Goal: Transaction & Acquisition: Purchase product/service

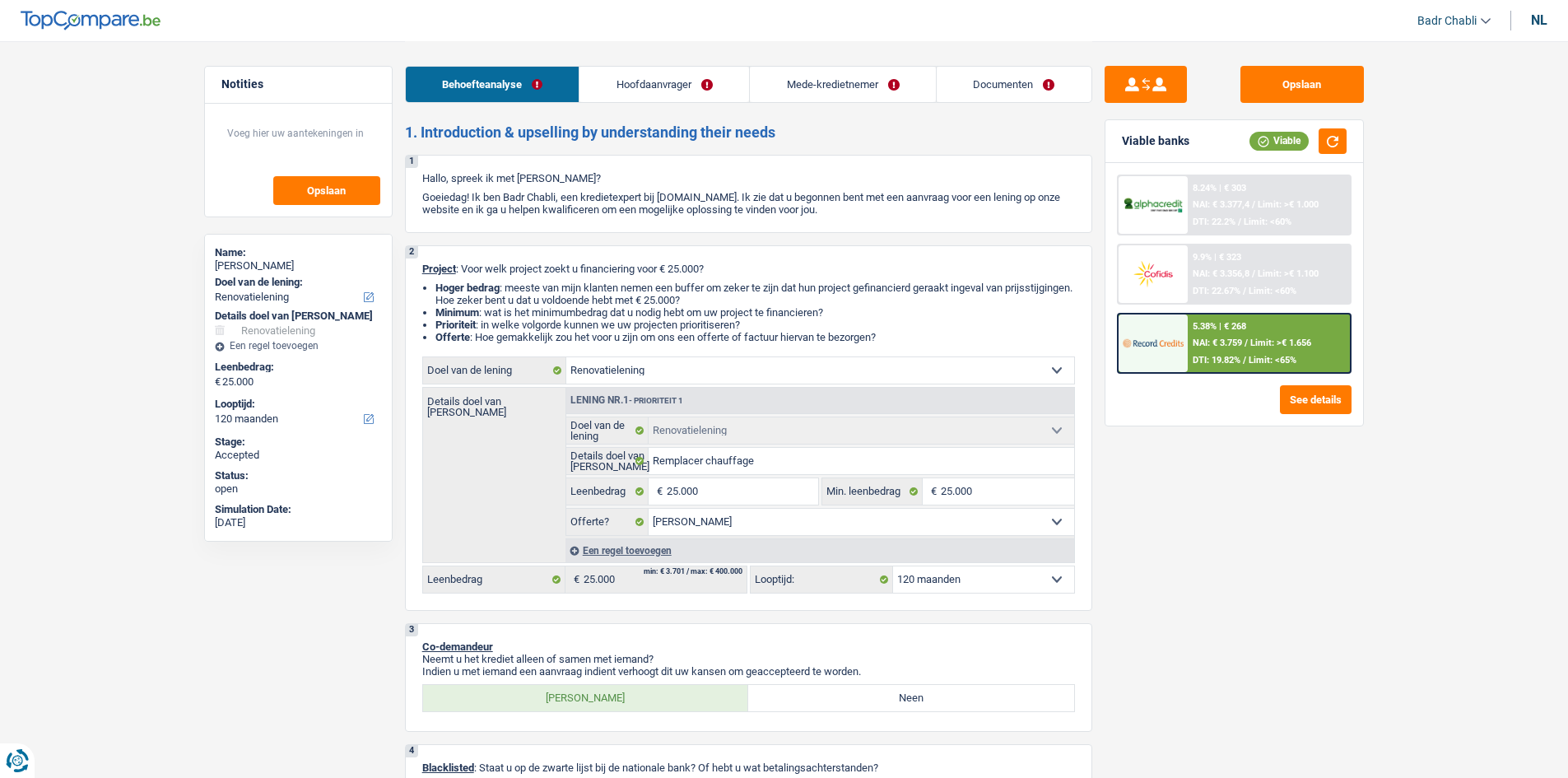
select select "renovation"
select select "120"
select select "renovation"
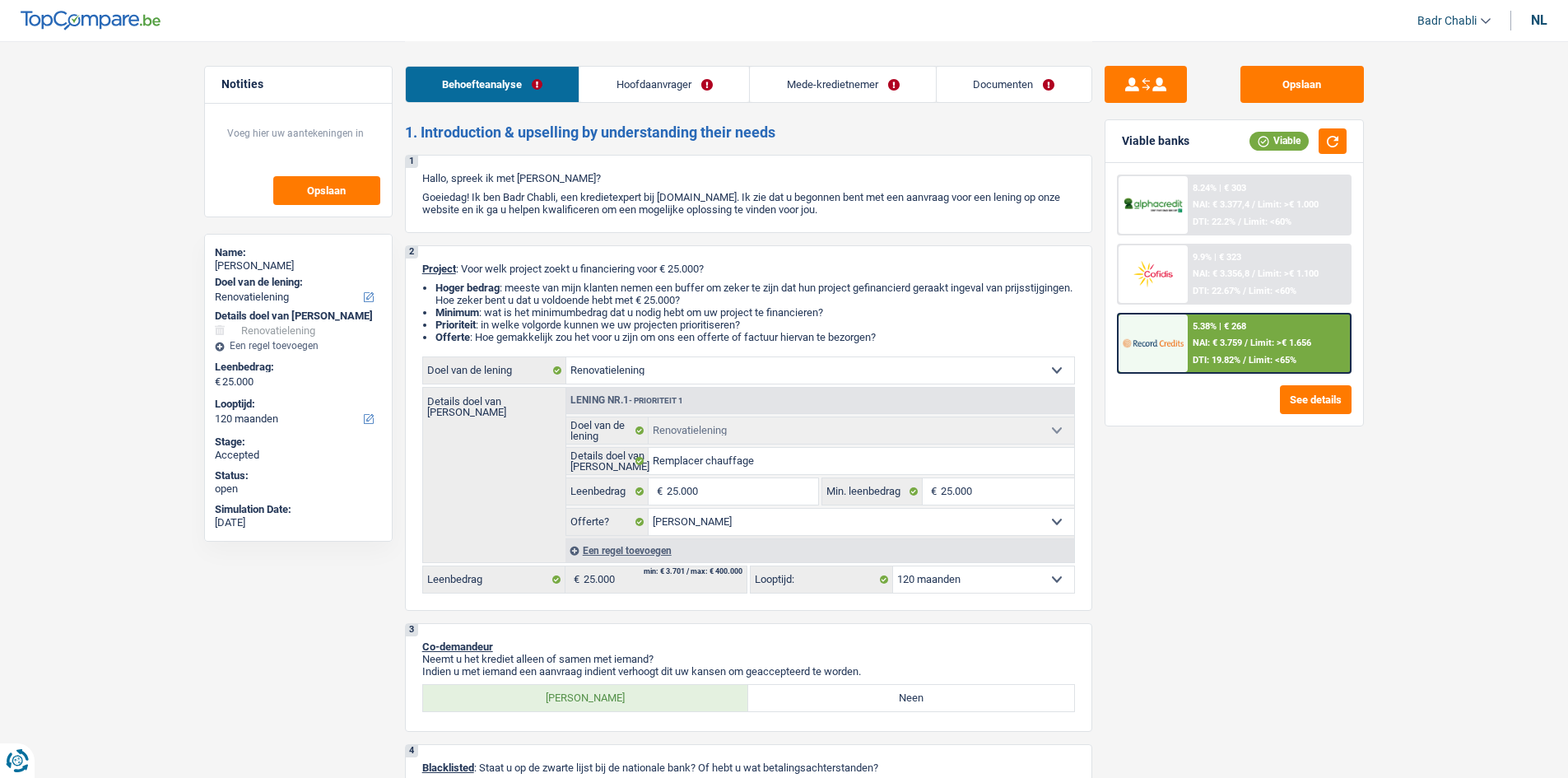
select select "yes"
select select "120"
select select "worker"
select select "netSalary"
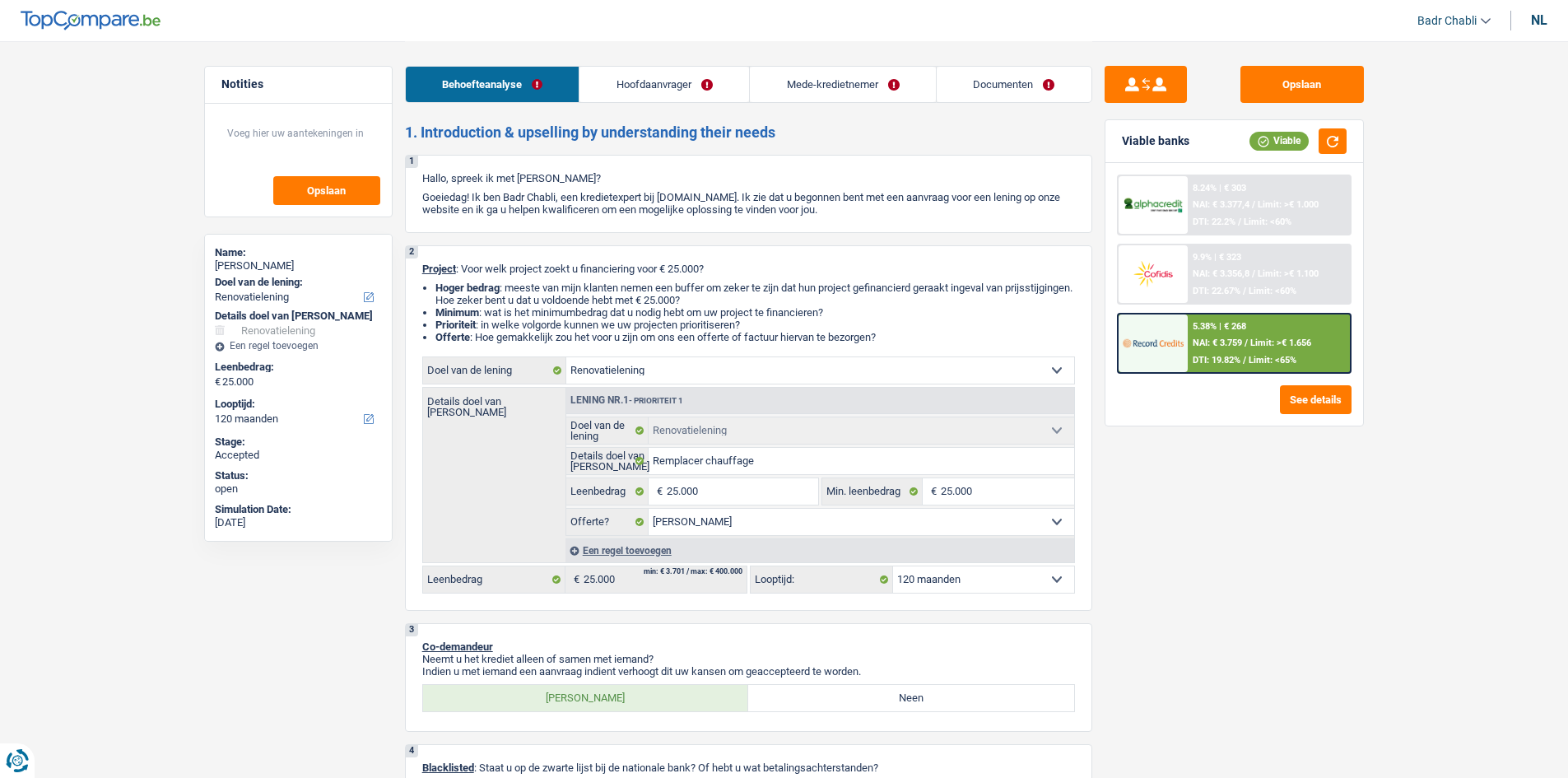
select select "familyAllowances"
select select "netSalary"
select select "ownerWithMortgage"
select select "mortgage"
select select "300"
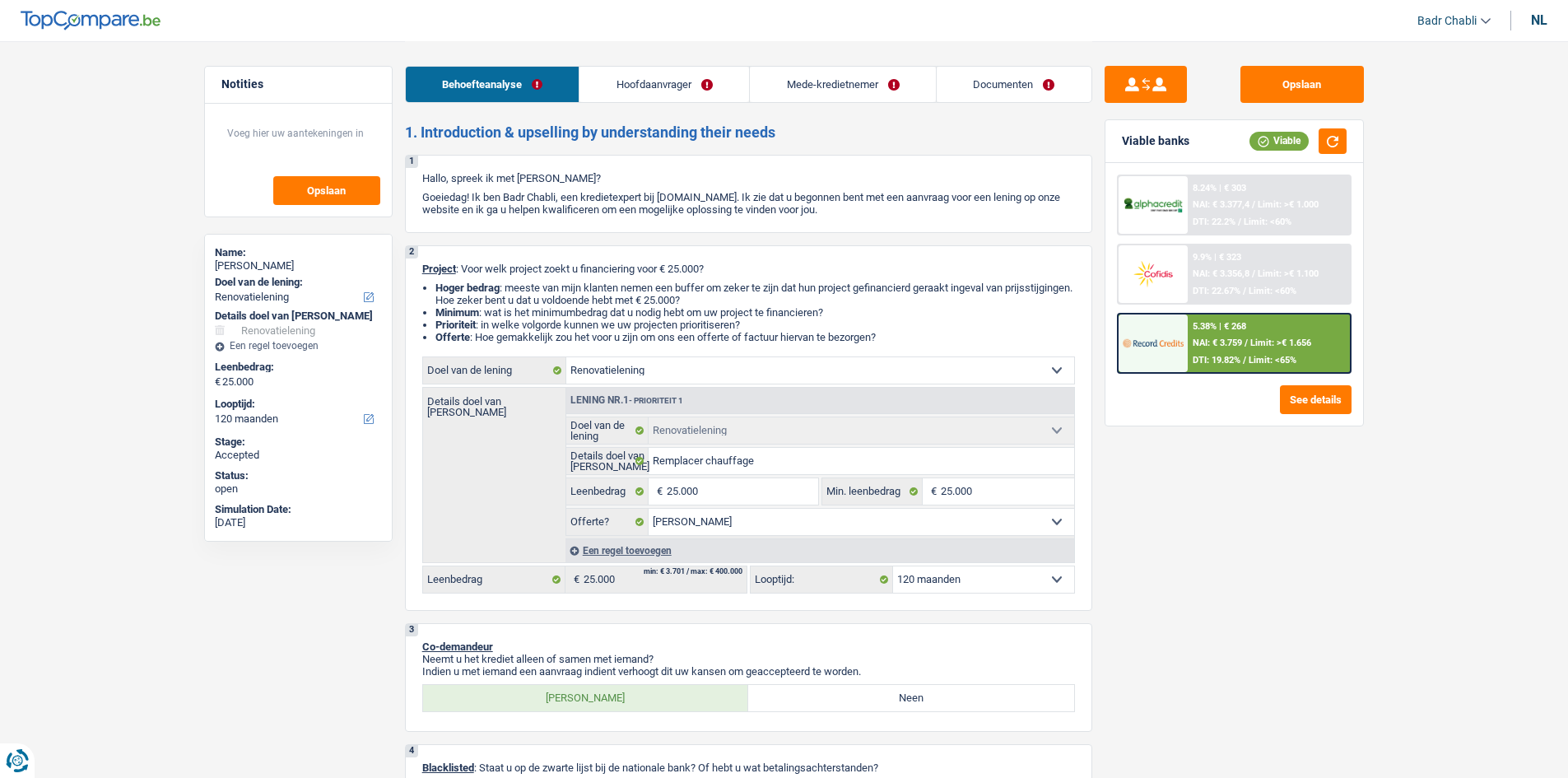
select select "mortgage"
select select "300"
select select "renovation"
select select "yes"
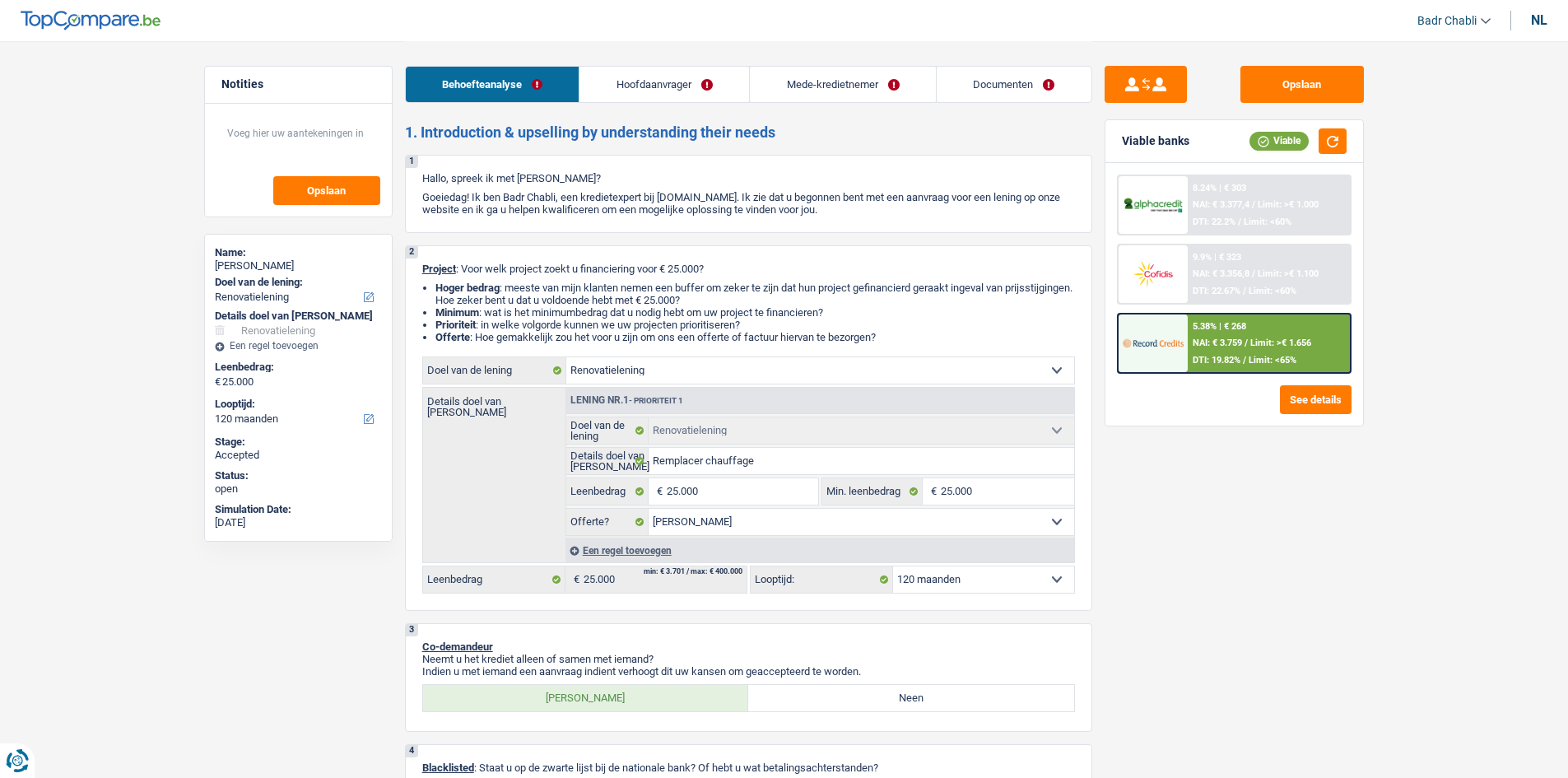
select select "120"
select select "applicant"
click at [1007, 93] on link "Documenten" at bounding box center [1014, 84] width 155 height 35
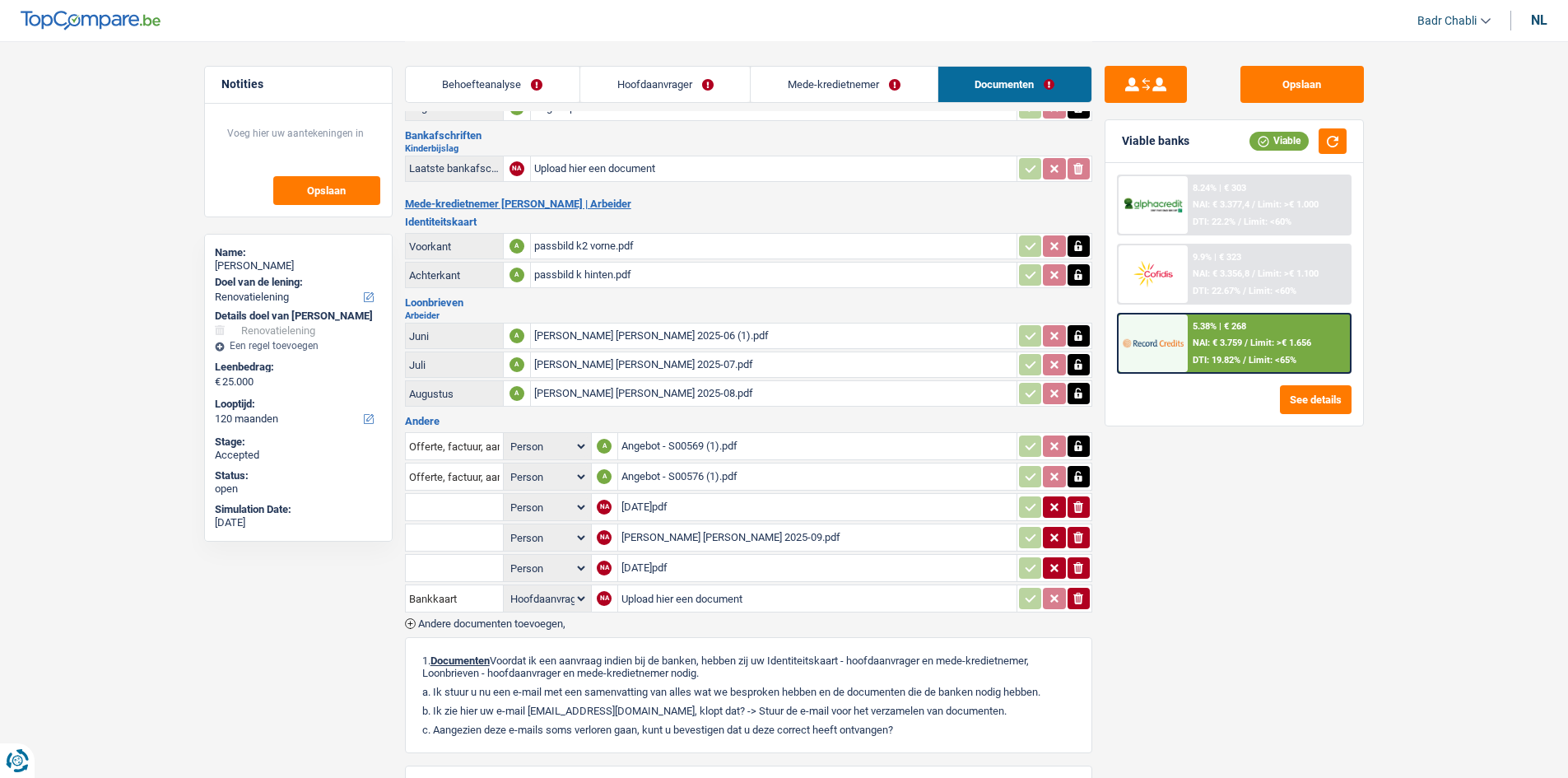
scroll to position [247, 0]
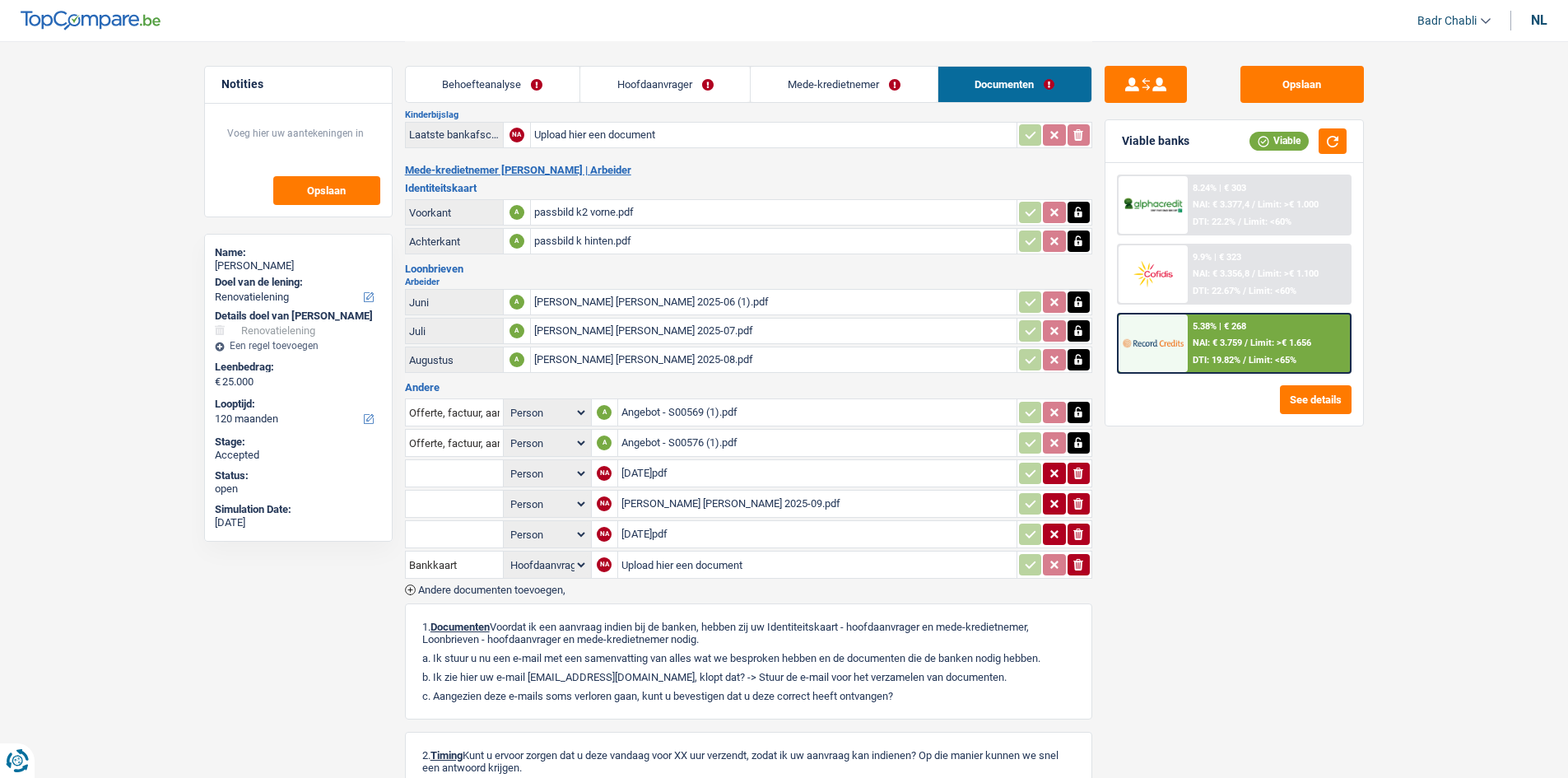
click at [664, 415] on div "Angebot - S00569 (1).pdf" at bounding box center [817, 412] width 391 height 24
click at [649, 446] on div "Angebot - S00576 (1).pdf" at bounding box center [817, 442] width 391 height 24
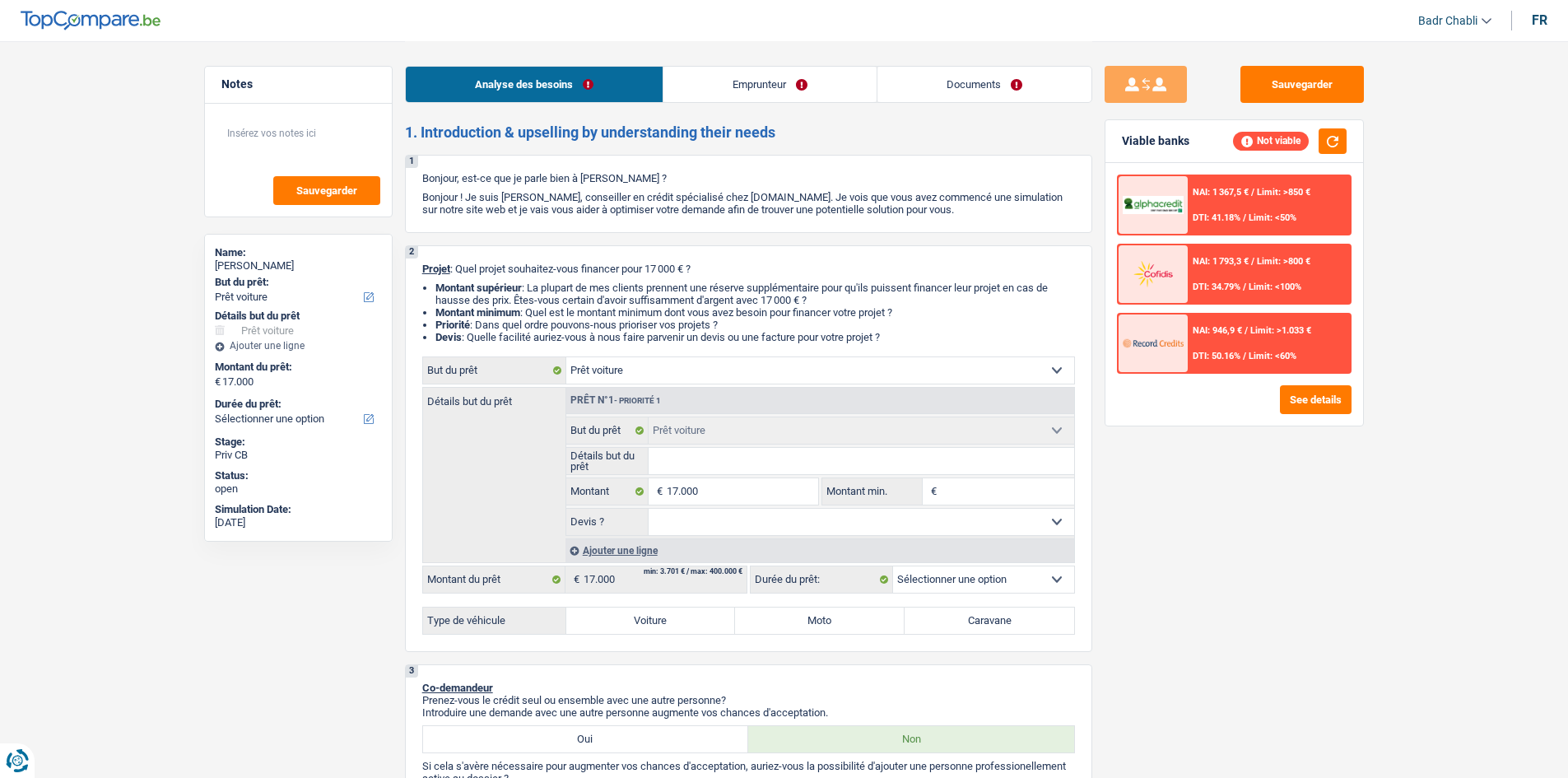
select select "car"
select select "invalid"
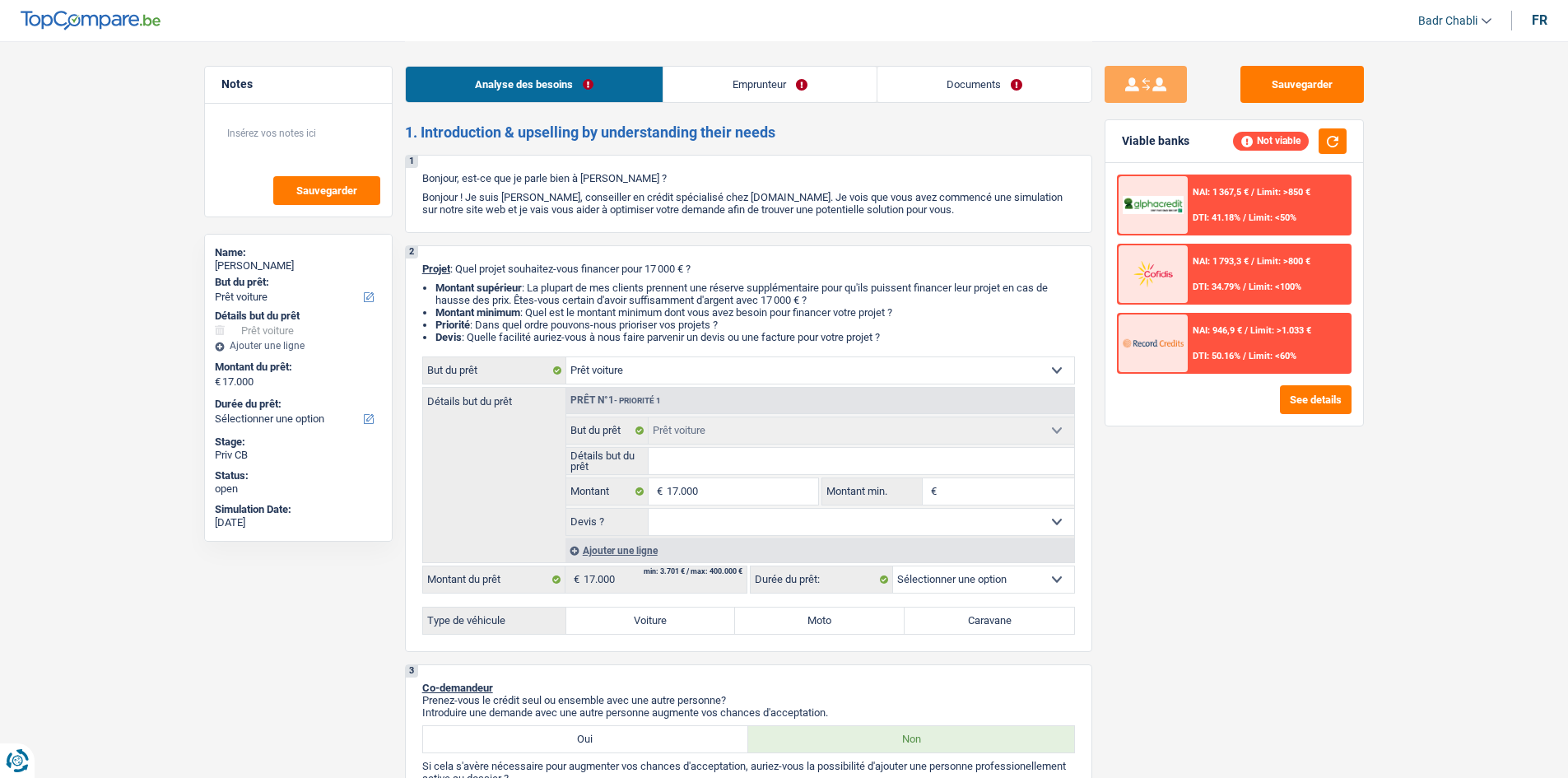
select select "familyAllowances"
select select "disabilityPension"
select select "rents"
select select "car"
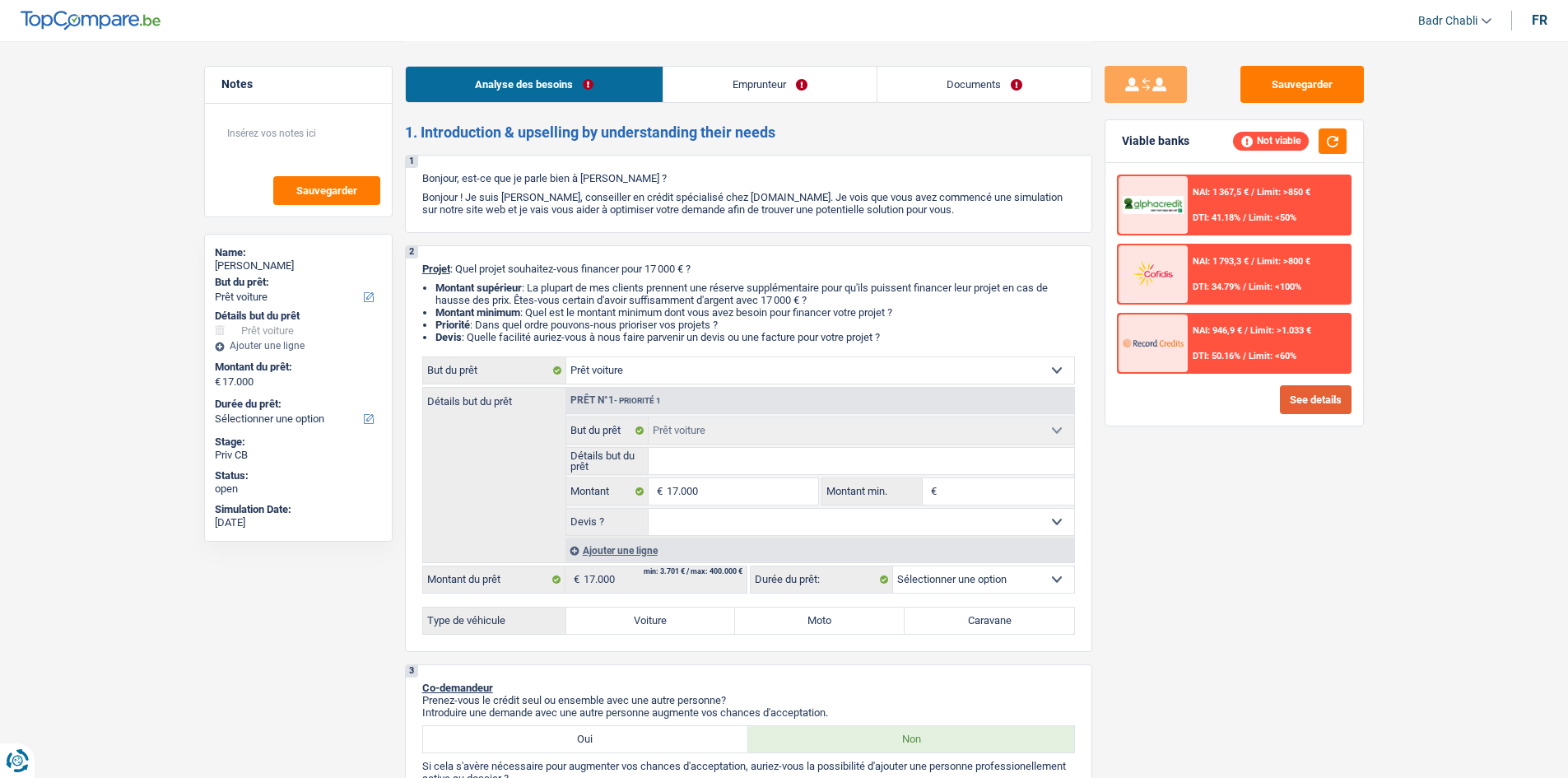
click at [1301, 399] on button "See details" at bounding box center [1315, 400] width 71 height 29
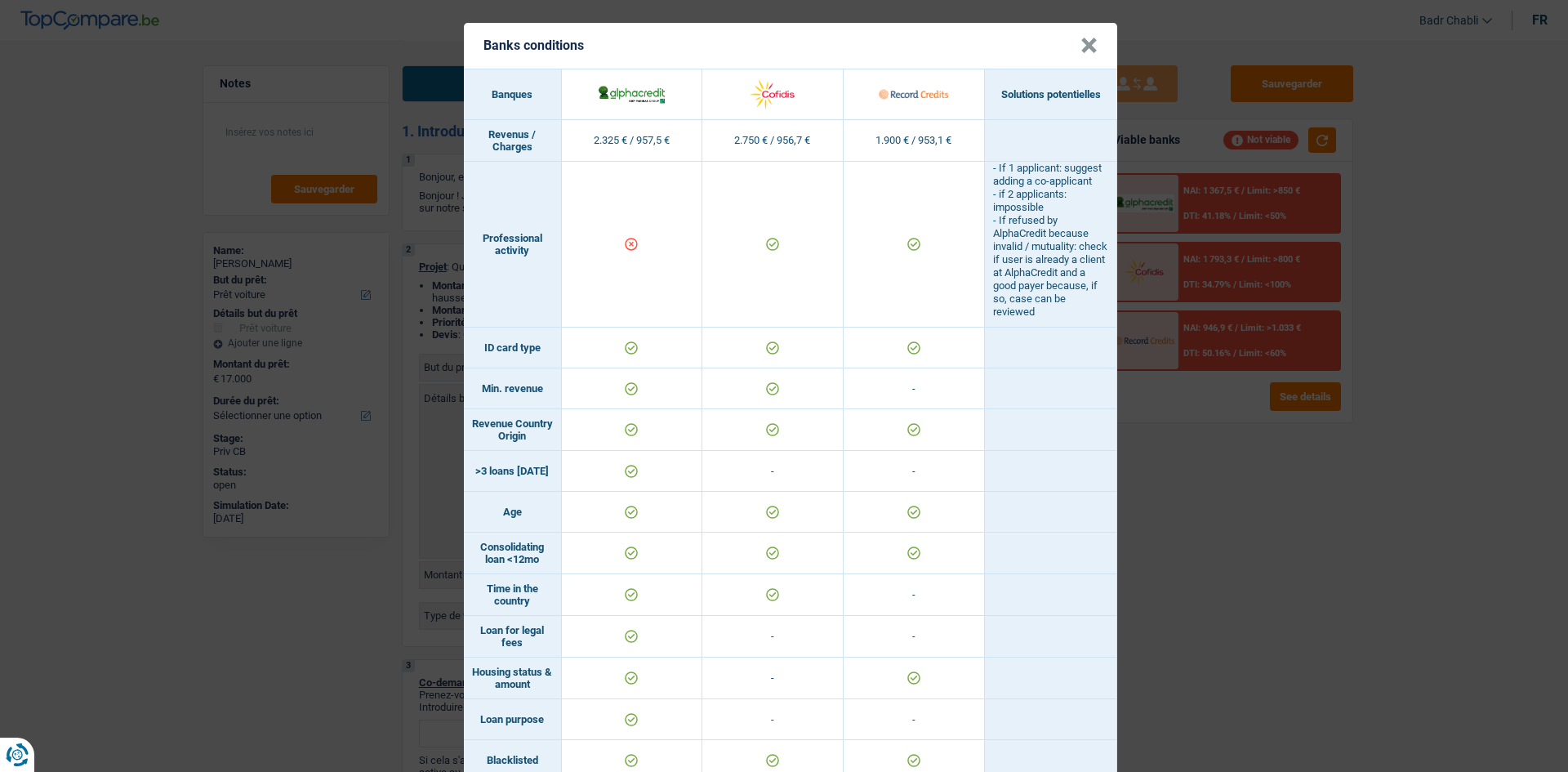
click at [1082, 48] on button "×" at bounding box center [1090, 46] width 17 height 16
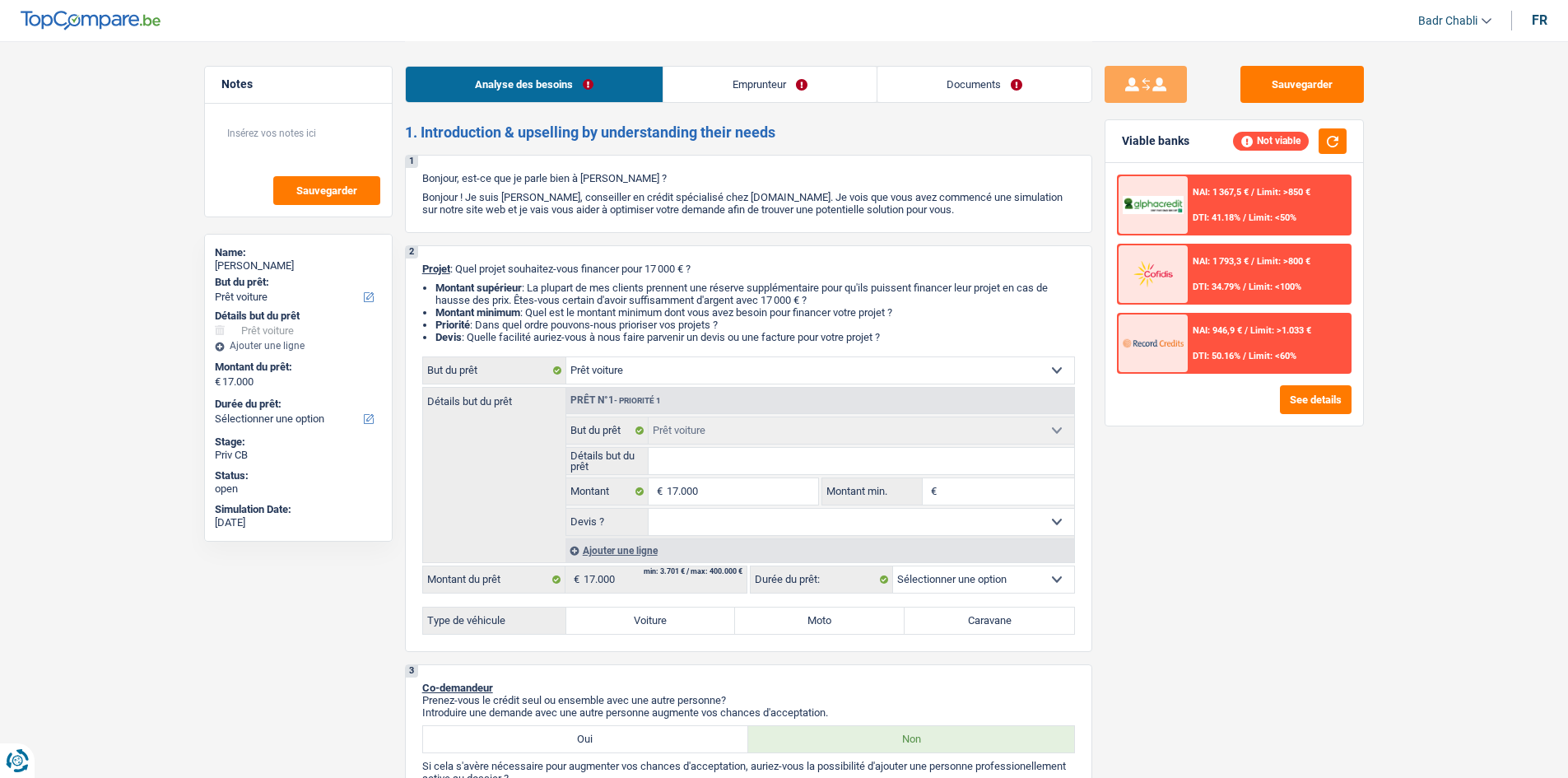
click at [755, 86] on link "Emprunteur" at bounding box center [770, 84] width 213 height 35
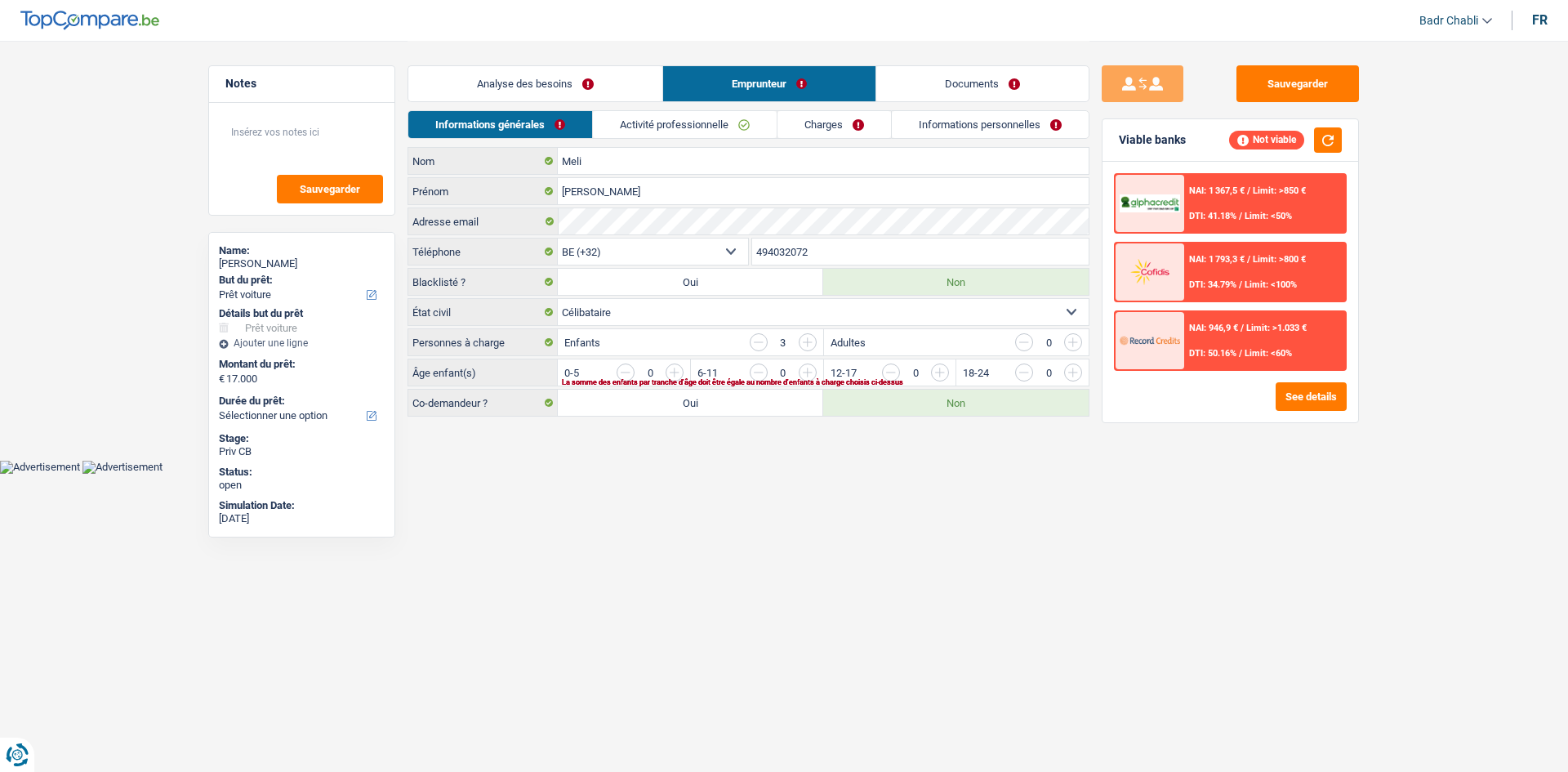
click at [707, 133] on link "Activité professionnelle" at bounding box center [685, 125] width 184 height 27
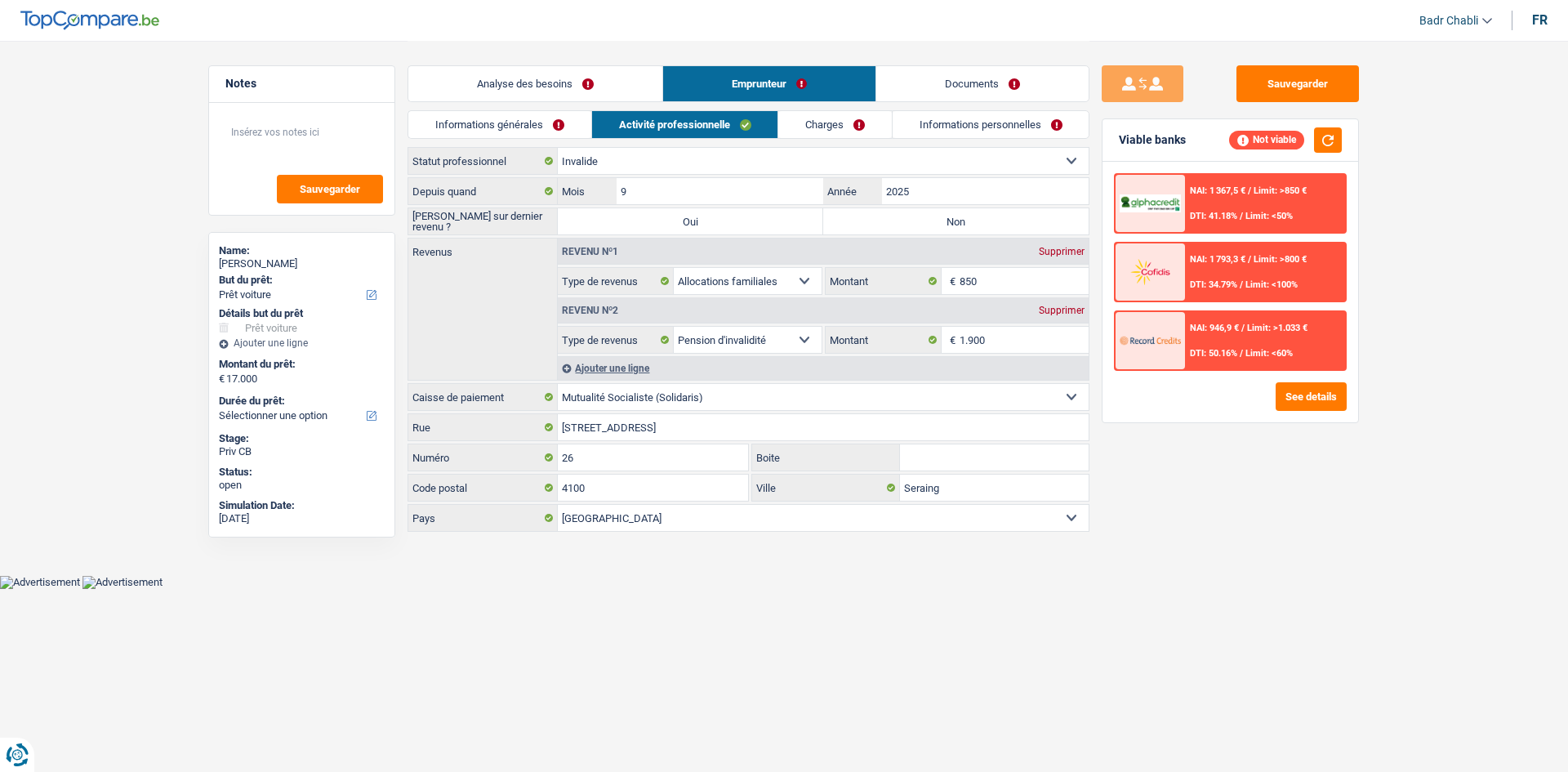
click at [937, 226] on label "Non" at bounding box center [956, 221] width 265 height 26
click at [937, 226] on input "Non" at bounding box center [956, 221] width 265 height 26
radio input "true"
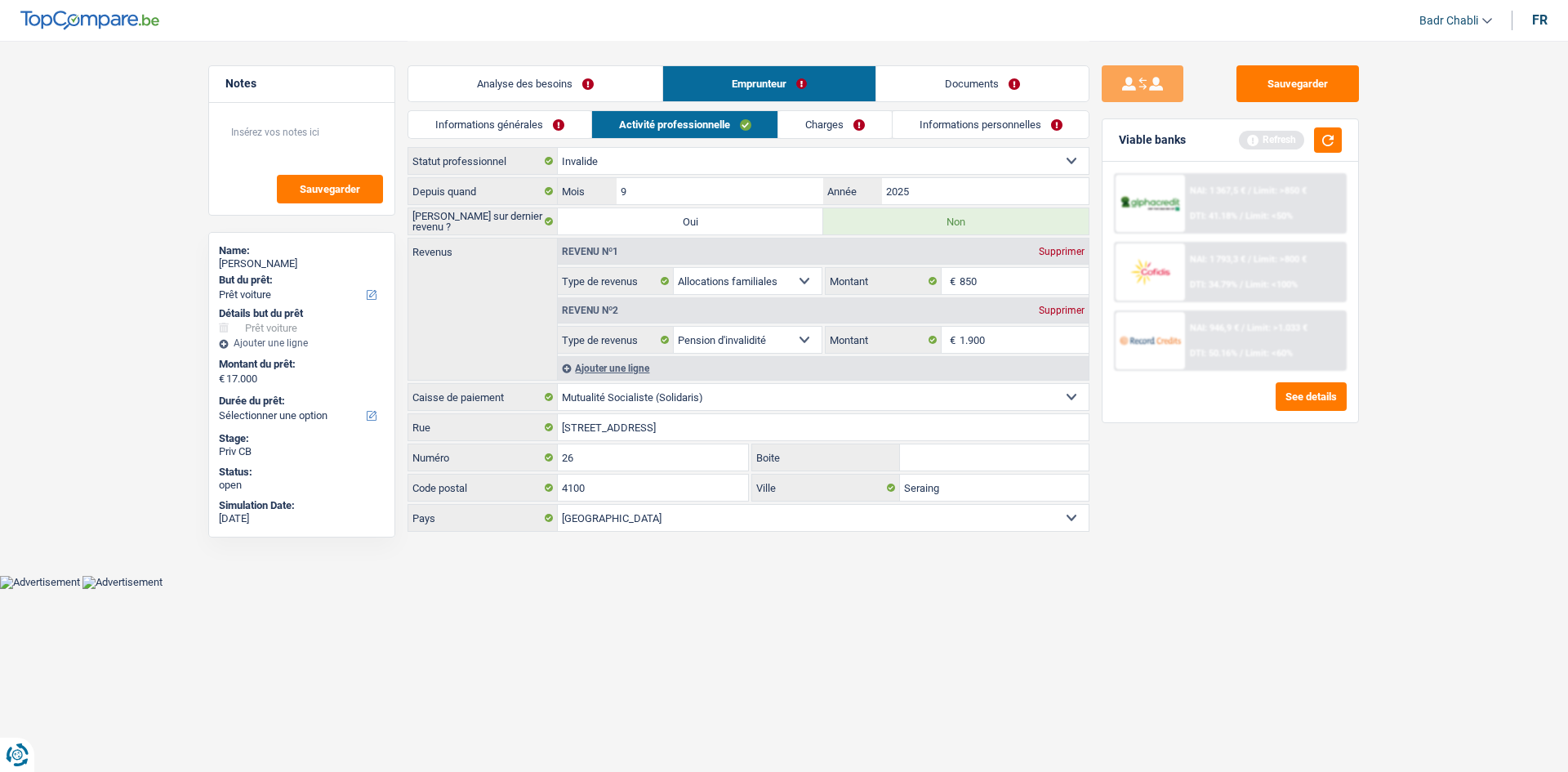
click at [975, 78] on link "Documents" at bounding box center [982, 83] width 212 height 35
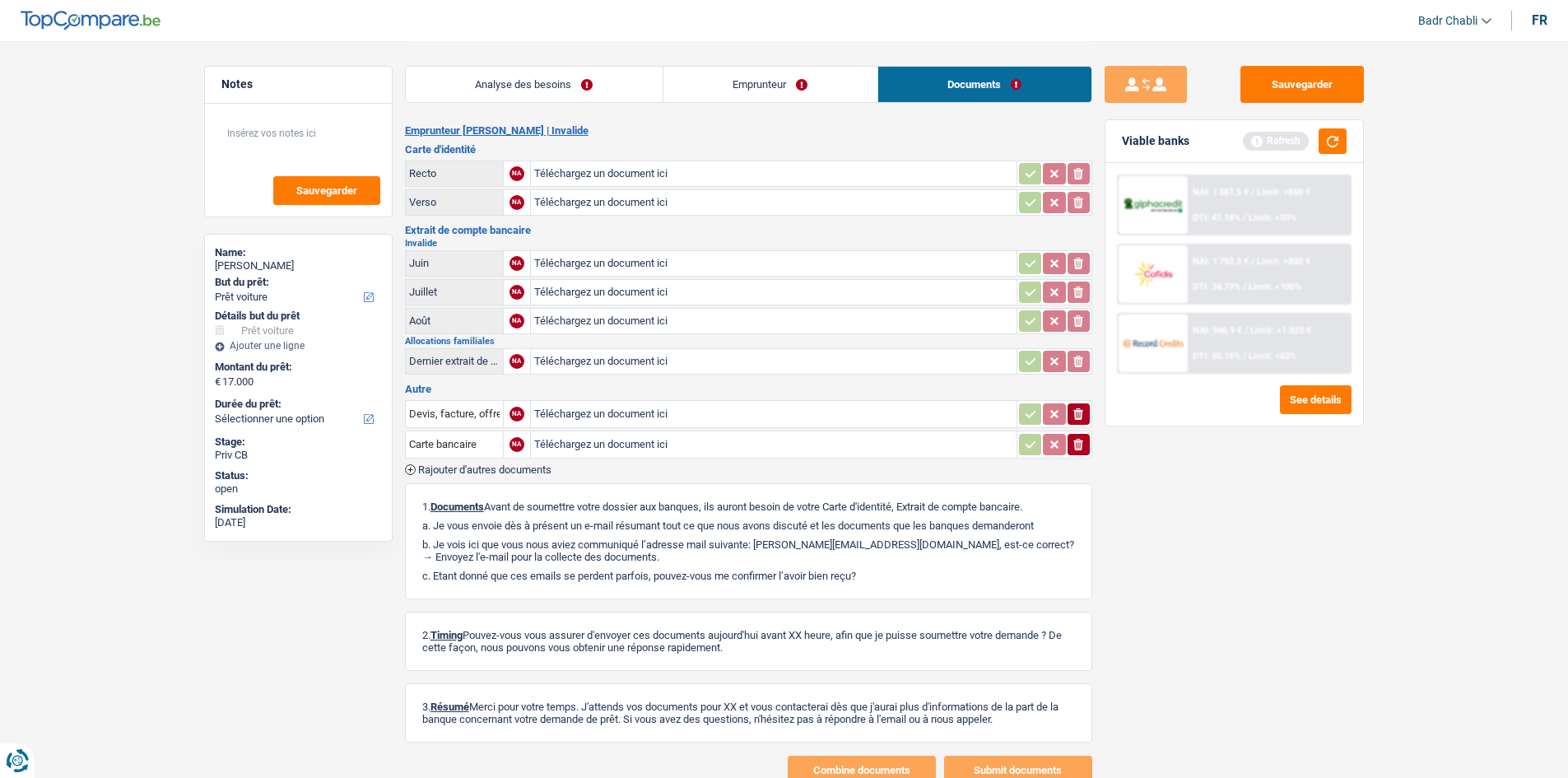
click at [810, 99] on link "Emprunteur" at bounding box center [770, 84] width 214 height 35
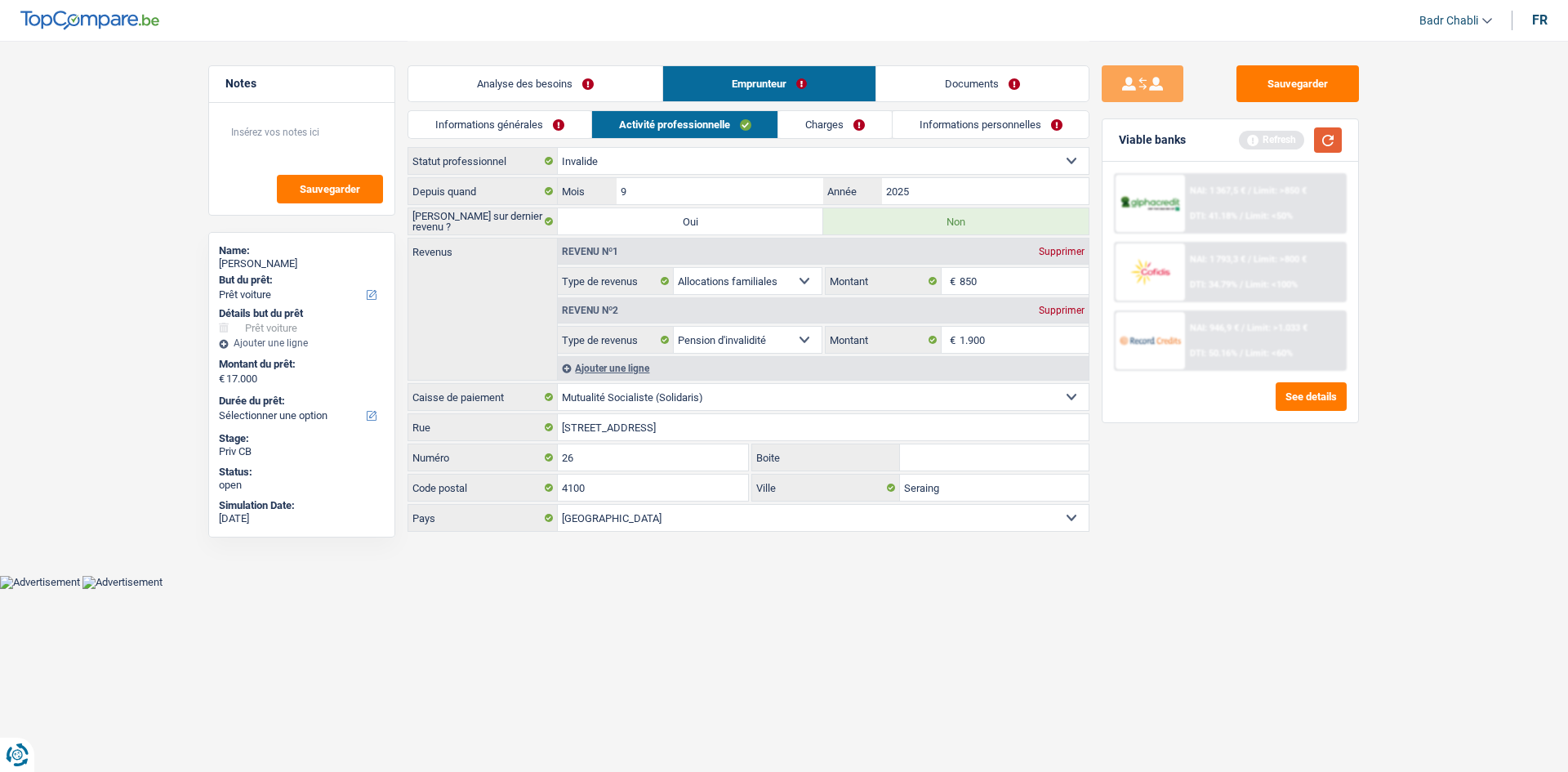
click at [1333, 143] on button "button" at bounding box center [1328, 140] width 28 height 25
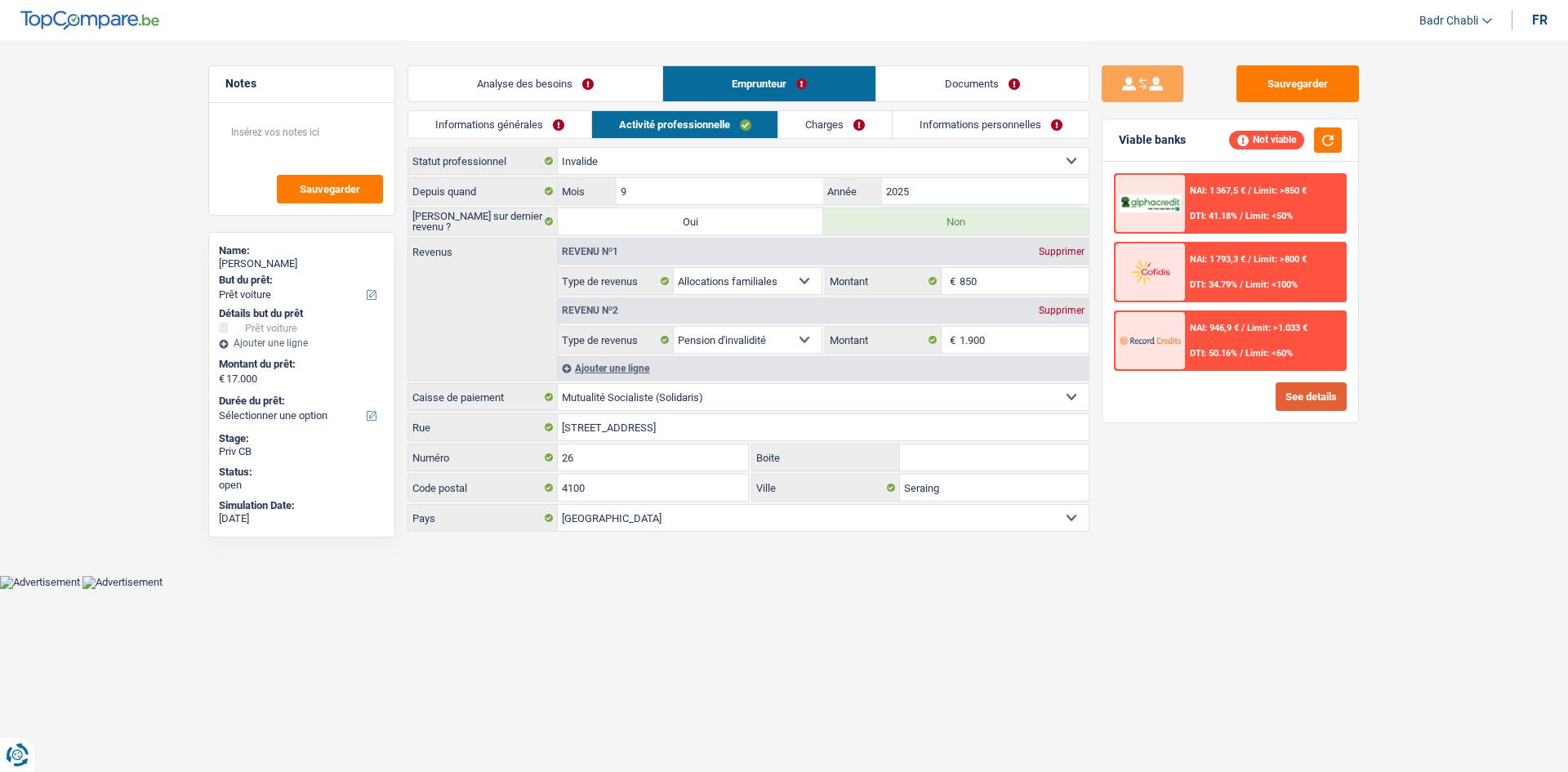
click at [1290, 397] on button "See details" at bounding box center [1310, 397] width 71 height 29
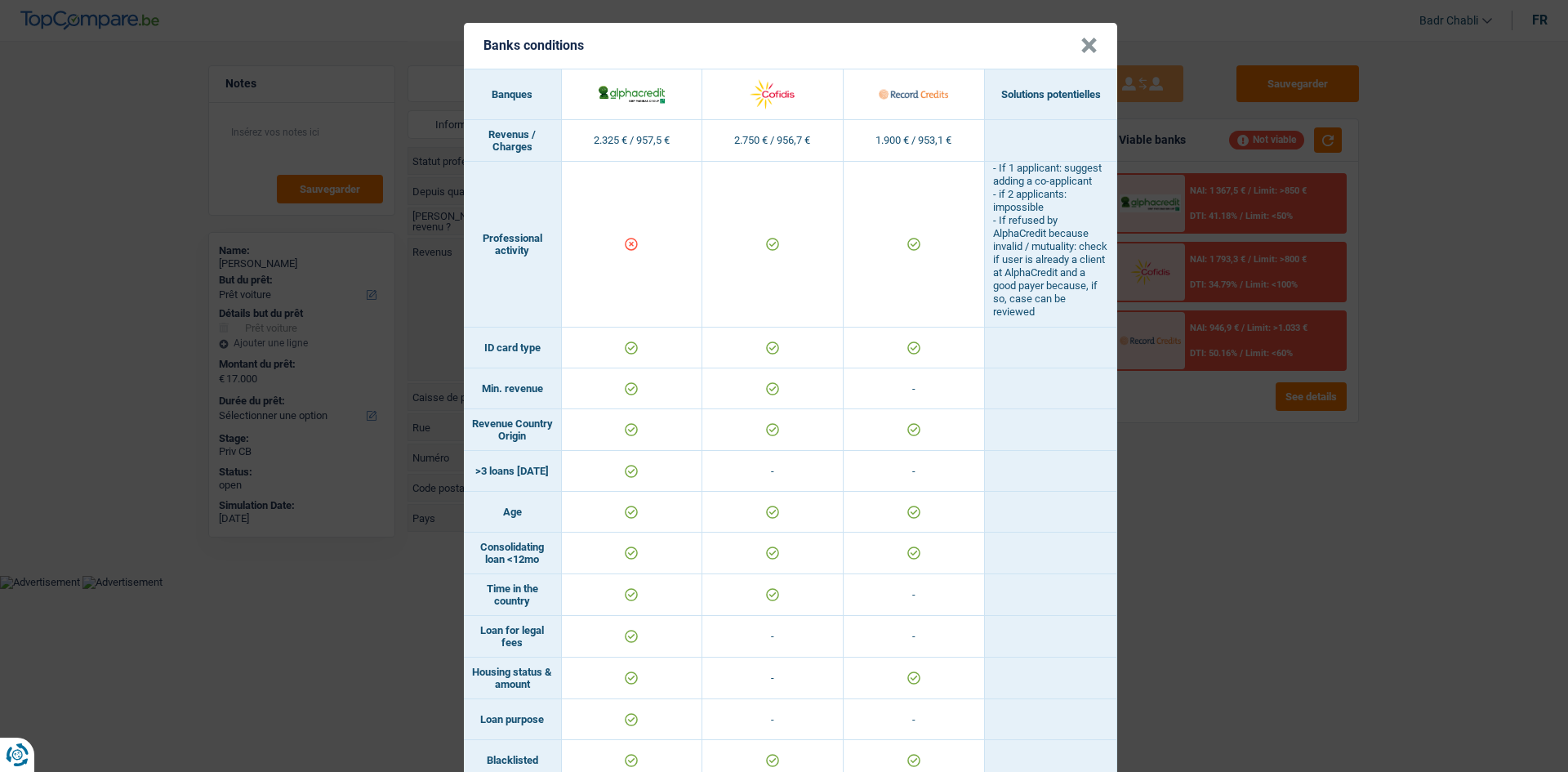
click at [1085, 43] on button "×" at bounding box center [1090, 46] width 17 height 16
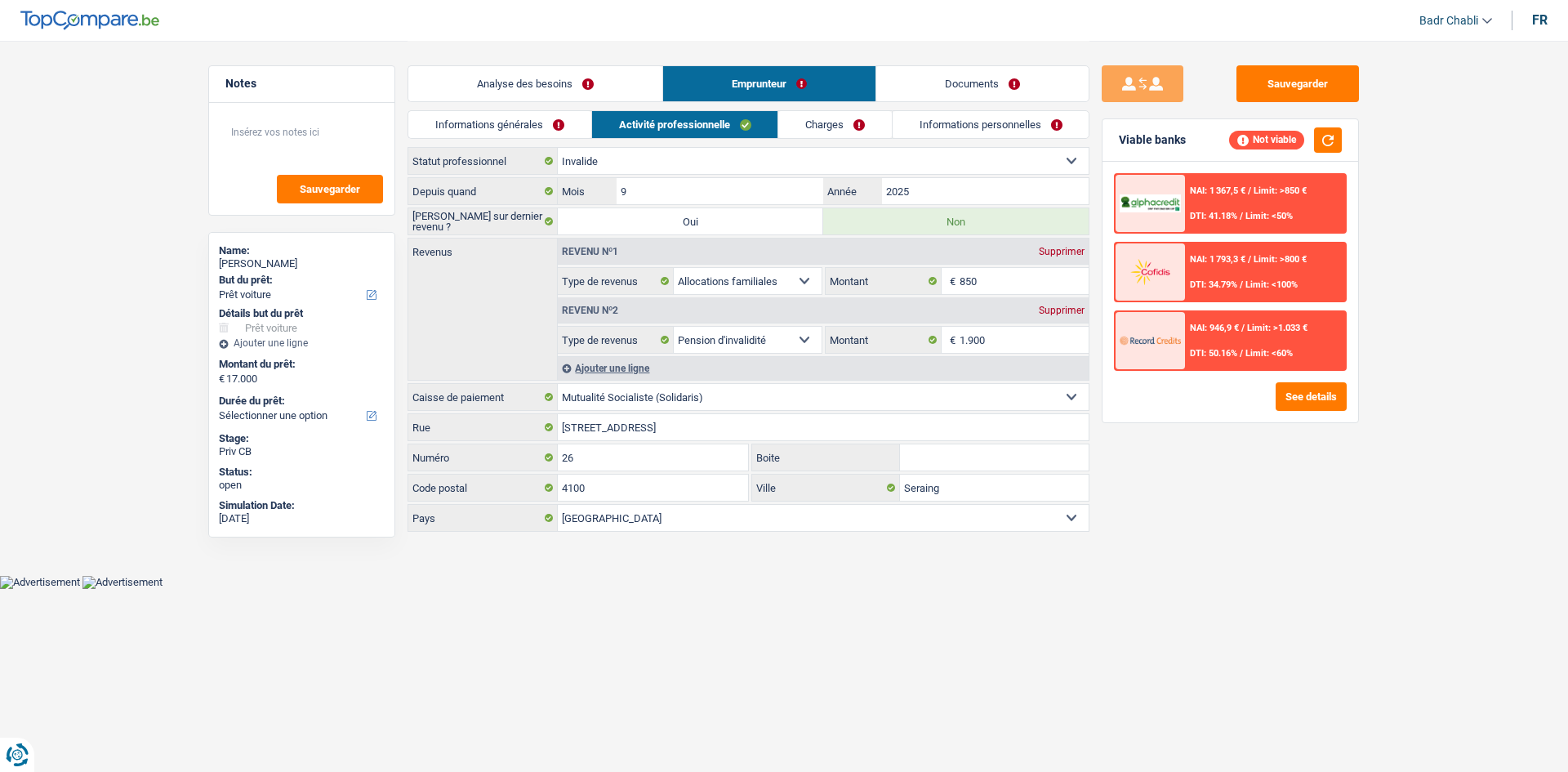
click at [813, 119] on link "Charges" at bounding box center [835, 125] width 113 height 27
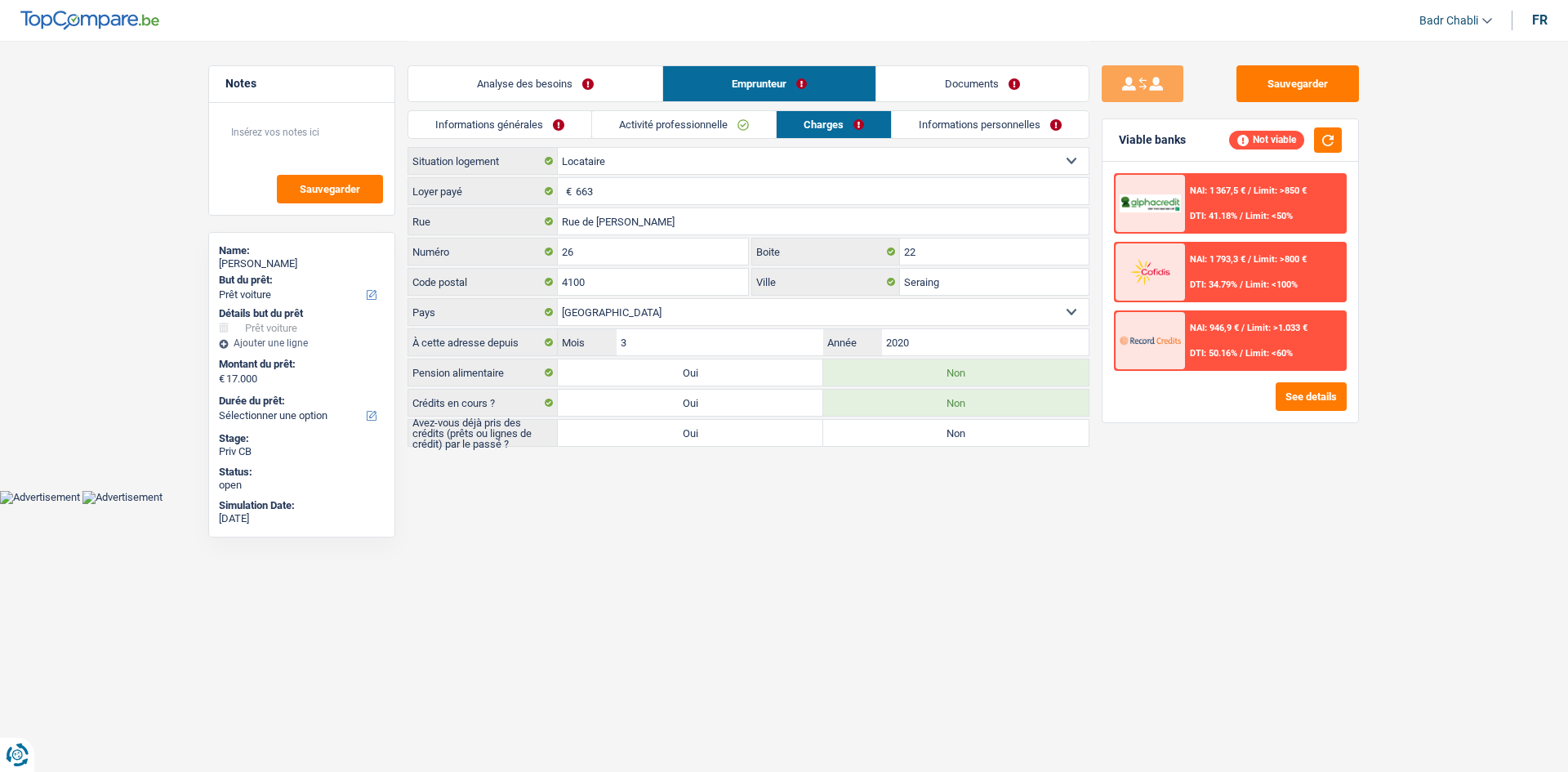
click at [689, 131] on link "Activité professionnelle" at bounding box center [684, 125] width 184 height 27
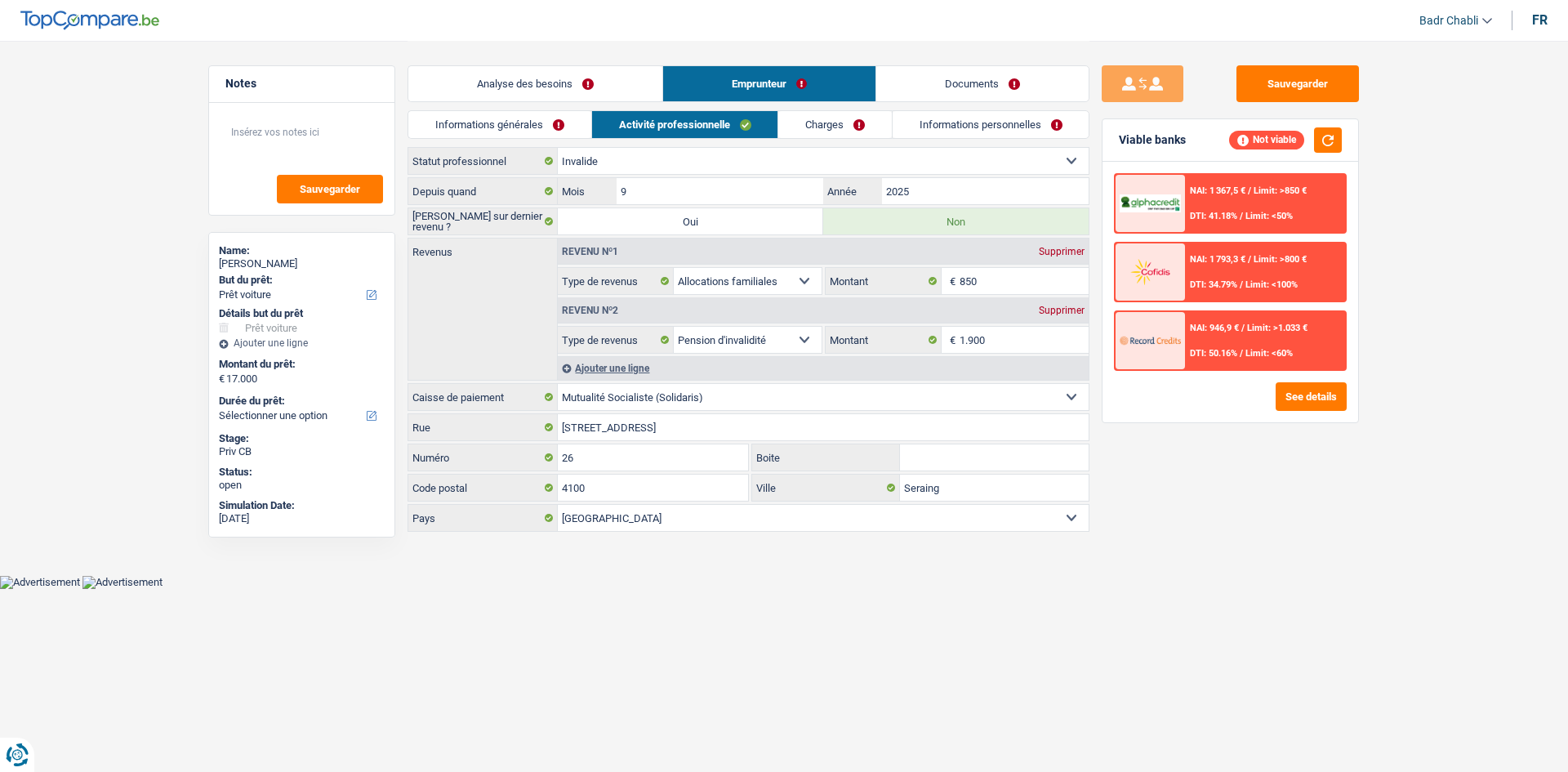
click at [499, 132] on link "Informations générales" at bounding box center [500, 125] width 183 height 27
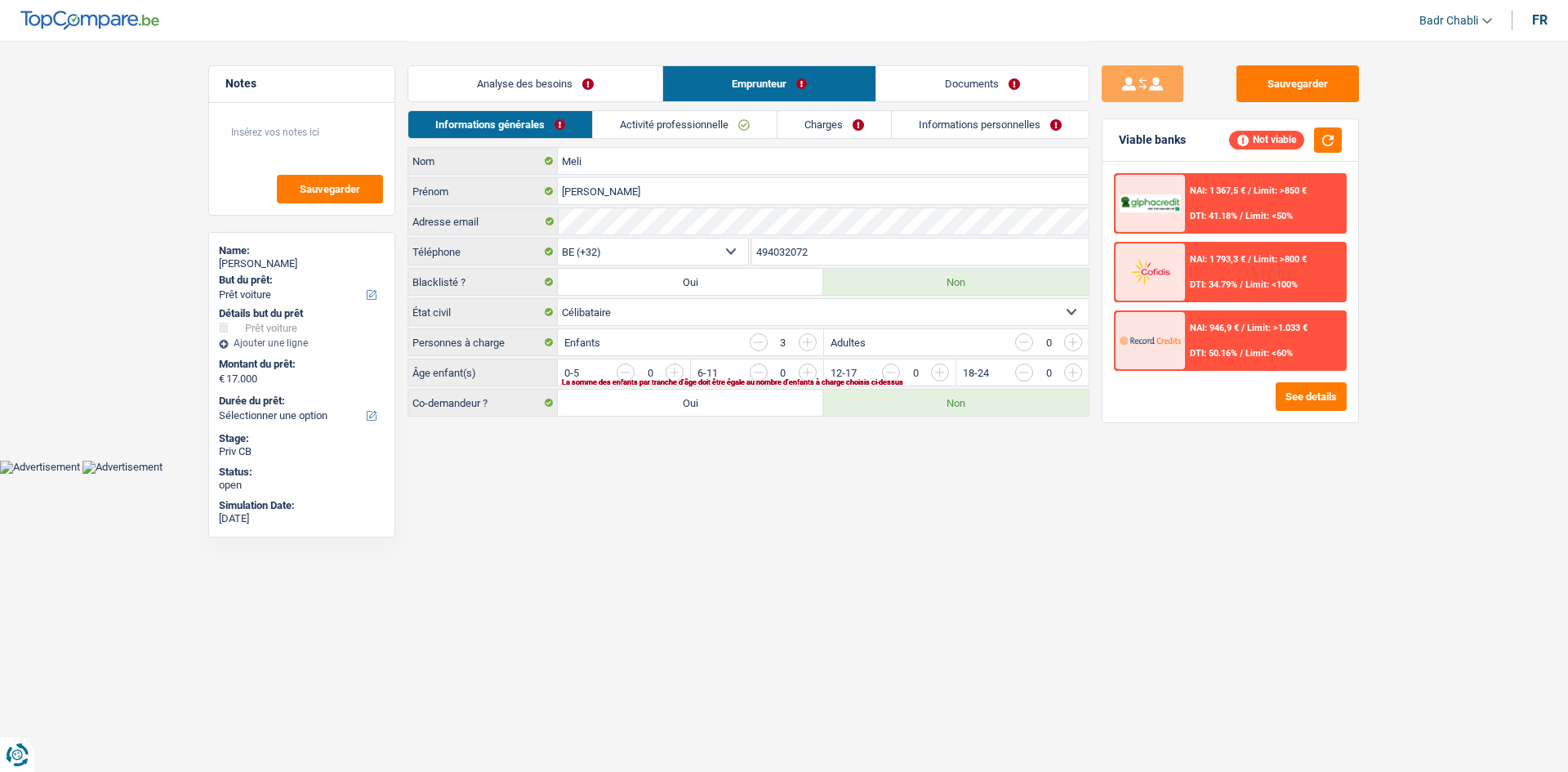
click at [516, 104] on div "Analyse des besoins Emprunteur Documents" at bounding box center [749, 76] width 682 height 70
click at [528, 86] on link "Analyse des besoins" at bounding box center [536, 83] width 254 height 35
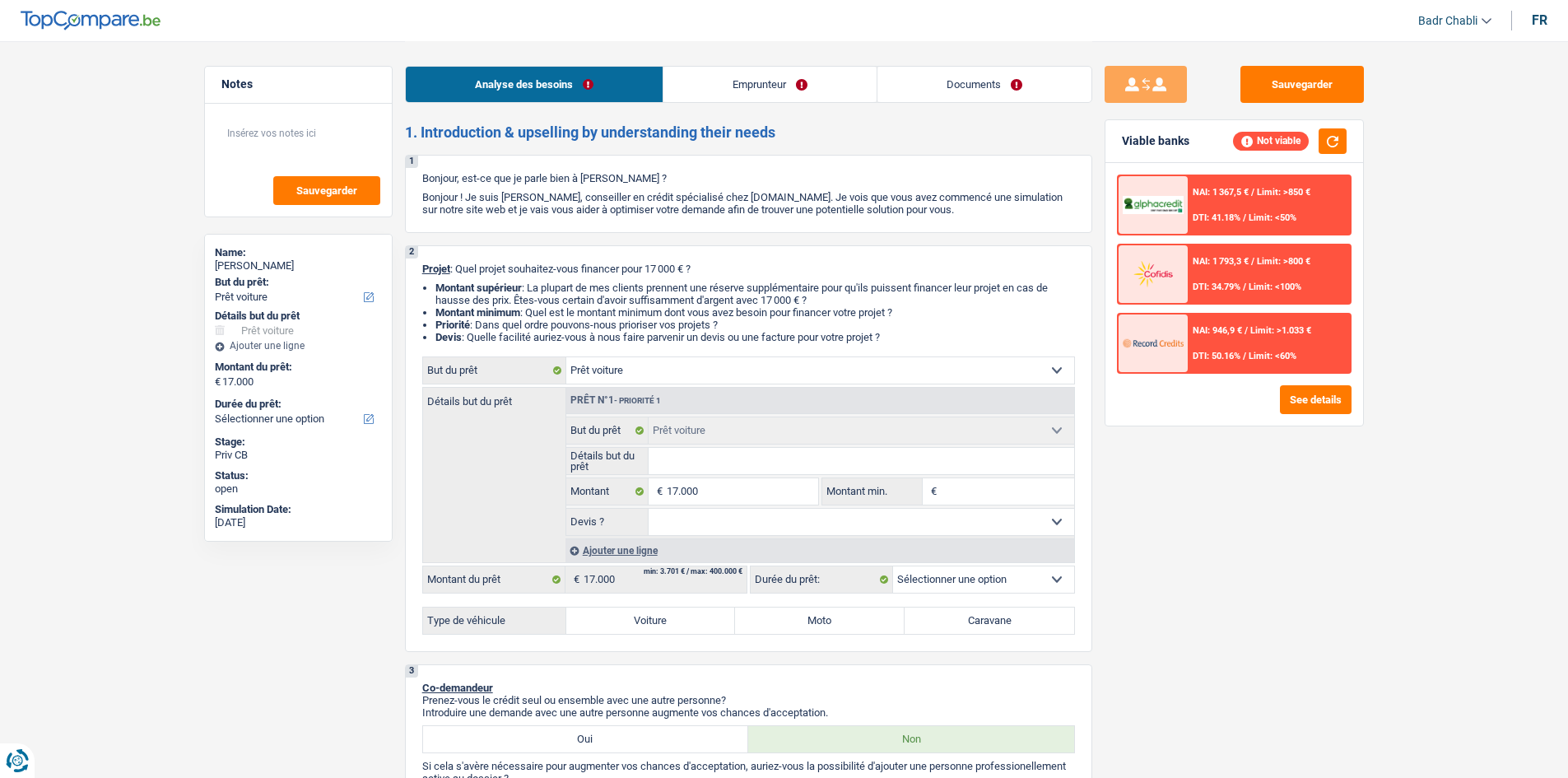
click at [674, 622] on label "Voiture" at bounding box center [651, 620] width 170 height 26
click at [674, 622] on input "Voiture" at bounding box center [651, 620] width 170 height 26
radio input "true"
select select "60"
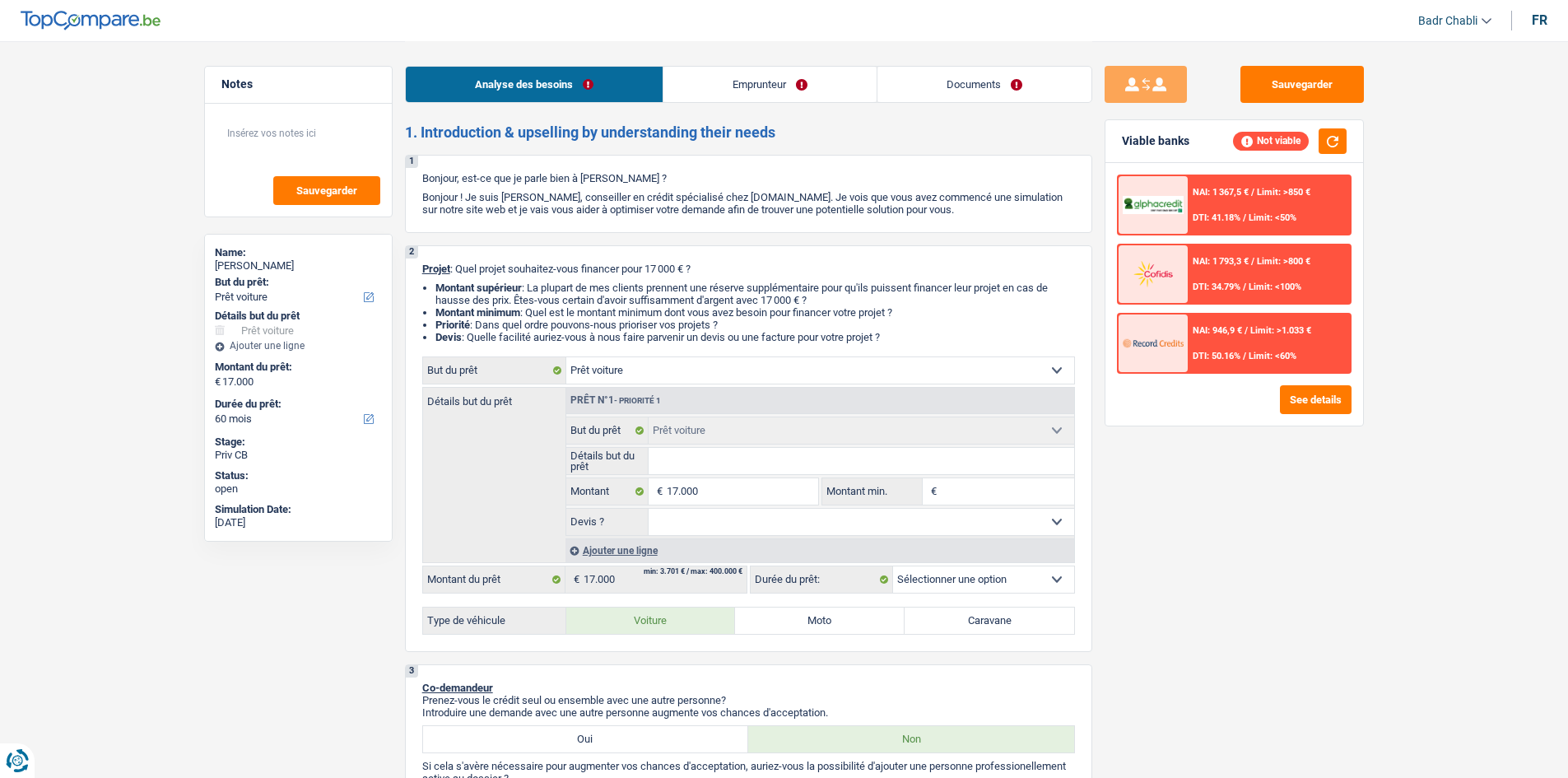
select select "60"
radio input "true"
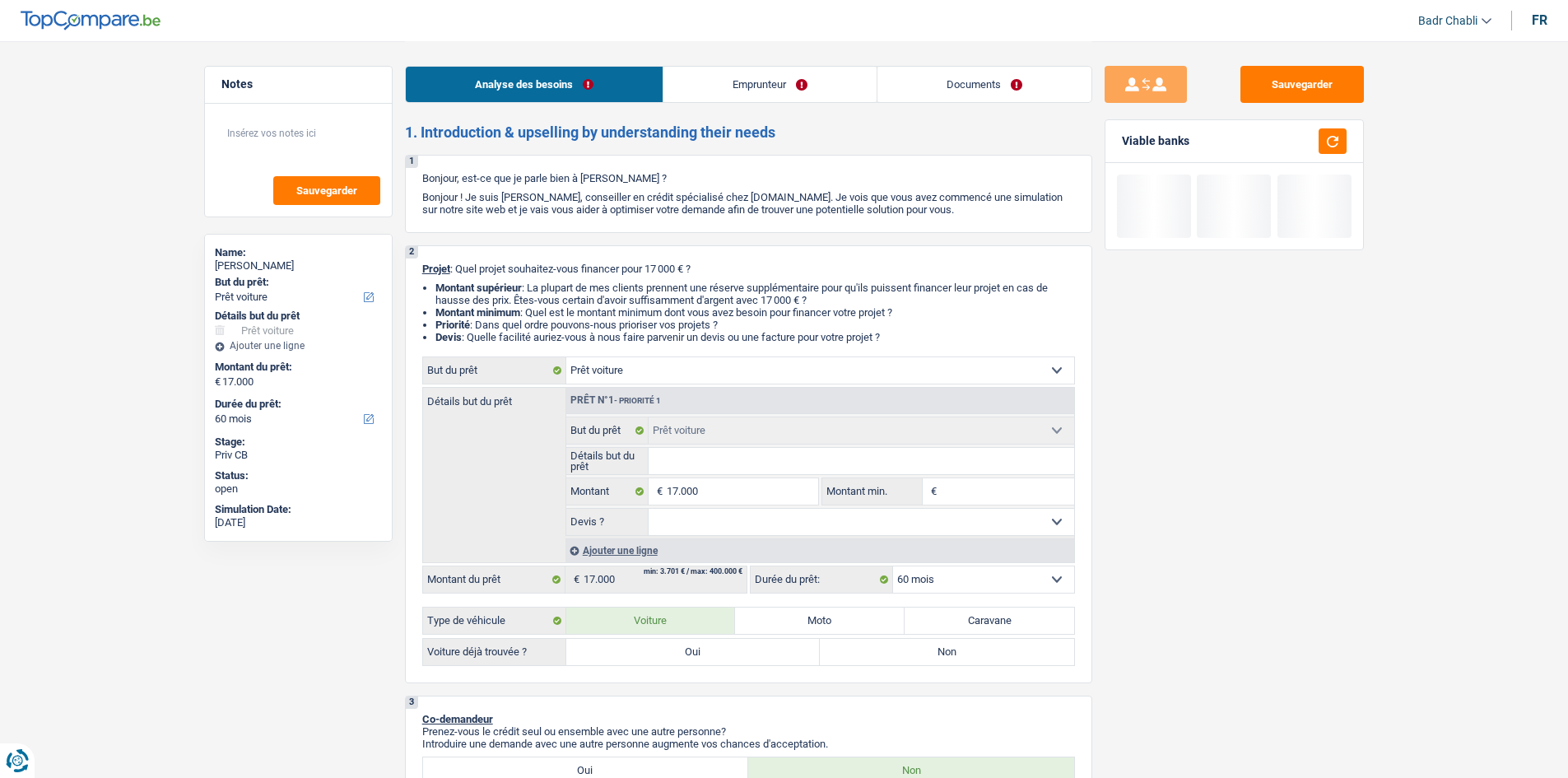
click at [721, 512] on select "Oui Non Non répondu Sélectionner une option" at bounding box center [862, 521] width 425 height 26
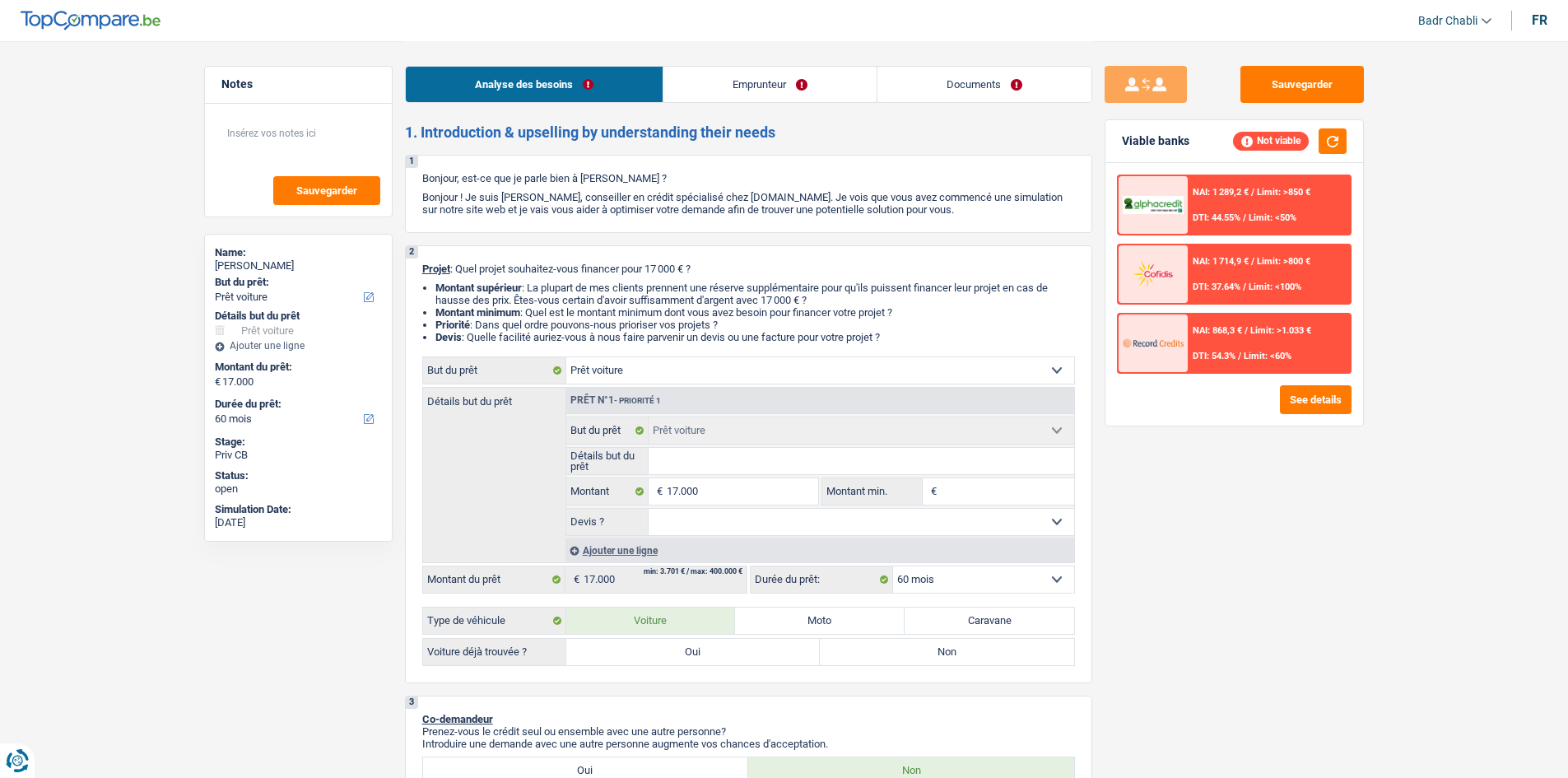
select select "yes"
click at [649, 509] on select "Oui Non Non répondu Sélectionner une option" at bounding box center [862, 521] width 425 height 26
select select "yes"
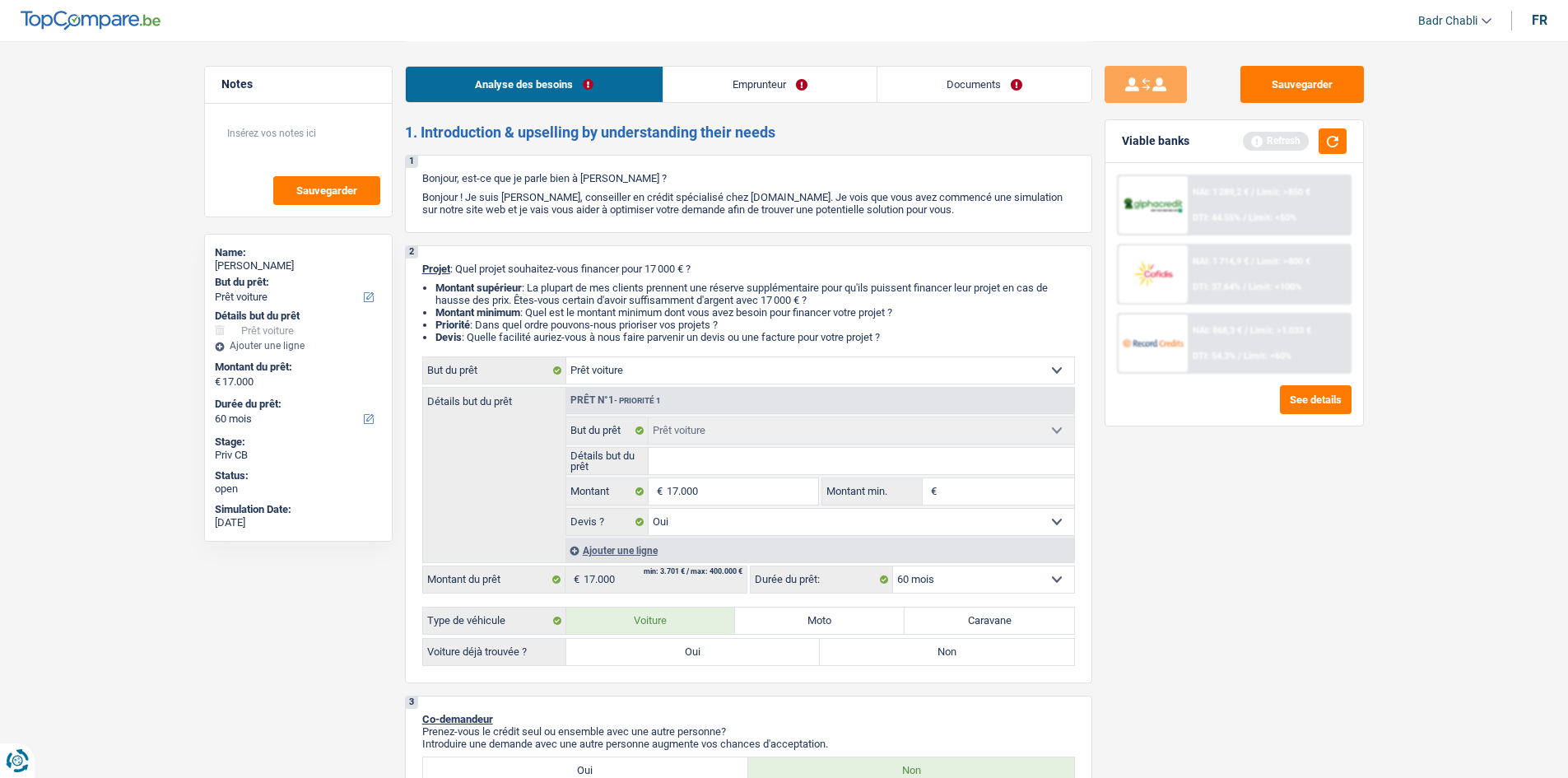
click at [683, 460] on input "Détails but du prêt" at bounding box center [862, 461] width 425 height 26
click at [682, 460] on input "Détails but du prêt" at bounding box center [862, 461] width 425 height 26
type input "L"
type input "Li"
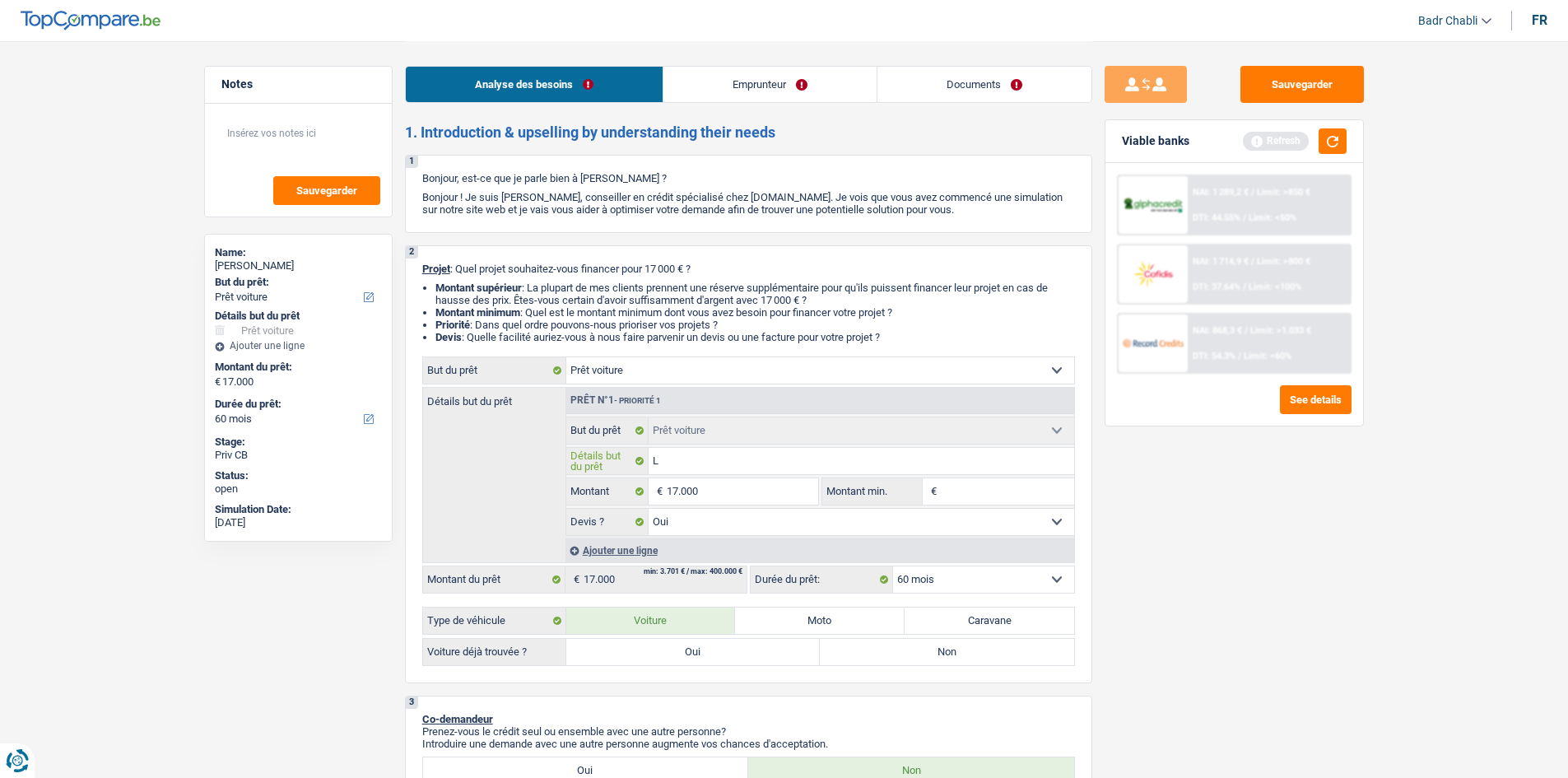
type input "Li"
type input "L"
type input "V"
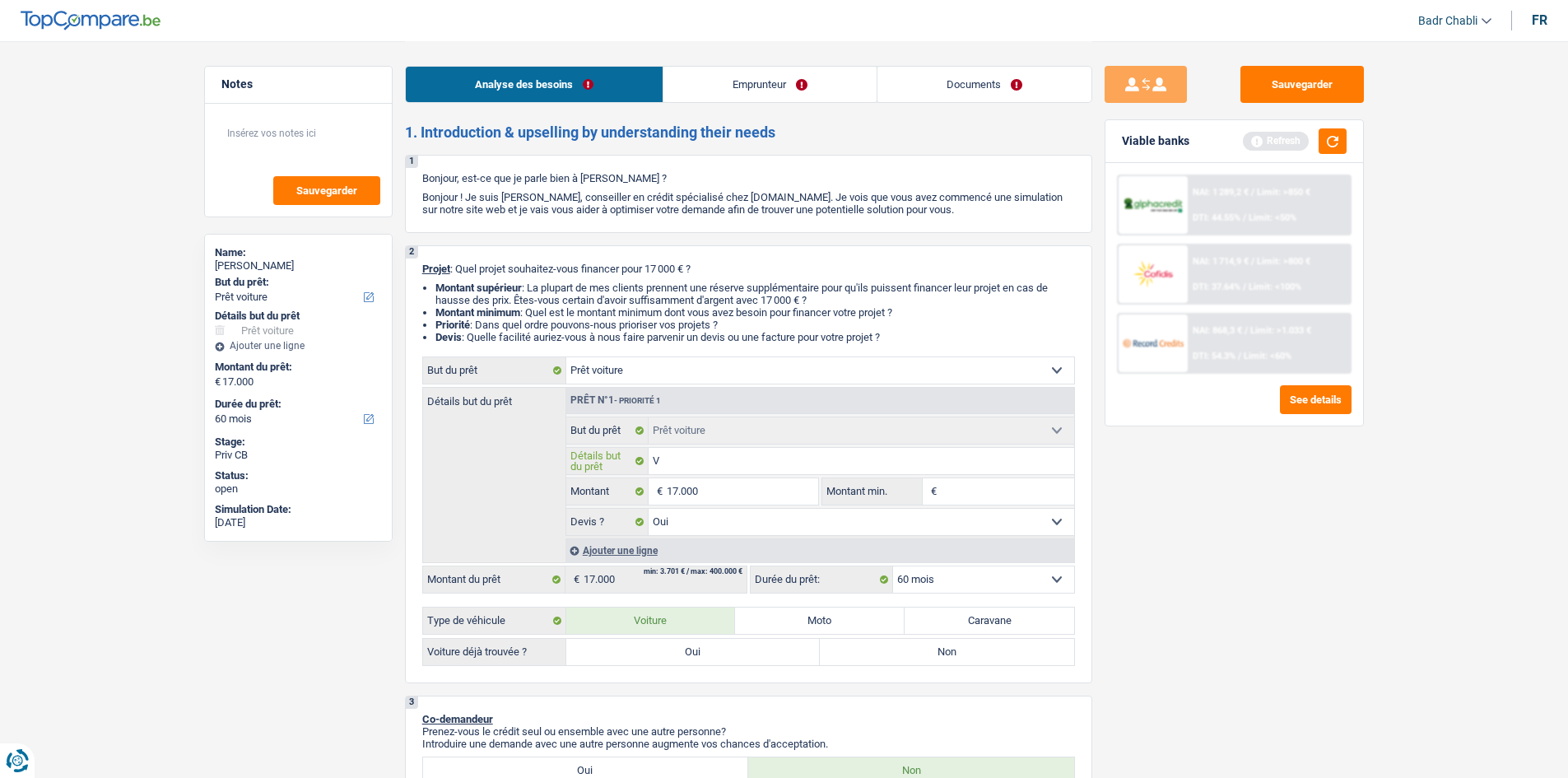
type input "Vo"
type input "Voi"
type input "Voit"
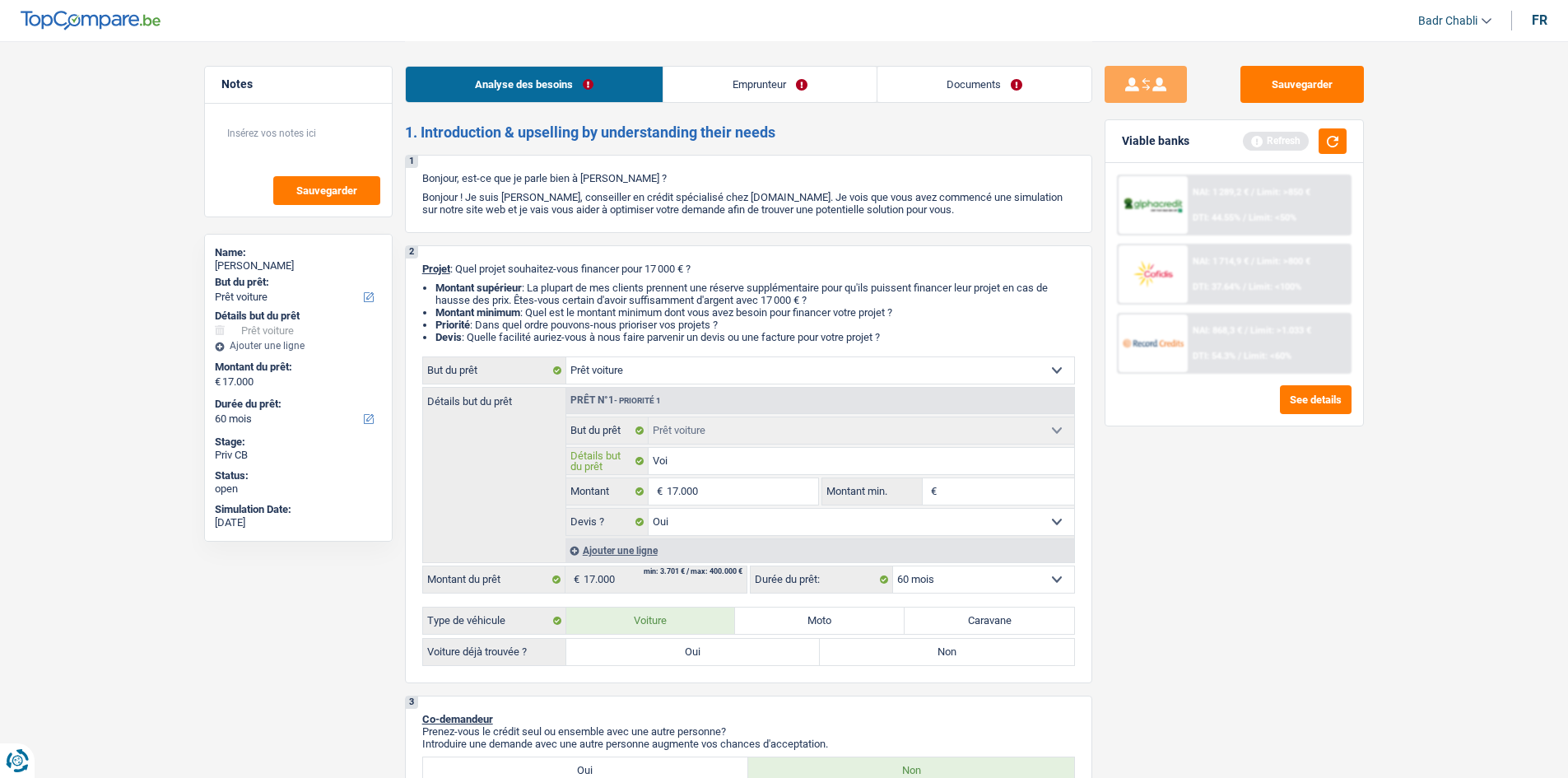
type input "Voit"
type input "Voitu"
type input "Voitur"
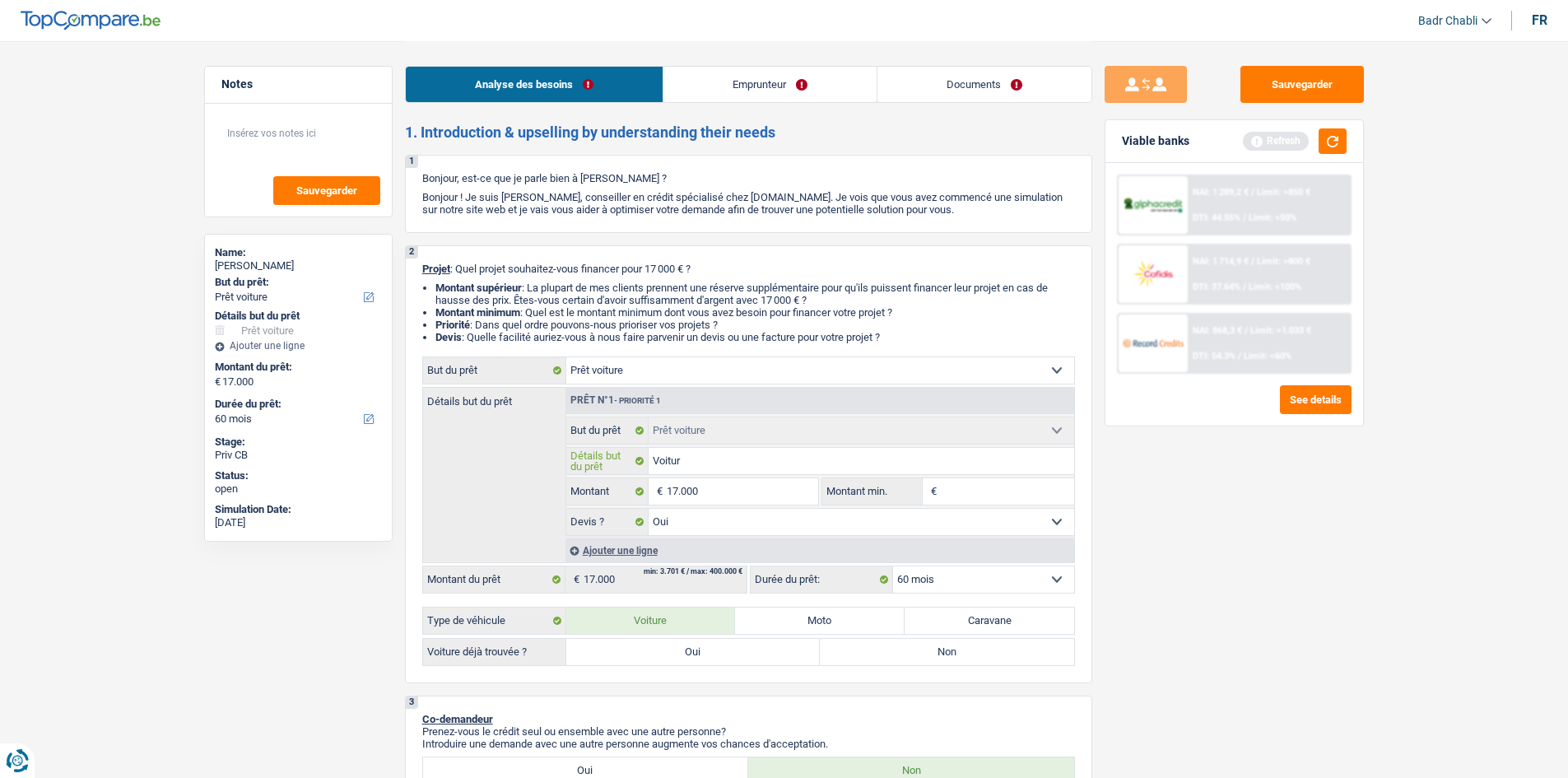
type input "Voiture"
type input "Voiture s"
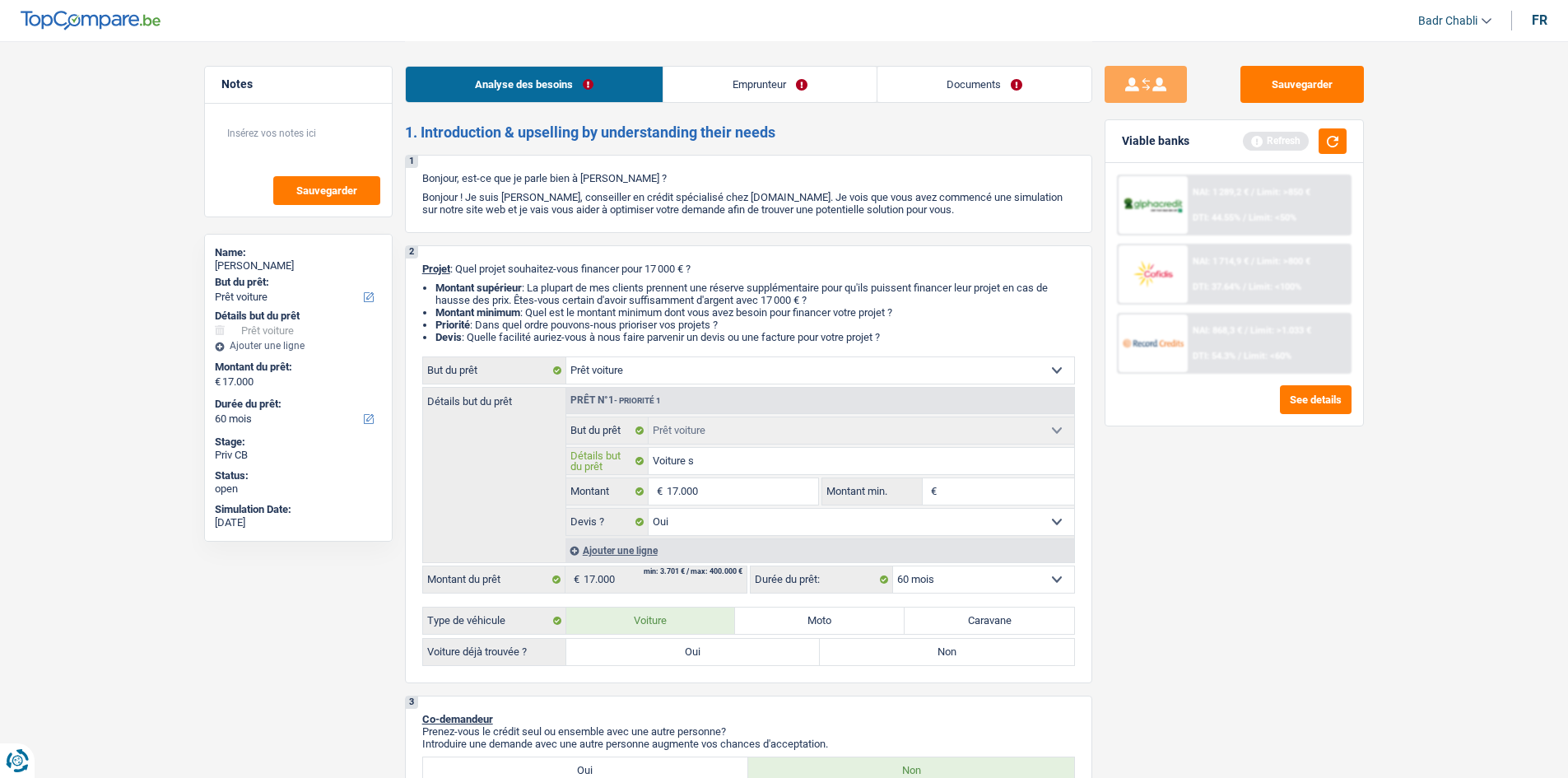
type input "Voiture s"
type input "Voiture sa"
type input "Voiture san"
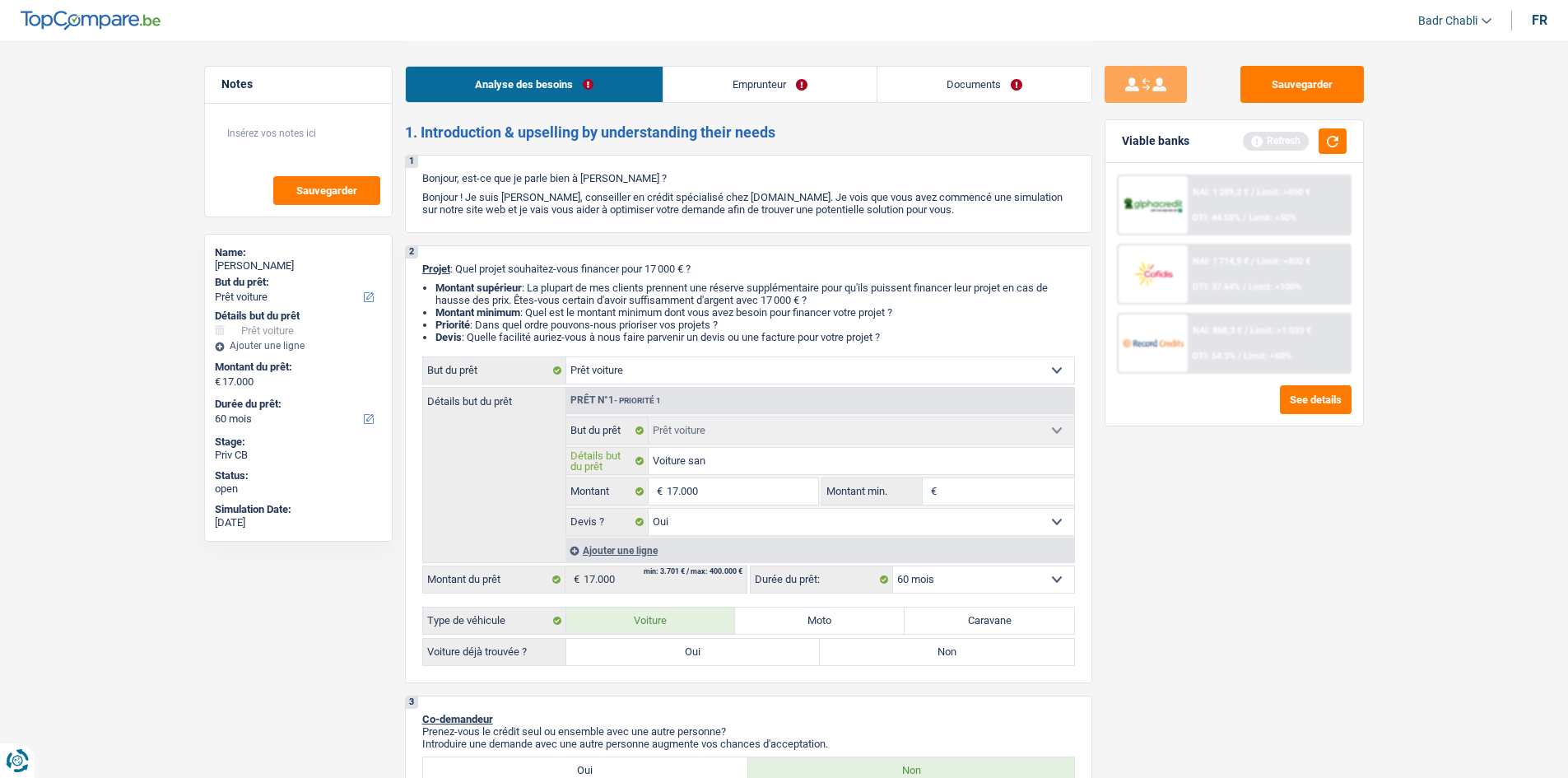
type input "Voiture sans"
type input "Voiture sans p"
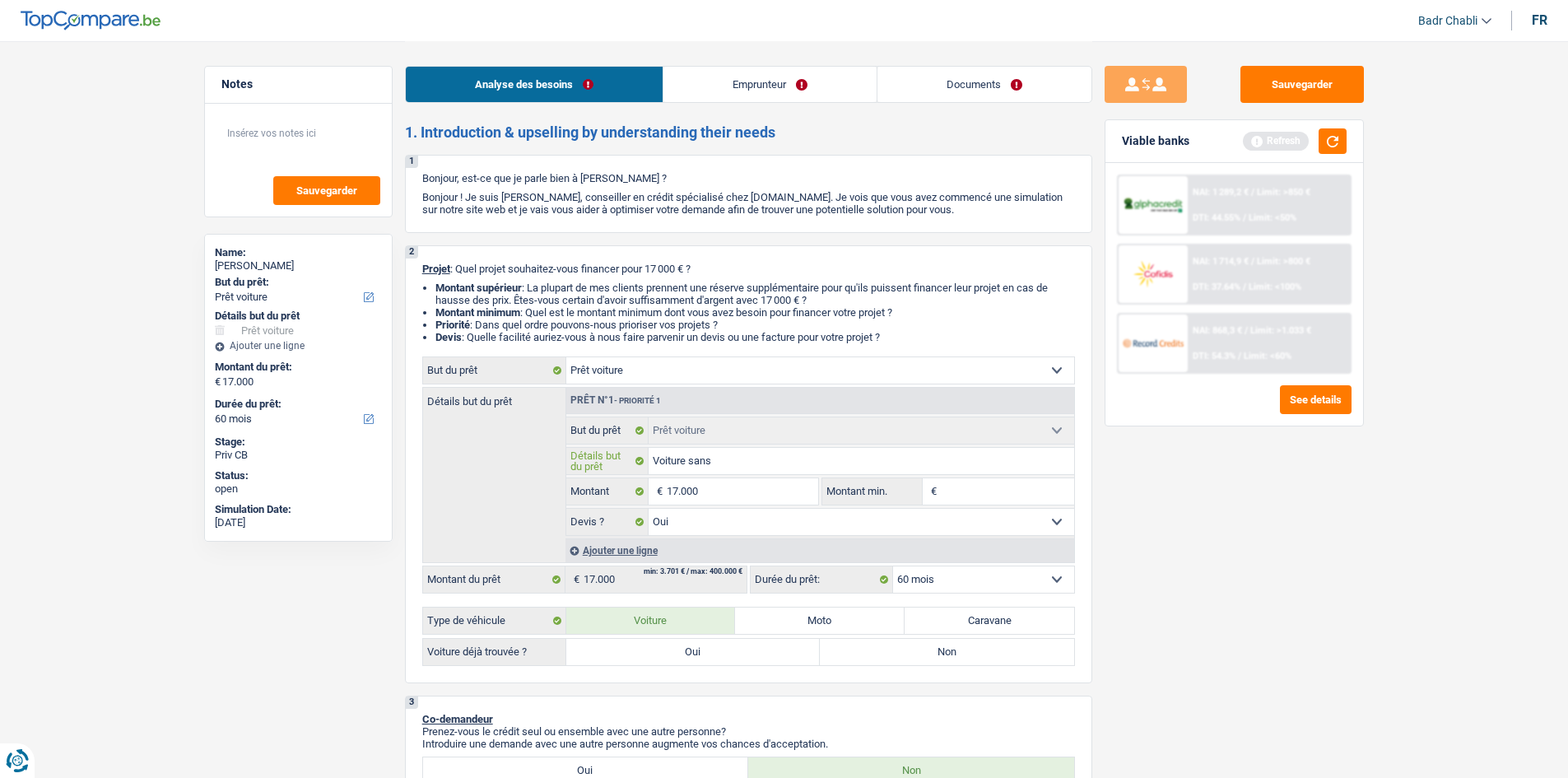
type input "Voiture sans p"
type input "Voiture sans pe"
type input "Voiture sans per"
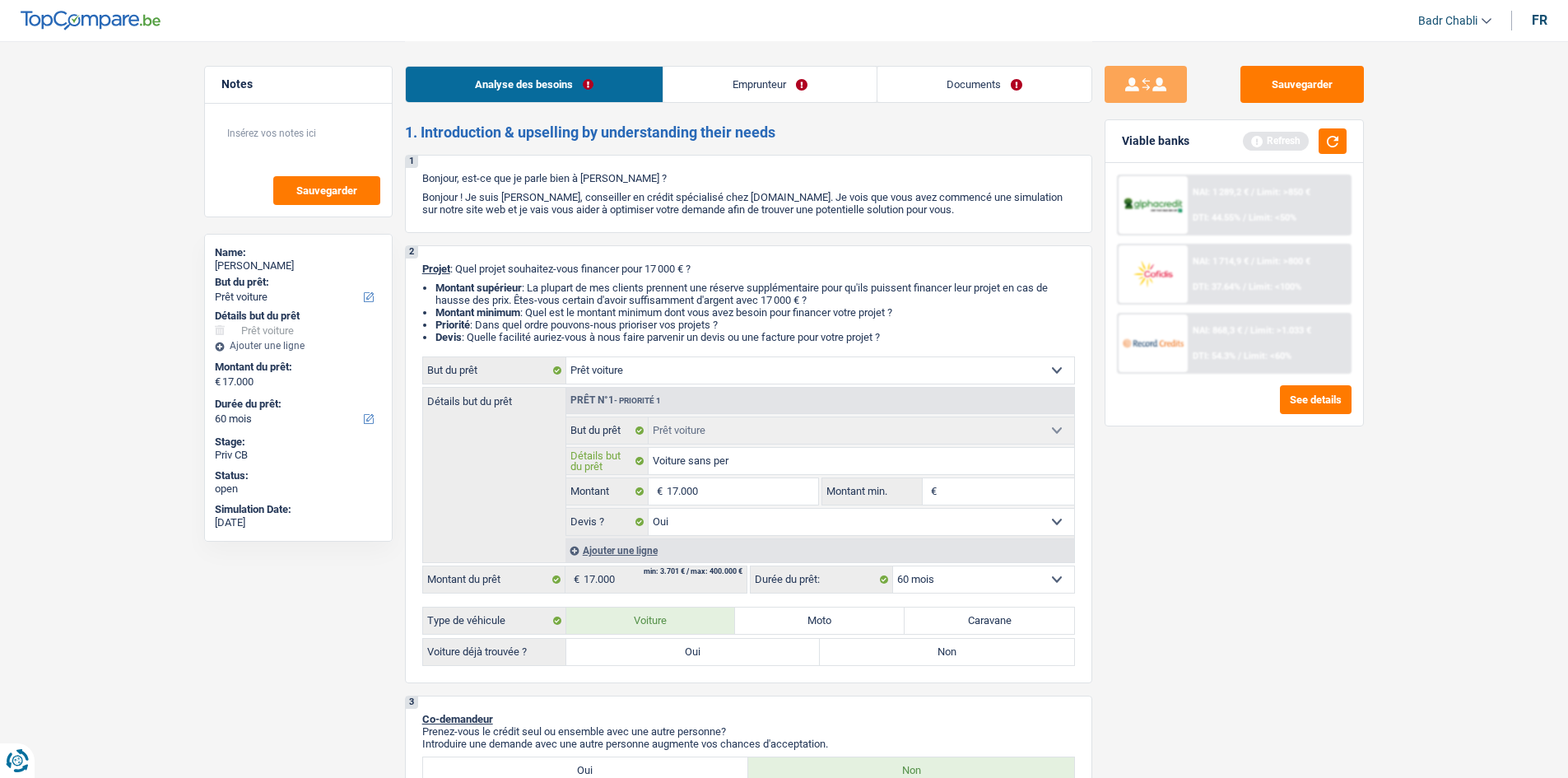
type input "Voiture sans perm"
type input "Voiture sans permi"
type input "Voiture sans permis"
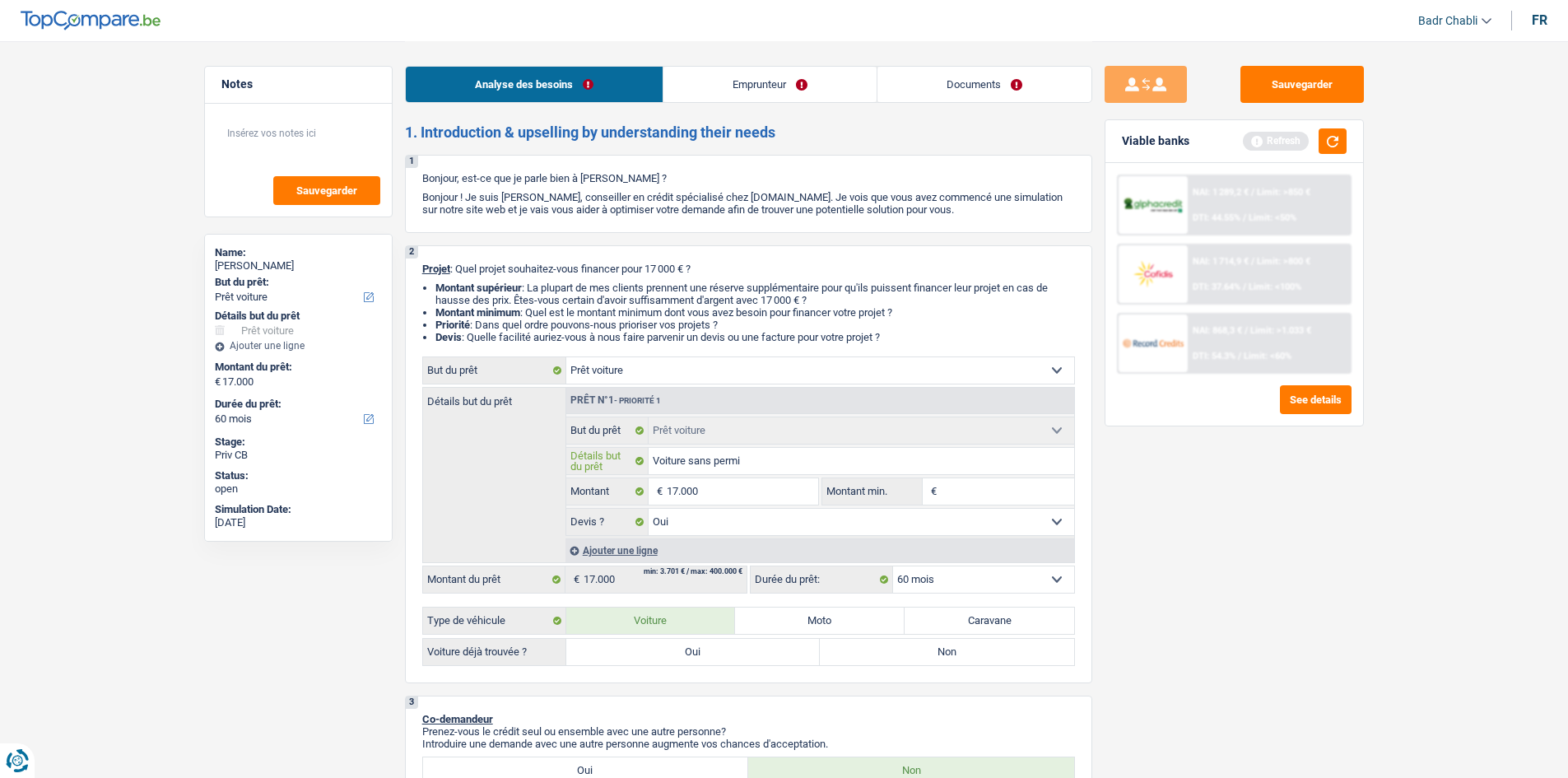
type input "Voiture sans permis"
click at [760, 653] on label "Oui" at bounding box center [693, 651] width 255 height 26
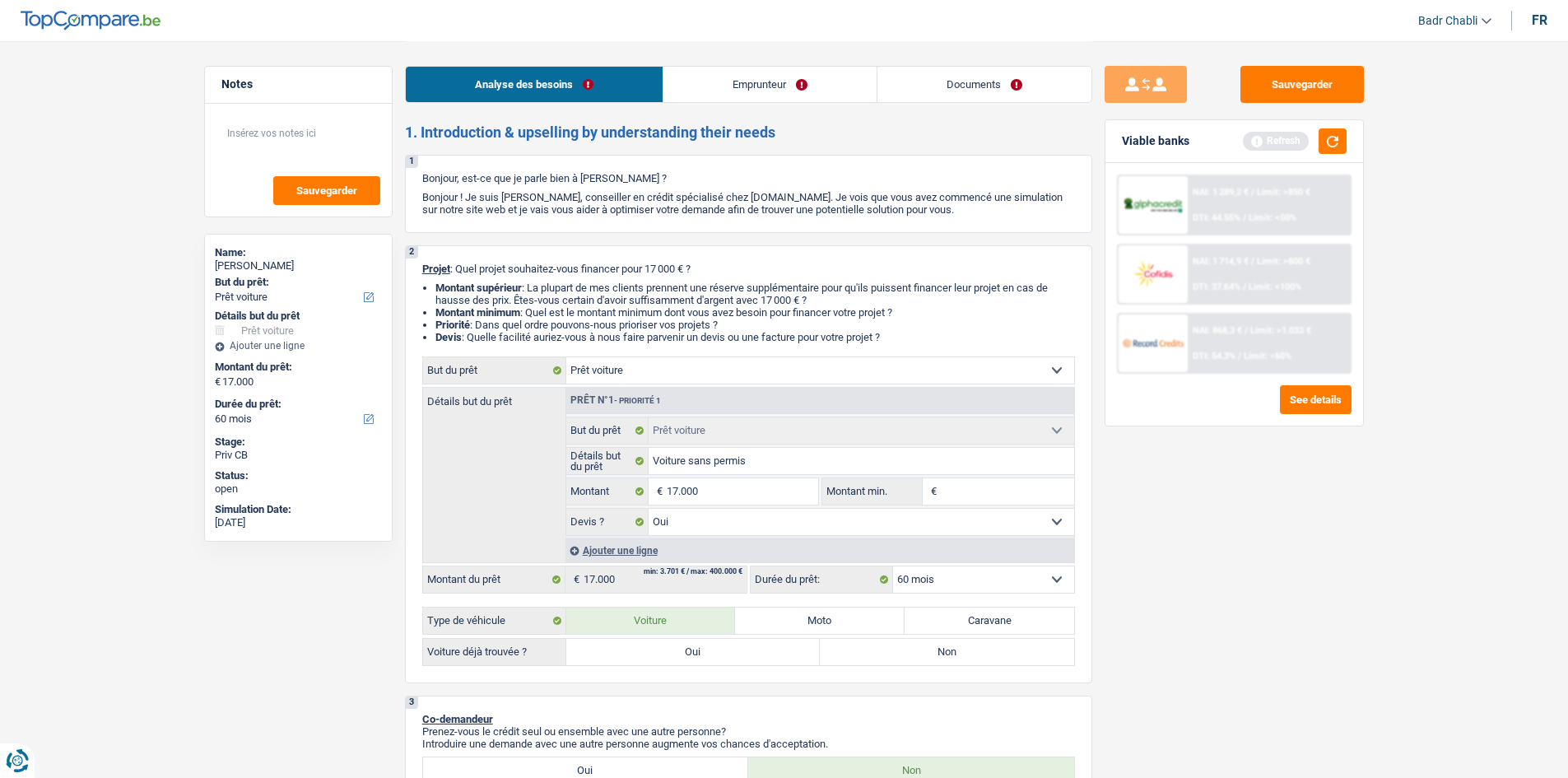
click at [760, 653] on input "Oui" at bounding box center [693, 651] width 255 height 26
radio input "true"
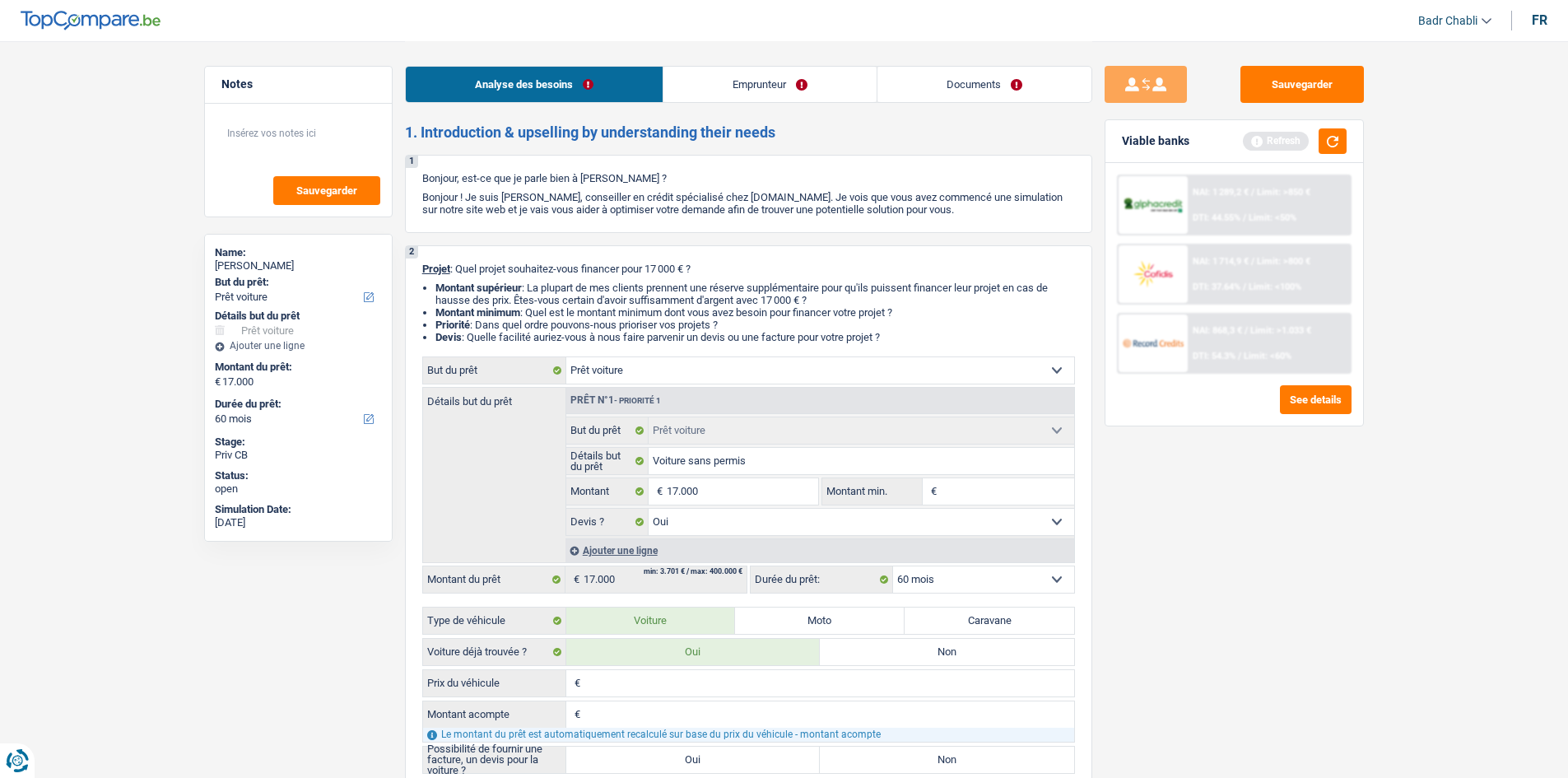
click at [671, 759] on label "Oui" at bounding box center [693, 759] width 255 height 26
click at [671, 759] on input "Oui" at bounding box center [693, 759] width 255 height 26
radio input "true"
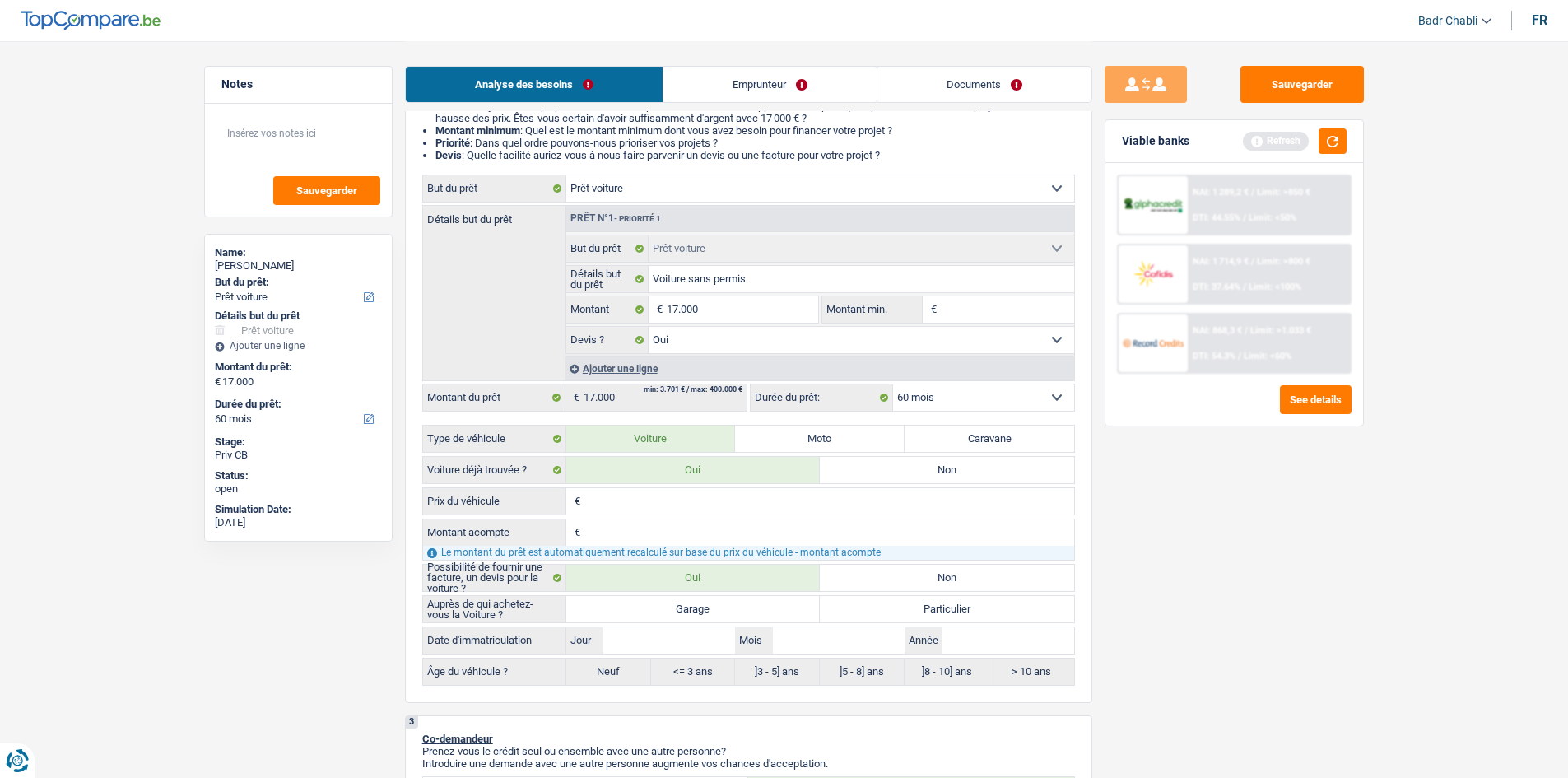
scroll to position [329, 0]
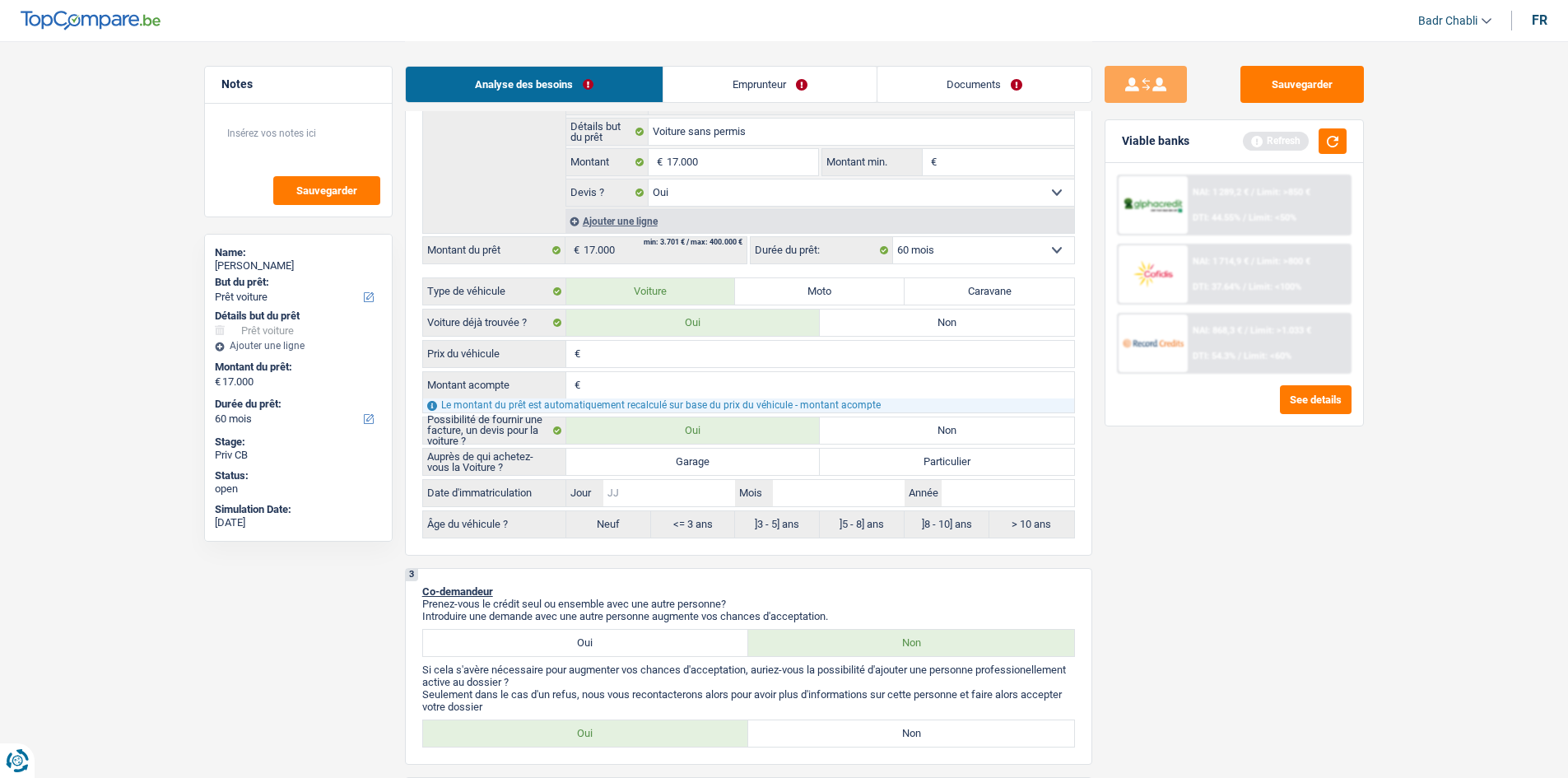
click at [686, 492] on input "Jour" at bounding box center [668, 493] width 132 height 26
click at [699, 471] on label "Garage" at bounding box center [693, 462] width 255 height 26
click at [699, 471] on input "Garage" at bounding box center [693, 462] width 255 height 26
radio input "true"
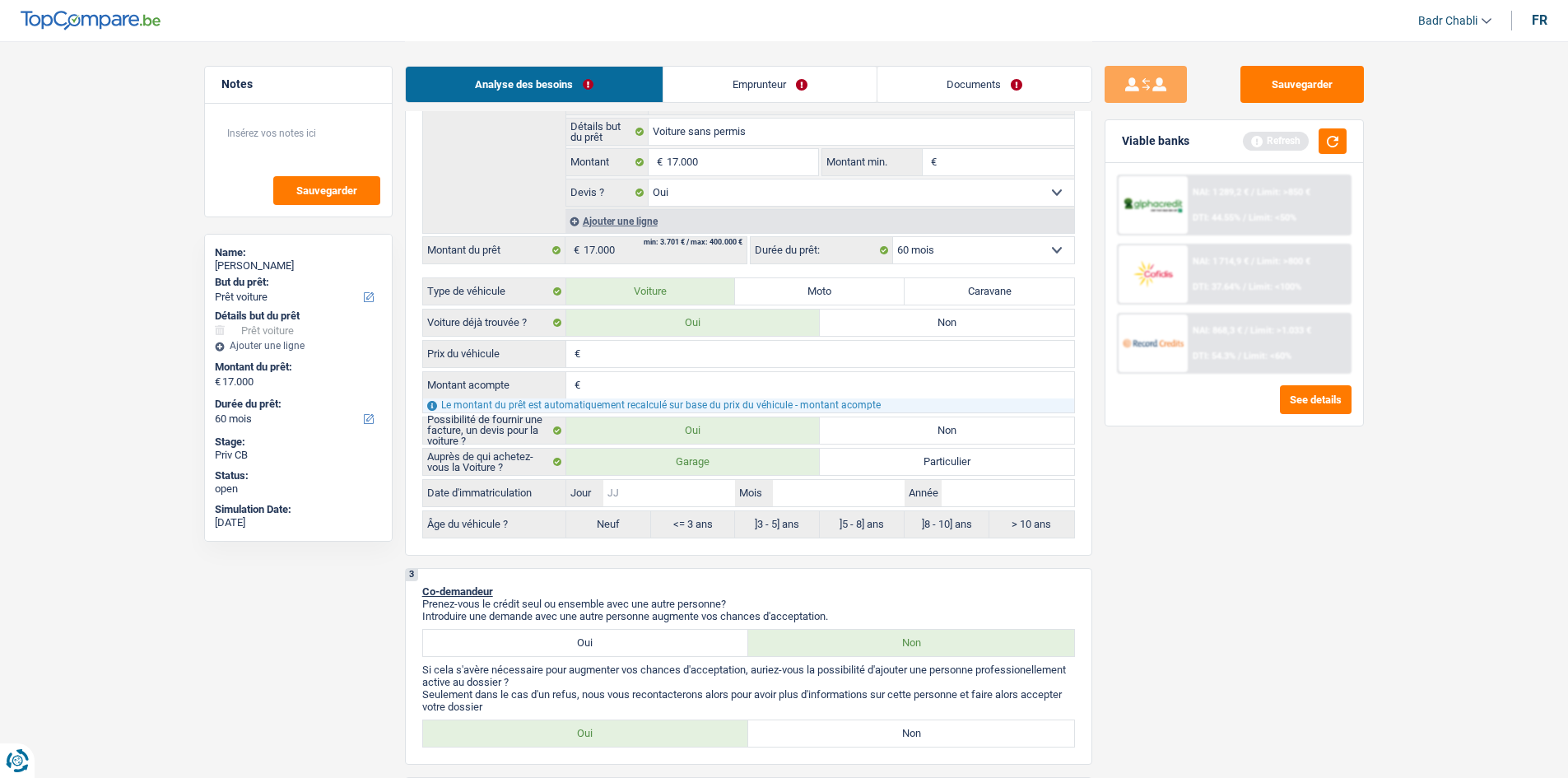
click at [695, 495] on input "Jour" at bounding box center [668, 493] width 132 height 26
type input "0"
type input "01"
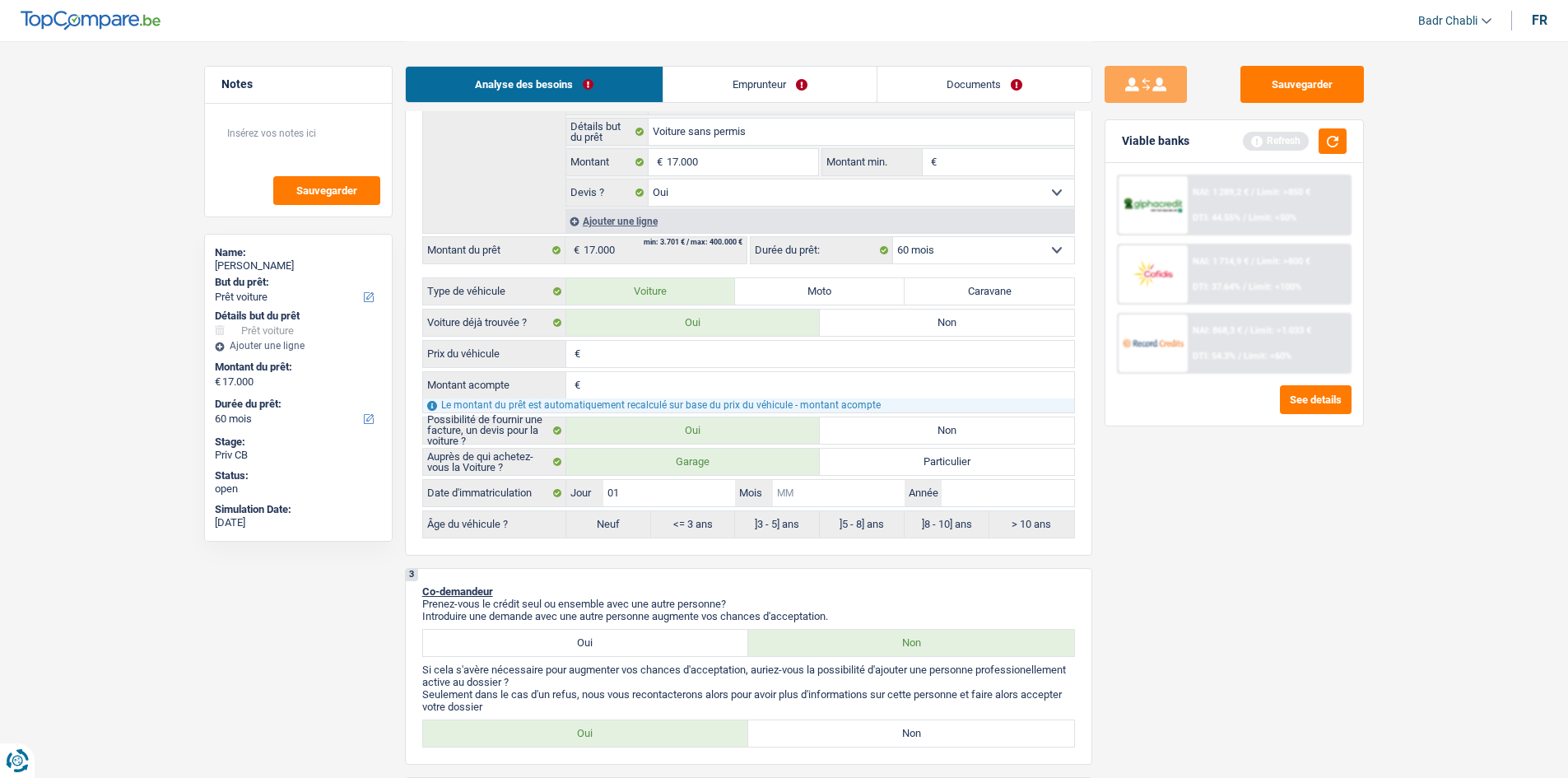
type input "0"
type input "01"
type input "2"
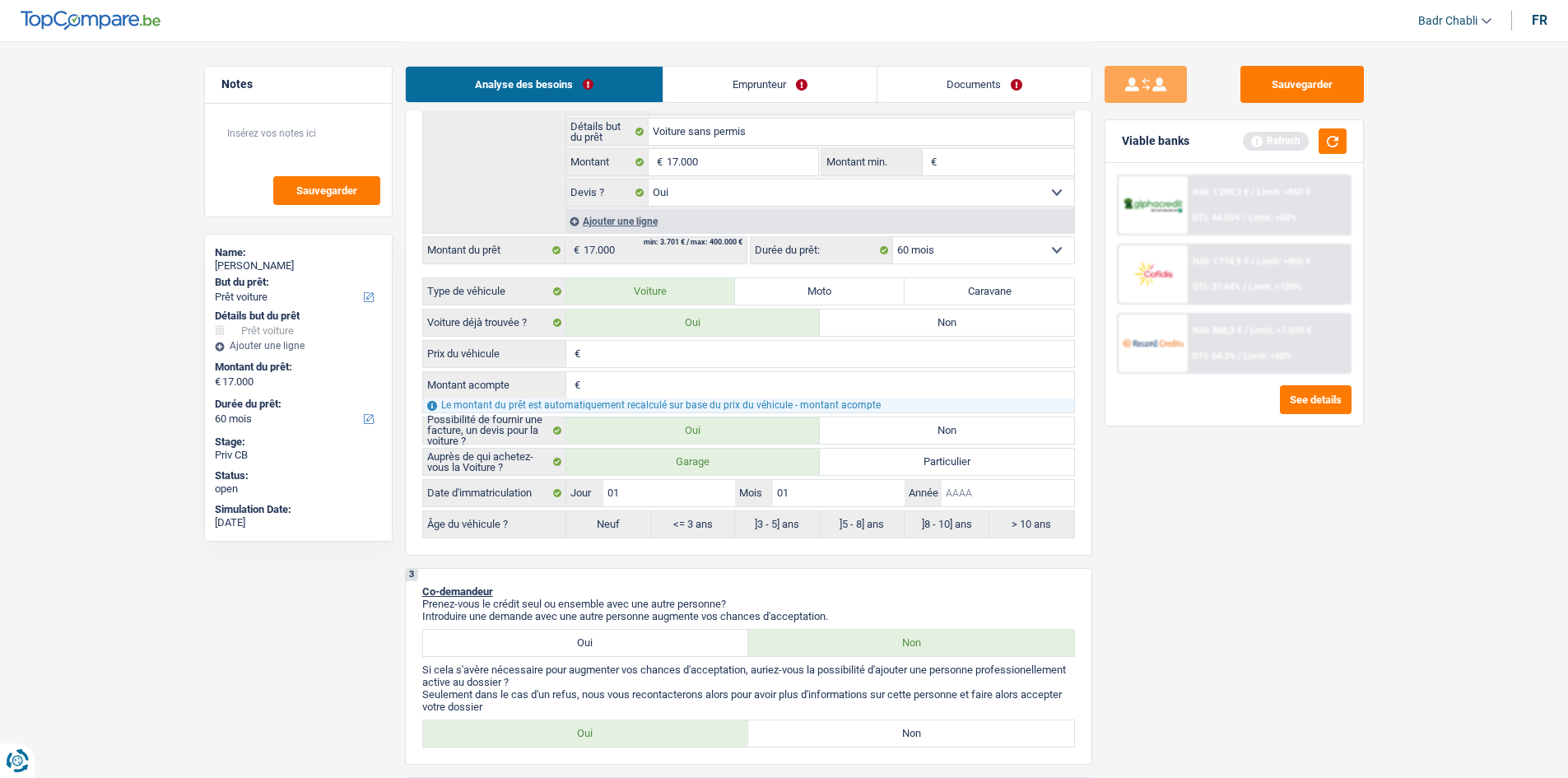
type input "2"
type input "20"
type input "202"
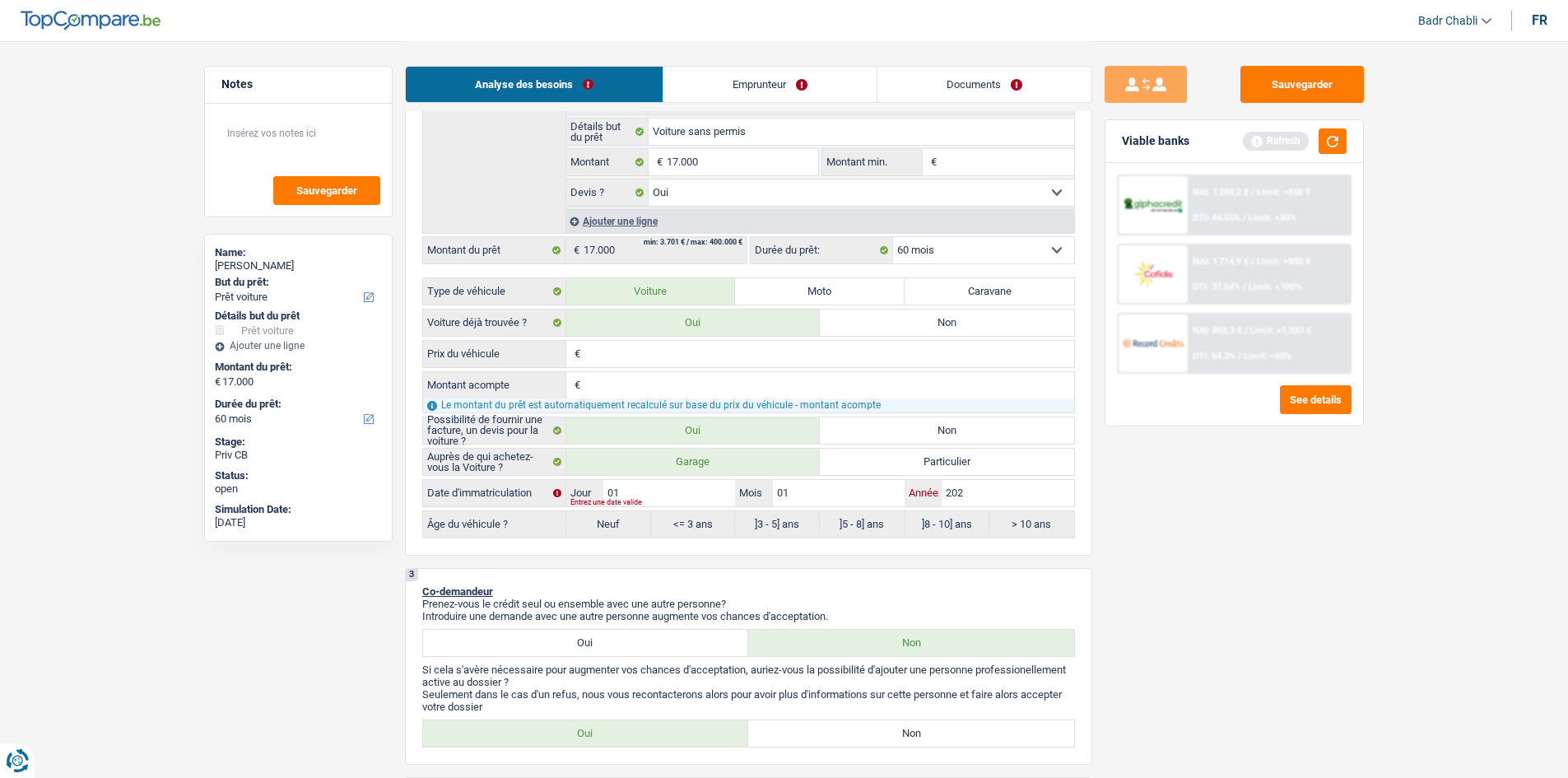
type input "2025"
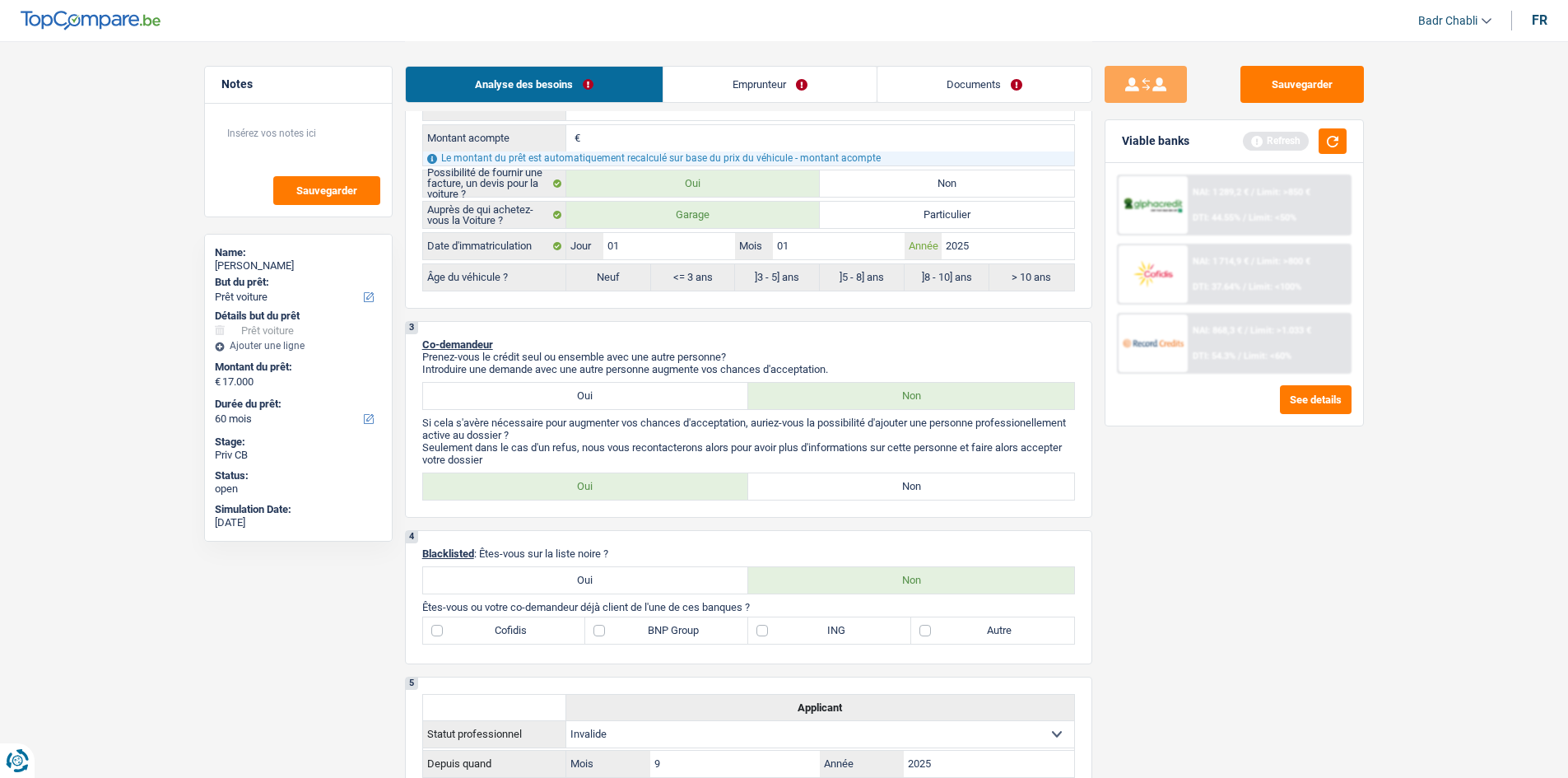
type input "2025"
radio input "false"
radio input "true"
select select "84"
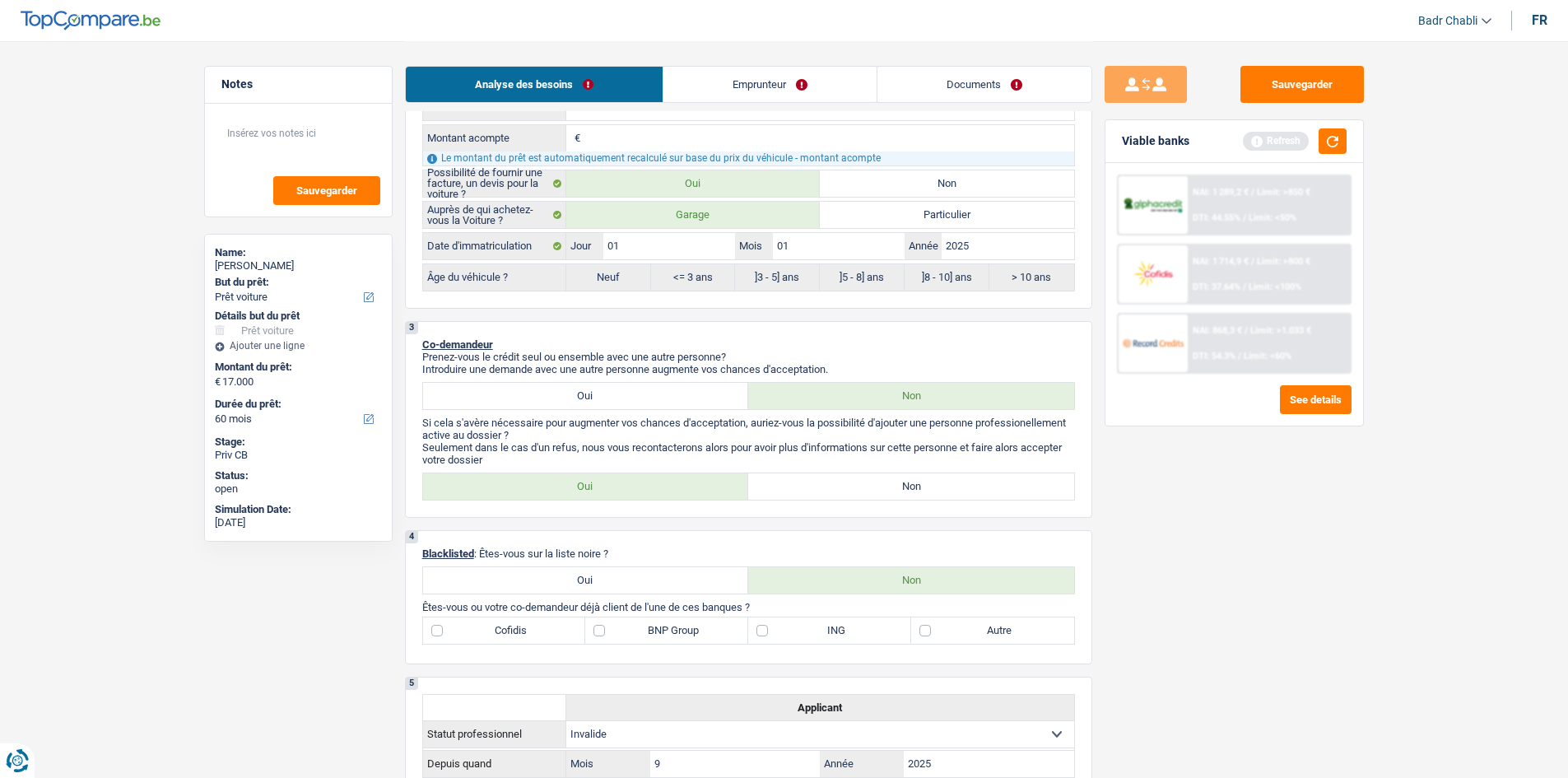
select select "84"
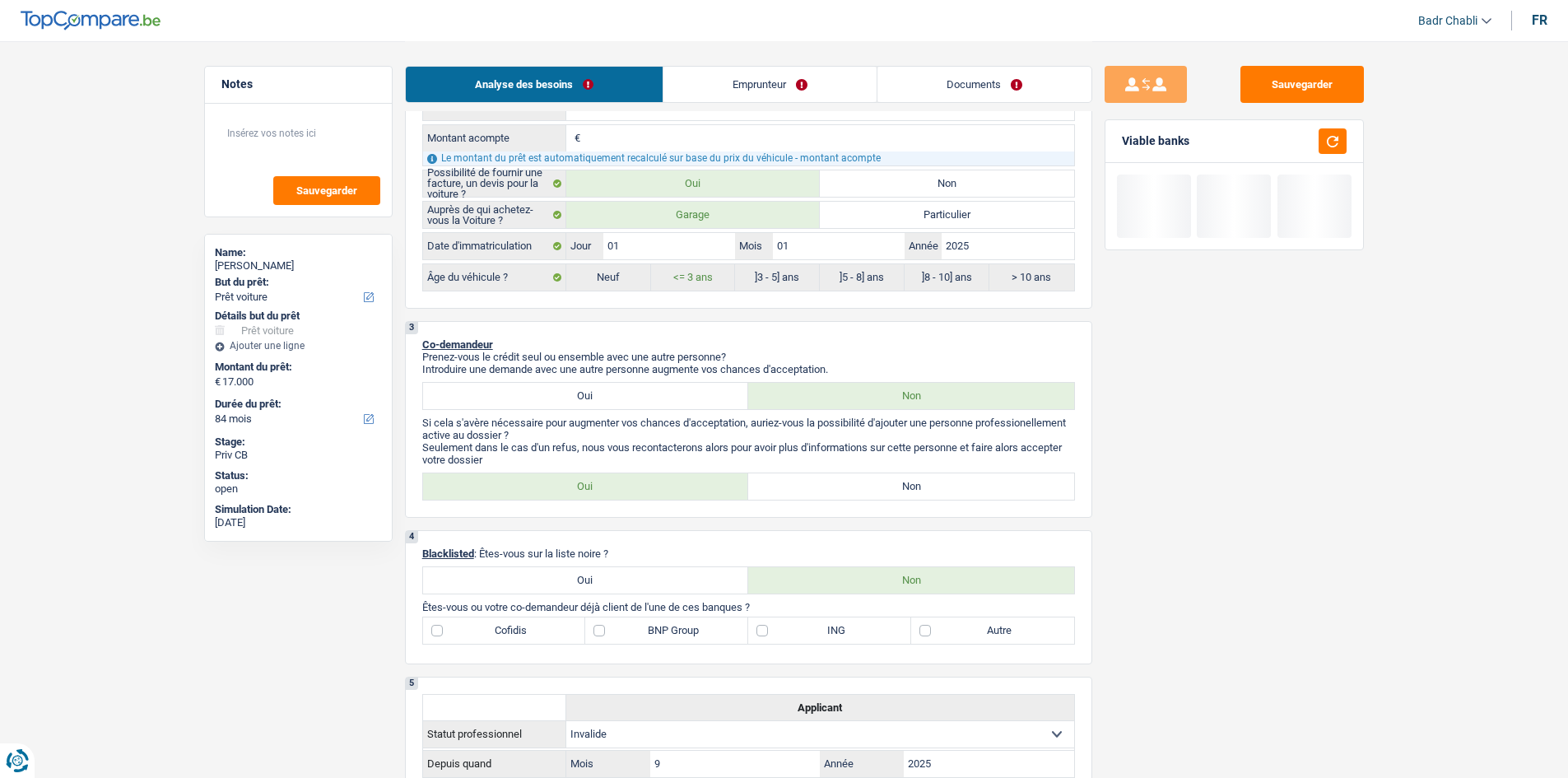
click at [911, 489] on label "Non" at bounding box center [911, 486] width 326 height 26
click at [911, 489] on input "Non" at bounding box center [911, 486] width 326 height 26
radio input "true"
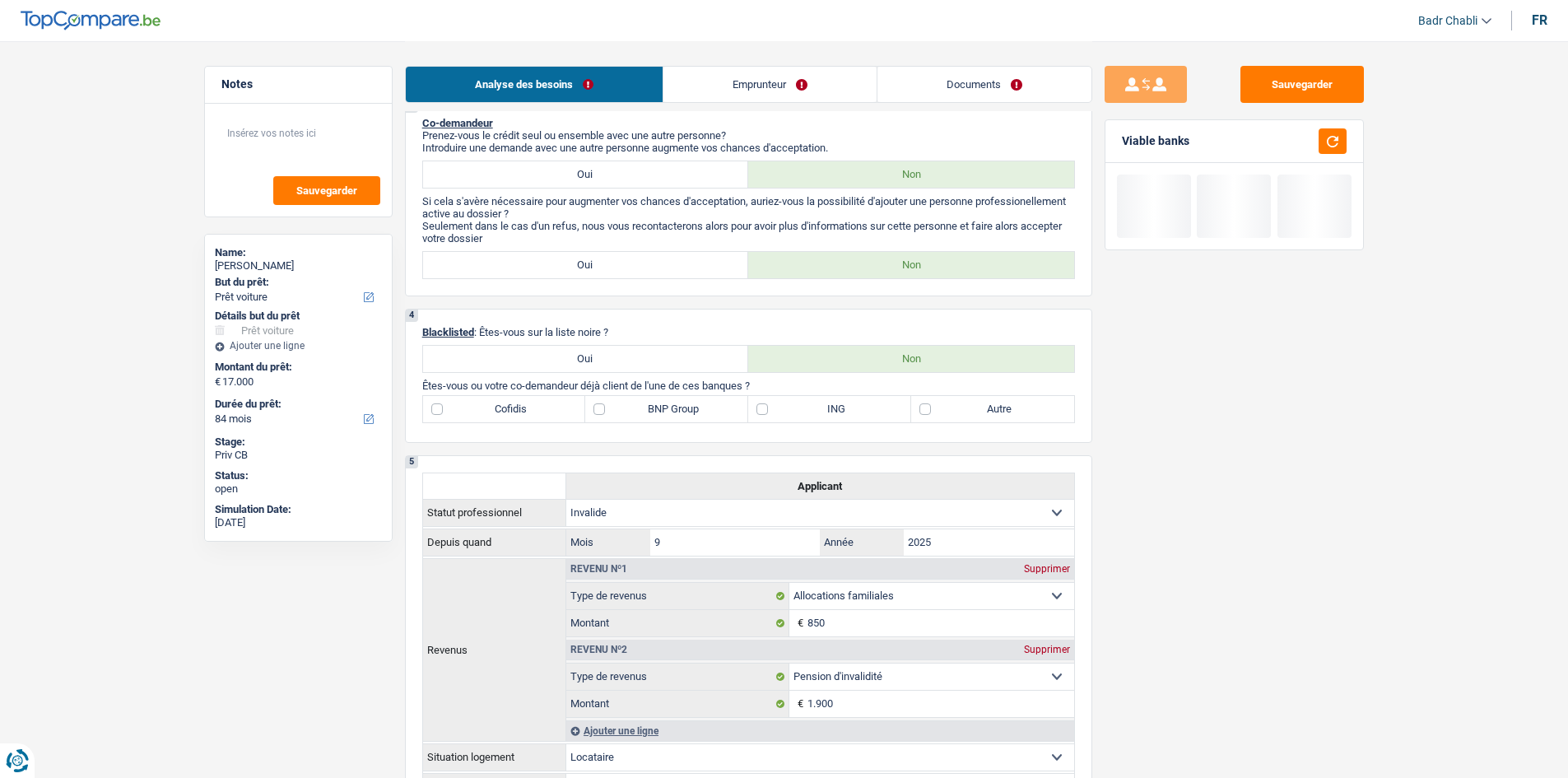
scroll to position [906, 0]
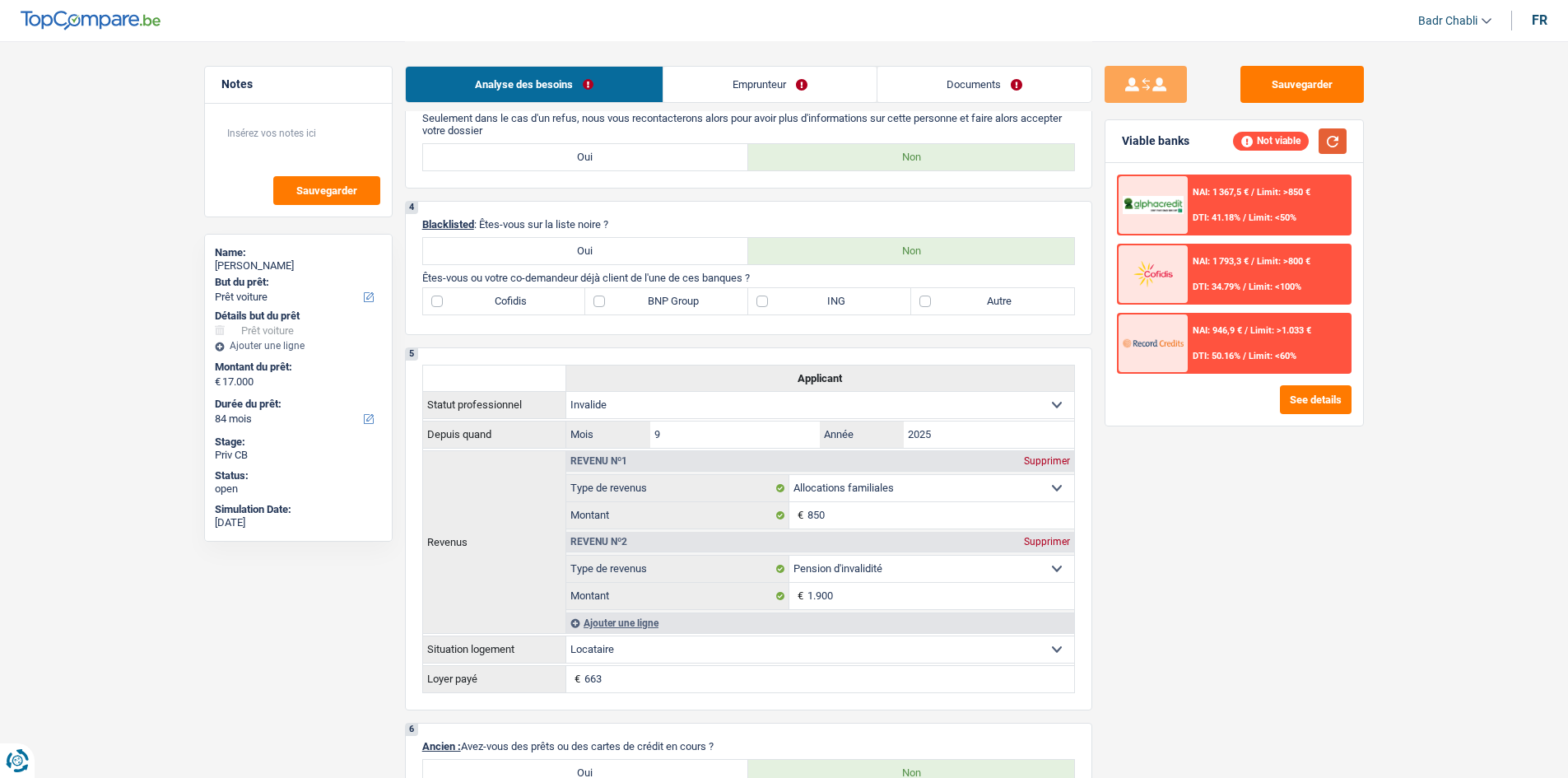
click at [1332, 137] on button "button" at bounding box center [1332, 142] width 28 height 25
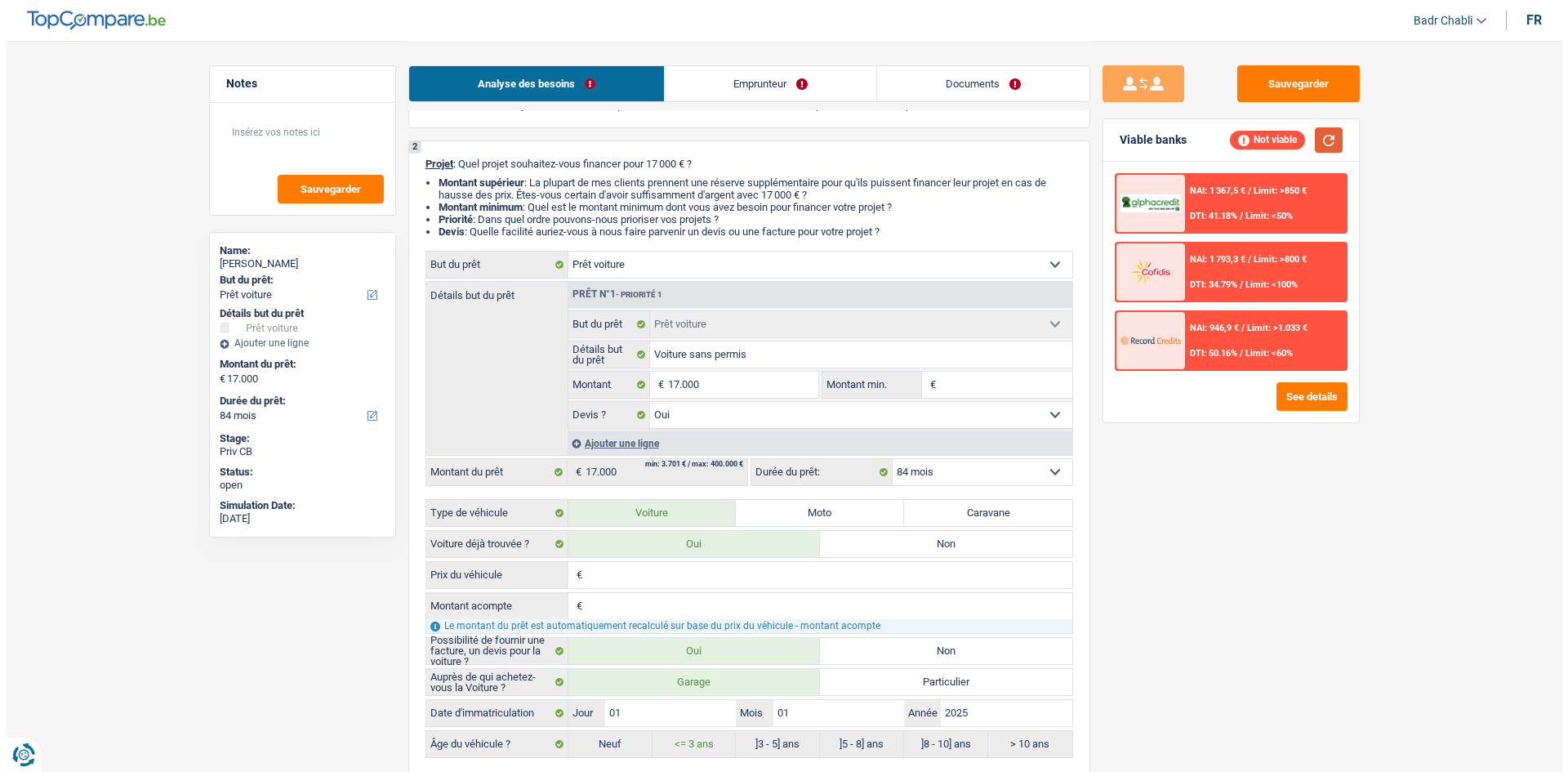
scroll to position [0, 0]
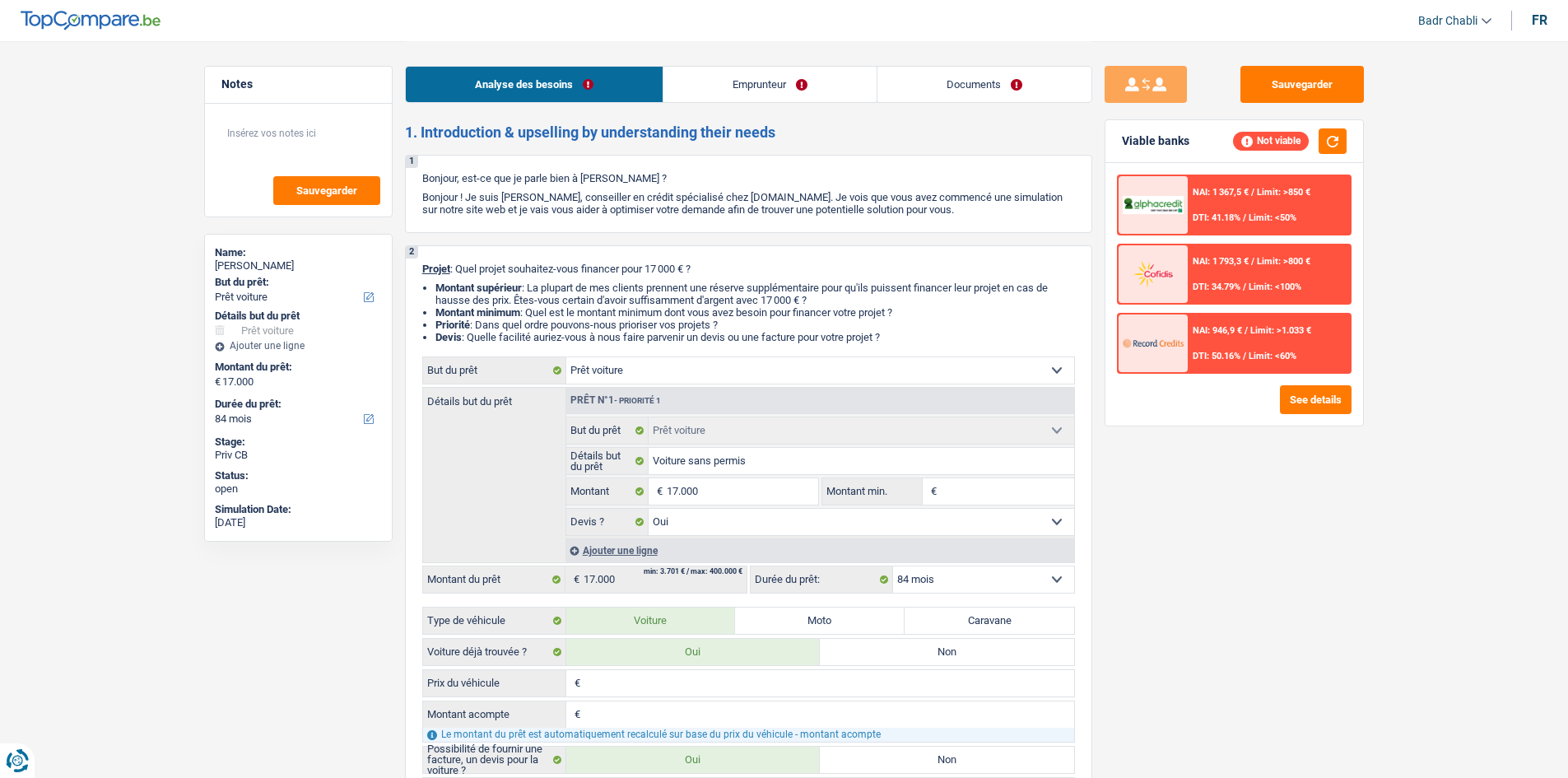
click at [724, 81] on link "Emprunteur" at bounding box center [770, 84] width 213 height 35
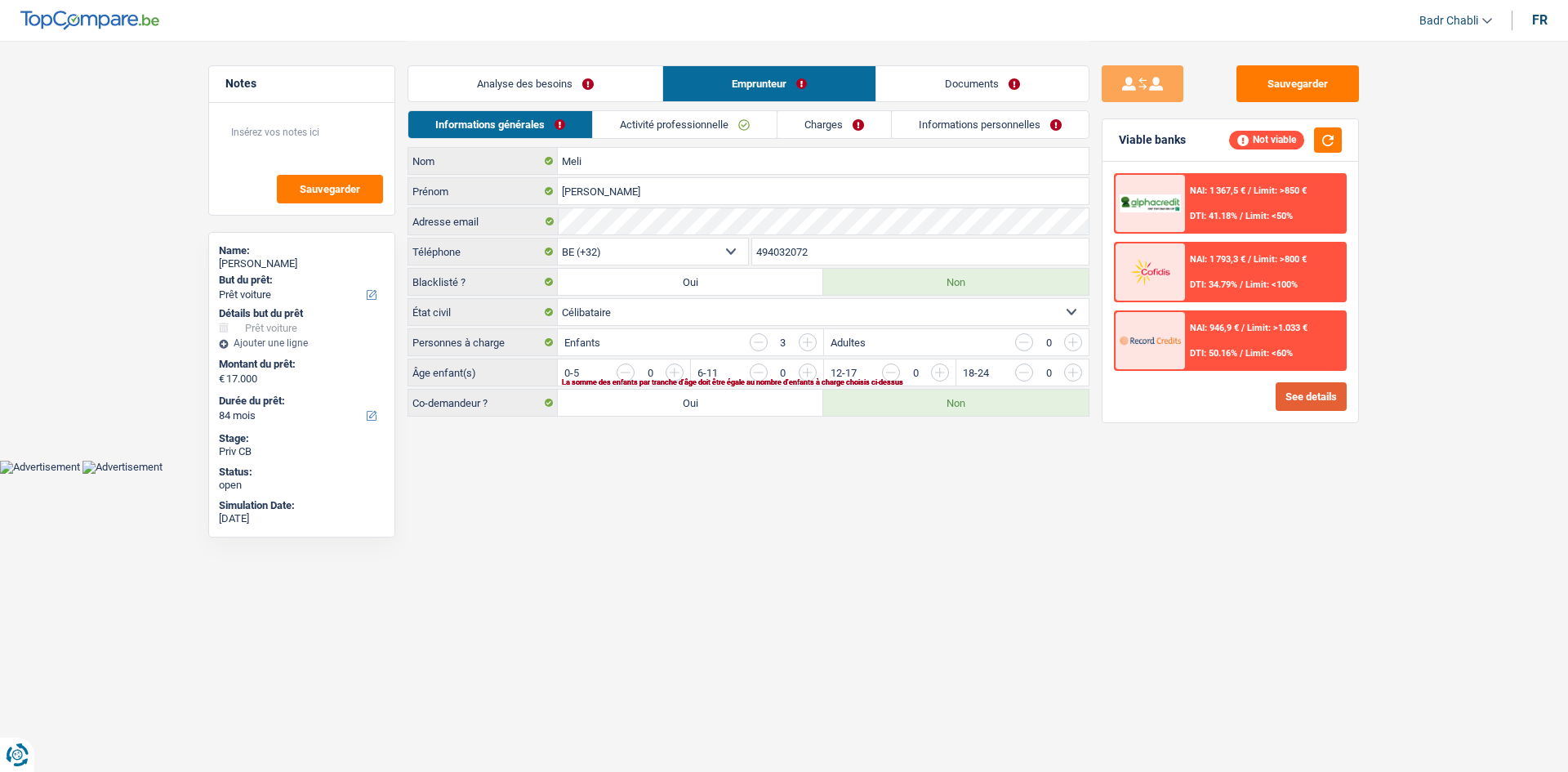
click at [1313, 390] on button "See details" at bounding box center [1310, 397] width 71 height 29
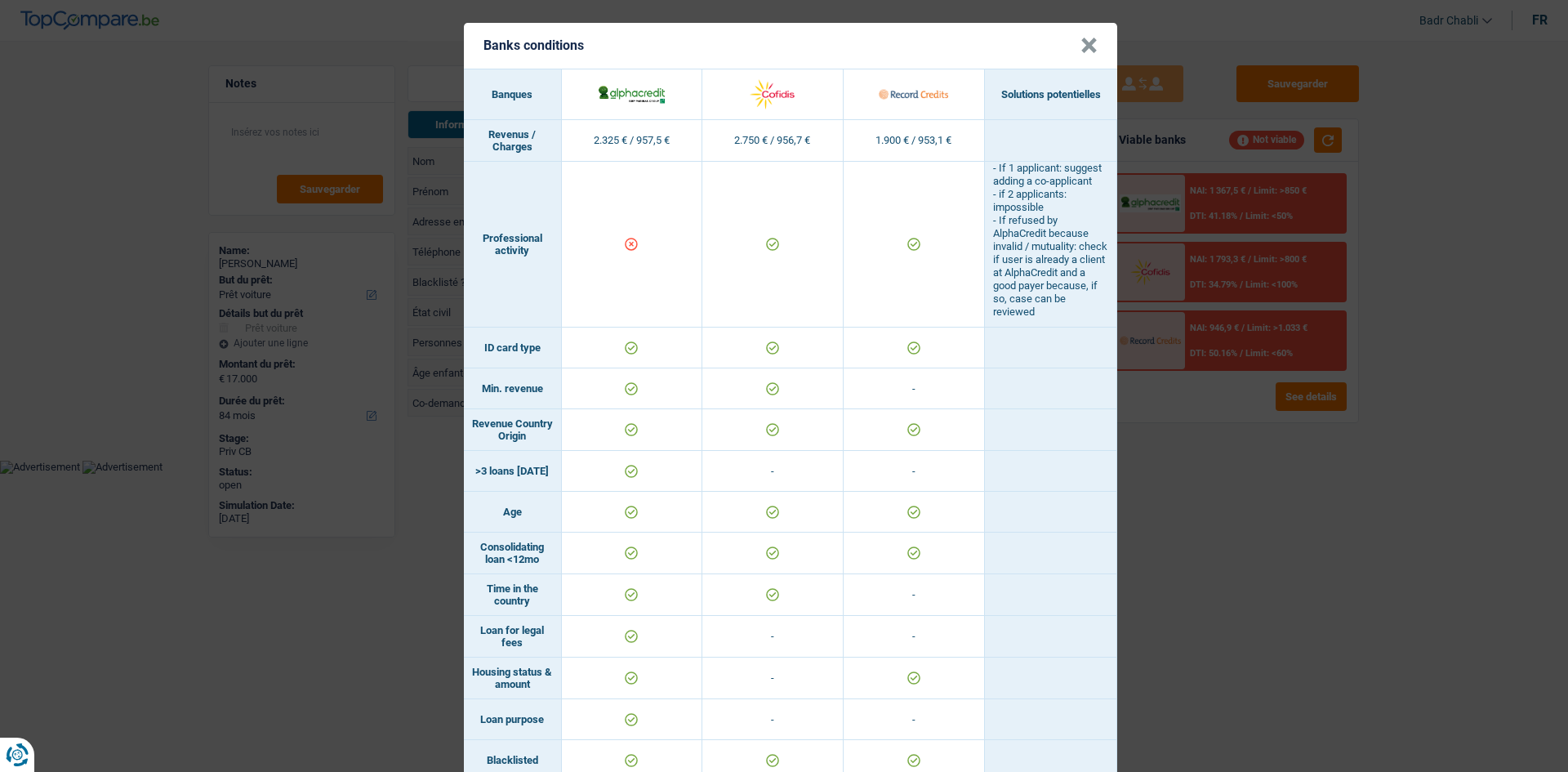
click at [1081, 44] on button "×" at bounding box center [1090, 46] width 17 height 16
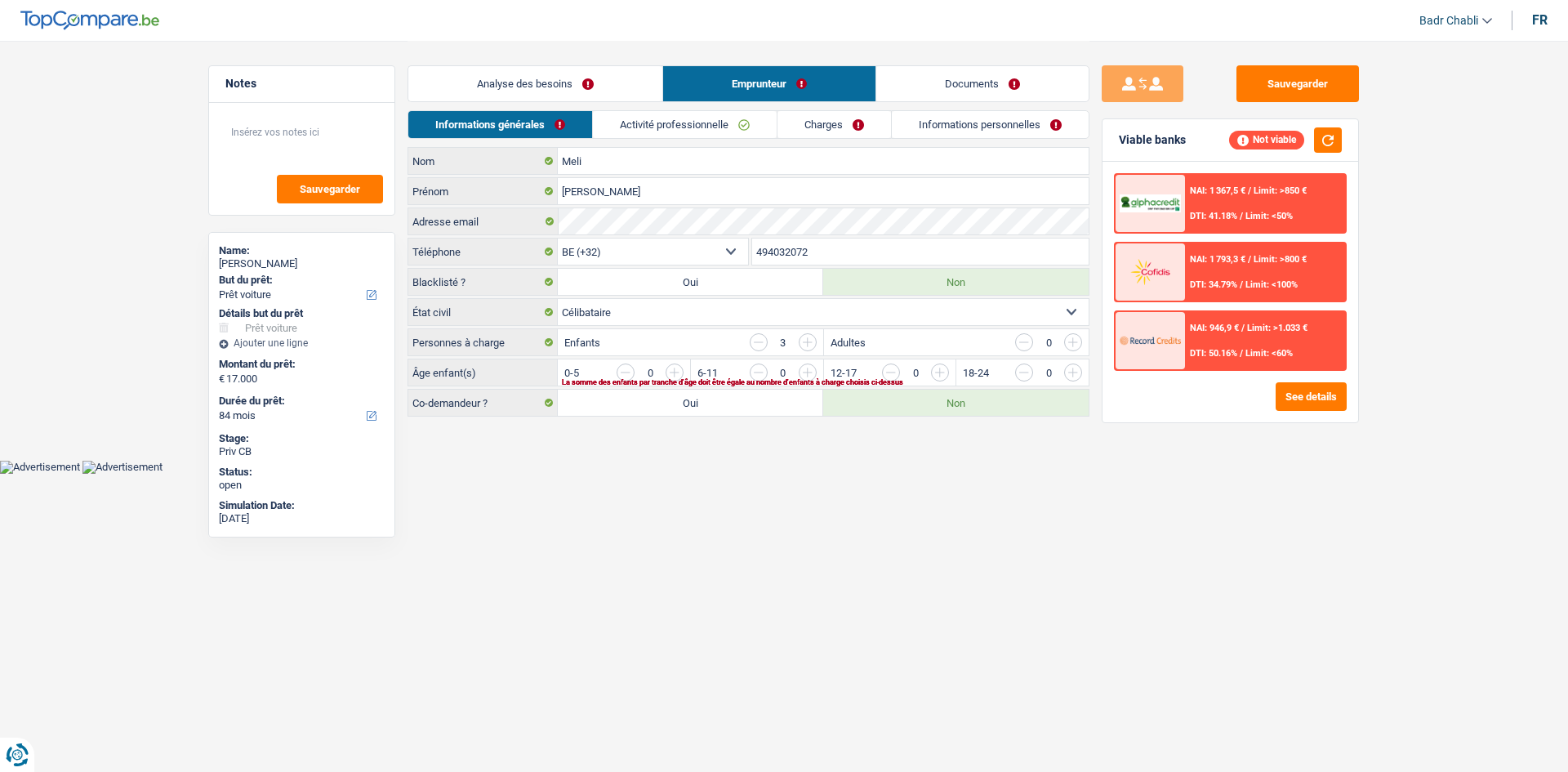
click at [931, 375] on input "button" at bounding box center [1139, 376] width 681 height 26
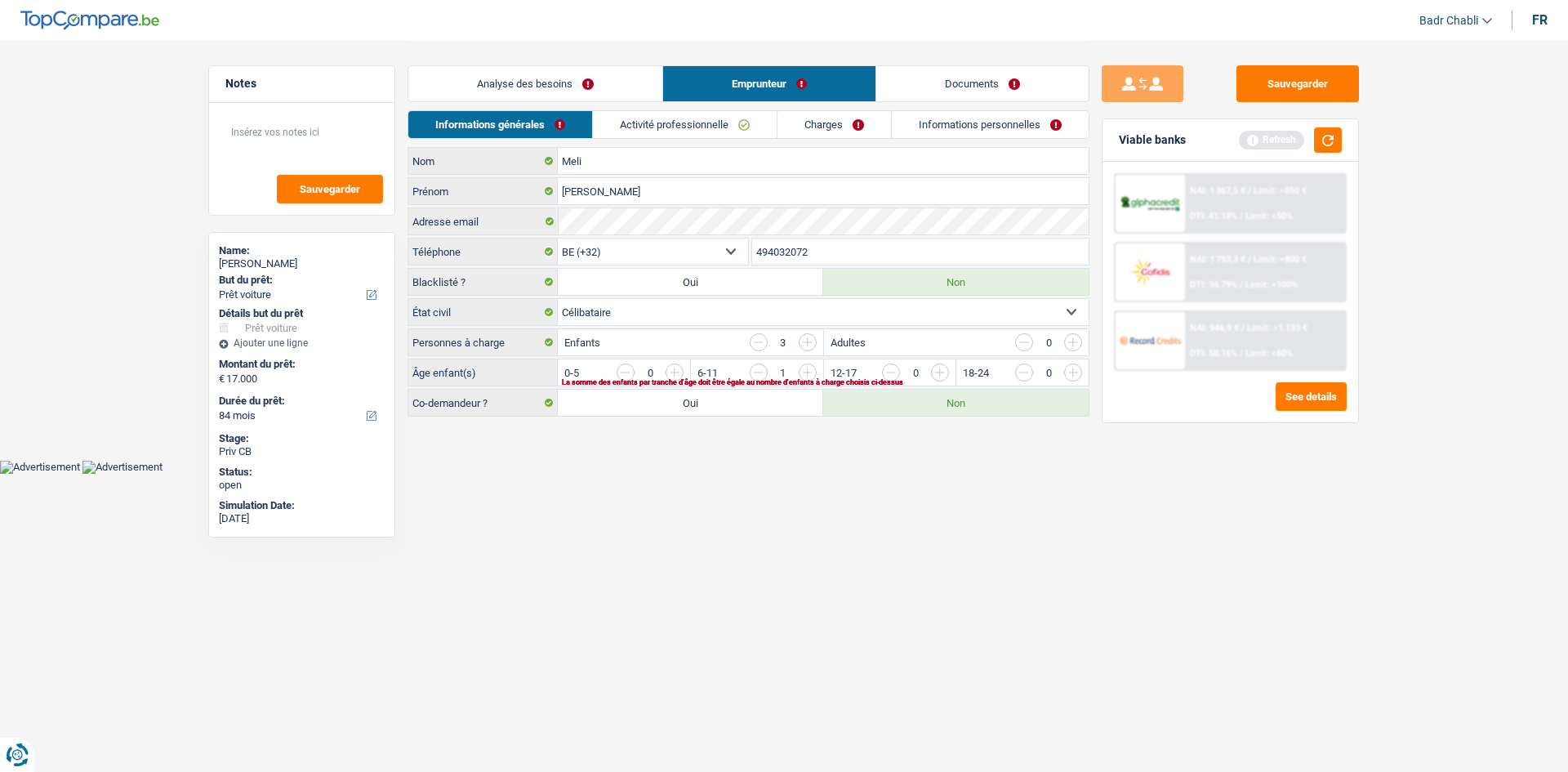
click at [938, 373] on input "button" at bounding box center [1272, 376] width 681 height 26
click at [679, 370] on input "button" at bounding box center [1005, 376] width 681 height 26
click at [1339, 142] on button "button" at bounding box center [1328, 140] width 28 height 25
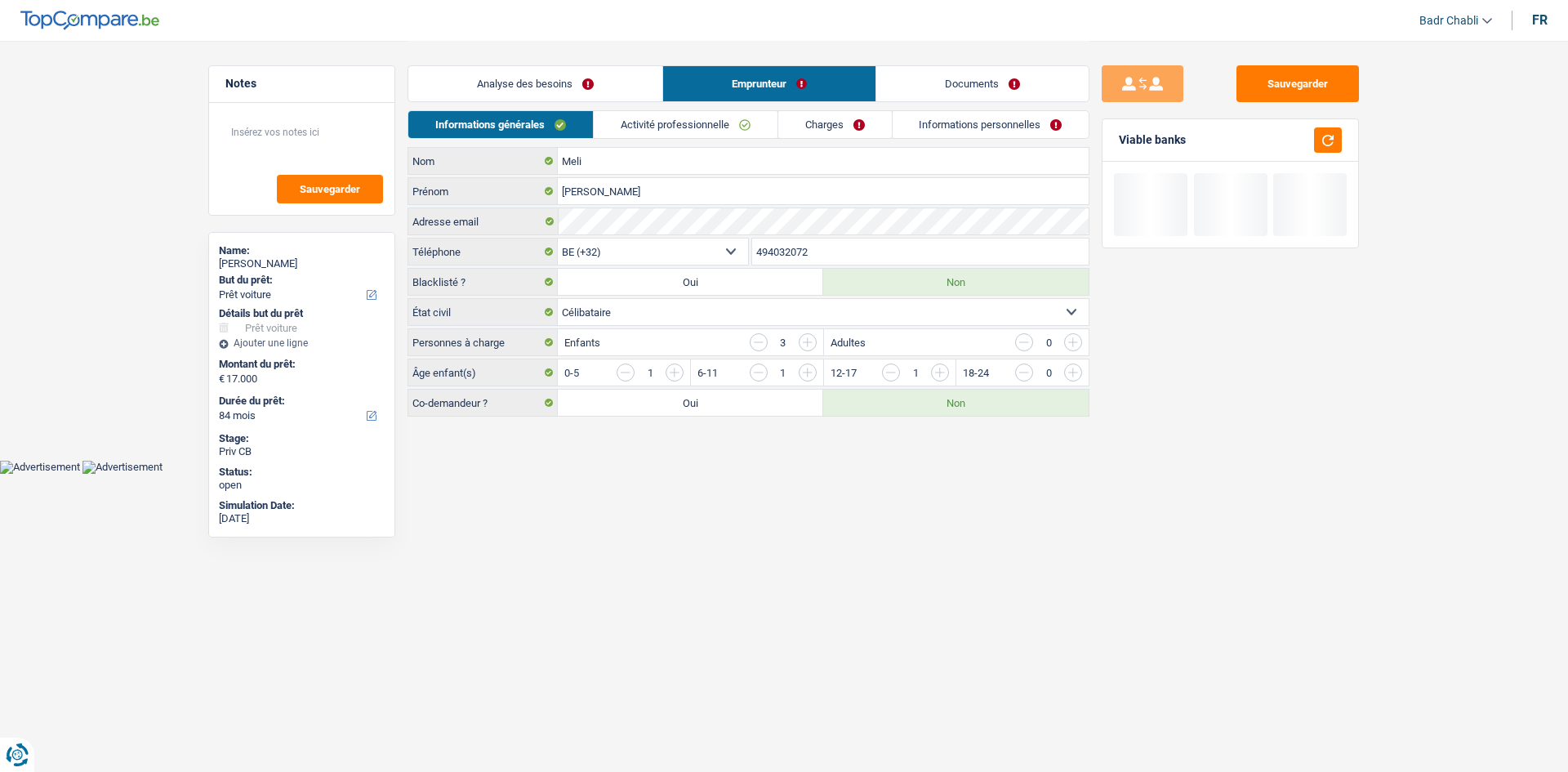
click at [621, 85] on link "Analyse des besoins" at bounding box center [536, 83] width 254 height 35
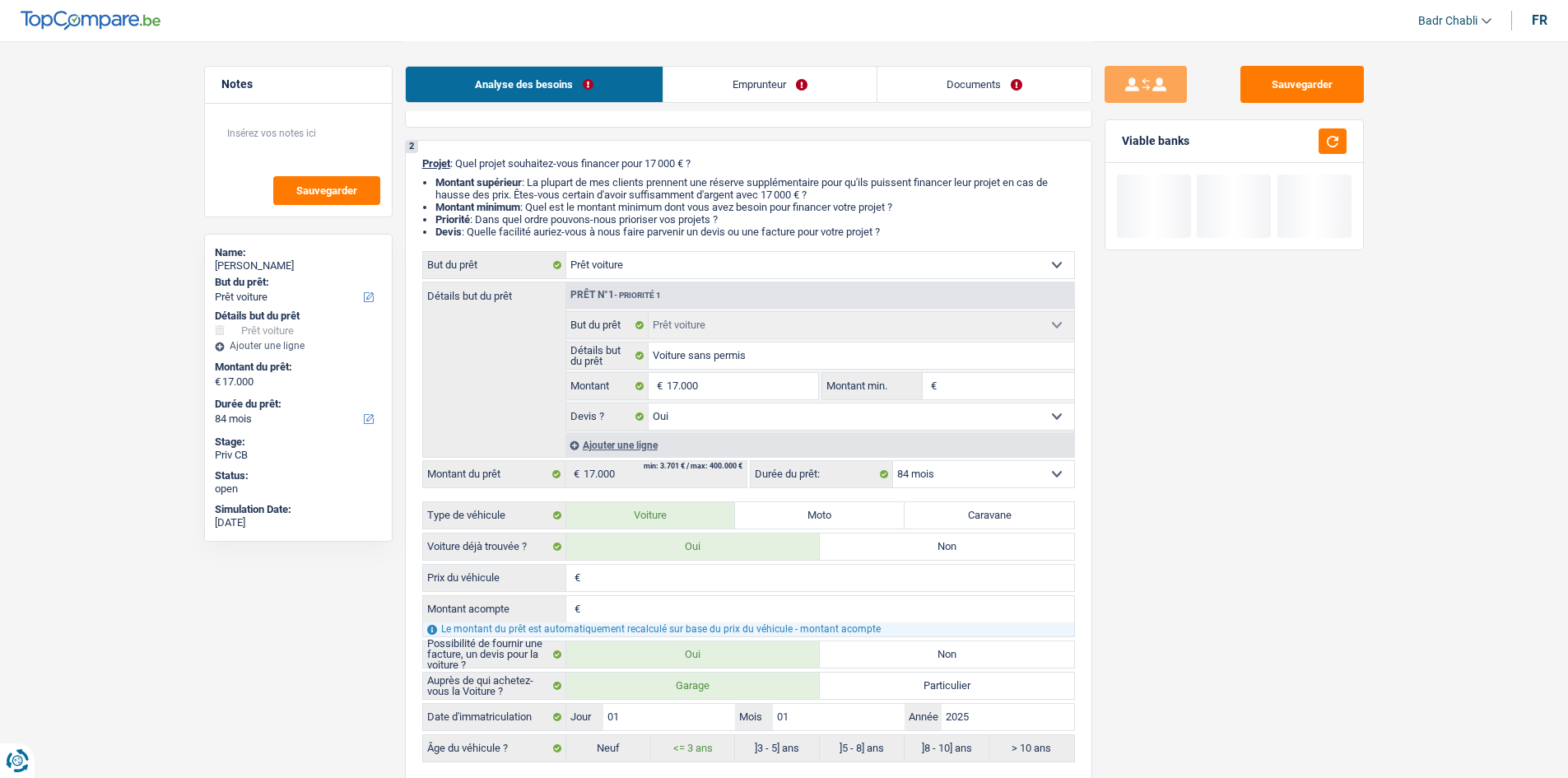
scroll to position [247, 0]
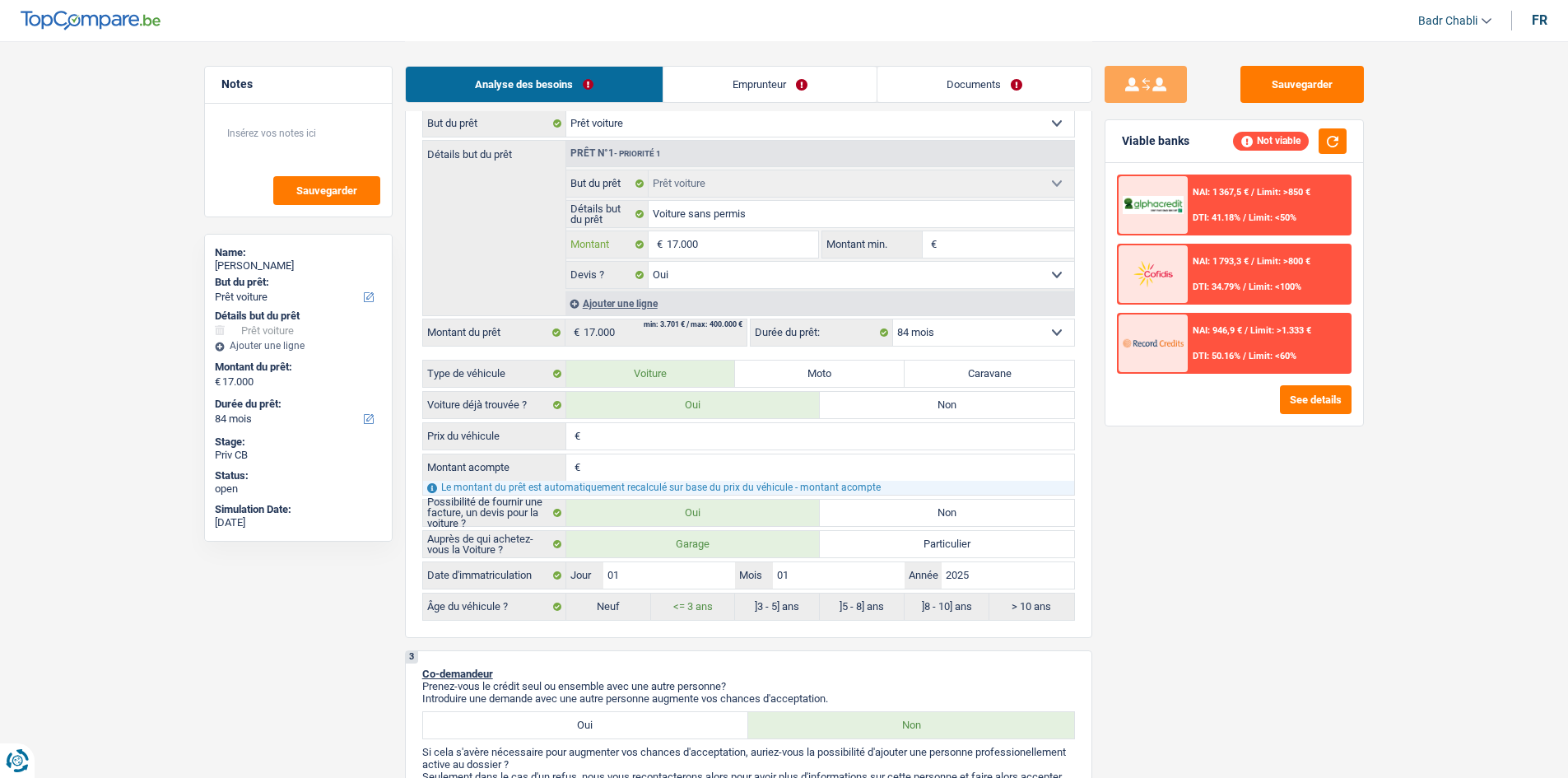
click at [761, 235] on input "17.000" at bounding box center [742, 244] width 150 height 26
click at [984, 255] on input "Montant min." at bounding box center [1007, 244] width 134 height 26
paste input "17.000"
type input "17.000"
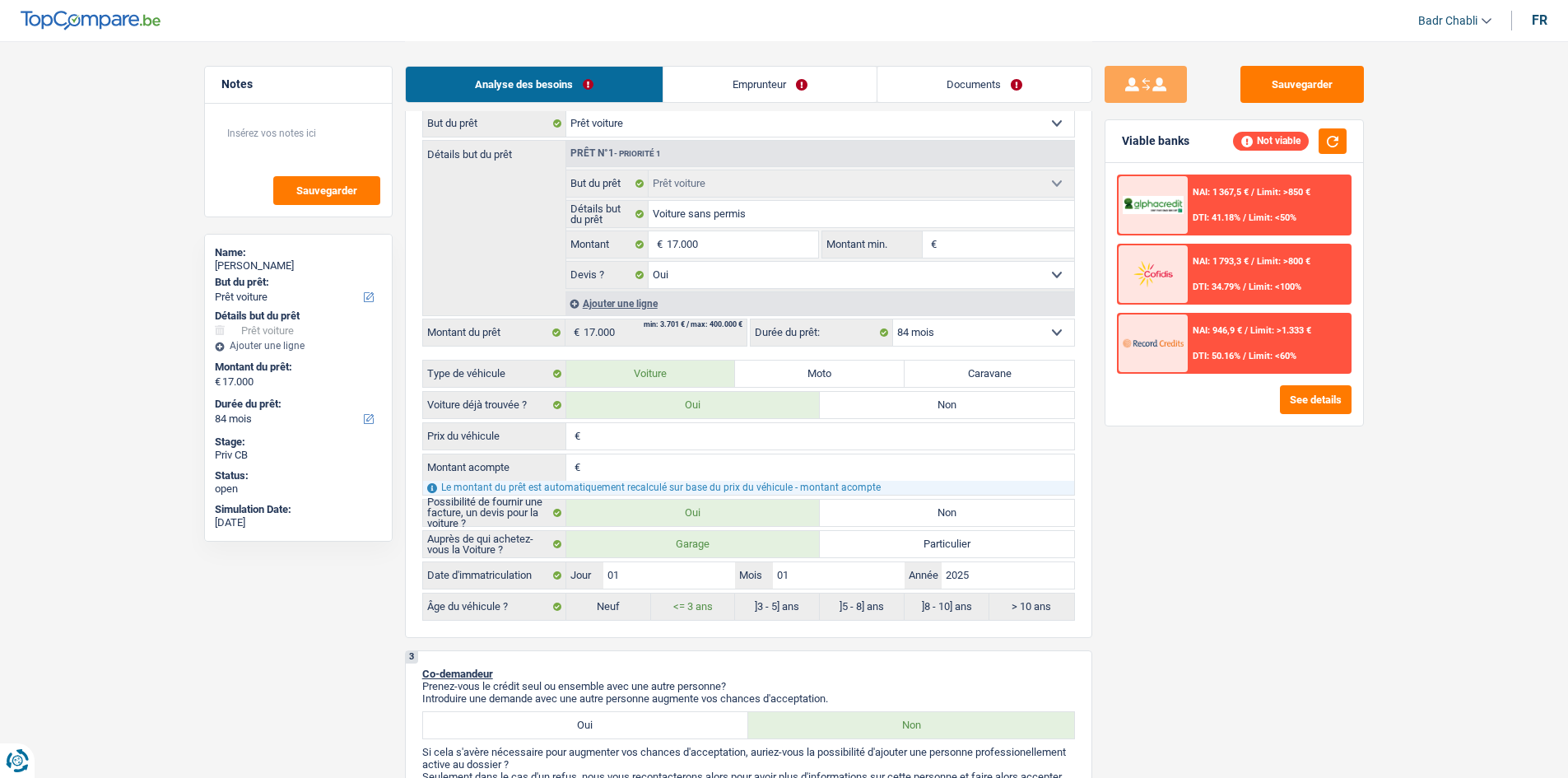
type input "17.000"
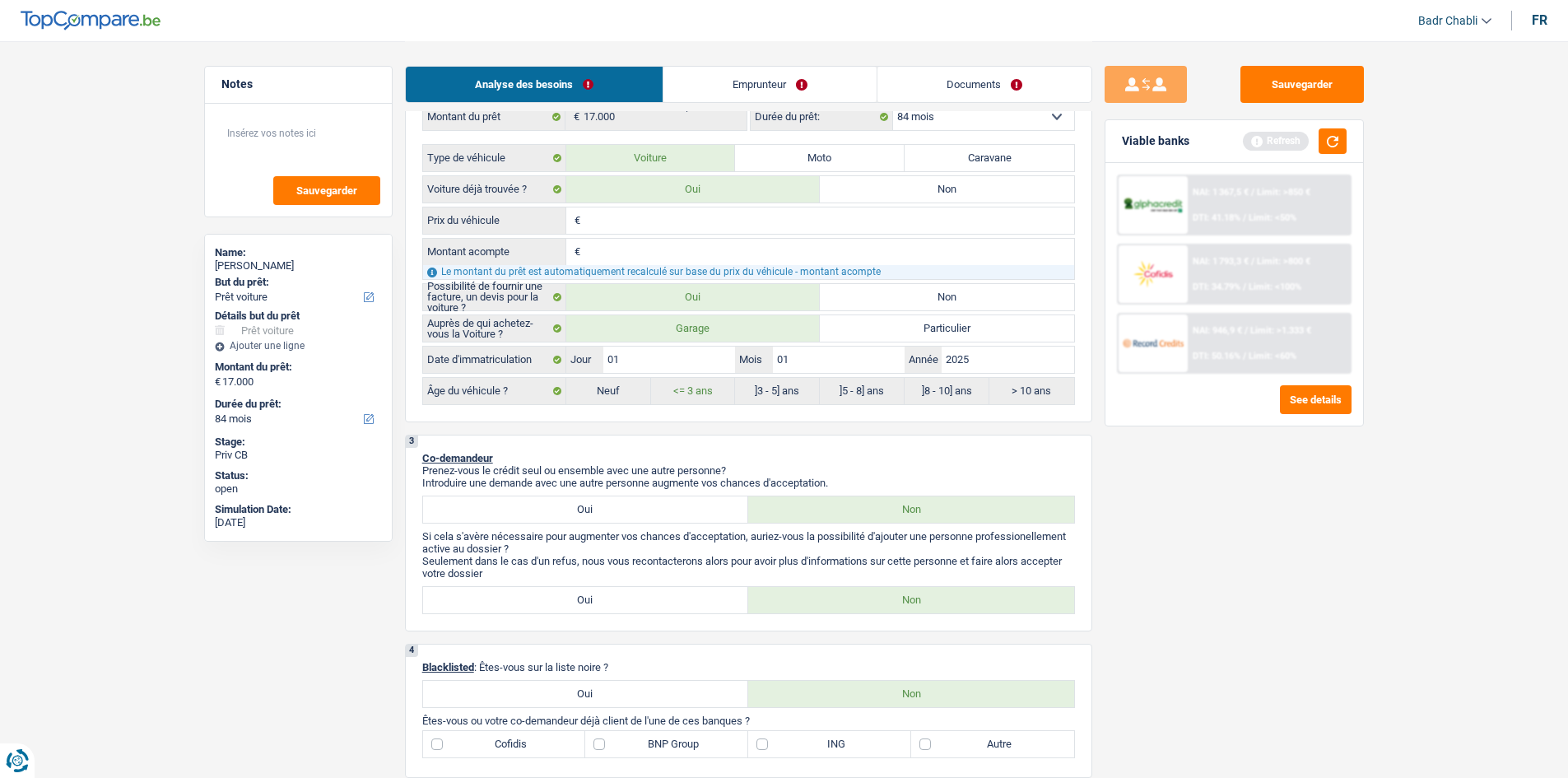
scroll to position [329, 0]
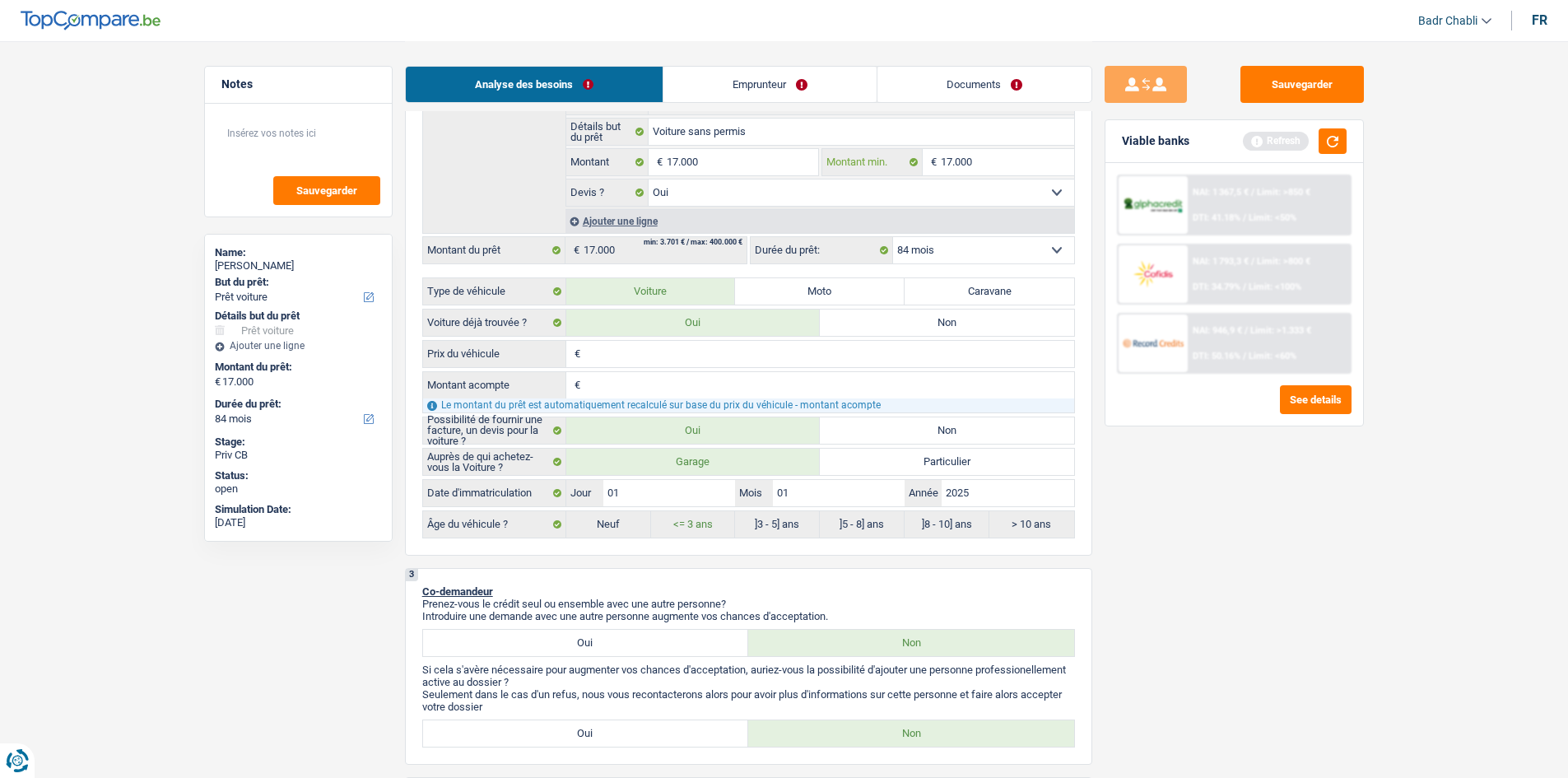
type input "17.000"
click at [640, 340] on div "€ Prix du véhicule Tous les champs sont obligatoires. Veuillez fournir une répo…" at bounding box center [748, 353] width 653 height 28
click at [638, 345] on input "Prix du véhicule" at bounding box center [829, 353] width 490 height 26
paste input "17.000"
type input "17.000"
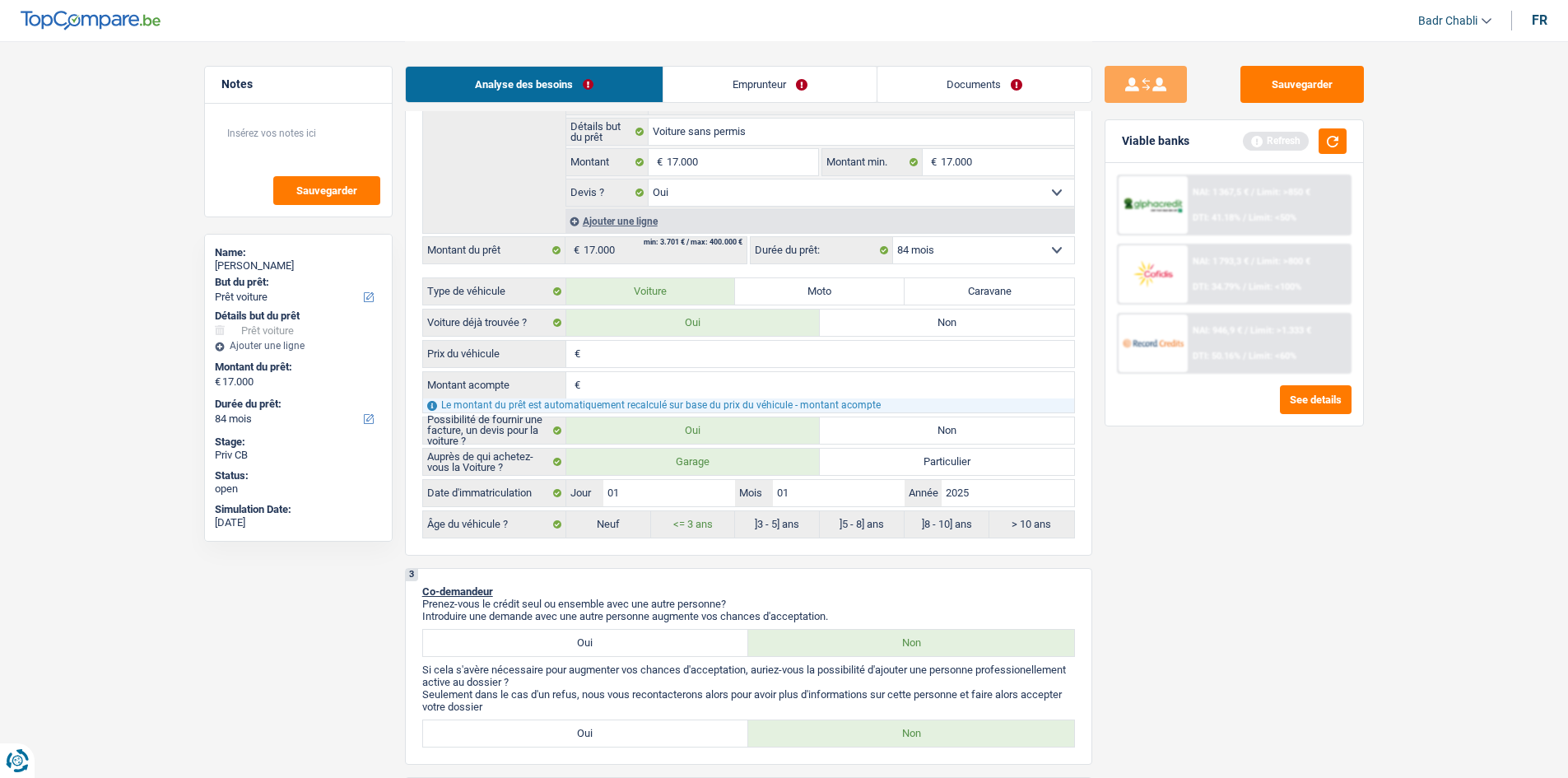
type input "17.000"
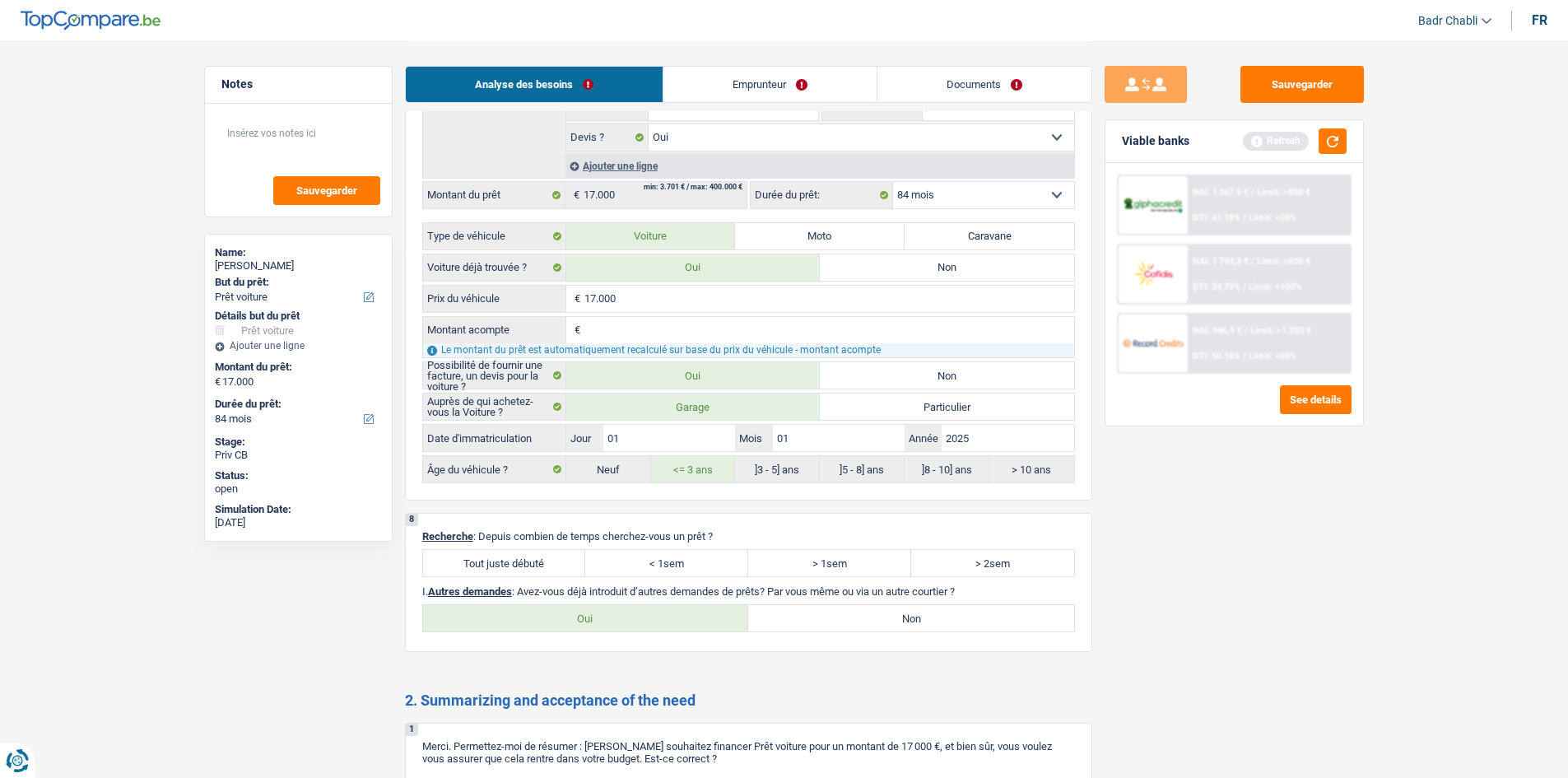
scroll to position [1976, 0]
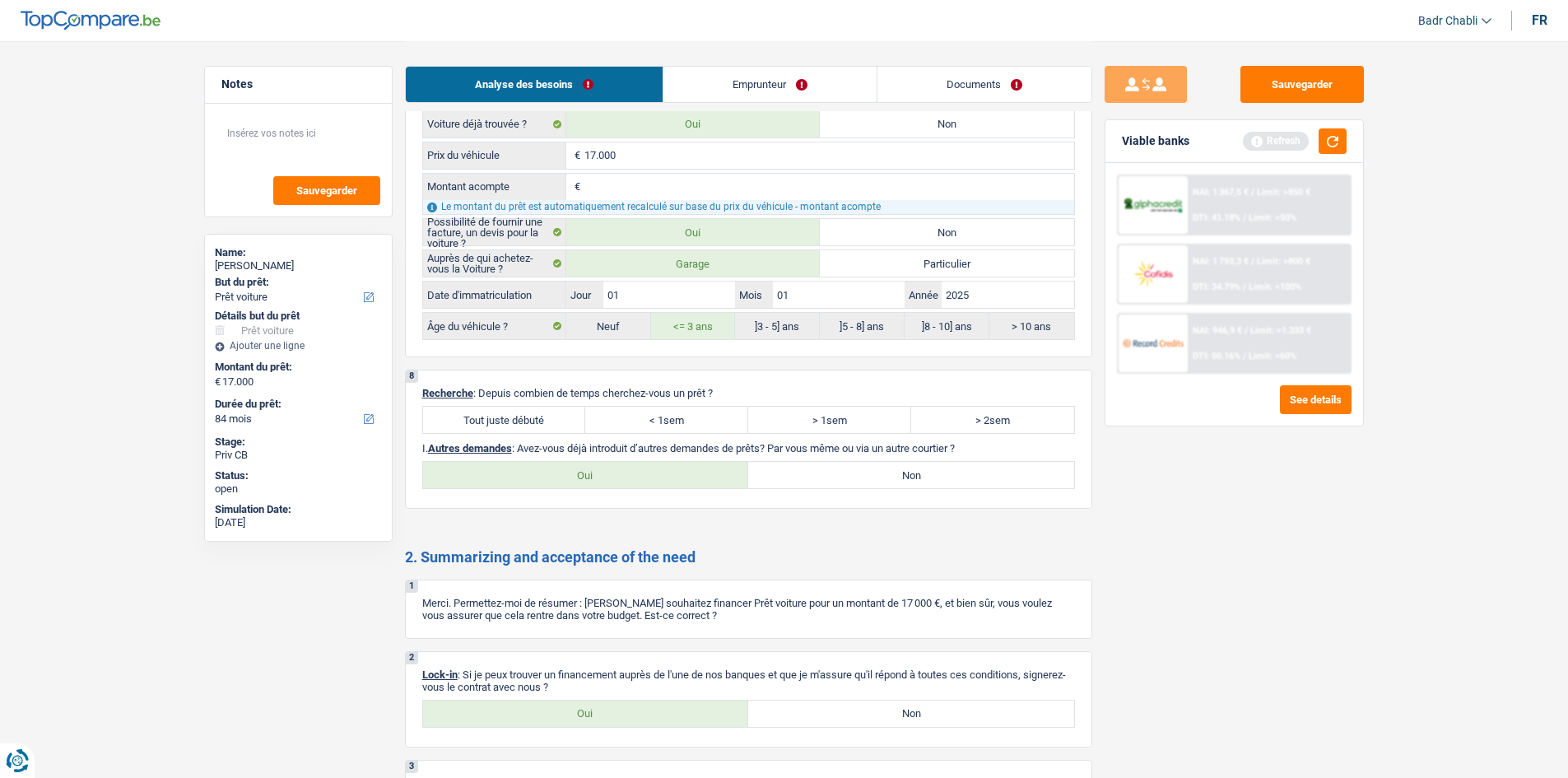
type input "17.000"
click at [529, 419] on label "Tout juste débuté" at bounding box center [504, 420] width 163 height 26
click at [529, 419] on input "Tout juste débuté" at bounding box center [504, 420] width 163 height 26
radio input "true"
click at [854, 483] on label "Non" at bounding box center [911, 474] width 326 height 26
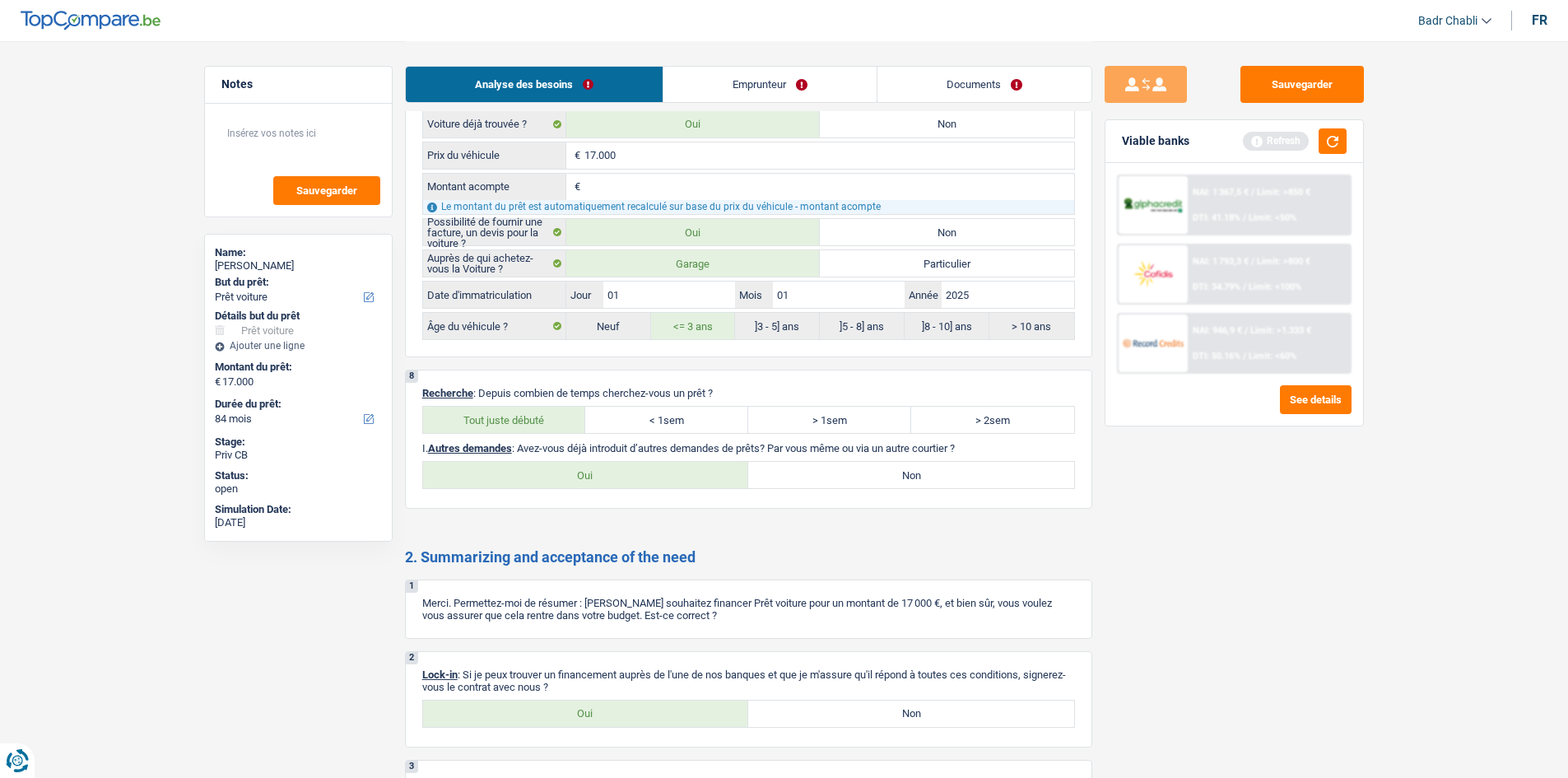
click at [854, 483] on input "Non" at bounding box center [911, 474] width 326 height 26
radio input "true"
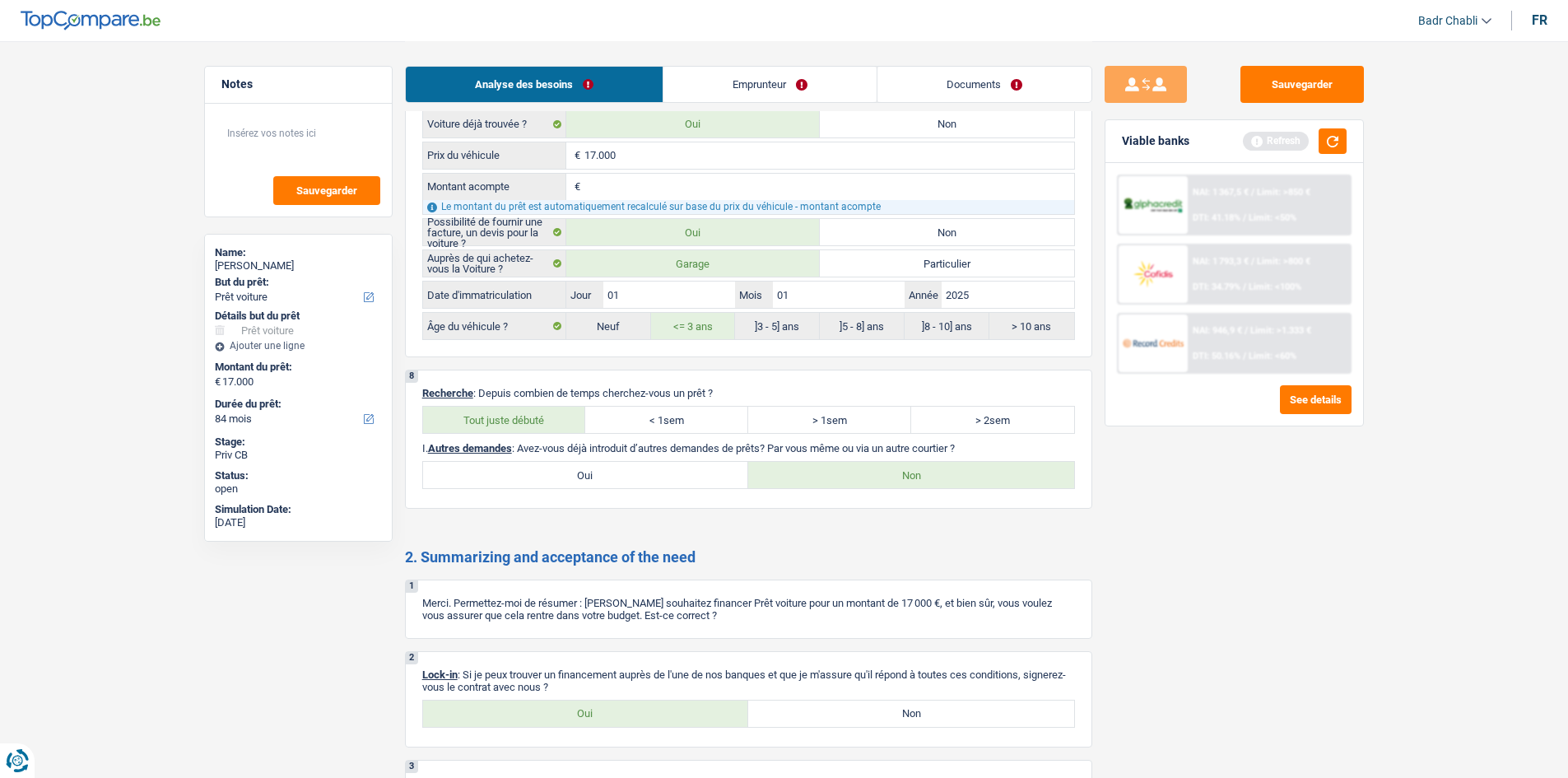
click at [611, 716] on label "Oui" at bounding box center [586, 714] width 326 height 26
click at [611, 716] on input "Oui" at bounding box center [586, 714] width 326 height 26
radio input "true"
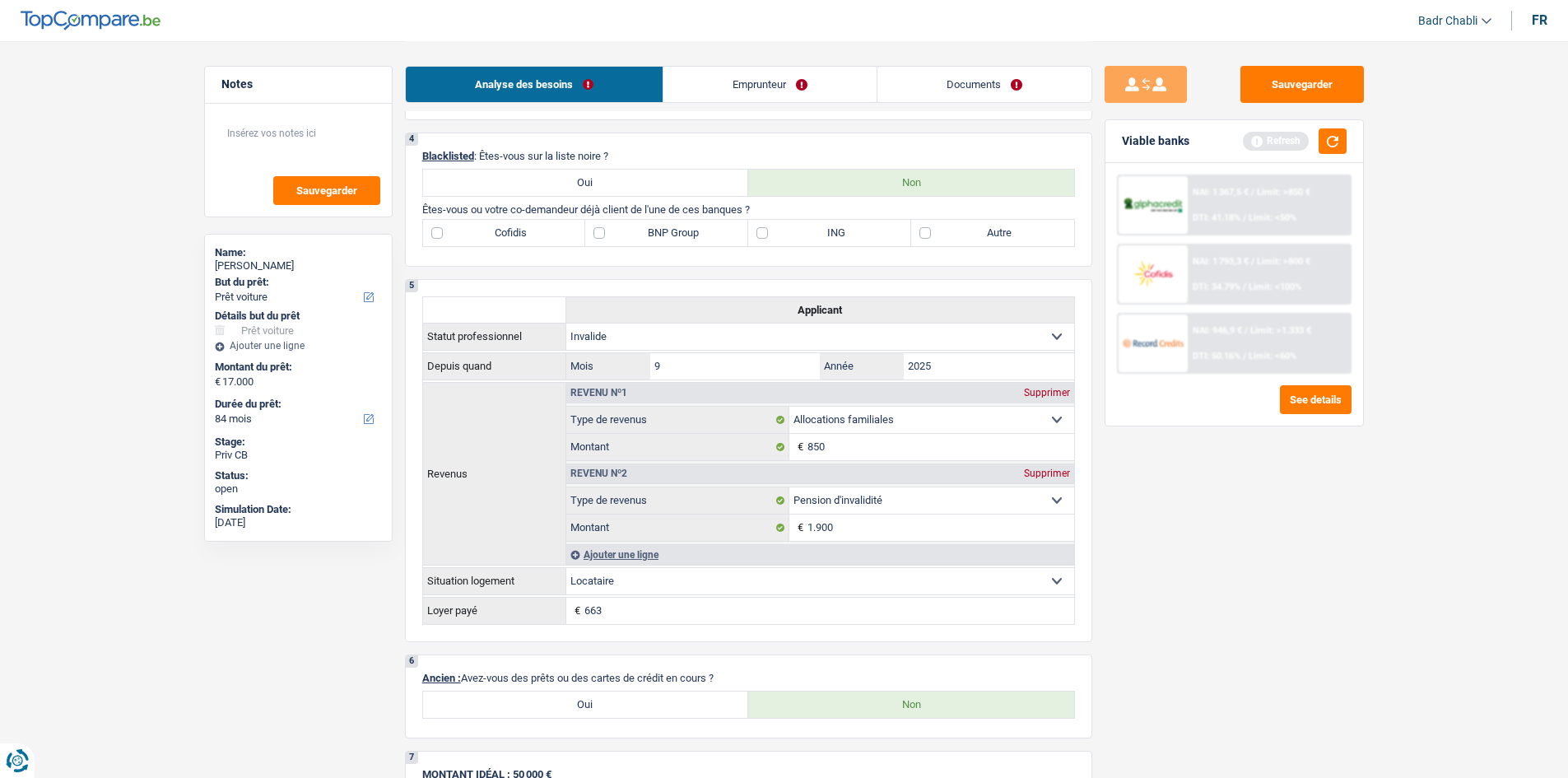
scroll to position [906, 0]
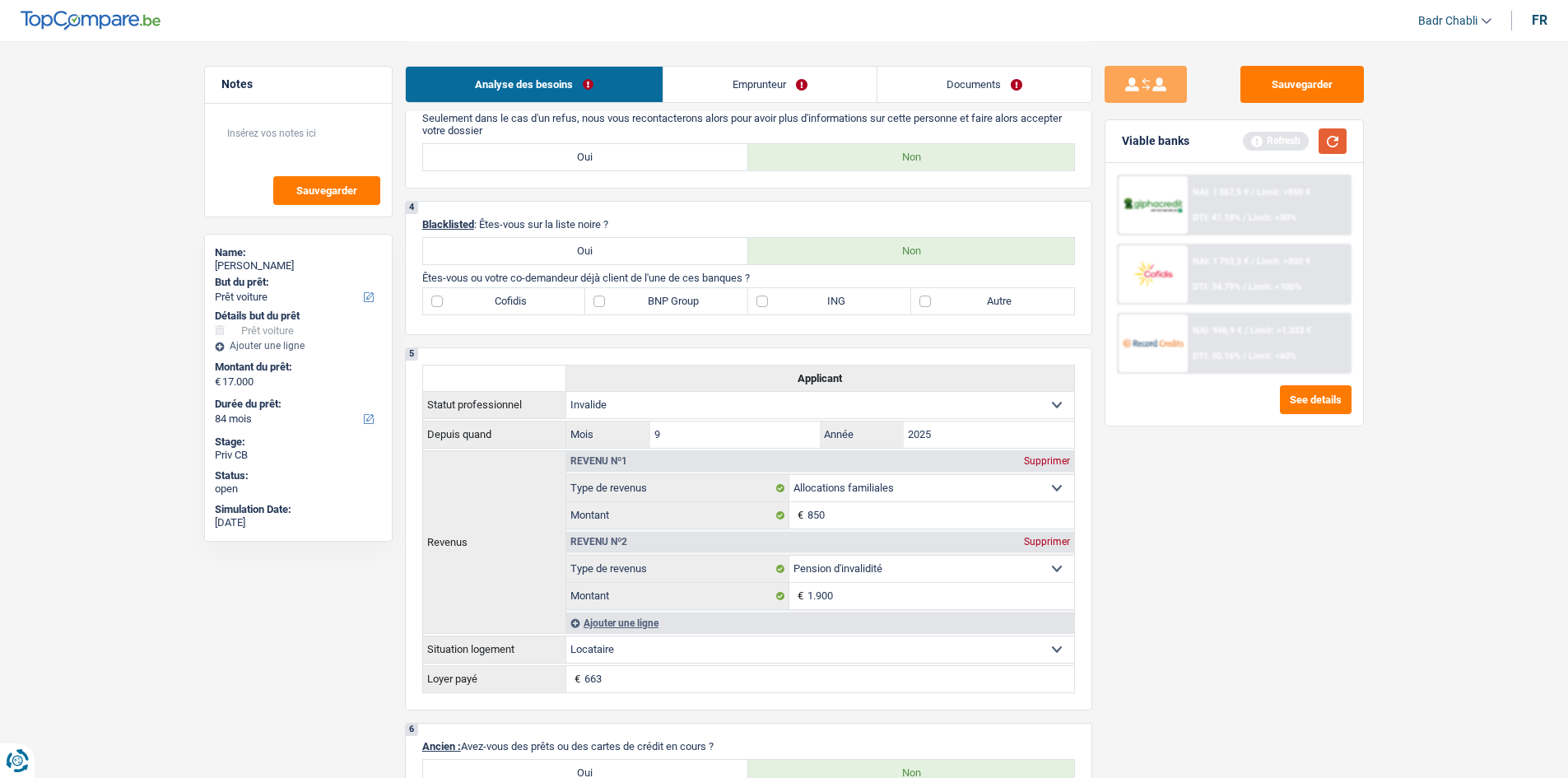
click at [1328, 136] on button "button" at bounding box center [1332, 142] width 28 height 25
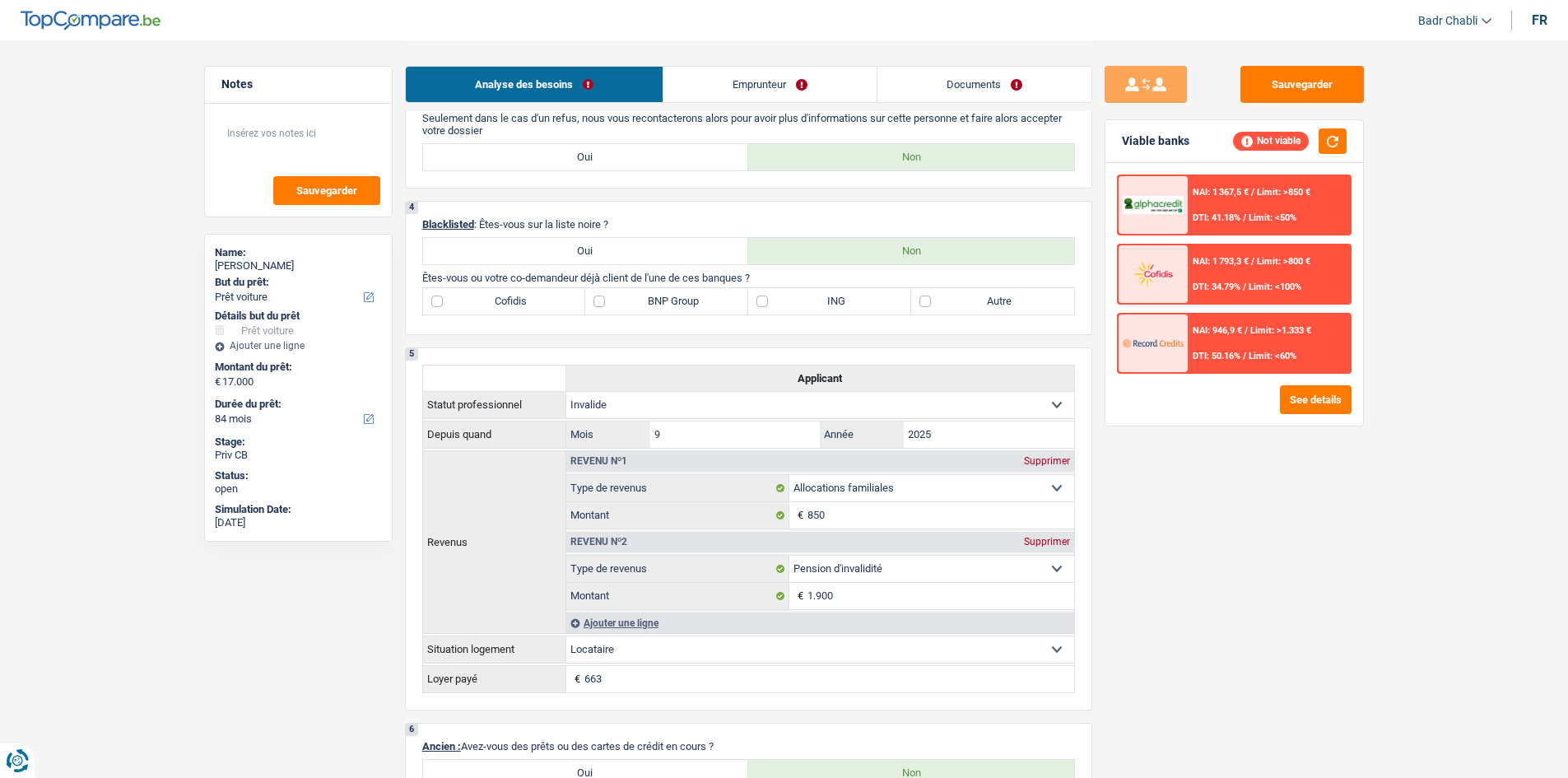
click at [749, 88] on link "Emprunteur" at bounding box center [770, 84] width 213 height 35
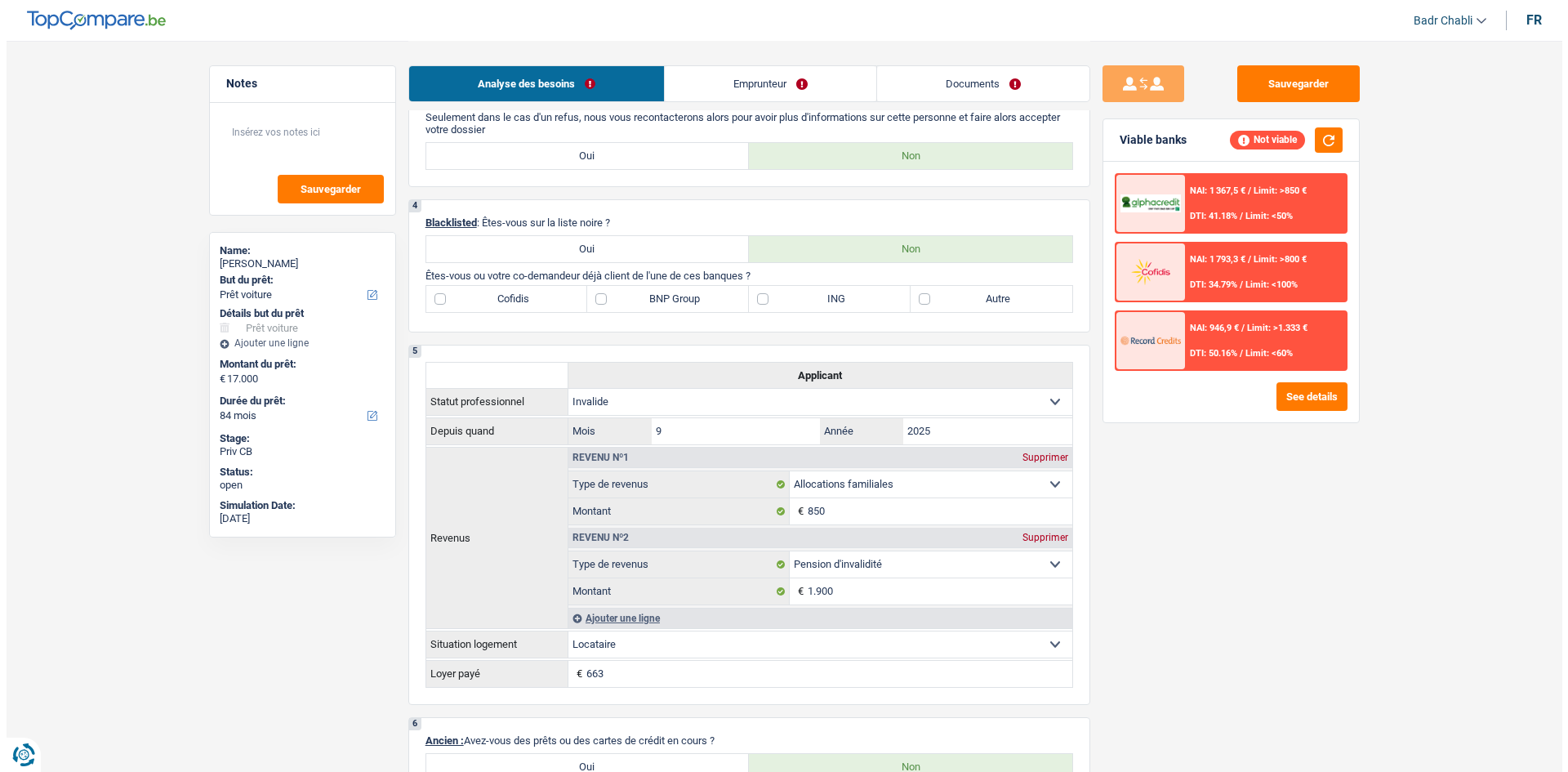
scroll to position [0, 0]
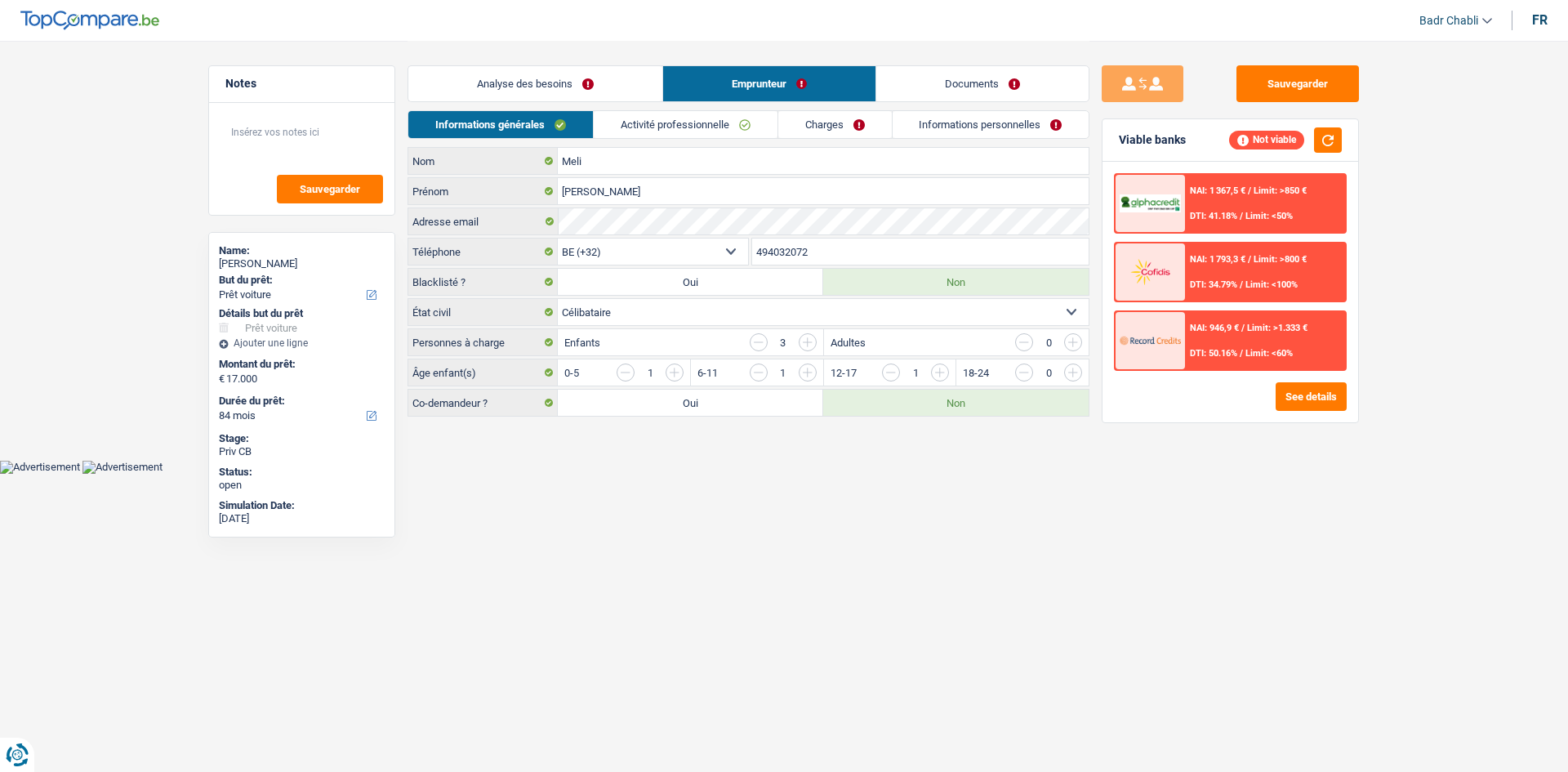
click at [716, 133] on link "Activité professionnelle" at bounding box center [686, 125] width 184 height 27
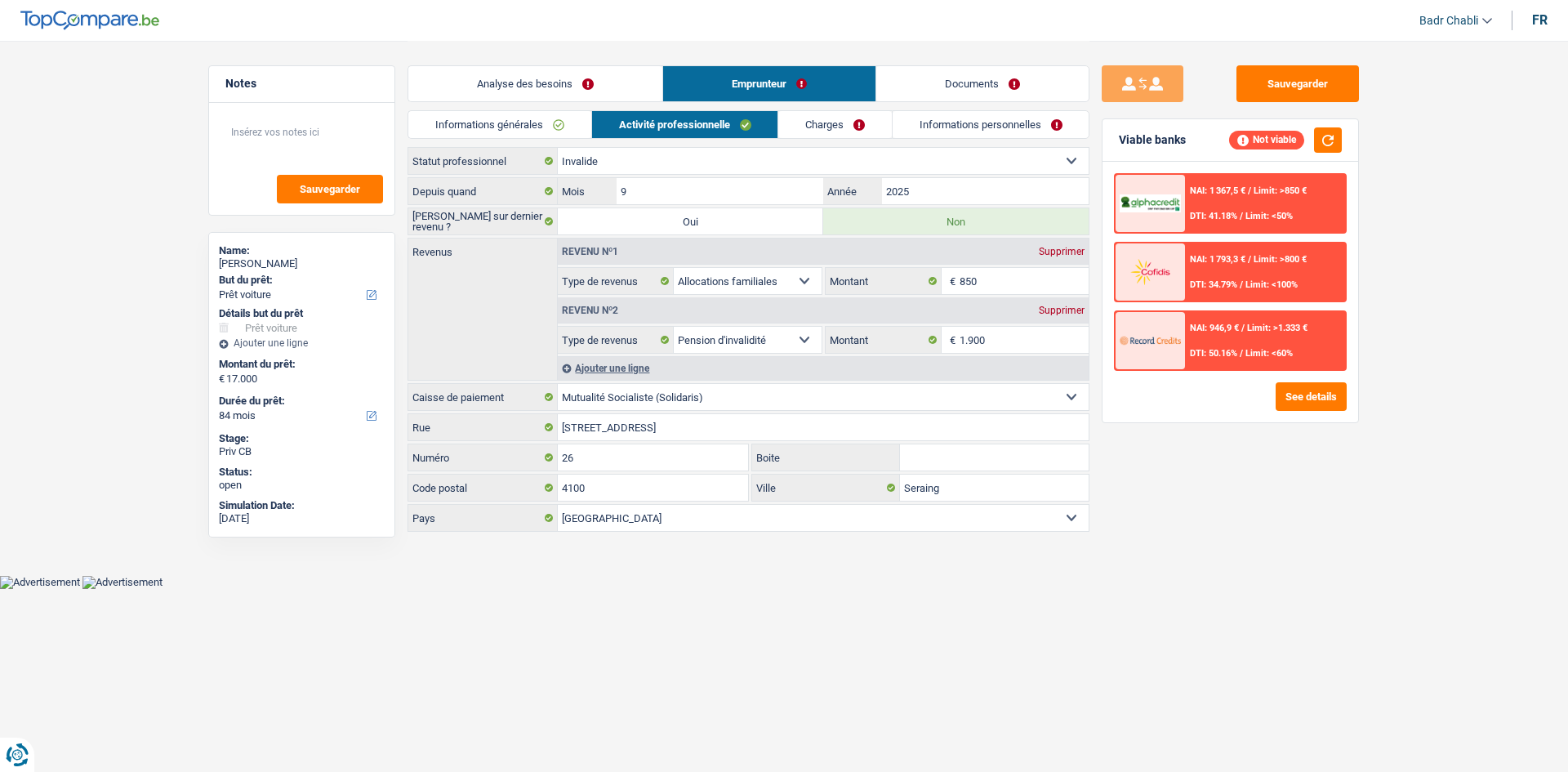
click at [858, 124] on link "Charges" at bounding box center [835, 125] width 113 height 27
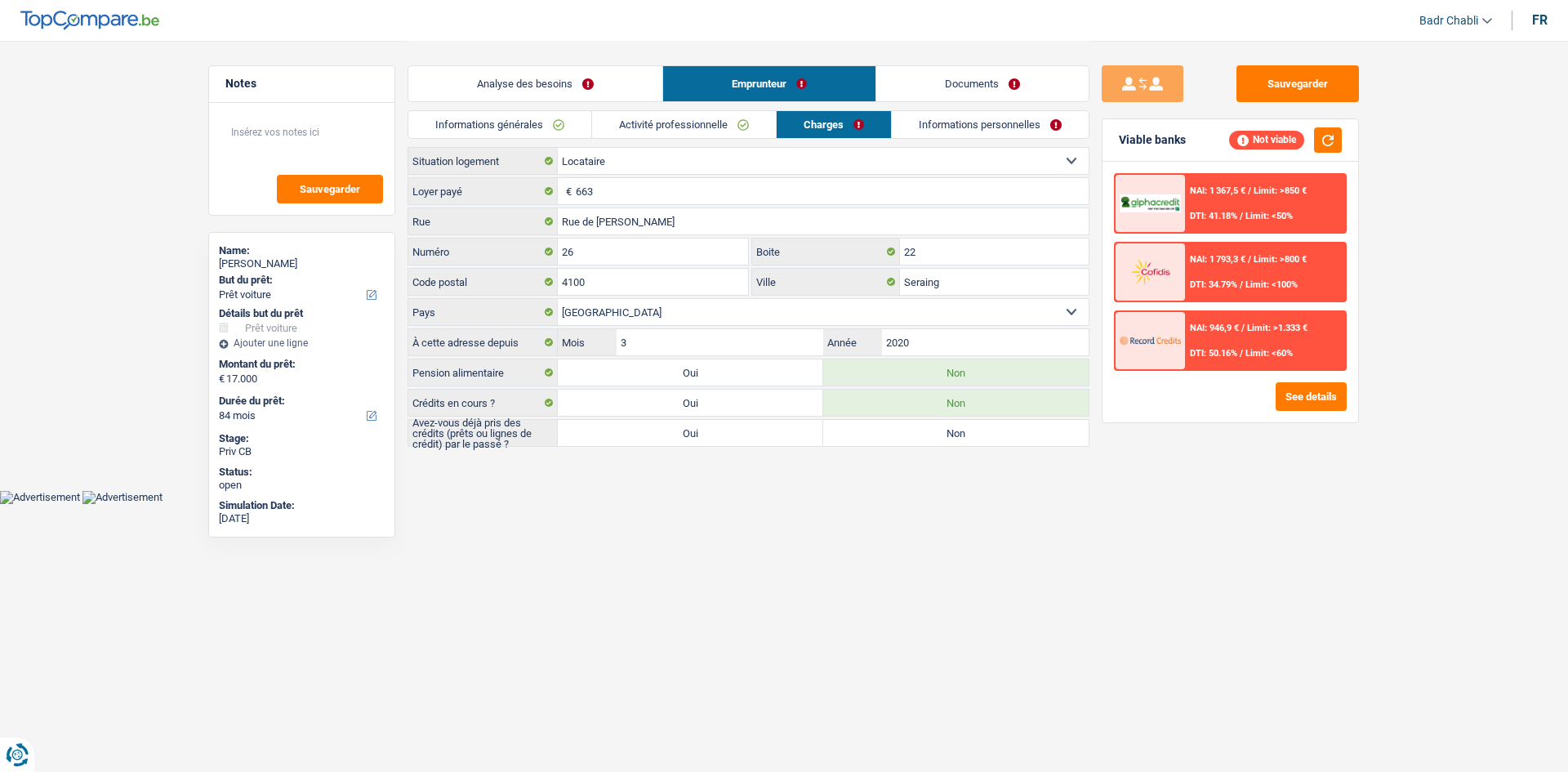
click at [666, 119] on link "Activité professionnelle" at bounding box center [684, 125] width 184 height 27
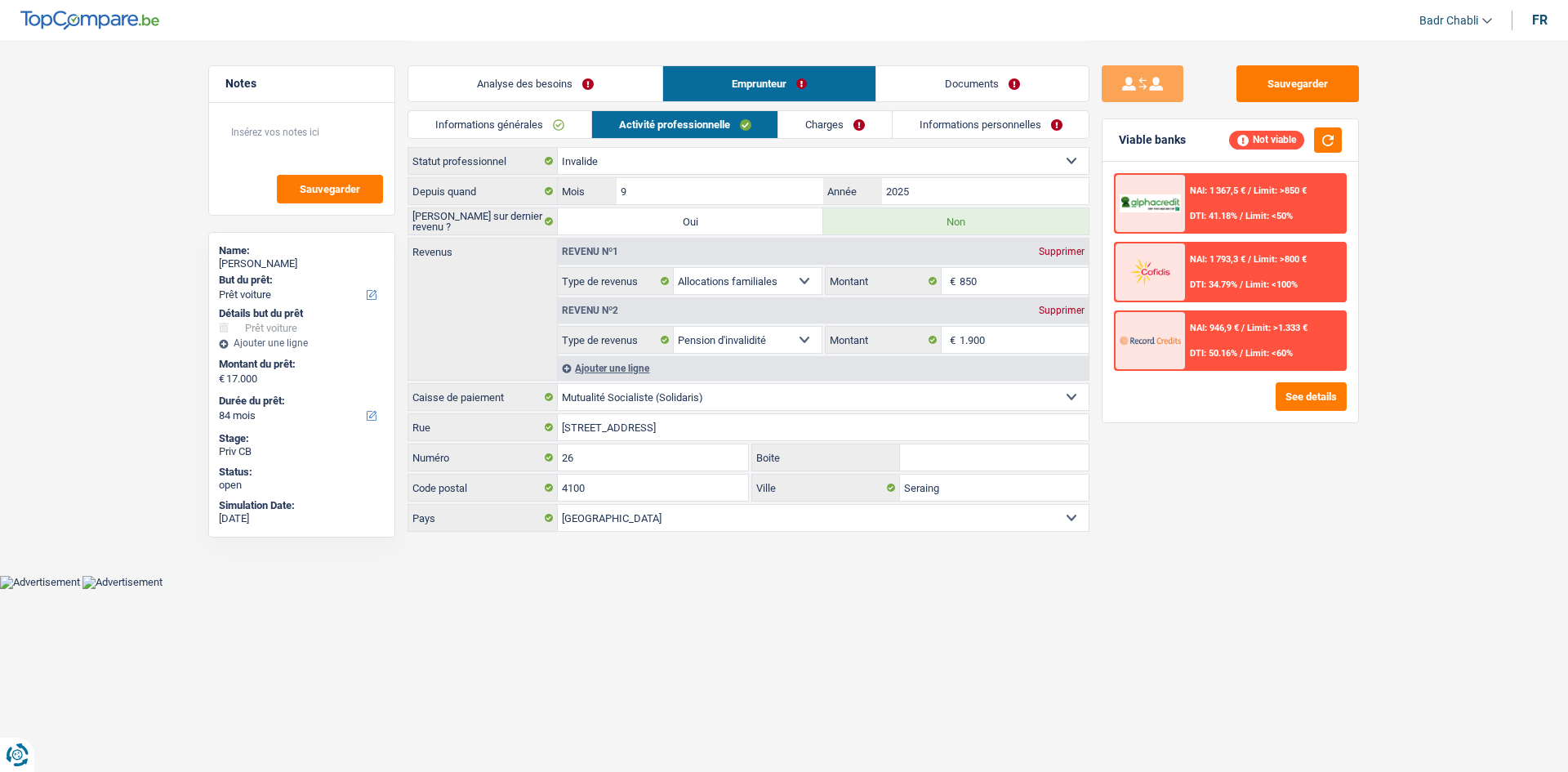
click at [805, 124] on link "Charges" at bounding box center [835, 125] width 113 height 27
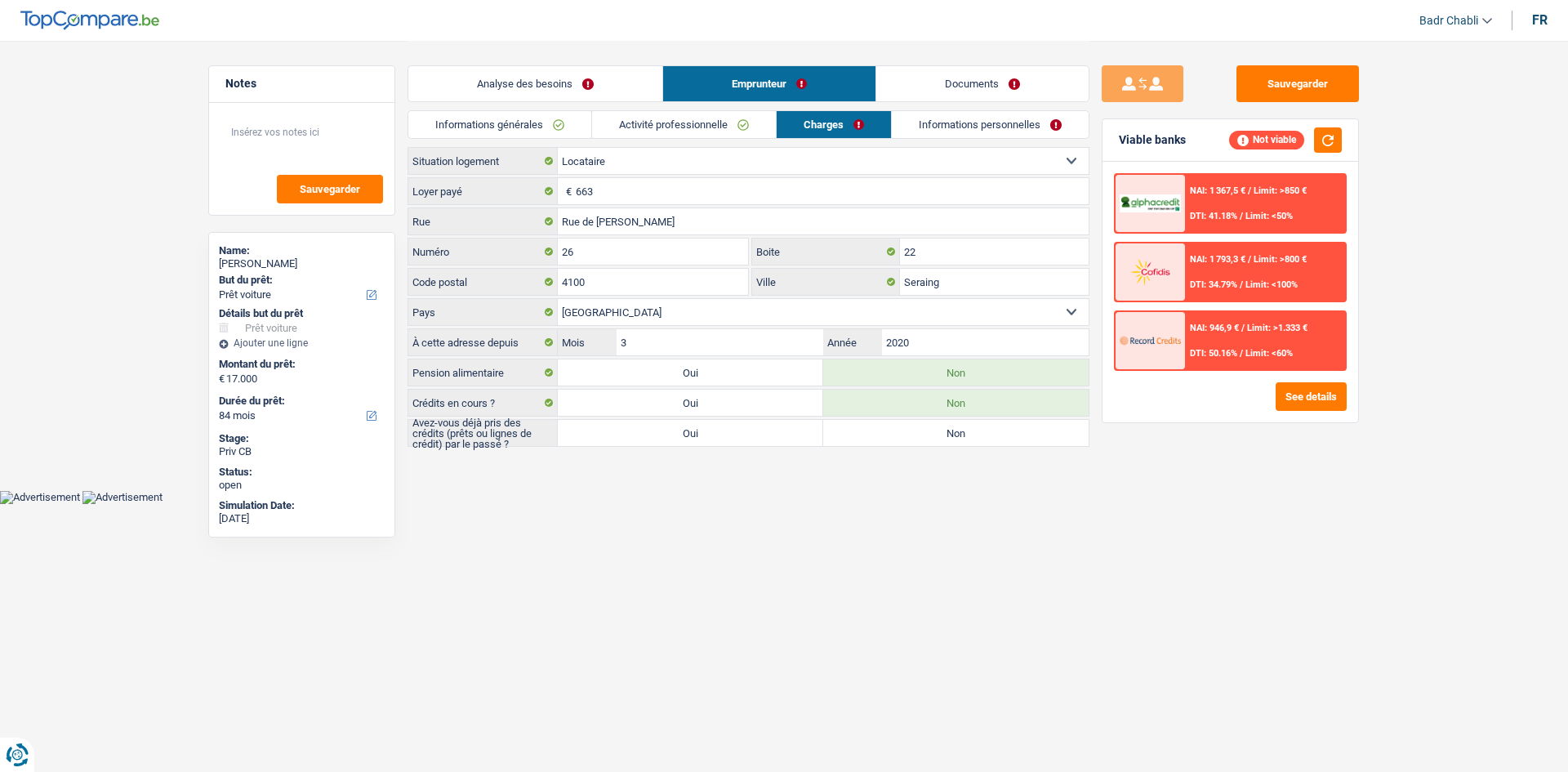
click at [890, 440] on label "Non" at bounding box center [956, 433] width 265 height 26
click at [890, 440] on input "Non" at bounding box center [956, 433] width 265 height 26
radio input "true"
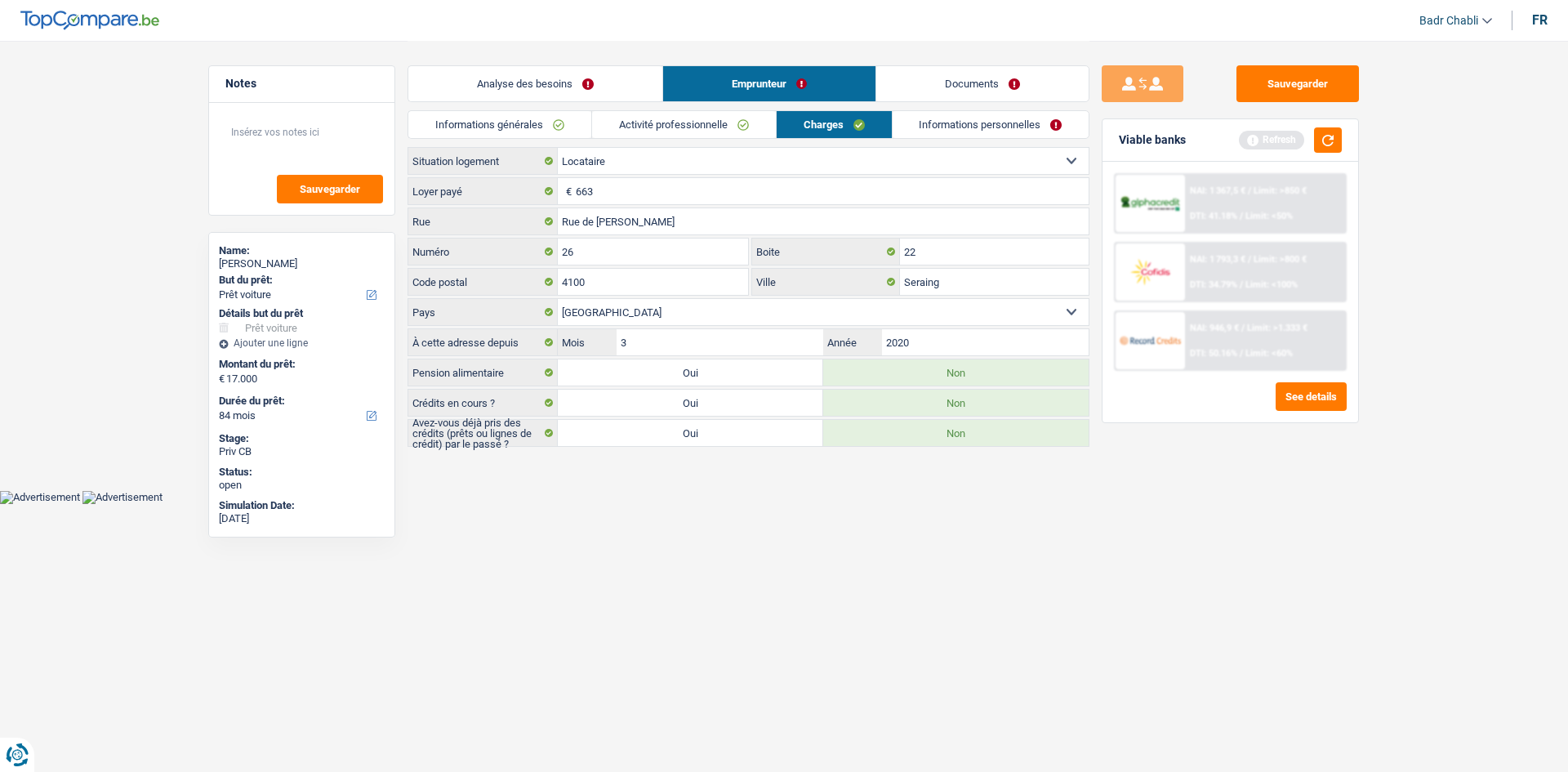
click at [1348, 139] on div "Viable banks Refresh" at bounding box center [1231, 140] width 256 height 43
click at [1338, 136] on button "button" at bounding box center [1328, 140] width 28 height 25
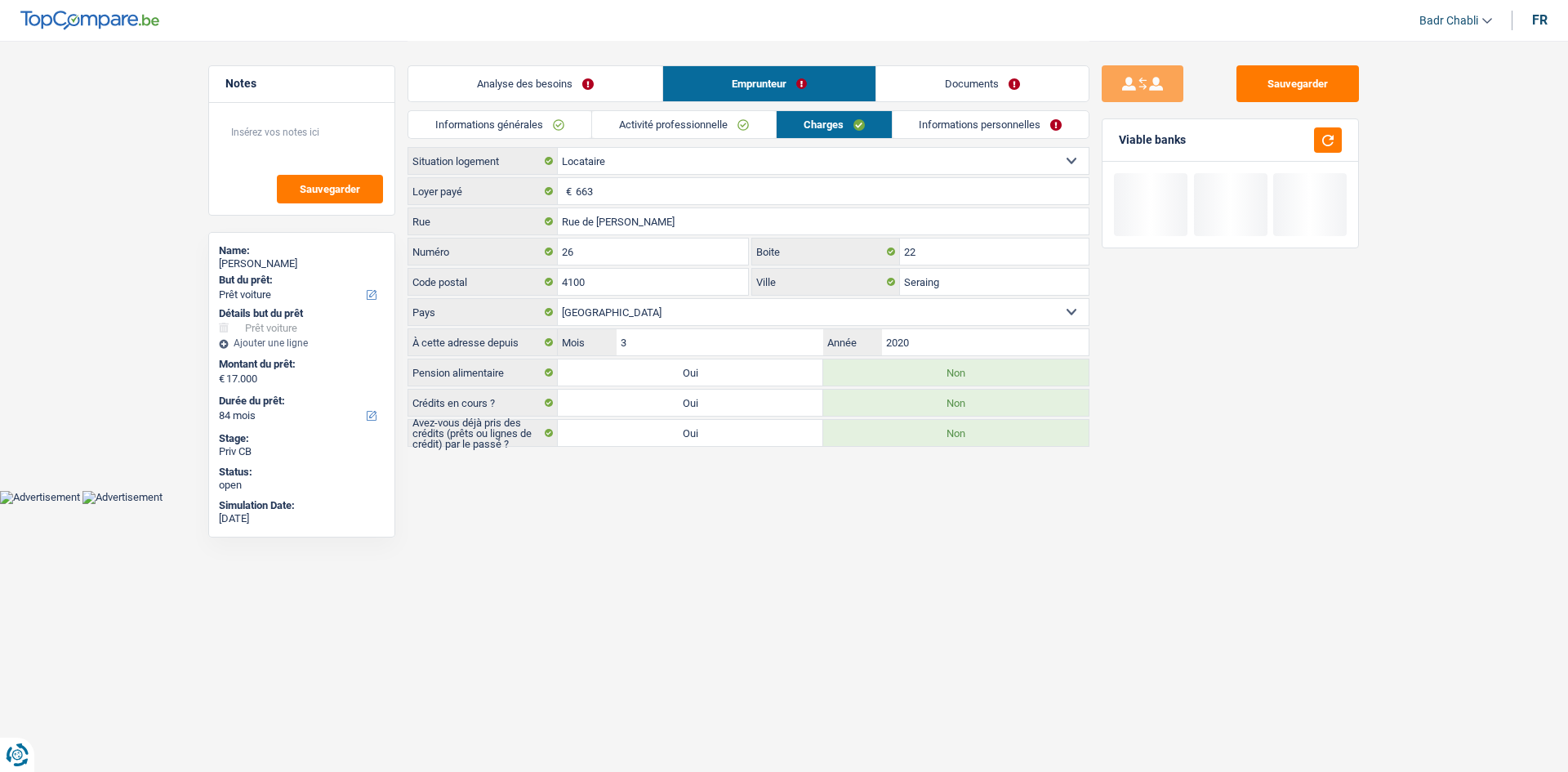
click at [1030, 124] on link "Informations personnelles" at bounding box center [991, 125] width 197 height 27
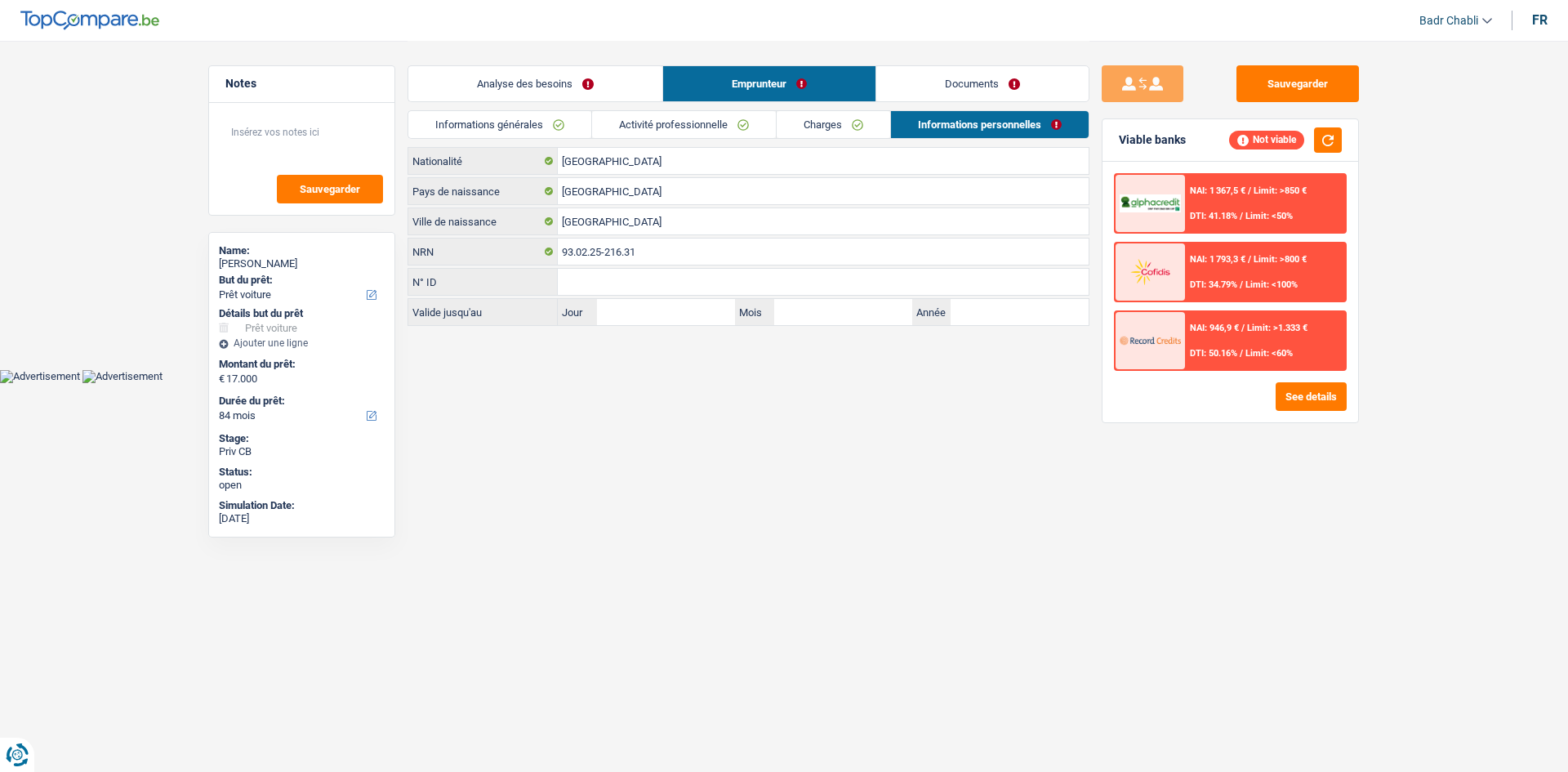
click at [992, 86] on link "Documents" at bounding box center [982, 83] width 212 height 35
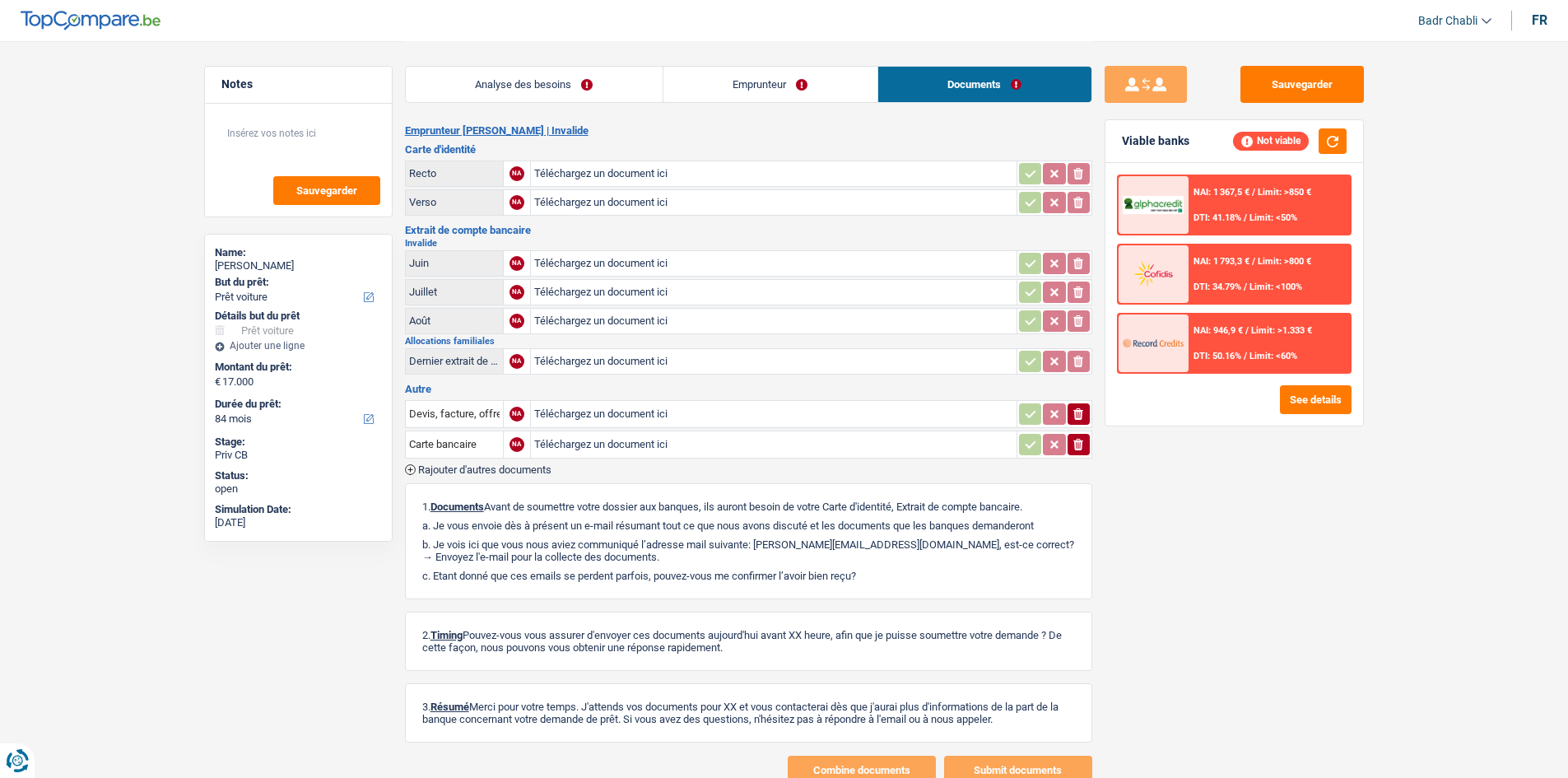
click at [759, 103] on div "Analyse des besoins Emprunteur Documents" at bounding box center [748, 76] width 687 height 70
click at [776, 91] on link "Emprunteur" at bounding box center [770, 84] width 214 height 35
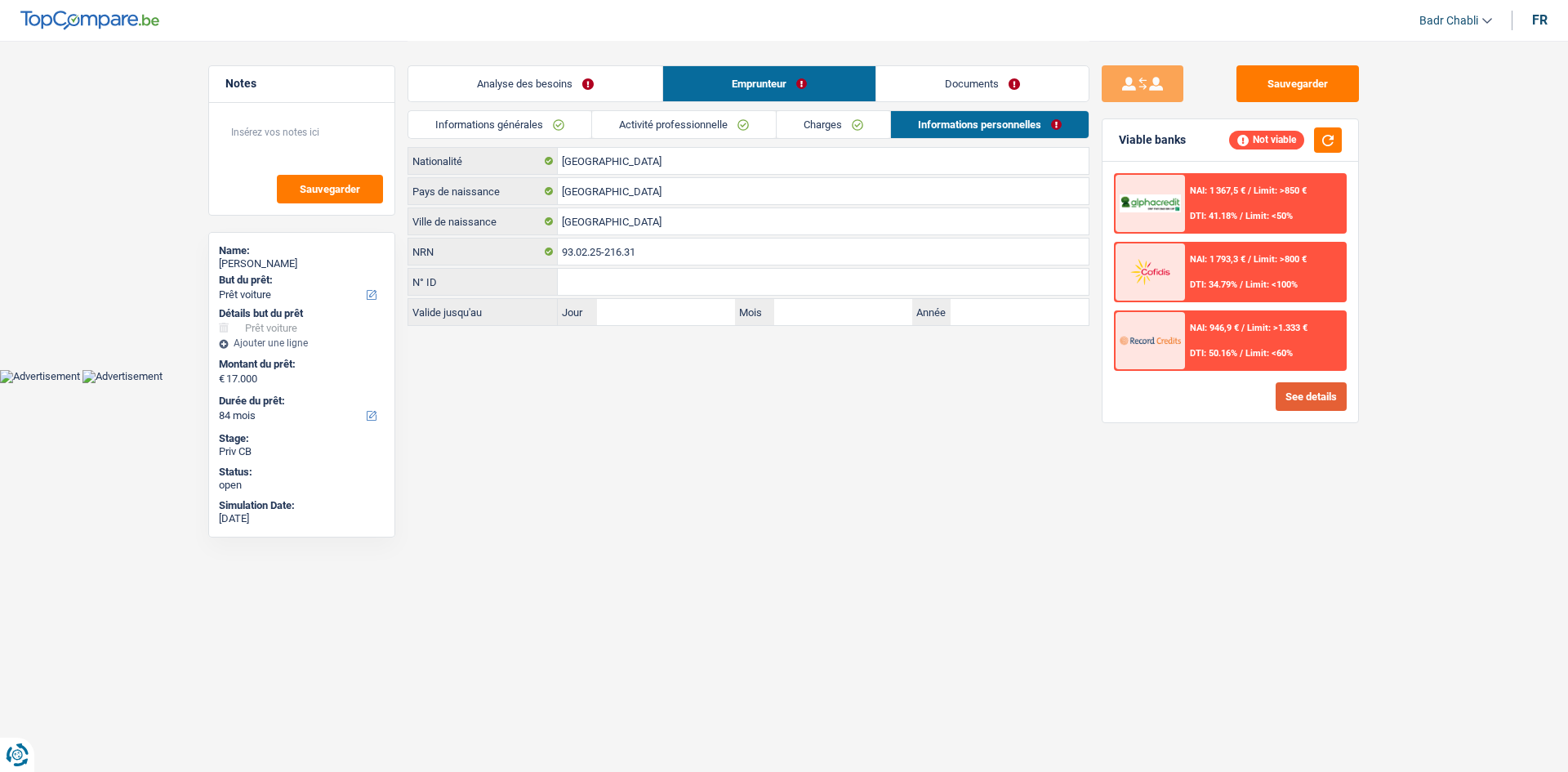
click at [1294, 403] on button "See details" at bounding box center [1310, 397] width 71 height 29
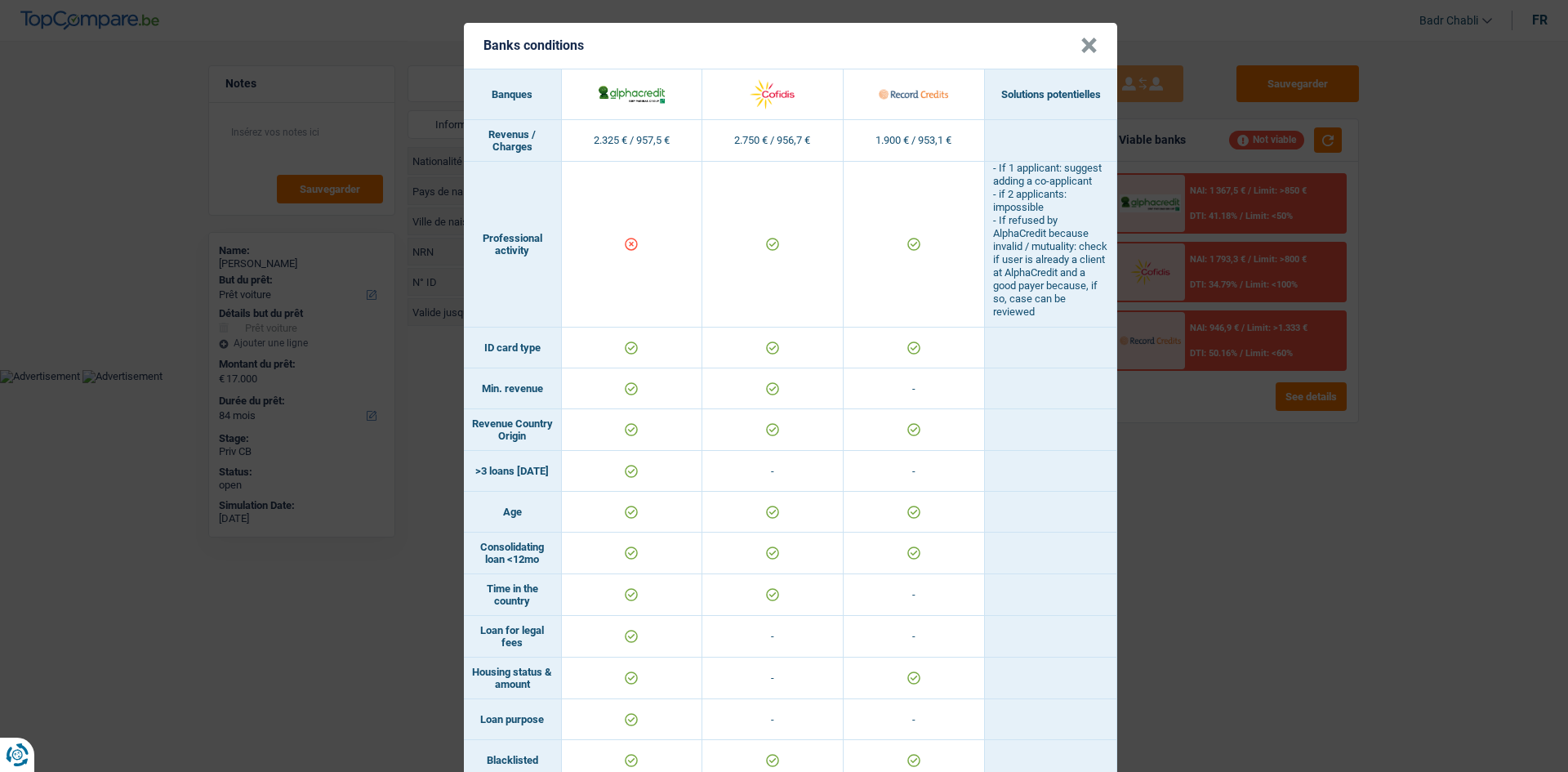
click at [1081, 42] on button "×" at bounding box center [1090, 46] width 17 height 16
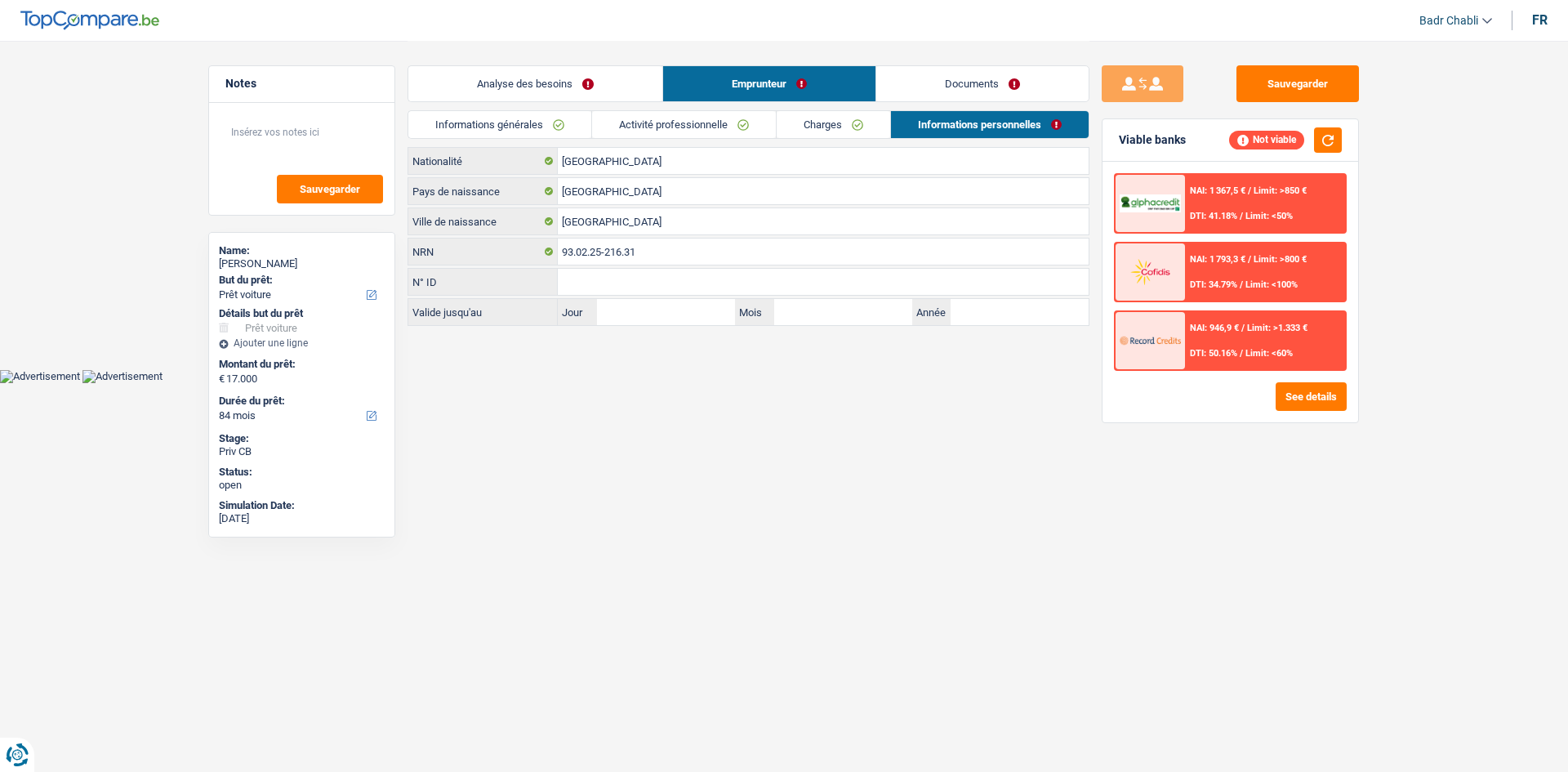
click at [1339, 123] on div "Viable banks Not viable" at bounding box center [1231, 140] width 256 height 43
click at [1339, 128] on button "button" at bounding box center [1328, 140] width 28 height 25
click at [1308, 412] on div "NAI: 1 367,5 € / Limit: >850 € DTI: 41.18% / Limit: <50% NAI: 1 793,3 € / Limit…" at bounding box center [1231, 292] width 256 height 261
click at [1310, 399] on button "See details" at bounding box center [1310, 397] width 71 height 29
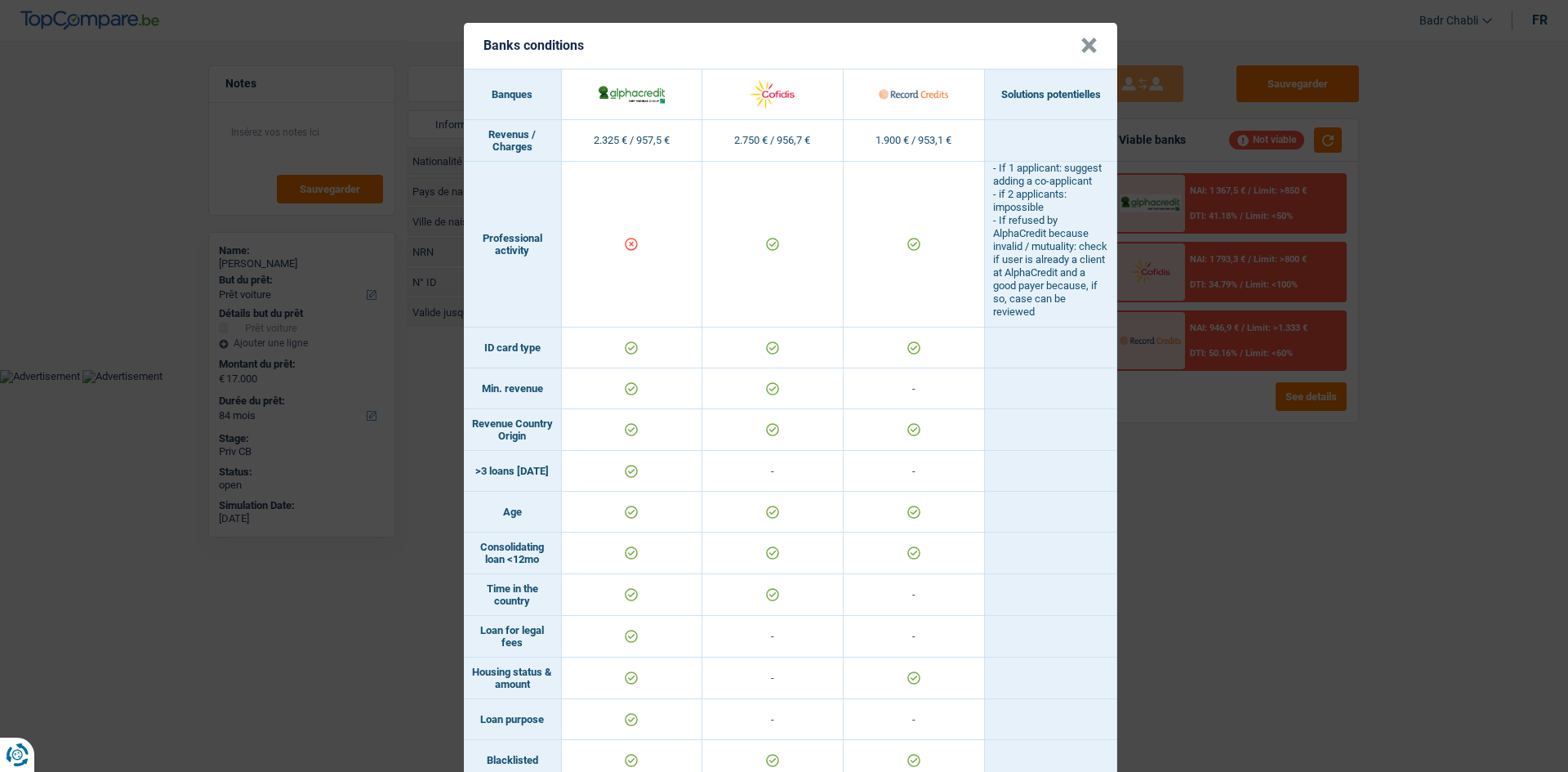
click at [1085, 45] on button "×" at bounding box center [1090, 46] width 17 height 16
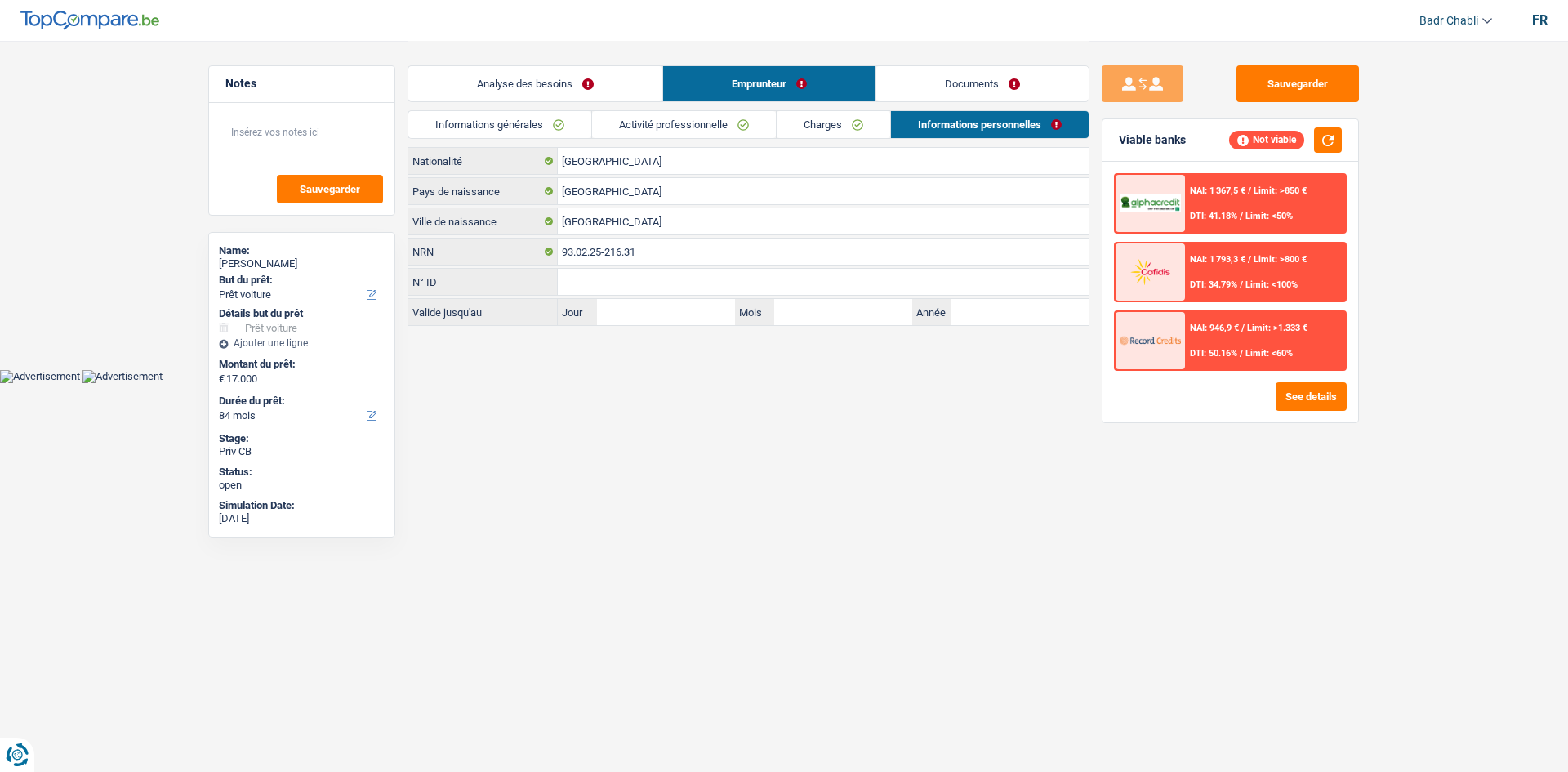
click at [1255, 340] on div "NAI: 946,9 € / Limit: >1.333 € DTI: 50.16% / Limit: <60%" at bounding box center [1266, 340] width 161 height 57
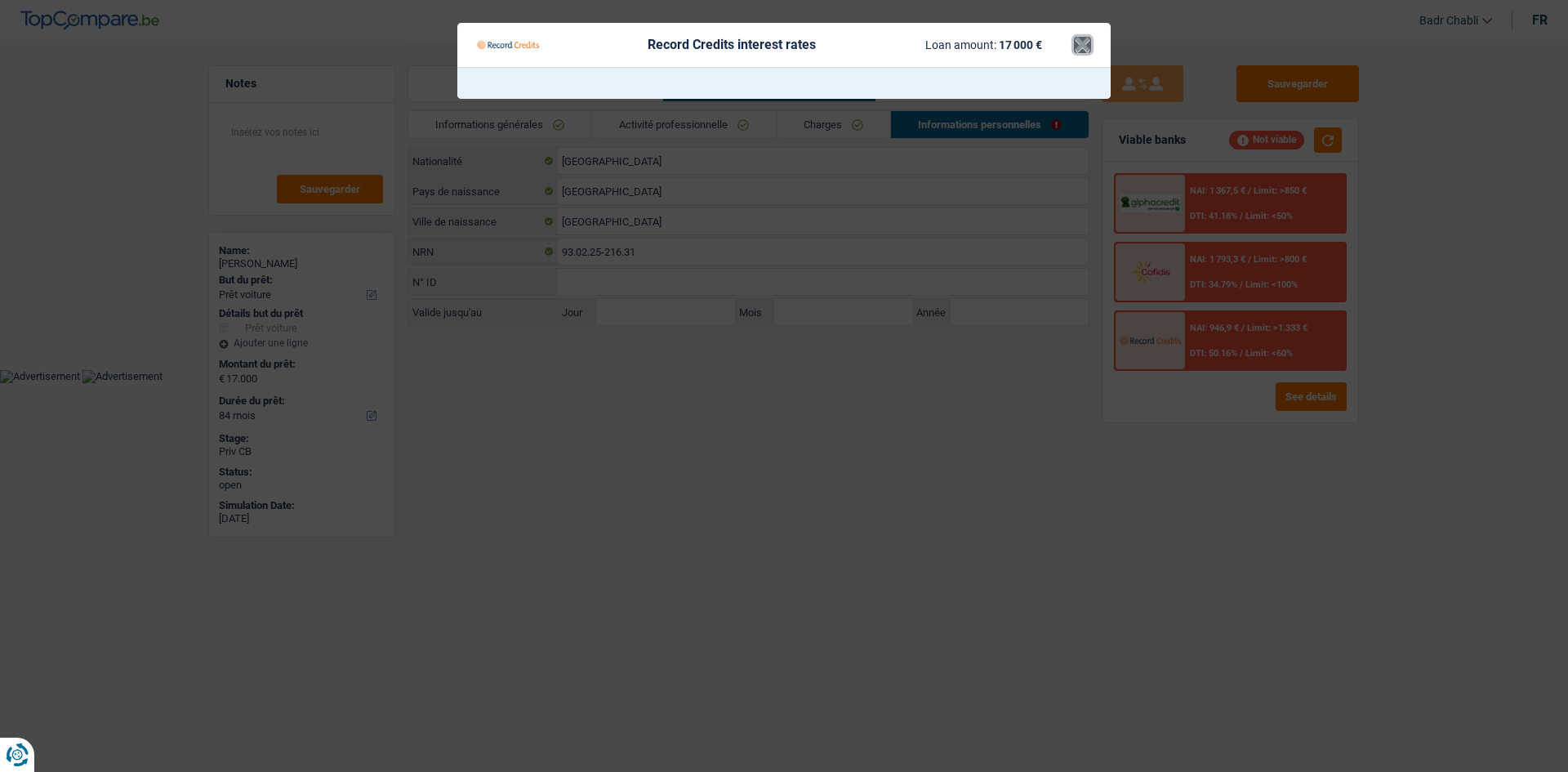
click at [1082, 42] on button "×" at bounding box center [1083, 45] width 17 height 16
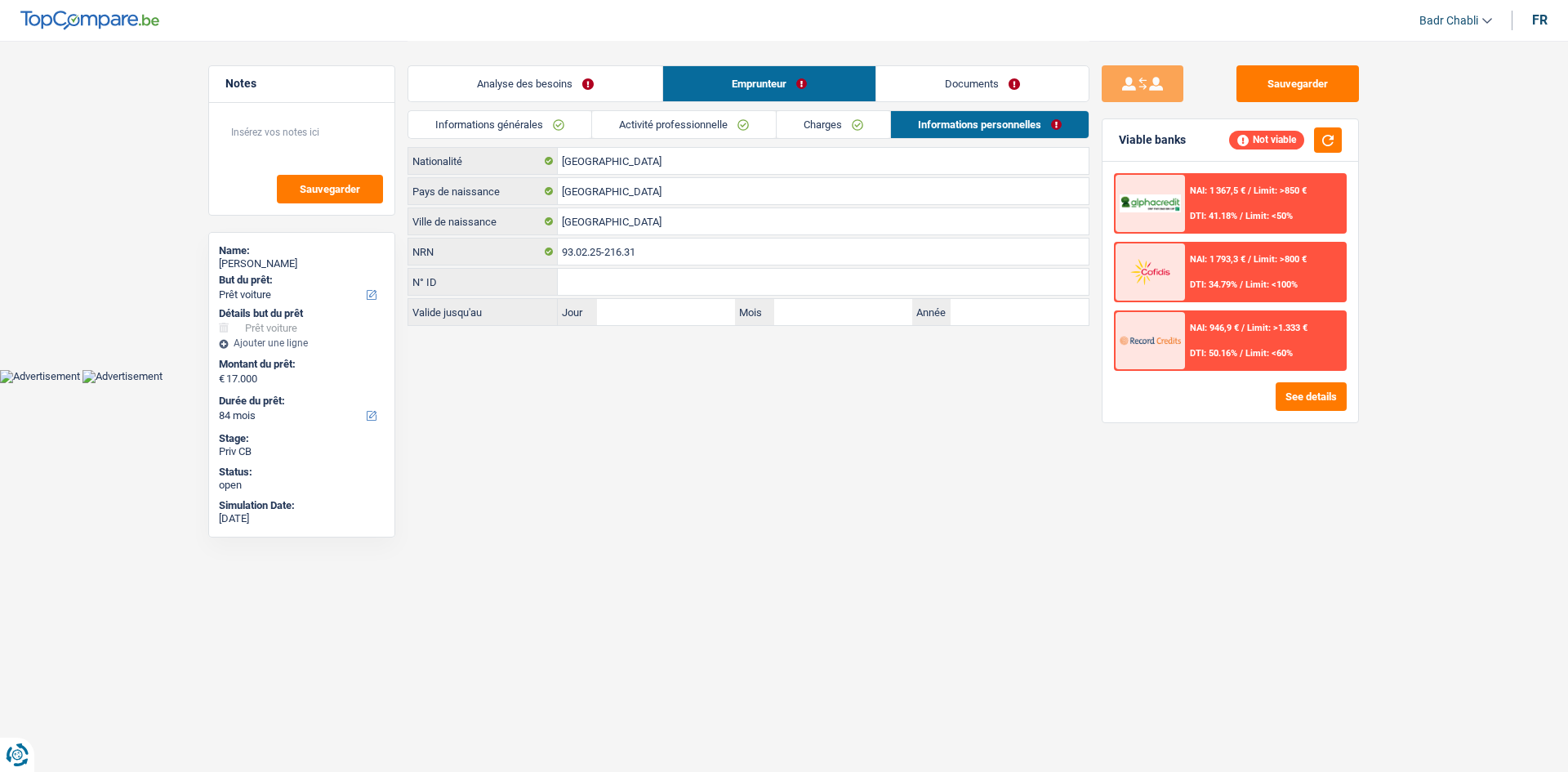
click at [519, 83] on link "Analyse des besoins" at bounding box center [536, 83] width 254 height 35
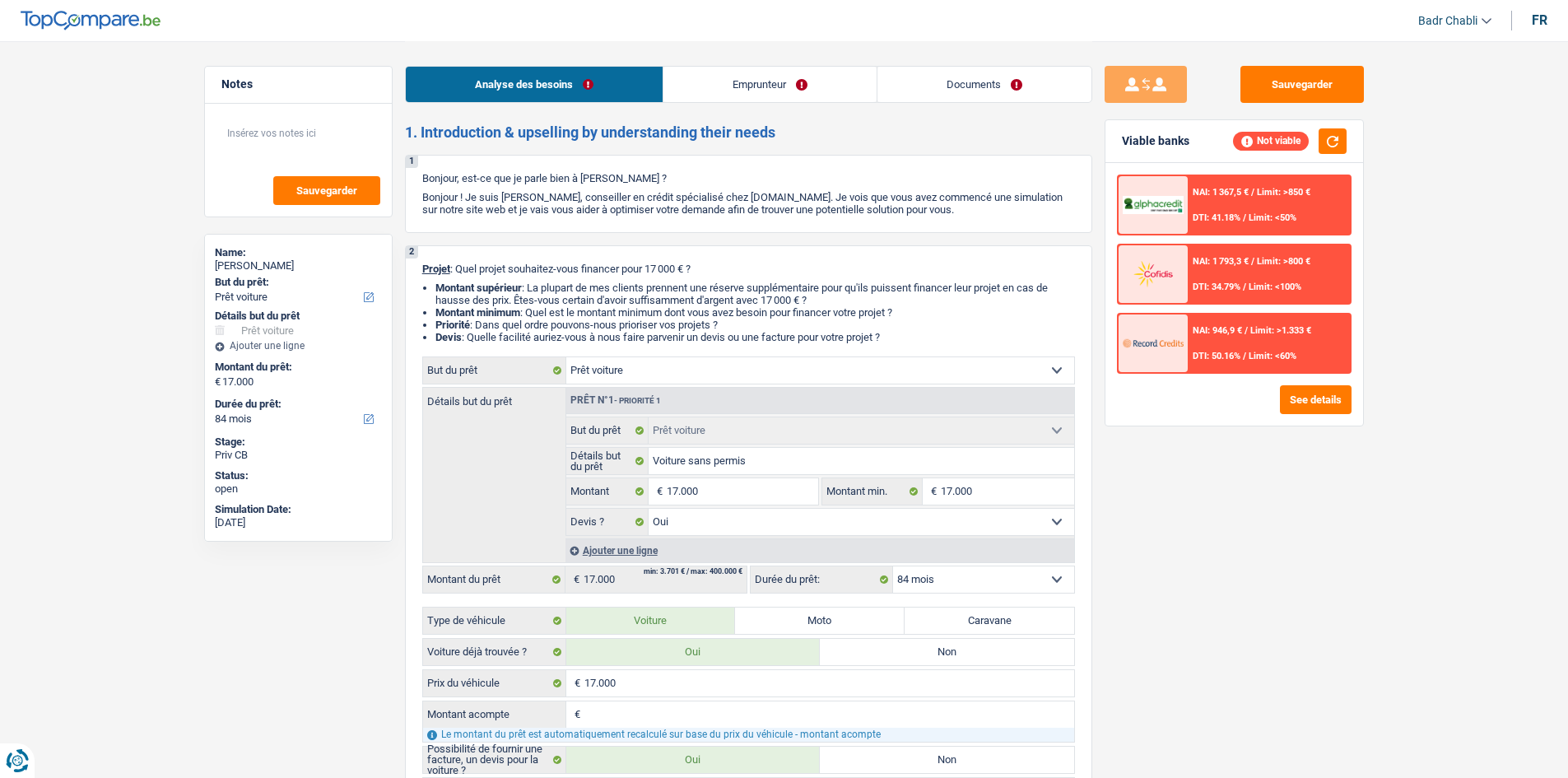
click at [964, 576] on select "12 mois 18 mois 24 mois 30 mois 36 mois 42 mois 48 mois 60 mois 72 mois 84 mois…" at bounding box center [984, 579] width 181 height 26
select select "60"
click at [893, 566] on select "12 mois 18 mois 24 mois 30 mois 36 mois 42 mois 48 mois 60 mois 72 mois 84 mois…" at bounding box center [984, 579] width 181 height 26
select select "60"
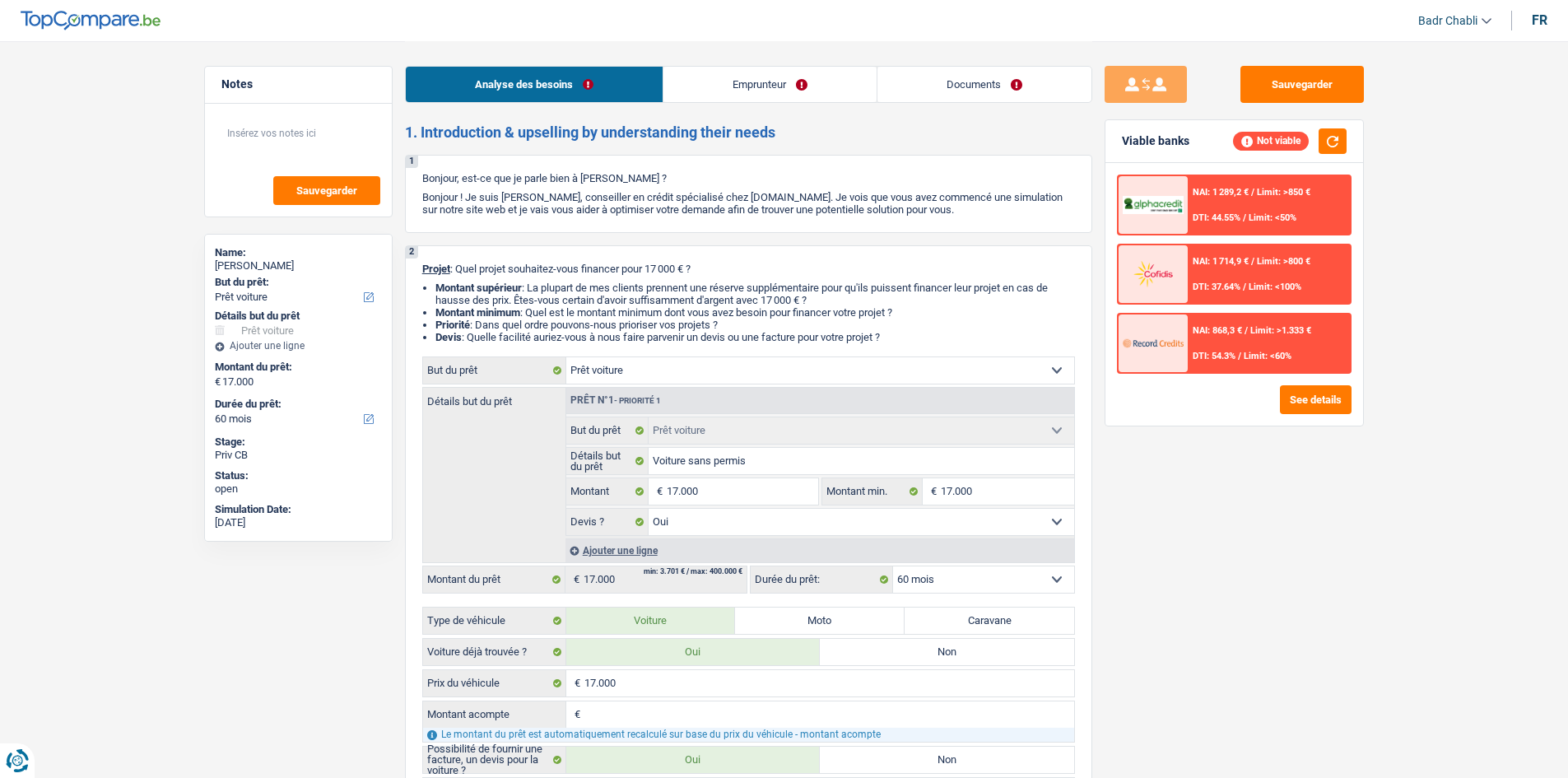
click at [976, 576] on select "12 mois 18 mois 24 mois 30 mois 36 mois 42 mois 48 mois 60 mois 72 mois 84 mois…" at bounding box center [984, 579] width 181 height 26
select select "84"
click at [893, 566] on select "12 mois 18 mois 24 mois 30 mois 36 mois 42 mois 48 mois 60 mois 72 mois 84 mois…" at bounding box center [984, 579] width 181 height 26
select select "84"
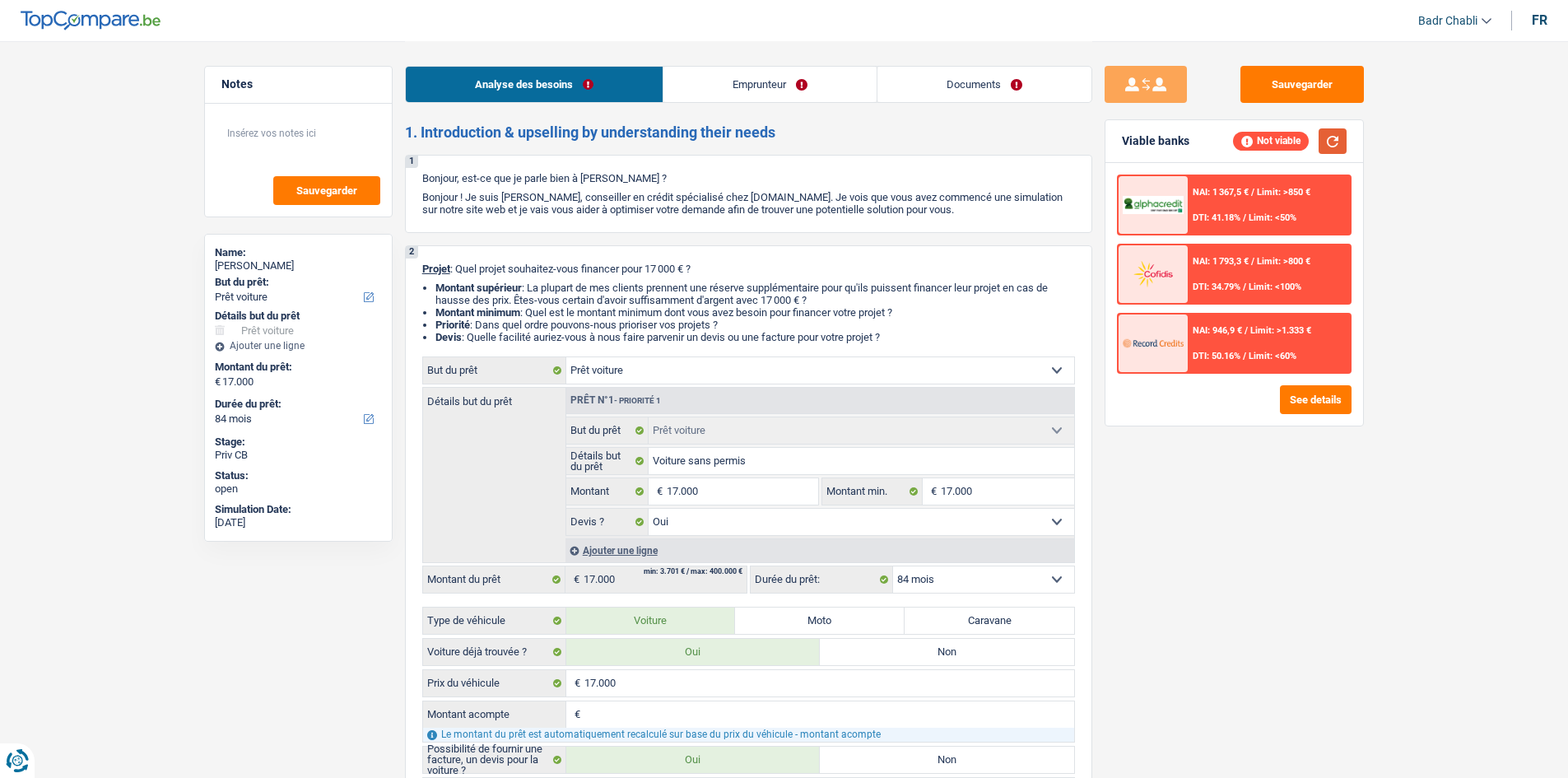
click at [1328, 140] on button "button" at bounding box center [1332, 142] width 28 height 25
click at [1331, 144] on button "button" at bounding box center [1332, 142] width 28 height 25
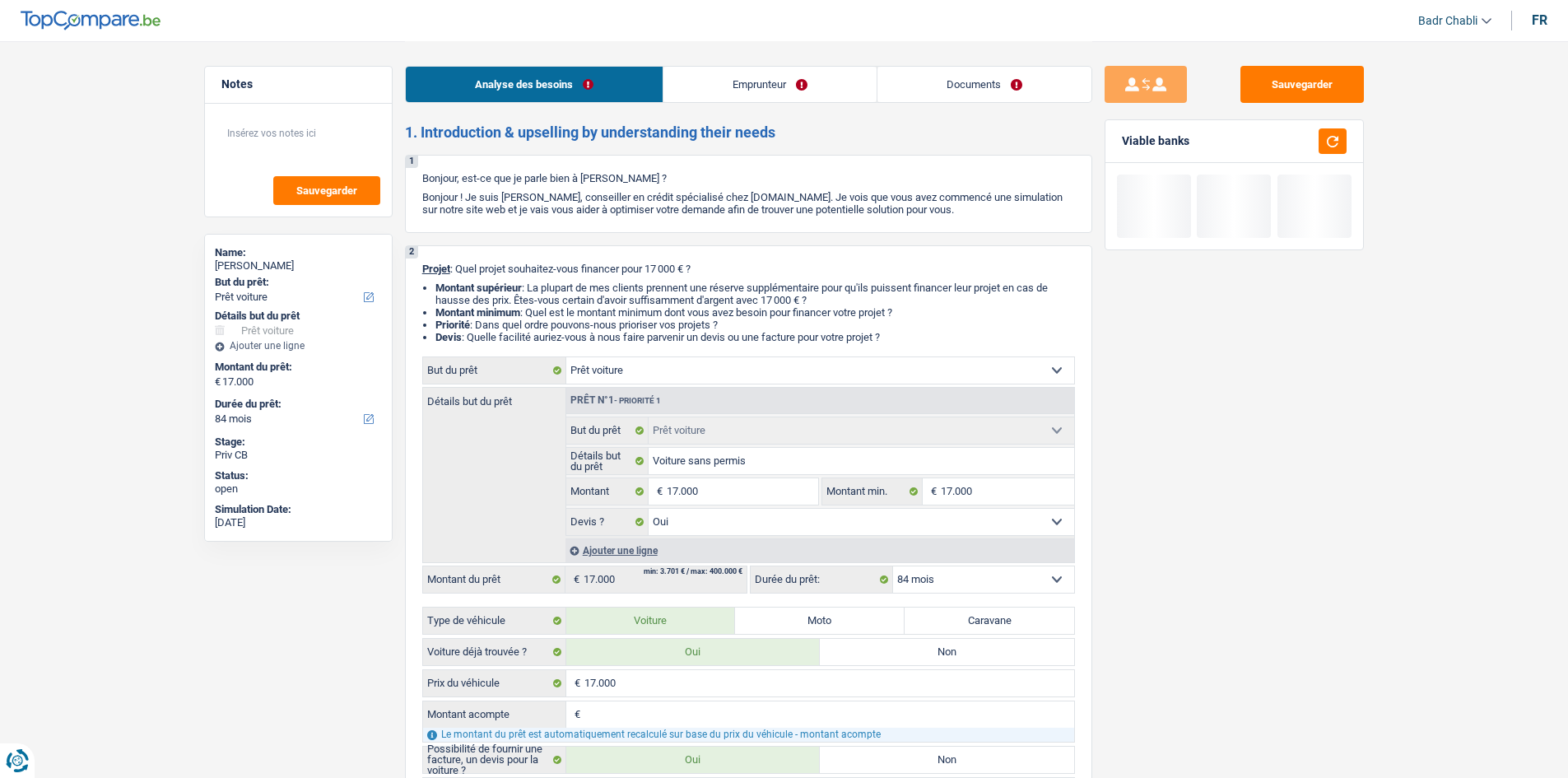
click at [781, 75] on link "Emprunteur" at bounding box center [770, 84] width 213 height 35
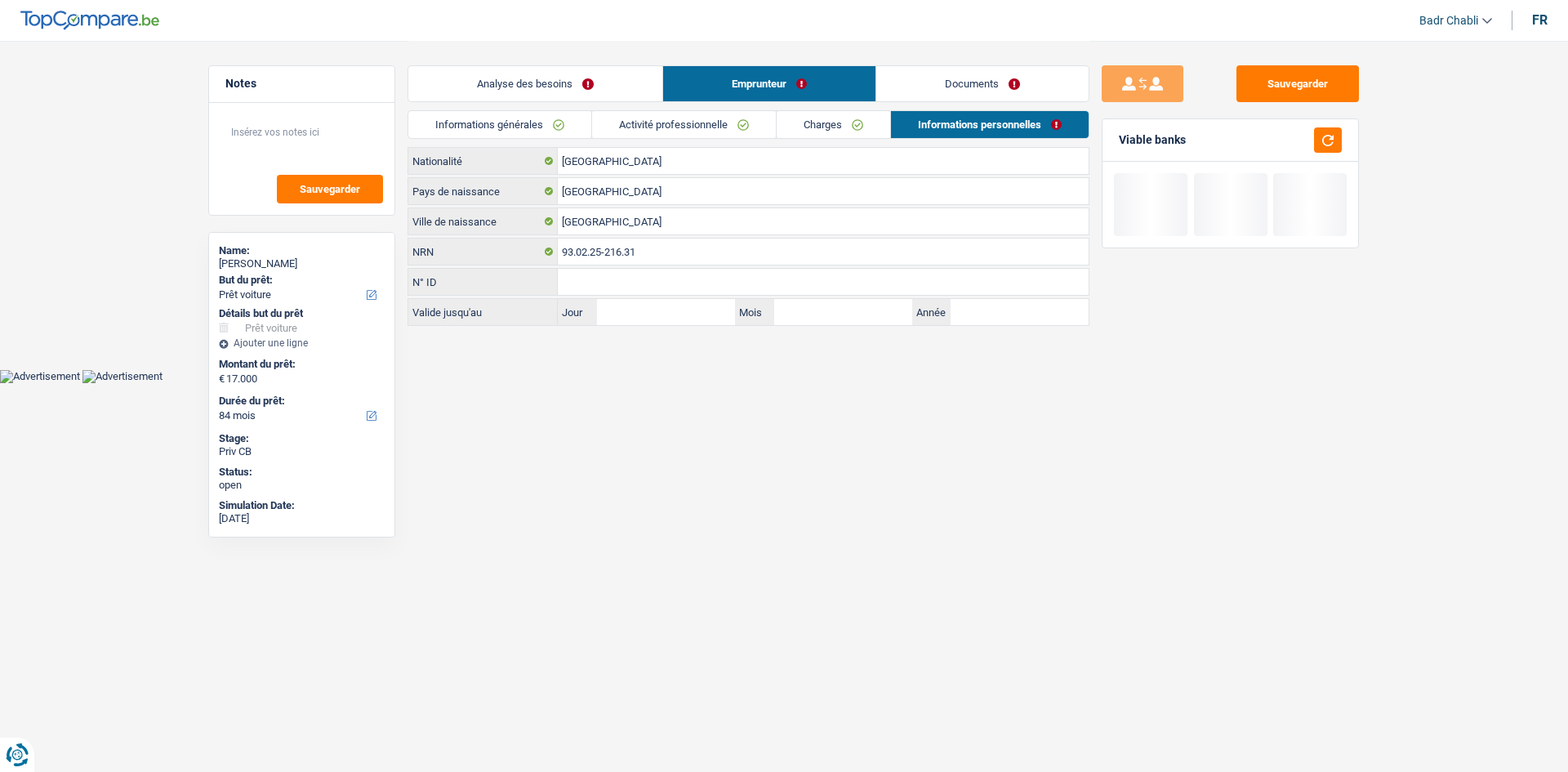
click at [735, 131] on link "Activité professionnelle" at bounding box center [684, 125] width 184 height 27
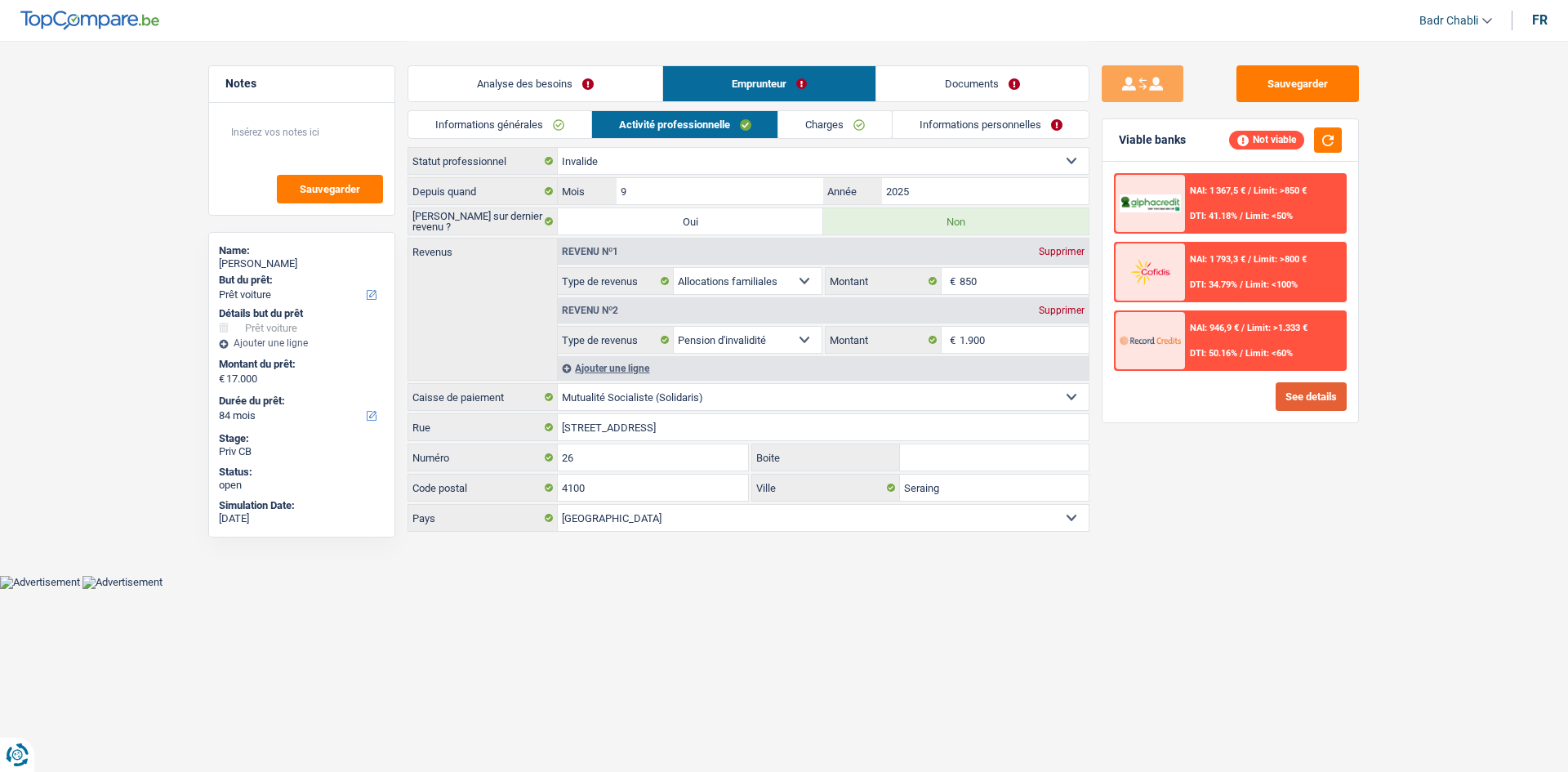
click at [1321, 392] on button "See details" at bounding box center [1310, 397] width 71 height 29
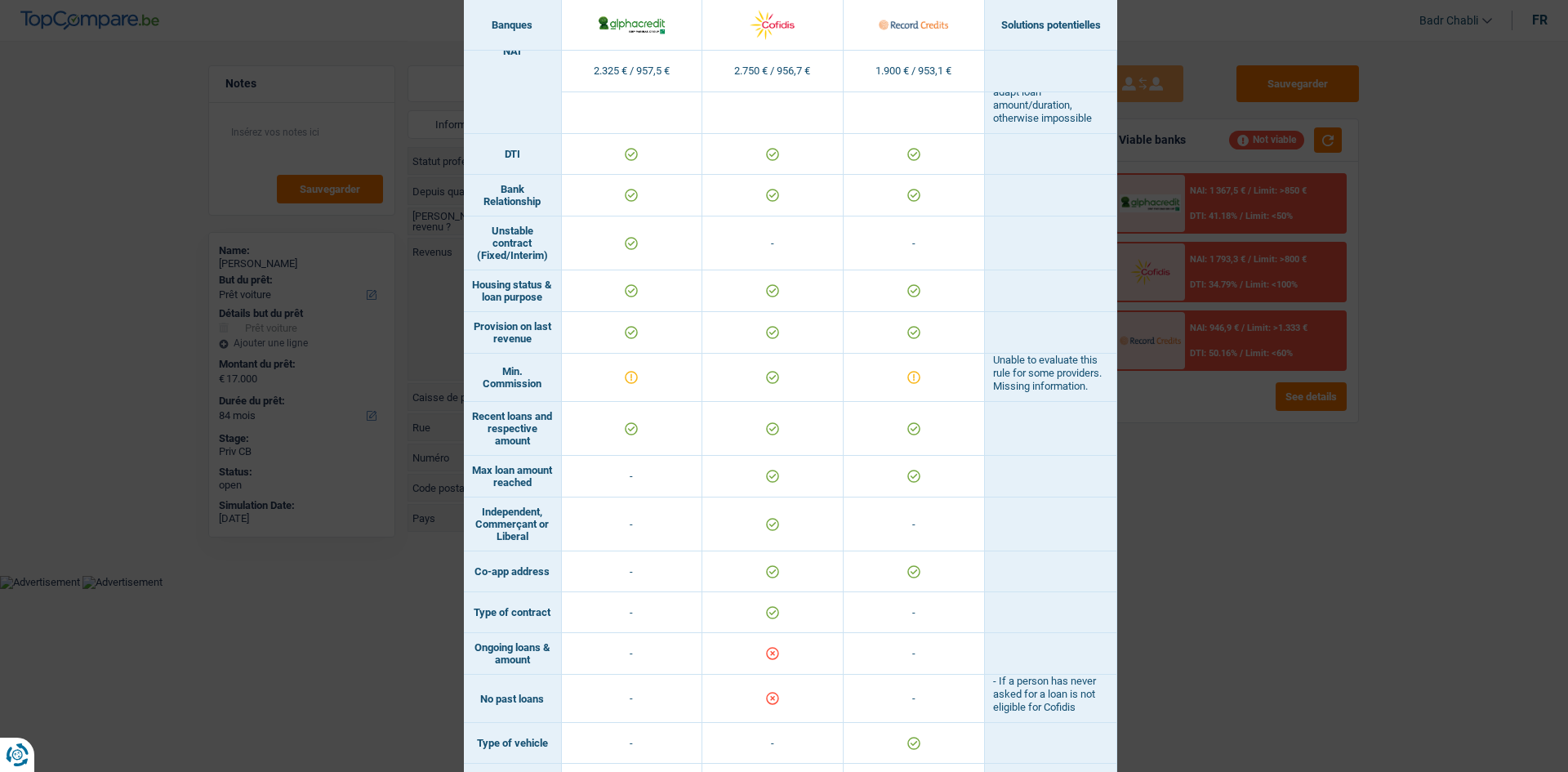
scroll to position [1047, 0]
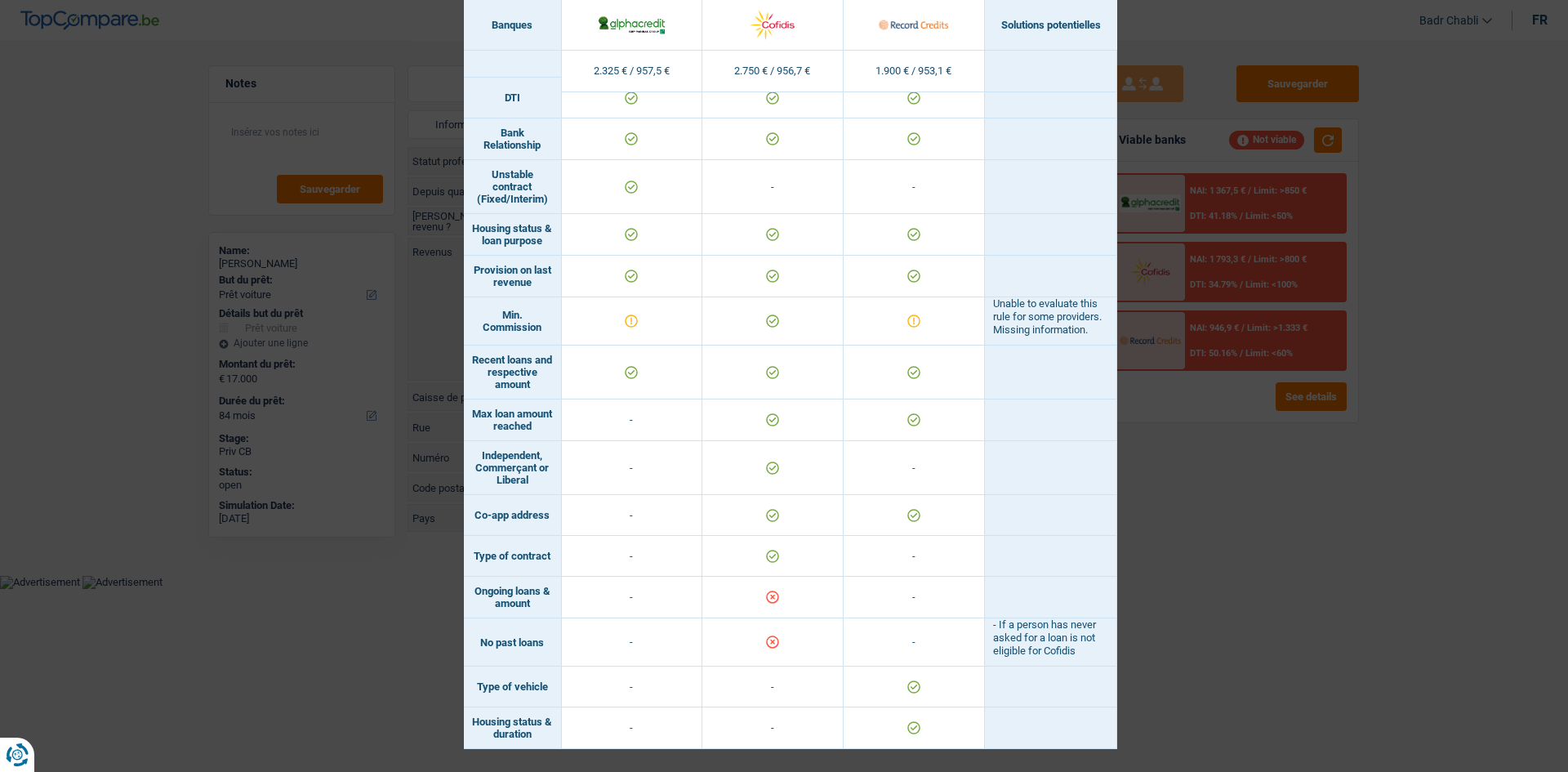
click at [1234, 549] on div "Banks conditions × Banques Solutions potentielles Revenus / Charges 2.325 € / 9…" at bounding box center [784, 386] width 1568 height 772
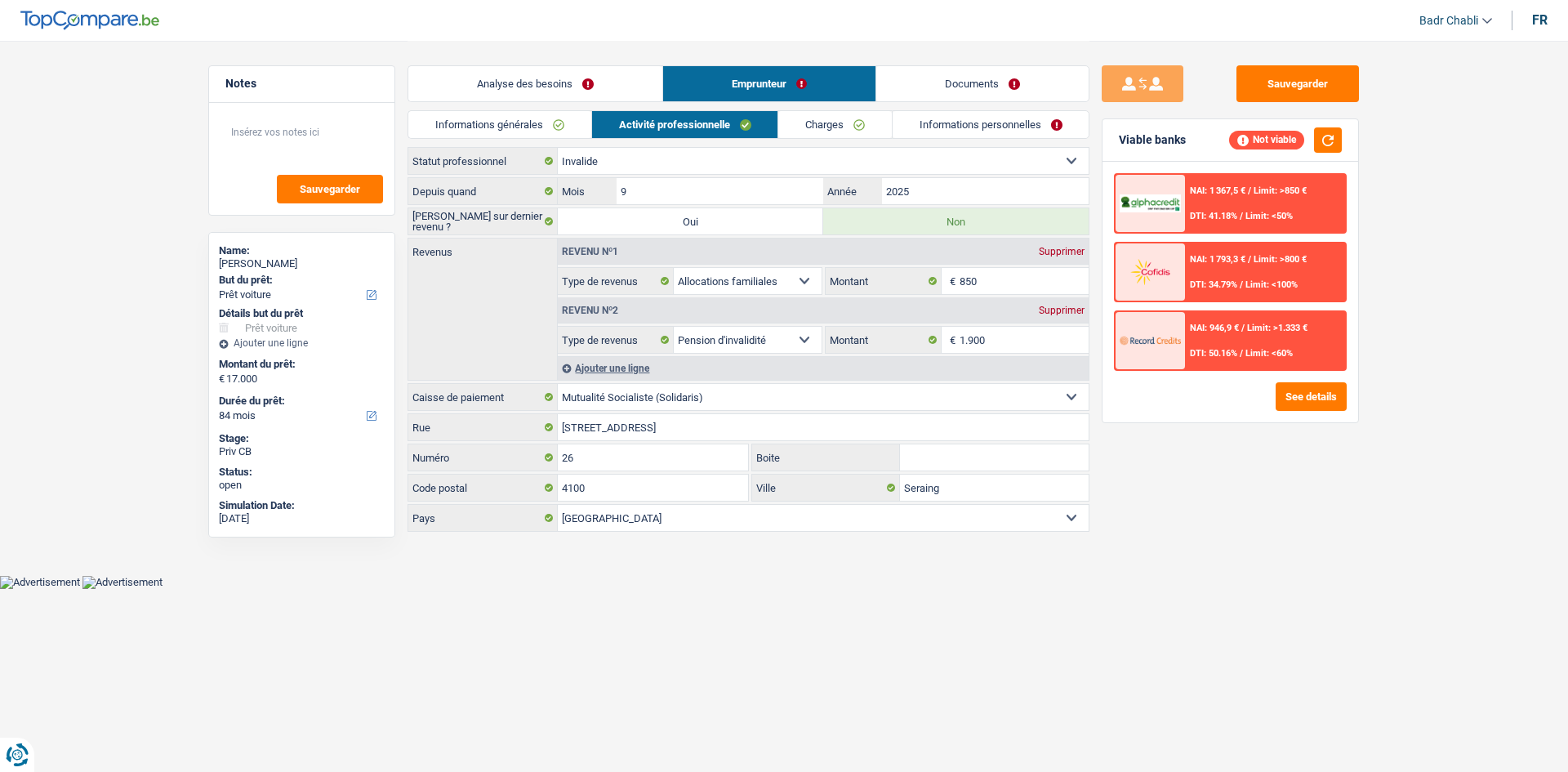
click at [824, 128] on link "Charges" at bounding box center [835, 125] width 113 height 27
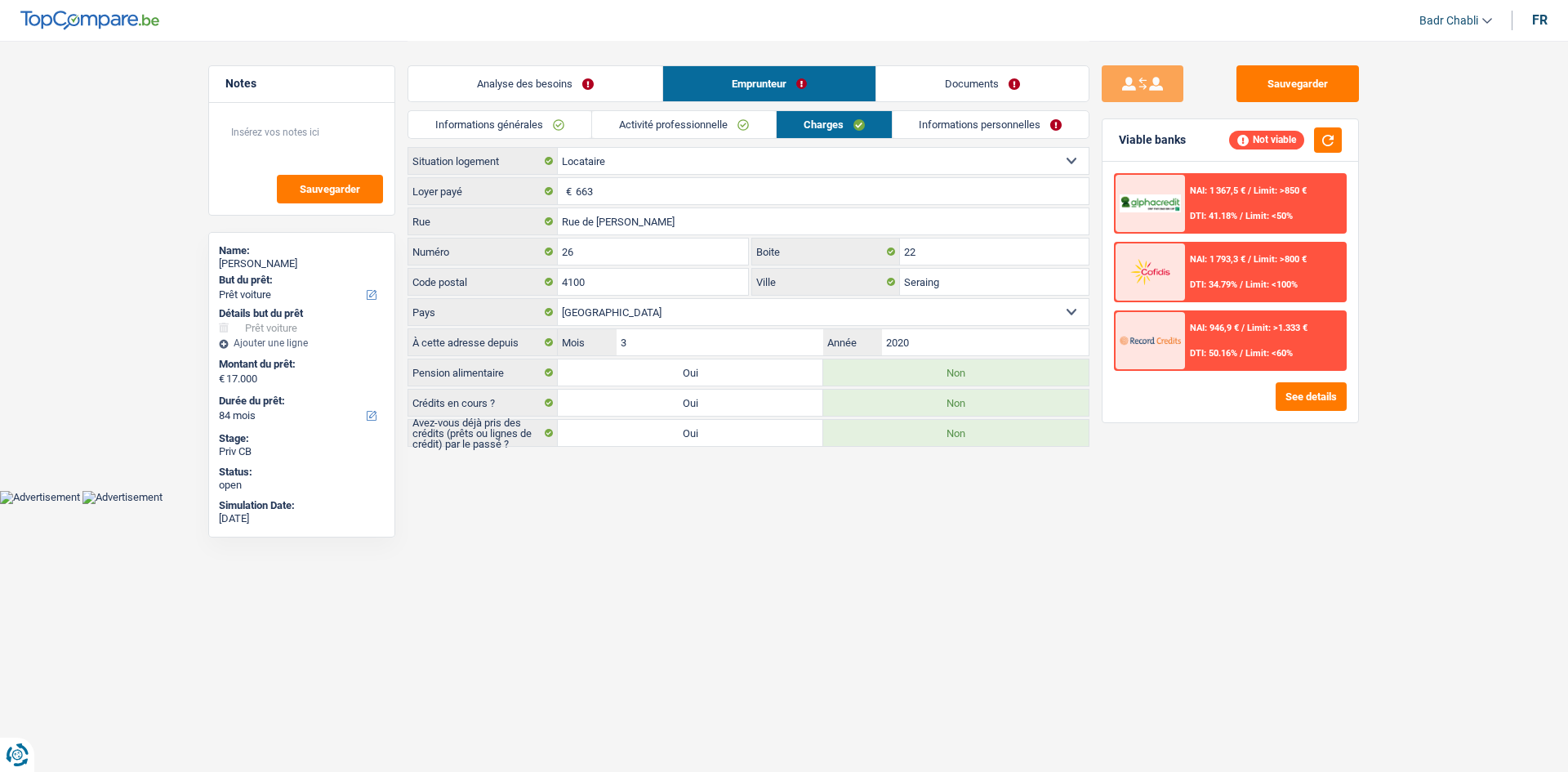
click at [506, 86] on link "Analyse des besoins" at bounding box center [536, 83] width 254 height 35
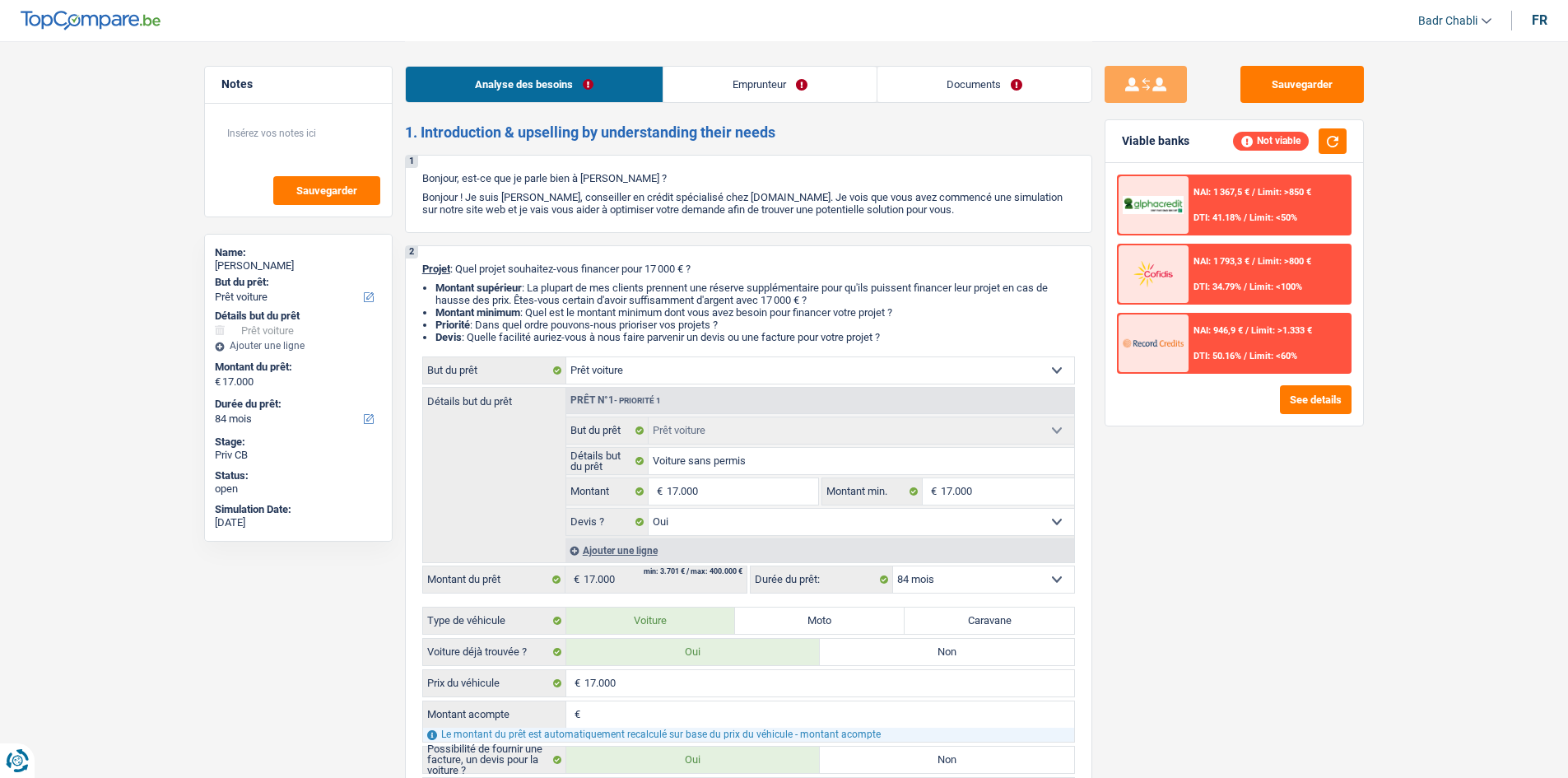
click at [746, 506] on fieldset "Confort maison: meubles, textile, peinture, électroménager, outillage non-profe…" at bounding box center [820, 476] width 507 height 119
click at [754, 492] on input "17.000" at bounding box center [742, 491] width 150 height 26
type input "1"
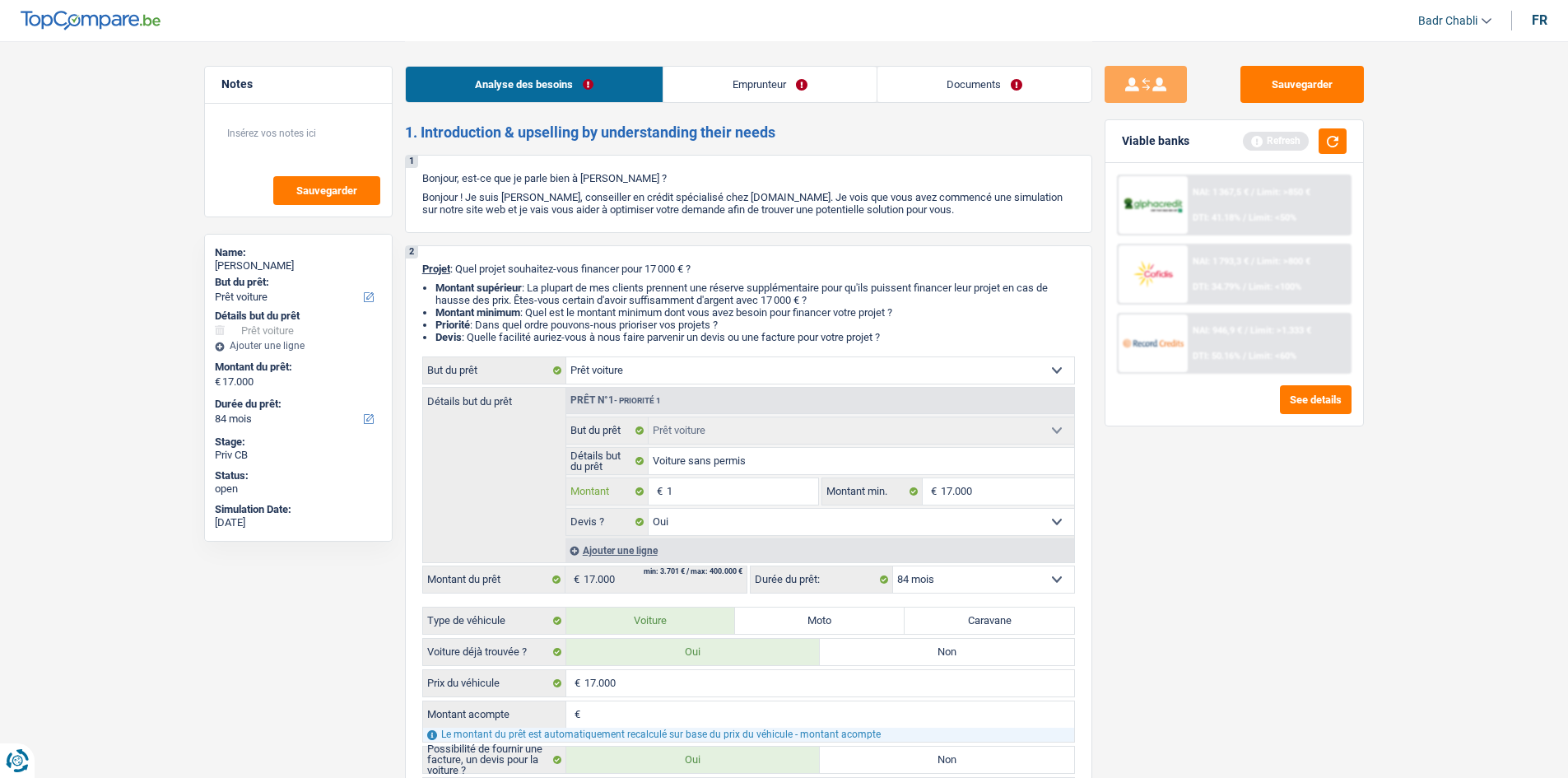
type input "15"
type input "150"
type input "1.500"
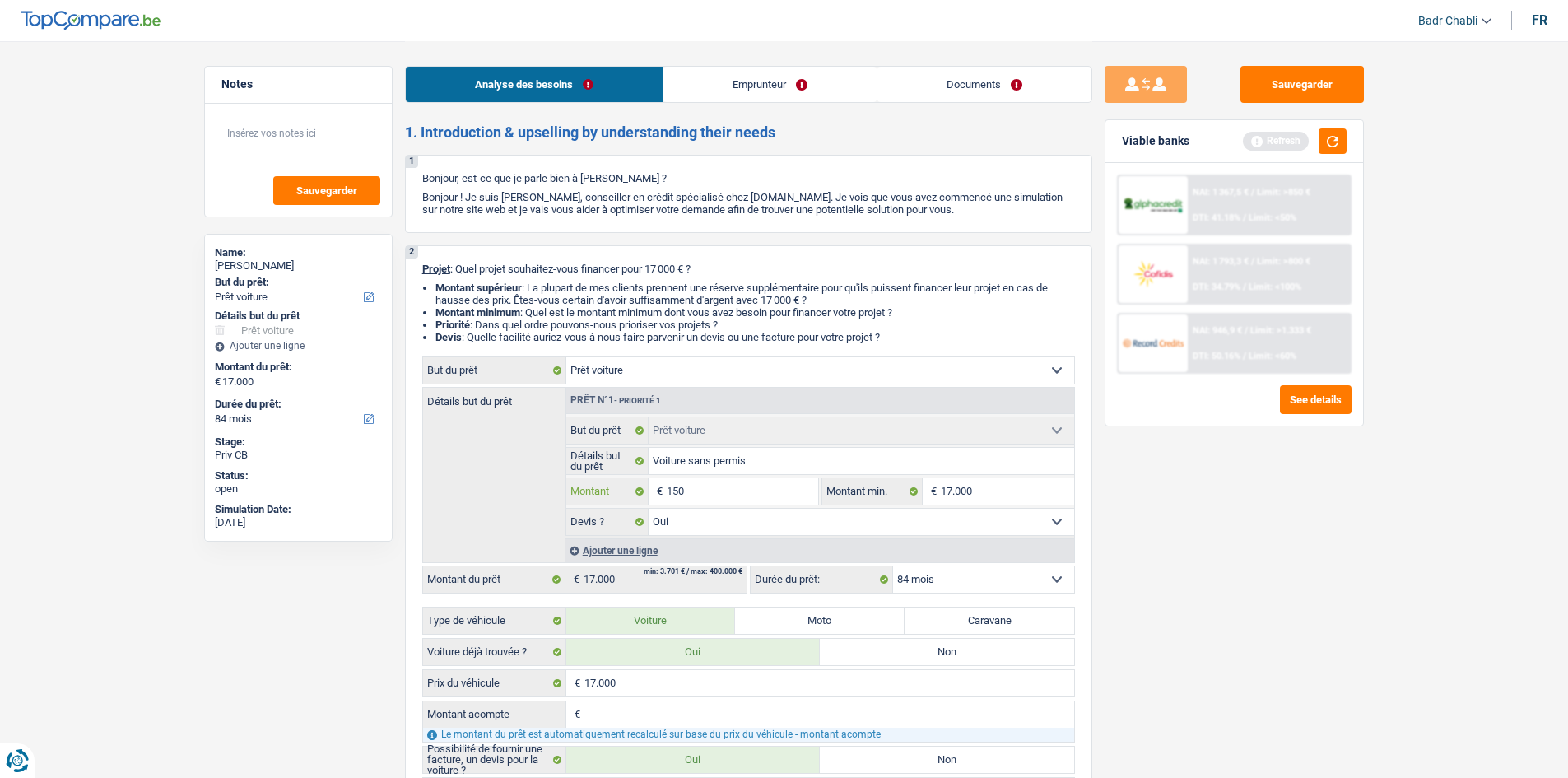
type input "1.500"
type input "15.001"
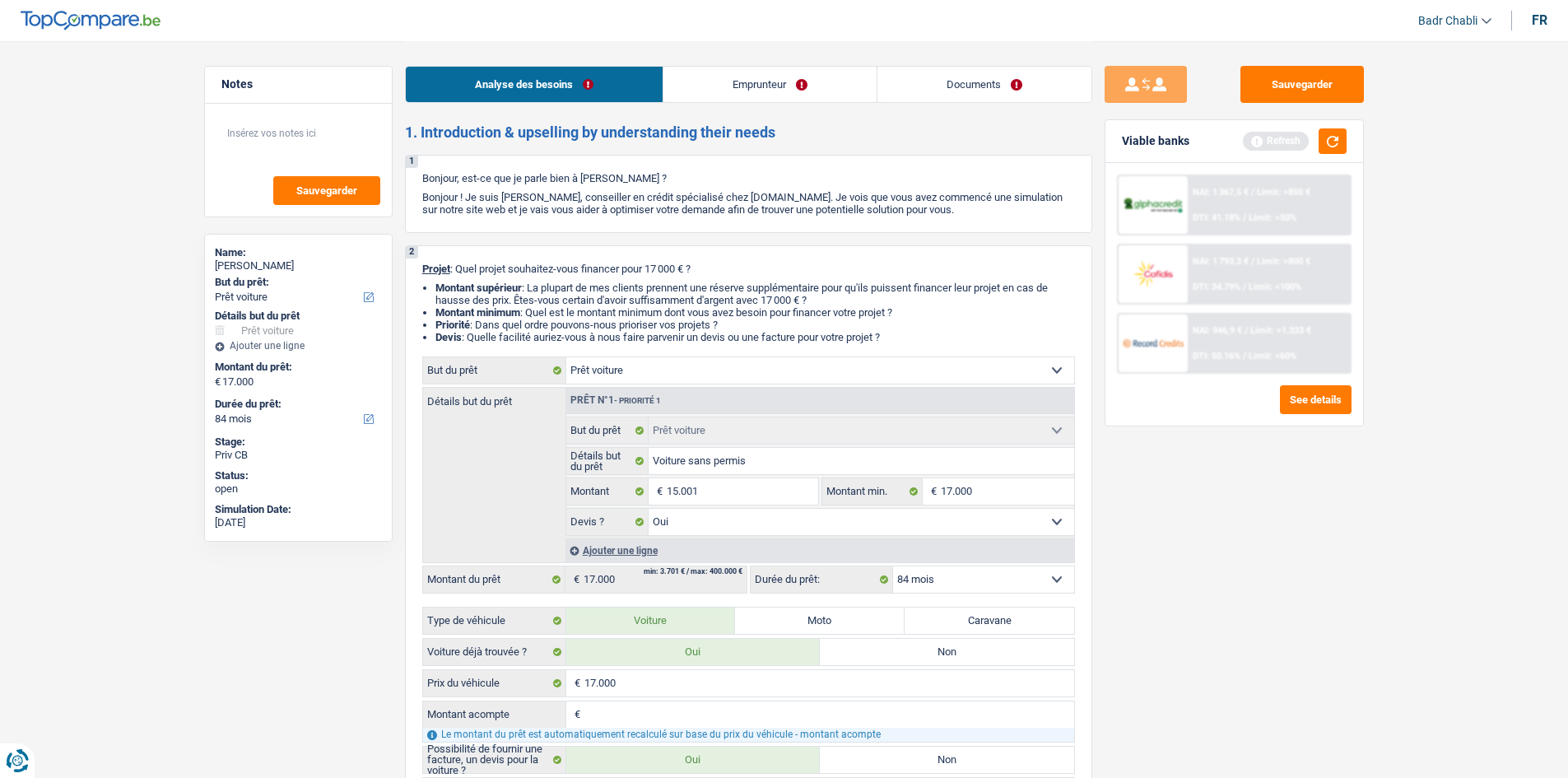
type input "15.001"
click at [1313, 124] on div "Viable banks Refresh" at bounding box center [1234, 142] width 258 height 43
click at [1340, 133] on button "button" at bounding box center [1332, 142] width 28 height 25
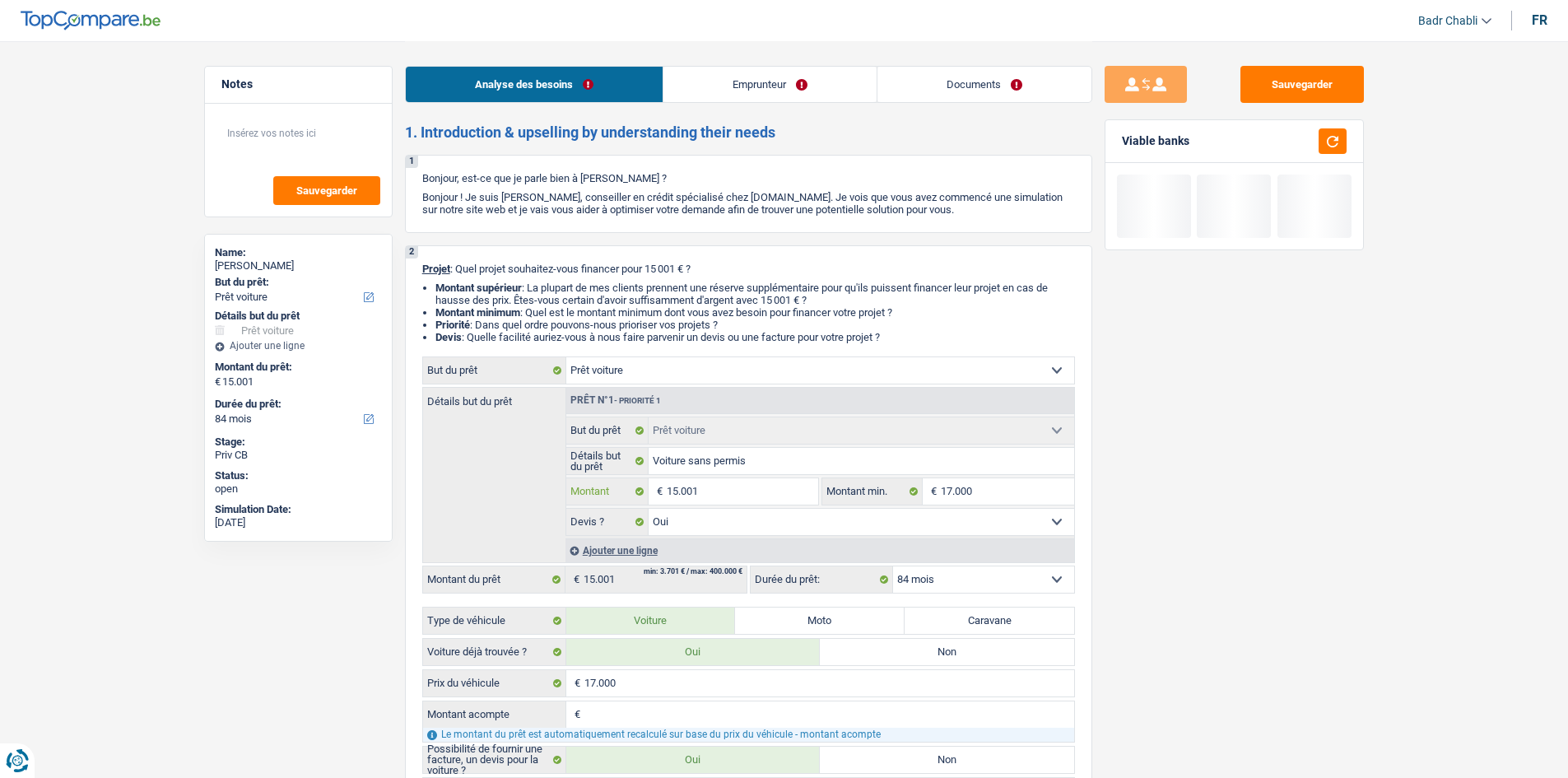
click at [744, 496] on input "15.001" at bounding box center [742, 491] width 150 height 26
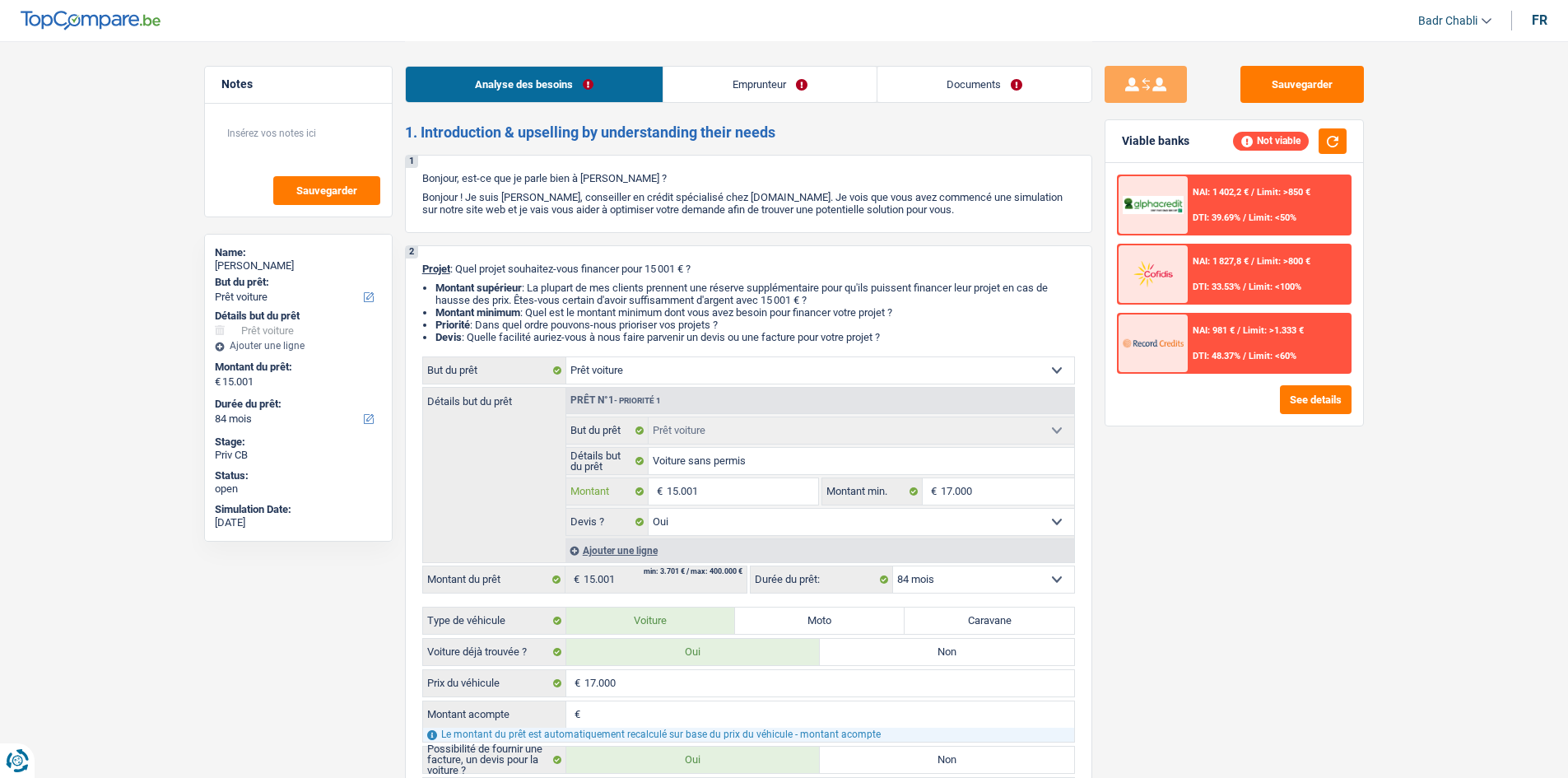
click at [744, 496] on input "15.001" at bounding box center [742, 491] width 150 height 26
type input "1"
type input "15"
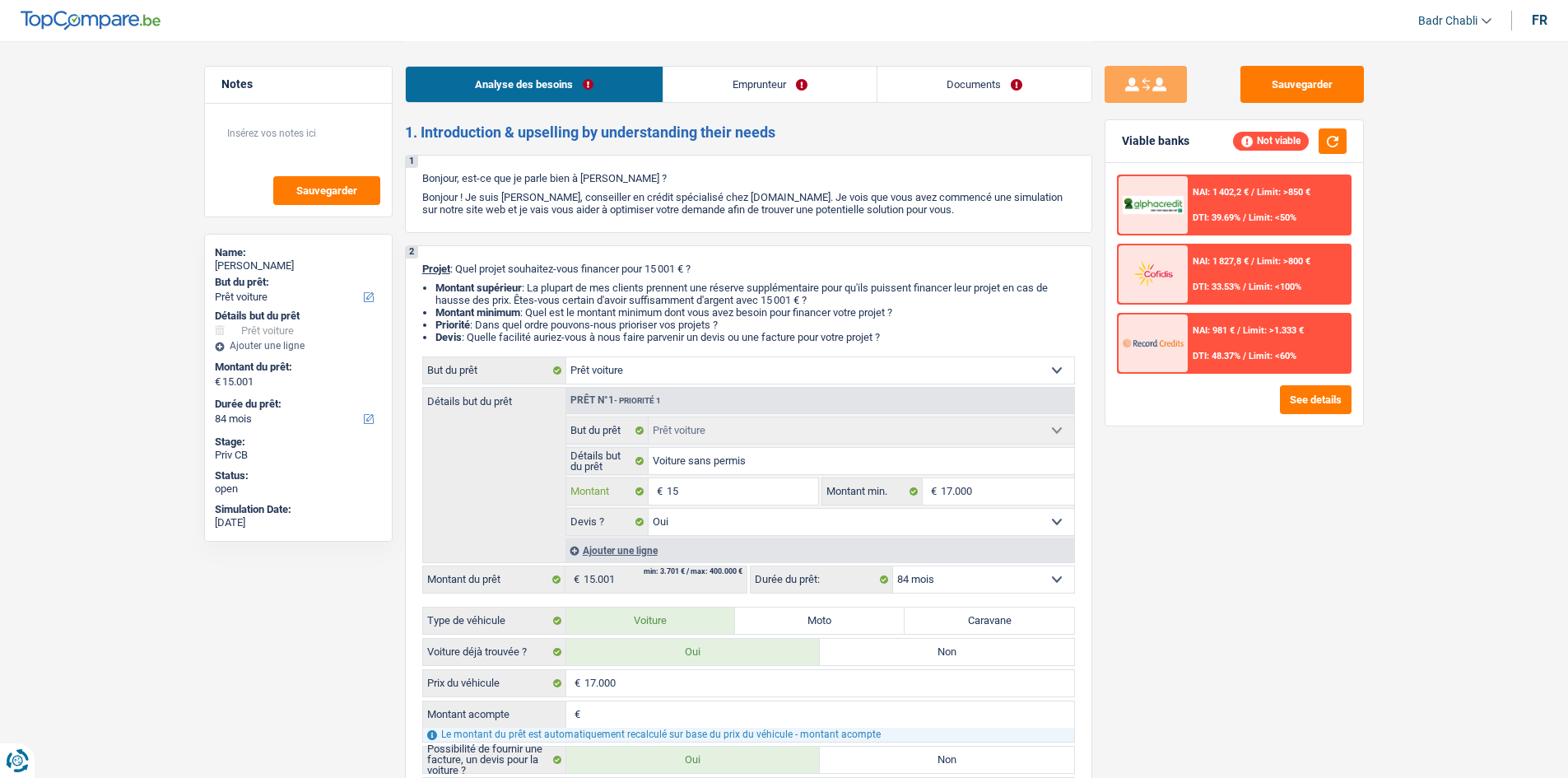
type input "15"
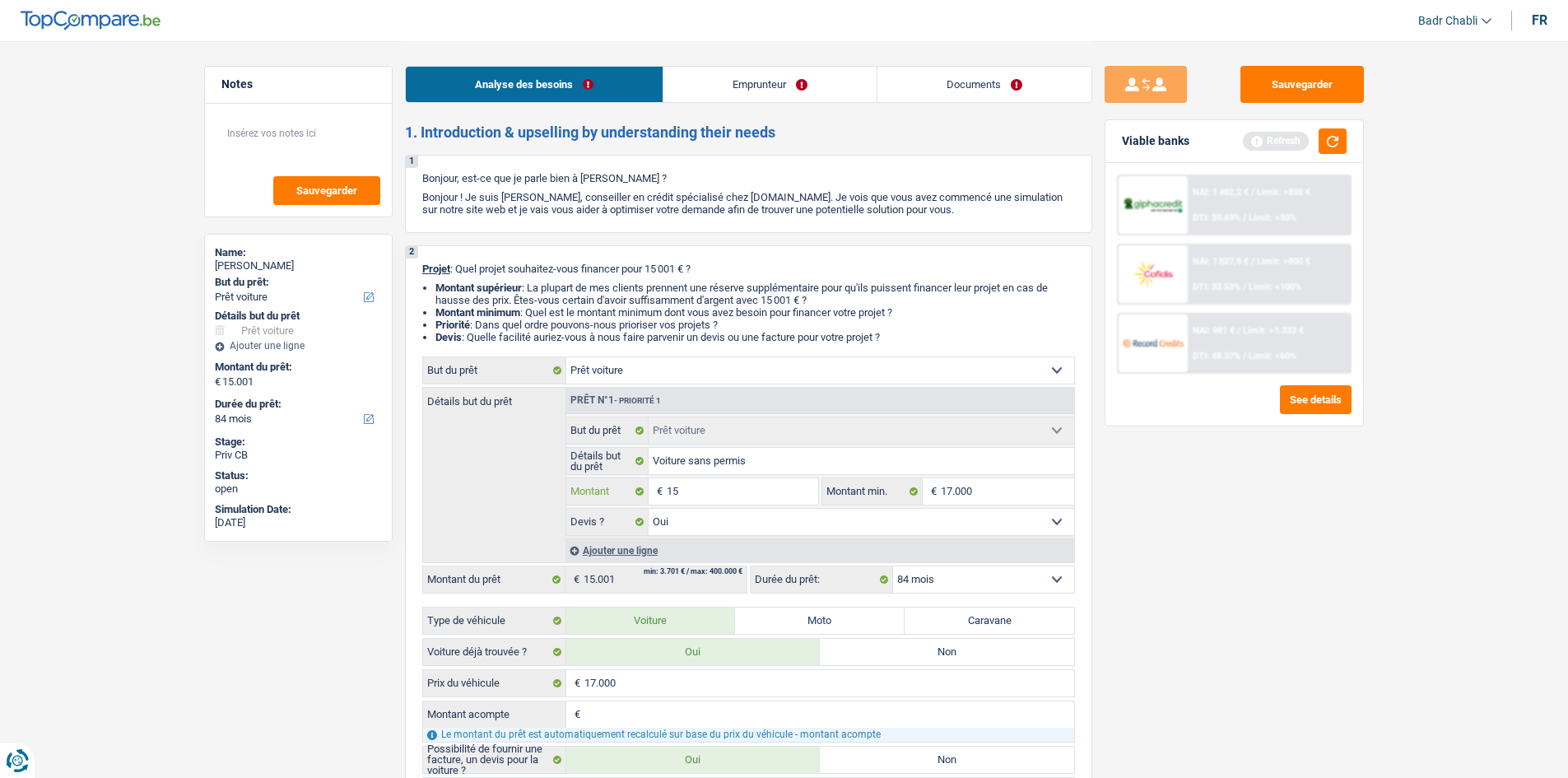
type input "150"
type input "1.500"
type input "15.000"
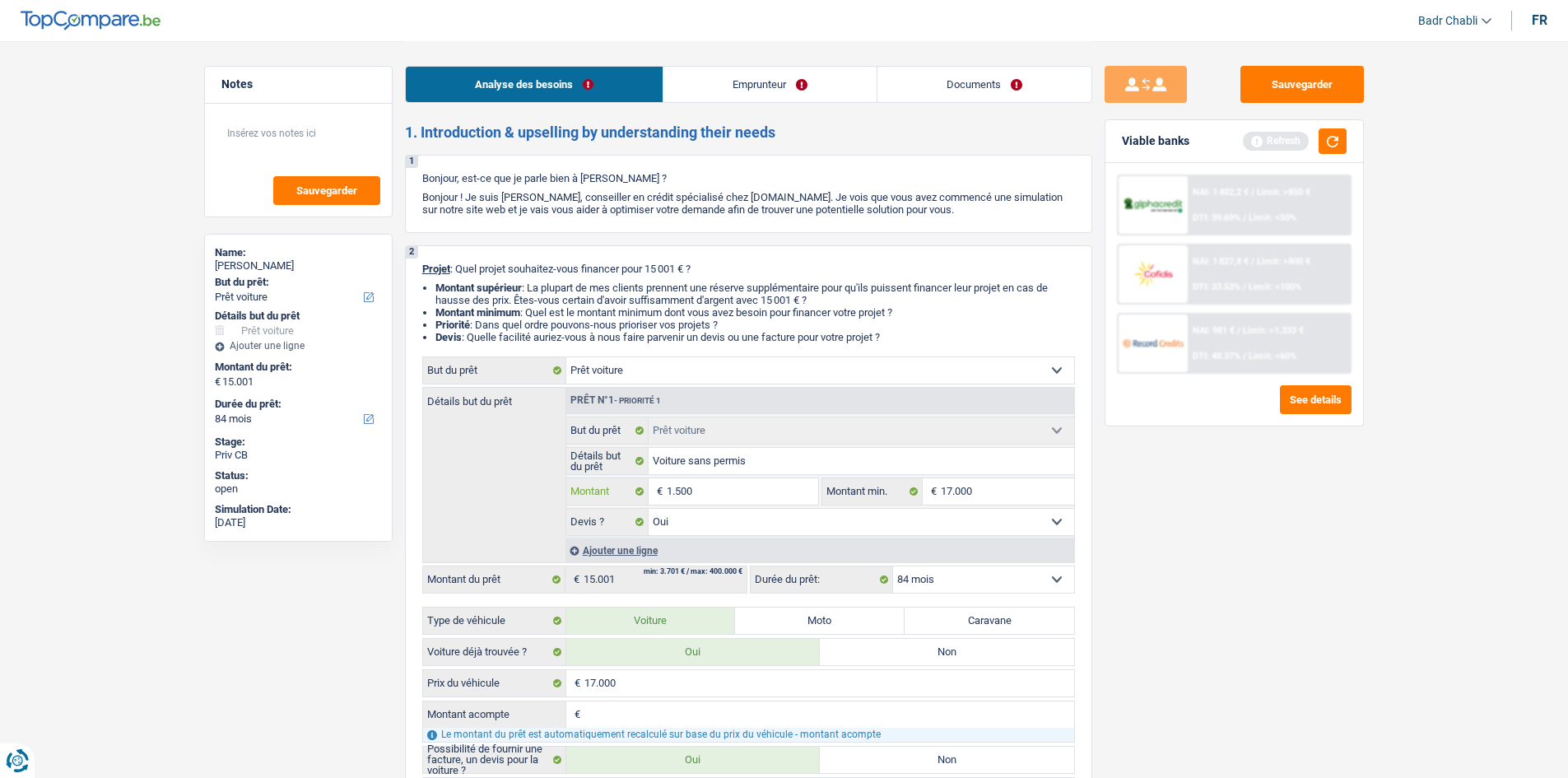
type input "15.000"
select select "60"
type input "15.000"
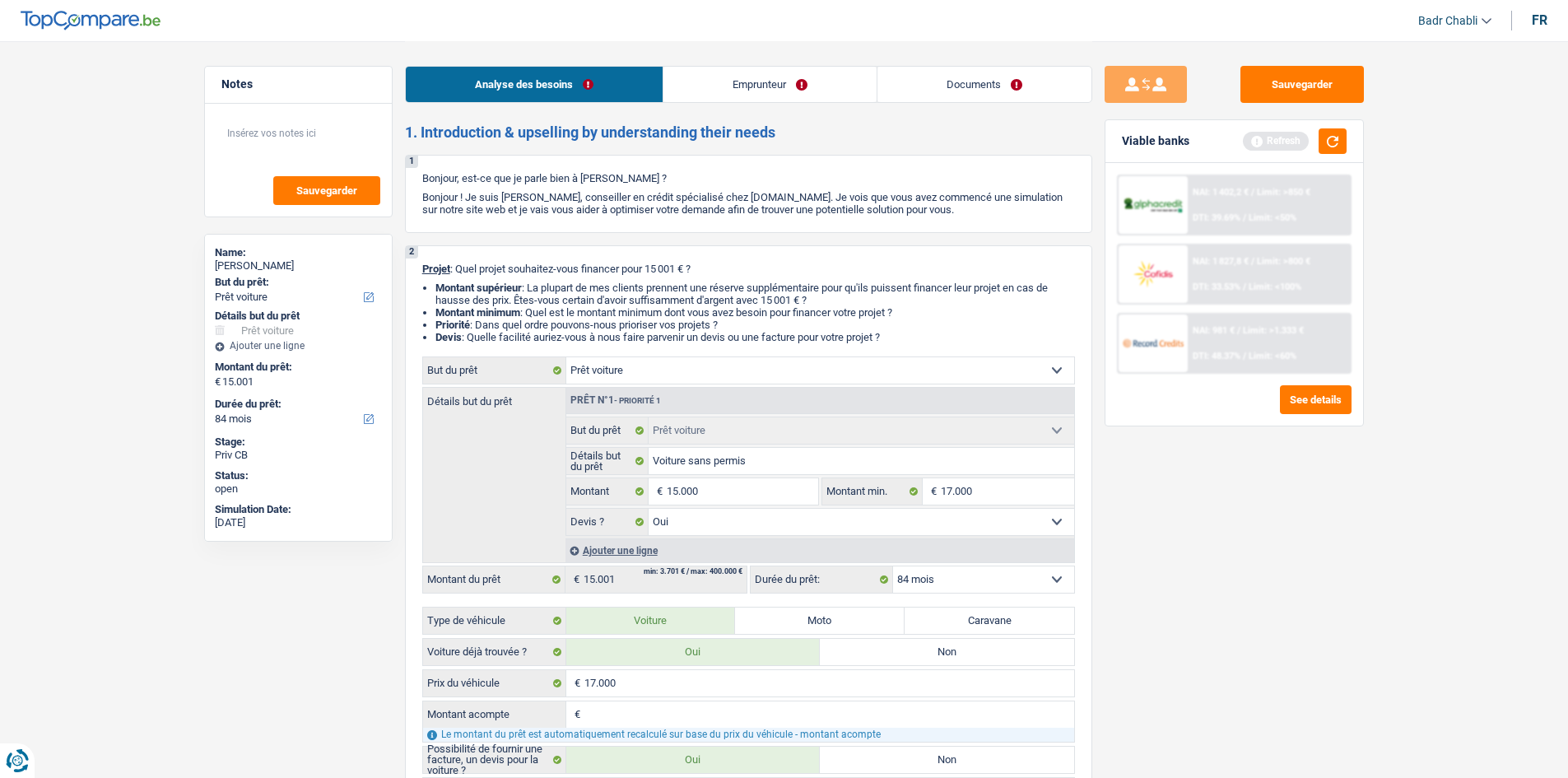
select select "60"
type input "15.000"
select select "60"
drag, startPoint x: 1352, startPoint y: 144, endPoint x: 1336, endPoint y: 150, distance: 17.1
click at [1351, 144] on div "Viable banks Refresh" at bounding box center [1234, 142] width 258 height 43
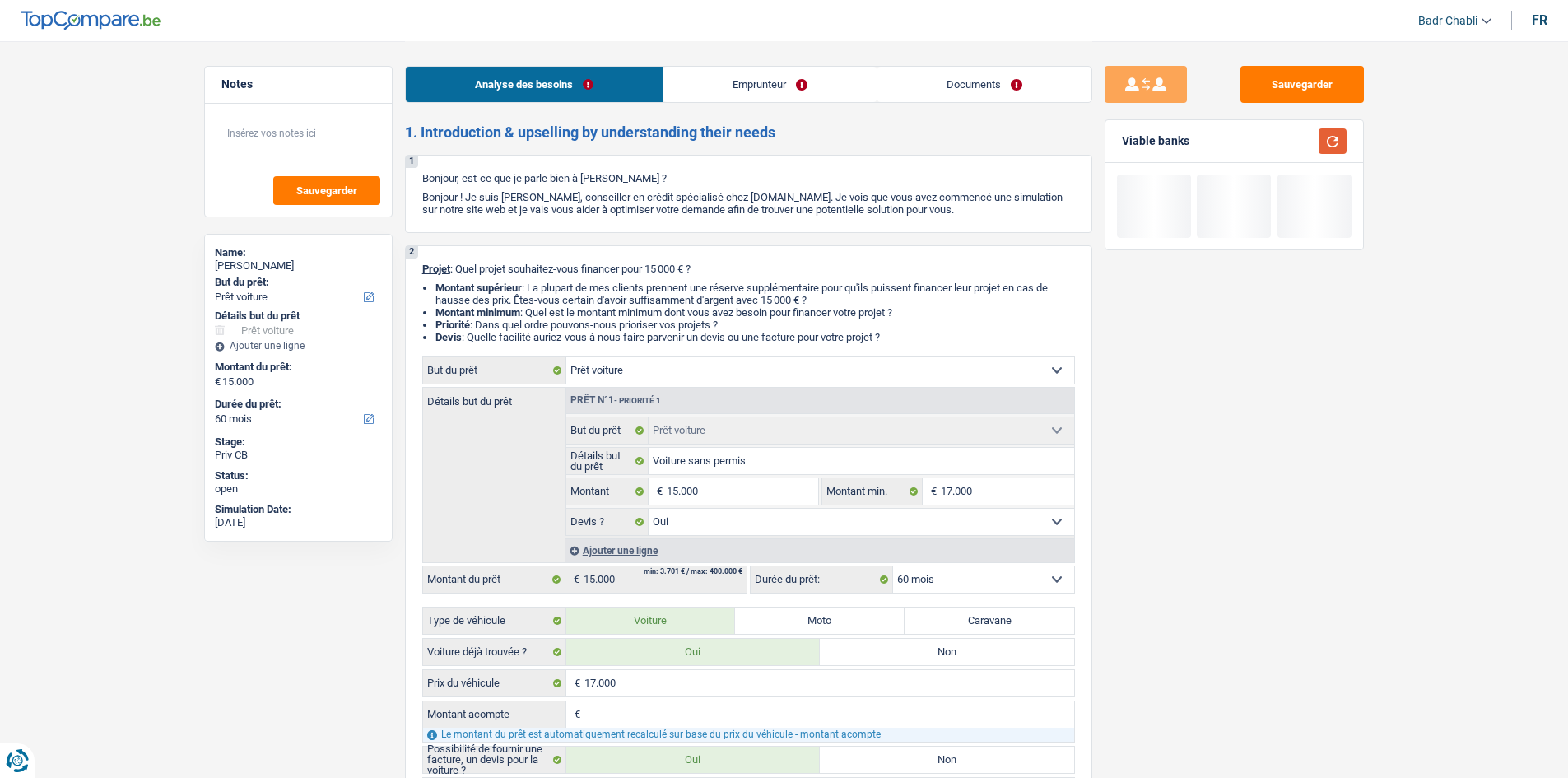
click at [1336, 150] on button "button" at bounding box center [1332, 142] width 28 height 25
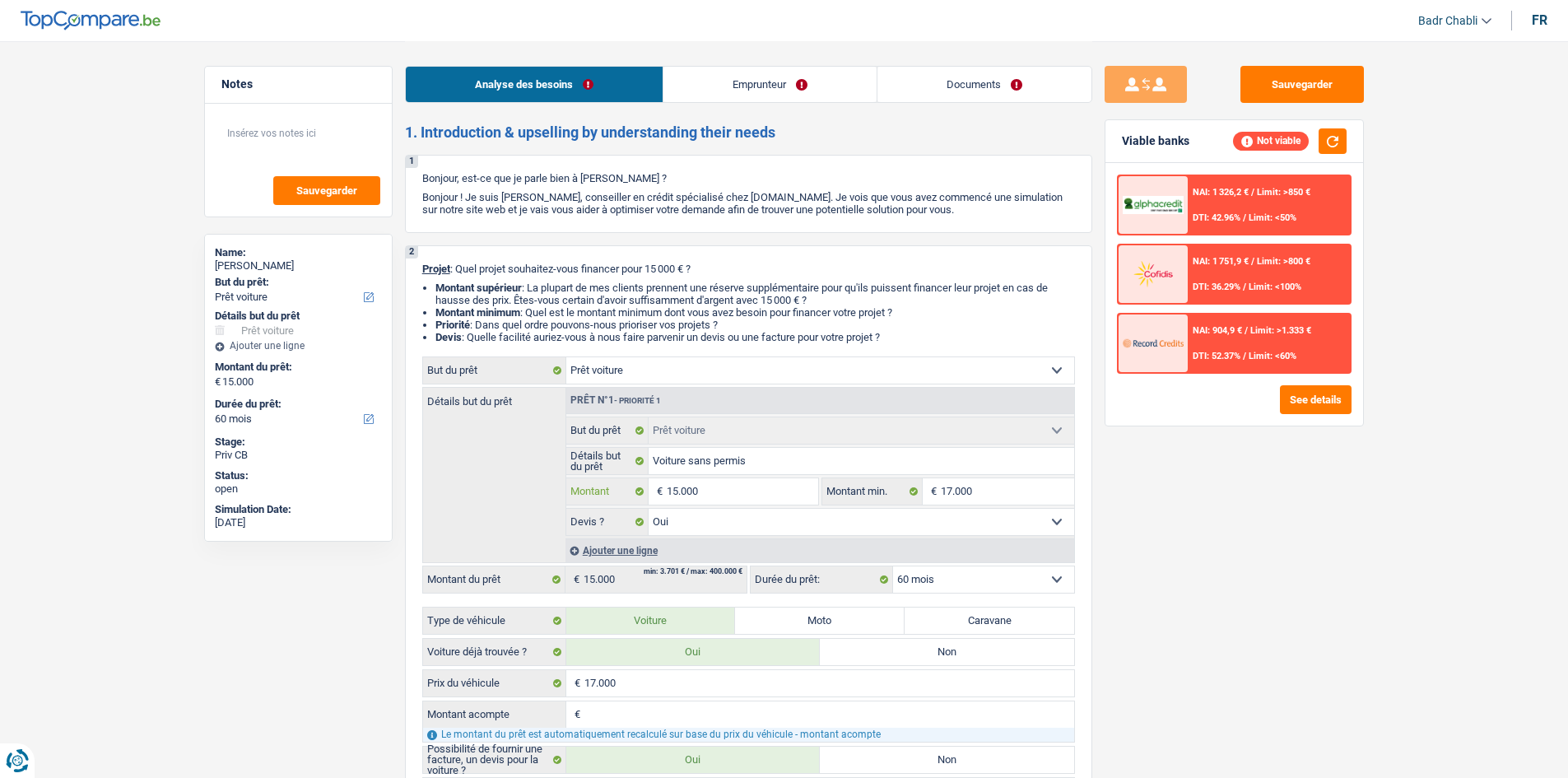
click at [790, 495] on input "15.000" at bounding box center [742, 491] width 150 height 26
type input "1"
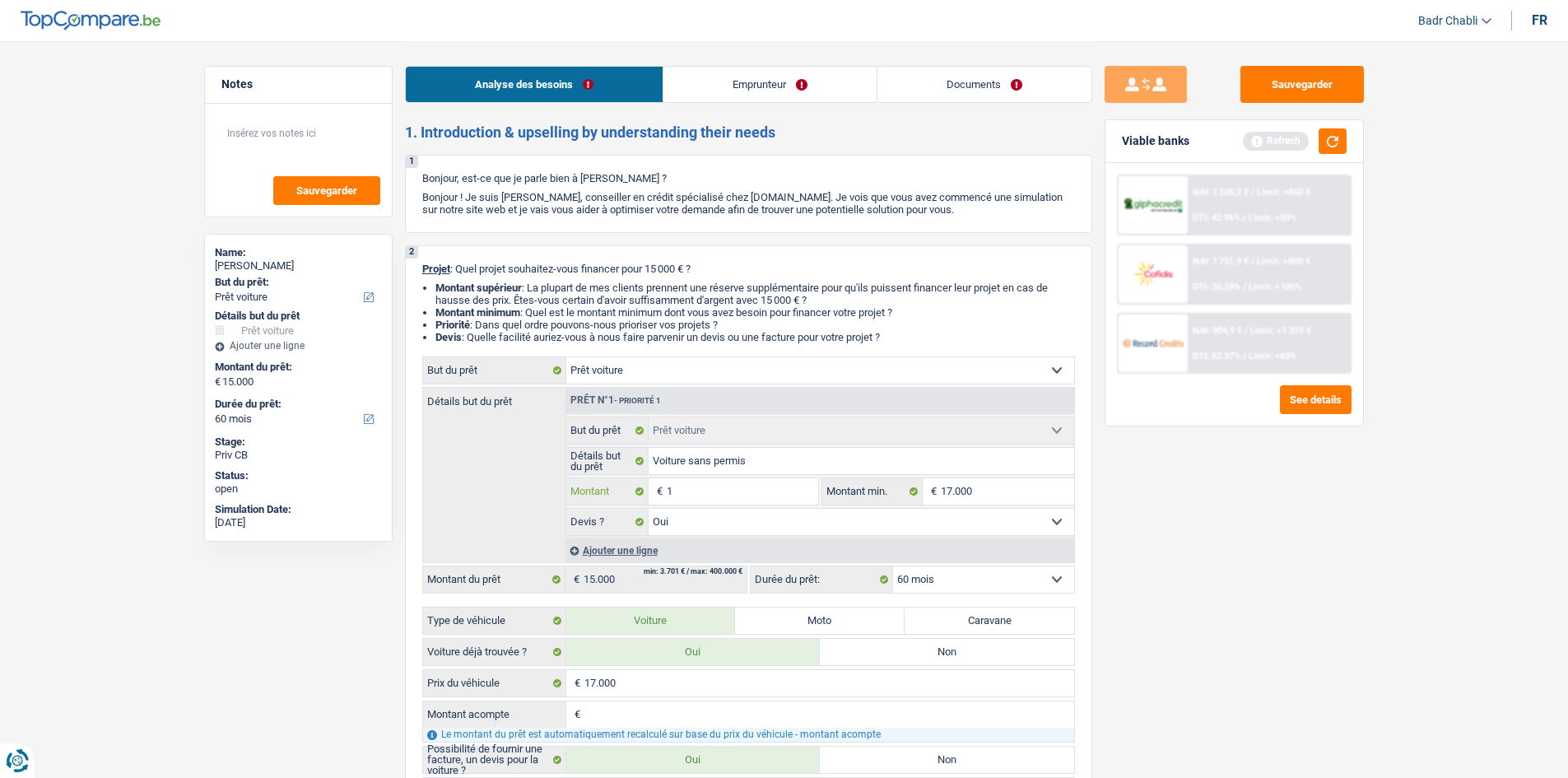
type input "10"
type input "100"
type input "1.000"
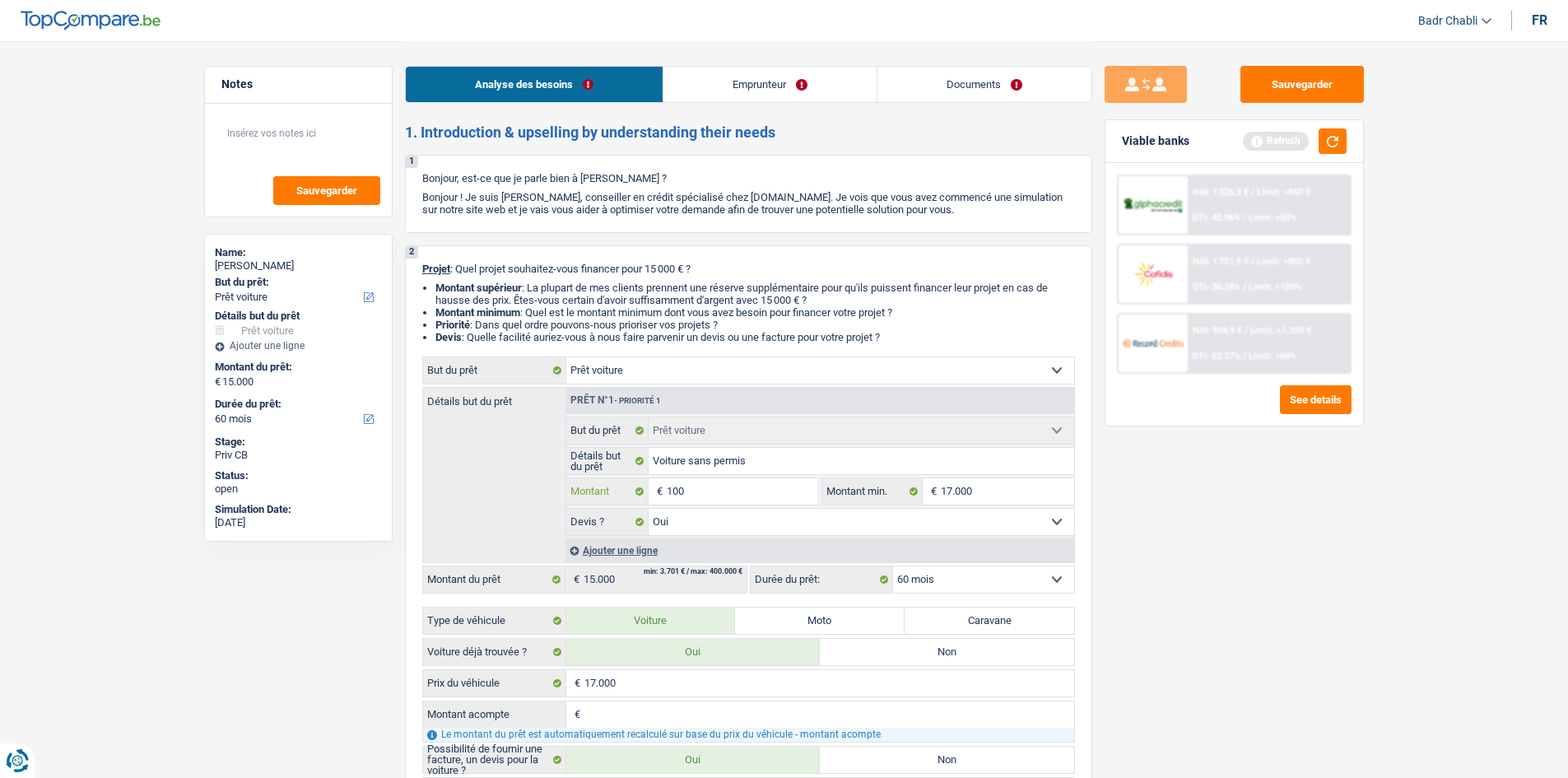
type input "1.000"
type input "10.000"
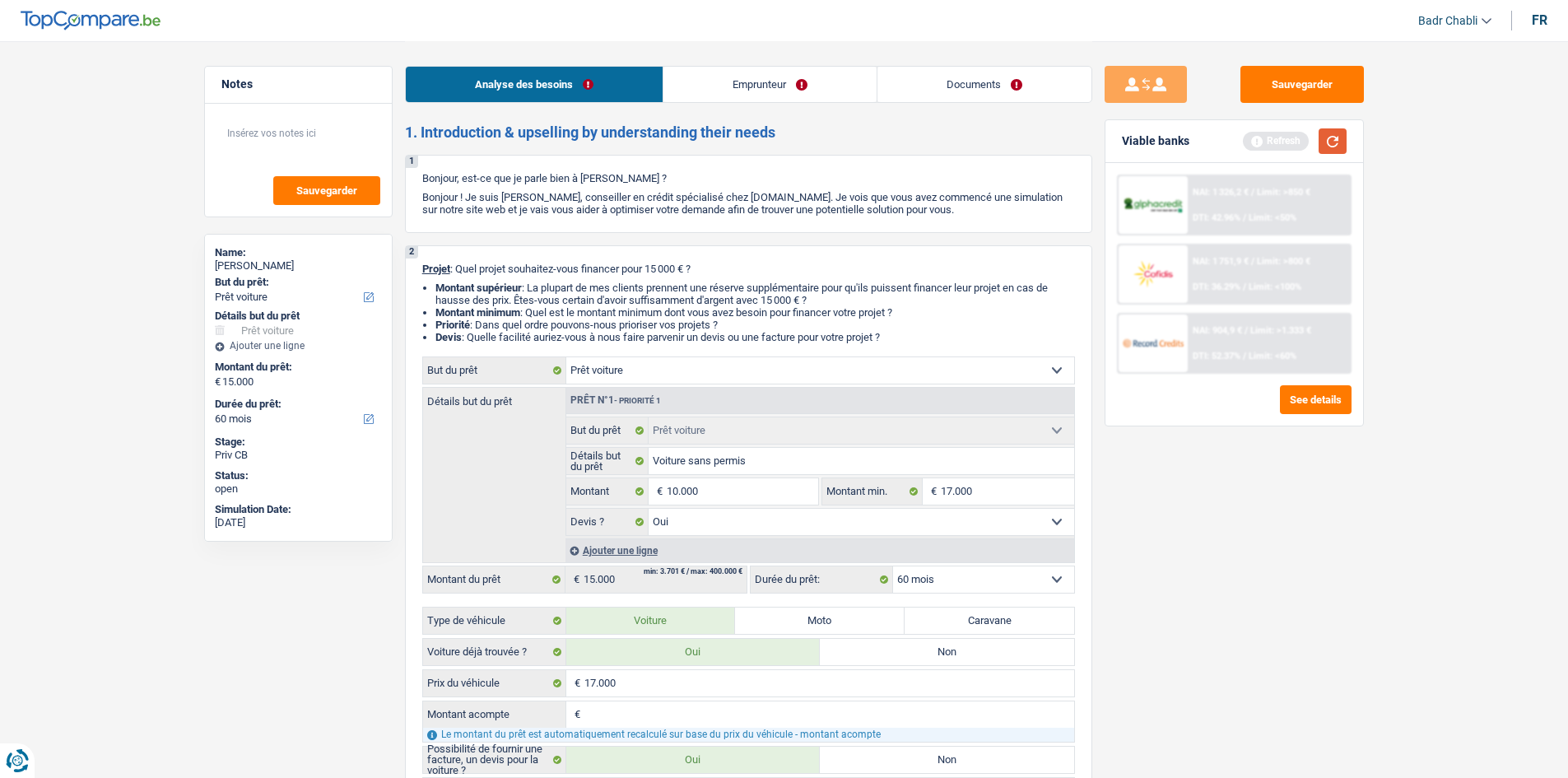
select select "48"
type input "10.000"
select select "48"
type input "10.000"
select select "48"
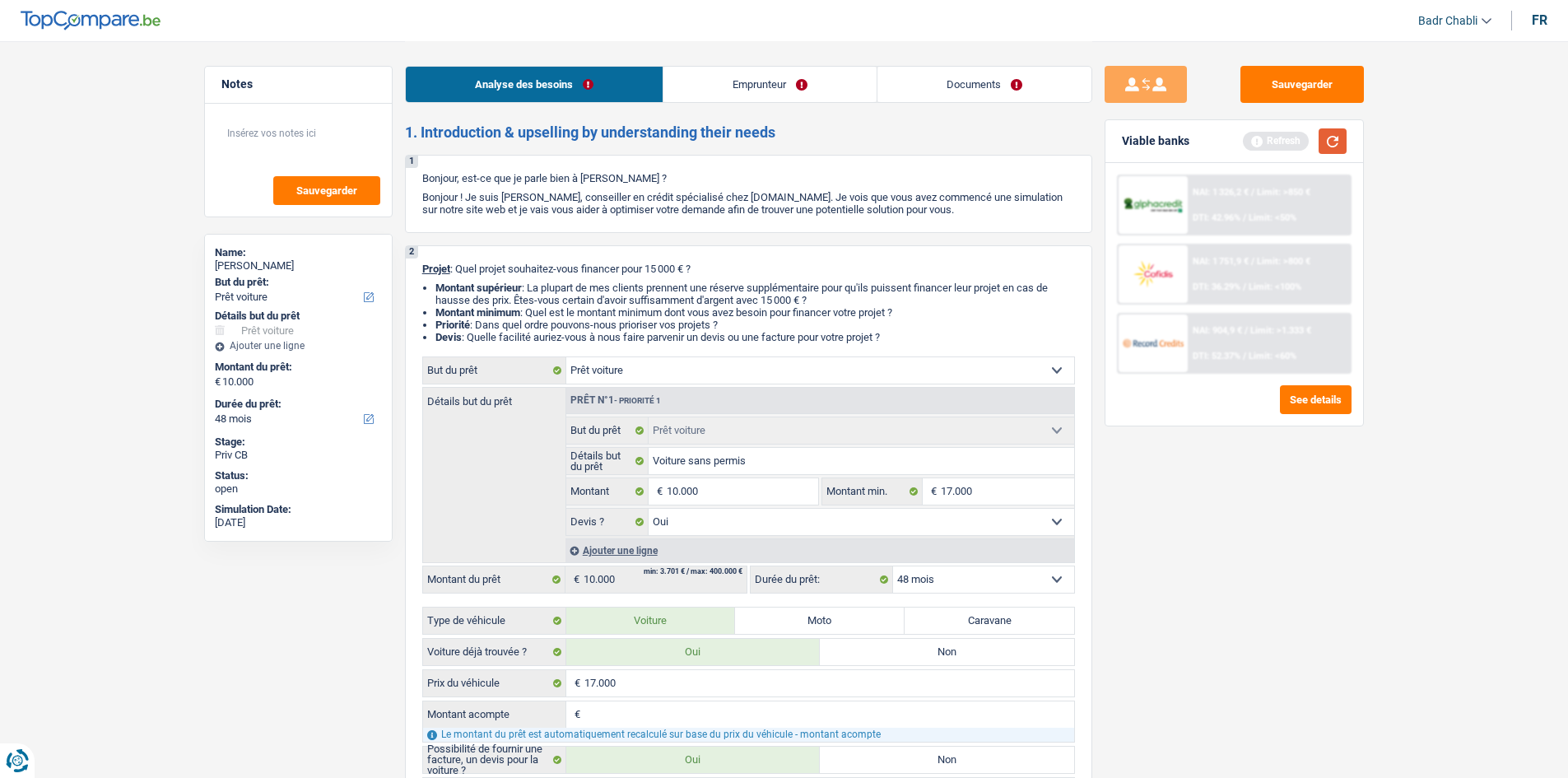
click at [1345, 140] on button "button" at bounding box center [1332, 142] width 28 height 25
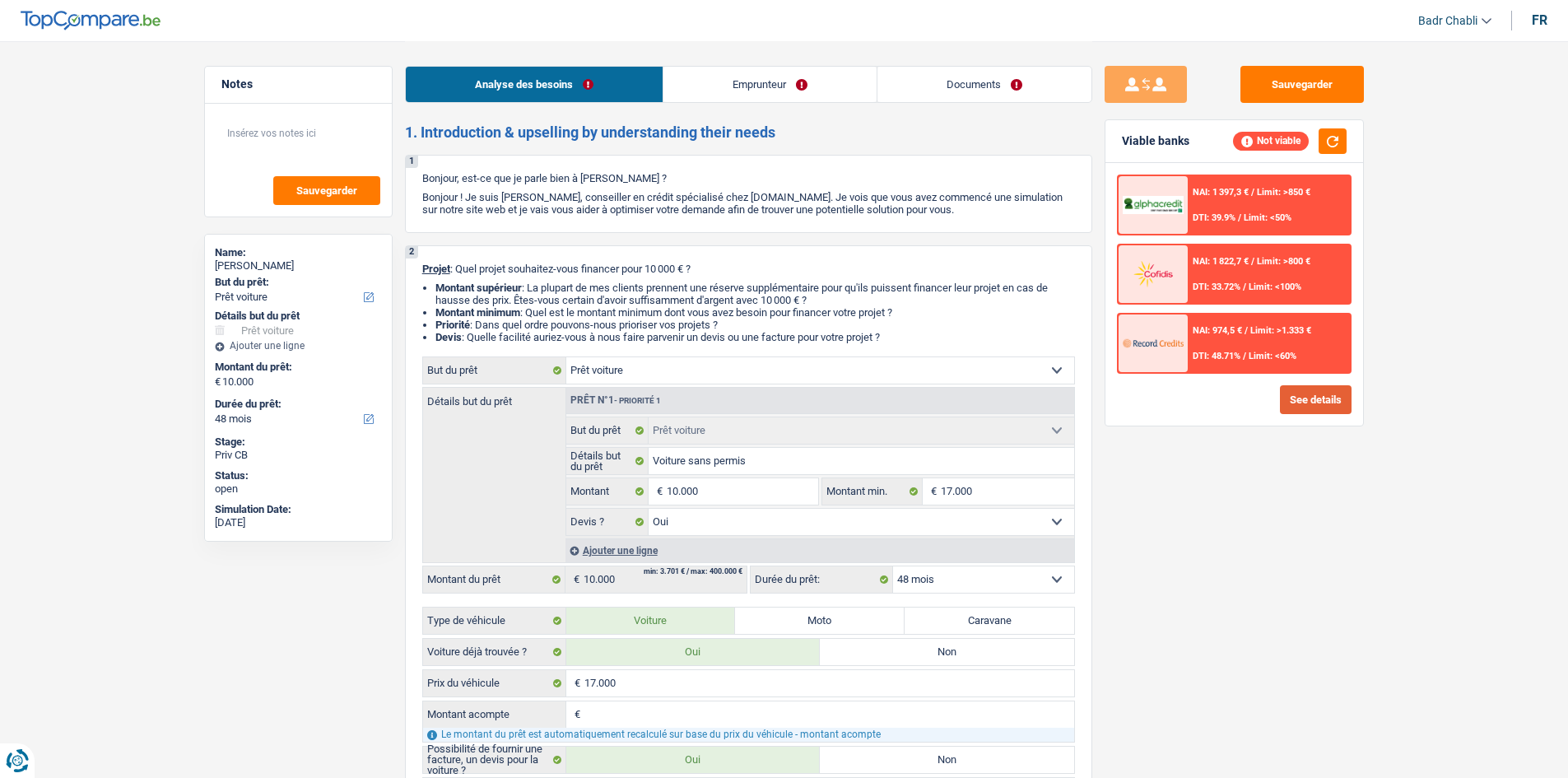
click at [1313, 399] on button "See details" at bounding box center [1315, 400] width 71 height 29
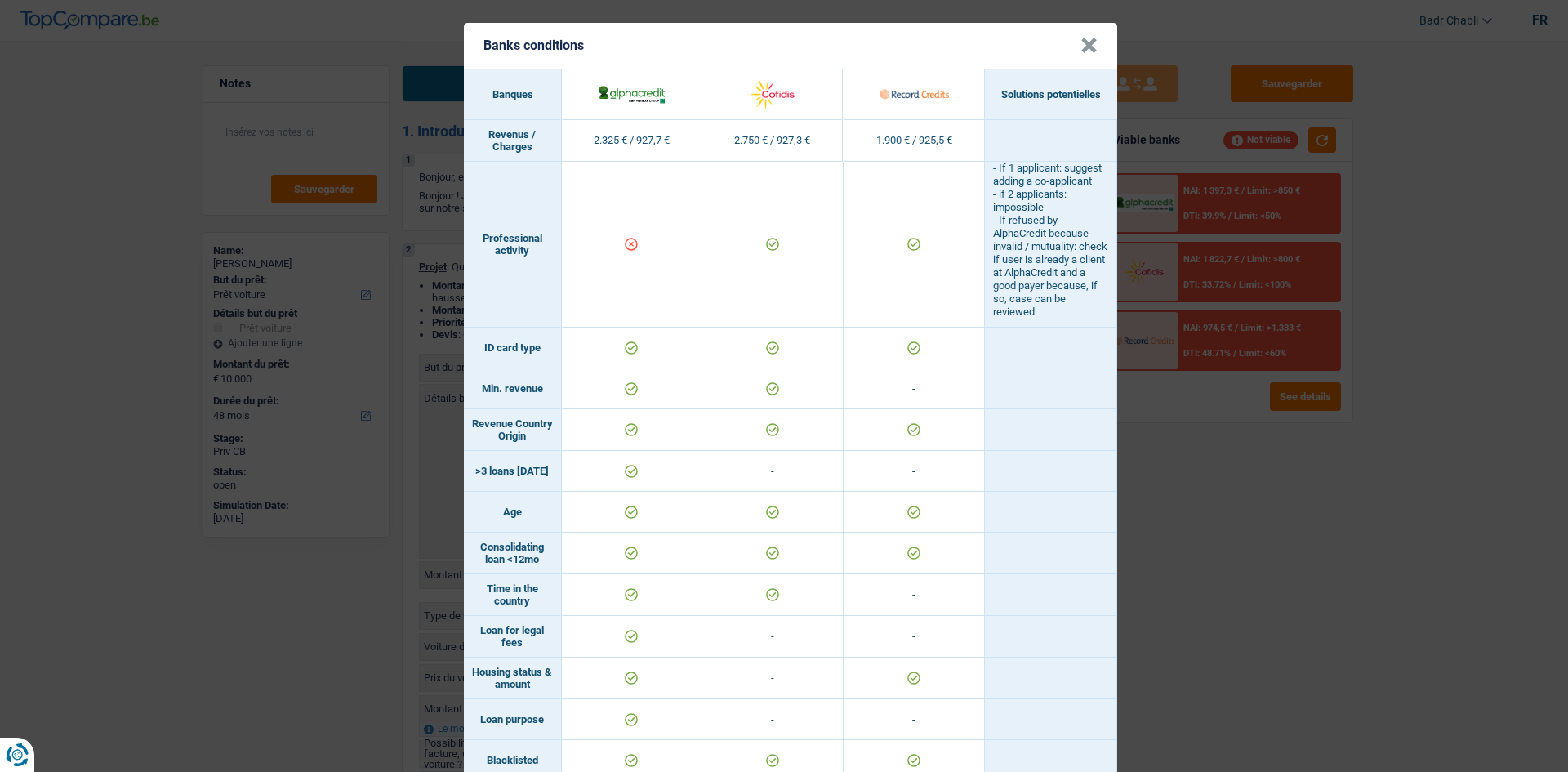
scroll to position [0, 0]
click at [1083, 49] on button "×" at bounding box center [1090, 46] width 17 height 16
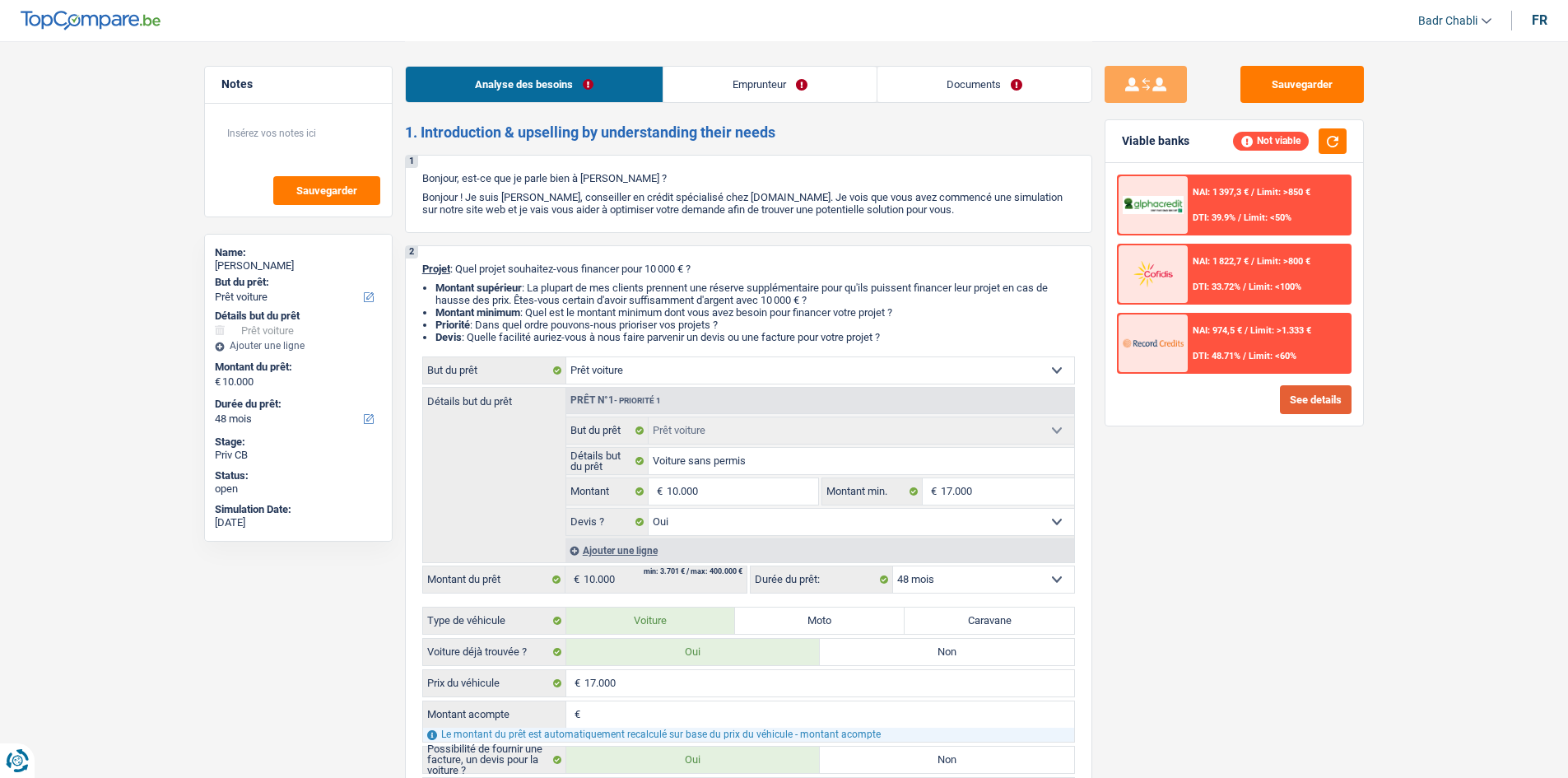
click at [1315, 402] on button "See details" at bounding box center [1315, 400] width 71 height 29
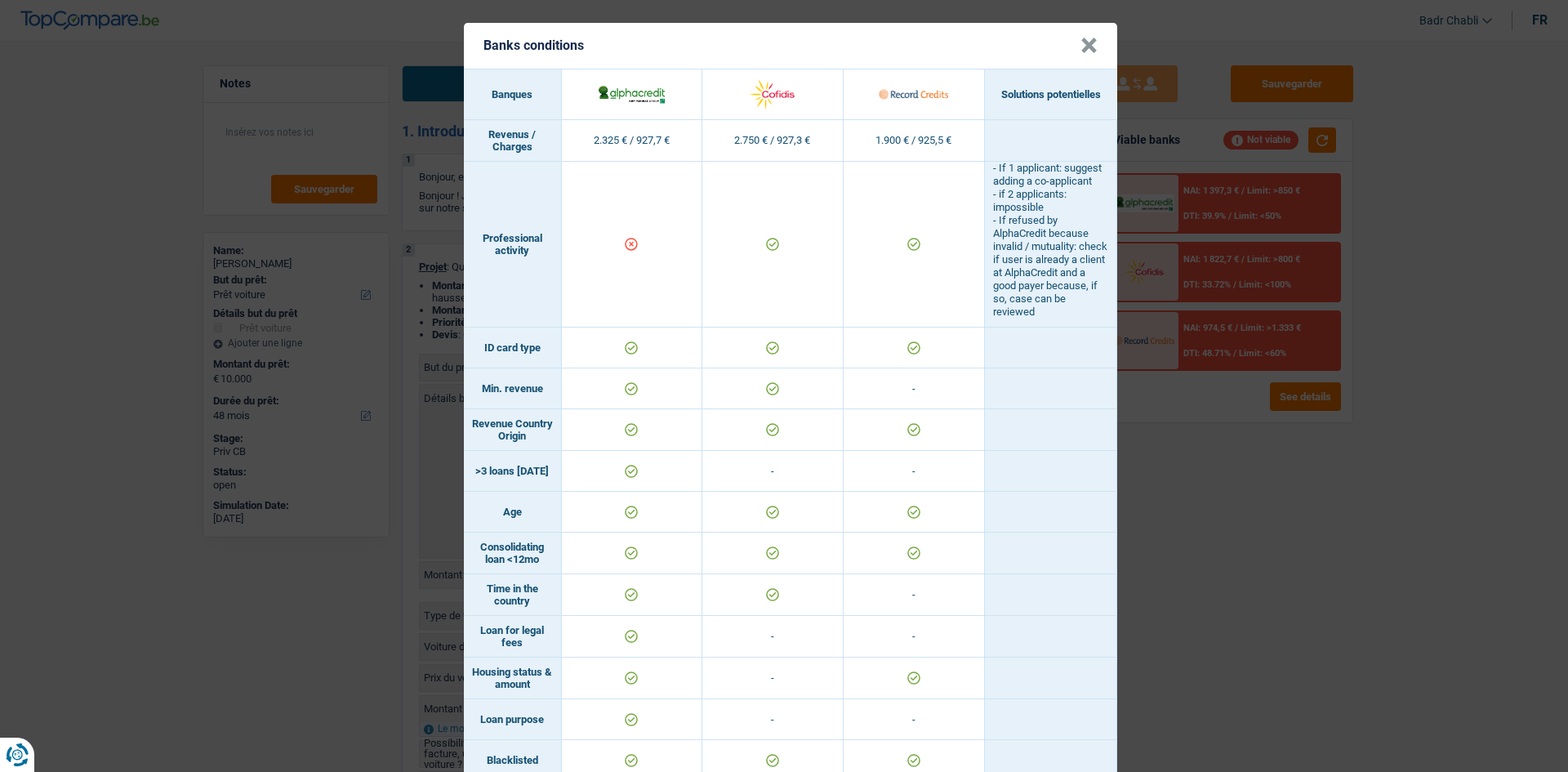
click at [1083, 48] on button "×" at bounding box center [1090, 46] width 17 height 16
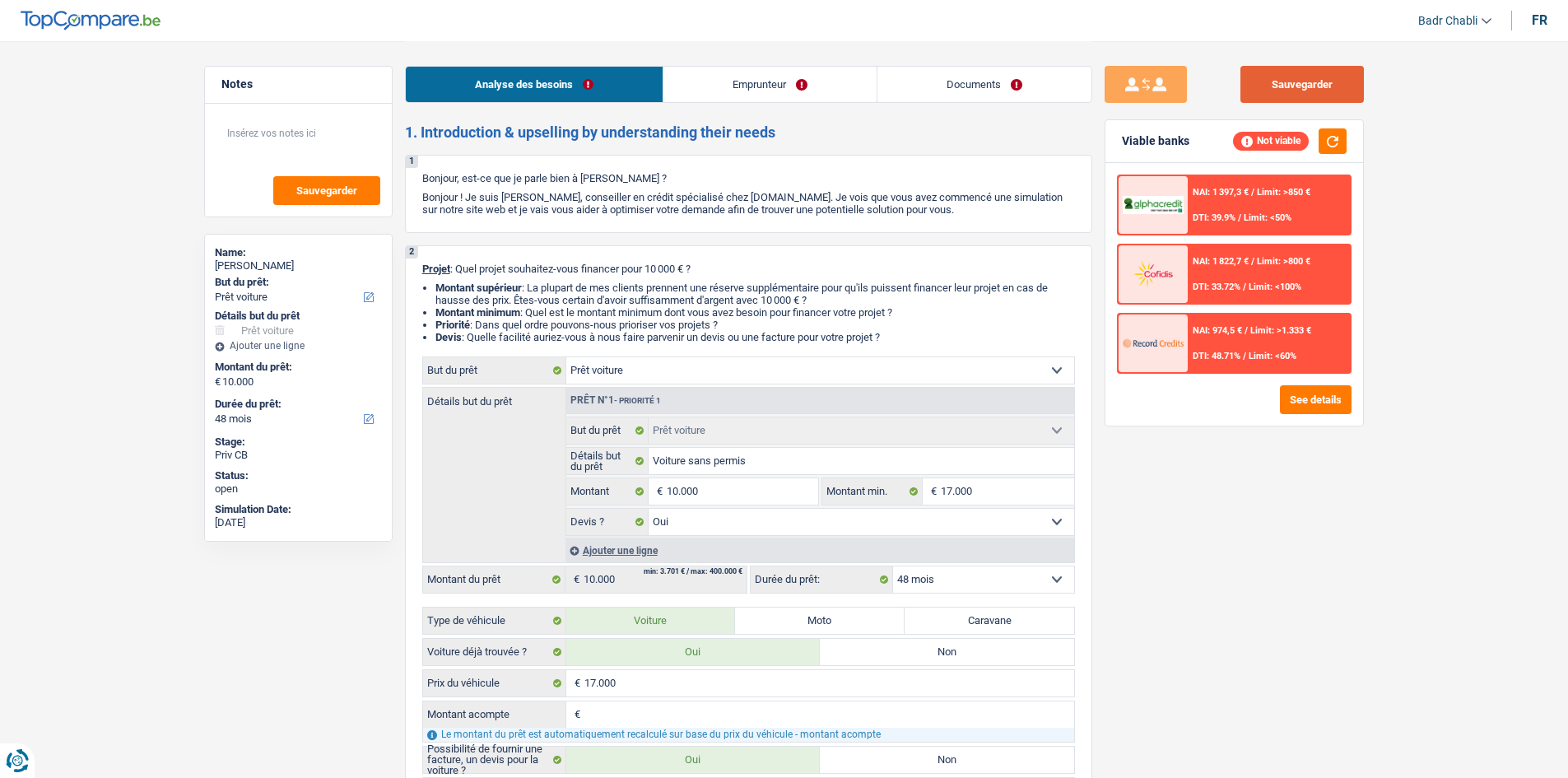
click at [1327, 73] on button "Sauvegarder" at bounding box center [1302, 84] width 124 height 37
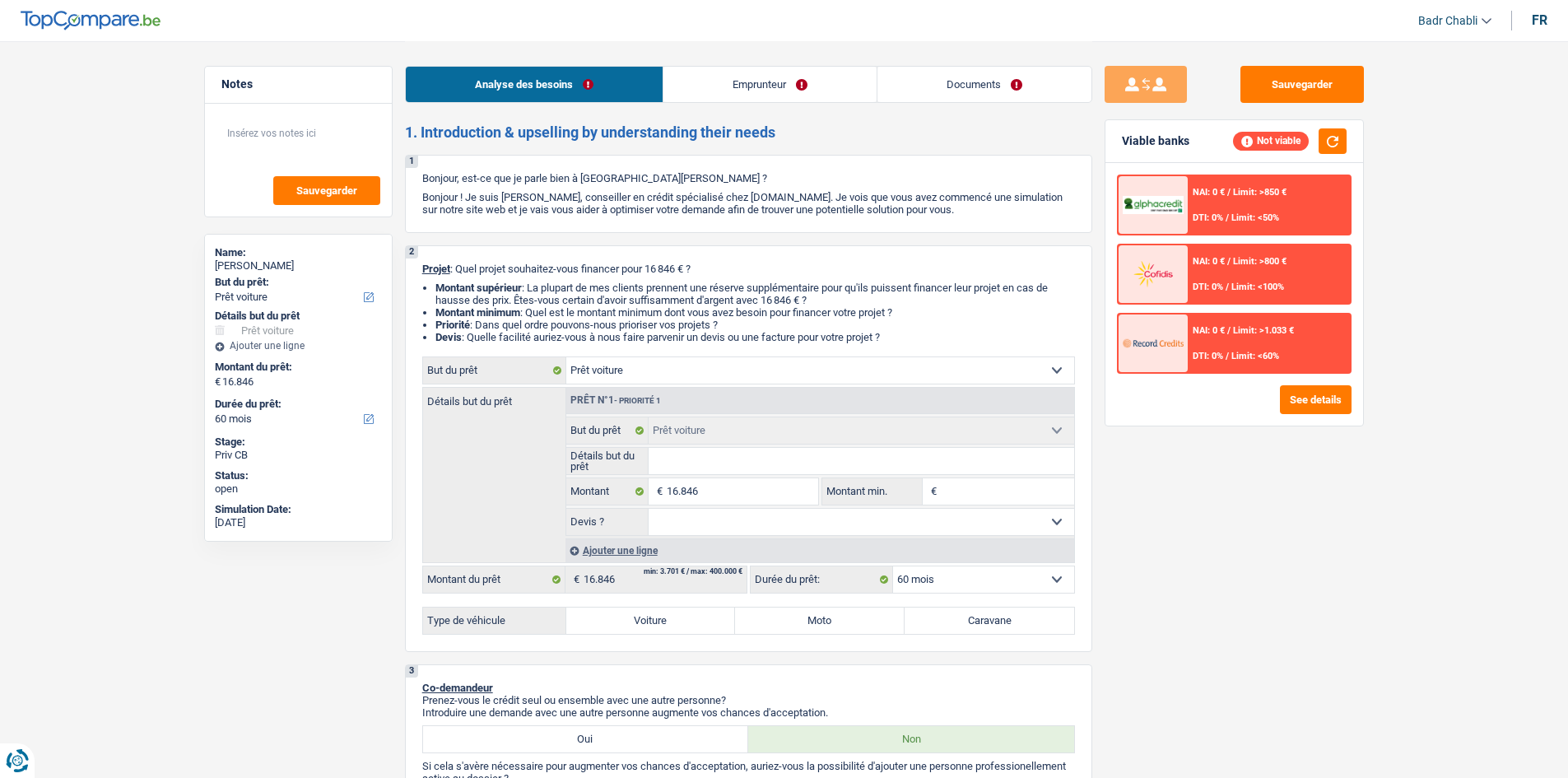
select select "car"
select select "60"
select select "car"
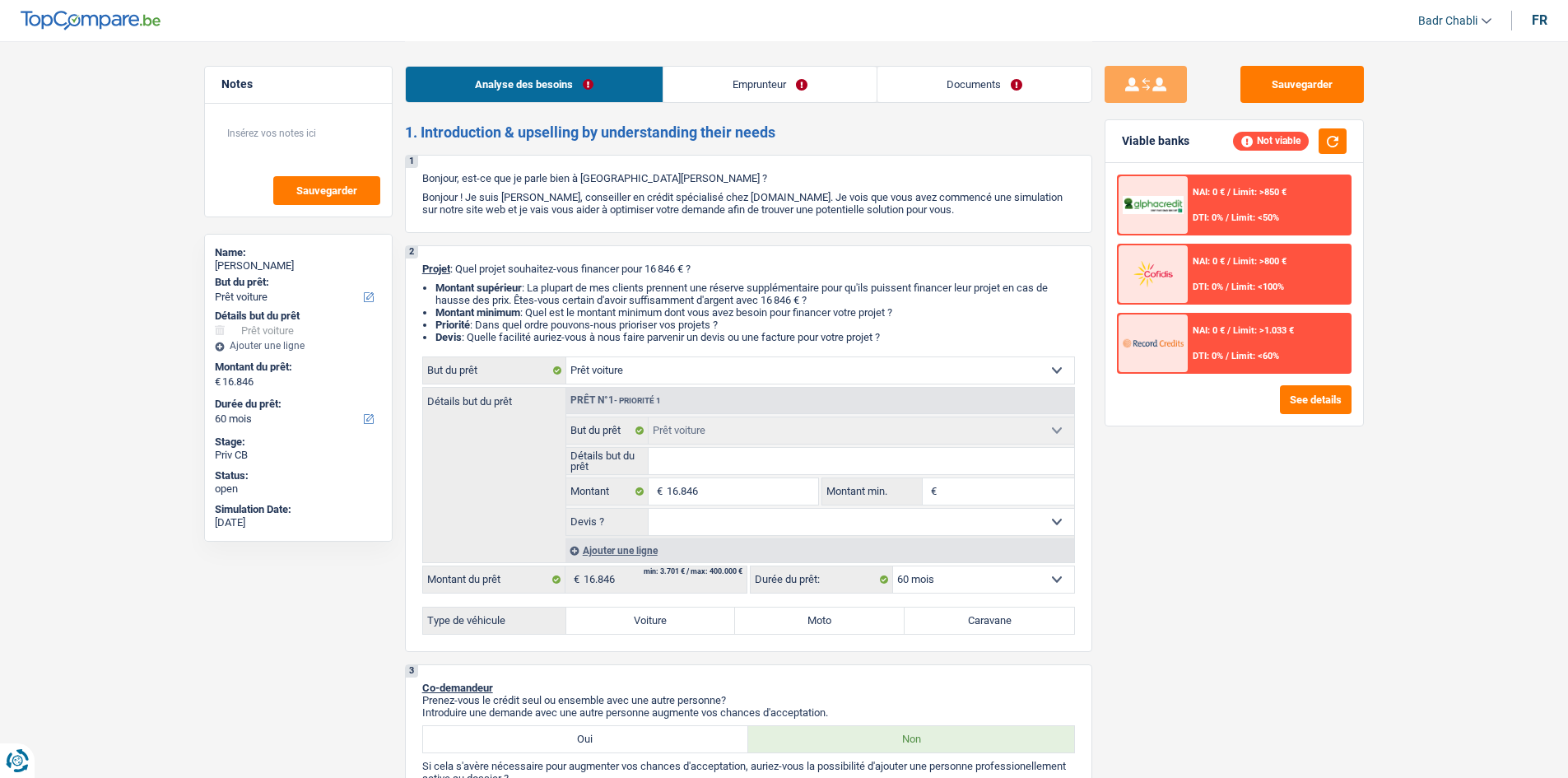
select select "60"
select select "car"
select select "60"
click at [977, 88] on link "Documents" at bounding box center [984, 84] width 214 height 35
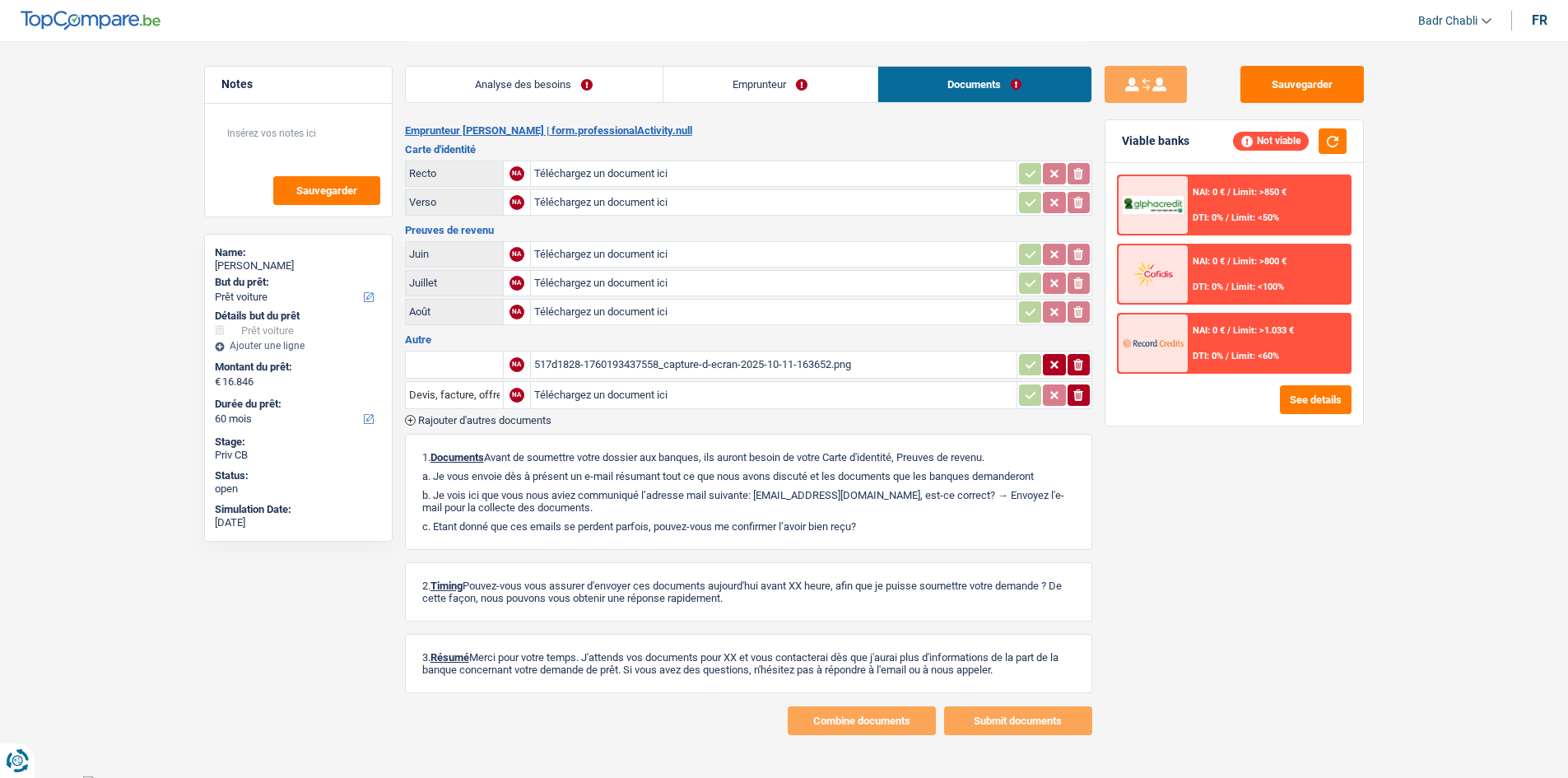
click at [707, 371] on div "517d1828-1760193437558_capture-d-ecran-2025-10-11-163652.png" at bounding box center [773, 364] width 479 height 24
click at [498, 76] on link "Analyse des besoins" at bounding box center [534, 84] width 257 height 35
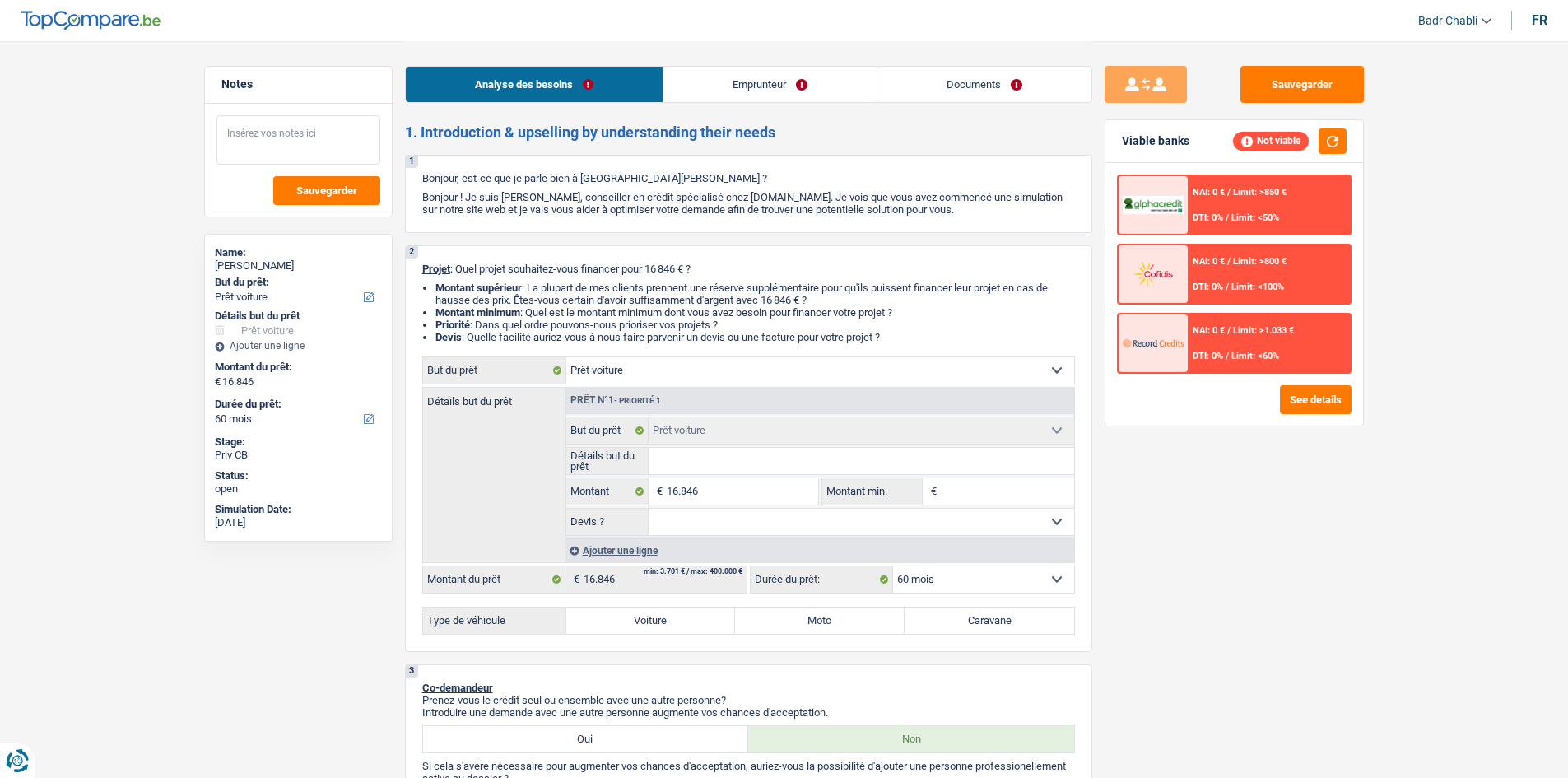
click at [300, 123] on textarea at bounding box center [299, 140] width 164 height 50
click at [302, 135] on textarea at bounding box center [299, 140] width 164 height 50
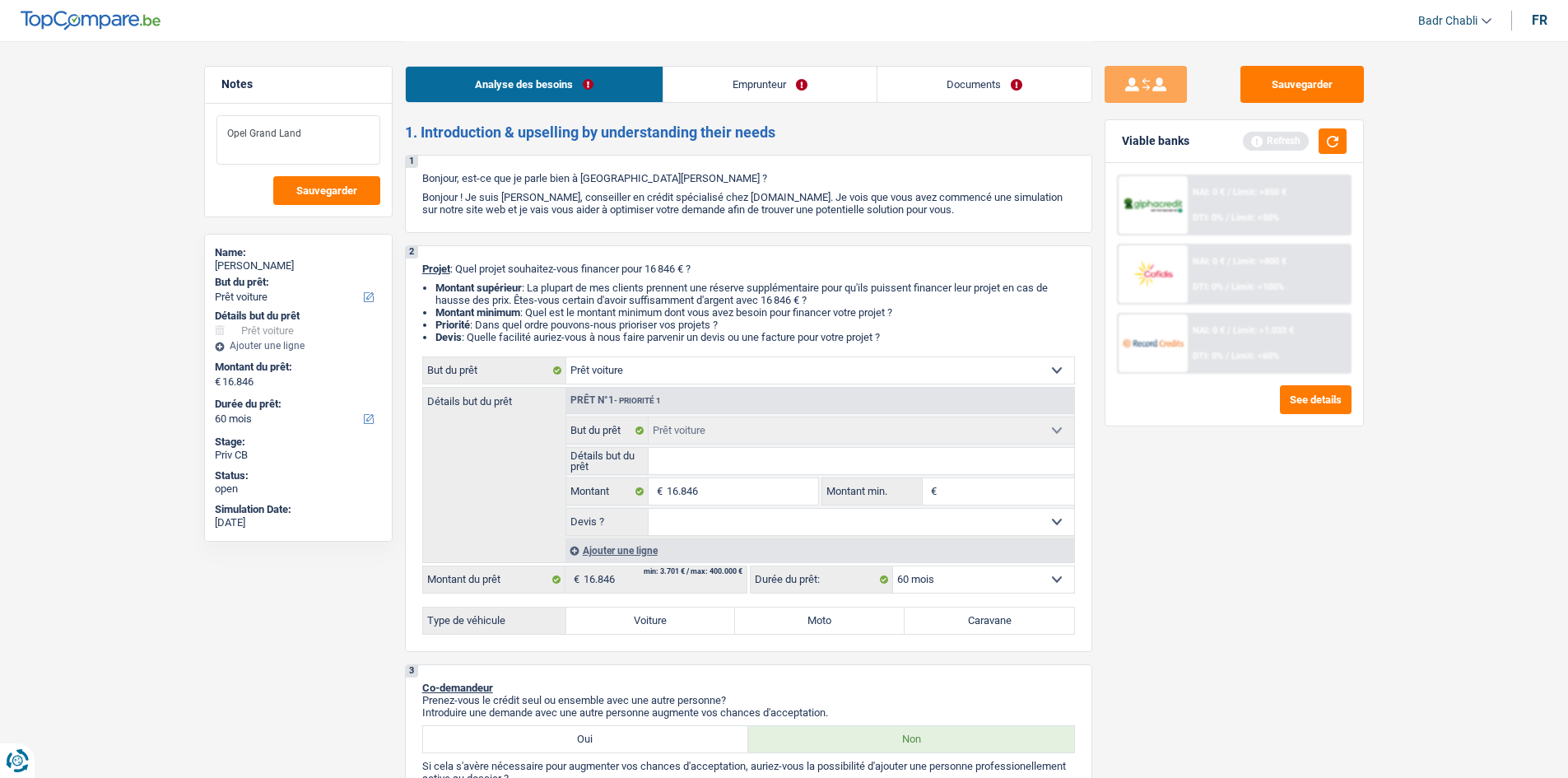
click at [307, 133] on textarea "Opel Grand Land" at bounding box center [299, 140] width 164 height 50
type textarea "Opel Grand Land"
click at [770, 63] on div "Analyse des besoins Emprunteur Documents" at bounding box center [748, 76] width 687 height 70
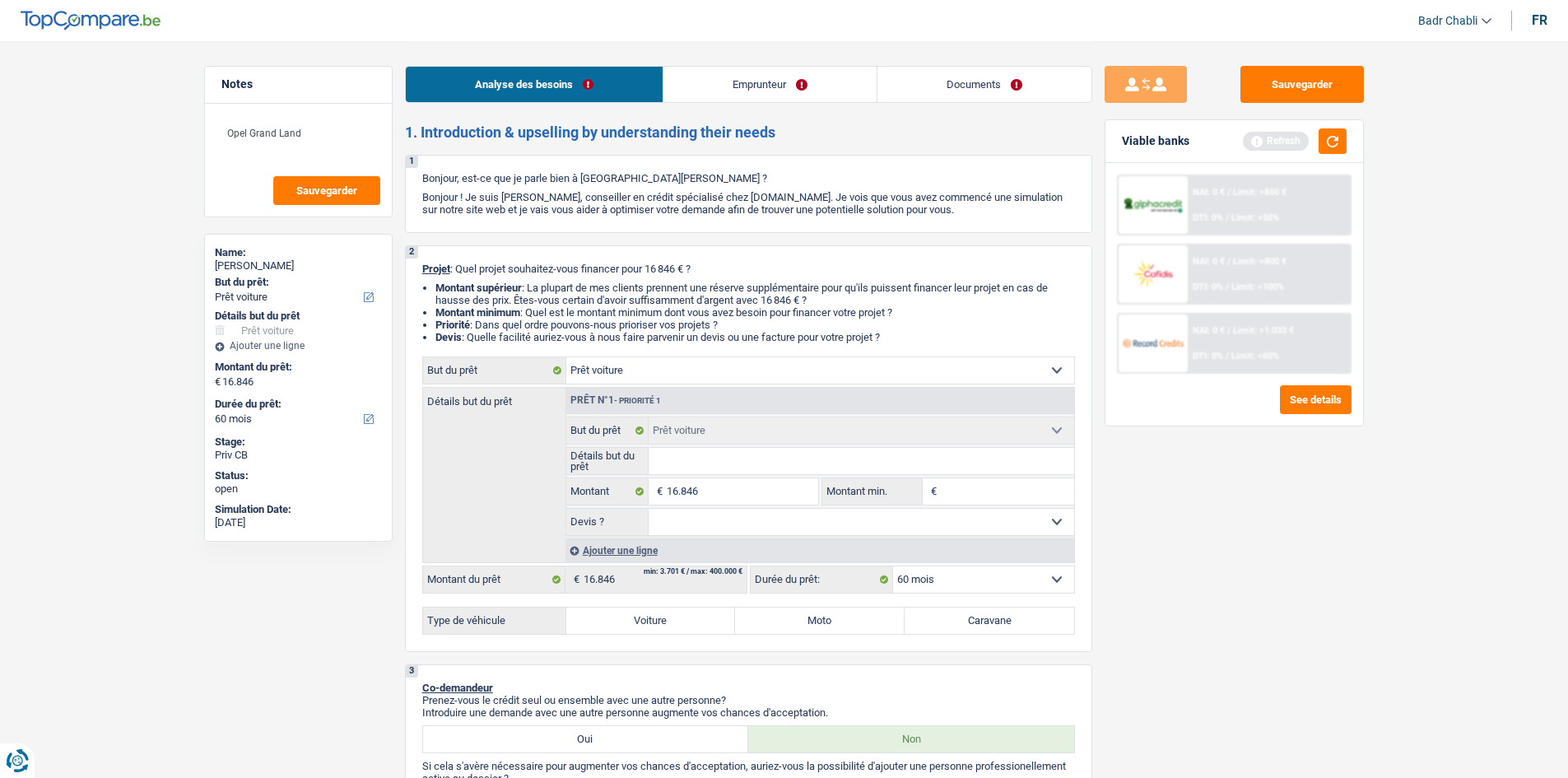
click at [767, 93] on link "Emprunteur" at bounding box center [770, 84] width 213 height 35
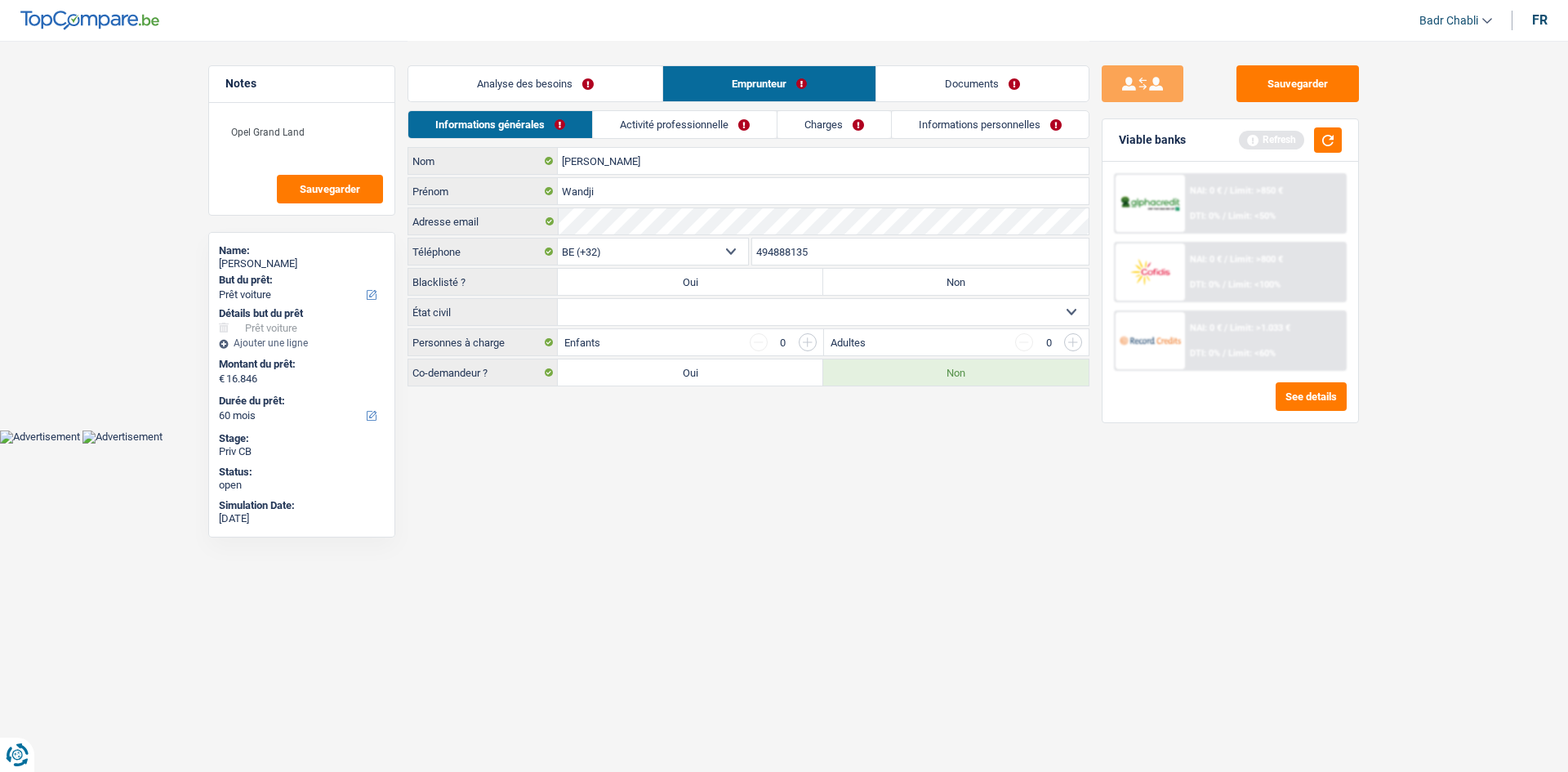
click at [566, 69] on link "Analyse des besoins" at bounding box center [536, 83] width 254 height 35
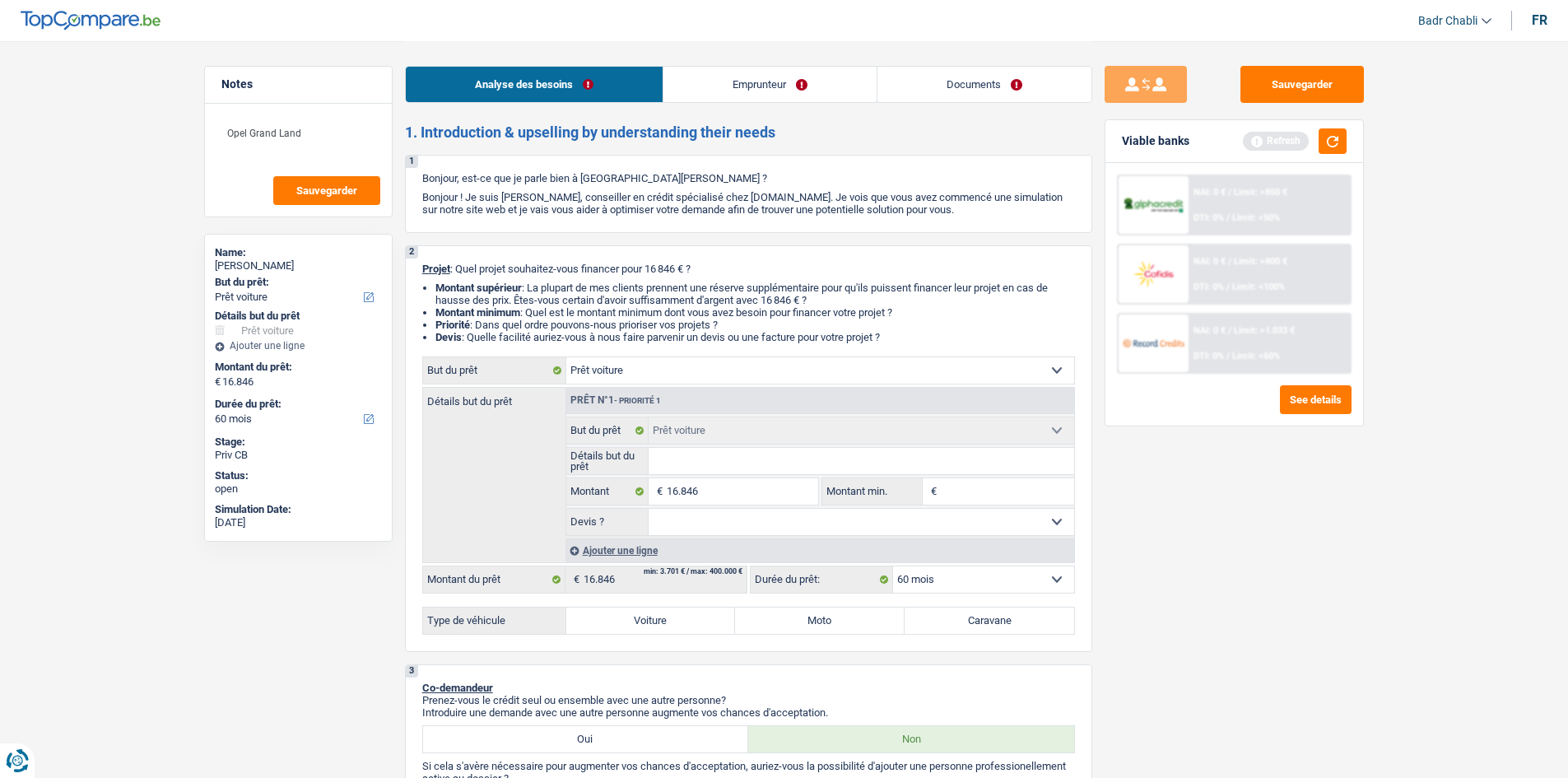
click at [675, 634] on div "Type de véhicule Voiture Moto Caravane Tous les champs sont obligatoires. Veuil…" at bounding box center [748, 621] width 653 height 28
click at [673, 626] on label "Voiture" at bounding box center [651, 620] width 170 height 26
click at [673, 626] on input "Voiture" at bounding box center [651, 620] width 170 height 26
radio input "true"
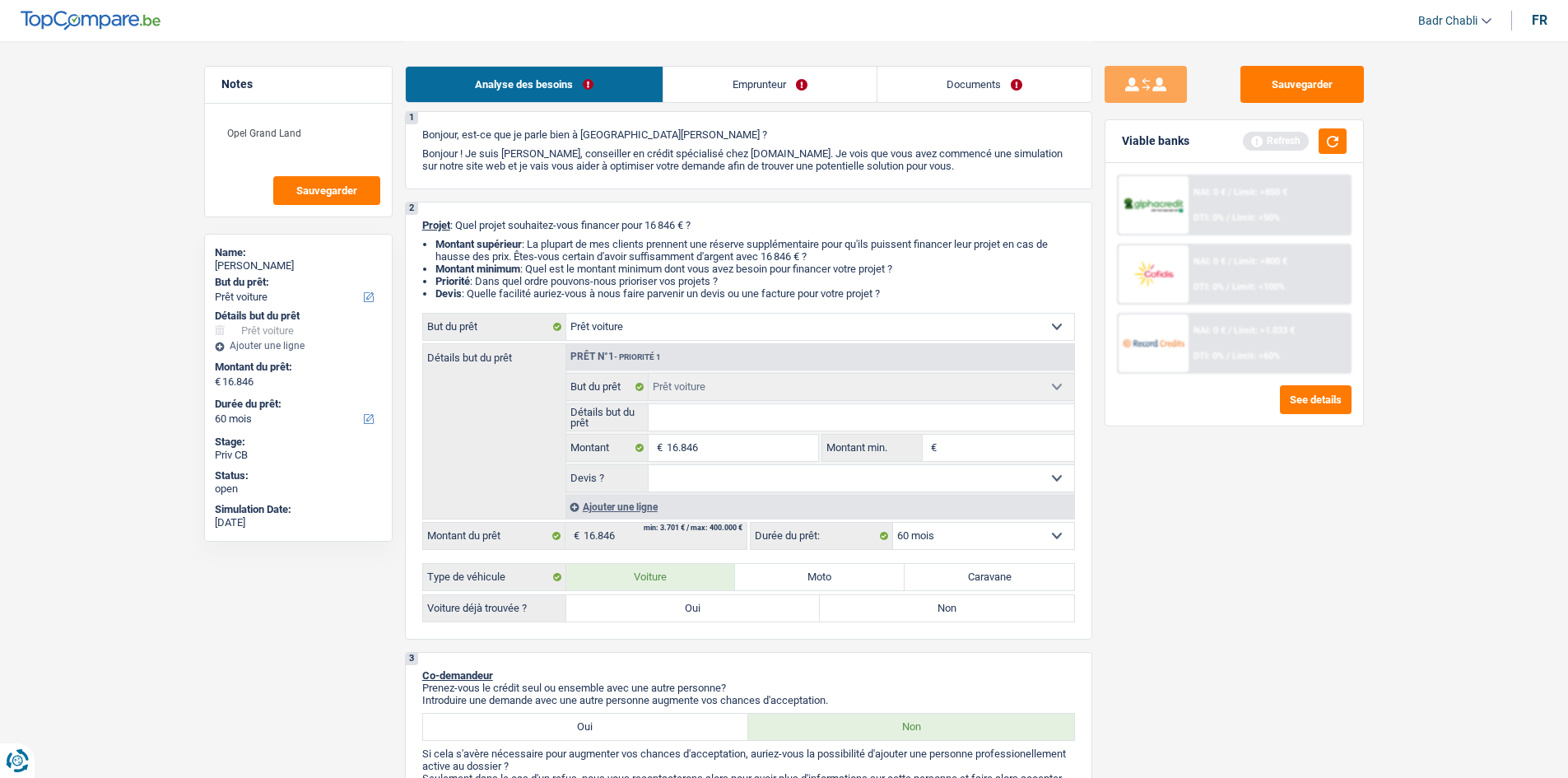
scroll to position [329, 0]
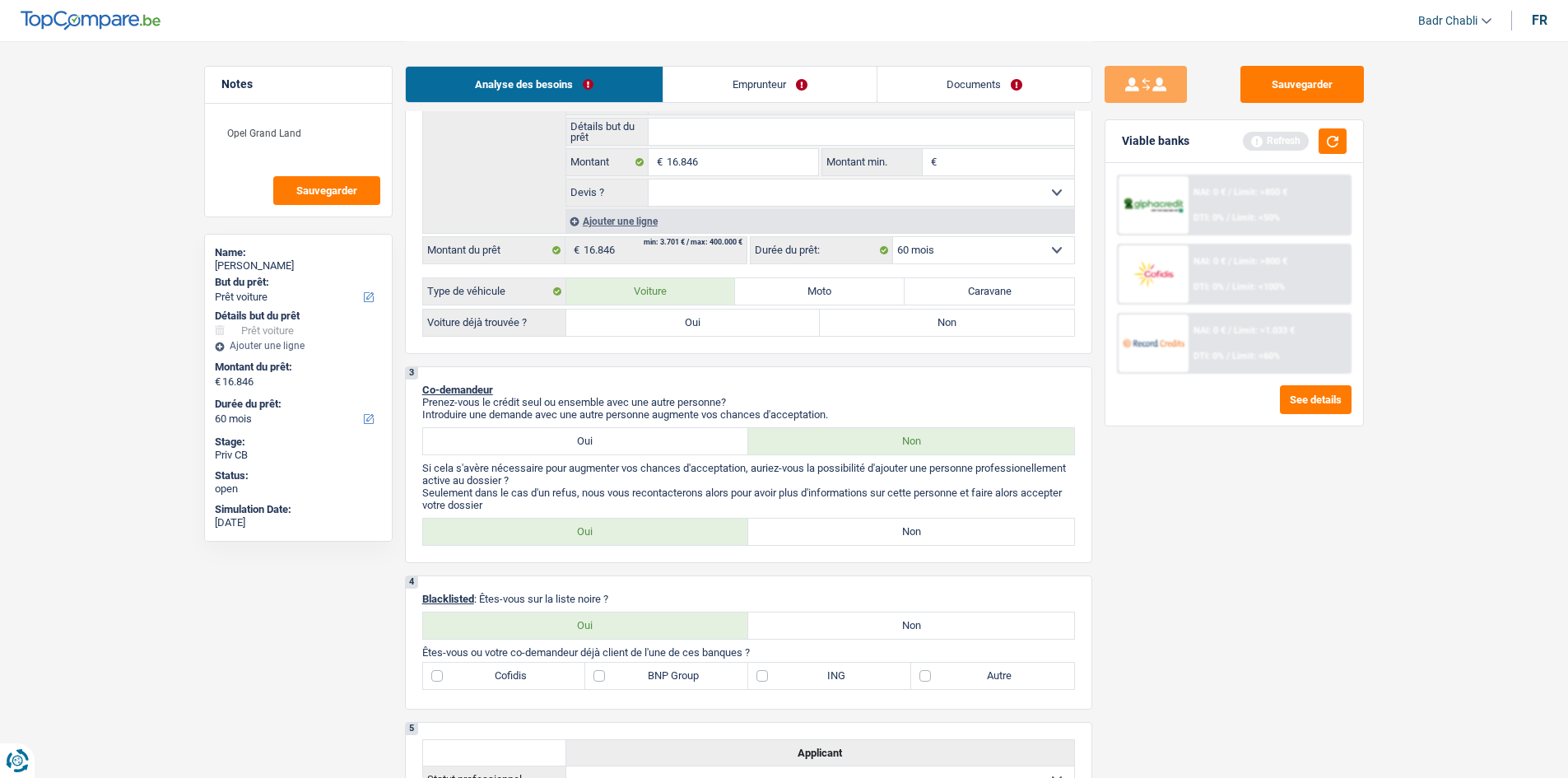
click at [695, 319] on label "Oui" at bounding box center [693, 322] width 255 height 26
click at [695, 319] on input "Oui" at bounding box center [693, 322] width 255 height 26
radio input "true"
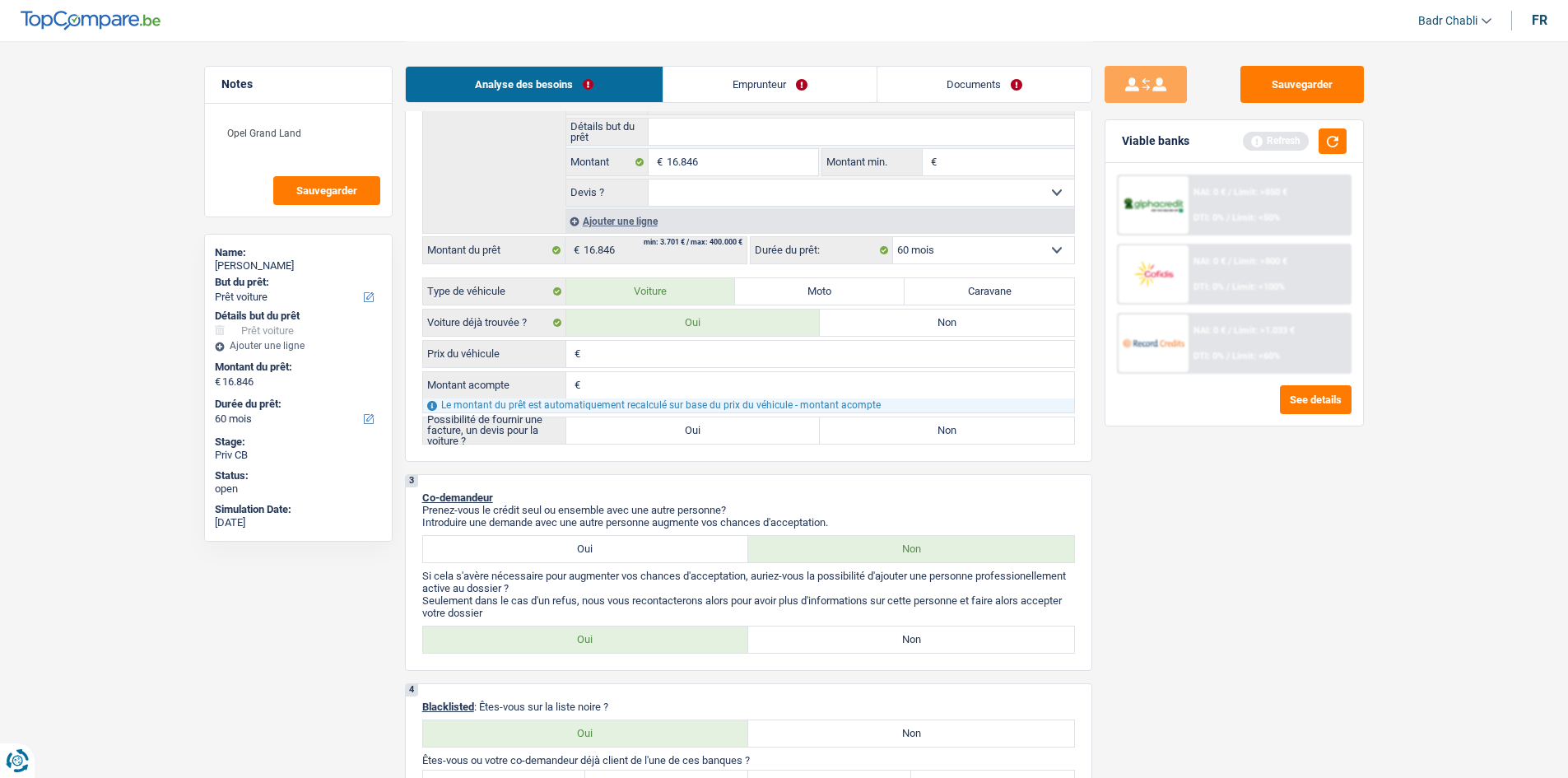
click at [660, 438] on label "Oui" at bounding box center [693, 430] width 255 height 26
click at [660, 438] on input "Oui" at bounding box center [693, 430] width 255 height 26
radio input "true"
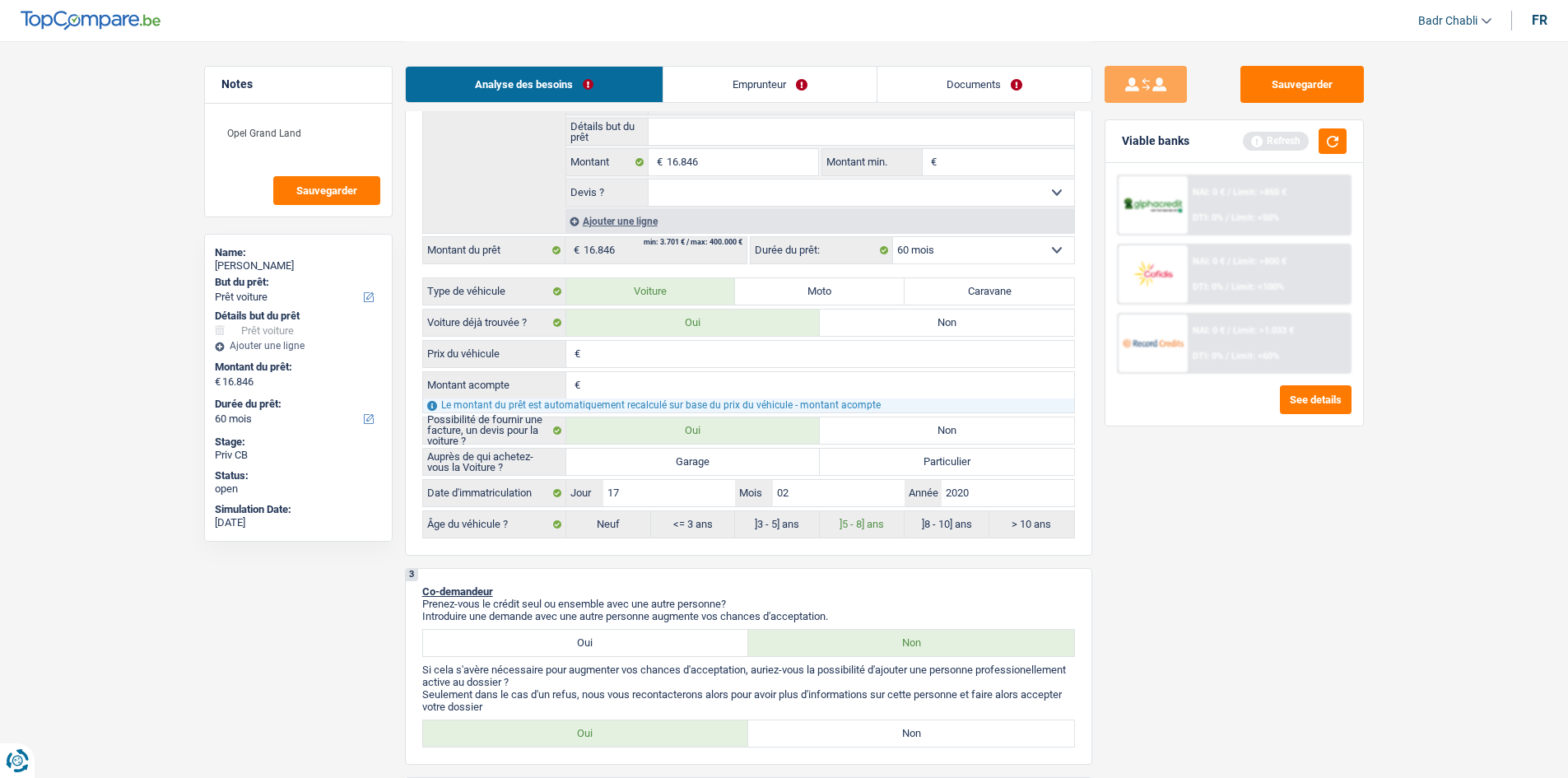
click at [705, 463] on label "Garage" at bounding box center [693, 462] width 255 height 26
click at [705, 463] on input "Garage" at bounding box center [693, 462] width 255 height 26
radio input "true"
click at [640, 359] on input "Prix du véhicule" at bounding box center [829, 353] width 490 height 26
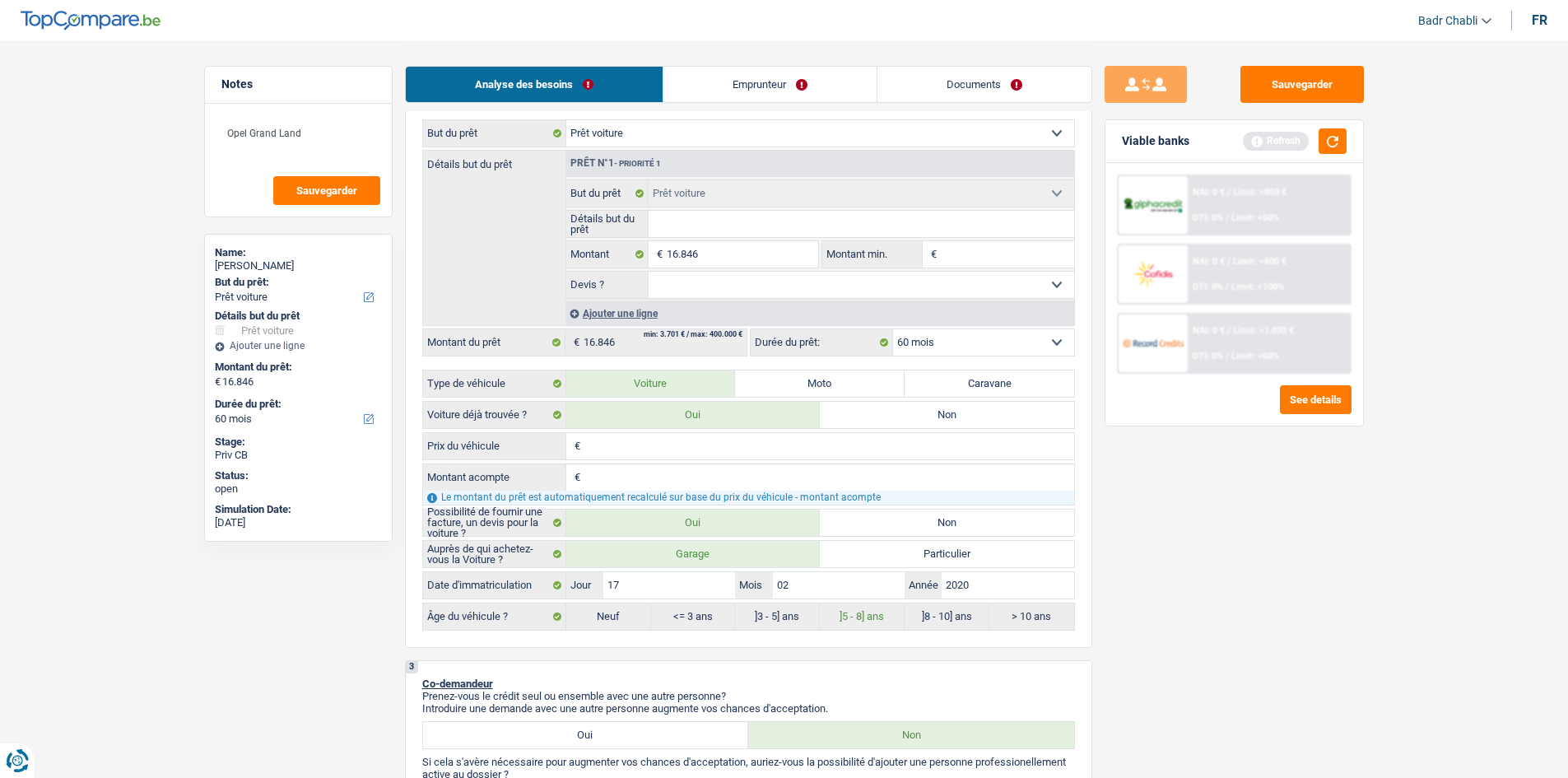
scroll to position [165, 0]
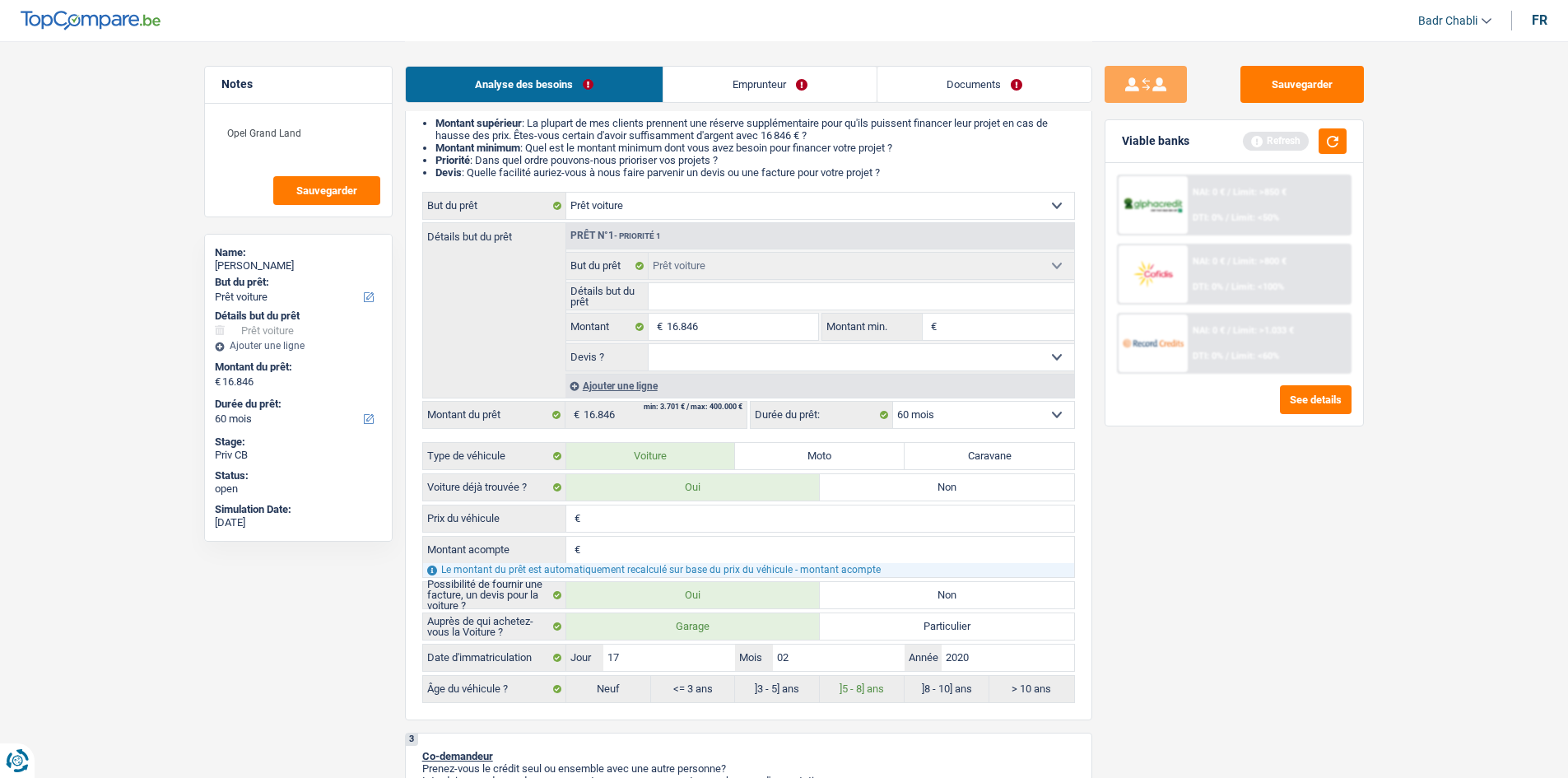
click at [723, 304] on input "Détails but du prêt" at bounding box center [862, 296] width 425 height 26
type input "O"
type input "Op"
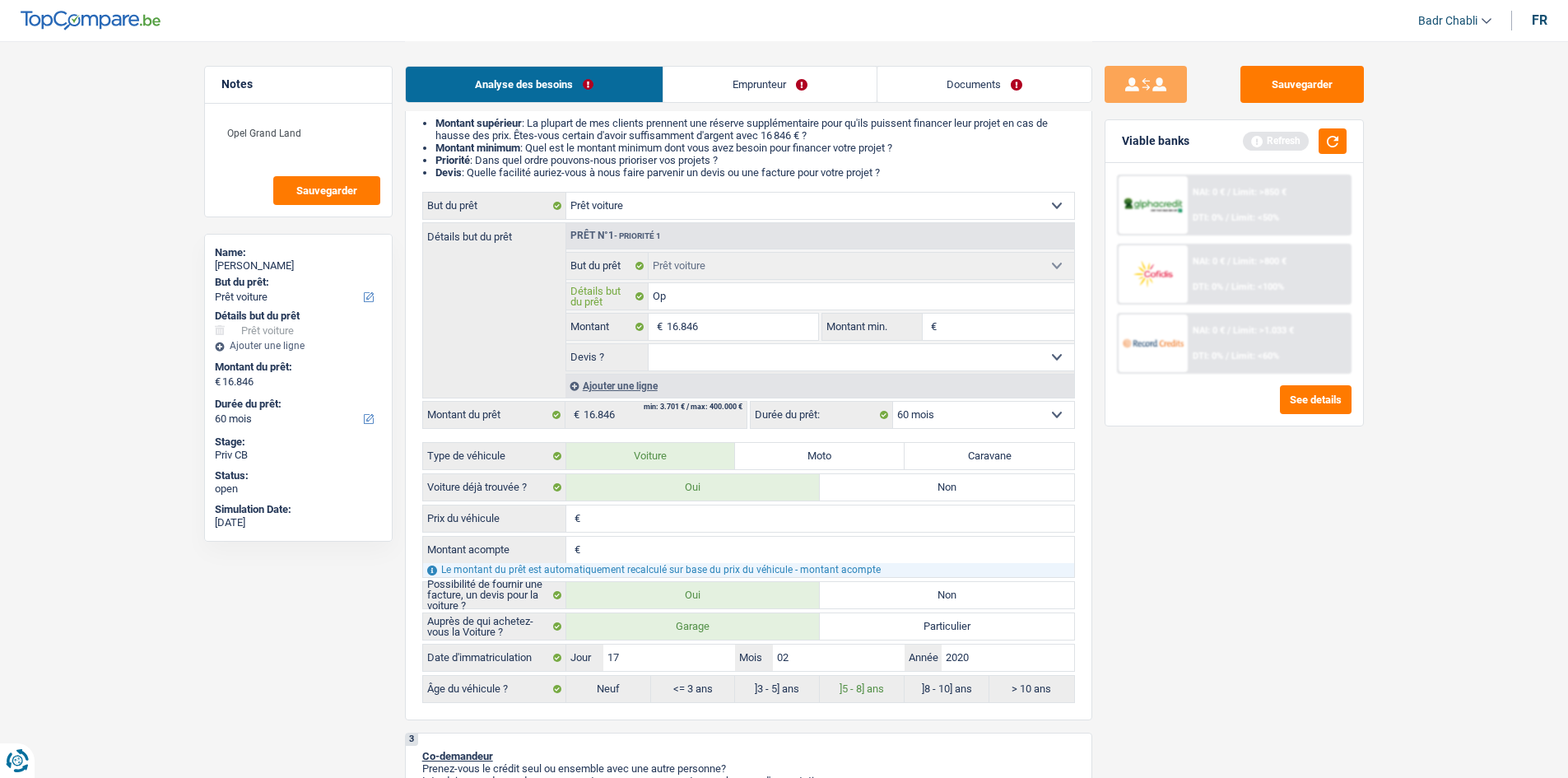
type input "Ope"
type input "Opel"
click at [725, 303] on input "Opel" at bounding box center [862, 296] width 425 height 26
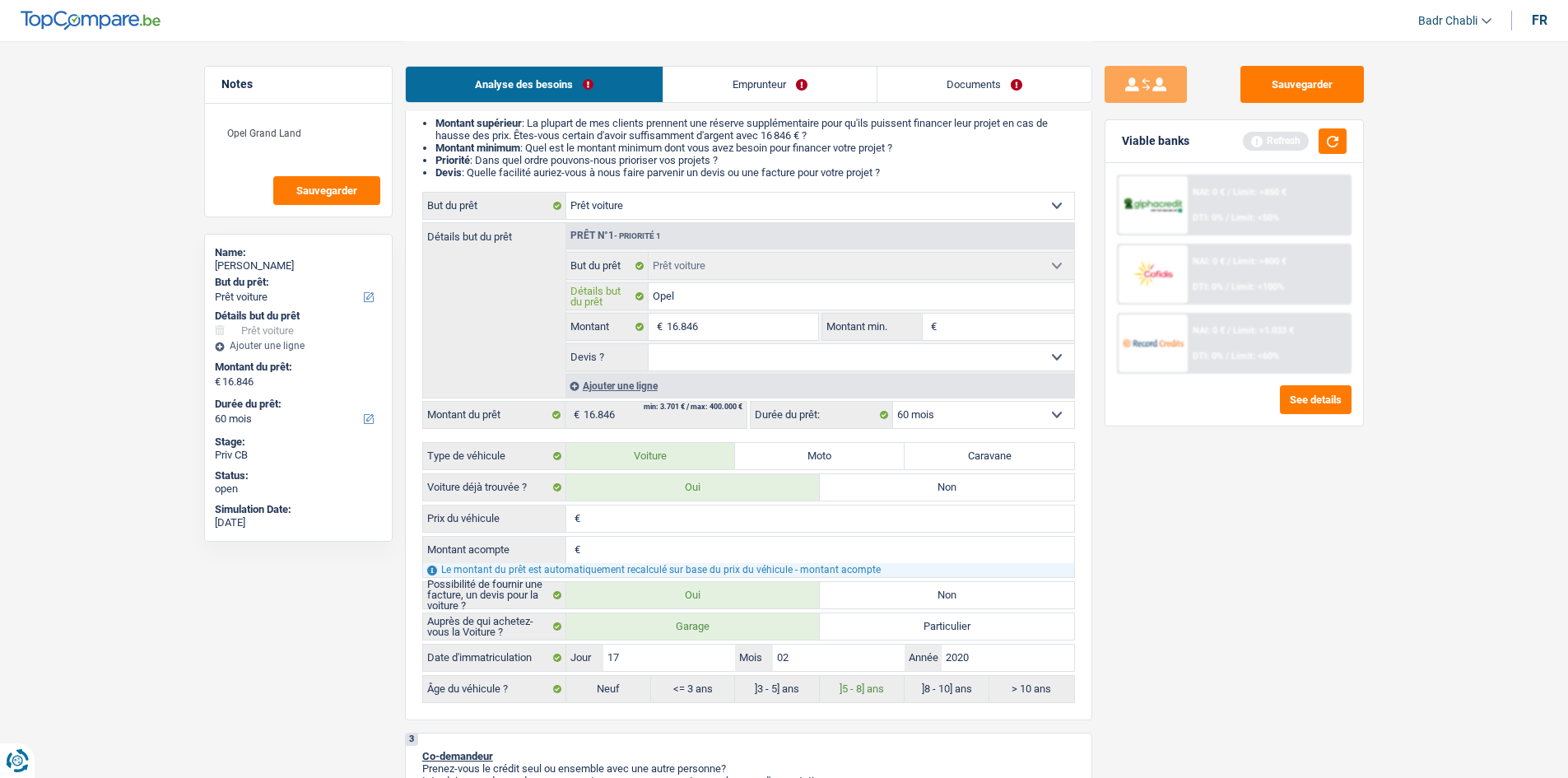
click at [725, 303] on input "Opel" at bounding box center [862, 296] width 425 height 26
drag, startPoint x: 329, startPoint y: 129, endPoint x: 0, endPoint y: 124, distance: 329.0
click at [742, 302] on input "Opel" at bounding box center [862, 296] width 425 height 26
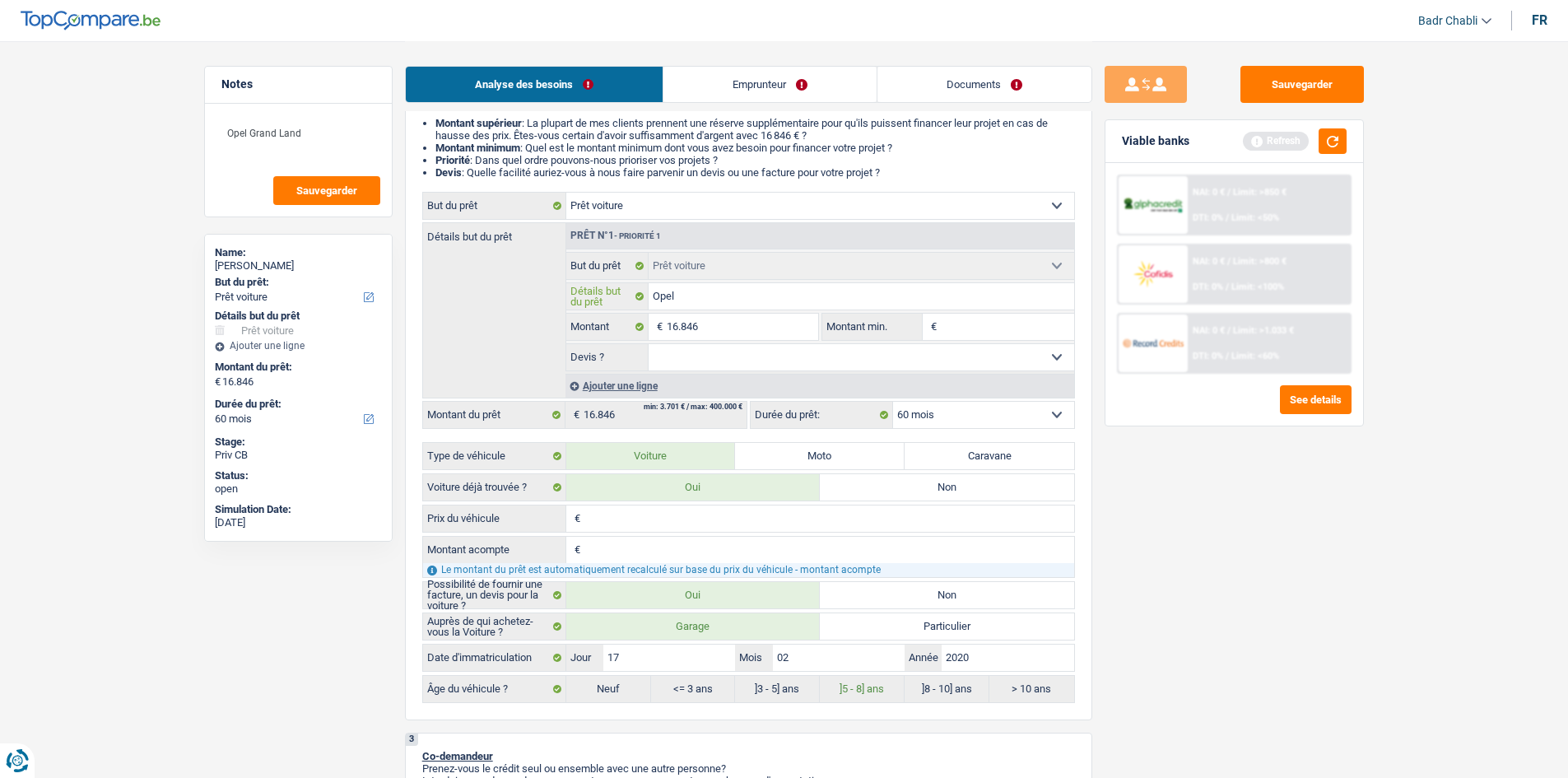
click at [742, 302] on input "Opel" at bounding box center [862, 296] width 425 height 26
paste input "Grand Land"
type input "Opel Grand Land"
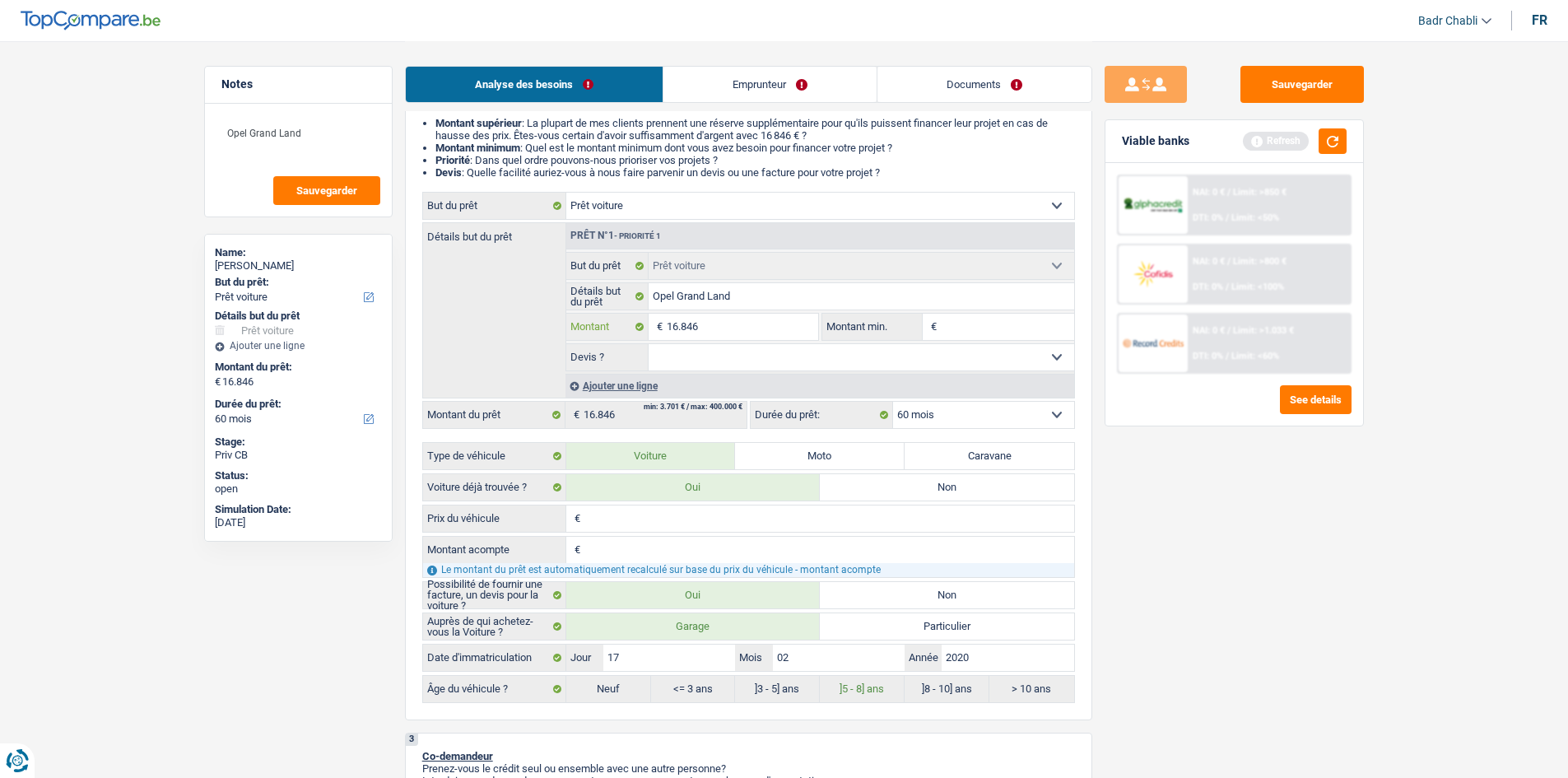
click at [731, 335] on input "16.846" at bounding box center [742, 326] width 150 height 26
click at [958, 332] on input "Montant min." at bounding box center [1007, 326] width 134 height 26
paste input "16.846"
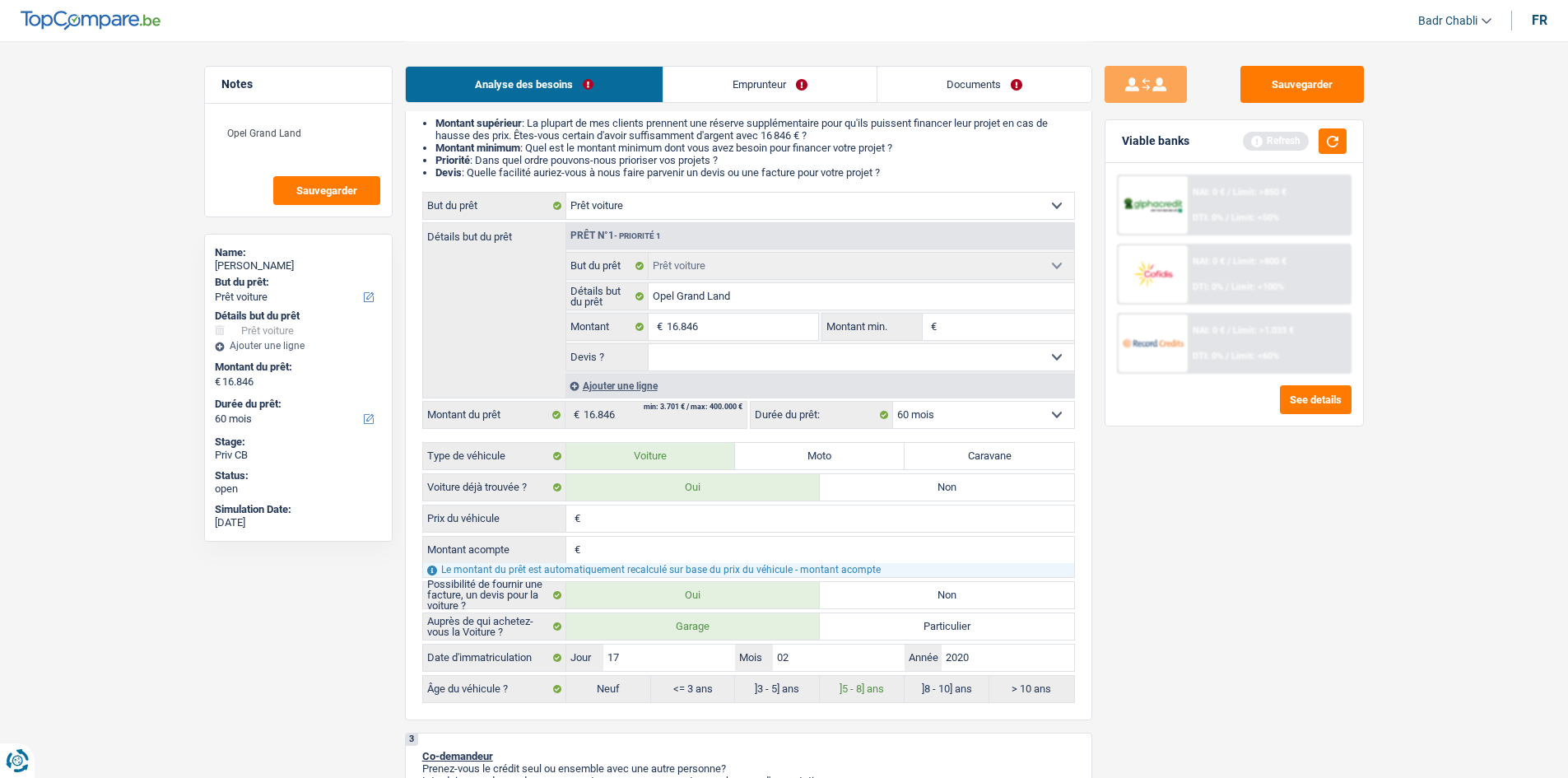
type input "16.846"
click at [712, 368] on select "Oui Non Non répondu Sélectionner une option" at bounding box center [862, 357] width 425 height 26
select select "yes"
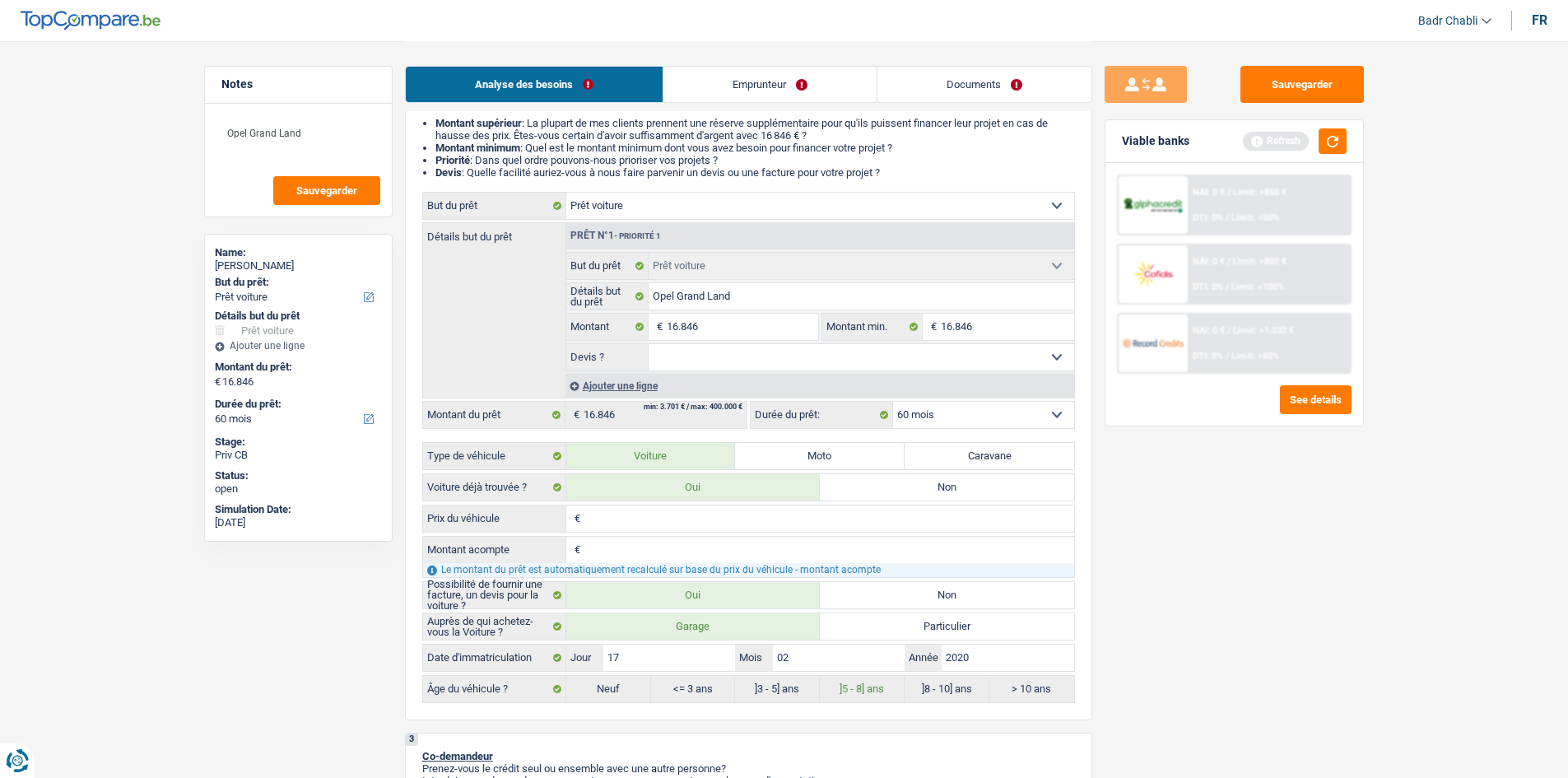
click at [649, 345] on select "Oui Non Non répondu Sélectionner une option" at bounding box center [862, 357] width 425 height 26
select select "yes"
click at [621, 516] on input "Prix du véhicule" at bounding box center [829, 518] width 490 height 26
paste input "16.846"
type input "16.846"
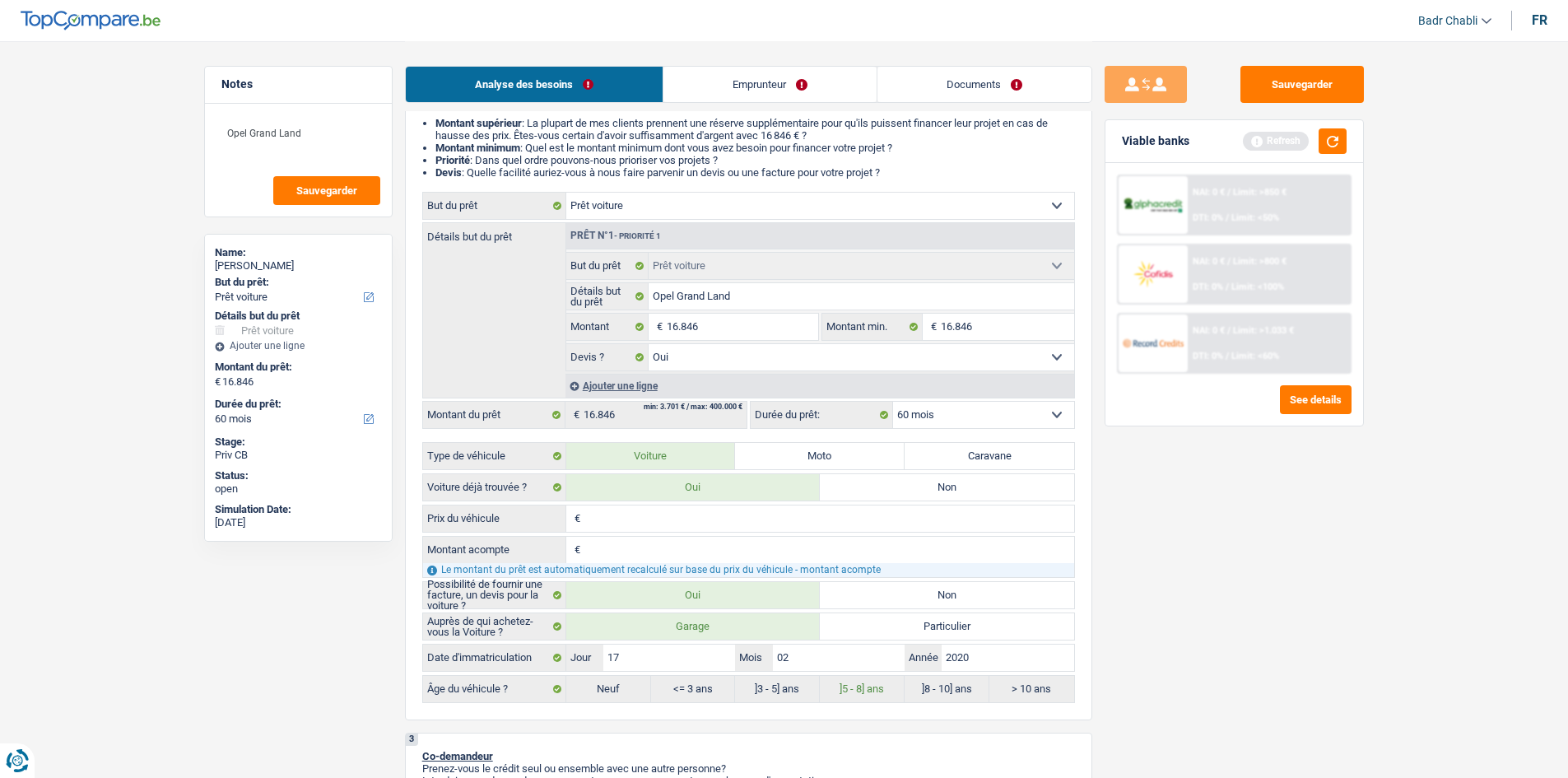
type input "16.846"
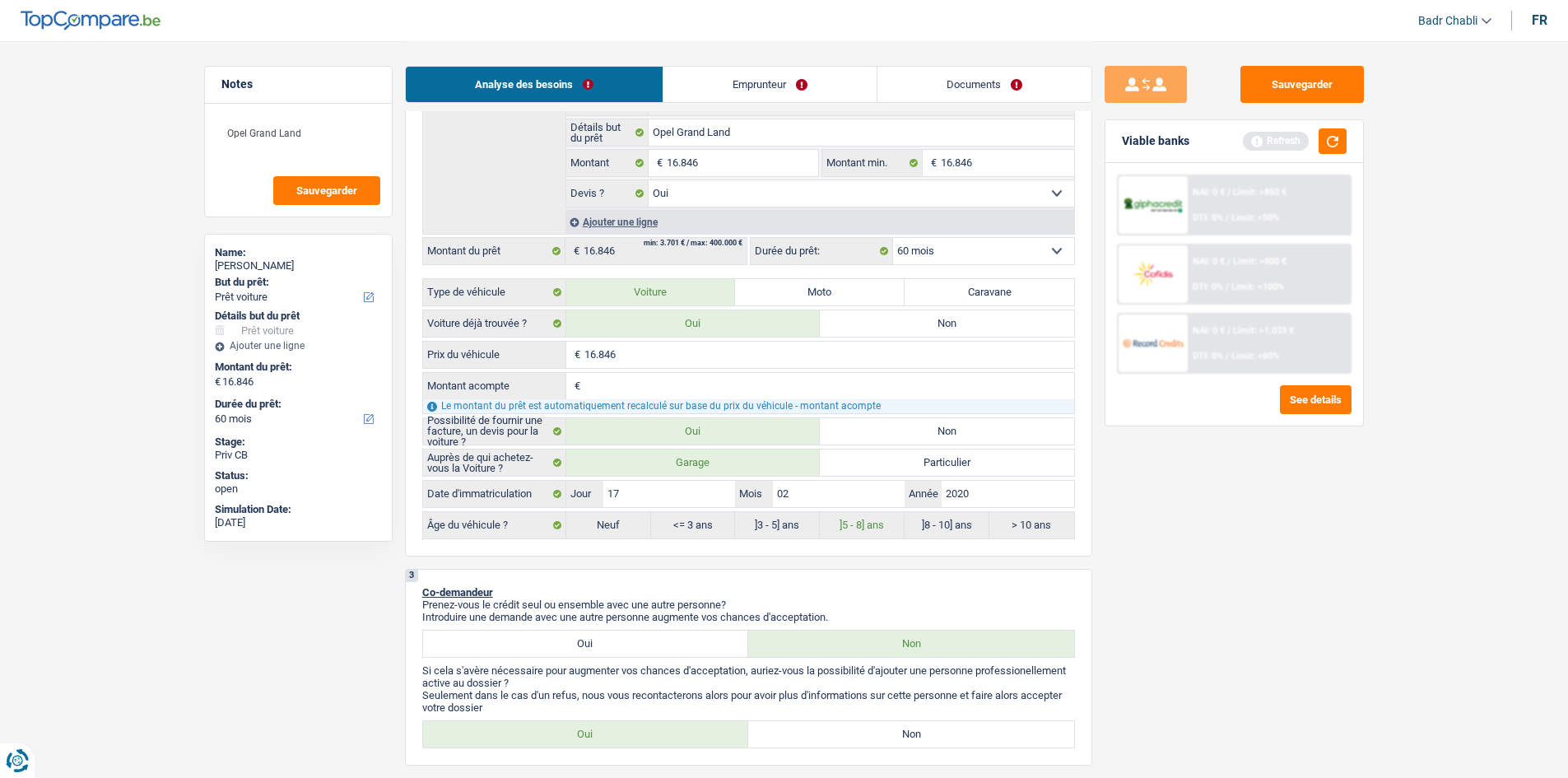
scroll to position [494, 0]
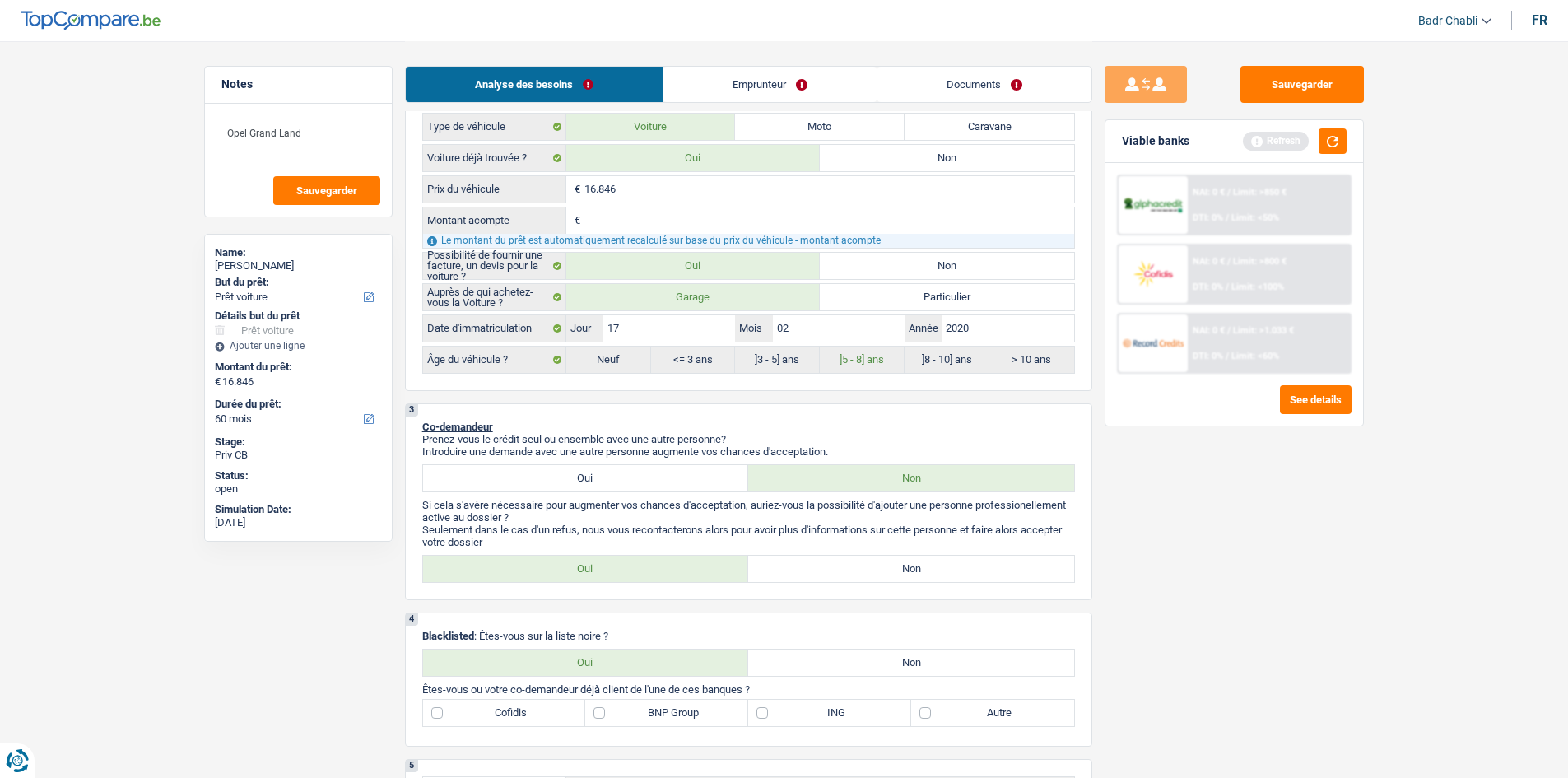
type input "16.846"
click at [909, 571] on label "Non" at bounding box center [911, 568] width 326 height 26
click at [909, 571] on input "Non" at bounding box center [911, 568] width 326 height 26
radio input "true"
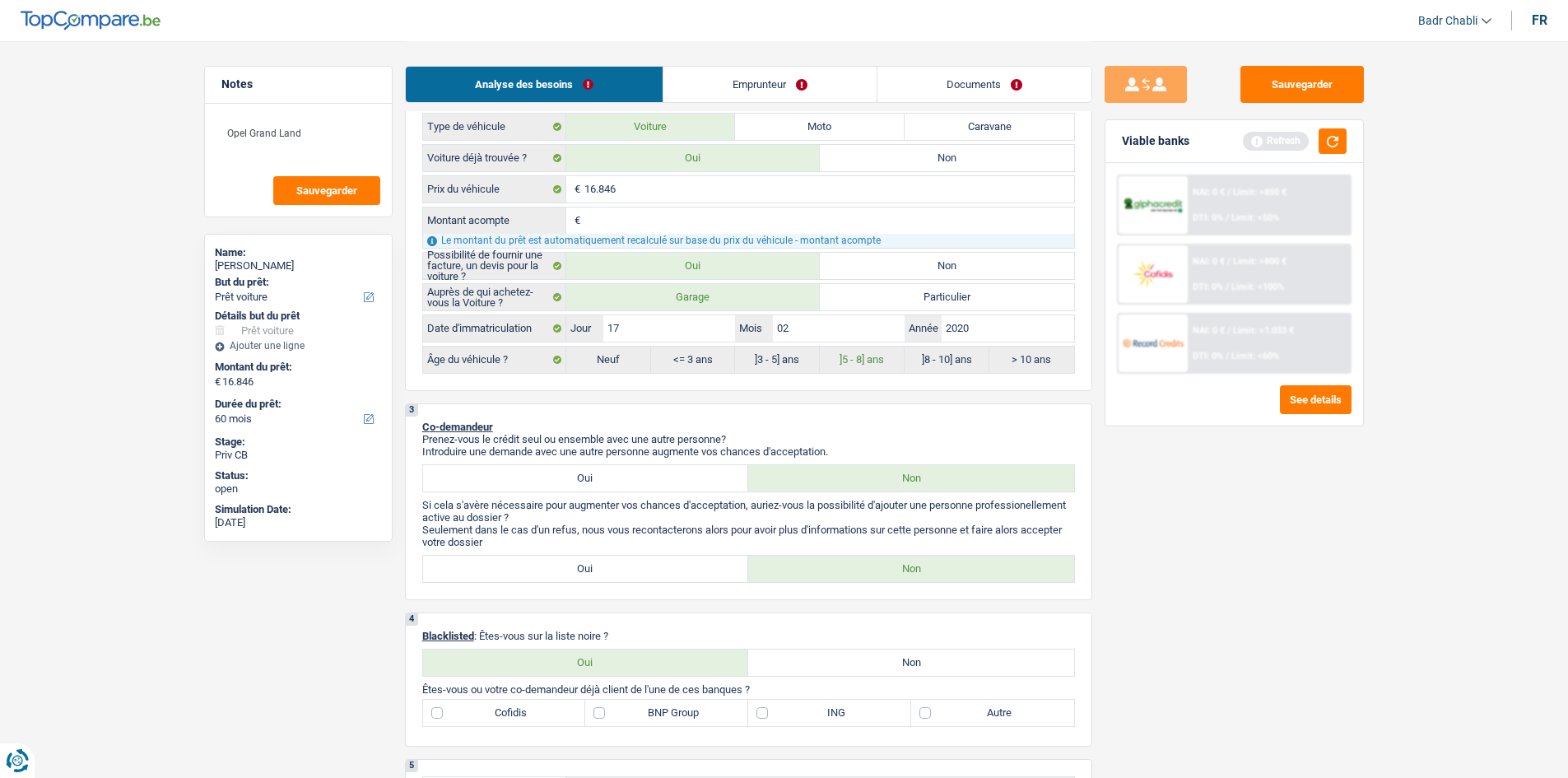
click at [940, 675] on label "Non" at bounding box center [911, 662] width 326 height 26
click at [940, 675] on input "Non" at bounding box center [911, 662] width 326 height 26
radio input "true"
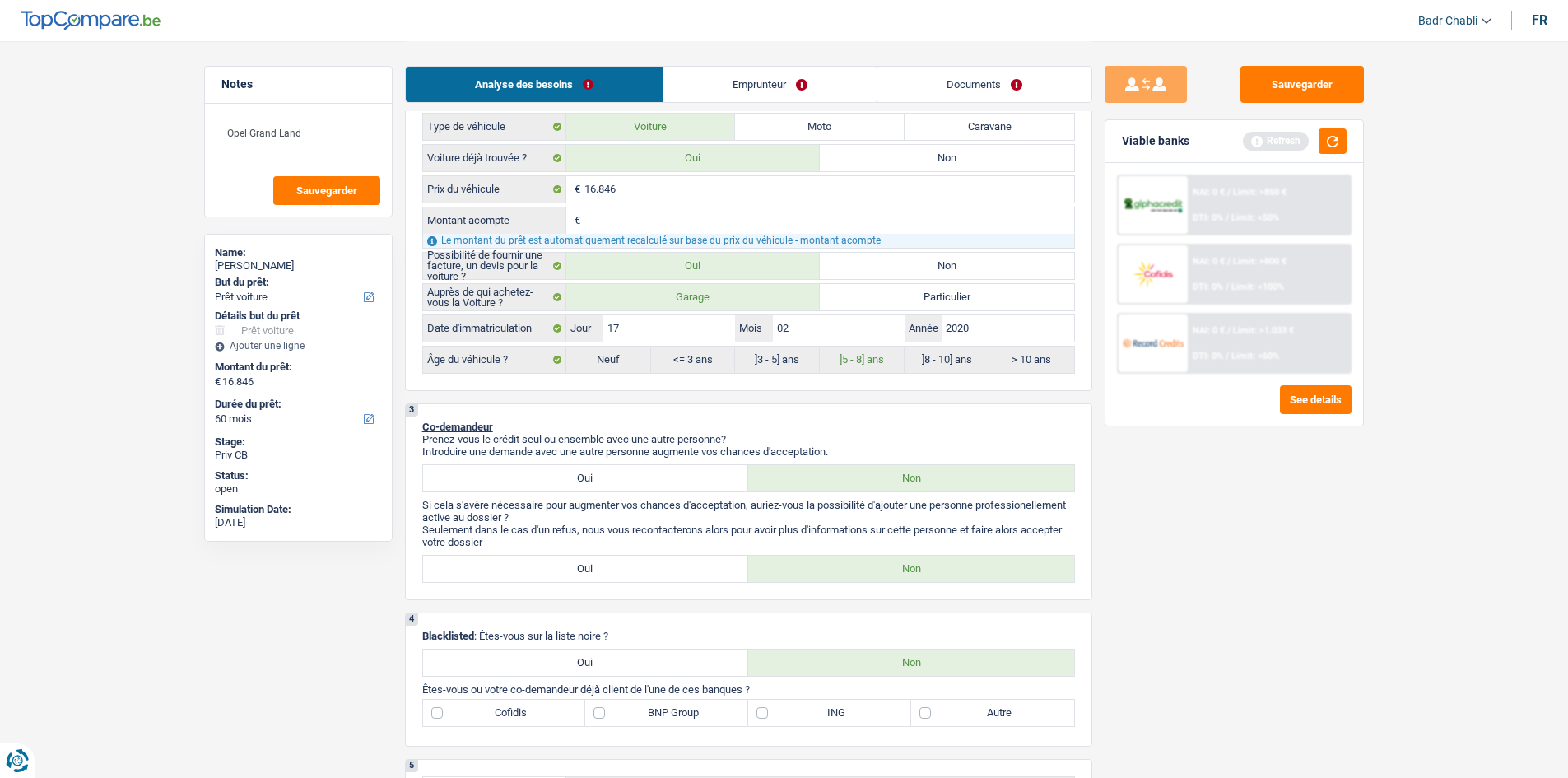
click at [755, 81] on link "Emprunteur" at bounding box center [770, 84] width 213 height 35
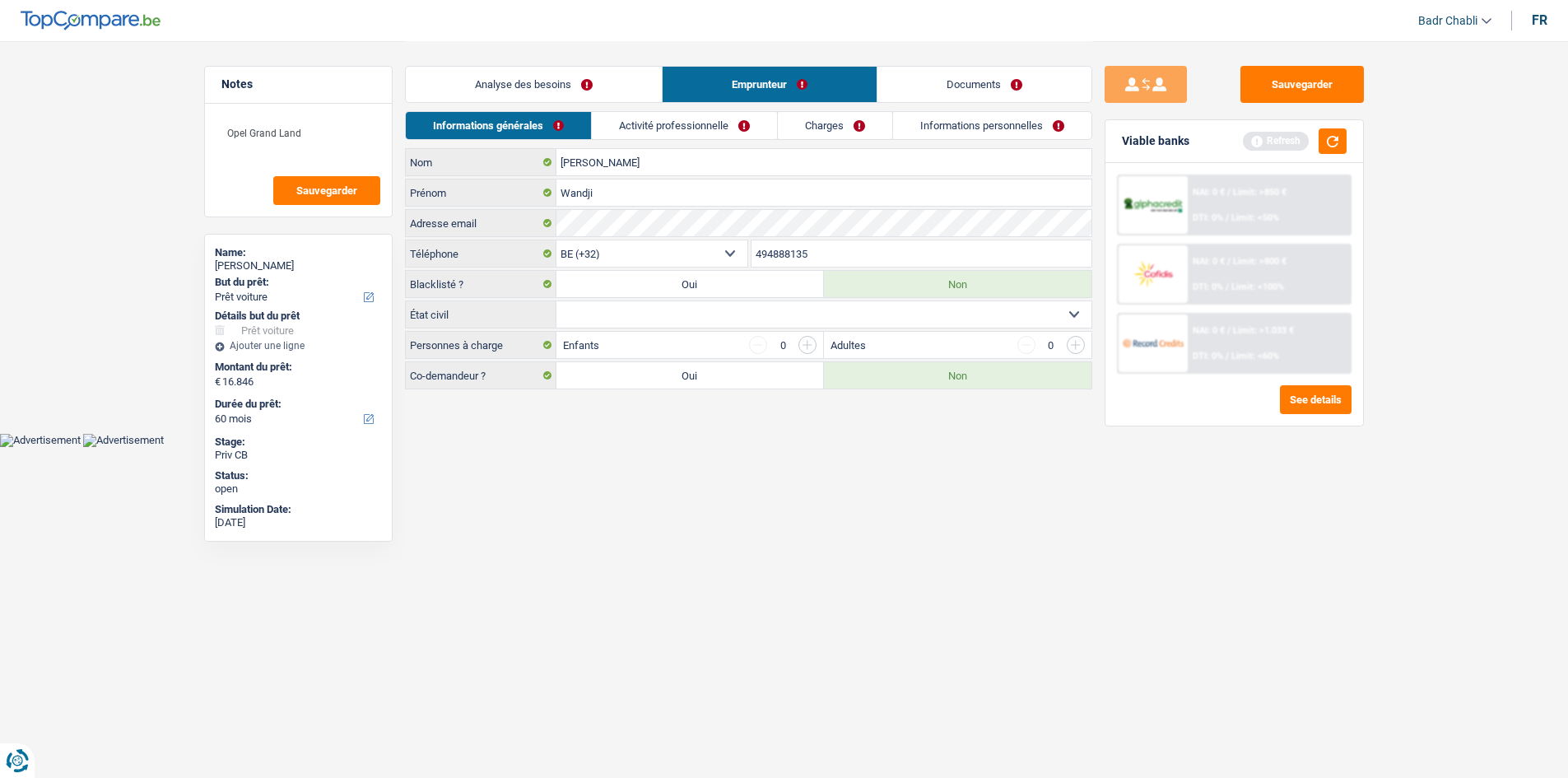
scroll to position [0, 0]
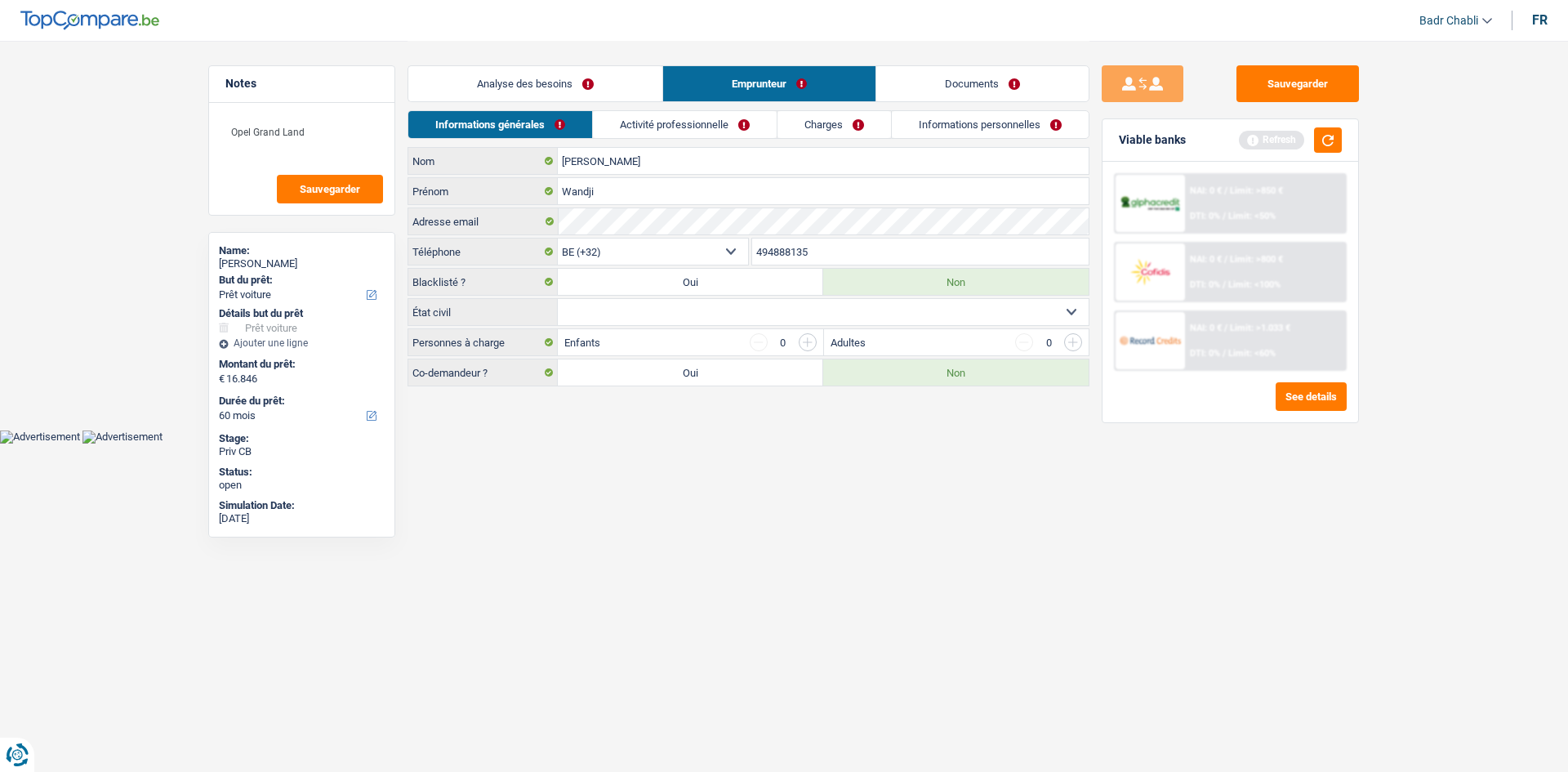
click at [570, 83] on link "Analyse des besoins" at bounding box center [536, 83] width 254 height 35
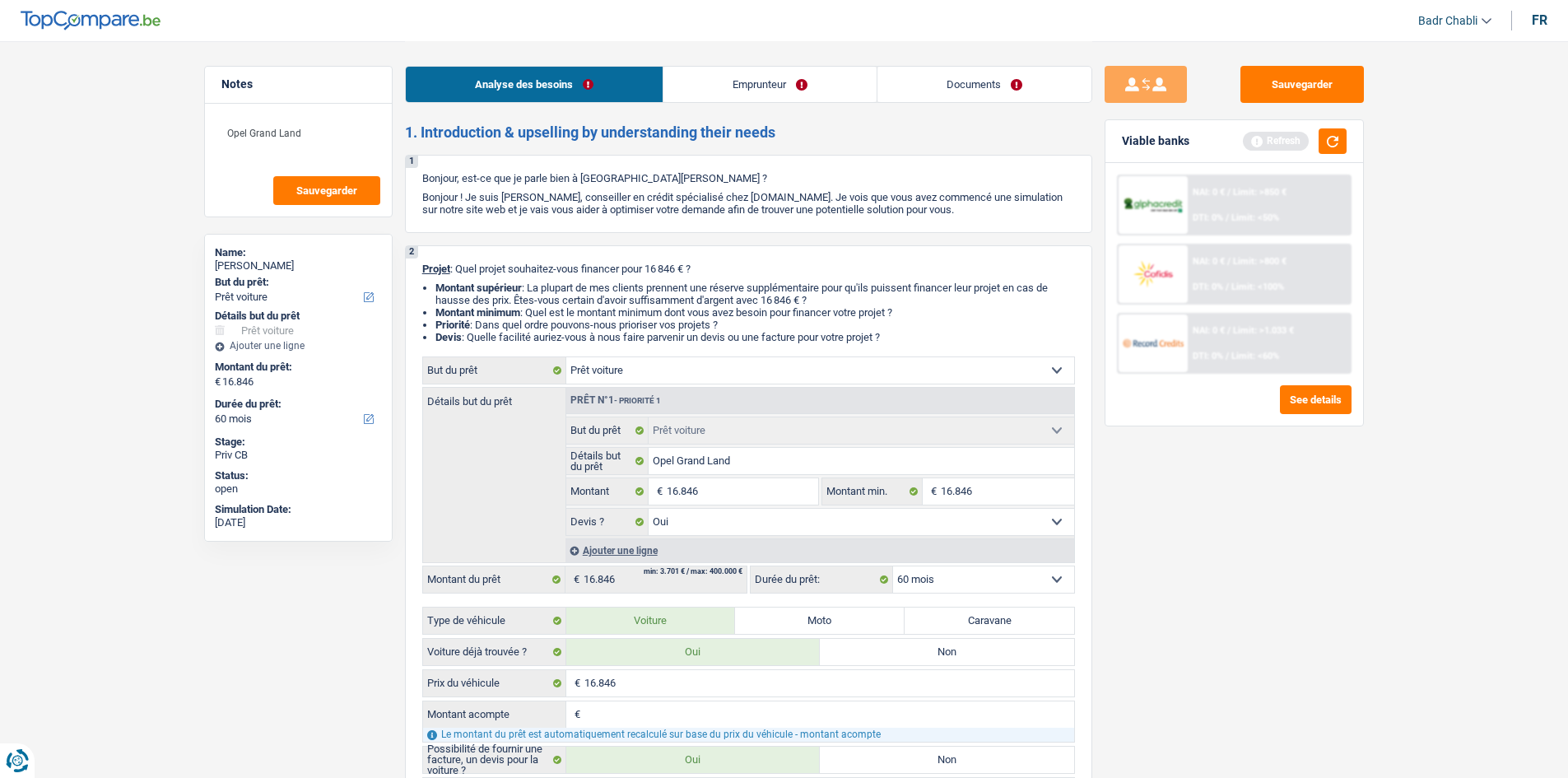
click at [770, 94] on link "Emprunteur" at bounding box center [770, 84] width 213 height 35
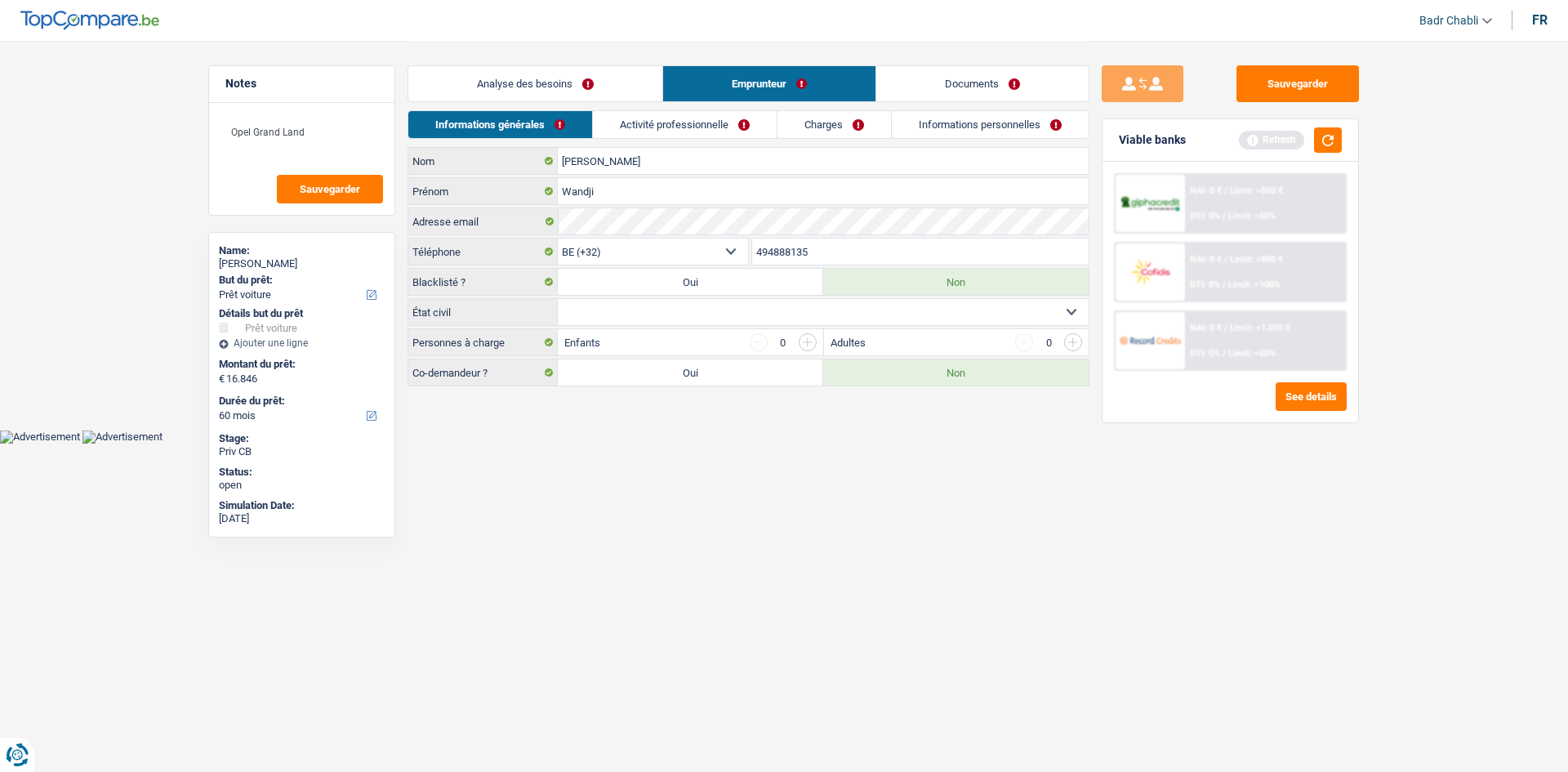
click at [963, 113] on link "Informations personnelles" at bounding box center [990, 125] width 197 height 27
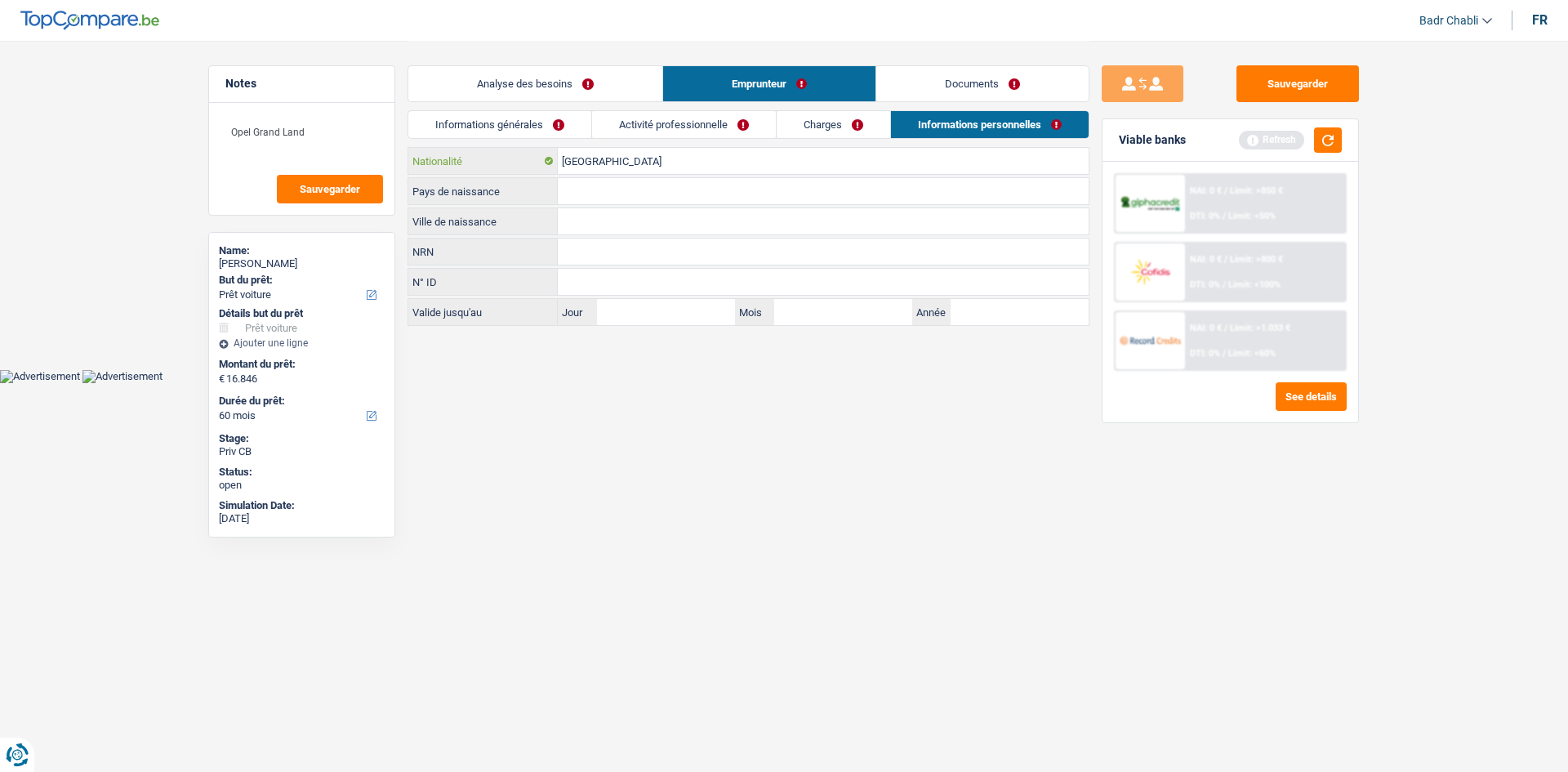
click at [650, 155] on input "[GEOGRAPHIC_DATA]" at bounding box center [823, 161] width 531 height 26
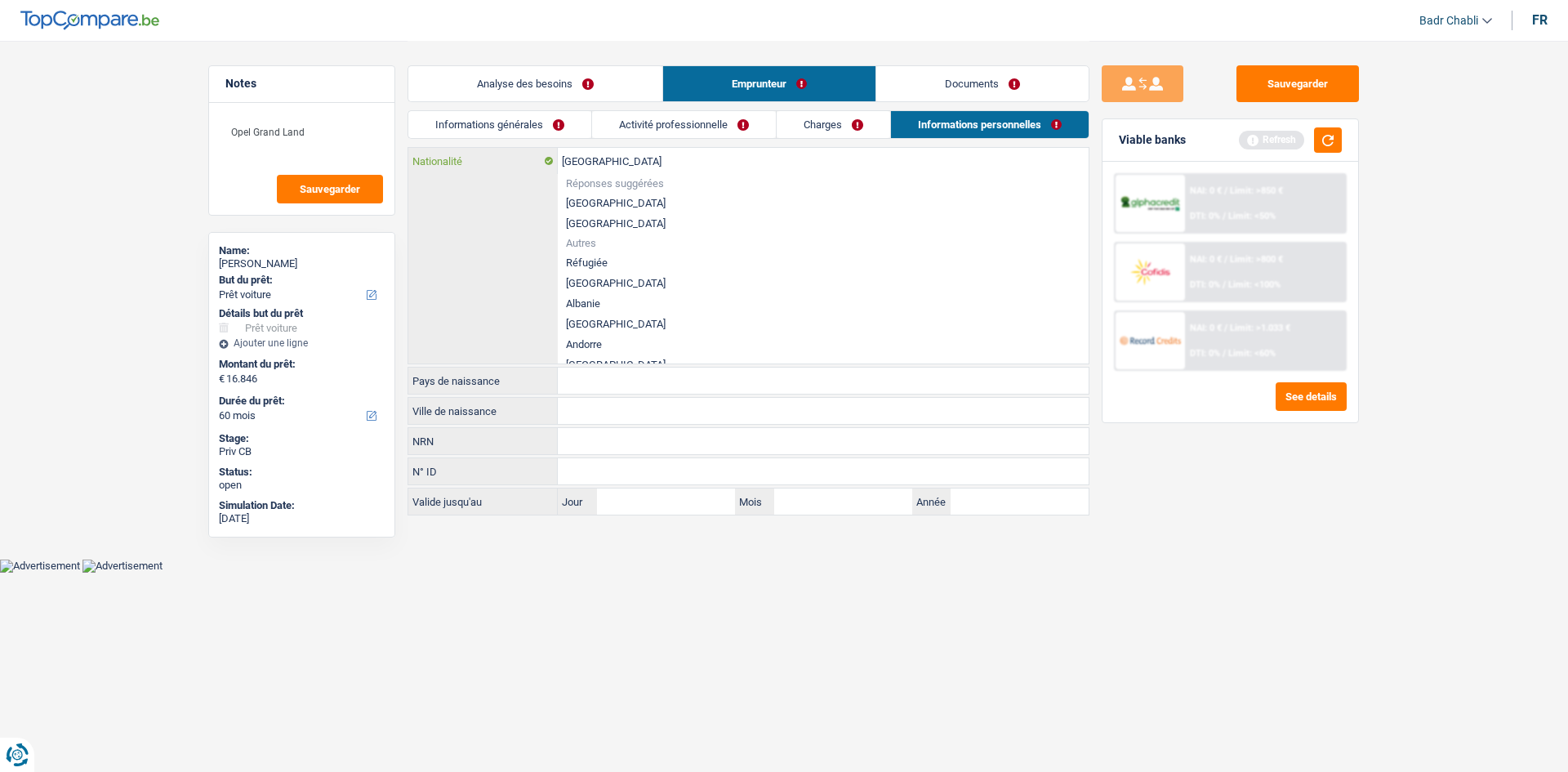
click at [650, 155] on input "[GEOGRAPHIC_DATA]" at bounding box center [823, 161] width 531 height 26
type input "k"
type input "a"
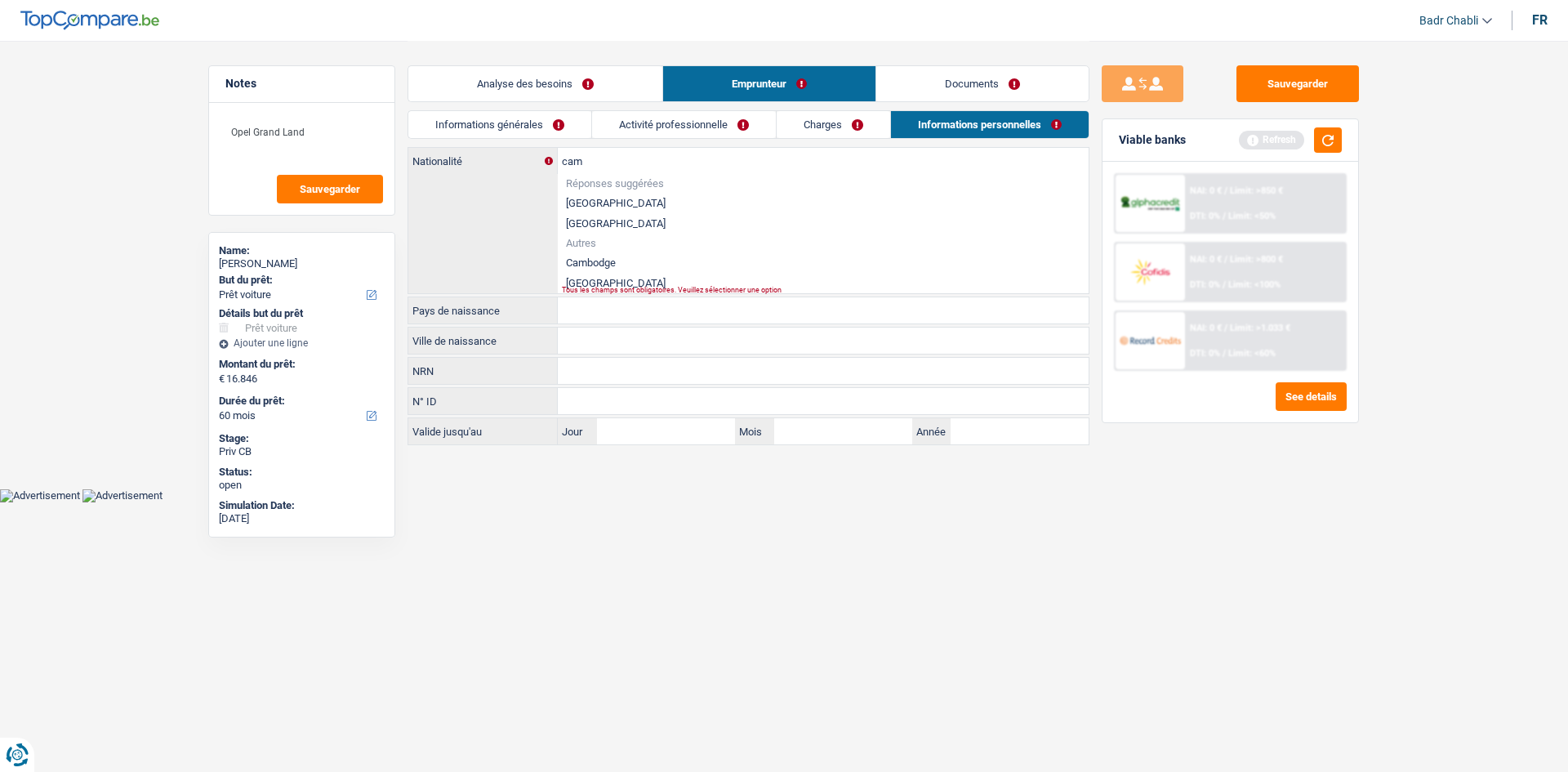
click at [611, 282] on li "Cameroun" at bounding box center [823, 283] width 531 height 20
type input "Cameroun"
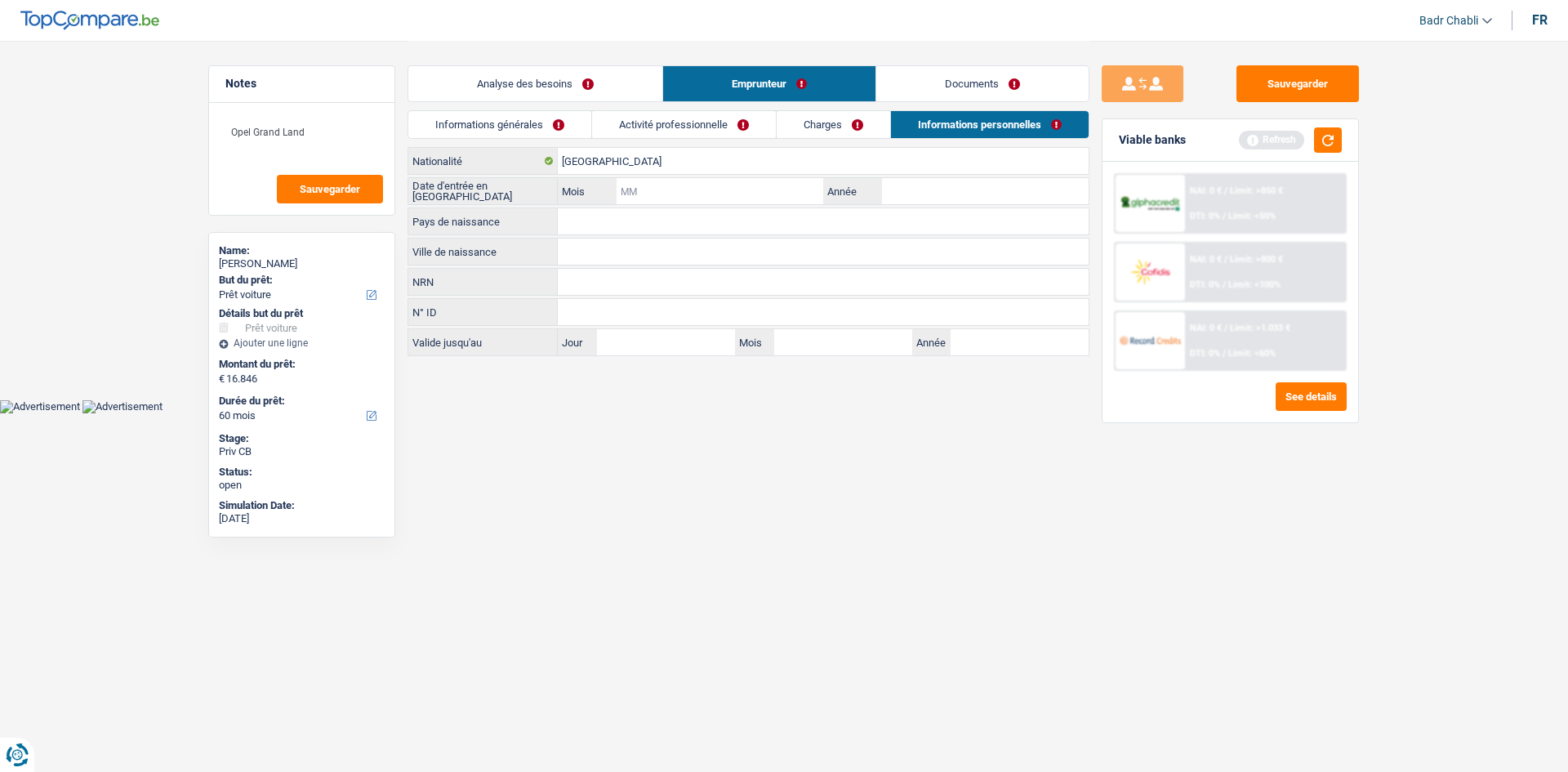
click at [716, 193] on input "Mois" at bounding box center [720, 191] width 206 height 26
type input "02"
type input "2025"
click at [603, 160] on input "Cameroun" at bounding box center [823, 161] width 531 height 26
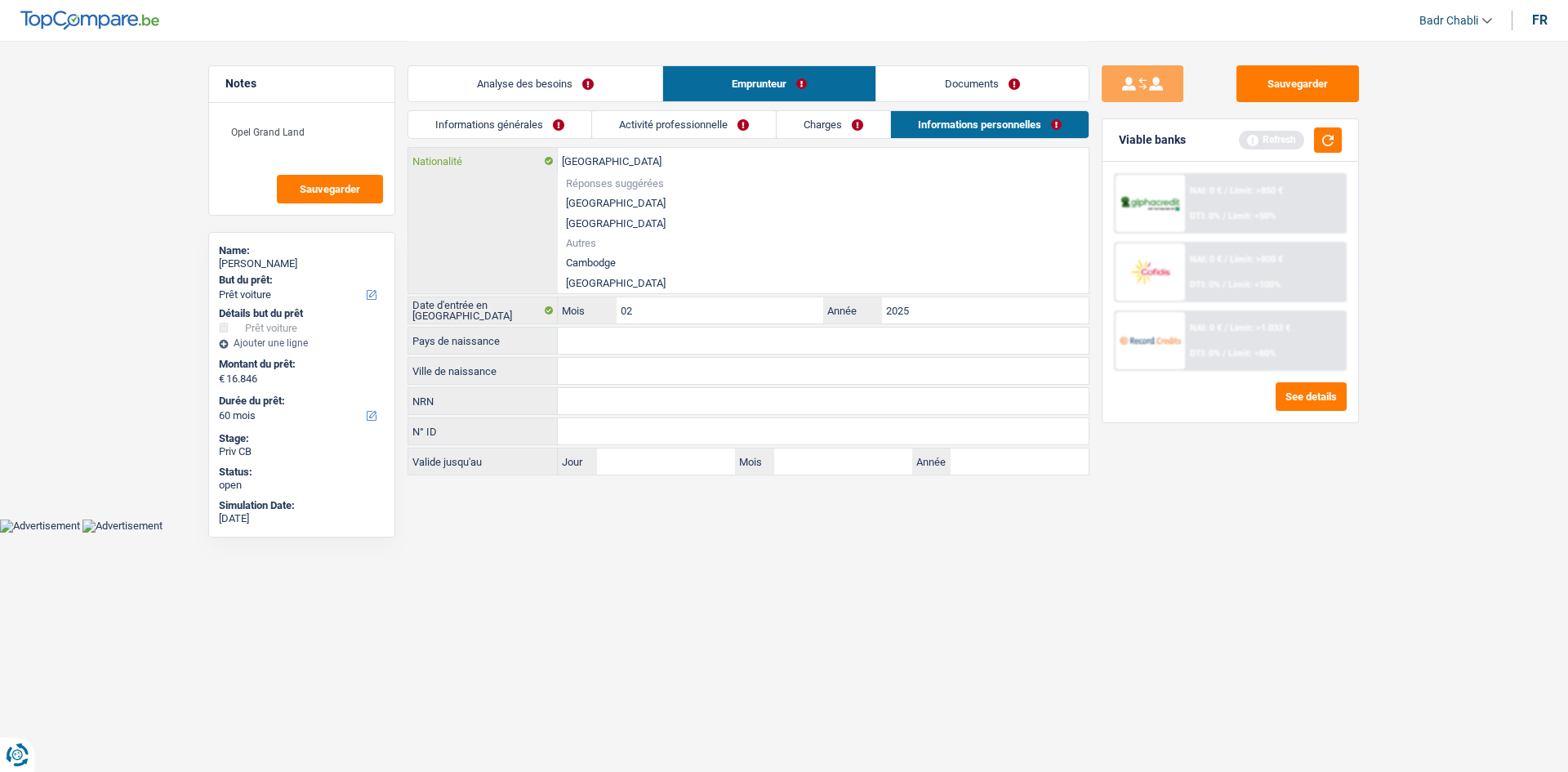
click at [603, 160] on input "Cameroun" at bounding box center [823, 161] width 531 height 26
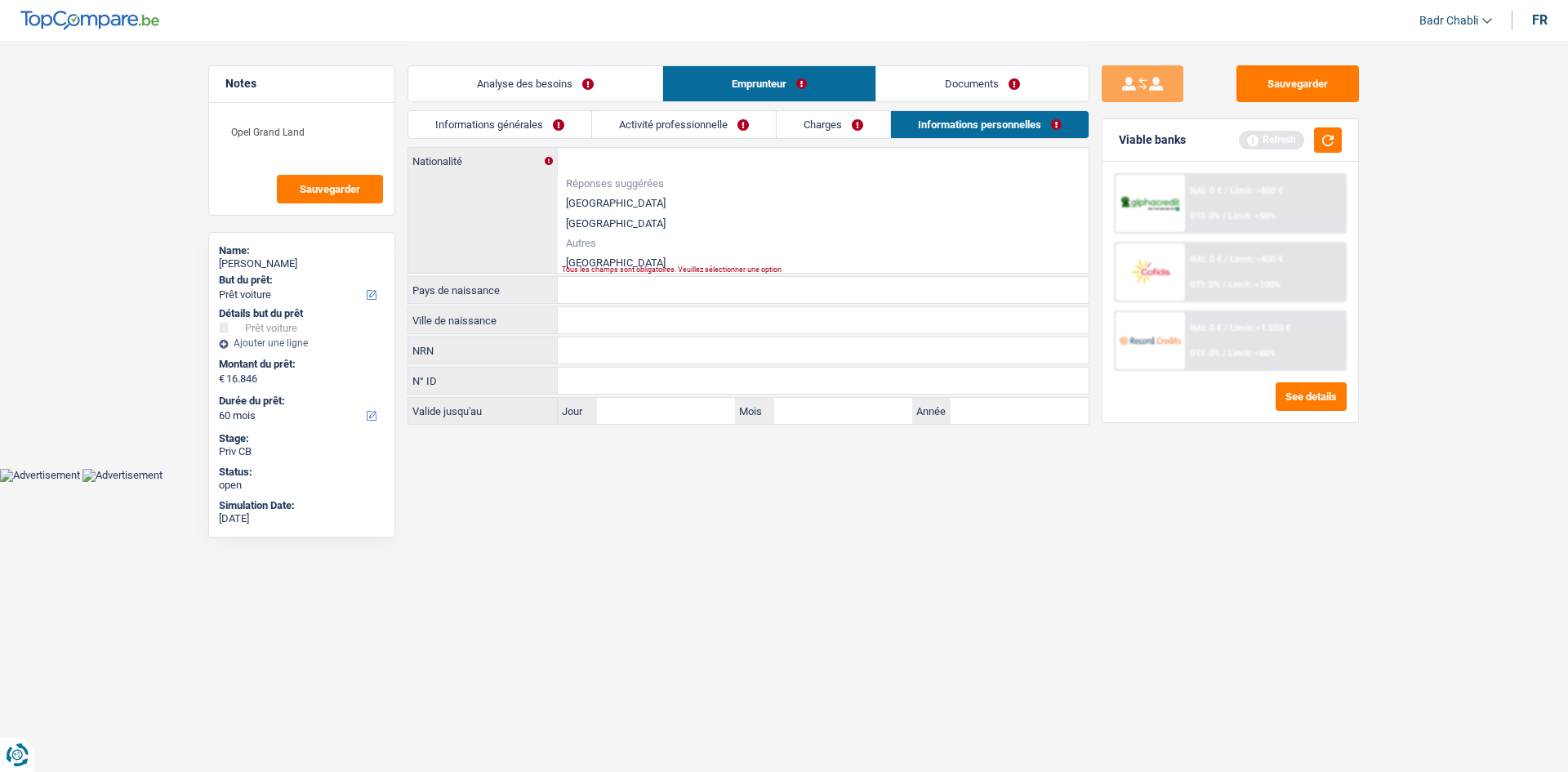
click at [603, 262] on li "Cameroun" at bounding box center [823, 262] width 531 height 20
type input "Cameroun"
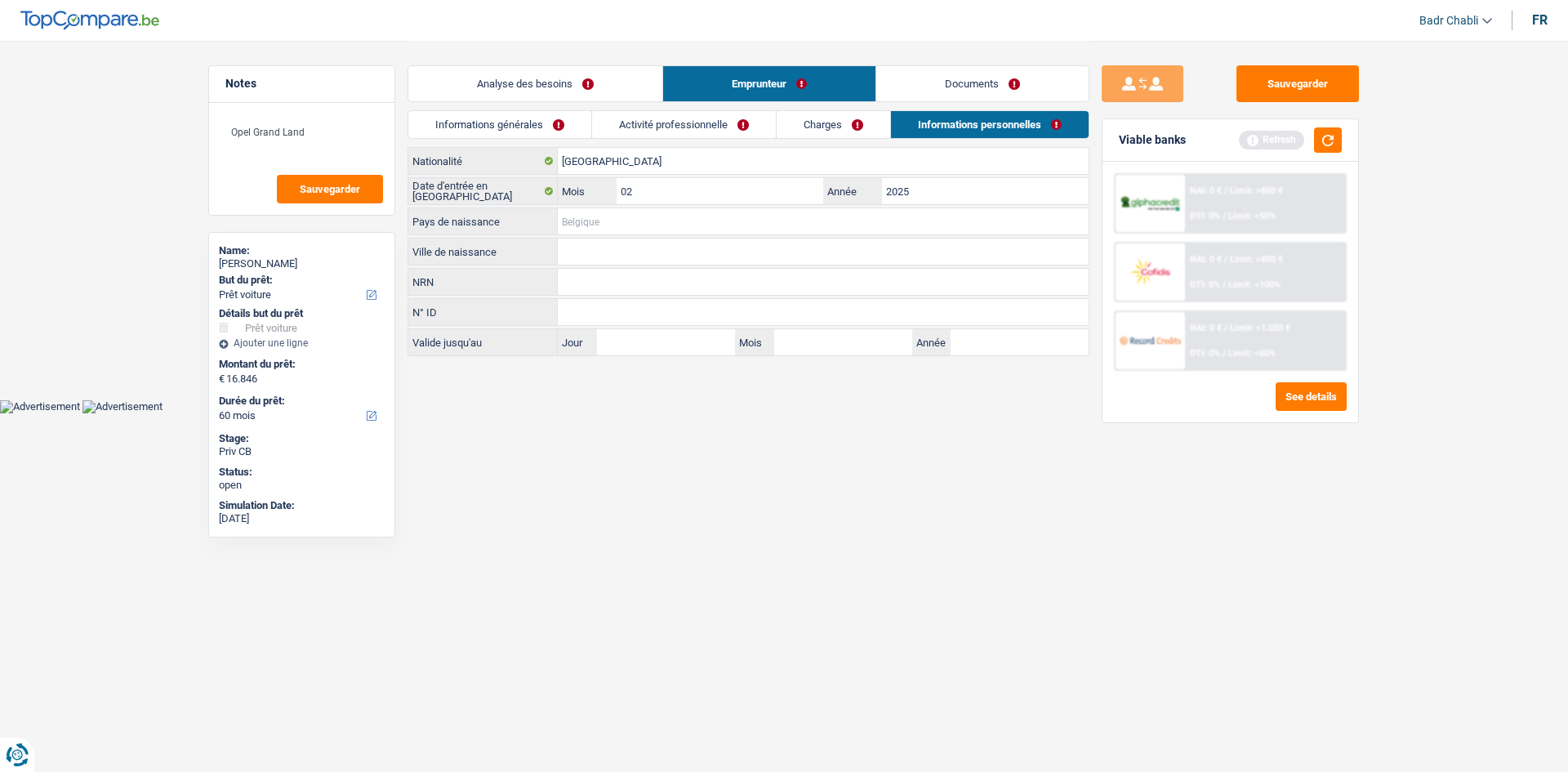
drag, startPoint x: 598, startPoint y: 233, endPoint x: 602, endPoint y: 218, distance: 15.5
click at [598, 233] on input "Pays de naissance" at bounding box center [823, 221] width 531 height 26
click at [602, 218] on input "Pays de naissance" at bounding box center [823, 221] width 531 height 26
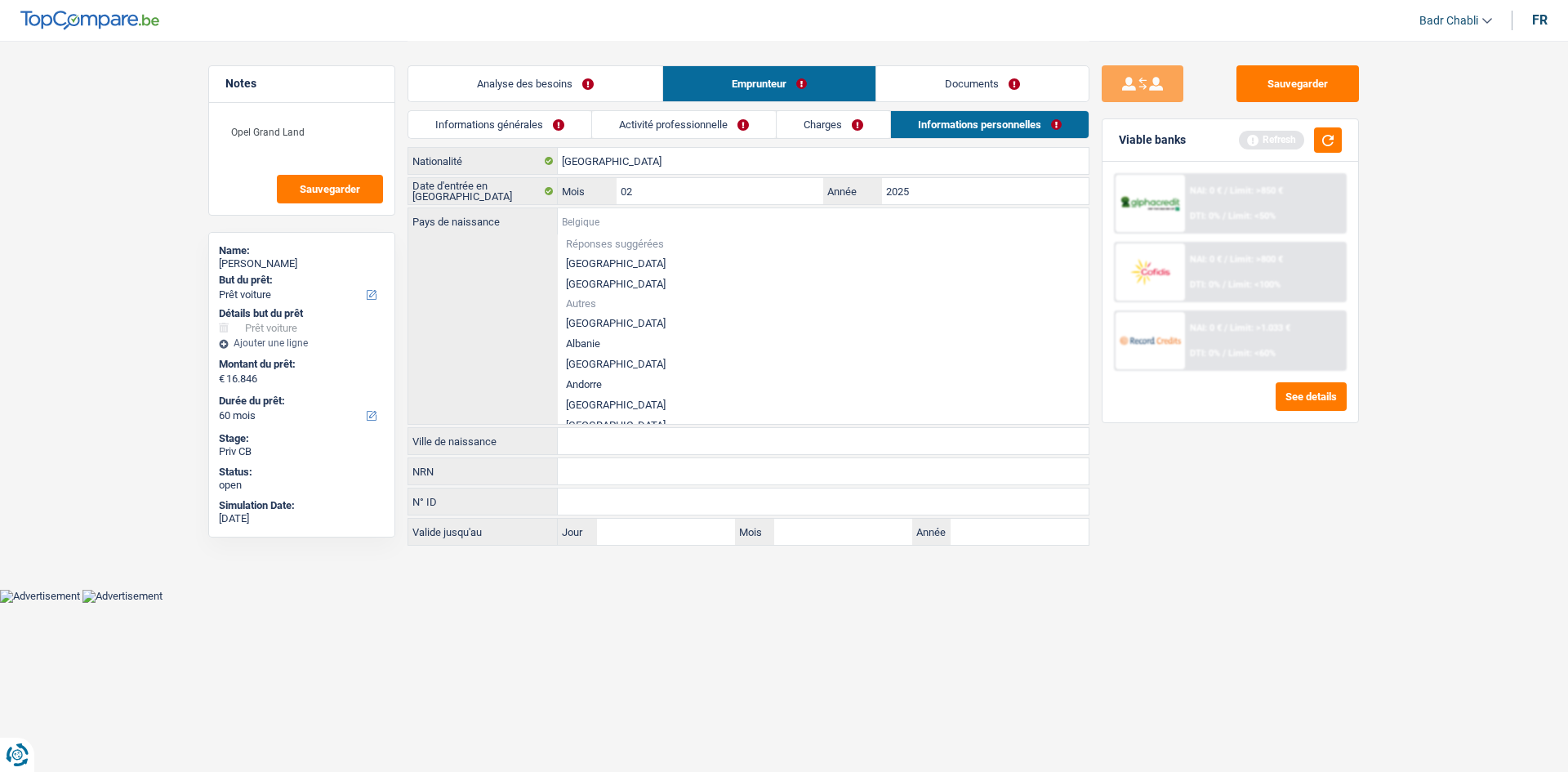
paste input "Cameroun"
type input "Cameroun"
paste input "Cameroun"
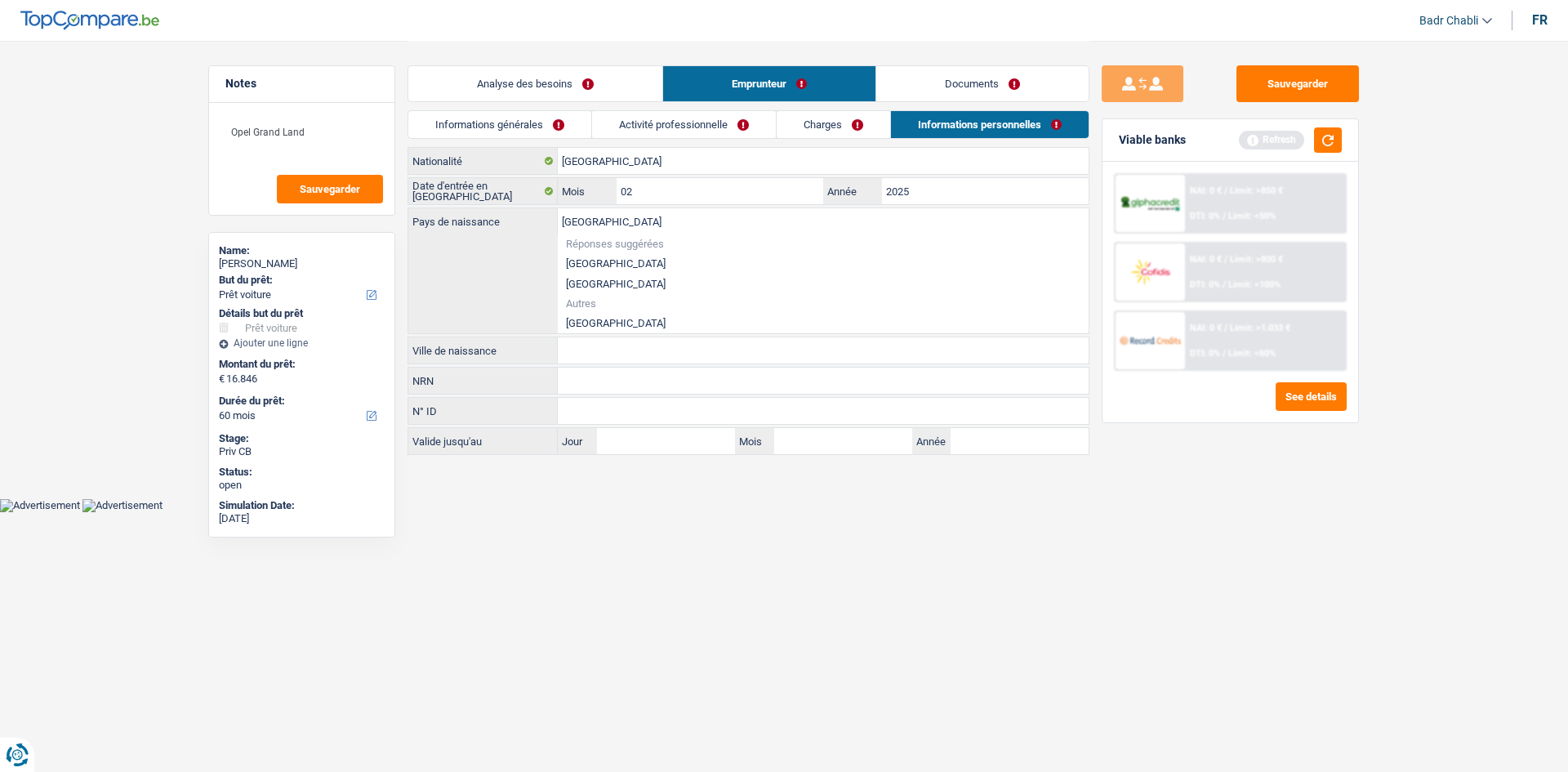
type input "Cameroun"
click at [600, 313] on li "Cameroun" at bounding box center [823, 323] width 531 height 20
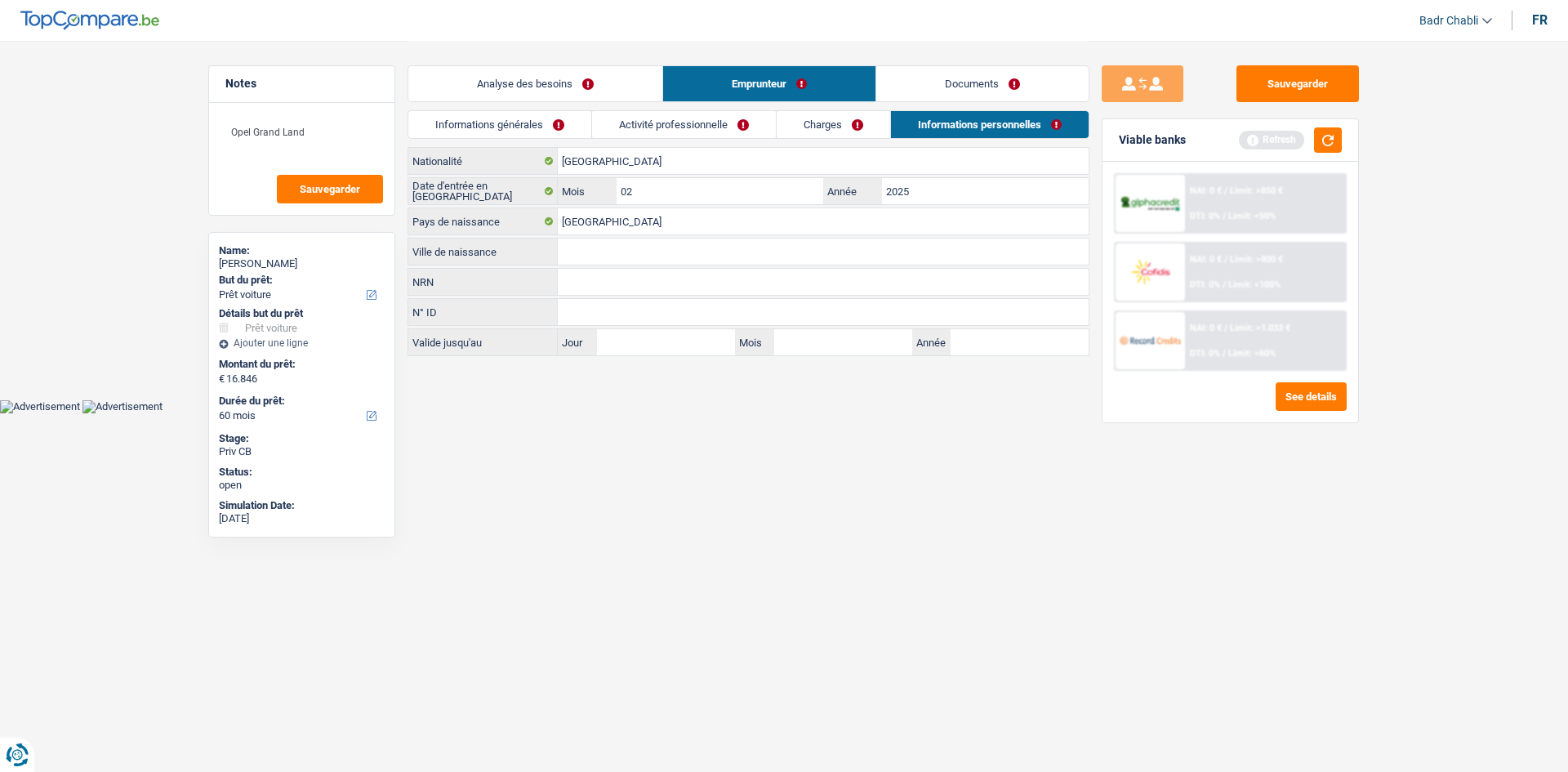
click at [600, 242] on input "Ville de naissance" at bounding box center [823, 251] width 531 height 26
type input "Yaoundé"
click at [1320, 139] on button "button" at bounding box center [1328, 140] width 28 height 25
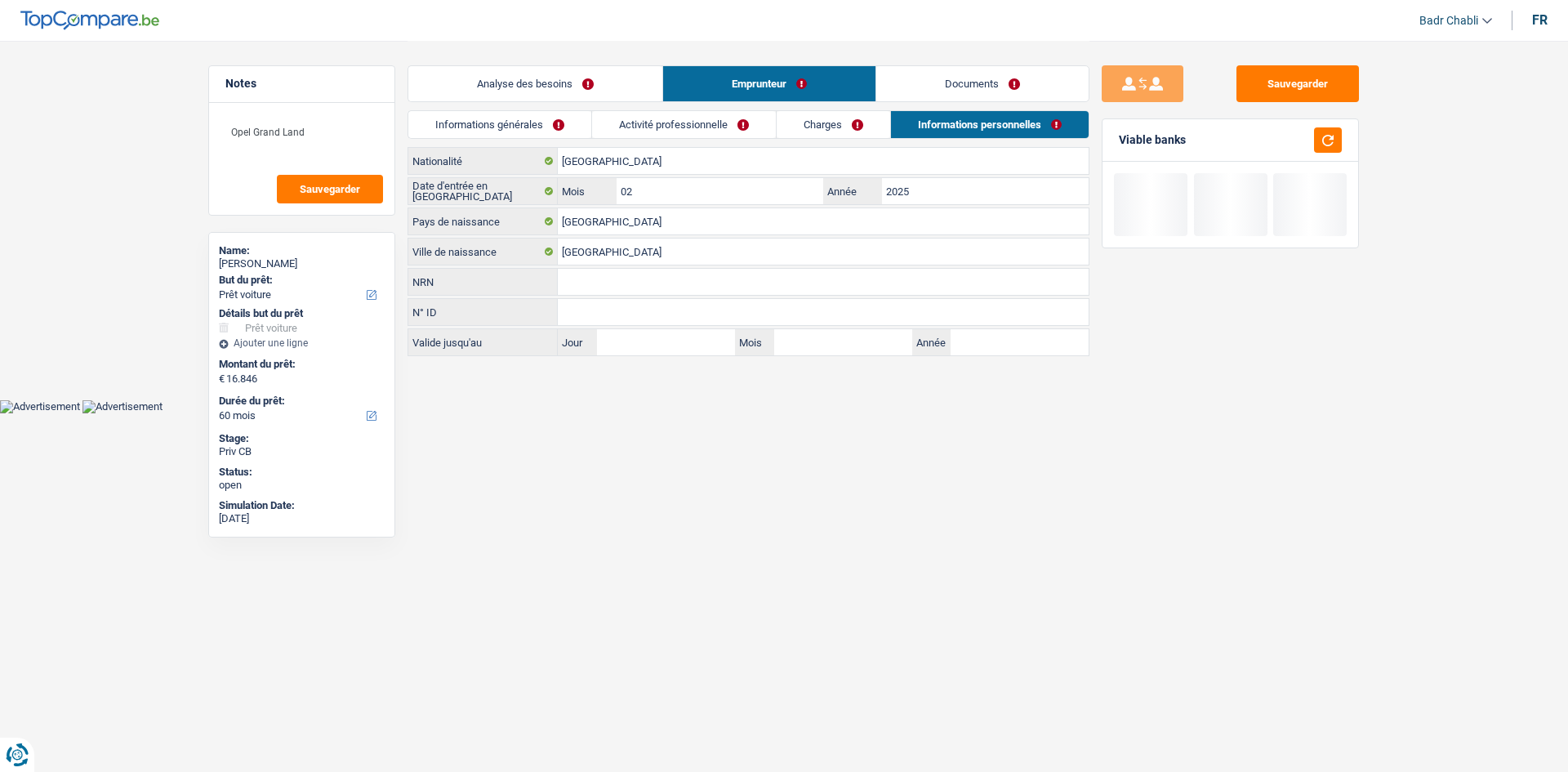
click at [683, 127] on link "Activité professionnelle" at bounding box center [684, 125] width 184 height 27
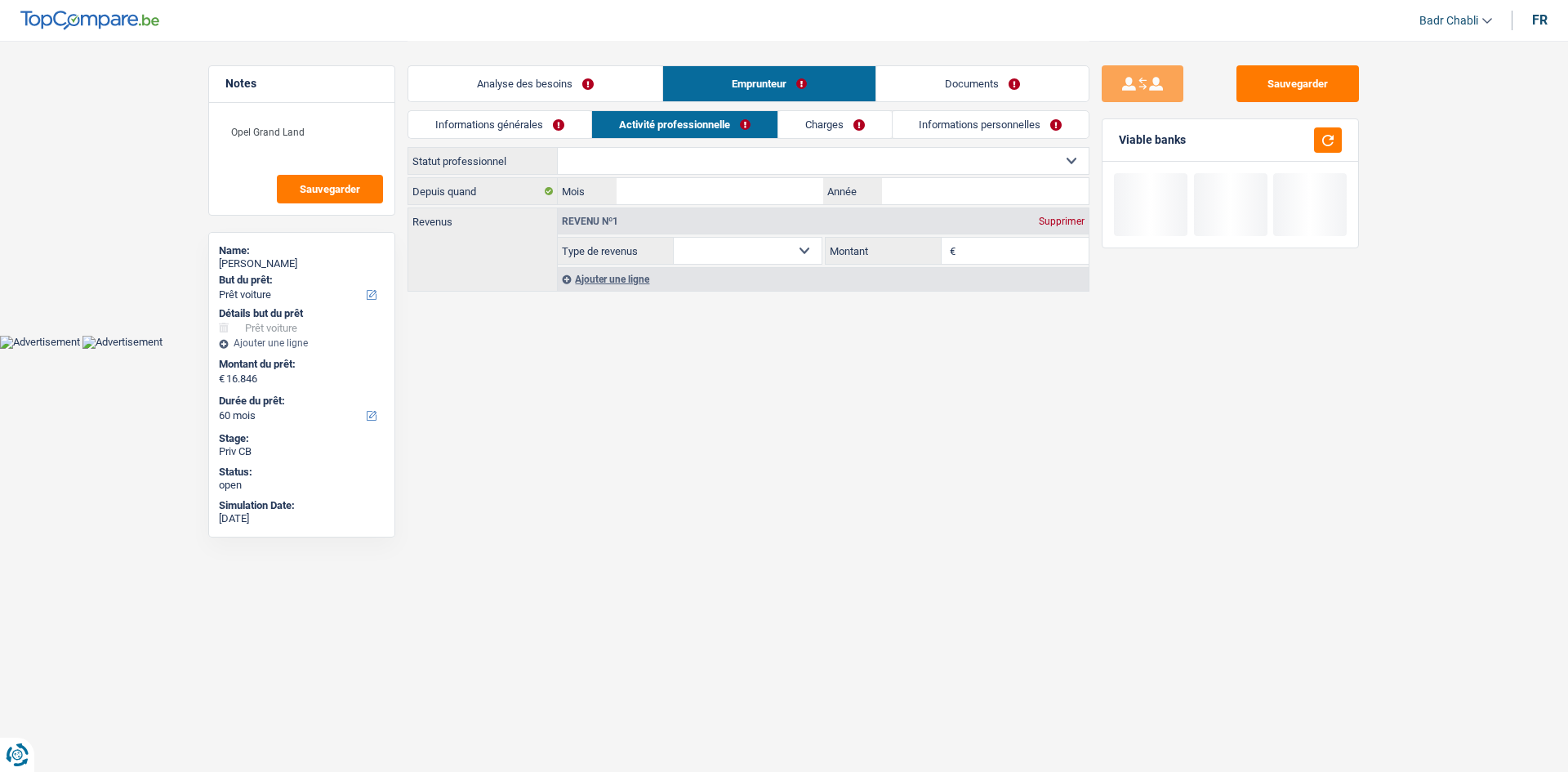
click at [637, 164] on select "Ouvrier Employé privé Employé public Invalide Indépendant Pensionné Chômeur Mut…" at bounding box center [823, 161] width 531 height 26
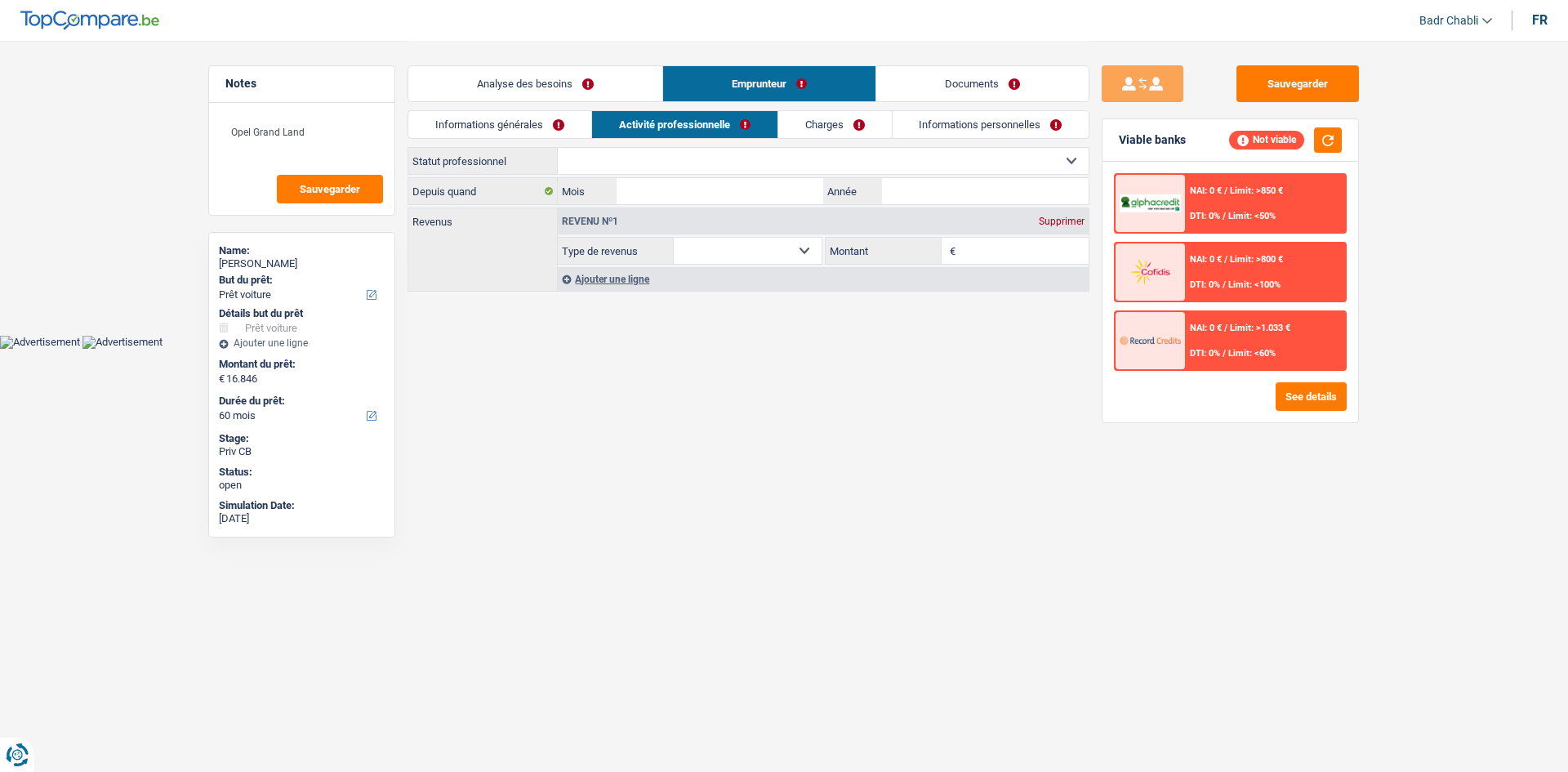
select select "privateEmployee"
click at [558, 148] on select "Ouvrier Employé privé Employé public Invalide Indépendant Pensionné Chômeur Mut…" at bounding box center [823, 161] width 531 height 26
select select "netSalary"
select select "mealVouchers"
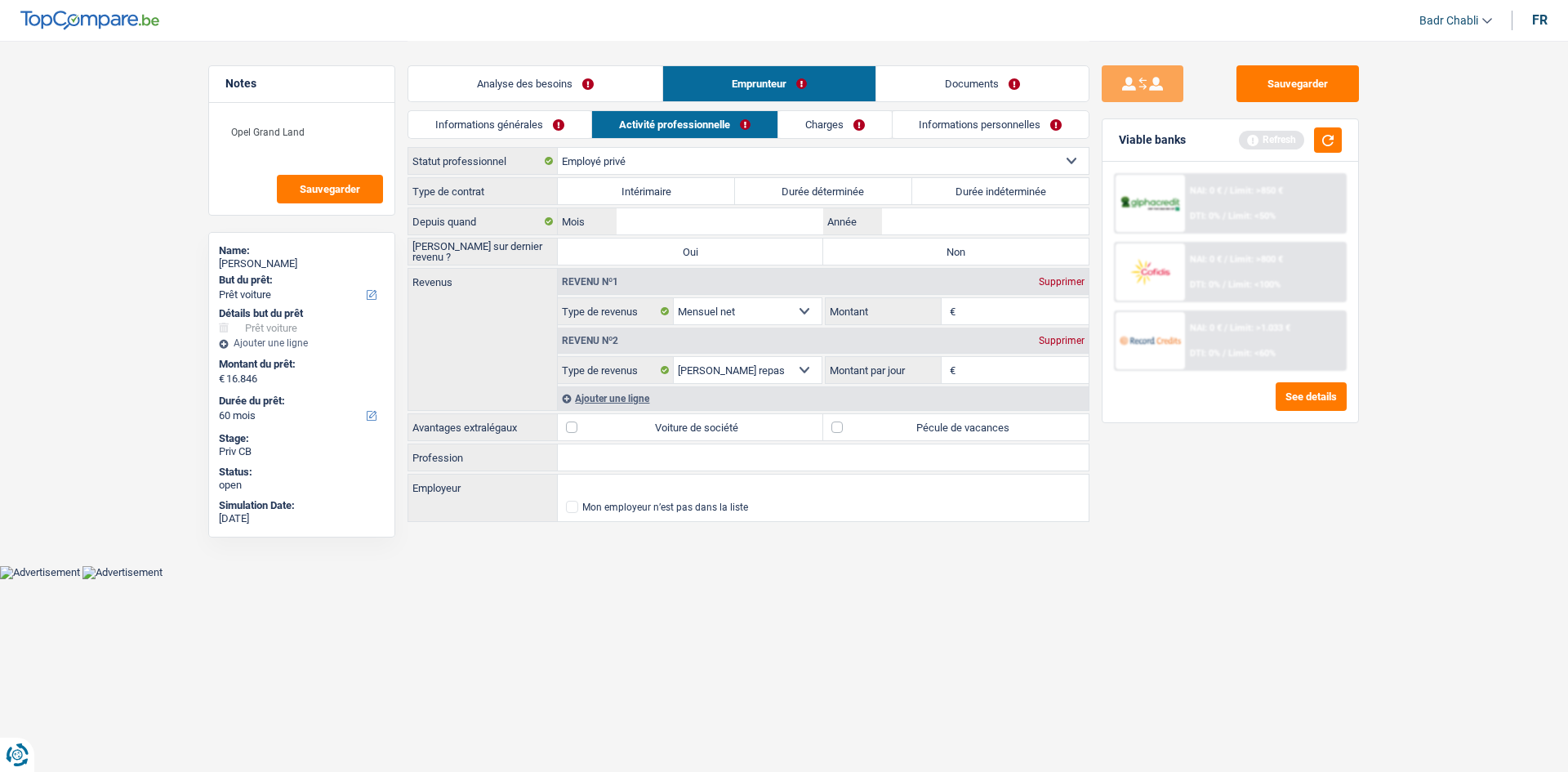
click at [646, 195] on label "Intérimaire" at bounding box center [646, 191] width 177 height 26
click at [646, 195] on input "Intérimaire" at bounding box center [646, 191] width 177 height 26
radio input "true"
click at [712, 223] on input "Mois" at bounding box center [720, 221] width 206 height 26
drag, startPoint x: 918, startPoint y: 254, endPoint x: 904, endPoint y: 252, distance: 14.1
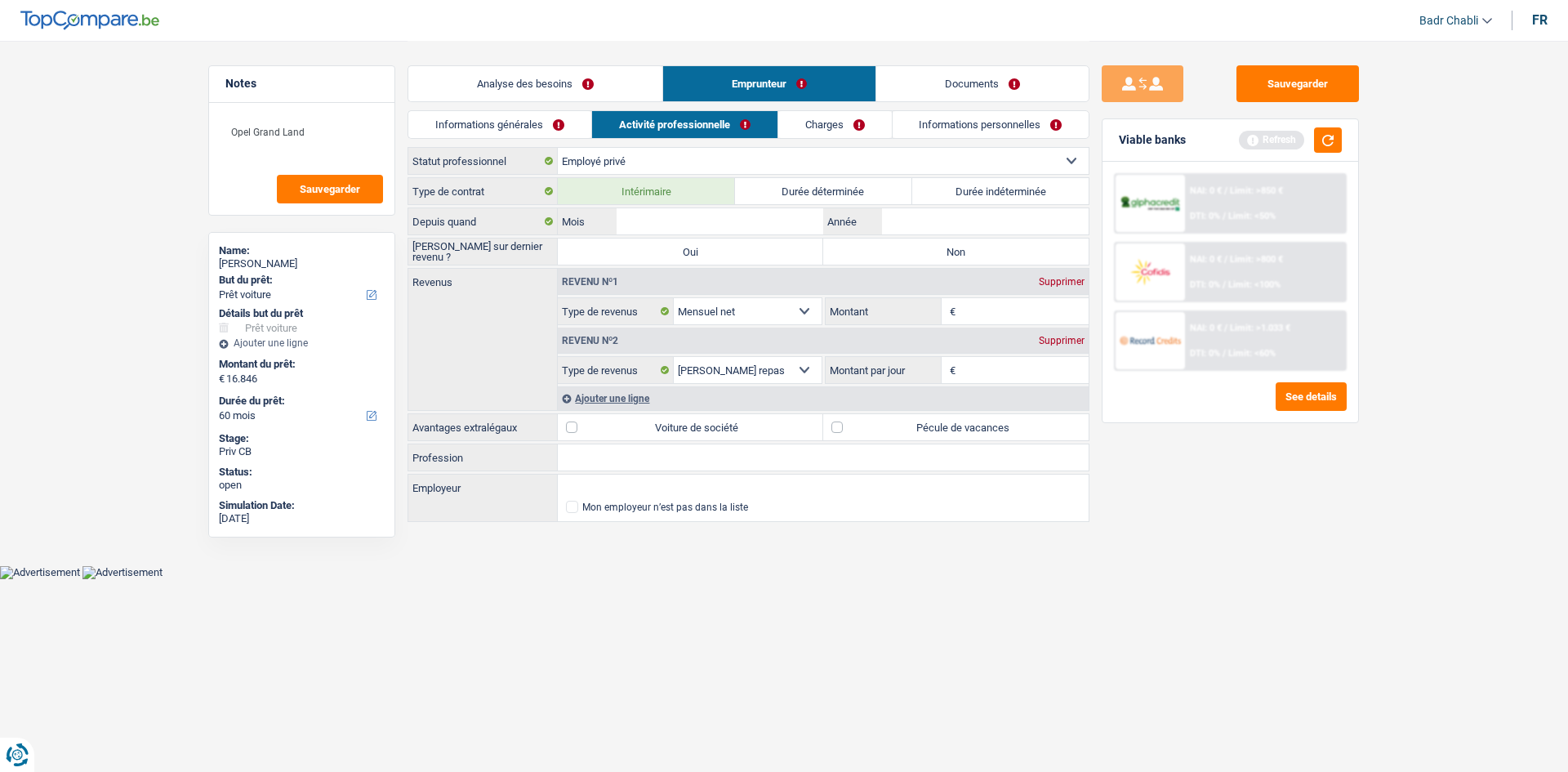
click at [917, 254] on label "Non" at bounding box center [956, 251] width 265 height 26
click at [917, 254] on input "Non" at bounding box center [956, 251] width 265 height 26
radio input "true"
click at [749, 222] on input "Mois" at bounding box center [720, 221] width 206 height 26
type input "05"
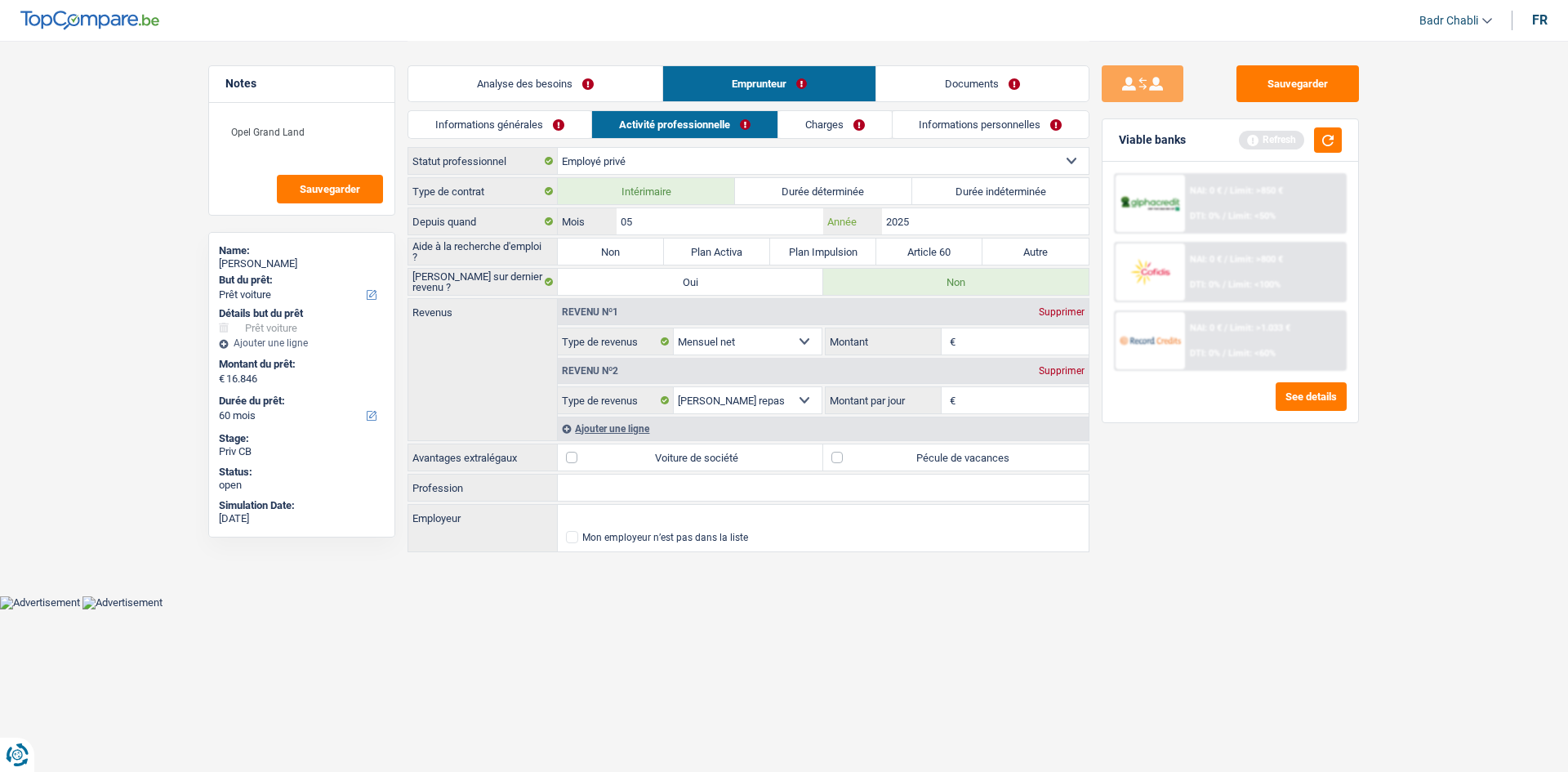
type input "2025"
click at [624, 245] on label "Non" at bounding box center [611, 251] width 107 height 26
click at [624, 245] on input "Non" at bounding box center [611, 251] width 107 height 26
radio input "true"
click at [1006, 355] on div "Revenu nº2 Supprimer Allocation d'handicap Allocations chômage Allocations fami…" at bounding box center [823, 385] width 531 height 59
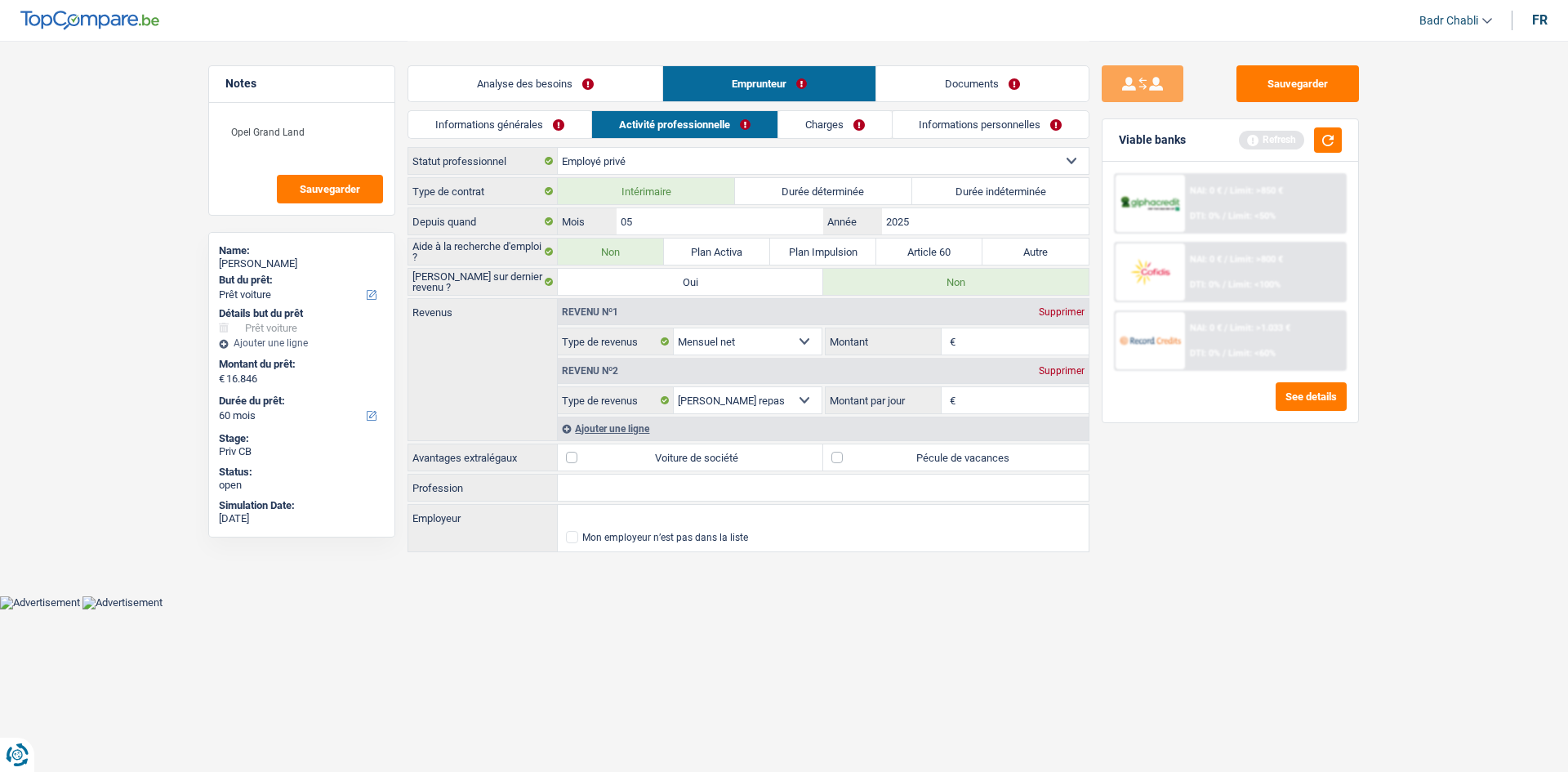
drag, startPoint x: 1010, startPoint y: 346, endPoint x: 937, endPoint y: 415, distance: 100.4
click at [1010, 346] on input "Montant" at bounding box center [1025, 341] width 130 height 26
click at [860, 463] on label "Pécule de vacances" at bounding box center [956, 457] width 265 height 26
click at [860, 463] on input "Pécule de vacances" at bounding box center [956, 457] width 265 height 26
checkbox input "true"
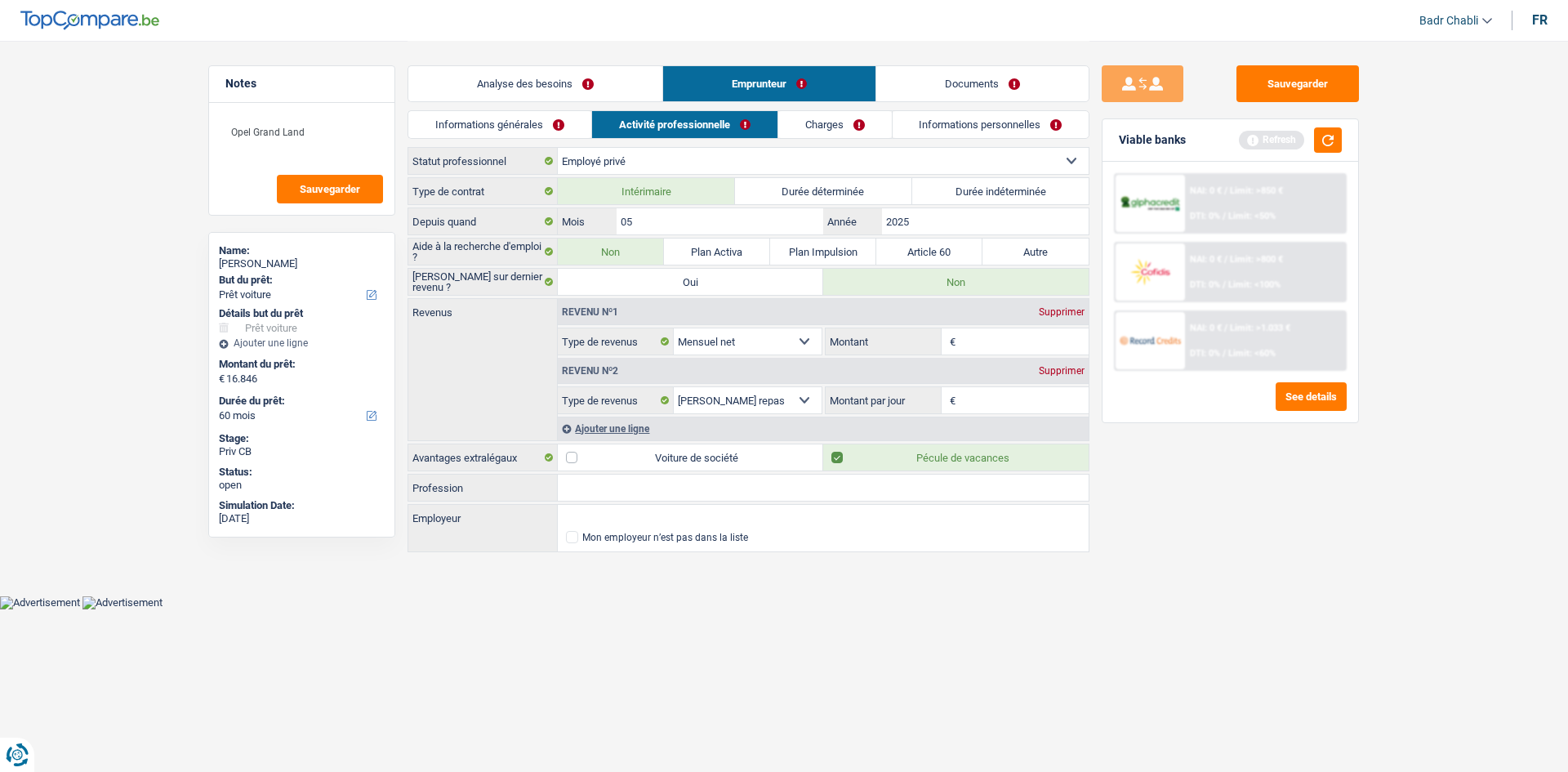
click at [1037, 394] on input "Montant par jour" at bounding box center [1025, 400] width 130 height 26
type input "8"
click at [1012, 338] on input "Montant" at bounding box center [1025, 341] width 130 height 26
type input "2.600"
click at [1326, 156] on div "Viable banks Refresh" at bounding box center [1231, 140] width 256 height 43
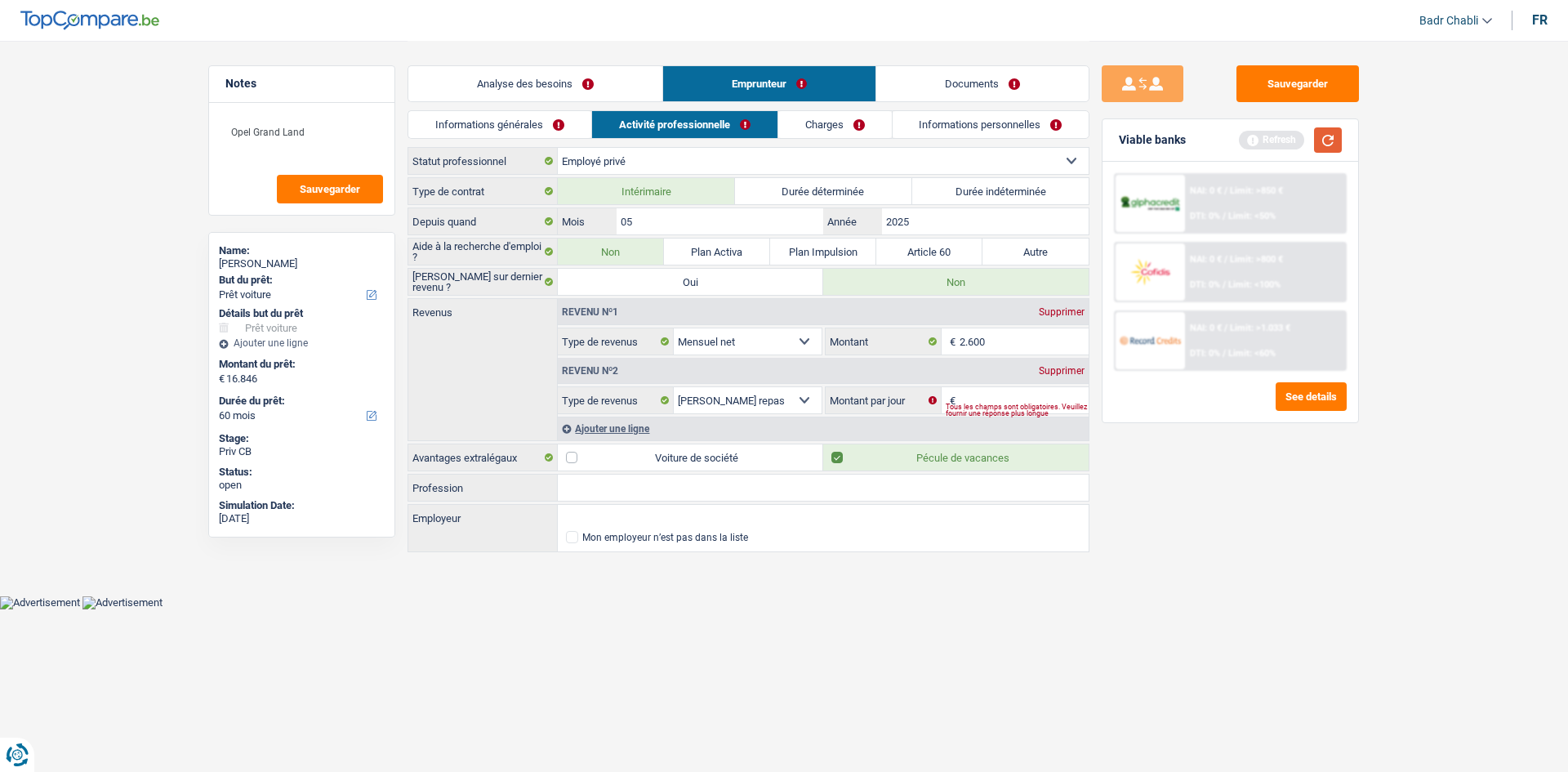
click at [1329, 149] on button "button" at bounding box center [1328, 140] width 28 height 25
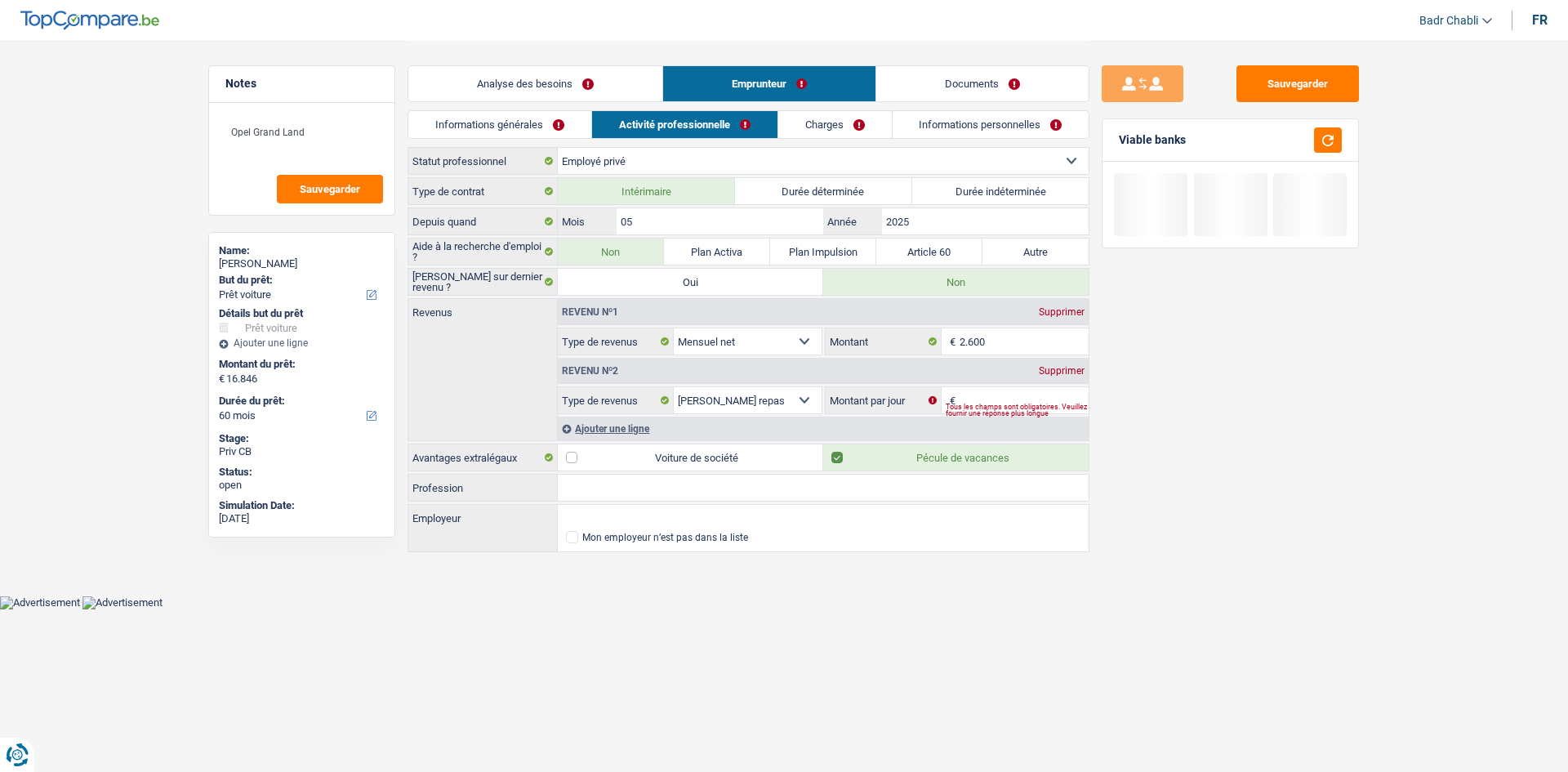
click at [827, 125] on link "Charges" at bounding box center [835, 125] width 113 height 27
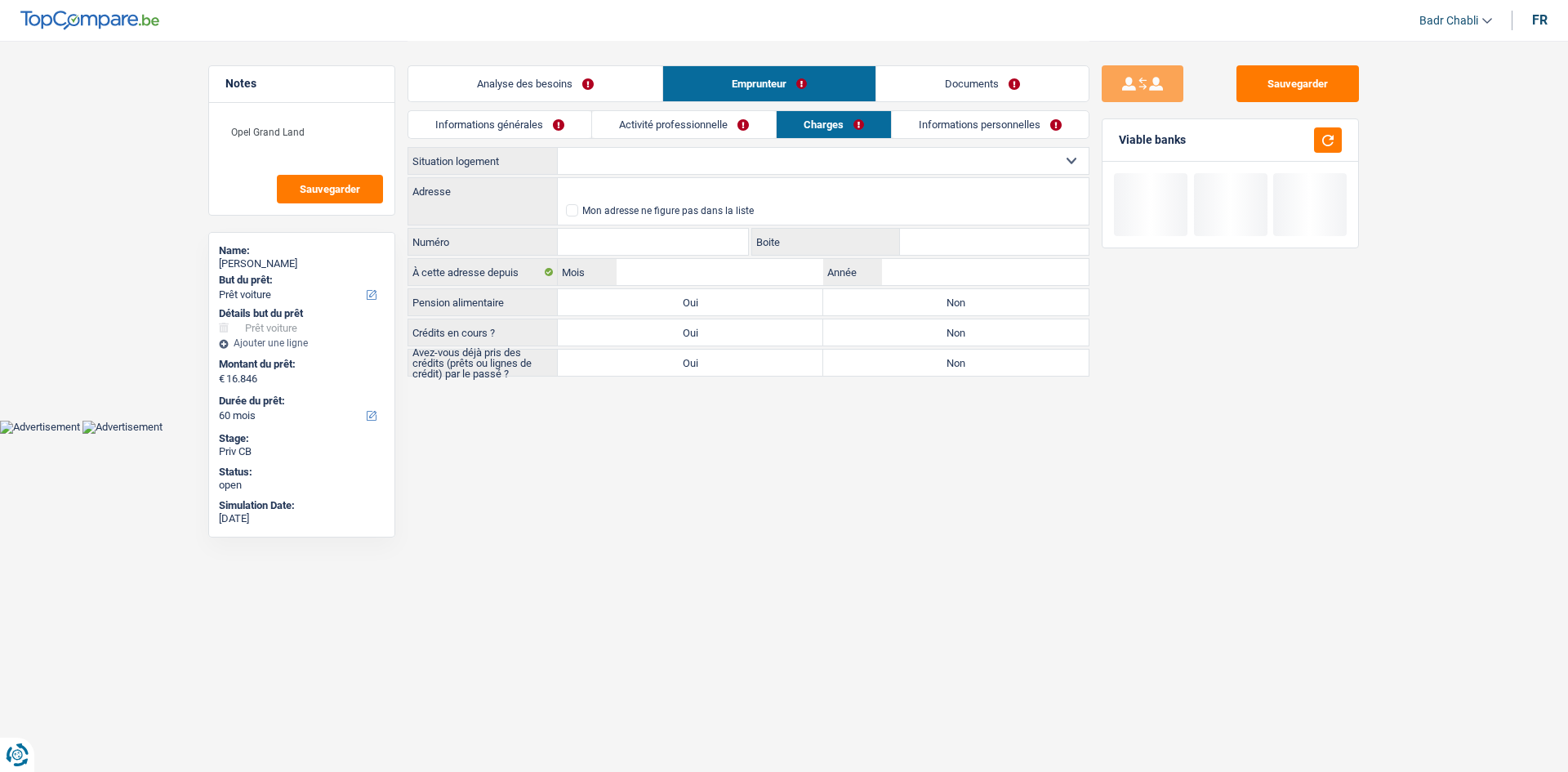
click at [729, 124] on link "Activité professionnelle" at bounding box center [684, 125] width 184 height 27
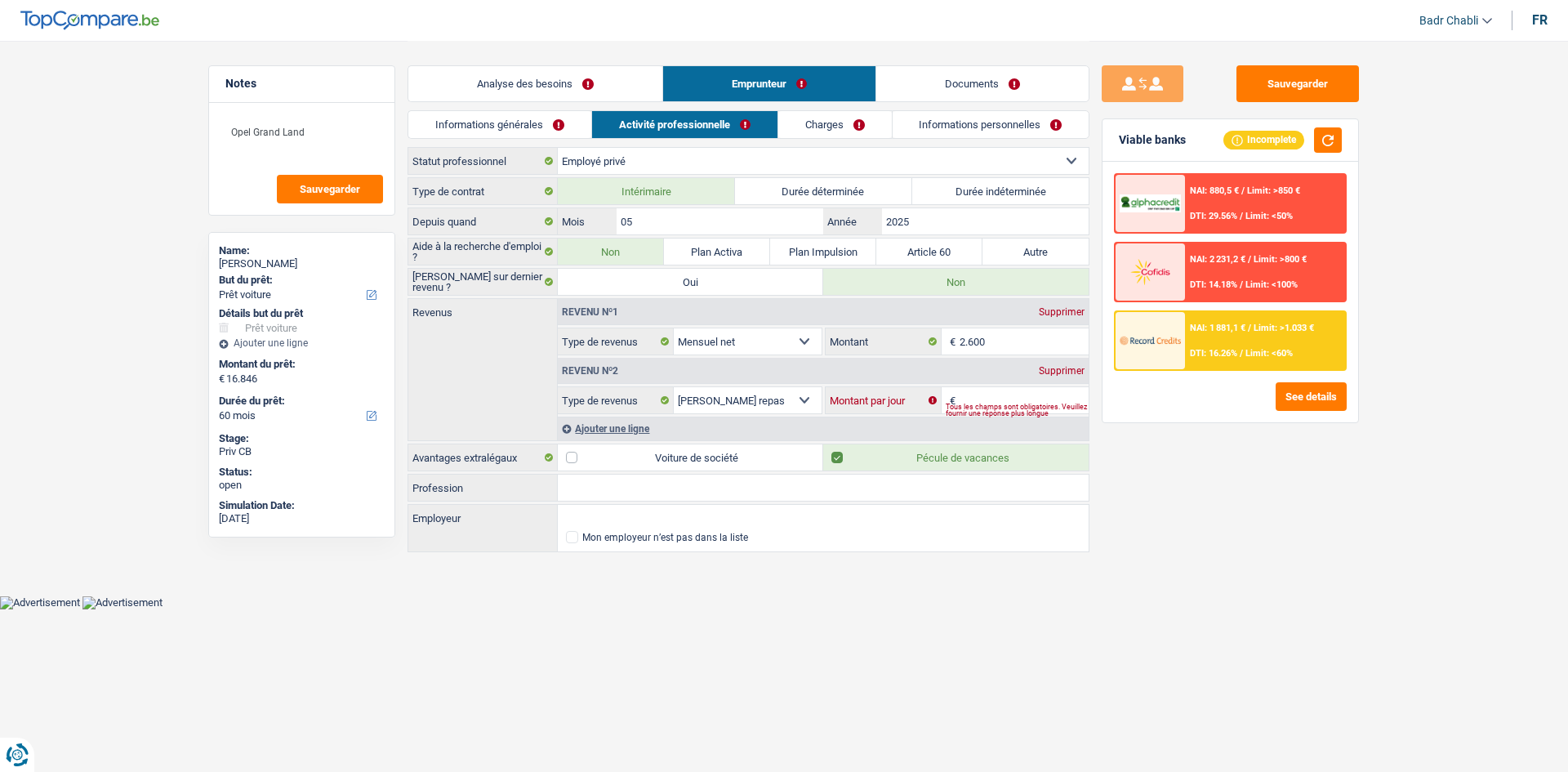
click at [994, 399] on input "Montant par jour" at bounding box center [1025, 400] width 130 height 26
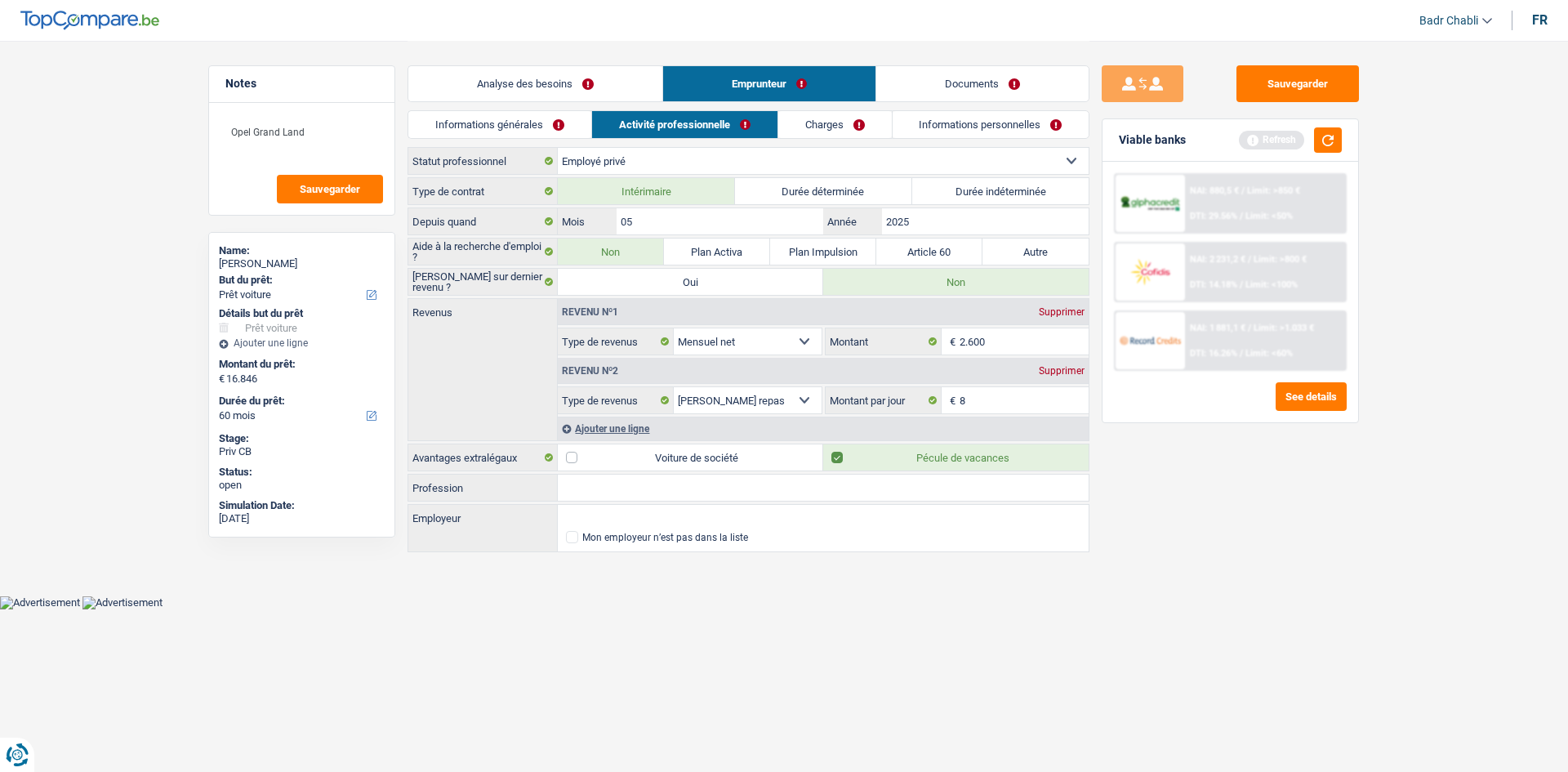
type input "8,0"
click at [745, 482] on input "Profession" at bounding box center [823, 487] width 531 height 26
type input "Ouvrier"
click at [681, 148] on select "Ouvrier Employé privé Employé public Invalide Indépendant Pensionné Chômeur Mut…" at bounding box center [823, 161] width 531 height 26
select select "worker"
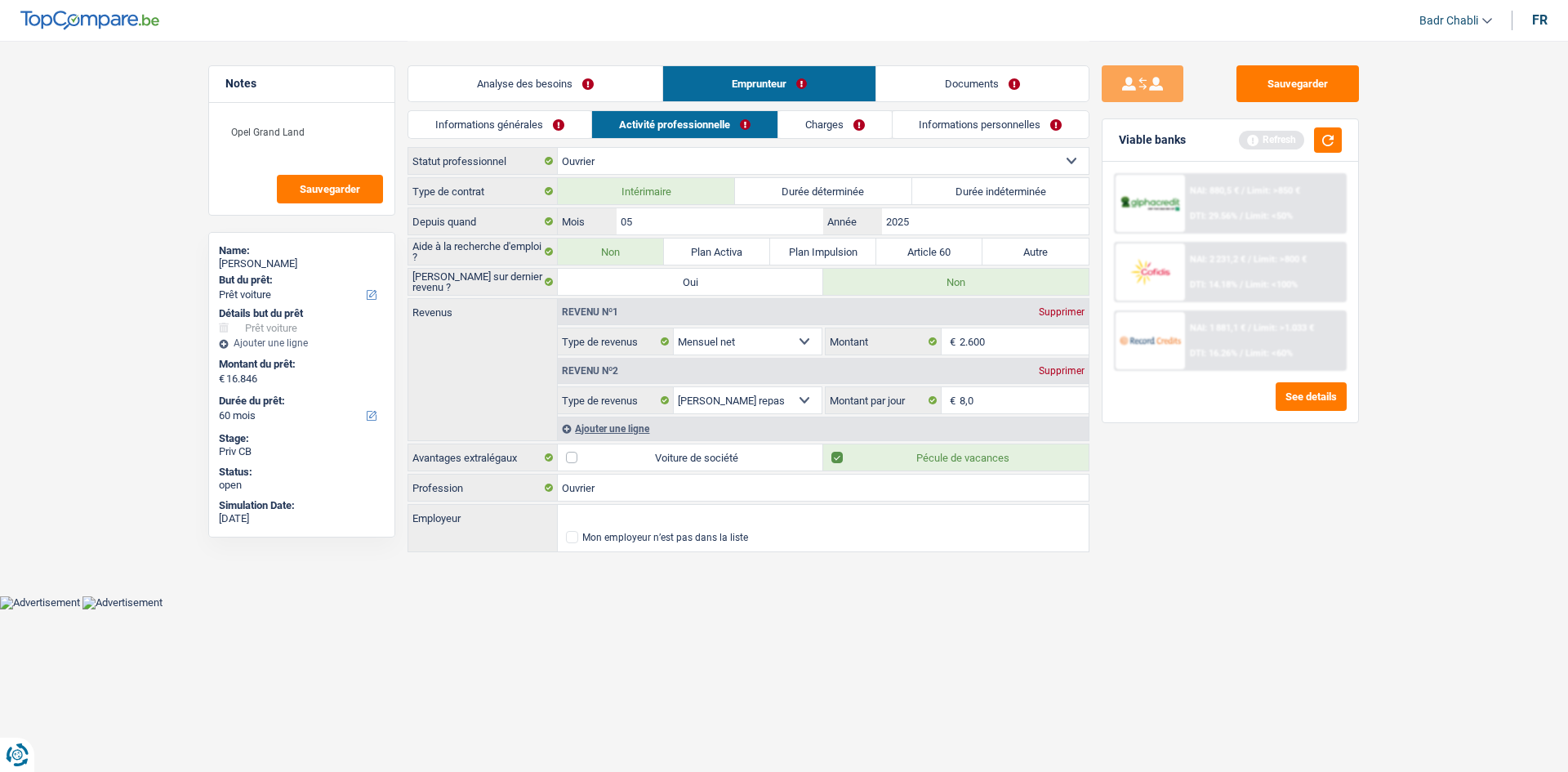
click at [558, 148] on select "Ouvrier Employé privé Employé public Invalide Indépendant Pensionné Chômeur Mut…" at bounding box center [823, 161] width 531 height 26
radio input "false"
checkbox input "false"
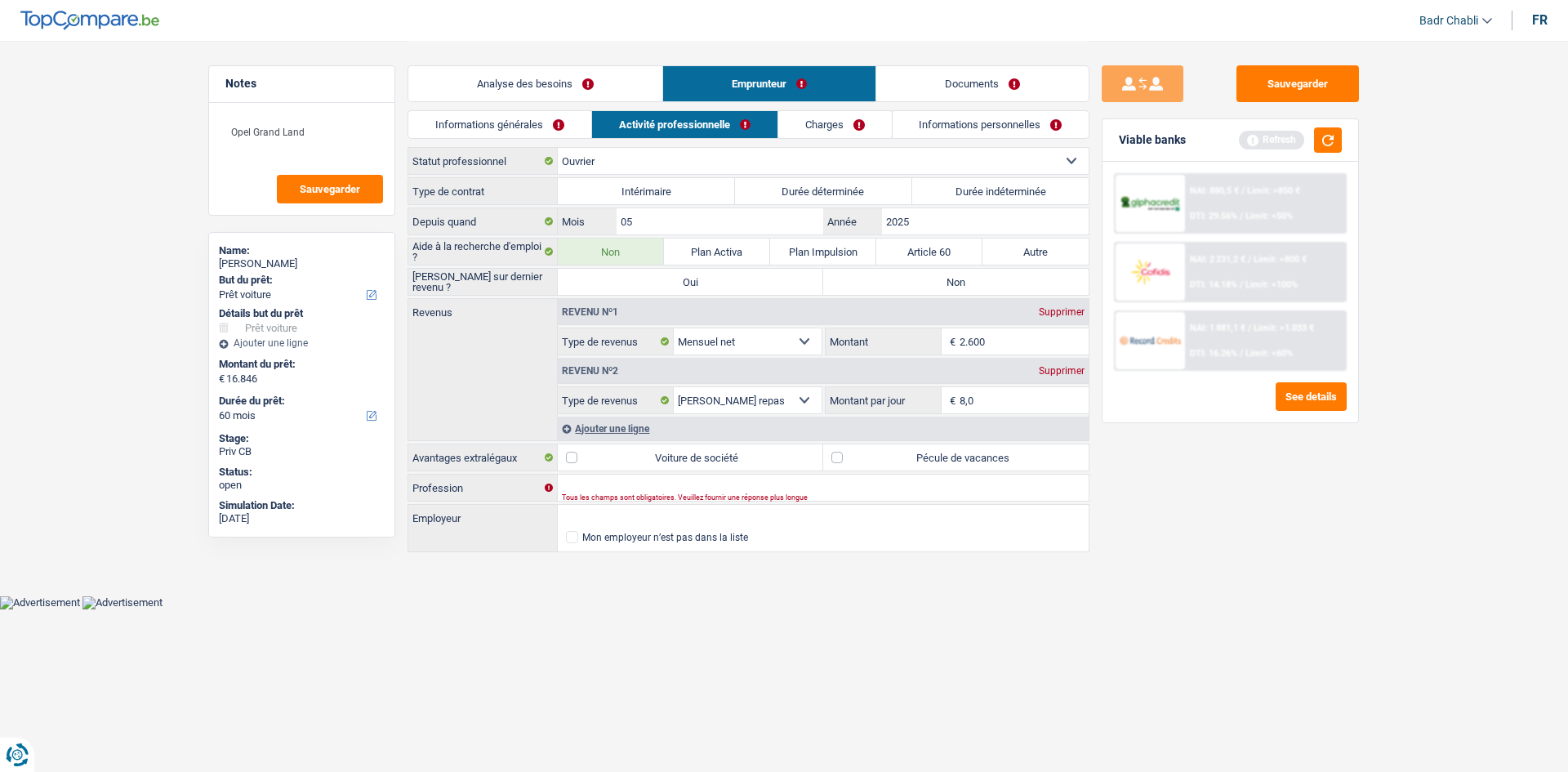
click at [618, 202] on label "Intérimaire" at bounding box center [646, 191] width 177 height 26
click at [618, 202] on input "Intérimaire" at bounding box center [646, 191] width 177 height 26
radio input "true"
click at [678, 283] on label "Oui" at bounding box center [691, 281] width 265 height 26
click at [678, 283] on input "Oui" at bounding box center [691, 281] width 265 height 26
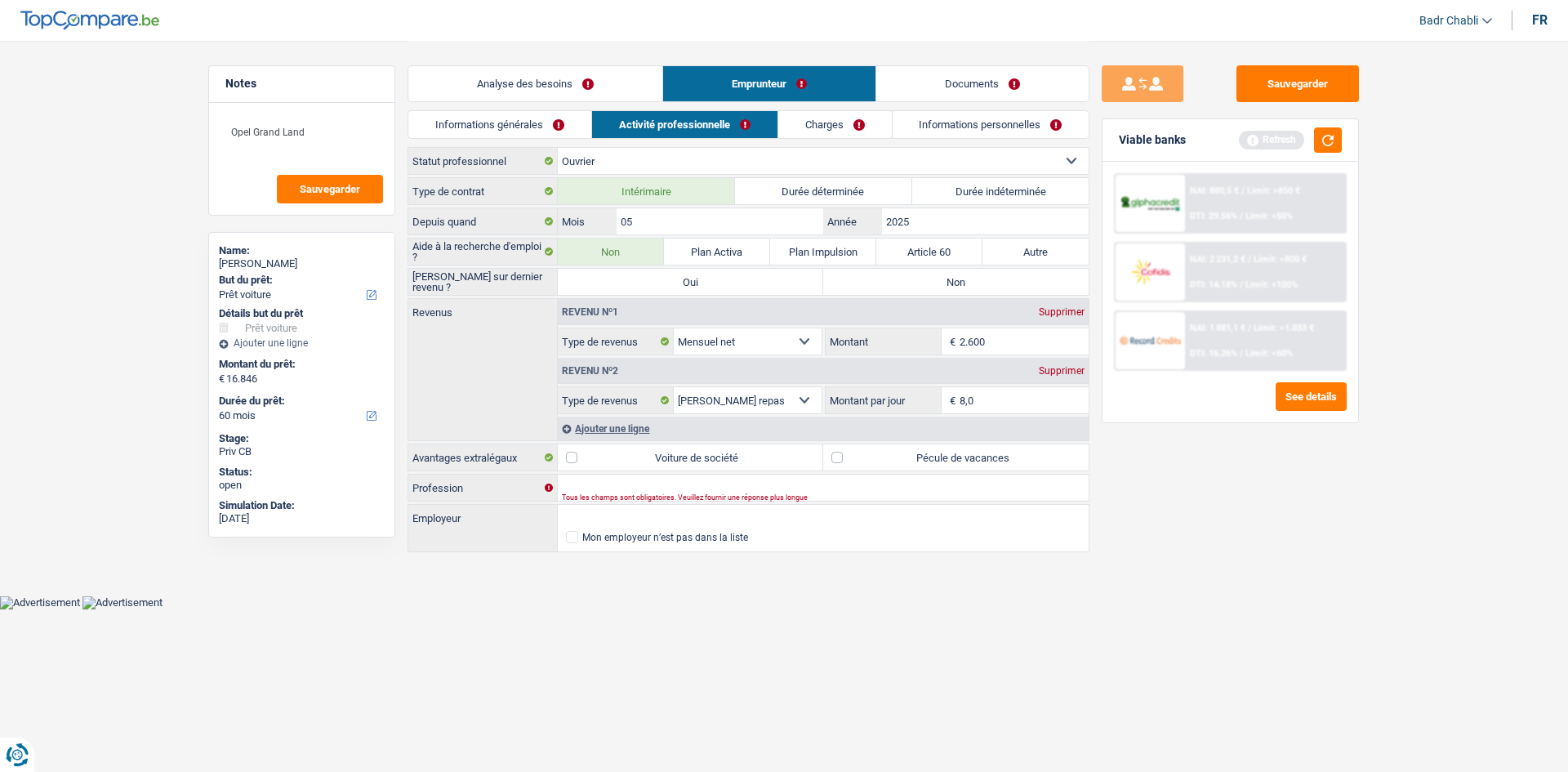
radio input "true"
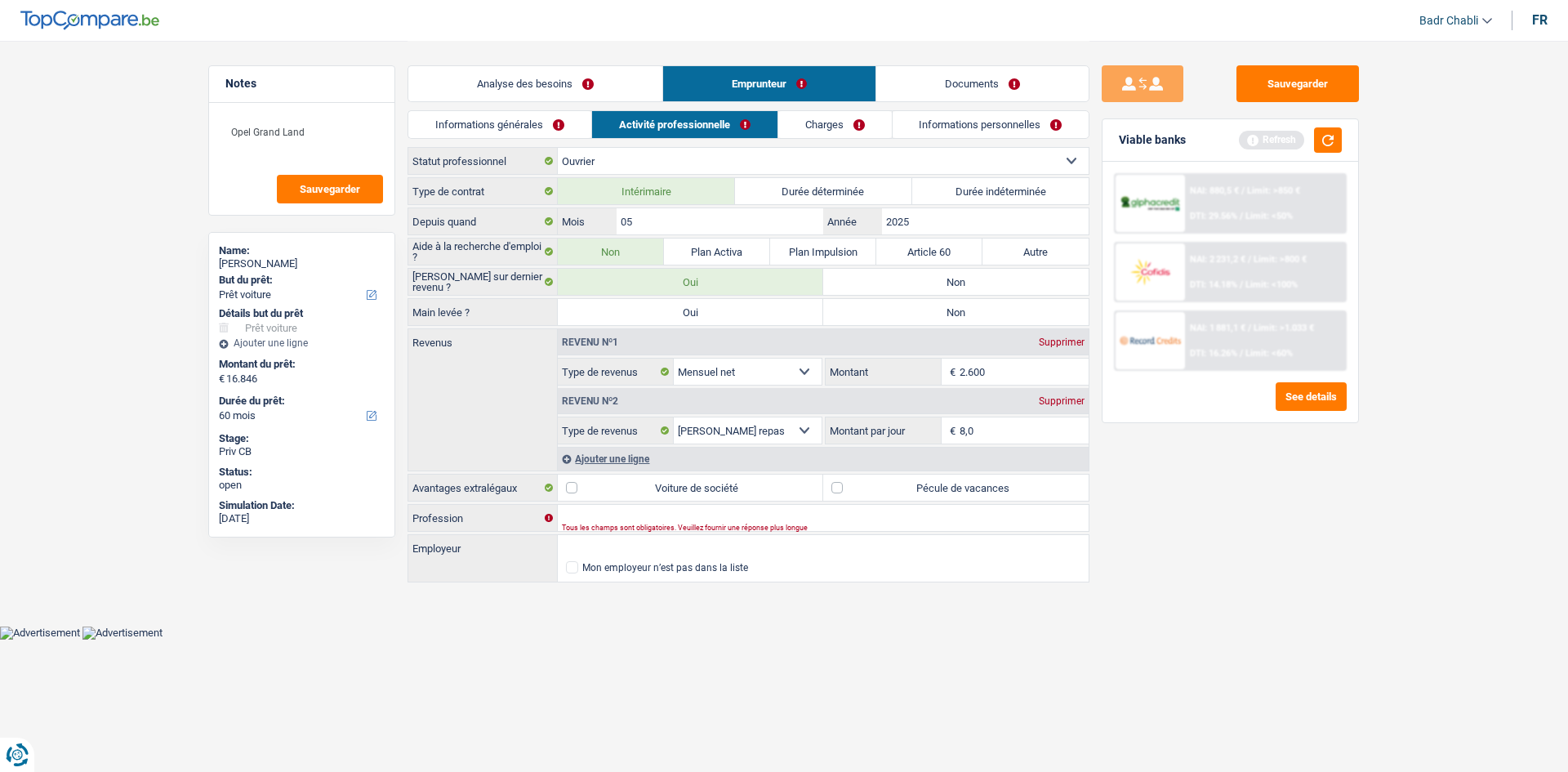
click at [902, 289] on label "Non" at bounding box center [956, 281] width 265 height 26
click at [902, 289] on input "Non" at bounding box center [956, 281] width 265 height 26
radio input "true"
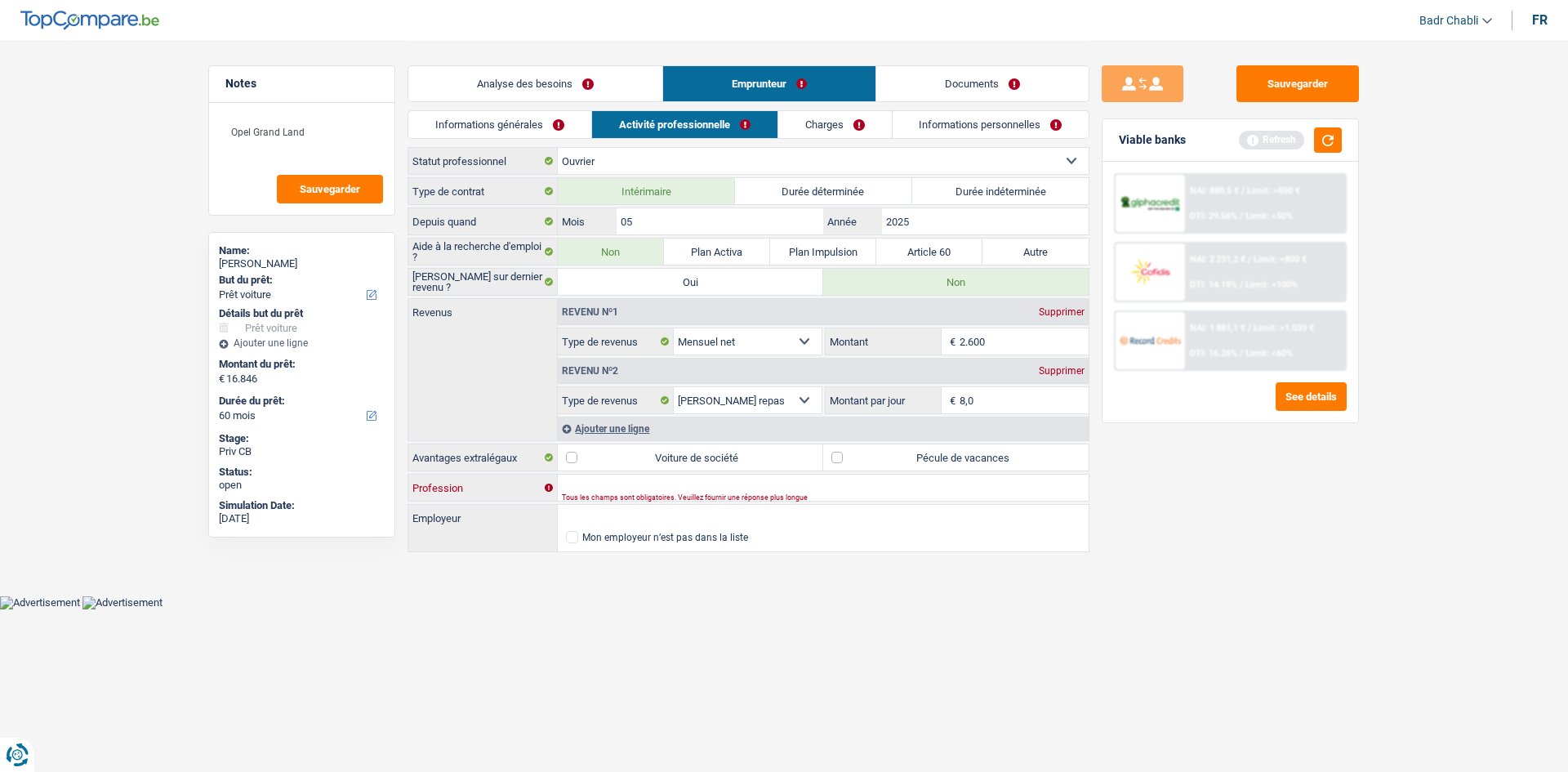
click at [655, 486] on input "Profession" at bounding box center [823, 487] width 531 height 26
type input "Ouvrier"
type input "Startpeople"
click at [833, 455] on label "Pécule de vacances" at bounding box center [956, 457] width 265 height 26
click at [833, 455] on input "Pécule de vacances" at bounding box center [956, 457] width 265 height 26
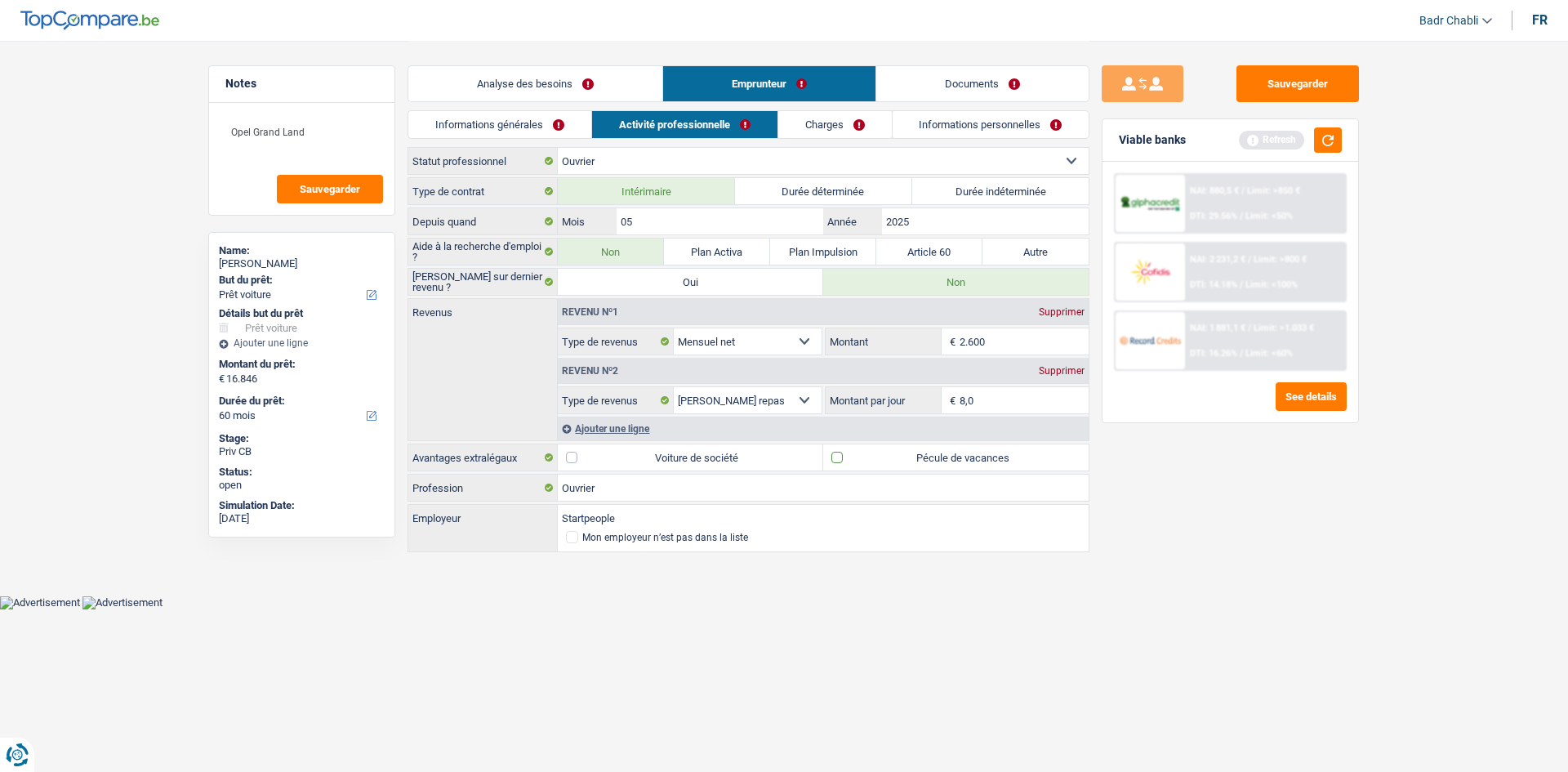
checkbox input "true"
click at [812, 114] on link "Charges" at bounding box center [835, 125] width 113 height 27
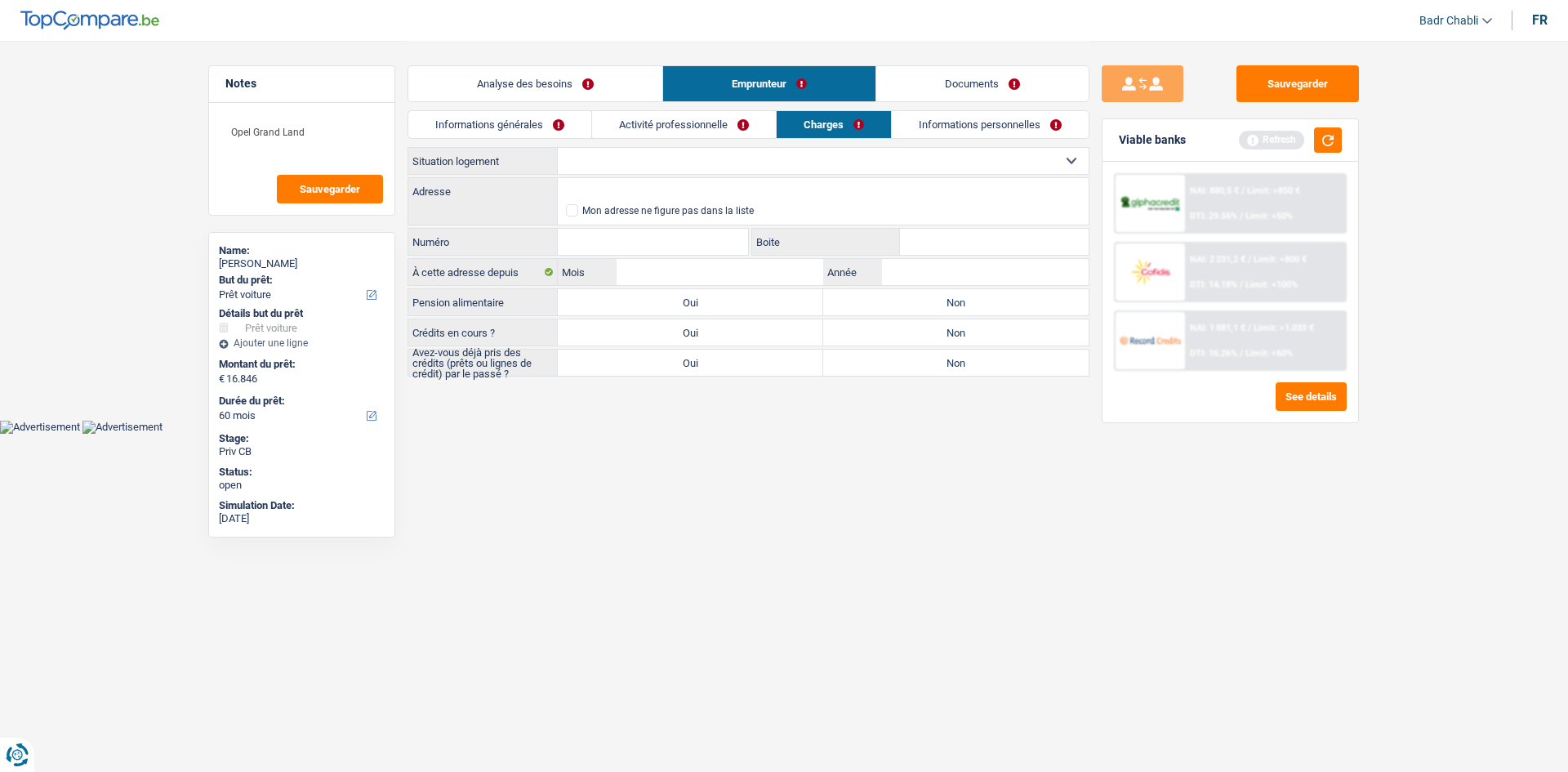
click at [717, 168] on select "Locataire Propriétaire avec prêt hypothécaire Propriétaire sans prêt hypothécai…" at bounding box center [823, 161] width 531 height 26
click at [558, 148] on select "Locataire Propriétaire avec prêt hypothécaire Propriétaire sans prêt hypothécai…" at bounding box center [823, 161] width 531 height 26
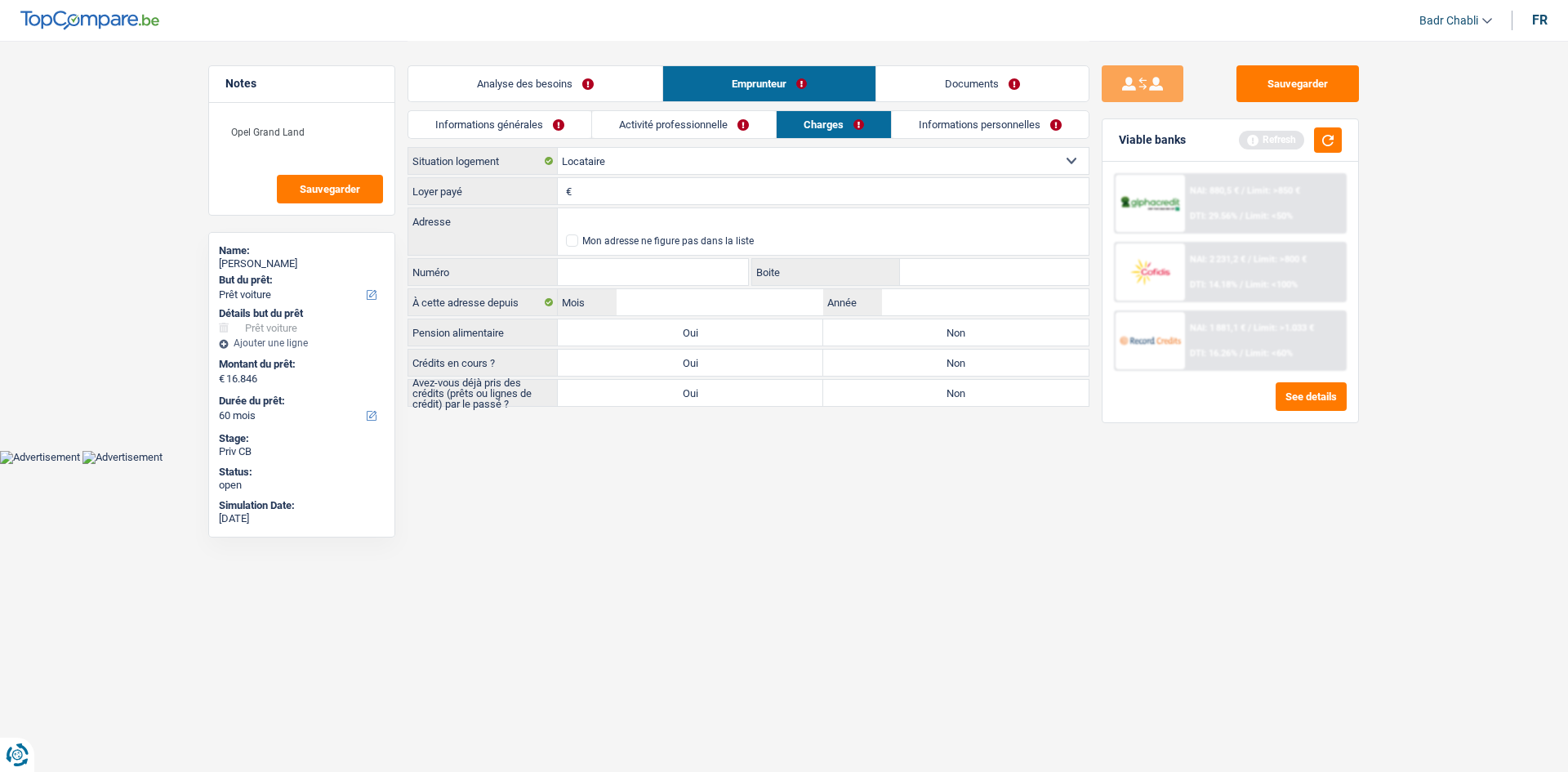
click at [659, 170] on select "Locataire Propriétaire avec prêt hypothécaire Propriétaire sans prêt hypothécai…" at bounding box center [823, 161] width 531 height 26
select select "liveWithParents"
click at [558, 148] on select "Locataire Propriétaire avec prêt hypothécaire Propriétaire sans prêt hypothécai…" at bounding box center [823, 161] width 531 height 26
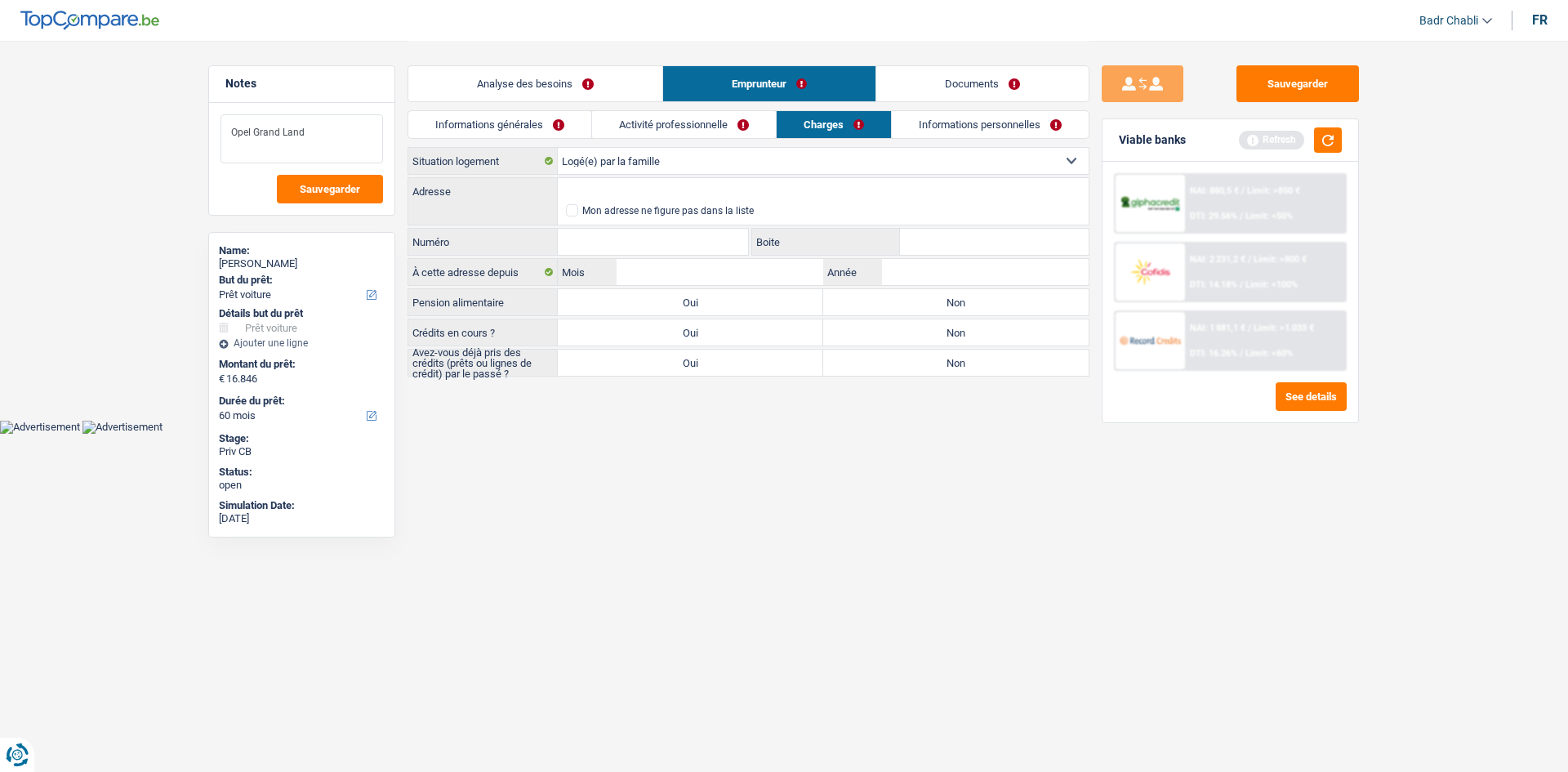
click at [354, 132] on textarea "Opel Grand Land" at bounding box center [302, 139] width 163 height 49
click at [360, 132] on textarea "Opel Grand Land" at bounding box center [302, 139] width 163 height 49
type textarea "Son compagnon paie le loyer et monsieur paie les charges"
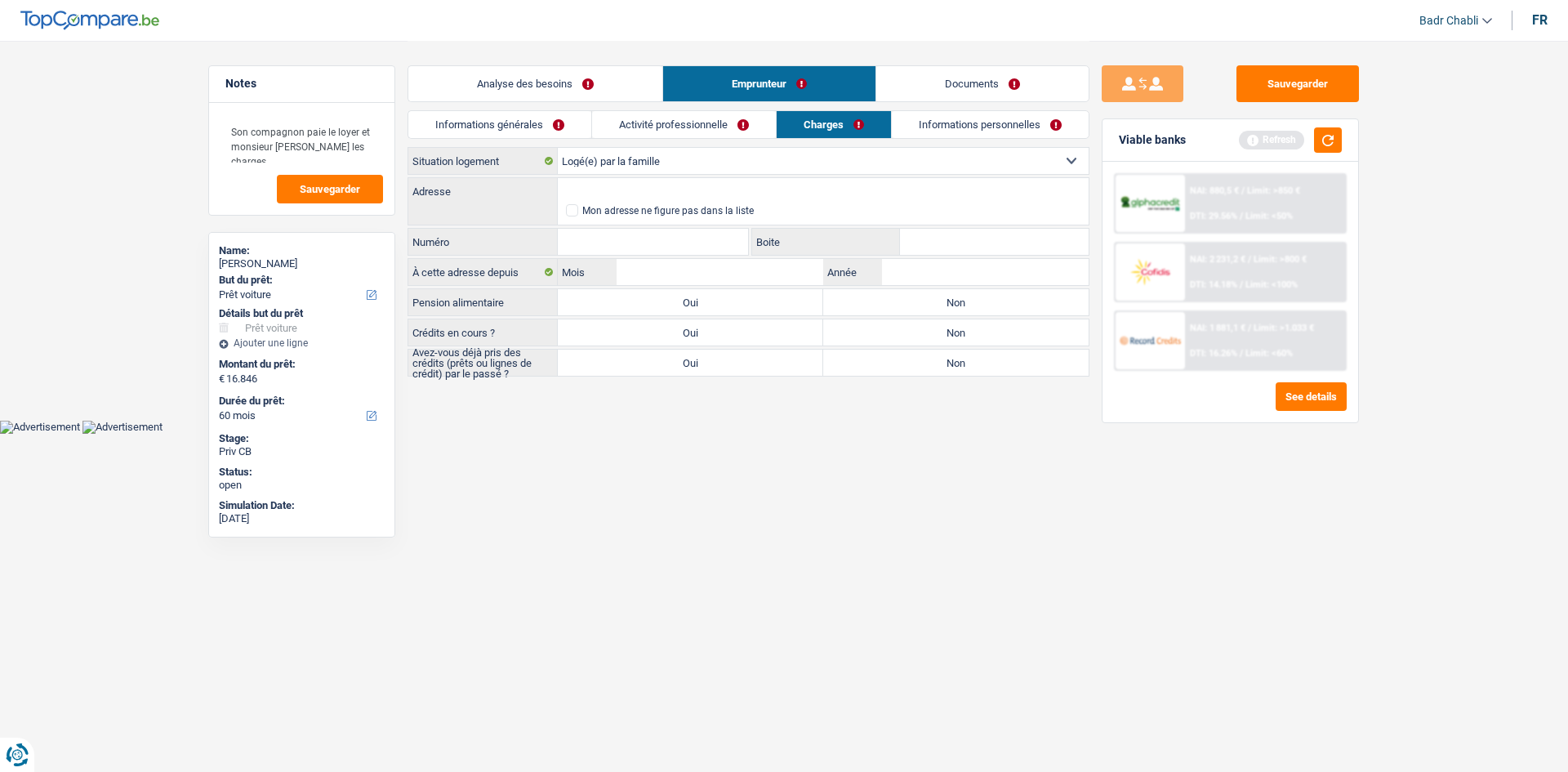
click at [961, 307] on label "Non" at bounding box center [956, 302] width 265 height 26
click at [961, 307] on input "Non" at bounding box center [956, 302] width 265 height 26
radio input "true"
click at [936, 327] on label "Non" at bounding box center [956, 332] width 265 height 26
click at [936, 327] on input "Non" at bounding box center [956, 332] width 265 height 26
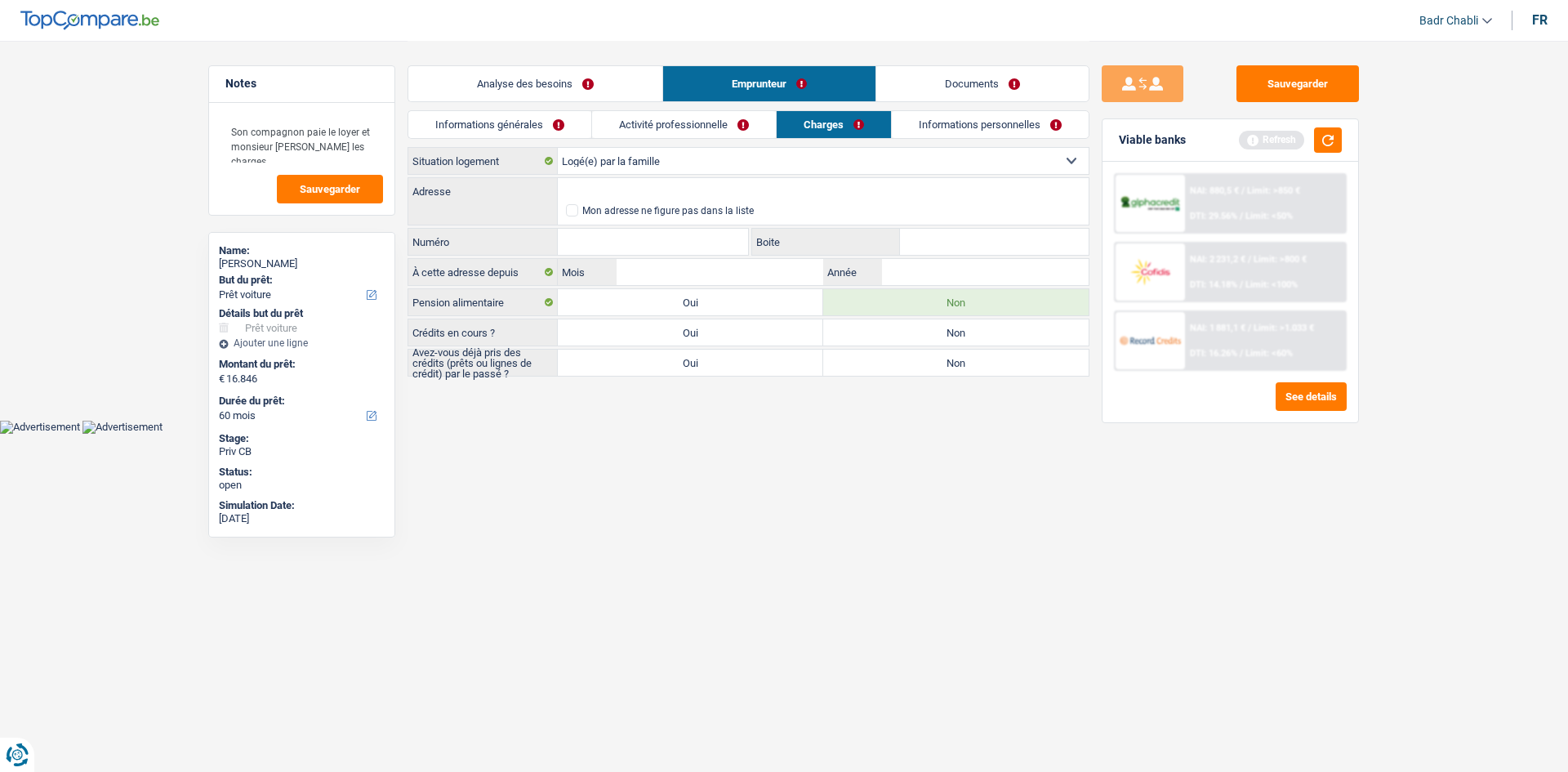
radio input "true"
click at [915, 357] on label "Non" at bounding box center [956, 362] width 265 height 26
click at [915, 357] on input "Non" at bounding box center [956, 362] width 265 height 26
radio input "true"
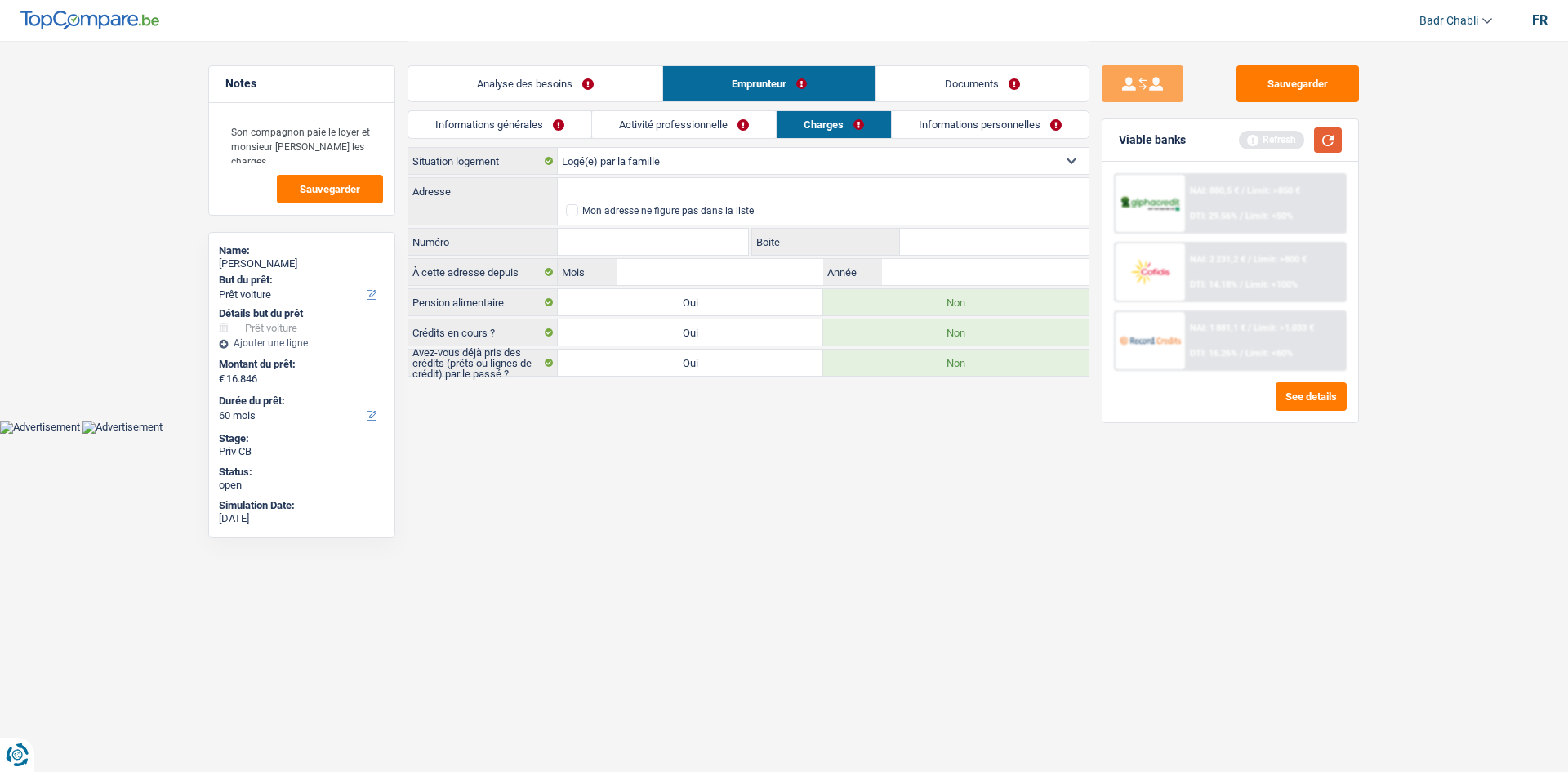
click at [1329, 142] on button "button" at bounding box center [1328, 140] width 28 height 25
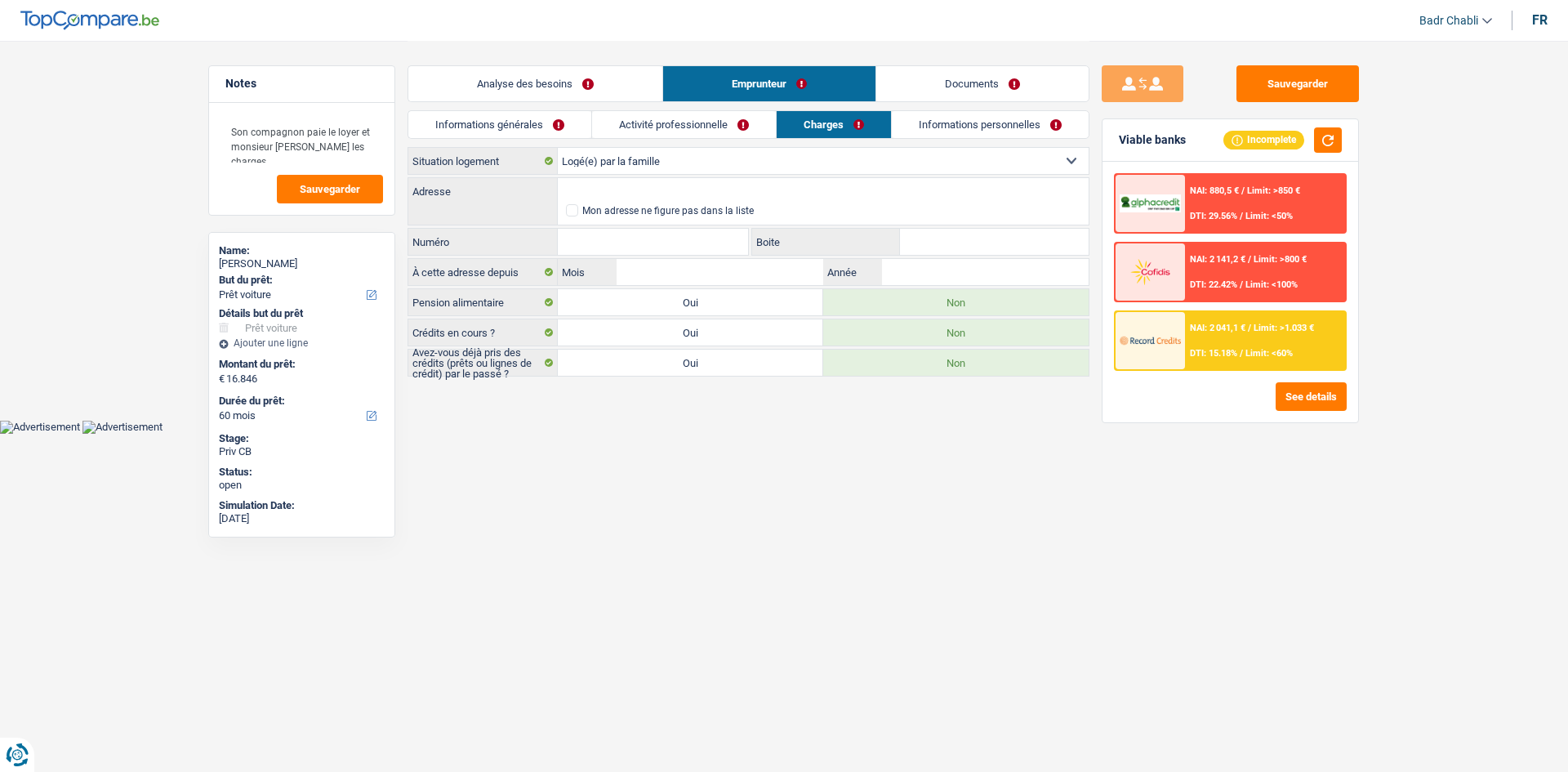
click at [718, 125] on link "Activité professionnelle" at bounding box center [684, 125] width 184 height 27
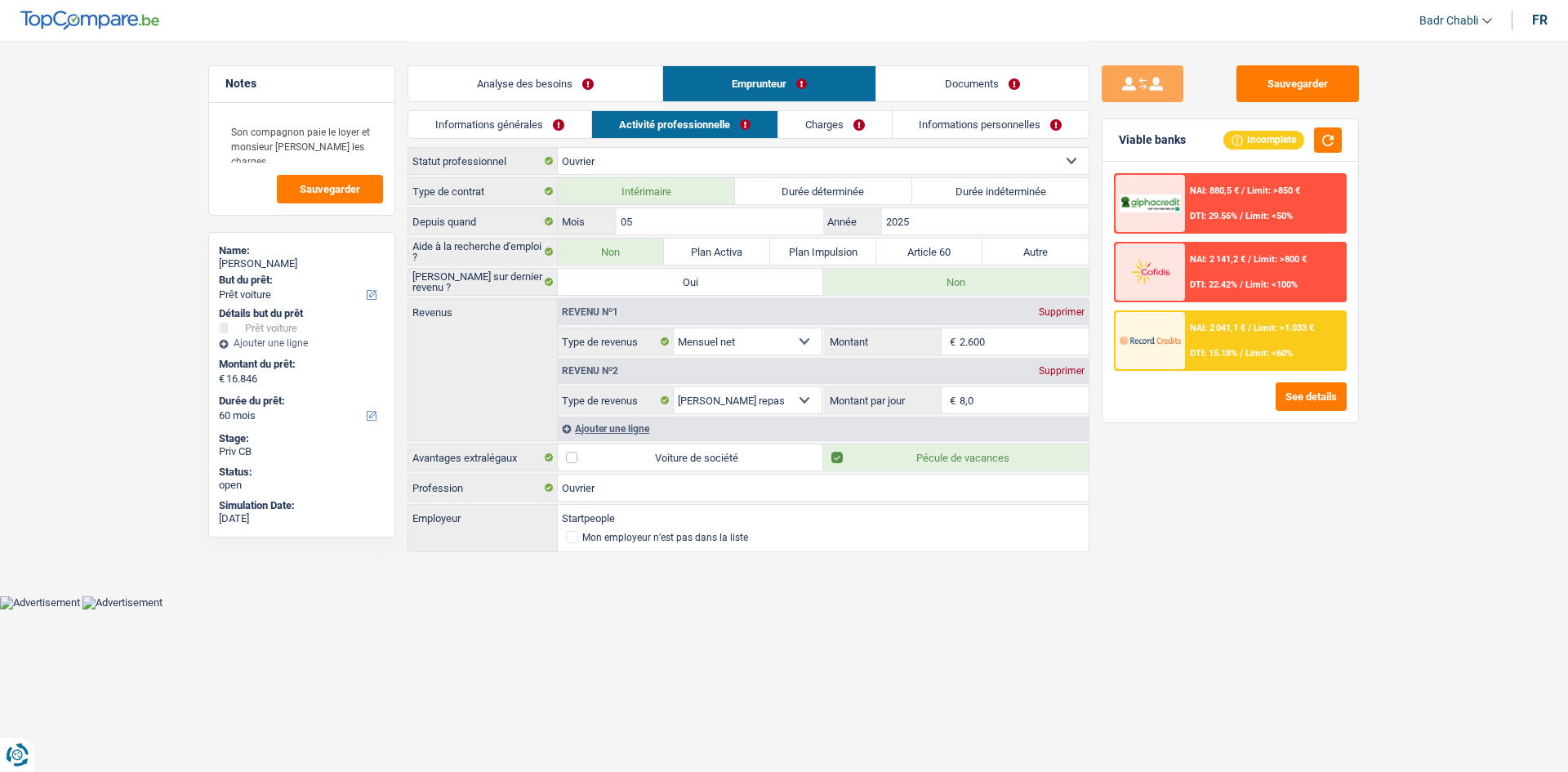
click at [493, 128] on link "Informations générales" at bounding box center [500, 125] width 183 height 27
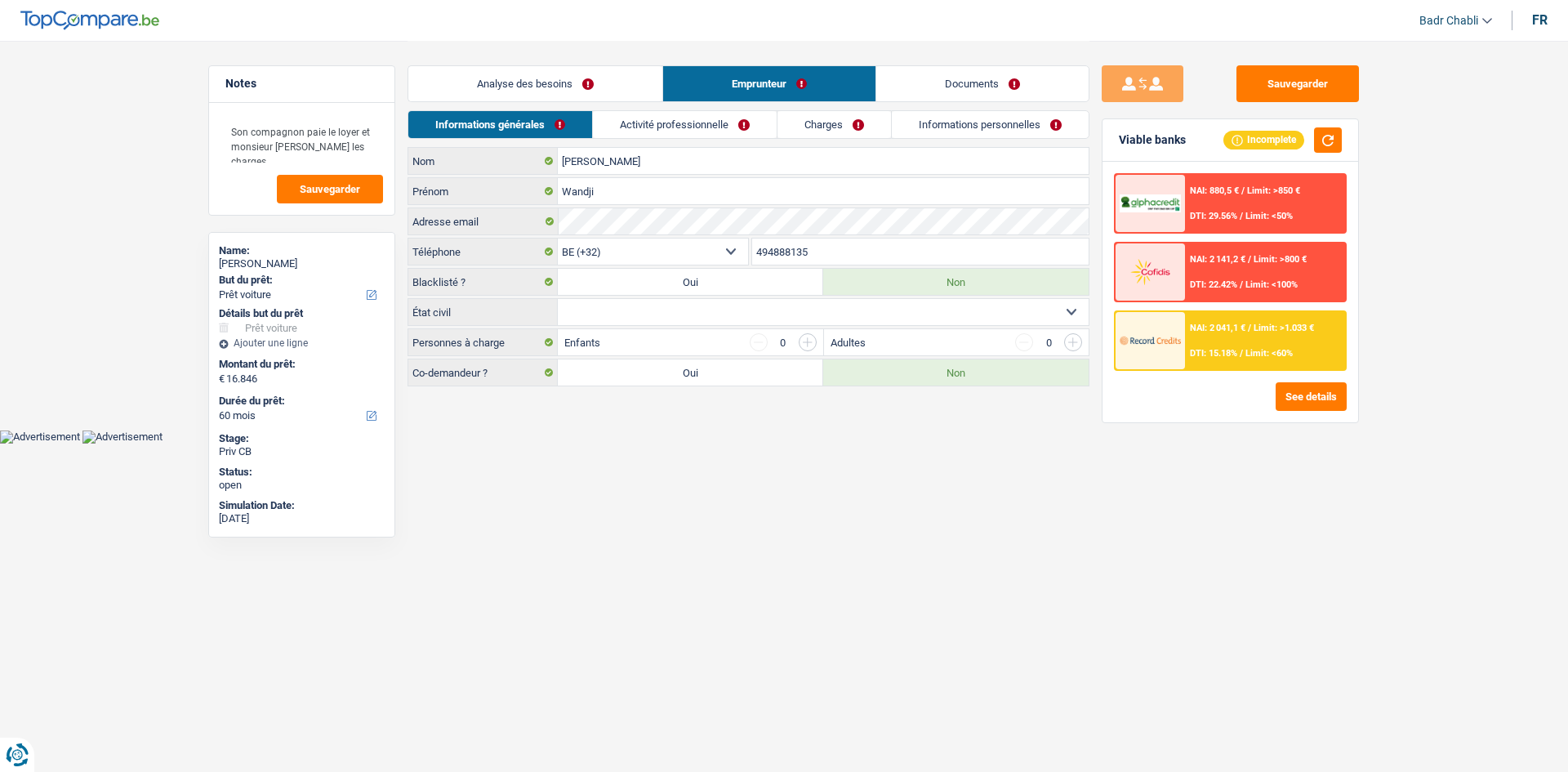
click at [658, 314] on select "Célibataire Marié(e) Cohabitant(e) légal(e) Divorcé(e) Veuf(ve) Séparé (de fait…" at bounding box center [823, 312] width 531 height 26
select select "single"
click at [558, 299] on select "Célibataire Marié(e) Cohabitant(e) légal(e) Divorcé(e) Veuf(ve) Séparé (de fait…" at bounding box center [823, 312] width 531 height 26
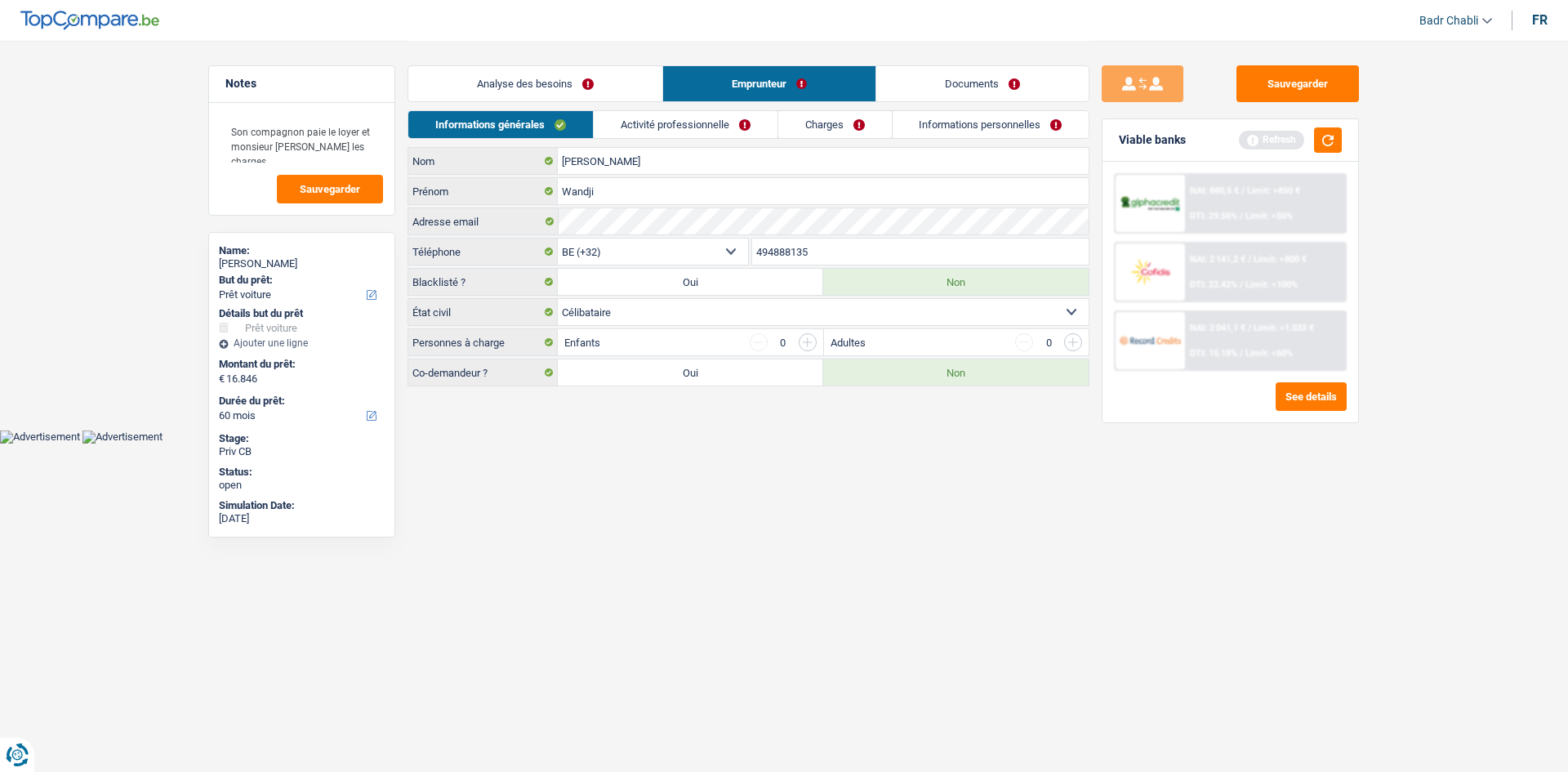
click at [785, 133] on link "Charges" at bounding box center [835, 125] width 113 height 27
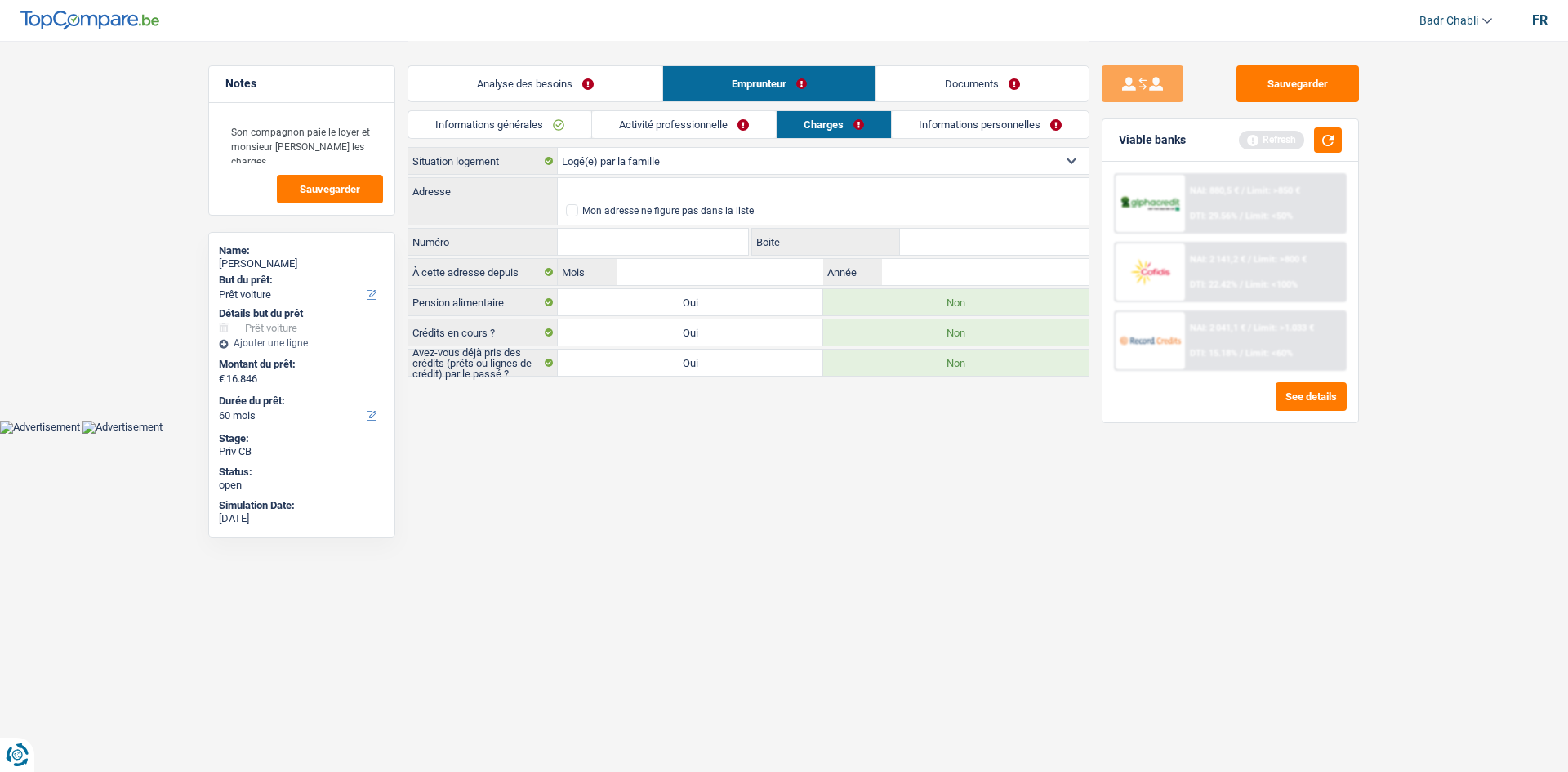
click at [655, 132] on link "Activité professionnelle" at bounding box center [684, 125] width 184 height 27
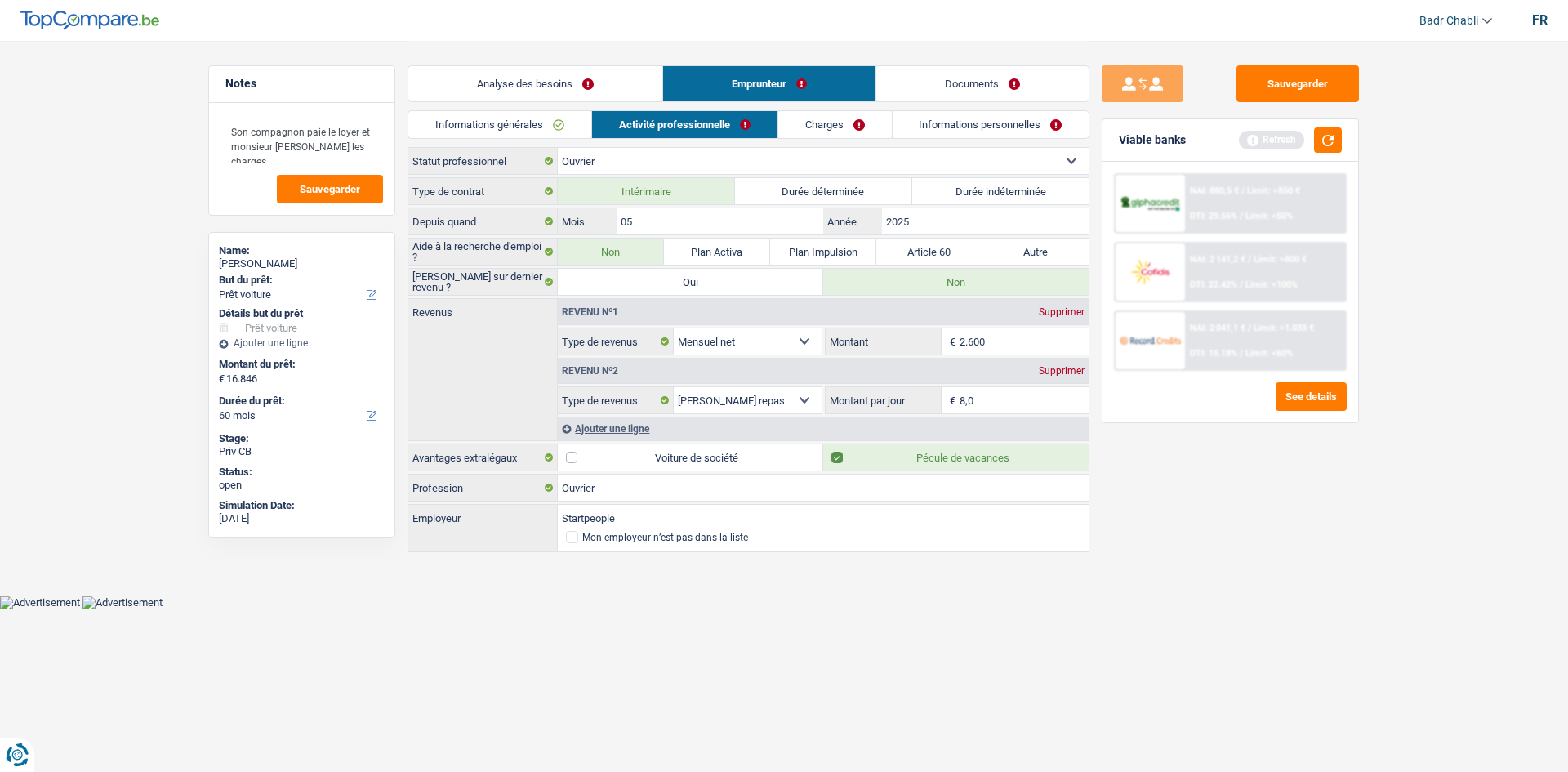
click at [868, 135] on link "Charges" at bounding box center [835, 125] width 113 height 27
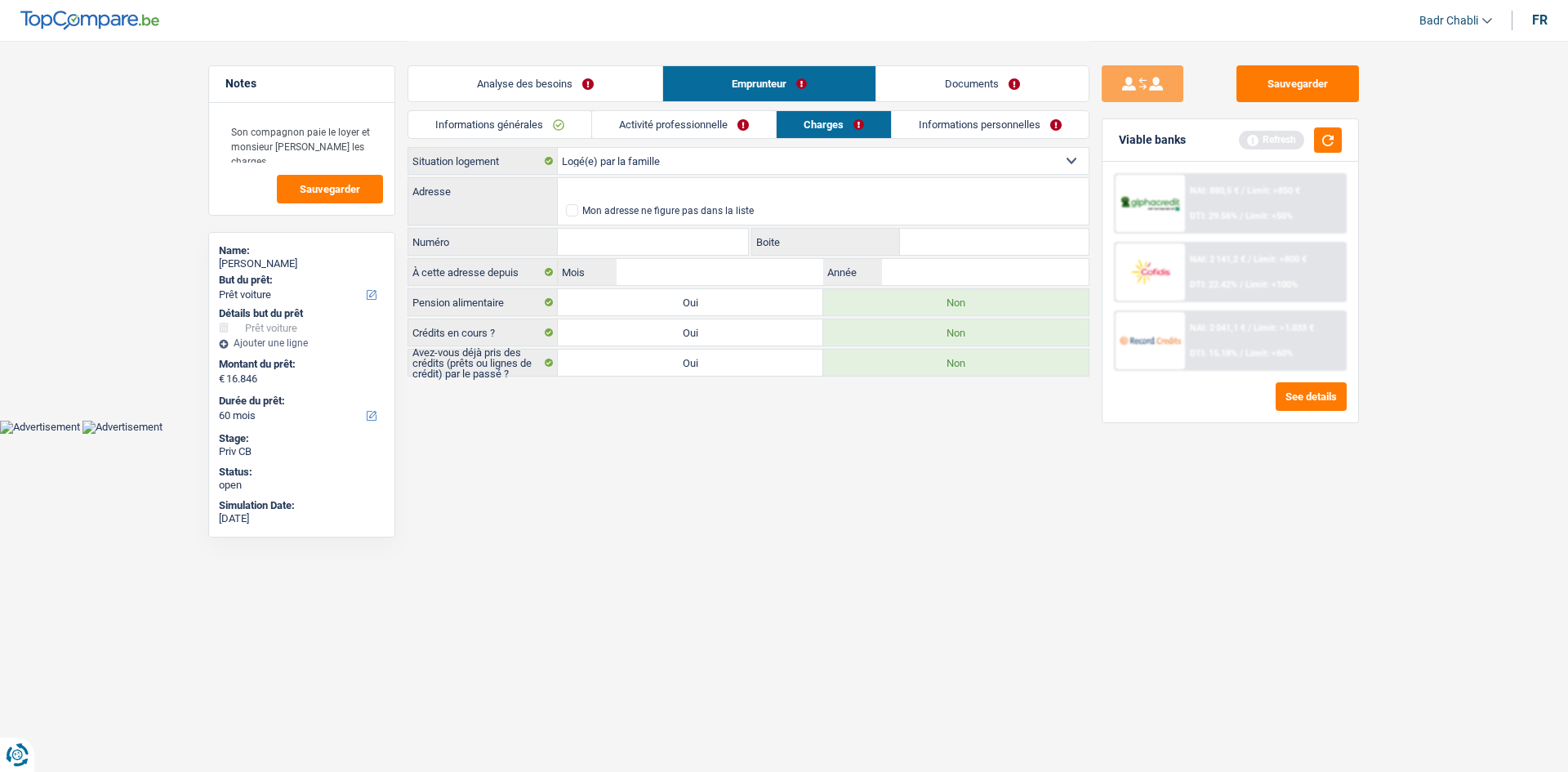
click at [999, 128] on link "Informations personnelles" at bounding box center [990, 125] width 197 height 27
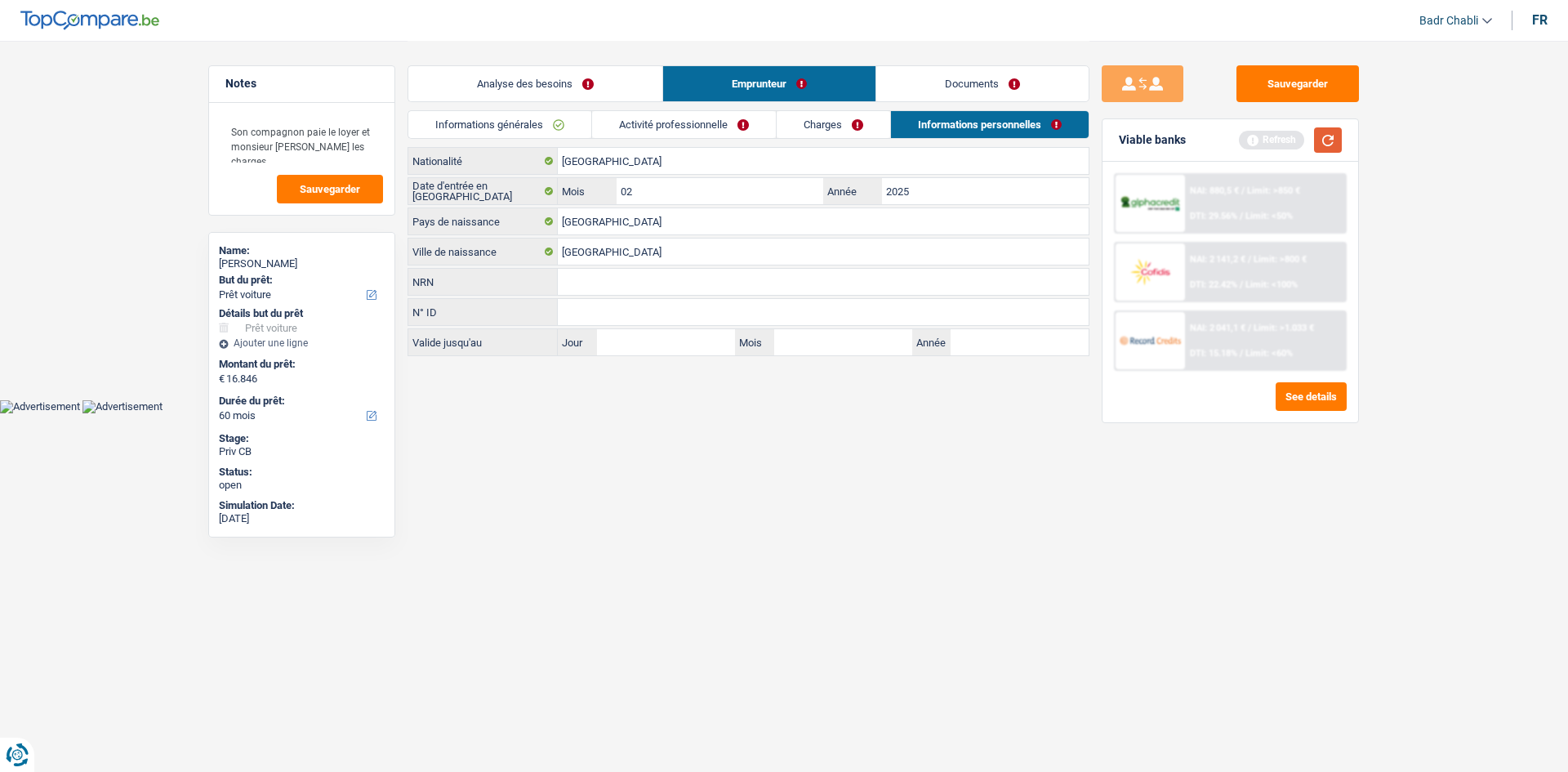
click at [1338, 146] on button "button" at bounding box center [1328, 140] width 28 height 25
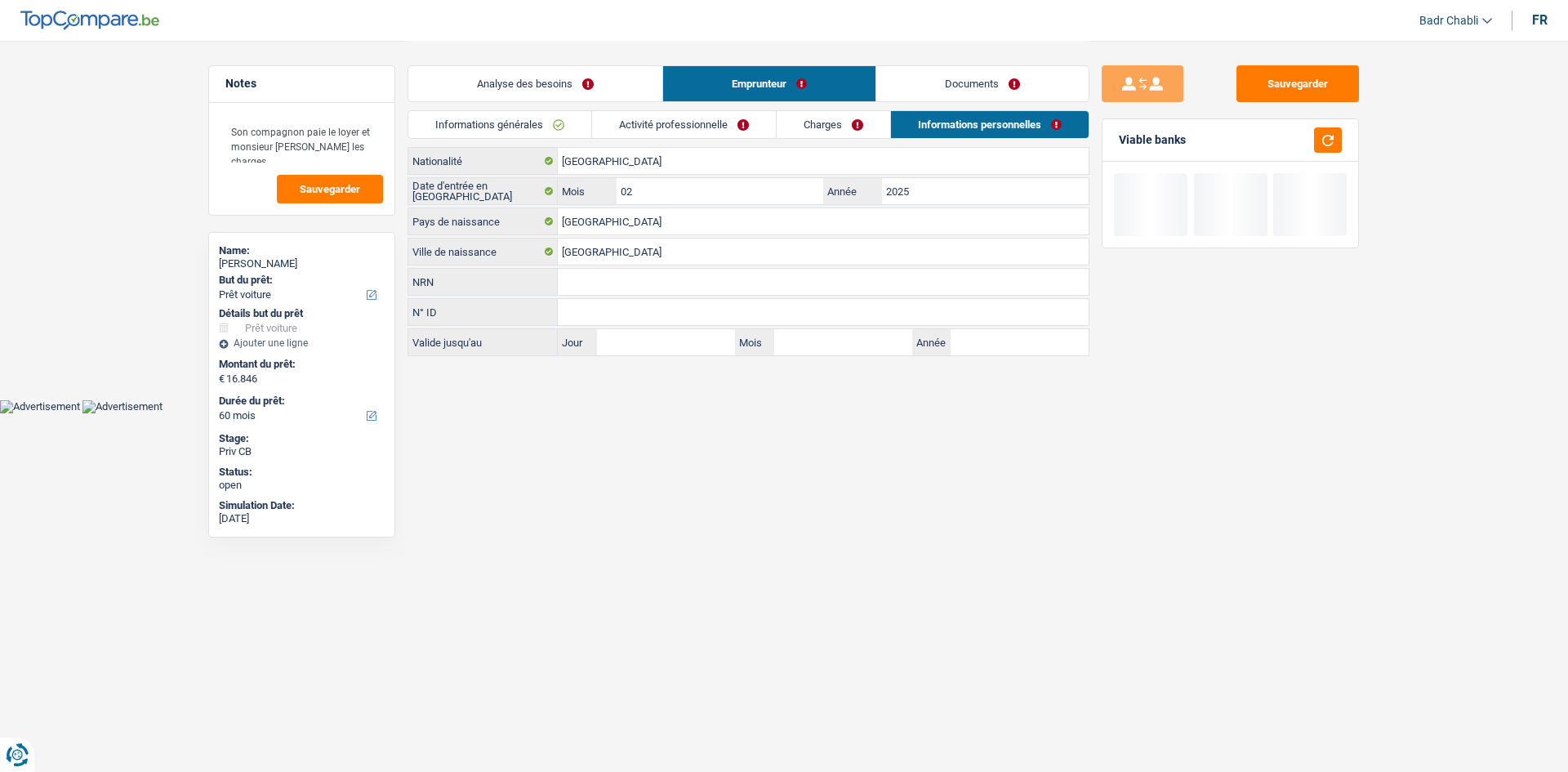
click at [526, 90] on link "Analyse des besoins" at bounding box center [536, 83] width 254 height 35
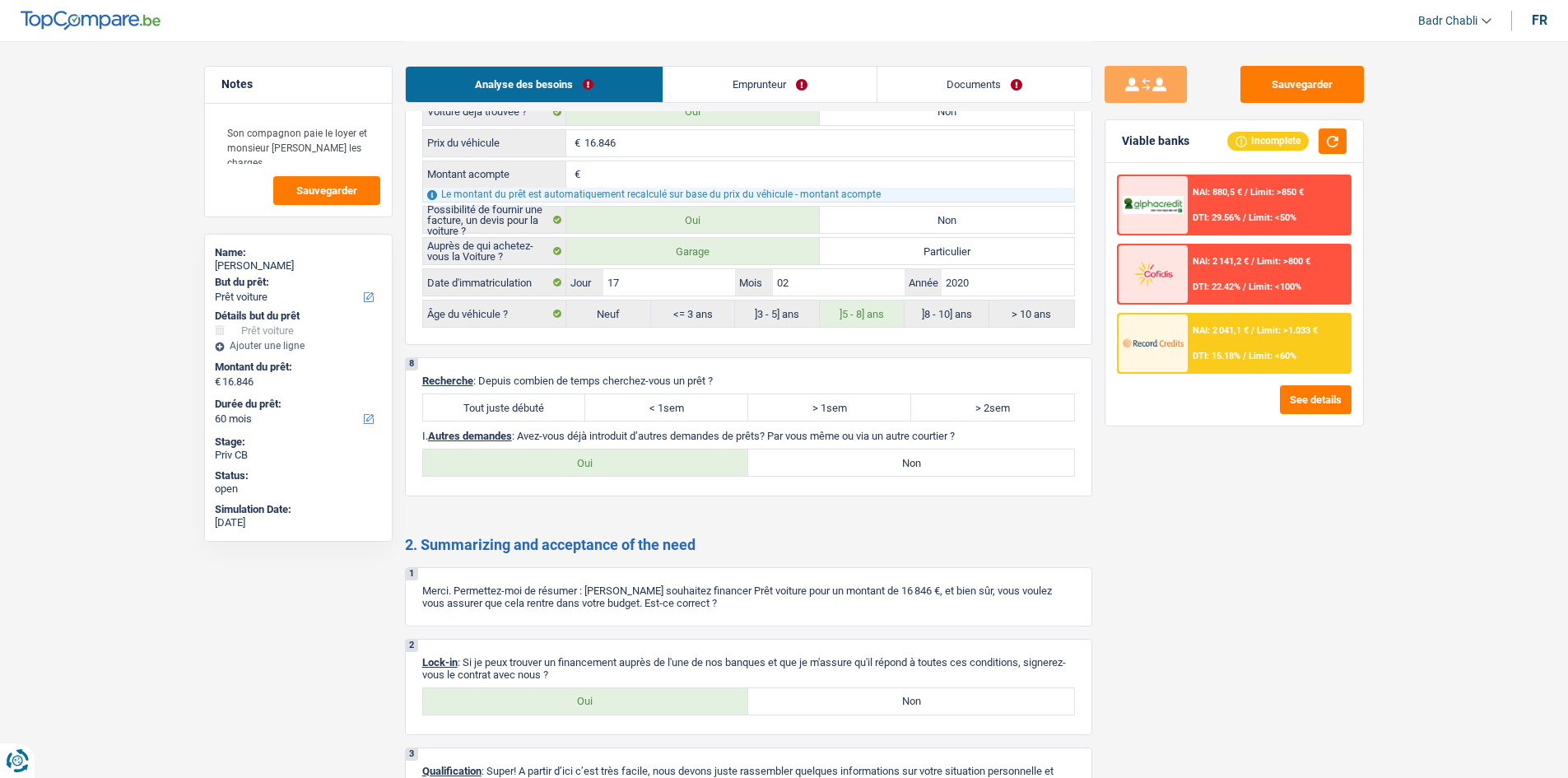
scroll to position [2102, 0]
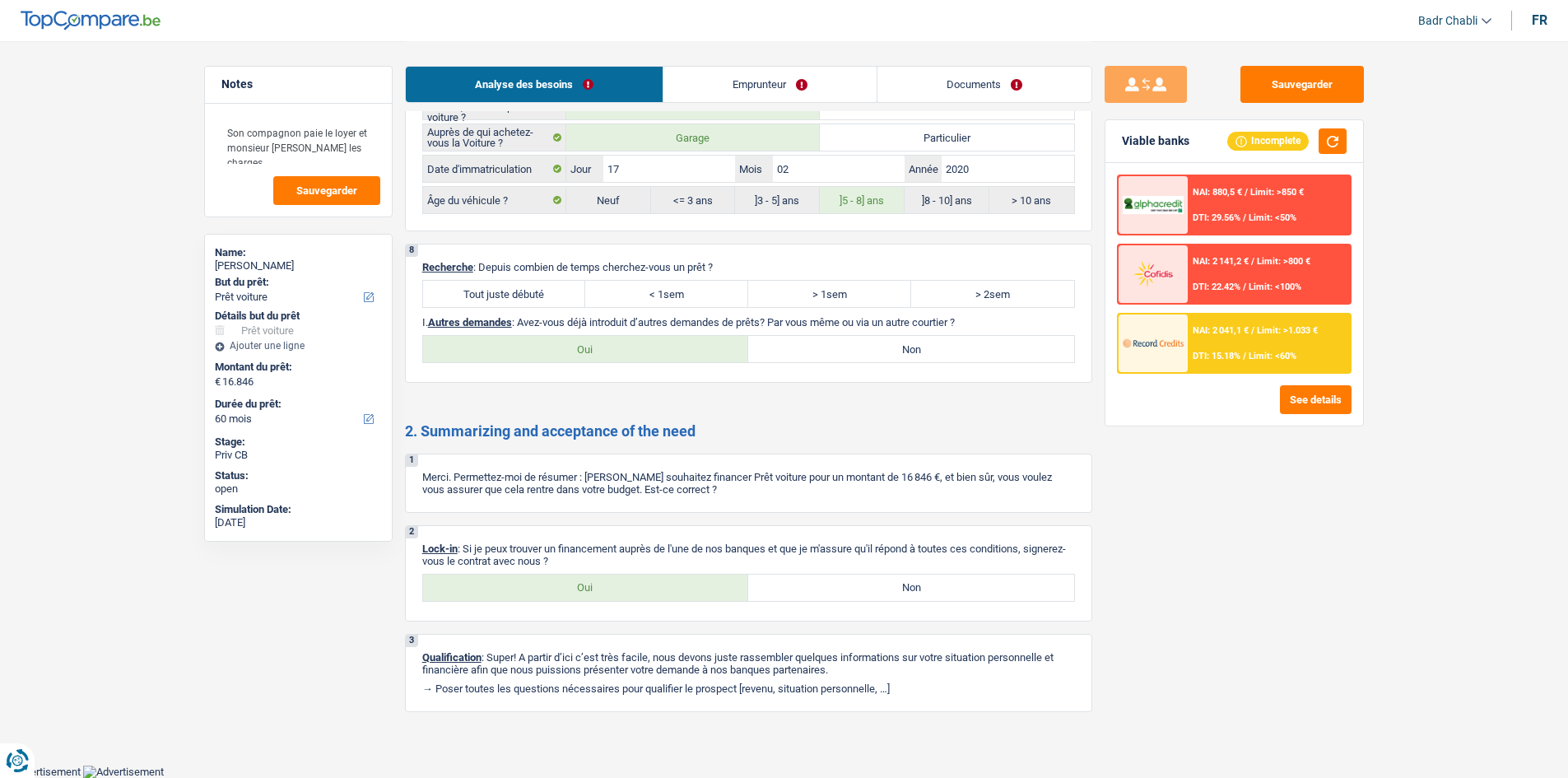
click at [572, 301] on label "Tout juste débuté" at bounding box center [504, 294] width 163 height 26
click at [572, 301] on input "Tout juste débuté" at bounding box center [504, 294] width 163 height 26
radio input "true"
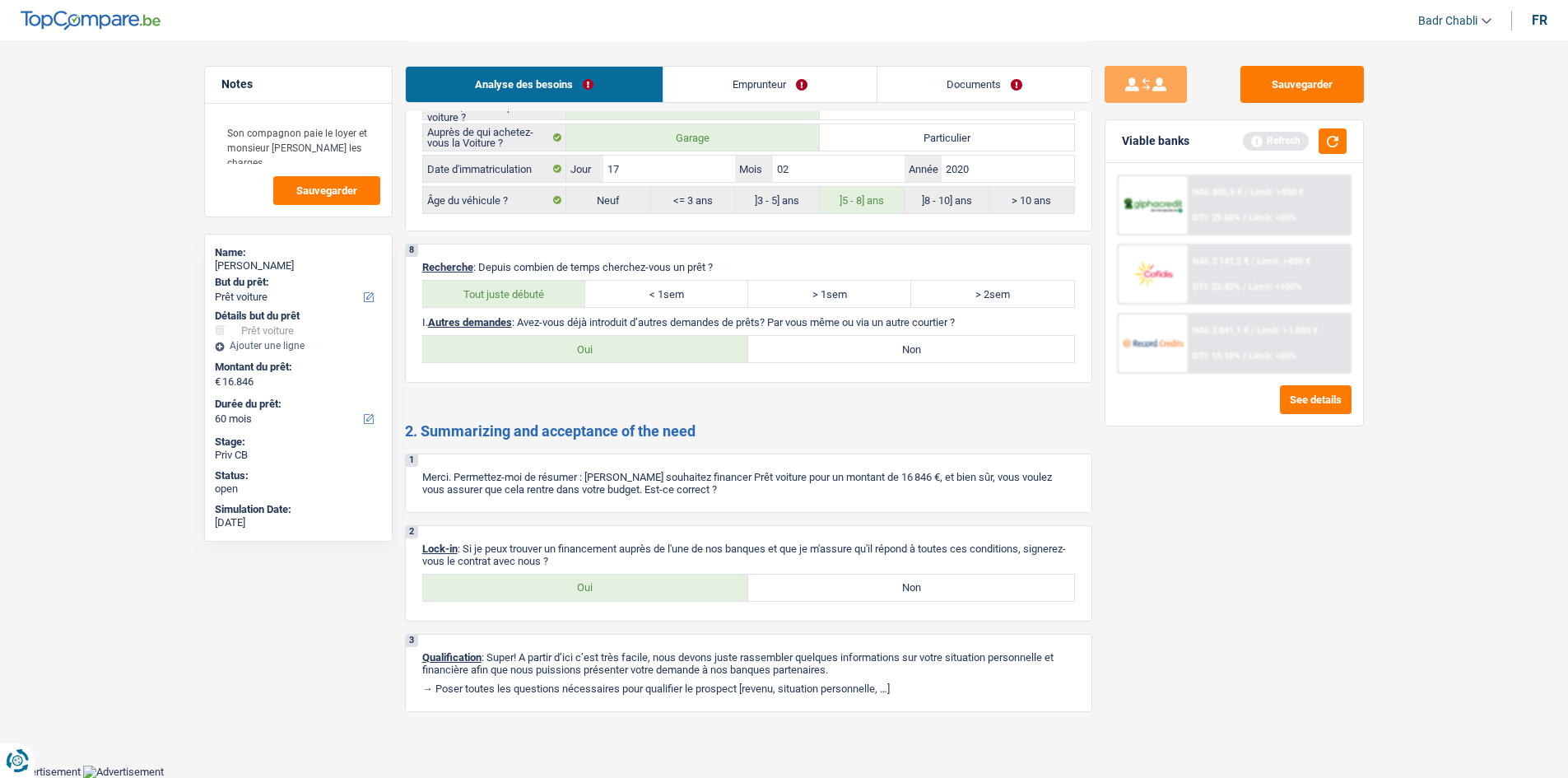
drag, startPoint x: 778, startPoint y: 348, endPoint x: 792, endPoint y: 350, distance: 14.1
click at [778, 348] on label "Non" at bounding box center [911, 348] width 326 height 26
click at [778, 348] on input "Non" at bounding box center [911, 348] width 326 height 26
radio input "true"
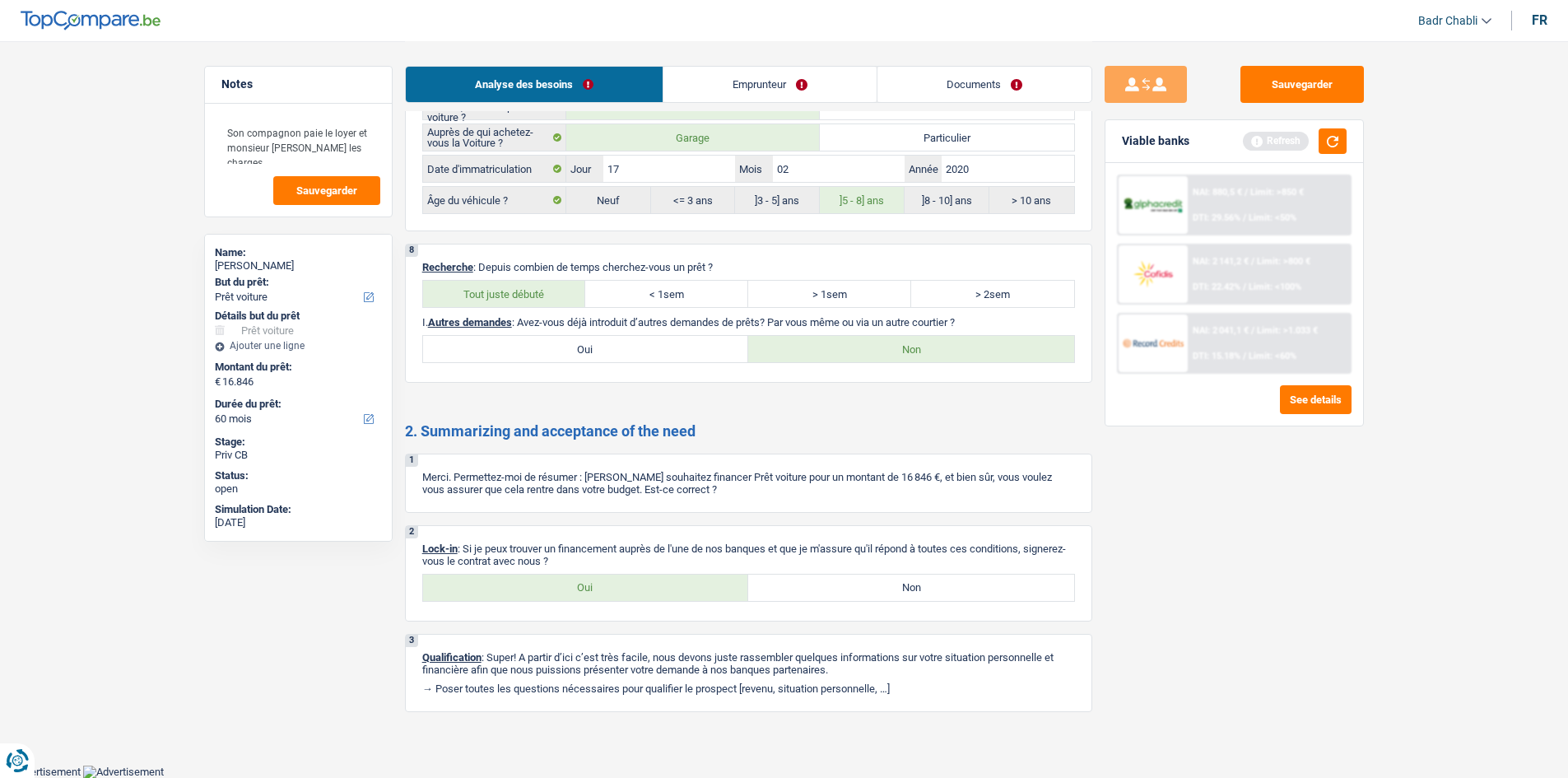
click at [695, 593] on label "Oui" at bounding box center [586, 588] width 326 height 26
click at [695, 593] on input "Oui" at bounding box center [586, 588] width 326 height 26
radio input "true"
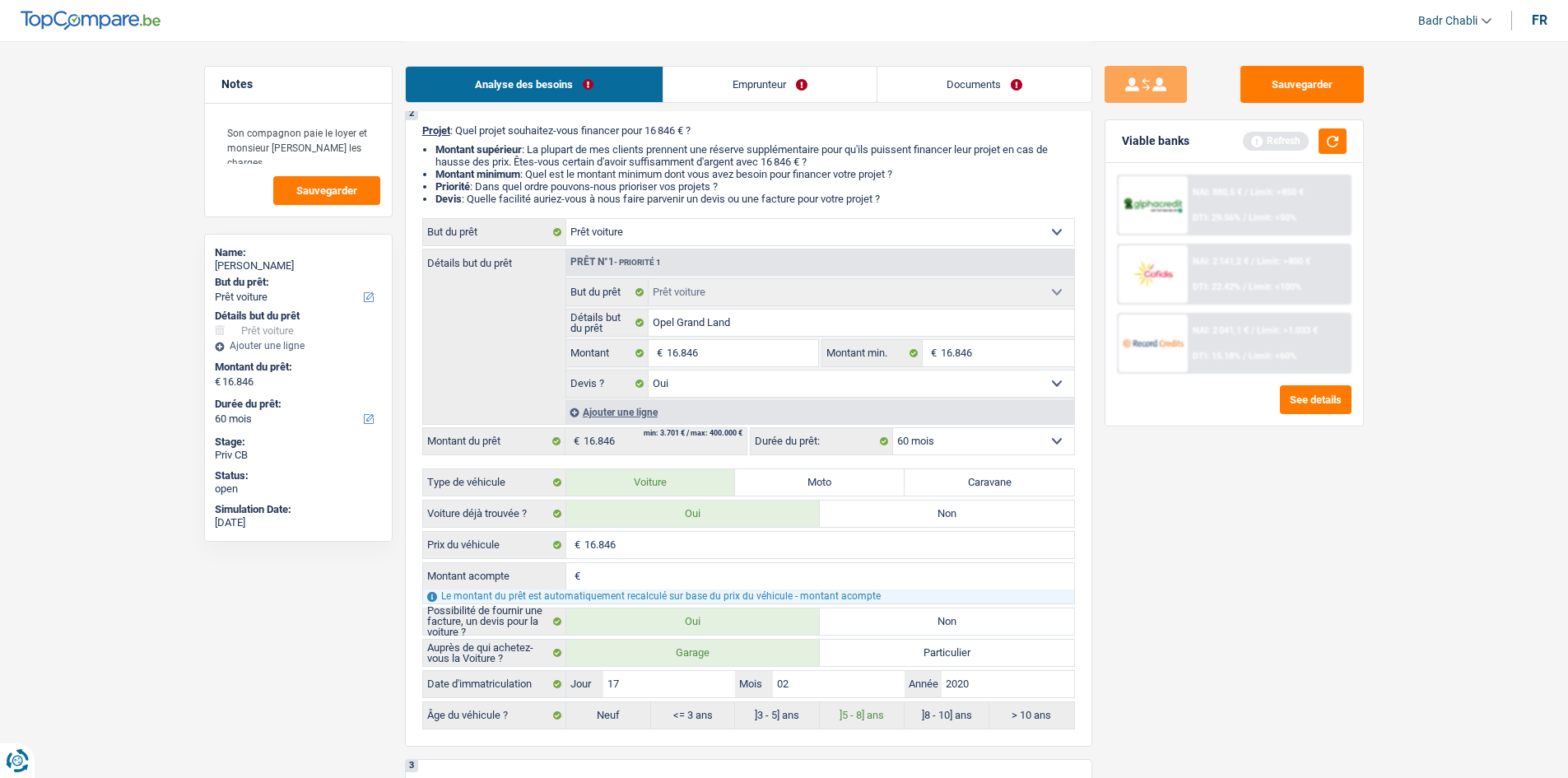
scroll to position [0, 0]
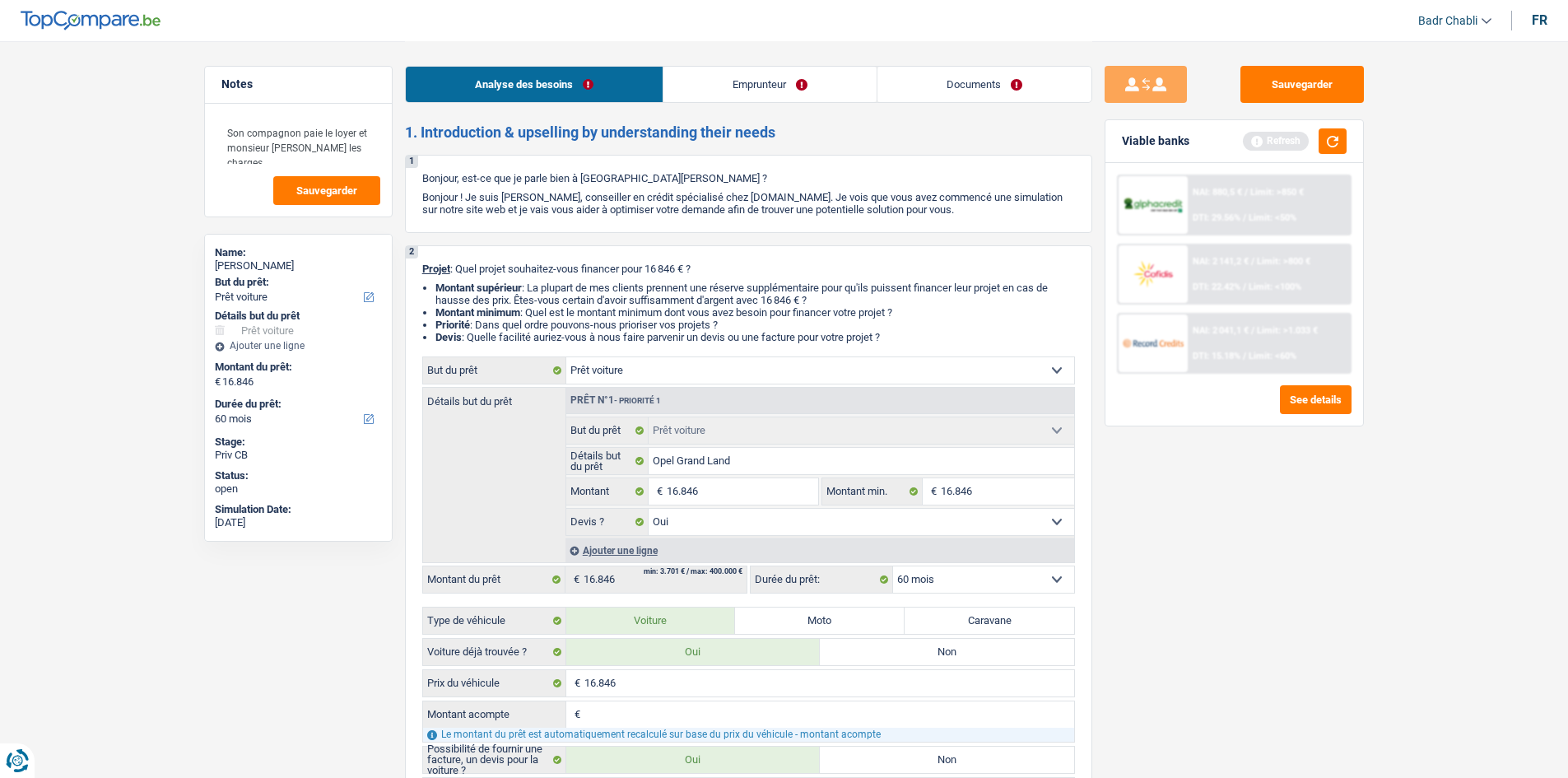
click at [738, 94] on link "Emprunteur" at bounding box center [770, 84] width 213 height 35
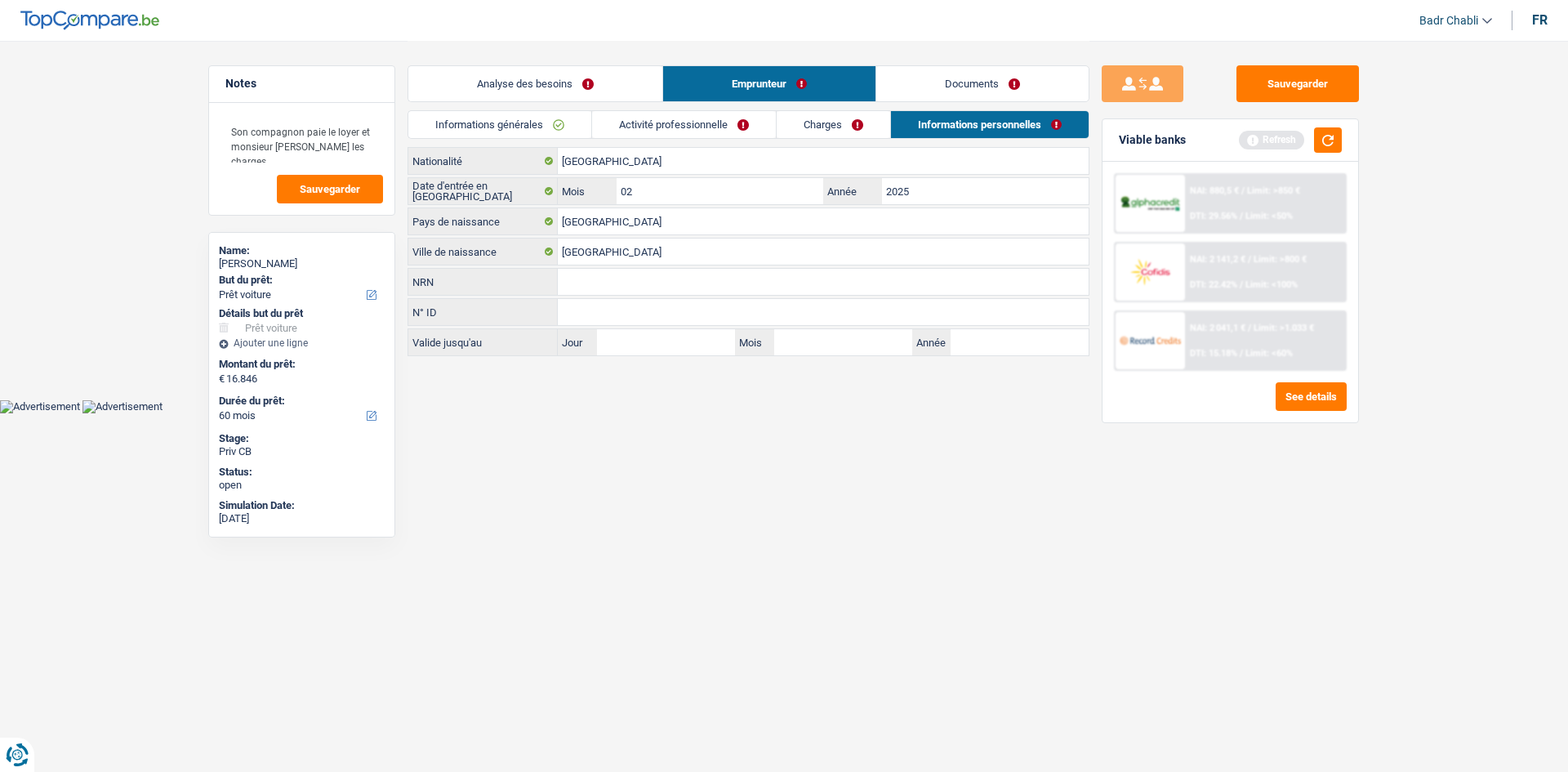
click at [524, 131] on link "Informations générales" at bounding box center [500, 125] width 183 height 27
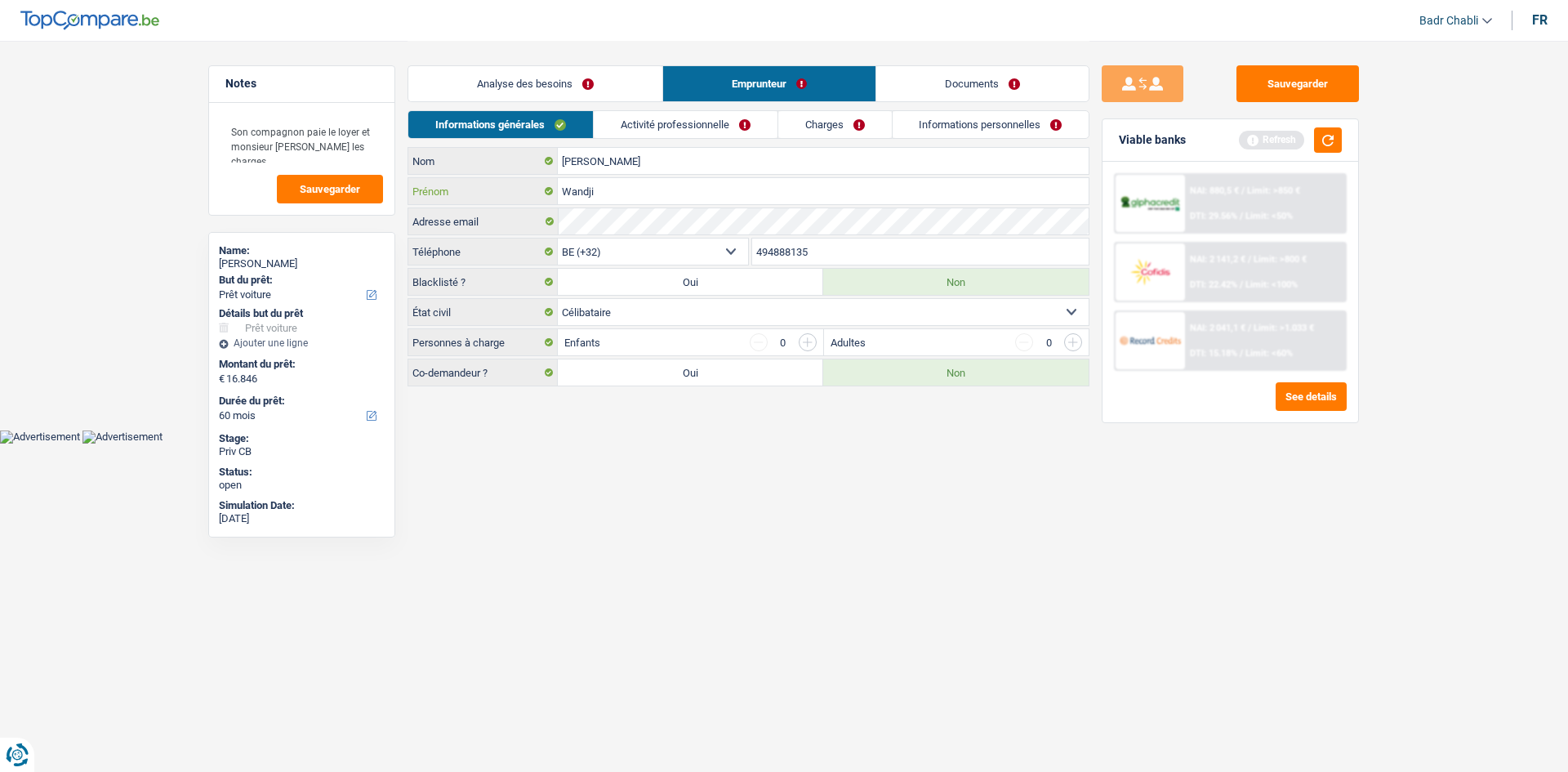
click at [617, 196] on input "Wandji" at bounding box center [823, 191] width 531 height 26
type input "N"
click at [623, 159] on input "Vanessa" at bounding box center [823, 161] width 531 height 26
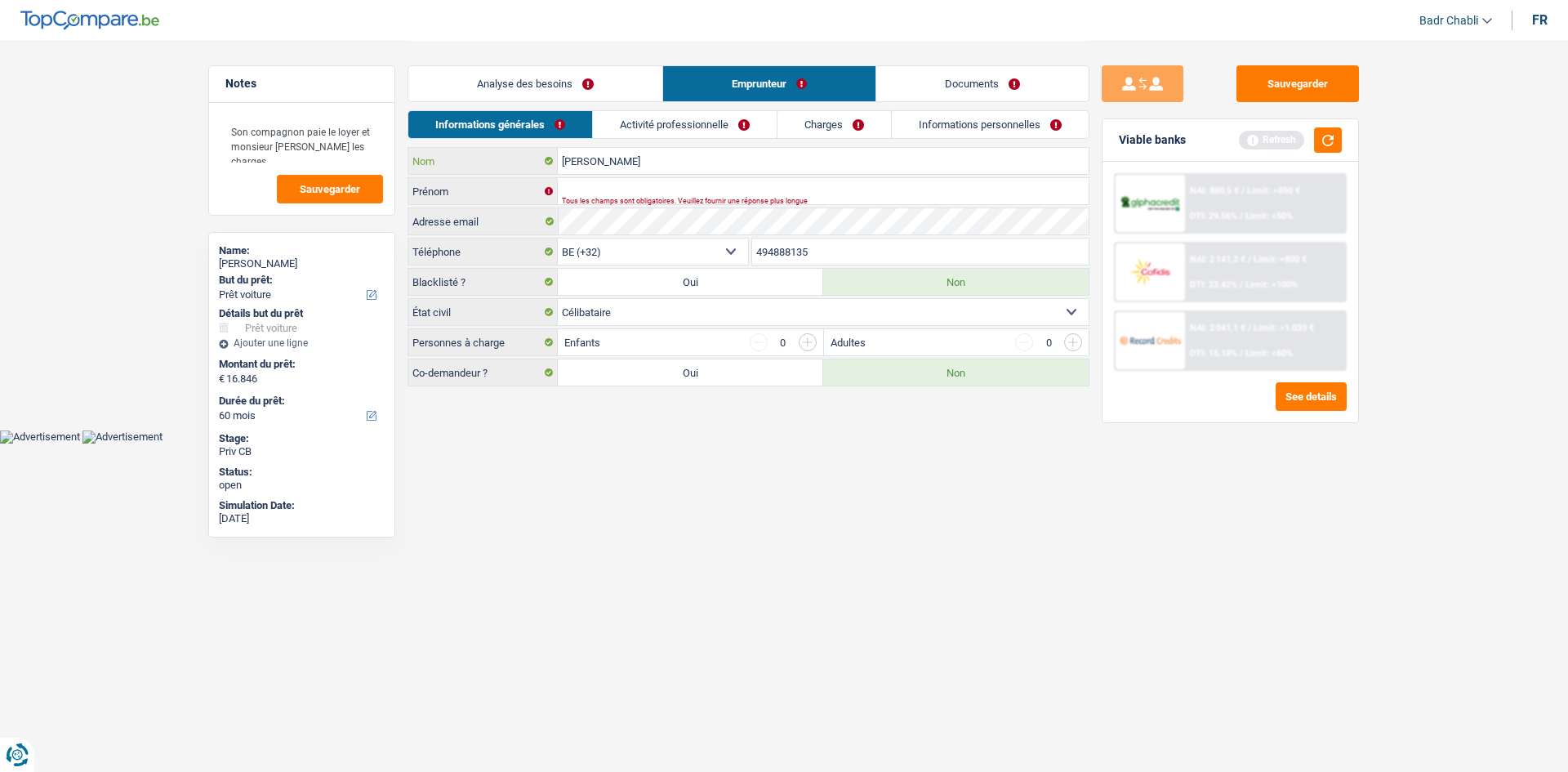
click at [623, 159] on input "Vanessa" at bounding box center [823, 161] width 531 height 26
type input "Ngazzam"
click at [603, 183] on input "Prénom" at bounding box center [823, 191] width 531 height 26
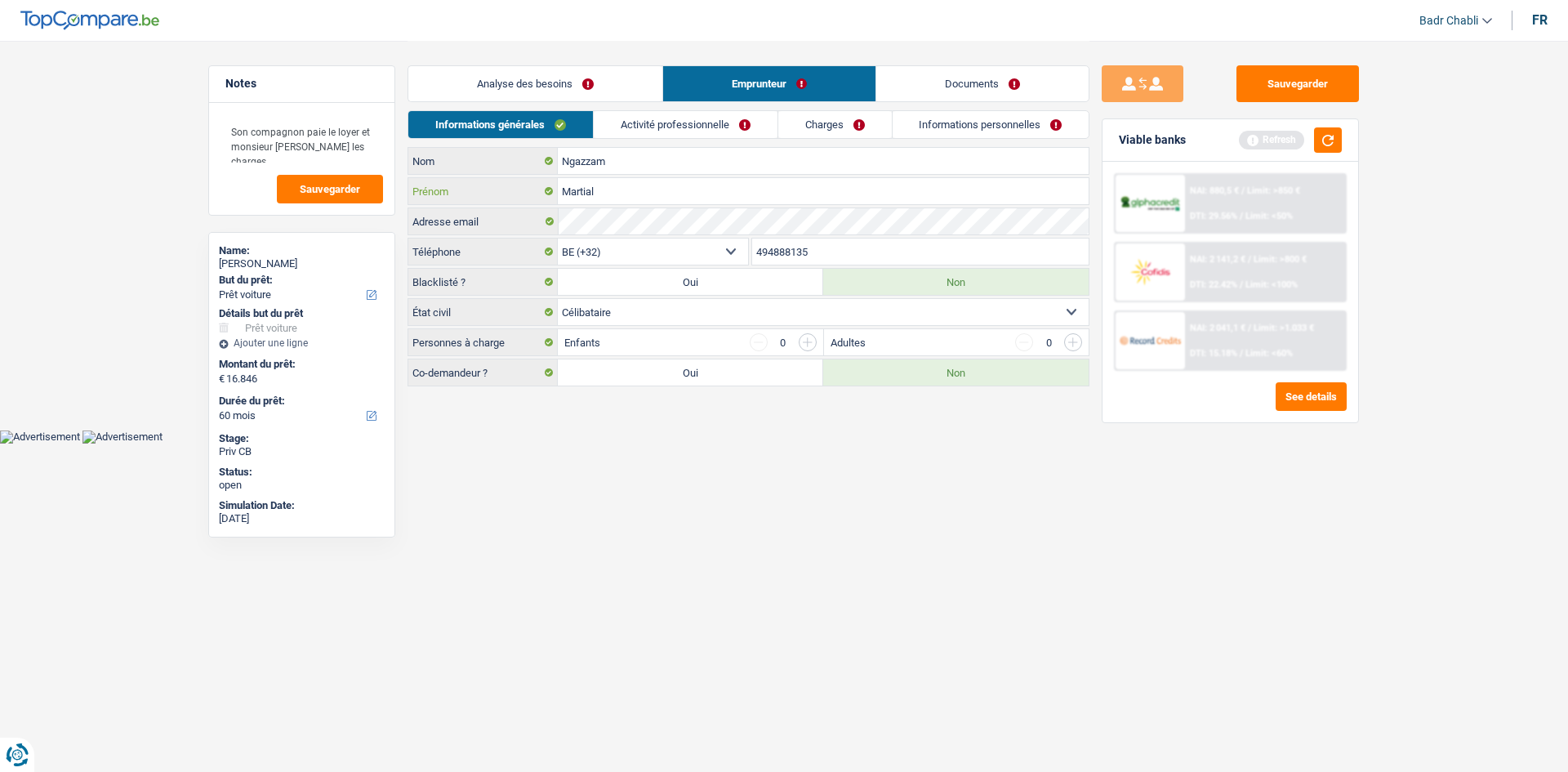
type input "Martial"
click at [555, 85] on link "Analyse des besoins" at bounding box center [536, 83] width 254 height 35
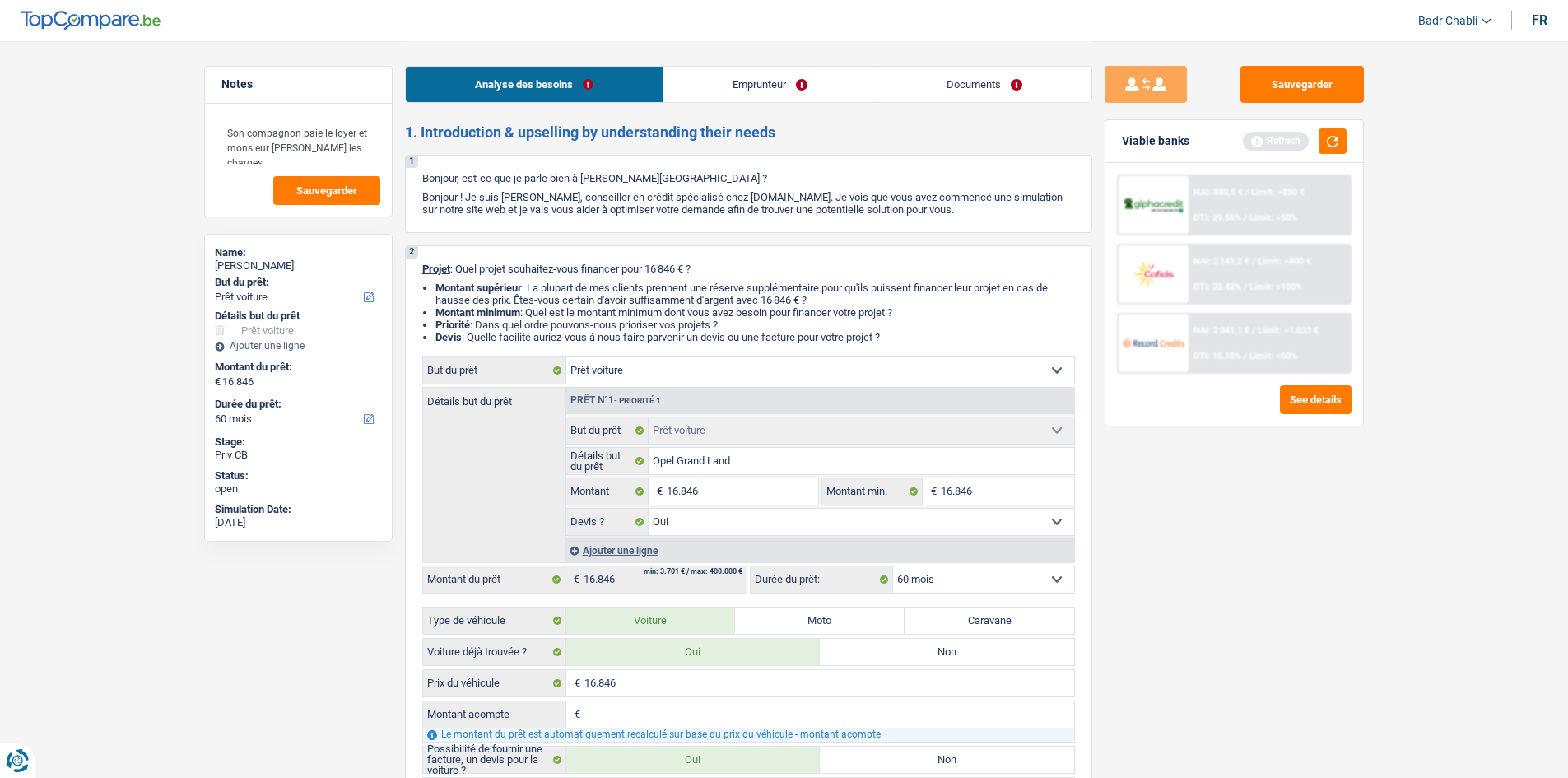
click at [703, 87] on link "Emprunteur" at bounding box center [770, 84] width 213 height 35
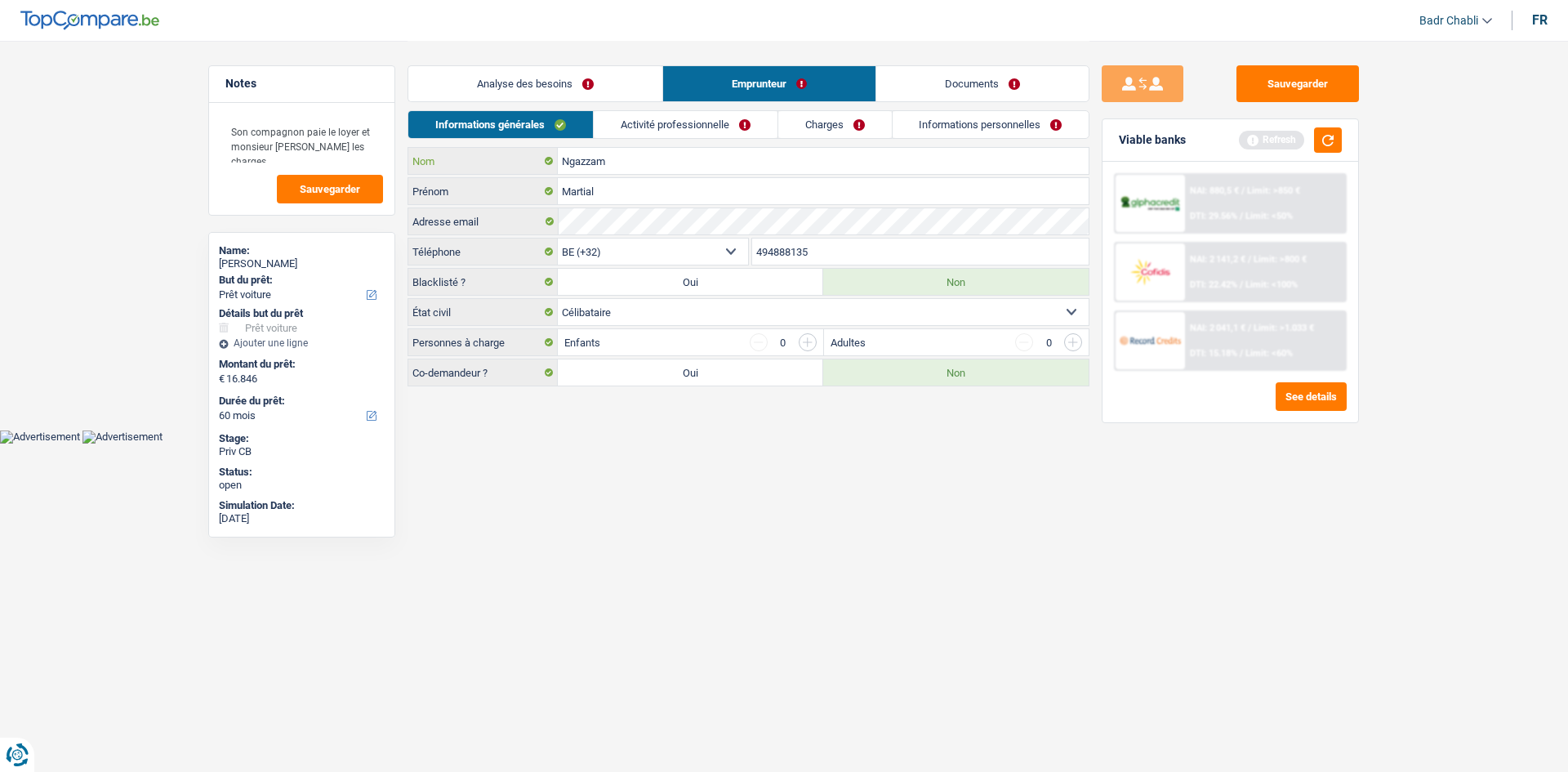
click at [581, 164] on input "Ngazzam" at bounding box center [823, 161] width 531 height 26
type input "Ngassam"
click at [565, 80] on link "Analyse des besoins" at bounding box center [536, 83] width 254 height 35
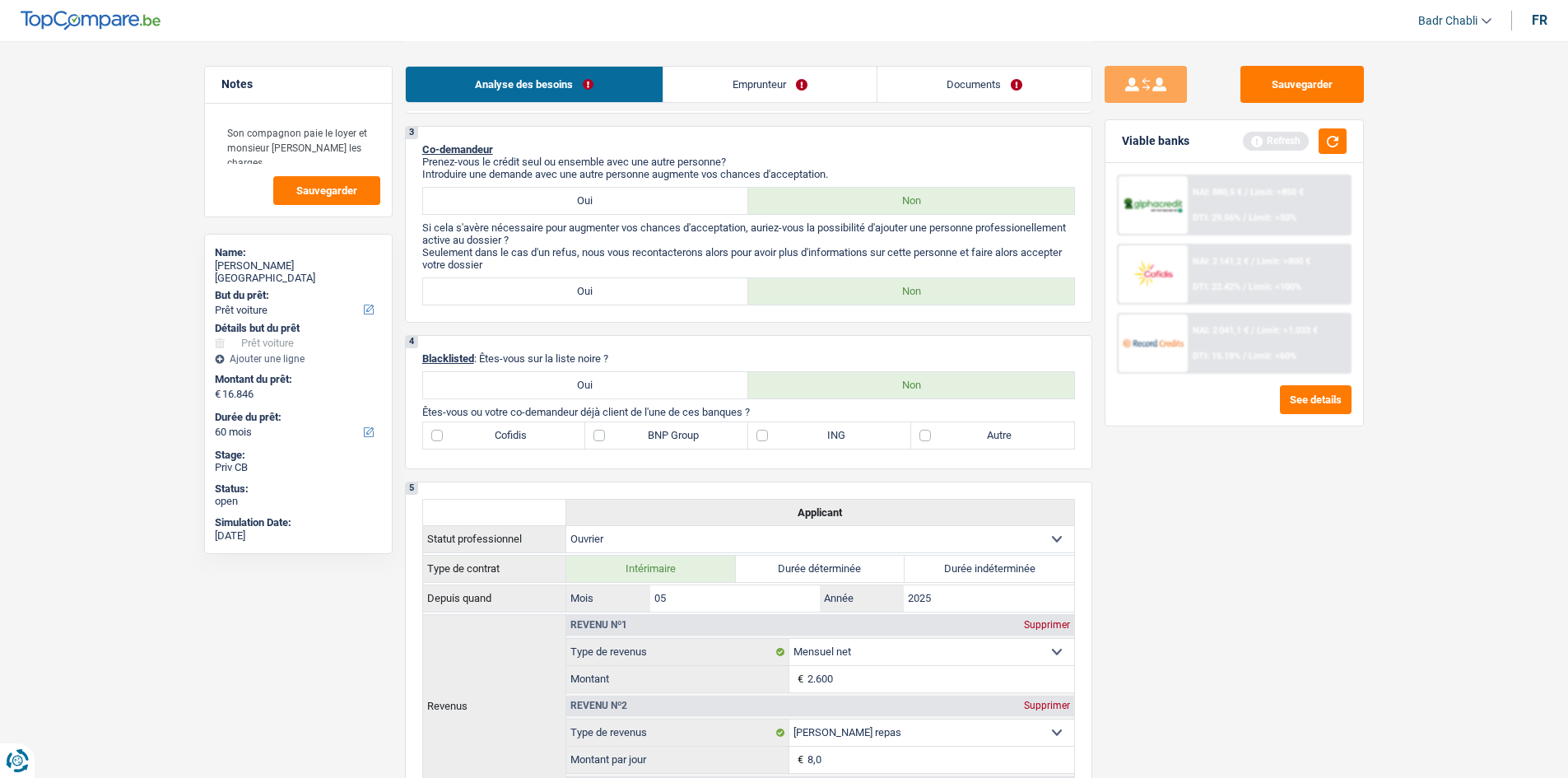
scroll to position [988, 0]
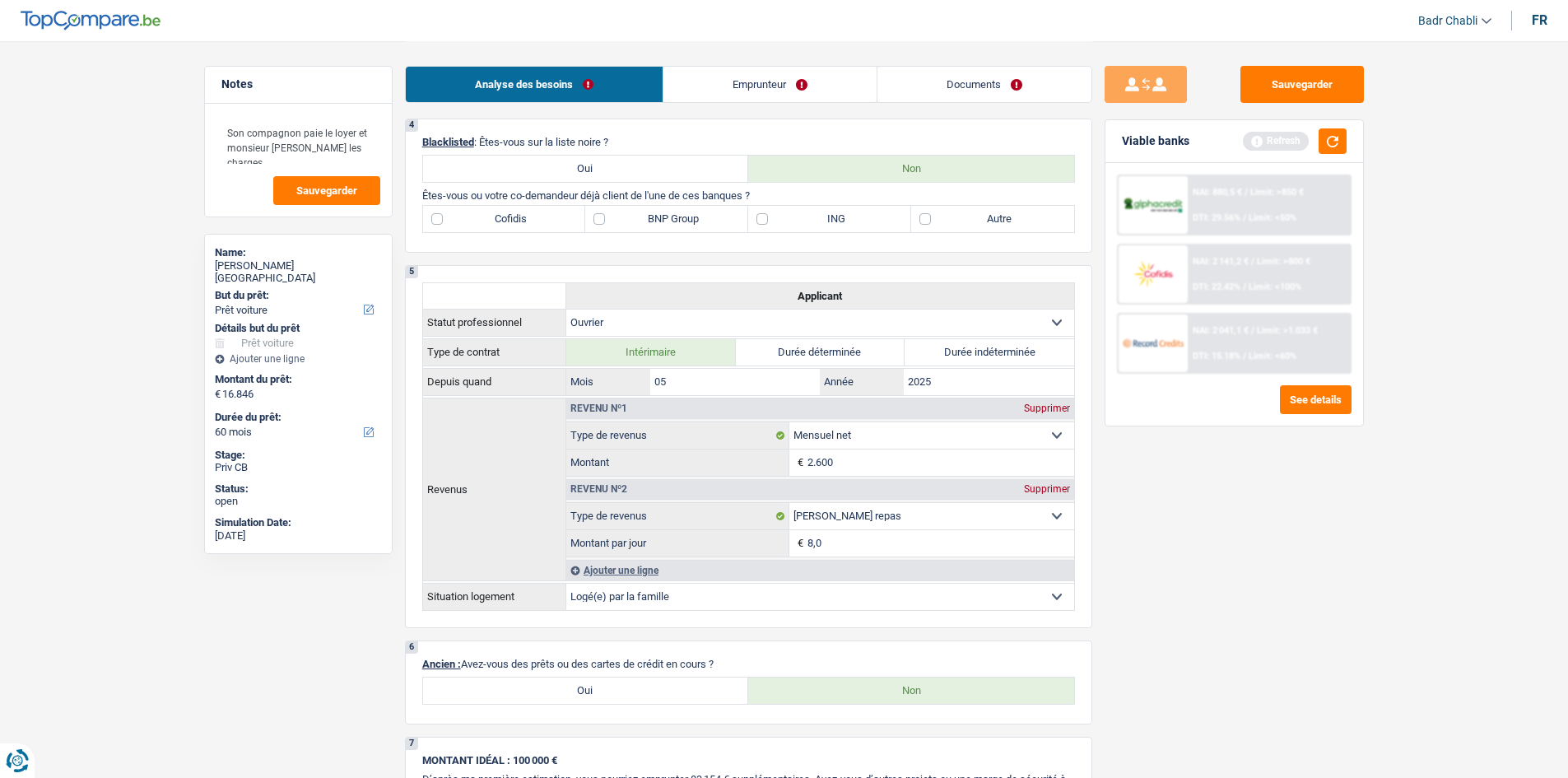
click at [921, 217] on label "Autre" at bounding box center [992, 219] width 163 height 26
click at [921, 217] on input "Autre" at bounding box center [992, 219] width 163 height 26
checkbox input "true"
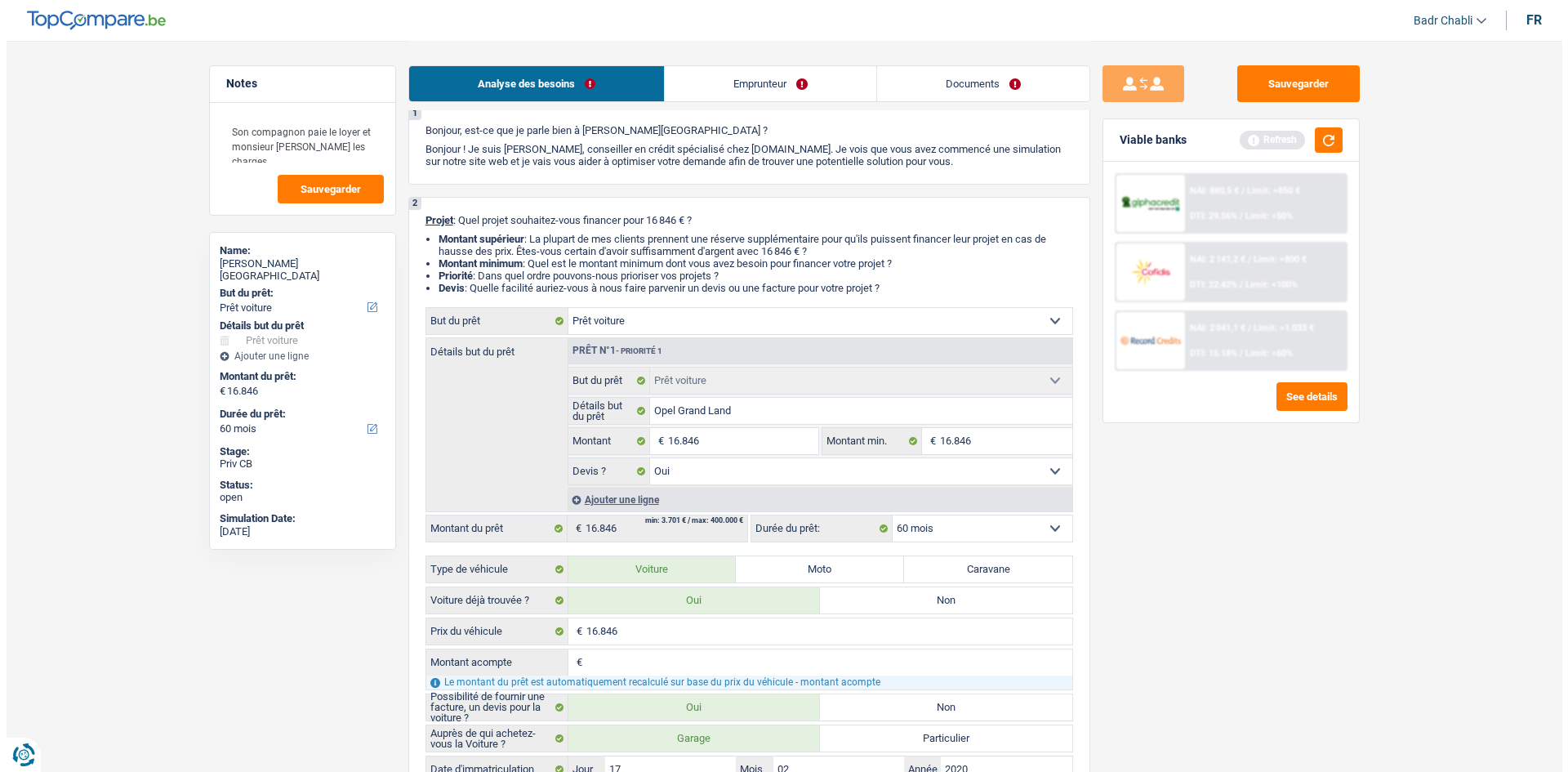
scroll to position [0, 0]
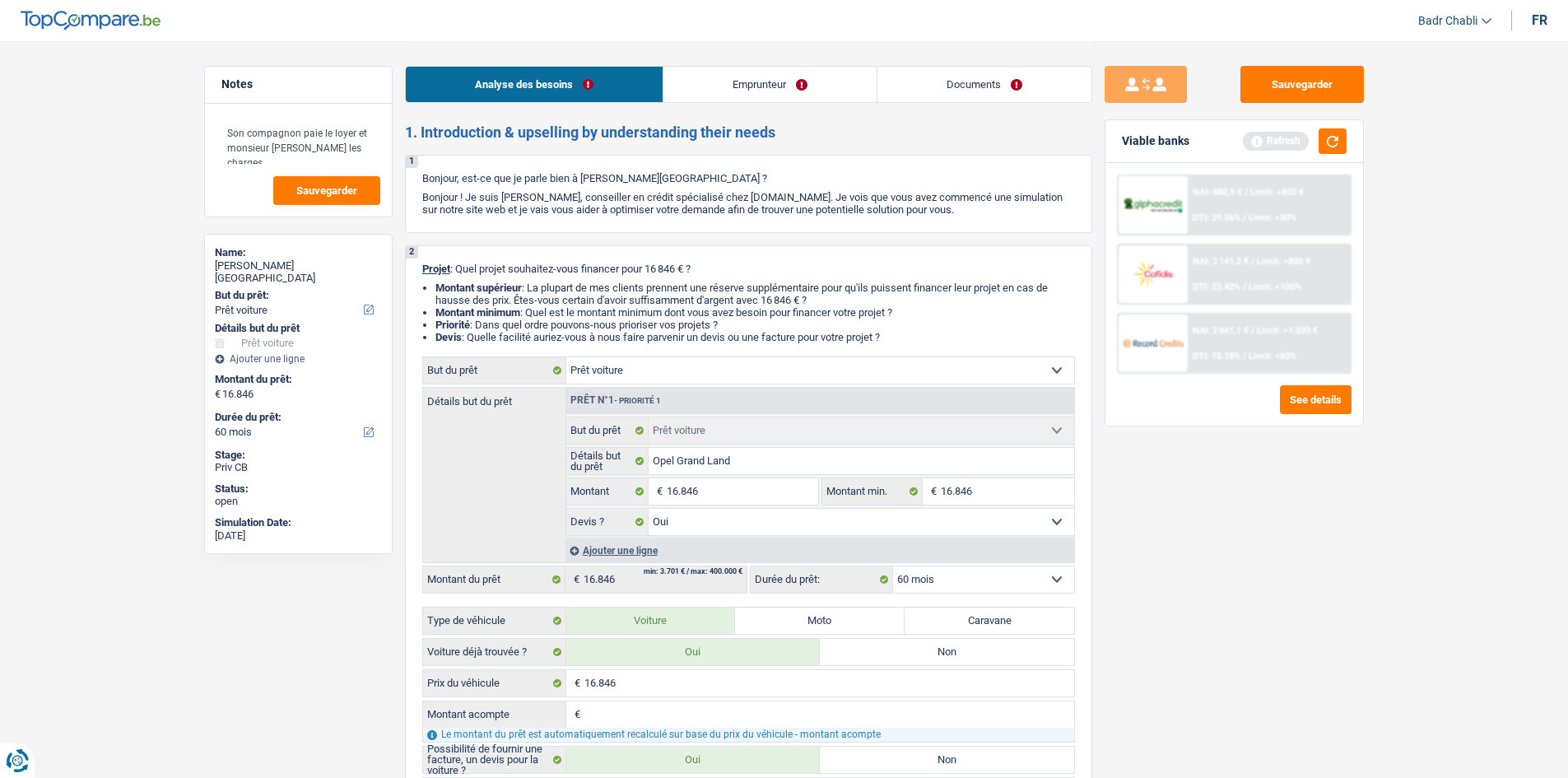
click at [765, 86] on link "Emprunteur" at bounding box center [770, 84] width 213 height 35
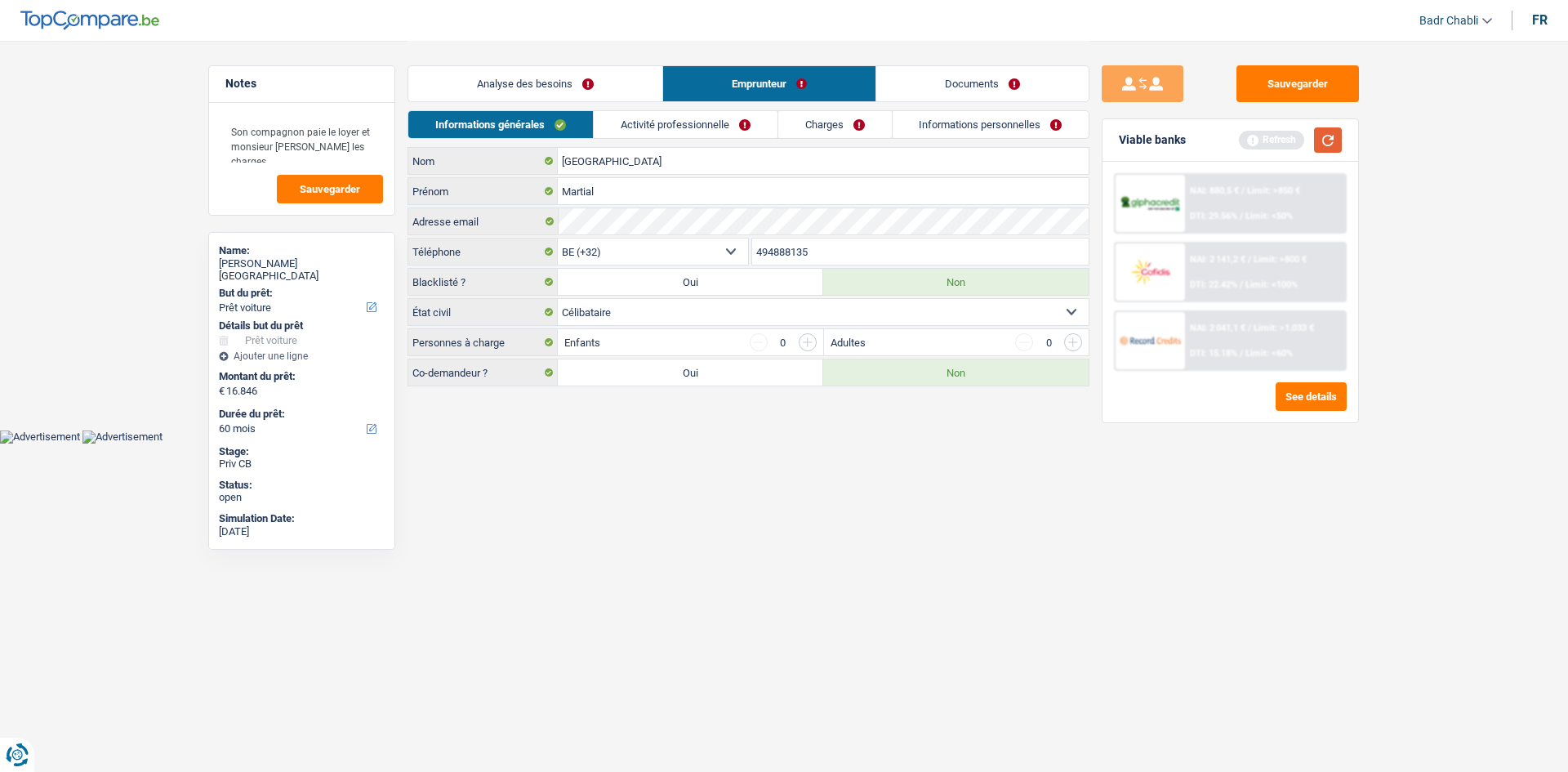
click at [1334, 136] on button "button" at bounding box center [1328, 140] width 28 height 25
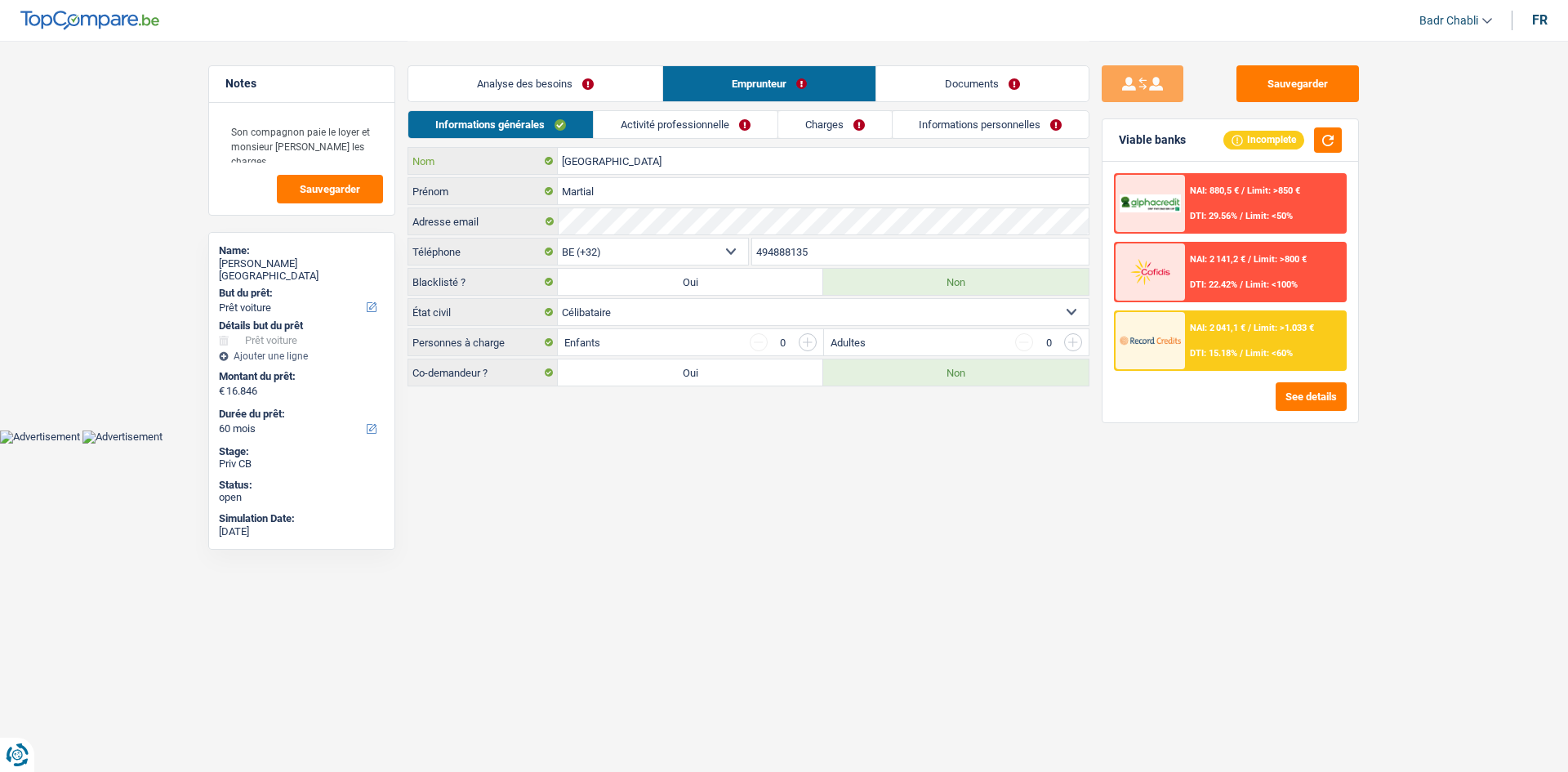
click at [649, 172] on input "Ngassam" at bounding box center [823, 161] width 531 height 26
click at [613, 184] on input "Martial" at bounding box center [823, 191] width 531 height 26
click at [356, 143] on textarea "Son compagnon paie le loyer et monsieur paie les charges" at bounding box center [302, 139] width 163 height 49
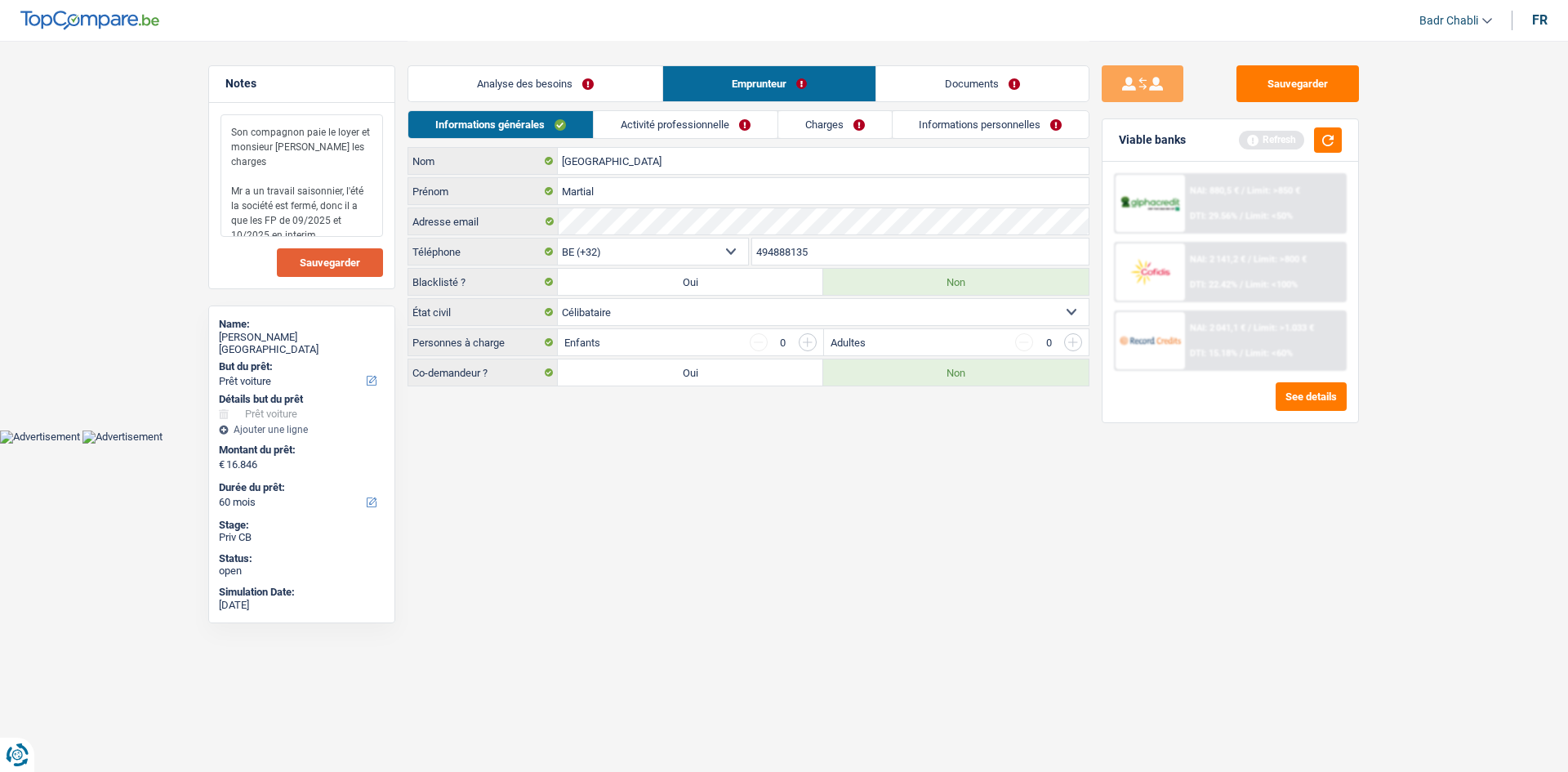
type textarea "Son compagnon paie le loyer et monsieur paie les charges Mr a un travail saison…"
click at [310, 259] on span "Sauvegarder" at bounding box center [330, 262] width 60 height 11
click at [1313, 87] on button "Sauvegarder" at bounding box center [1298, 83] width 123 height 37
click at [1310, 139] on div "Refresh" at bounding box center [1290, 140] width 103 height 25
click at [1314, 139] on button "button" at bounding box center [1328, 140] width 28 height 25
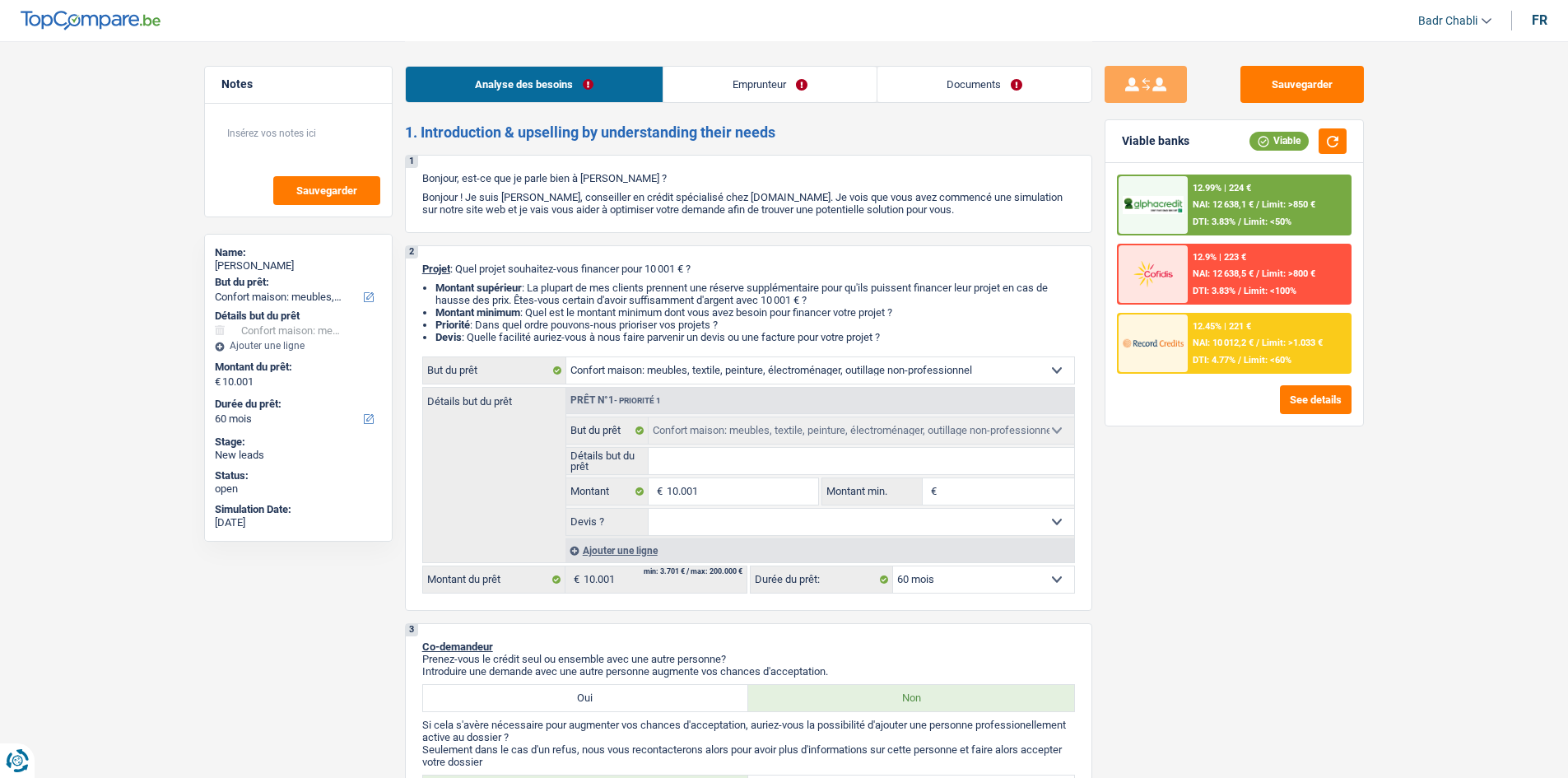
select select "household"
select select "60"
select select "household"
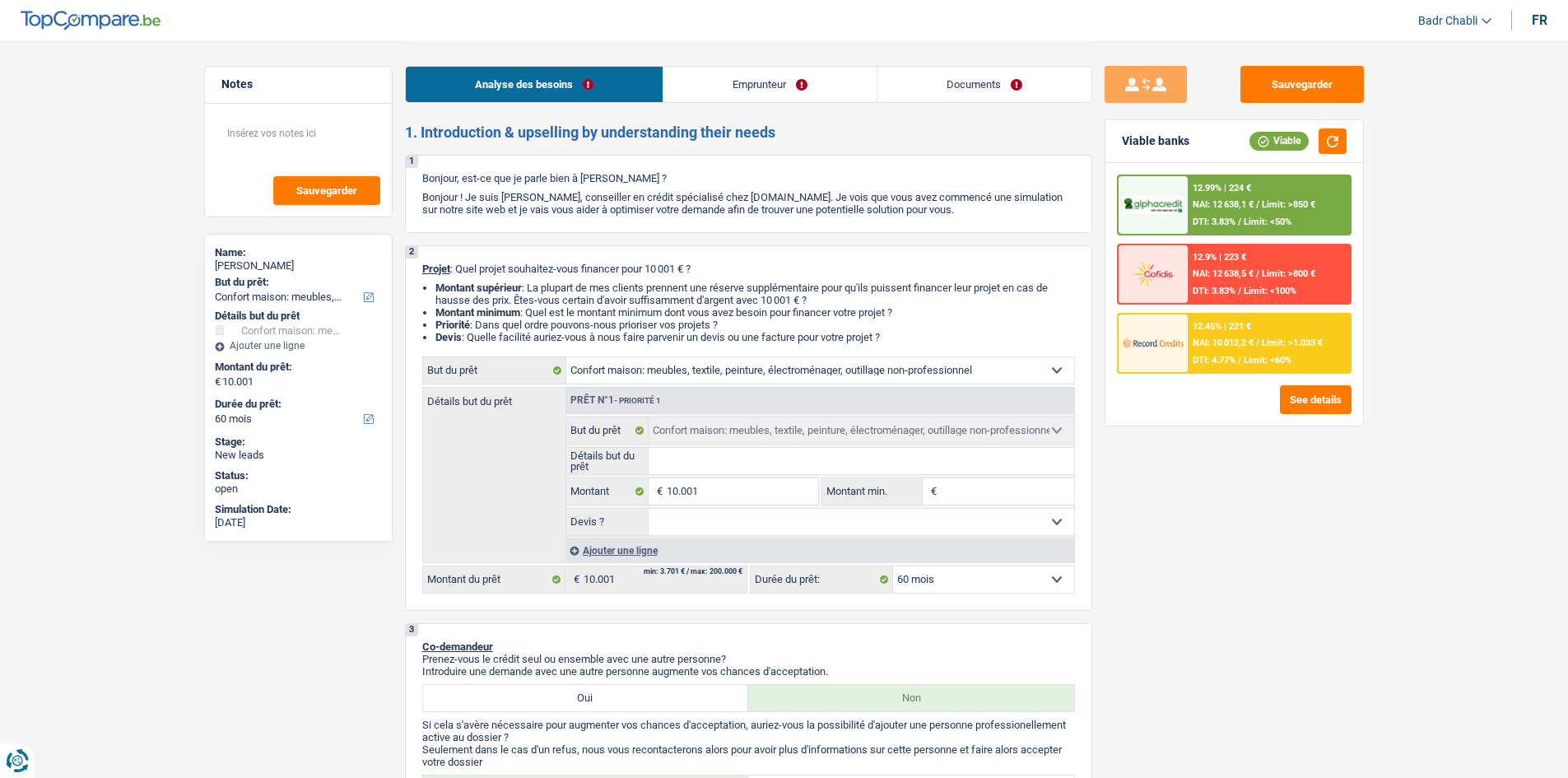
select select "60"
select select "publicEmployee"
select select "netSalary"
select select "mealVouchers"
select select "rents"
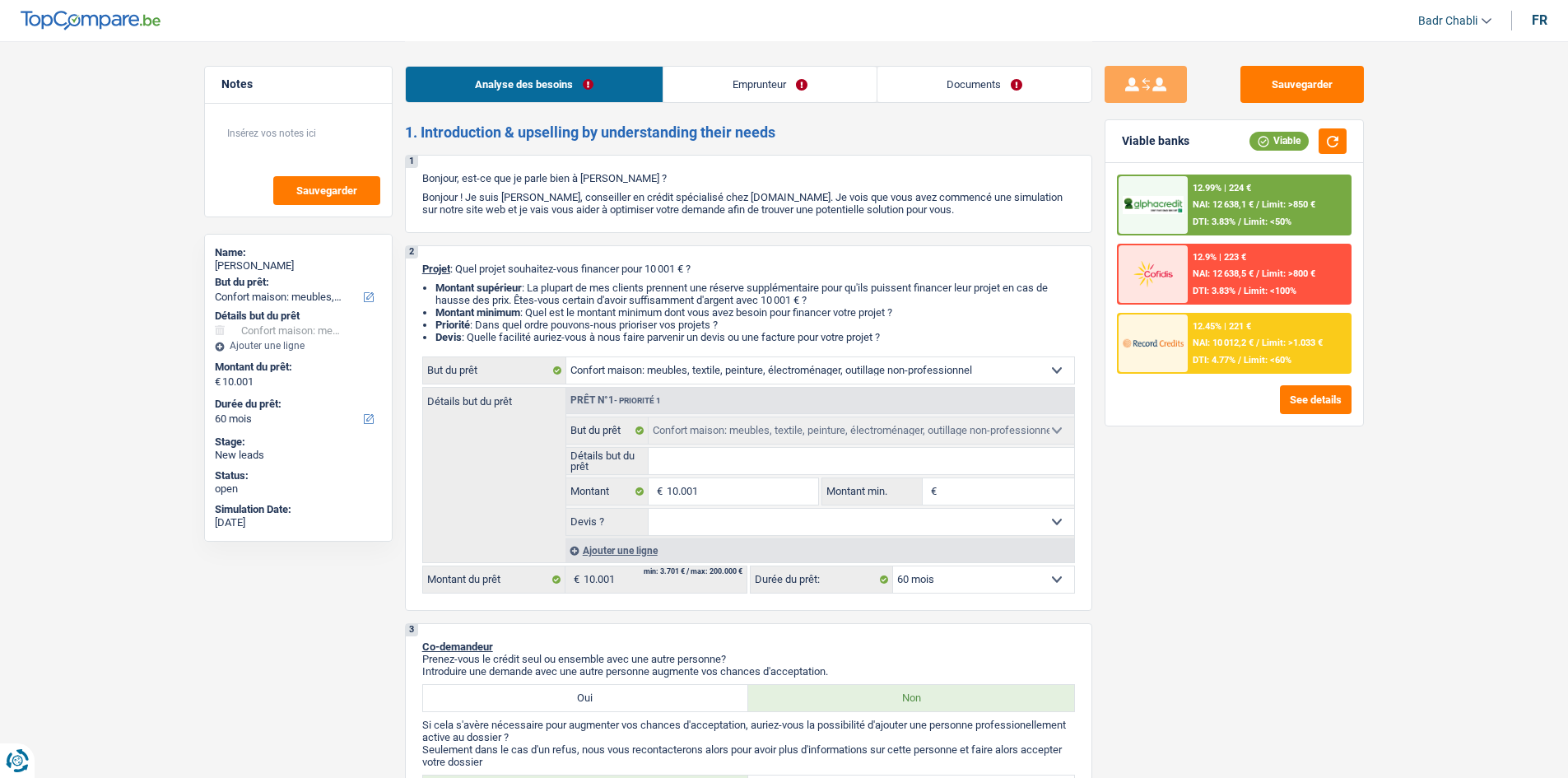
select select "household"
select select "60"
click at [760, 104] on div "Analyse des besoins Emprunteur Documents" at bounding box center [748, 76] width 687 height 70
click at [760, 87] on link "Emprunteur" at bounding box center [770, 84] width 213 height 35
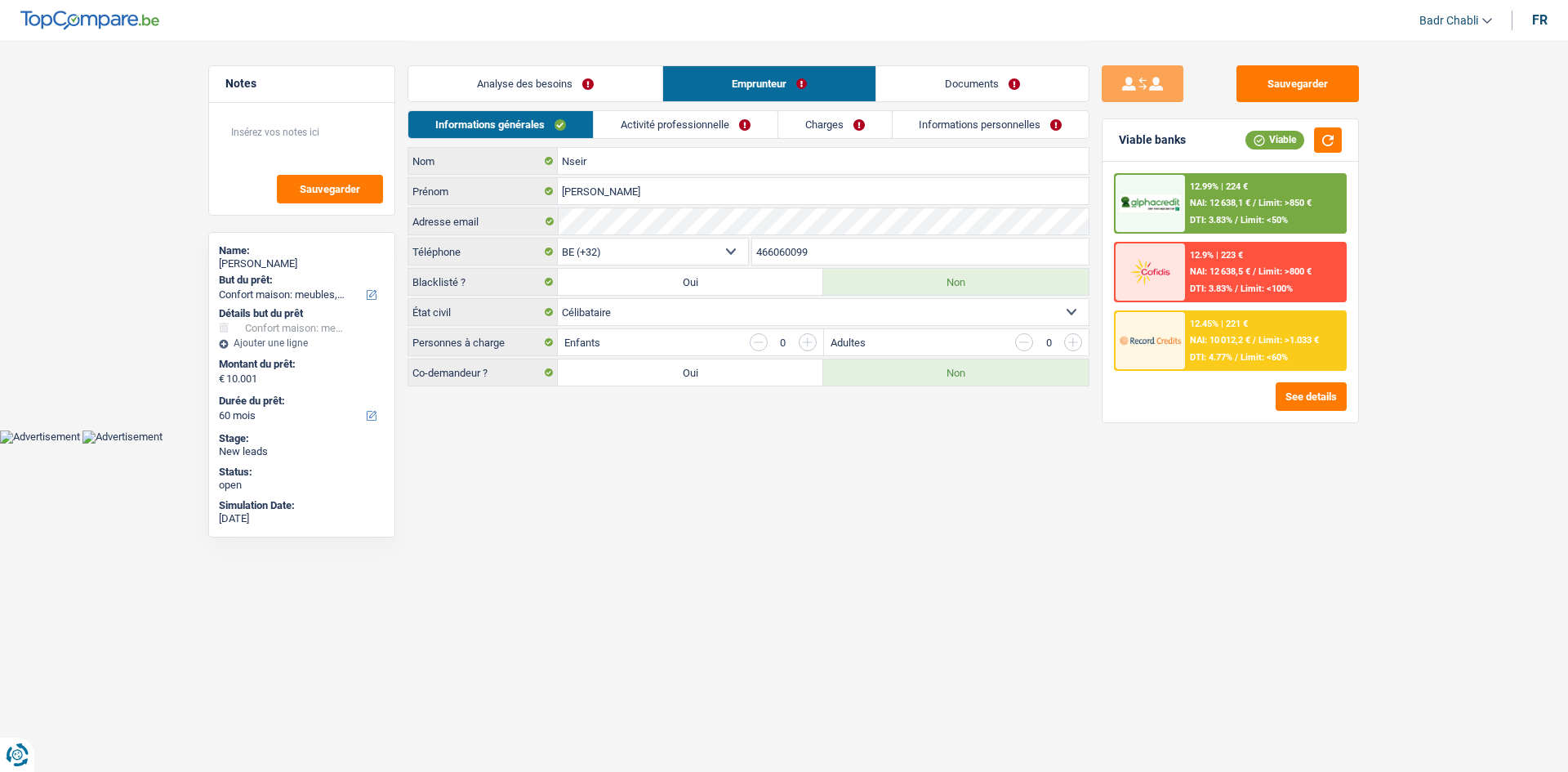
click at [719, 136] on link "Activité professionnelle" at bounding box center [686, 125] width 184 height 27
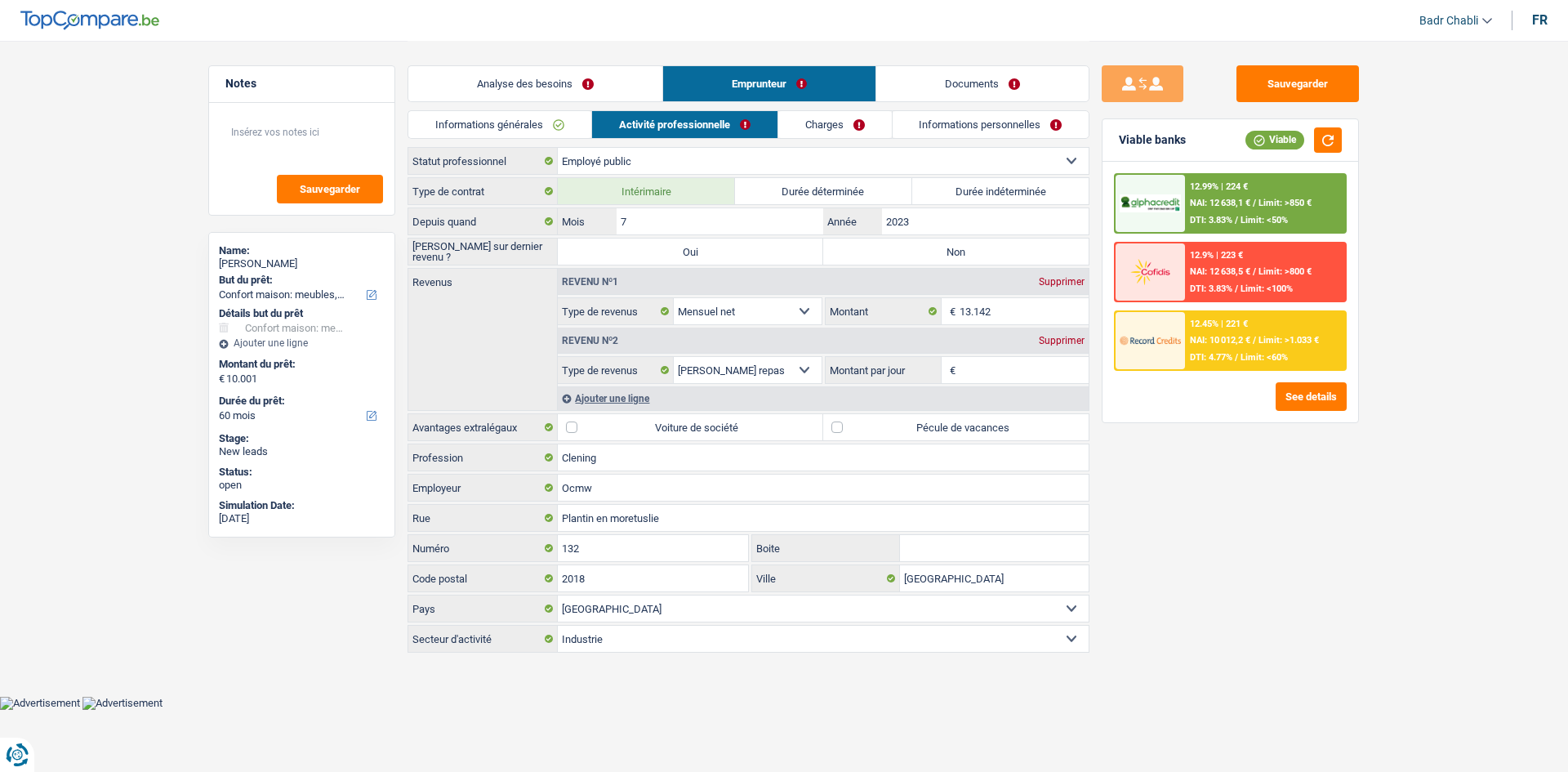
click at [839, 135] on link "Charges" at bounding box center [835, 125] width 113 height 27
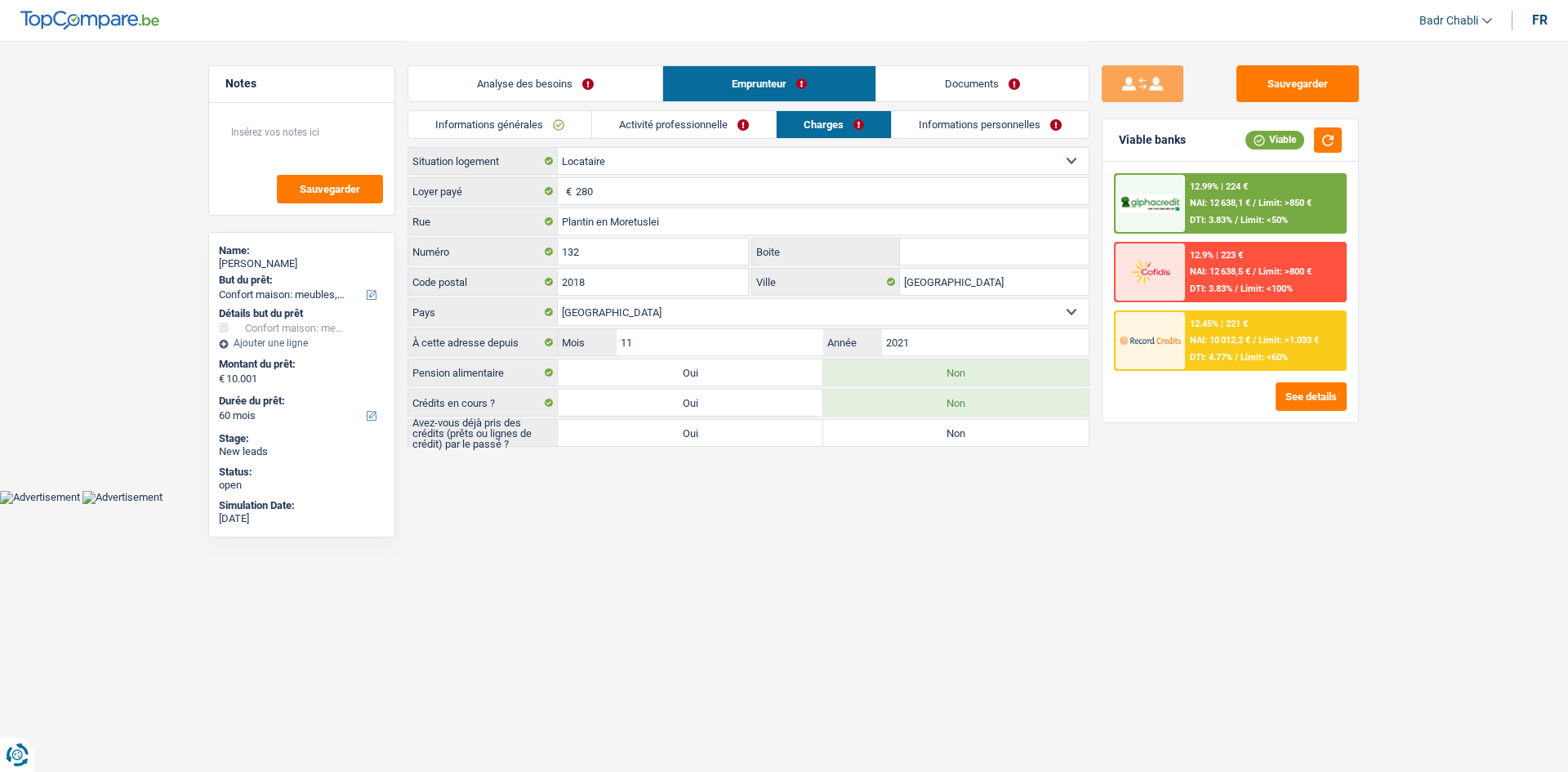
click at [983, 131] on link "Informations personnelles" at bounding box center [990, 125] width 197 height 27
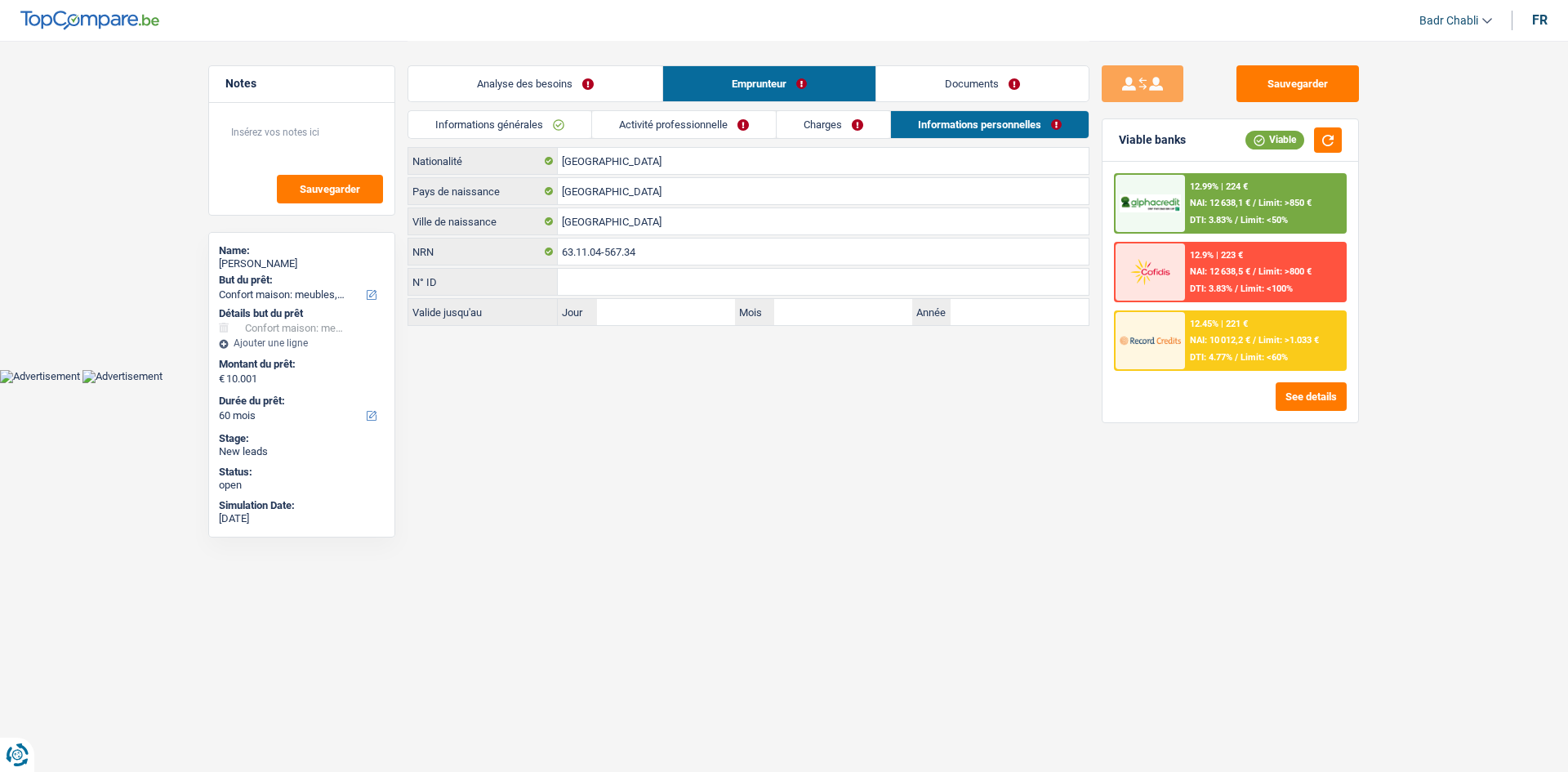
click at [536, 65] on li "Analyse des besoins" at bounding box center [535, 83] width 255 height 37
click at [550, 99] on link "Analyse des besoins" at bounding box center [536, 83] width 254 height 35
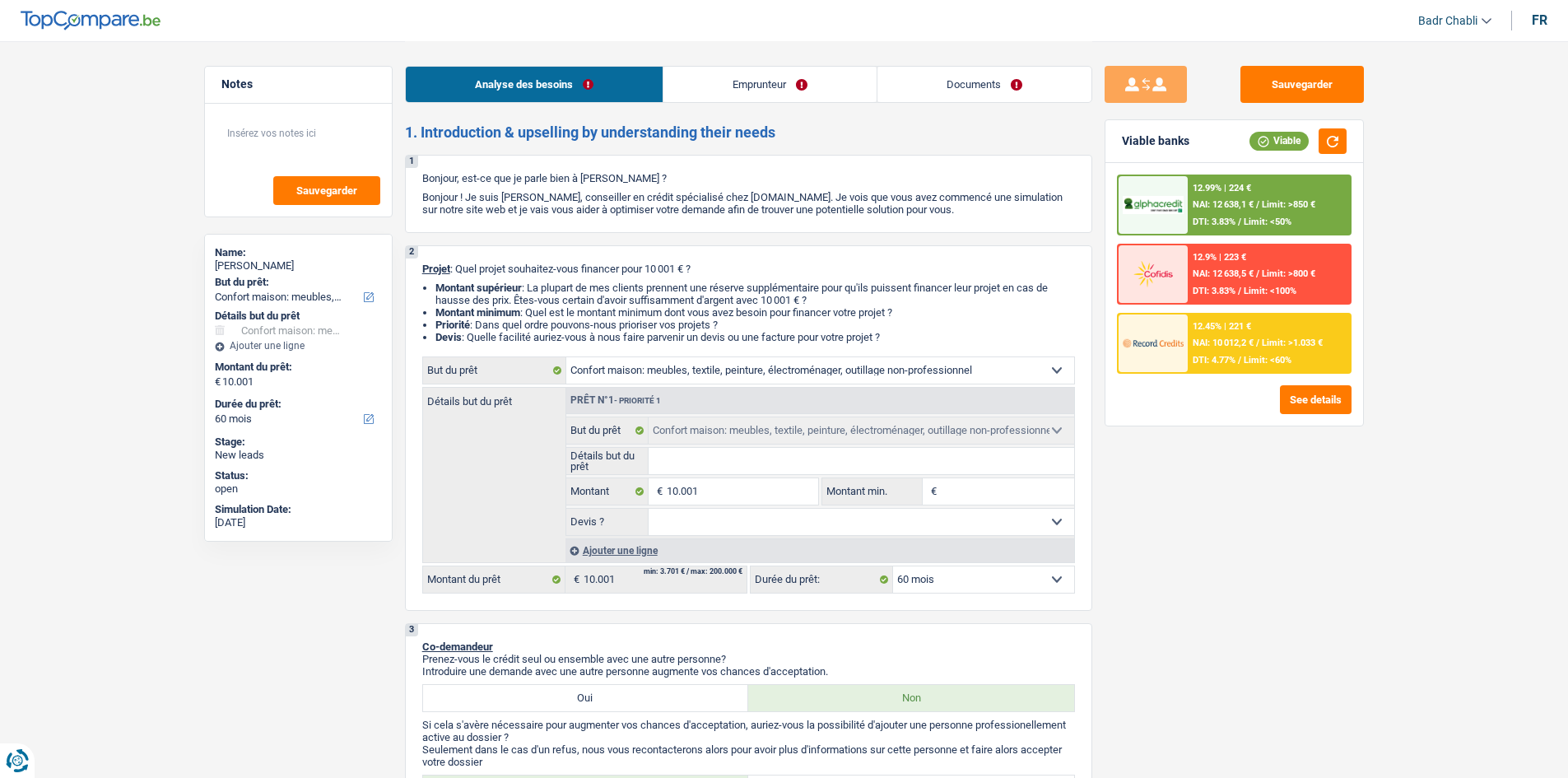
click at [776, 79] on link "Emprunteur" at bounding box center [770, 84] width 213 height 35
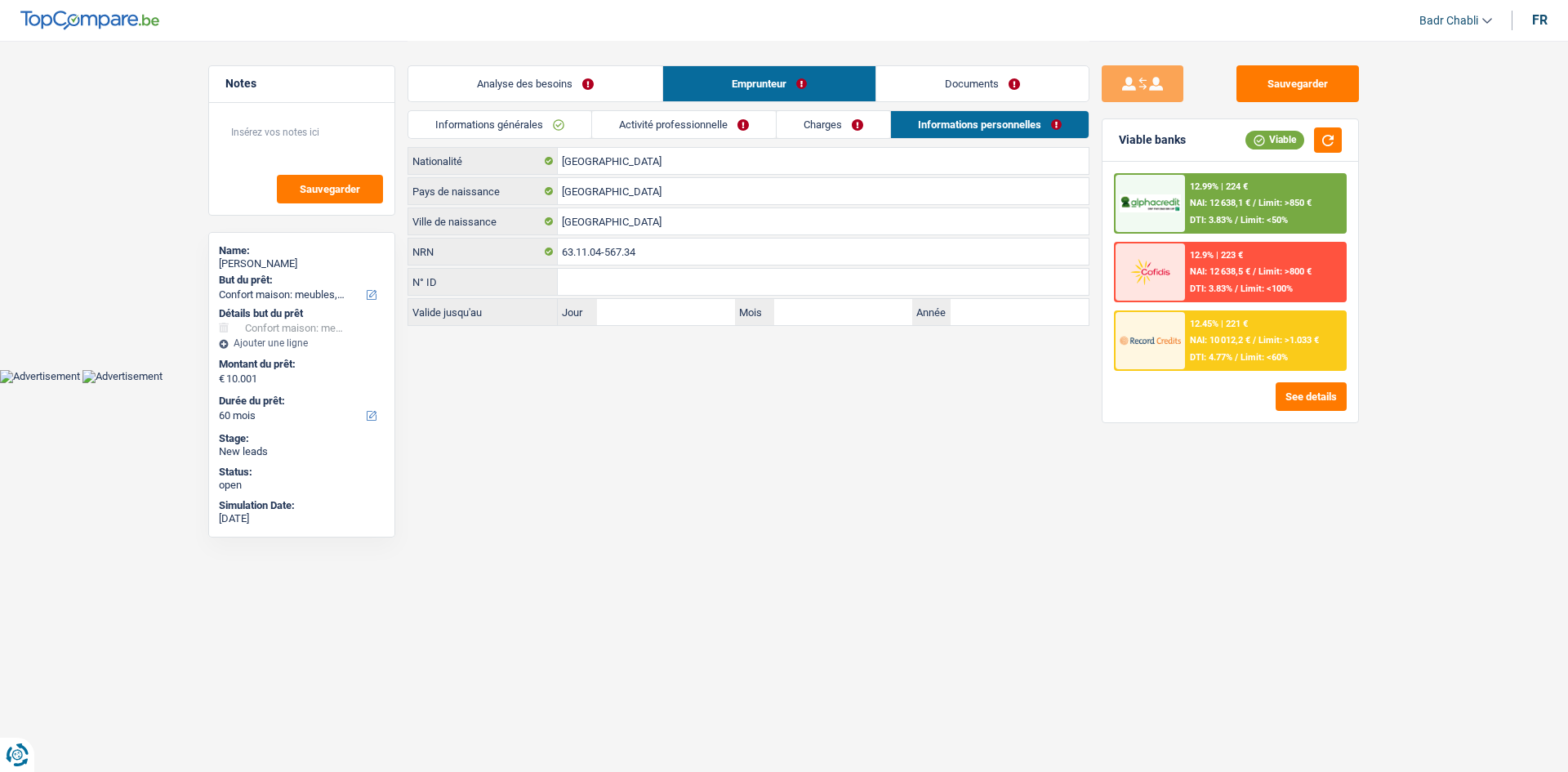
click at [978, 93] on link "Documents" at bounding box center [982, 83] width 212 height 35
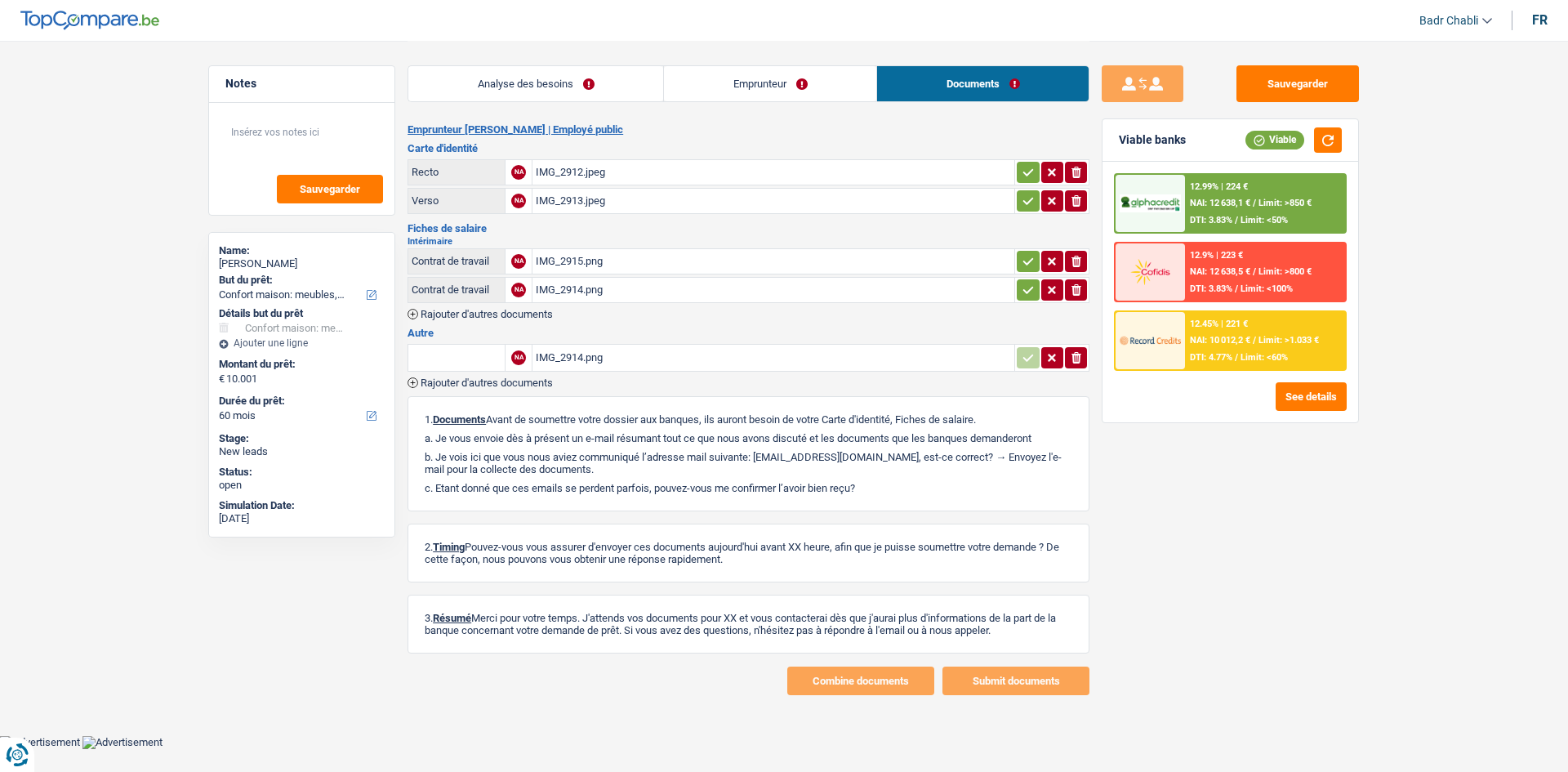
click at [560, 172] on div "IMG_2912.jpeg" at bounding box center [773, 171] width 476 height 24
click at [580, 199] on div "IMG_2913.jpeg" at bounding box center [773, 201] width 476 height 24
click at [556, 263] on div "IMG_2915.png" at bounding box center [773, 261] width 476 height 24
click at [582, 287] on div "IMG_2914.png" at bounding box center [773, 290] width 476 height 24
click at [578, 353] on div "IMG_2914.png" at bounding box center [773, 357] width 476 height 24
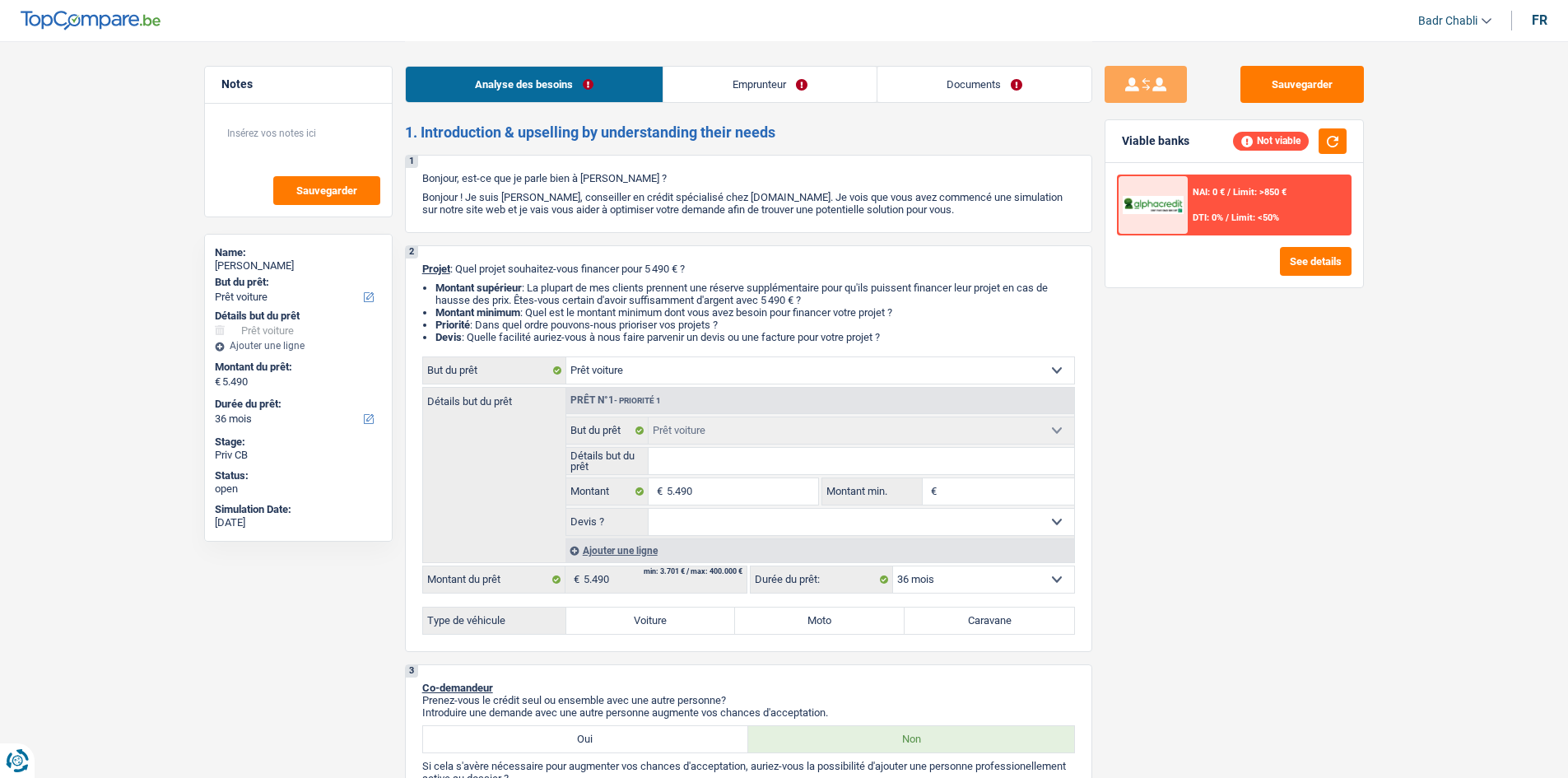
select select "car"
select select "36"
select select "car"
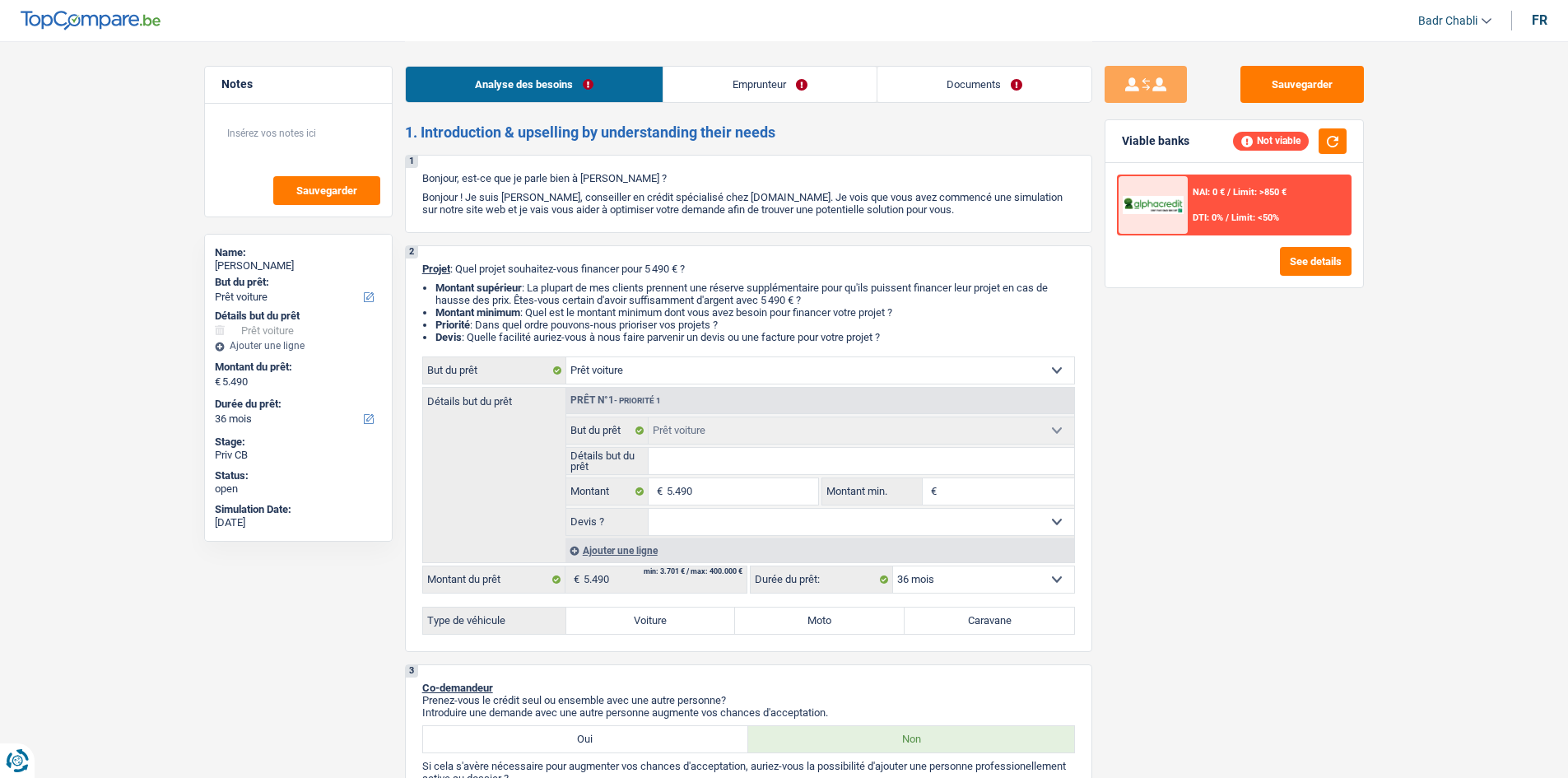
select select "36"
select select "car"
select select "36"
click at [949, 96] on link "Documents" at bounding box center [984, 84] width 214 height 35
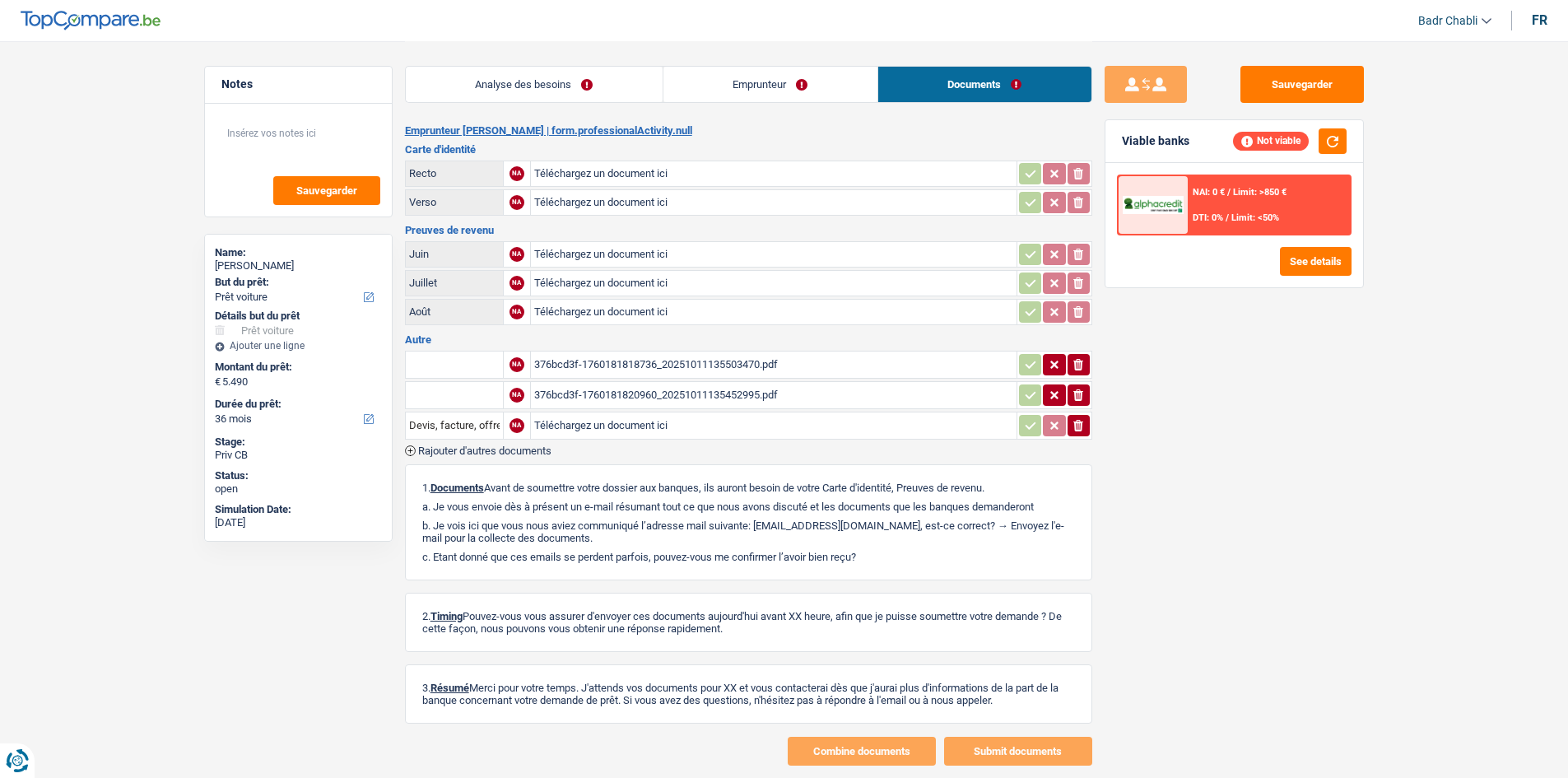
click at [672, 359] on div "376bcd3f-1760181818736_20251011135503470.pdf" at bounding box center [773, 364] width 479 height 24
click at [720, 391] on div "376bcd3f-1760181820960_20251011135452995.pdf" at bounding box center [773, 394] width 479 height 24
click at [502, 61] on div "Analyse des besoins Emprunteur Documents" at bounding box center [748, 76] width 687 height 70
click at [504, 82] on link "Analyse des besoins" at bounding box center [534, 84] width 257 height 35
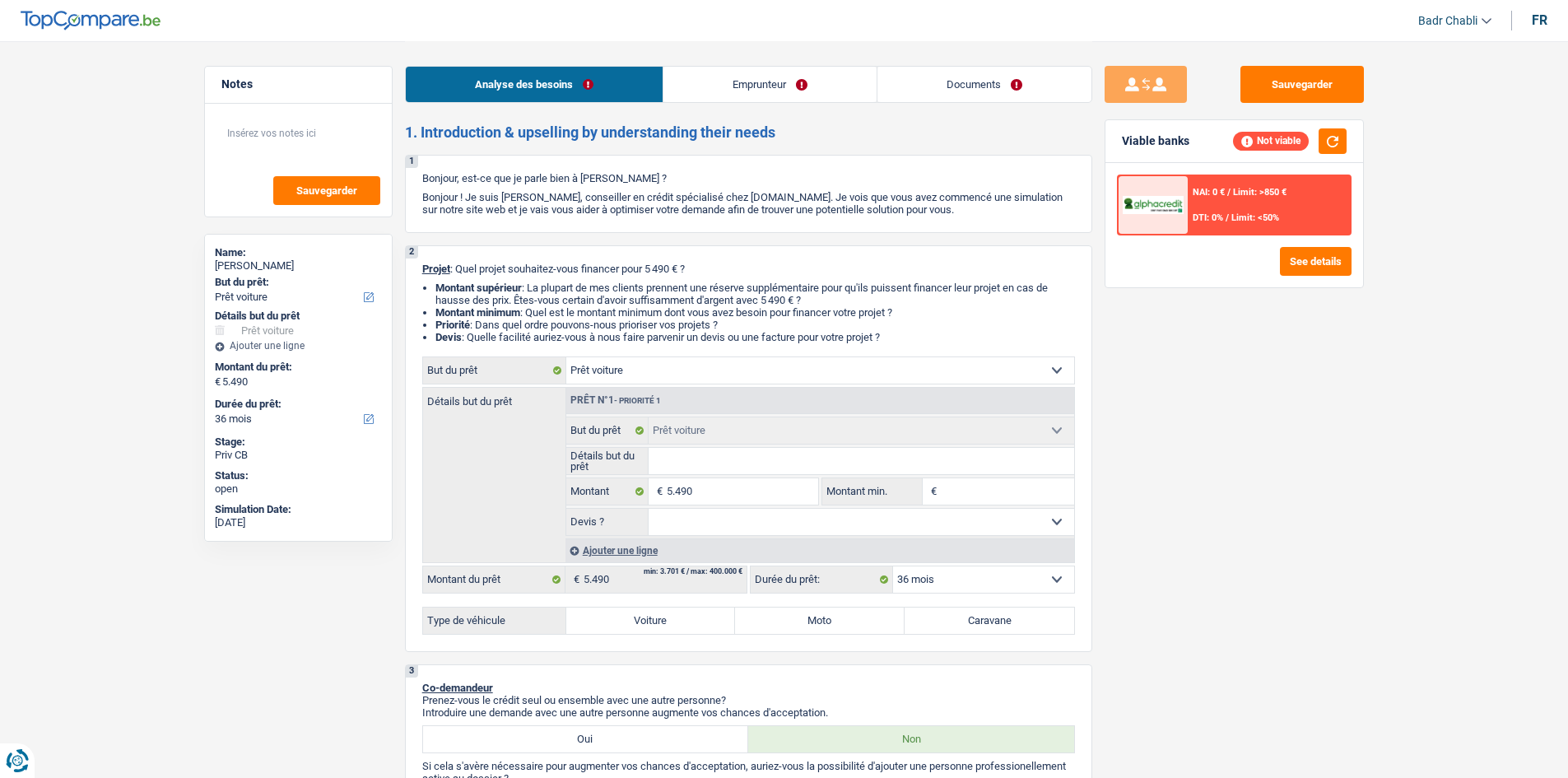
click at [630, 623] on label "Voiture" at bounding box center [651, 620] width 170 height 26
click at [630, 623] on input "Voiture" at bounding box center [651, 620] width 170 height 26
radio input "true"
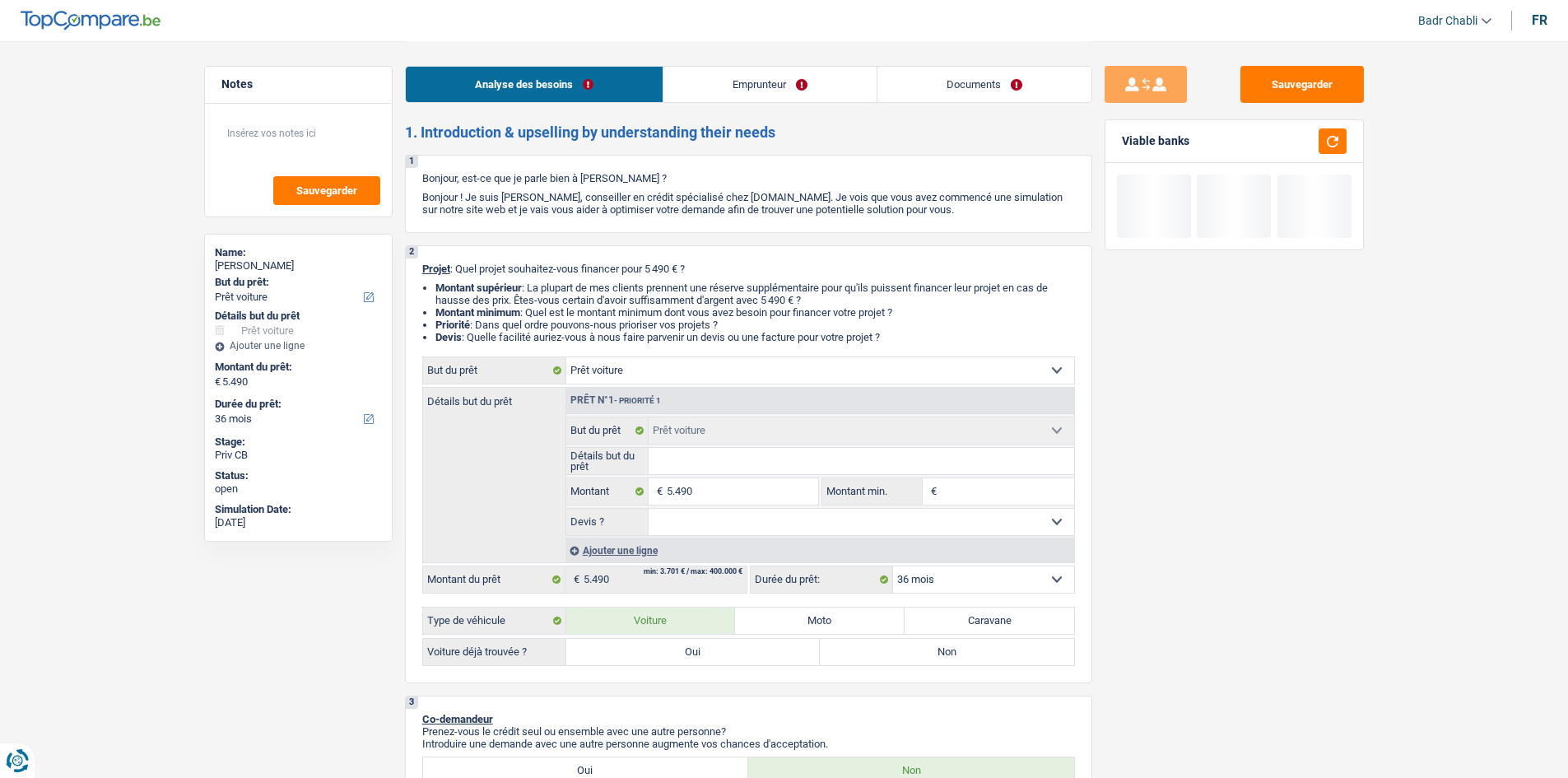
click at [635, 654] on label "Oui" at bounding box center [693, 651] width 255 height 26
click at [635, 654] on input "Oui" at bounding box center [693, 651] width 255 height 26
radio input "true"
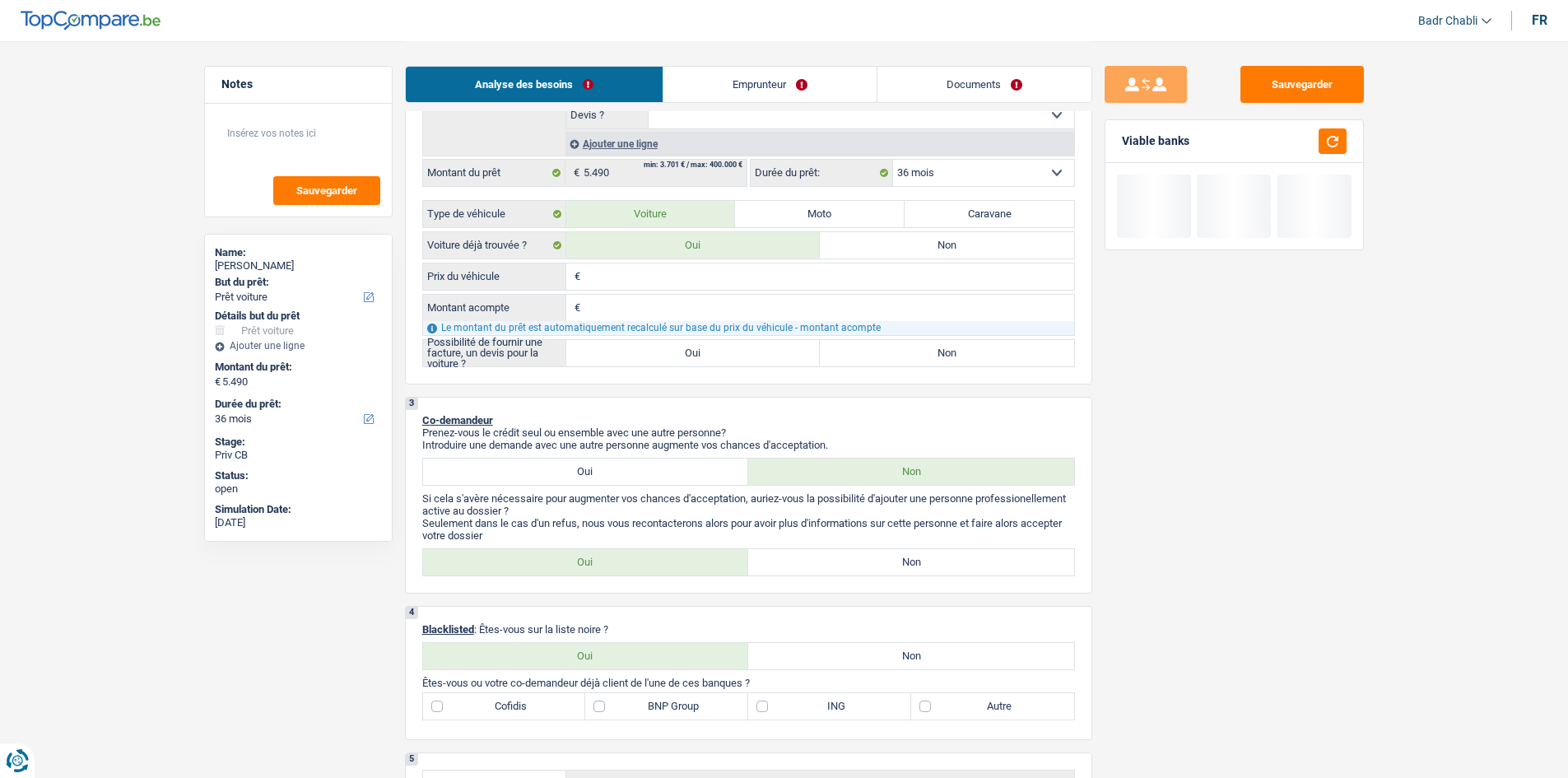
scroll to position [412, 0]
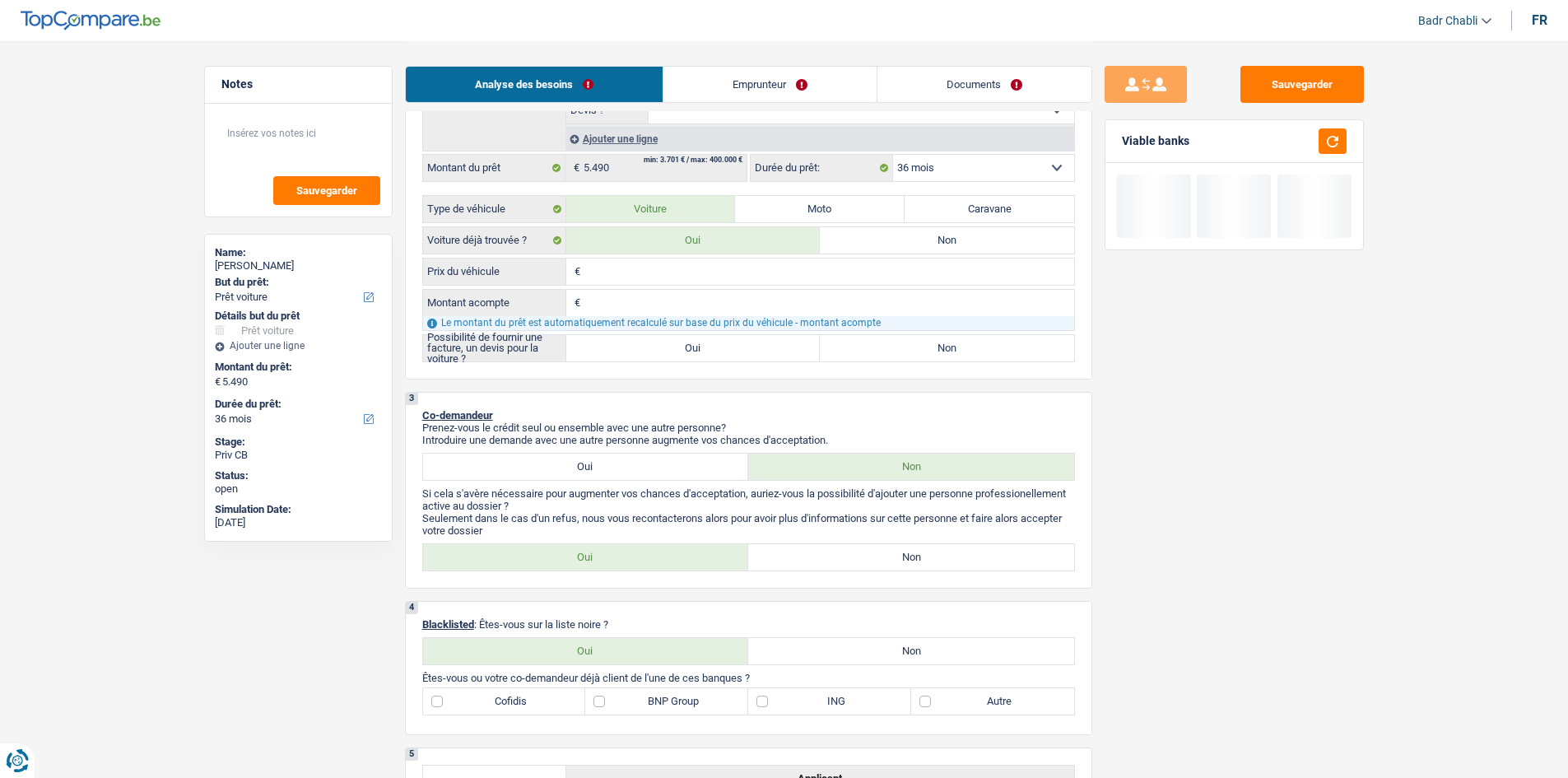
click at [694, 348] on label "Oui" at bounding box center [693, 348] width 255 height 26
click at [694, 348] on input "Oui" at bounding box center [693, 348] width 255 height 26
radio input "true"
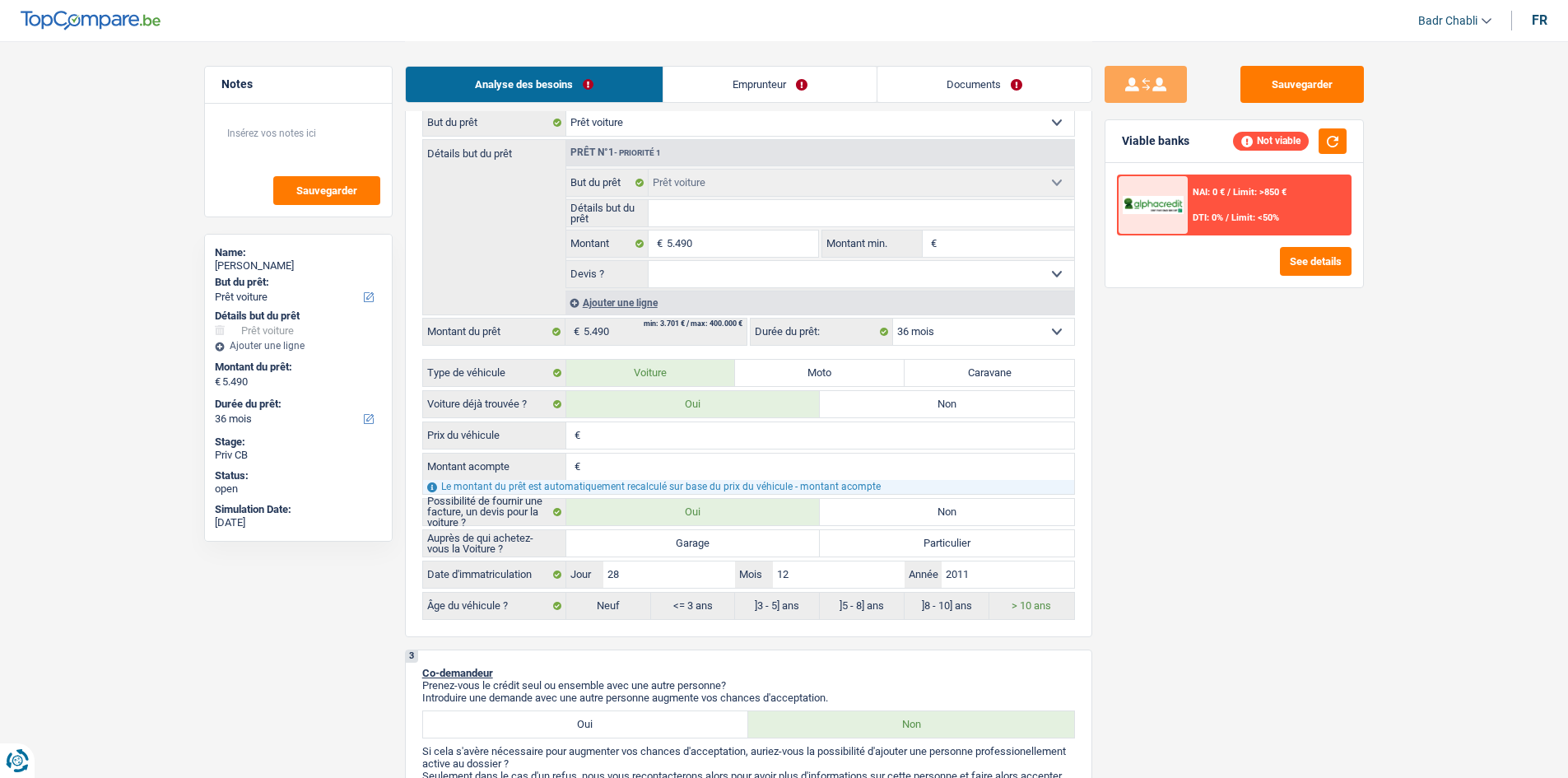
scroll to position [247, 0]
click at [714, 246] on input "5.490" at bounding box center [742, 244] width 150 height 26
click at [1017, 242] on input "Montant min." at bounding box center [1007, 244] width 134 height 26
paste input "5.490"
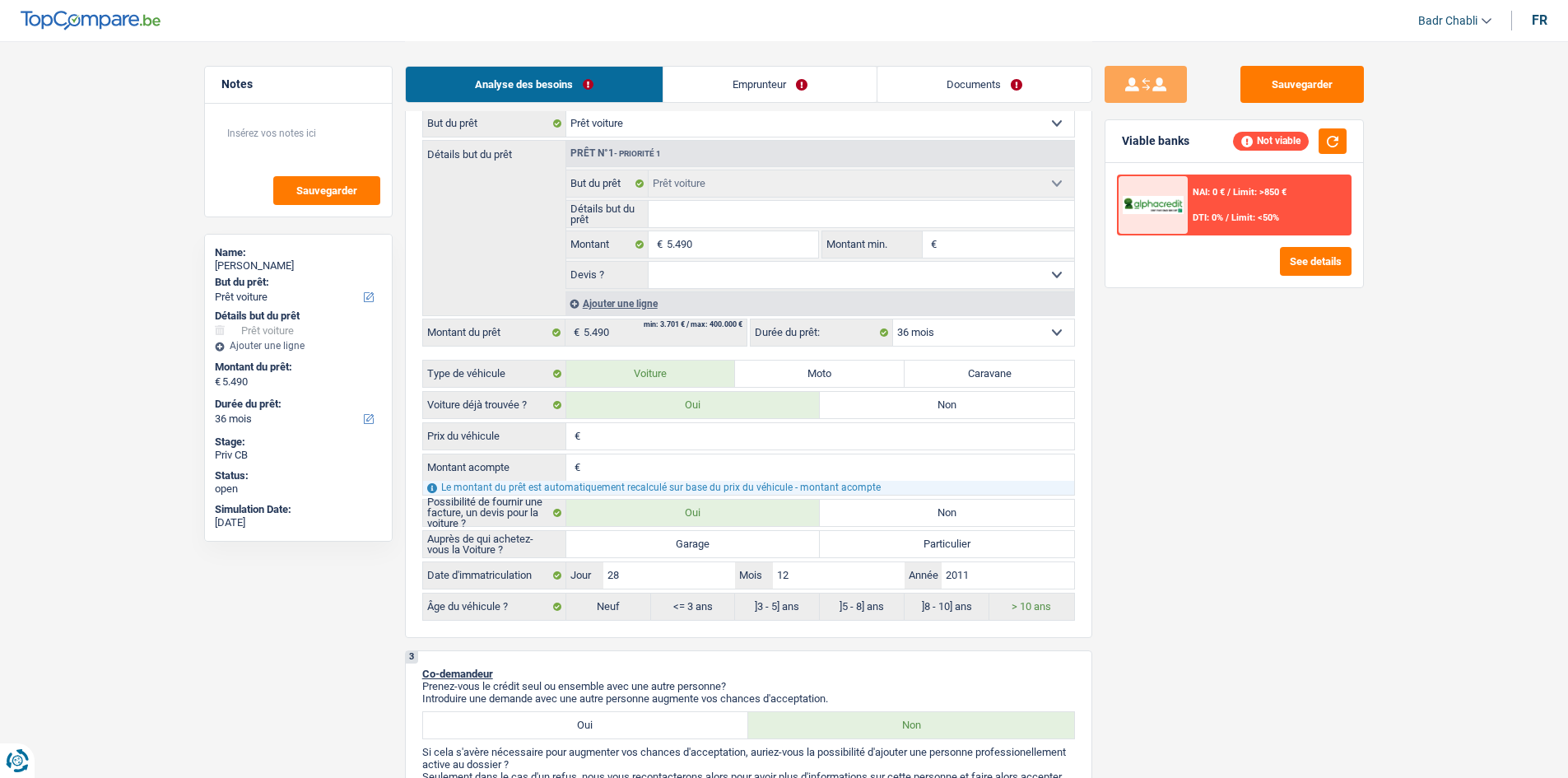
type input "5.490"
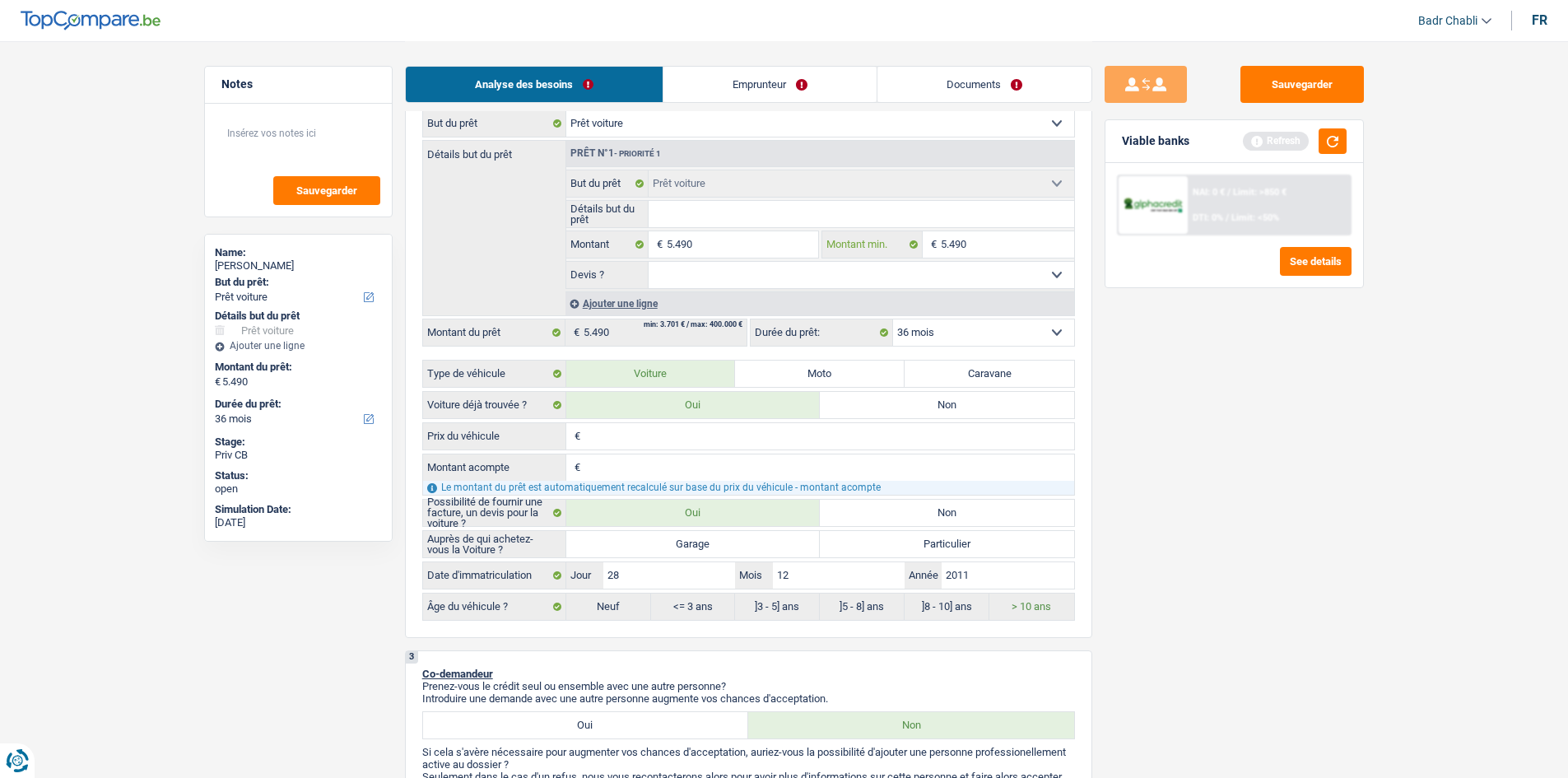
type input "5.490"
click at [623, 451] on div "€ Prix du véhicule Tous les champs sont obligatoires. Veuillez fournir une répo…" at bounding box center [748, 521] width 653 height 198
click at [627, 444] on input "Prix du véhicule" at bounding box center [829, 436] width 490 height 26
paste input "5.490"
type input "5.490"
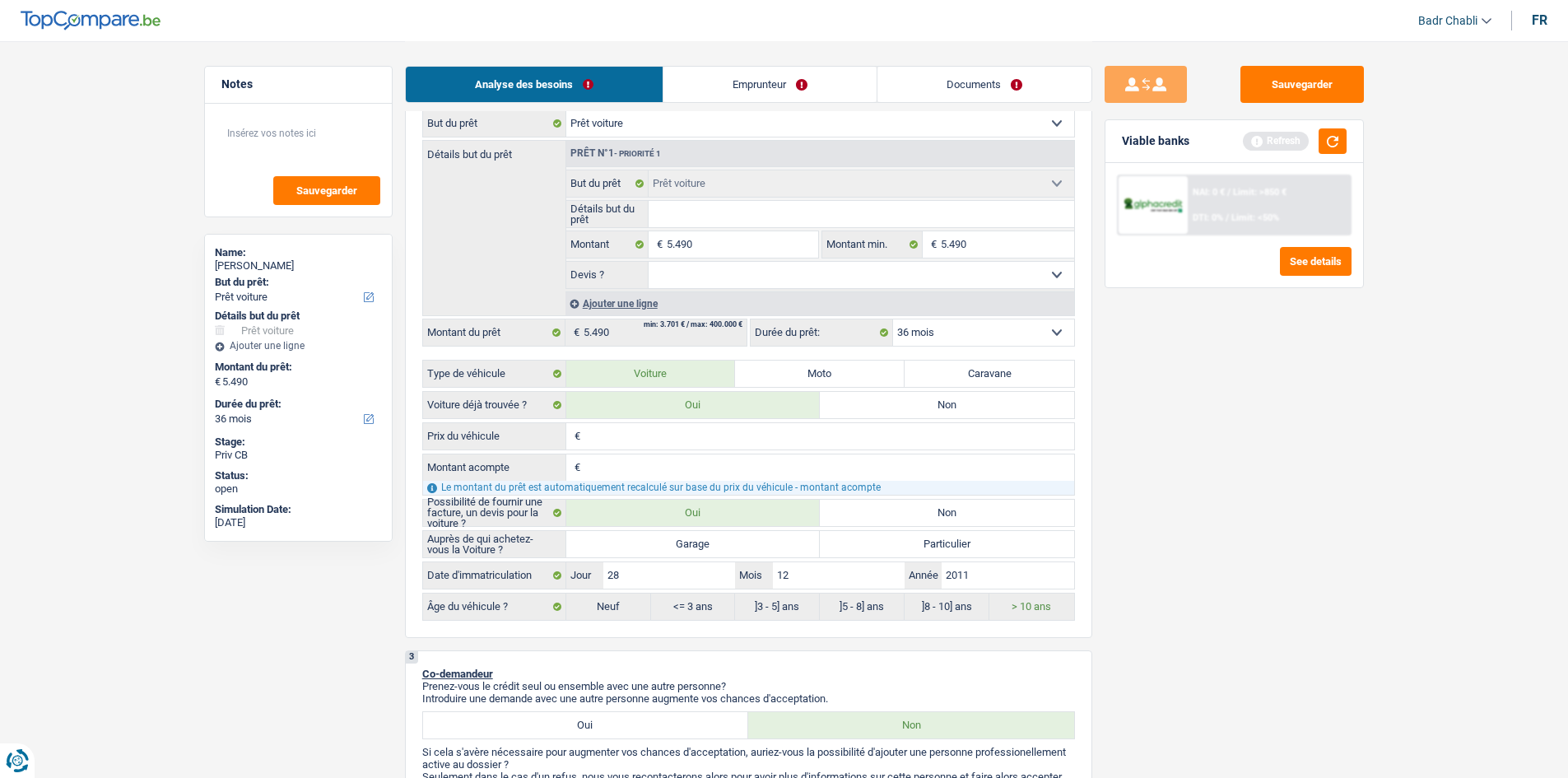
type input "5.490"
click at [679, 560] on div "Auprès de qui achetez-vous la Voiture ? Garage Particulier Tous les champs sont…" at bounding box center [748, 575] width 653 height 91
click at [686, 548] on label "Garage" at bounding box center [693, 544] width 255 height 26
click at [686, 548] on input "Garage" at bounding box center [693, 544] width 255 height 26
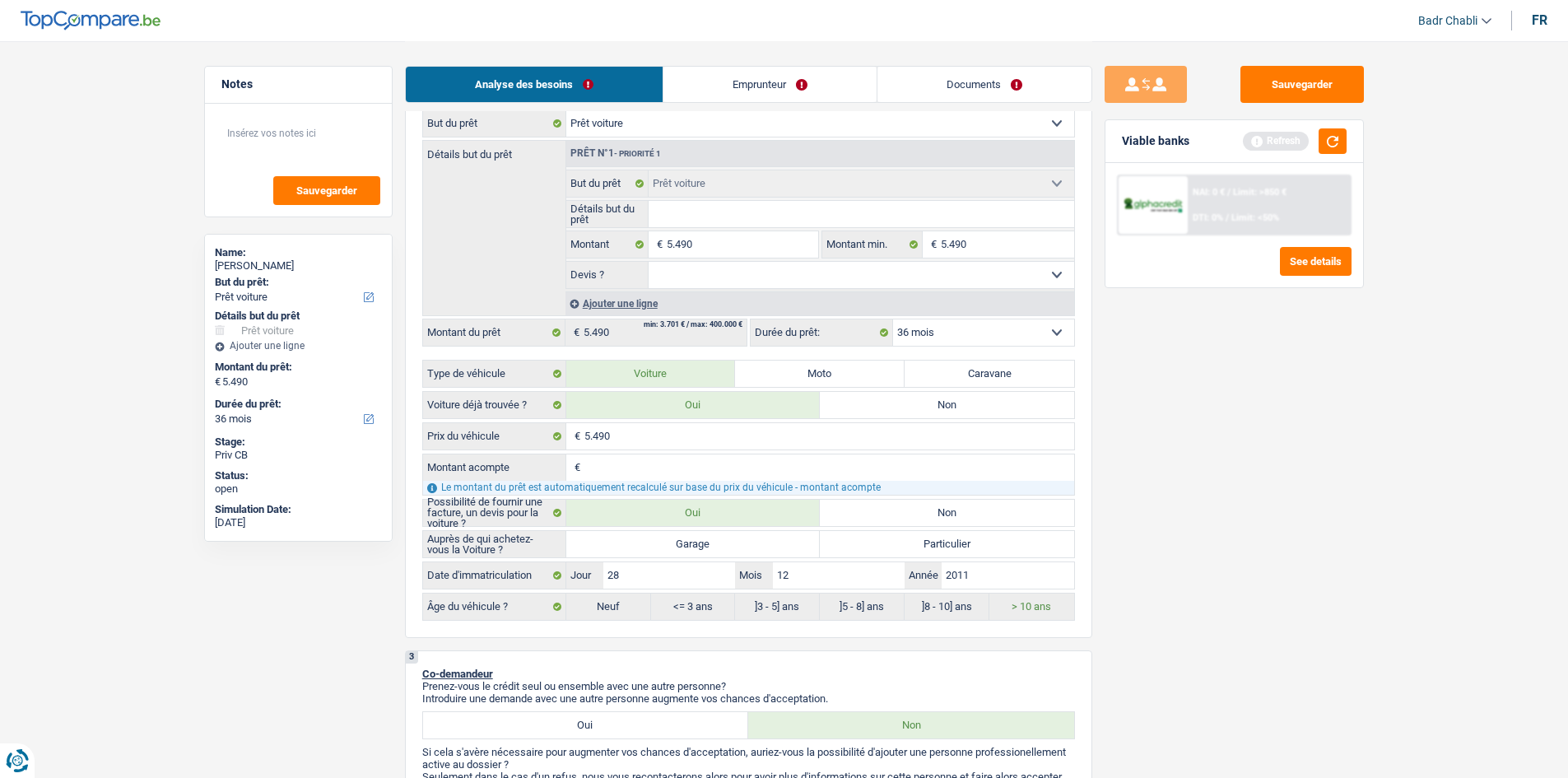
radio input "true"
click at [817, 269] on select "Oui Non Non répondu Sélectionner une option" at bounding box center [862, 274] width 425 height 26
select select "yes"
click at [649, 262] on select "Oui Non Non répondu Sélectionner une option" at bounding box center [862, 274] width 425 height 26
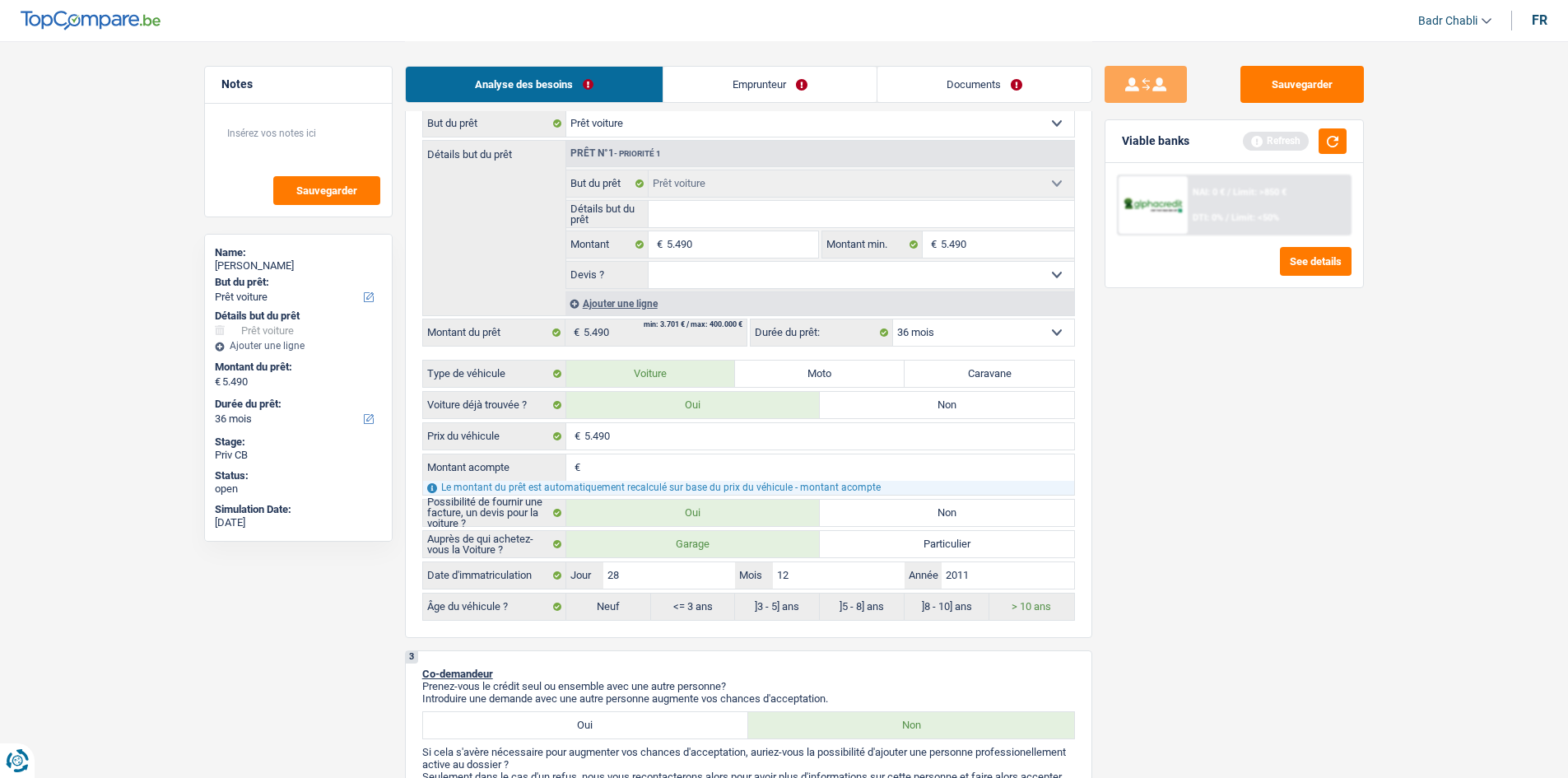
select select "yes"
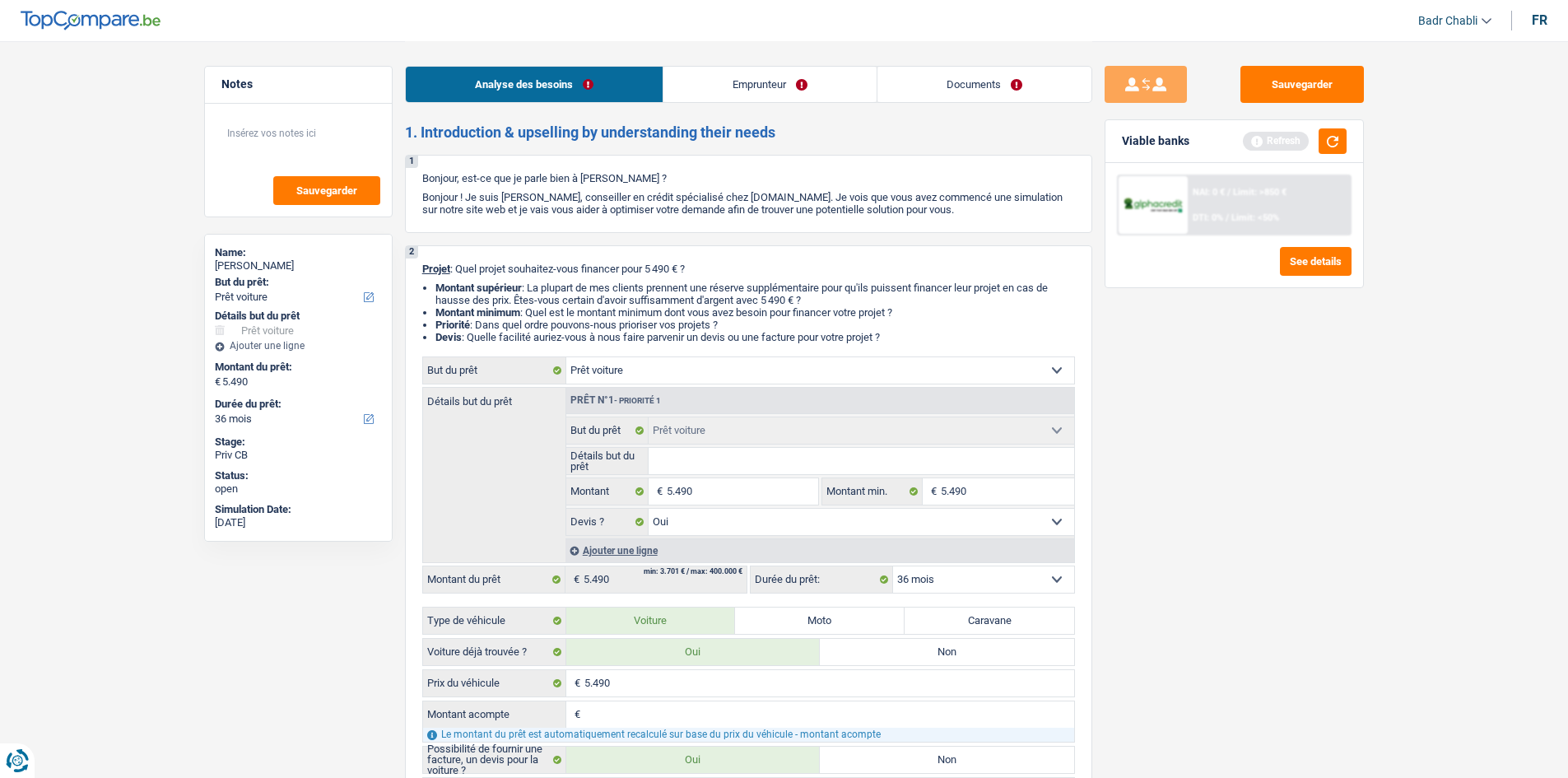
scroll to position [329, 0]
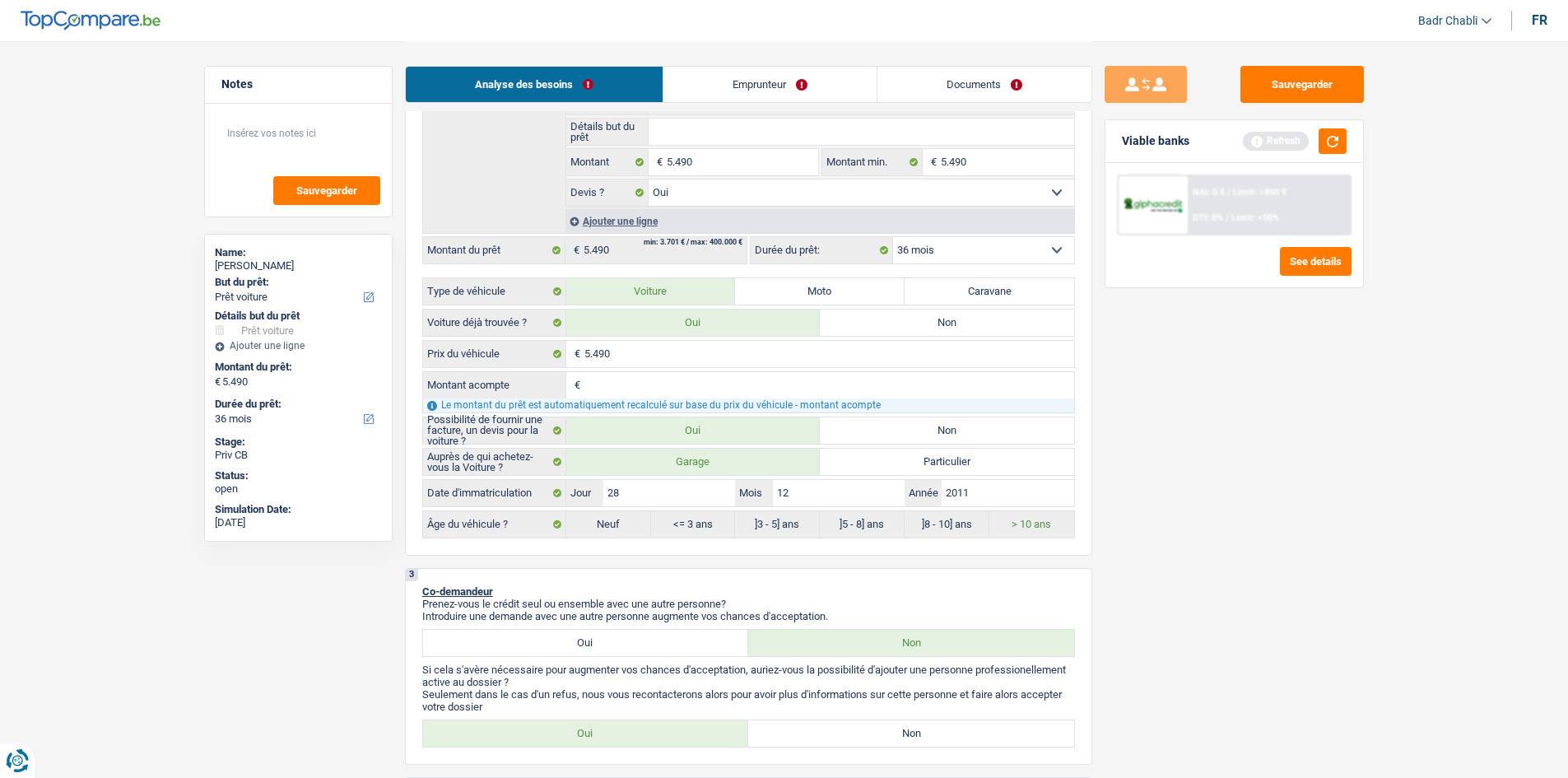
click at [905, 747] on div "Oui Non Tous les champs sont obligatoires. Veuillez sélectionner une option" at bounding box center [748, 733] width 653 height 28
click at [917, 733] on label "Non" at bounding box center [911, 733] width 326 height 26
click at [917, 733] on input "Non" at bounding box center [911, 733] width 326 height 26
radio input "true"
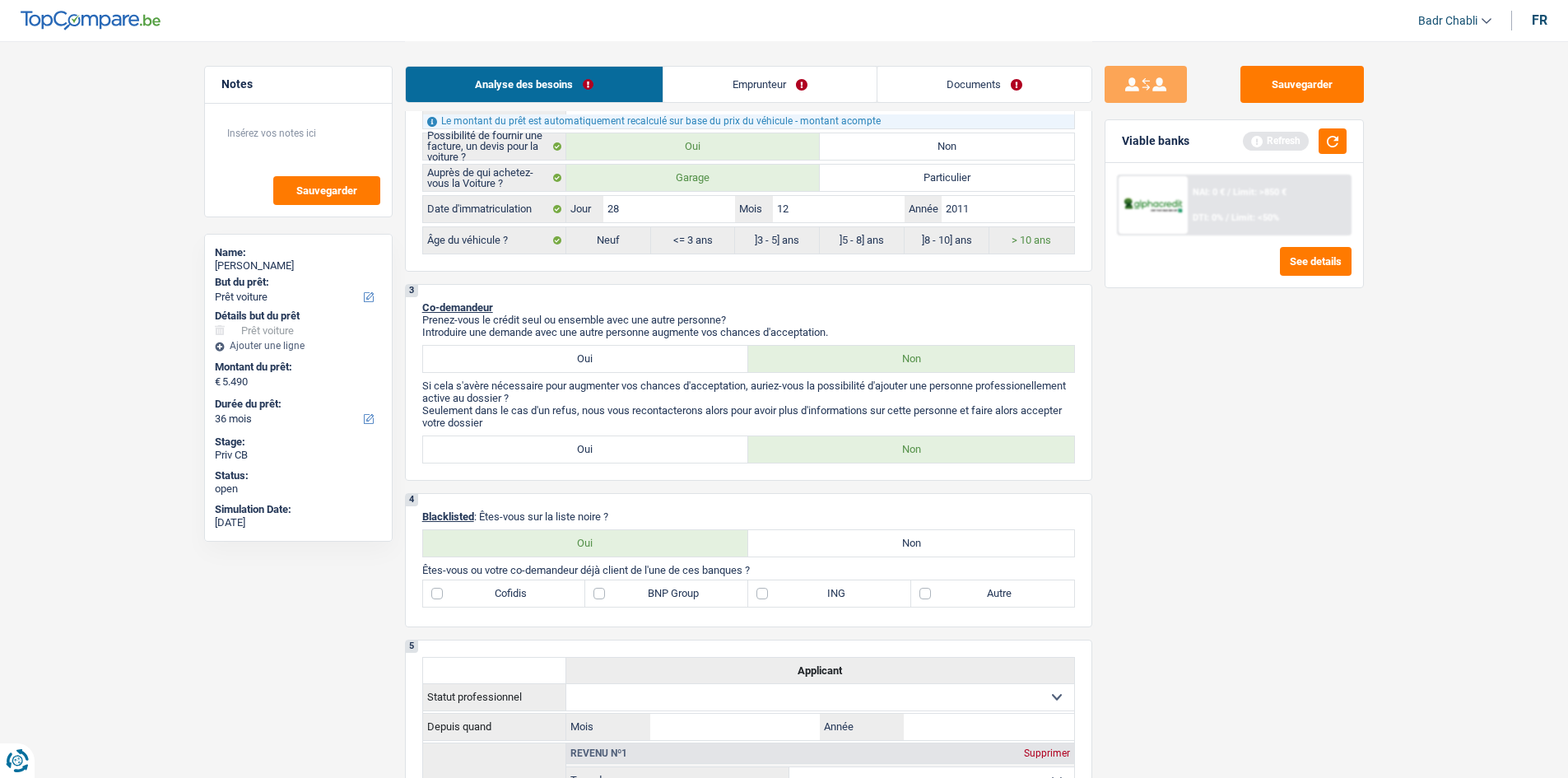
scroll to position [823, 0]
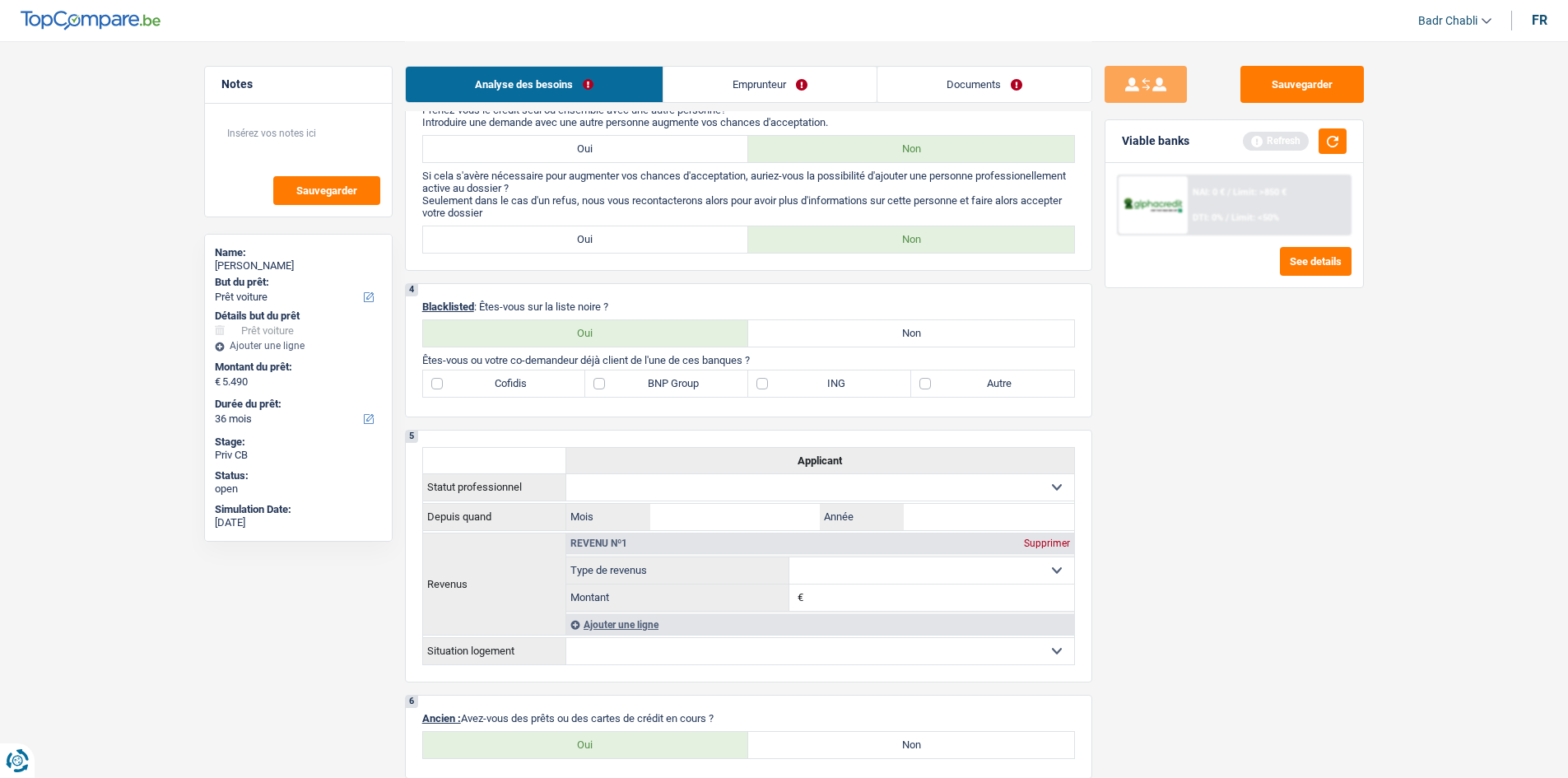
click at [924, 346] on label "Non" at bounding box center [911, 333] width 326 height 26
click at [924, 346] on input "Non" at bounding box center [911, 333] width 326 height 26
radio input "true"
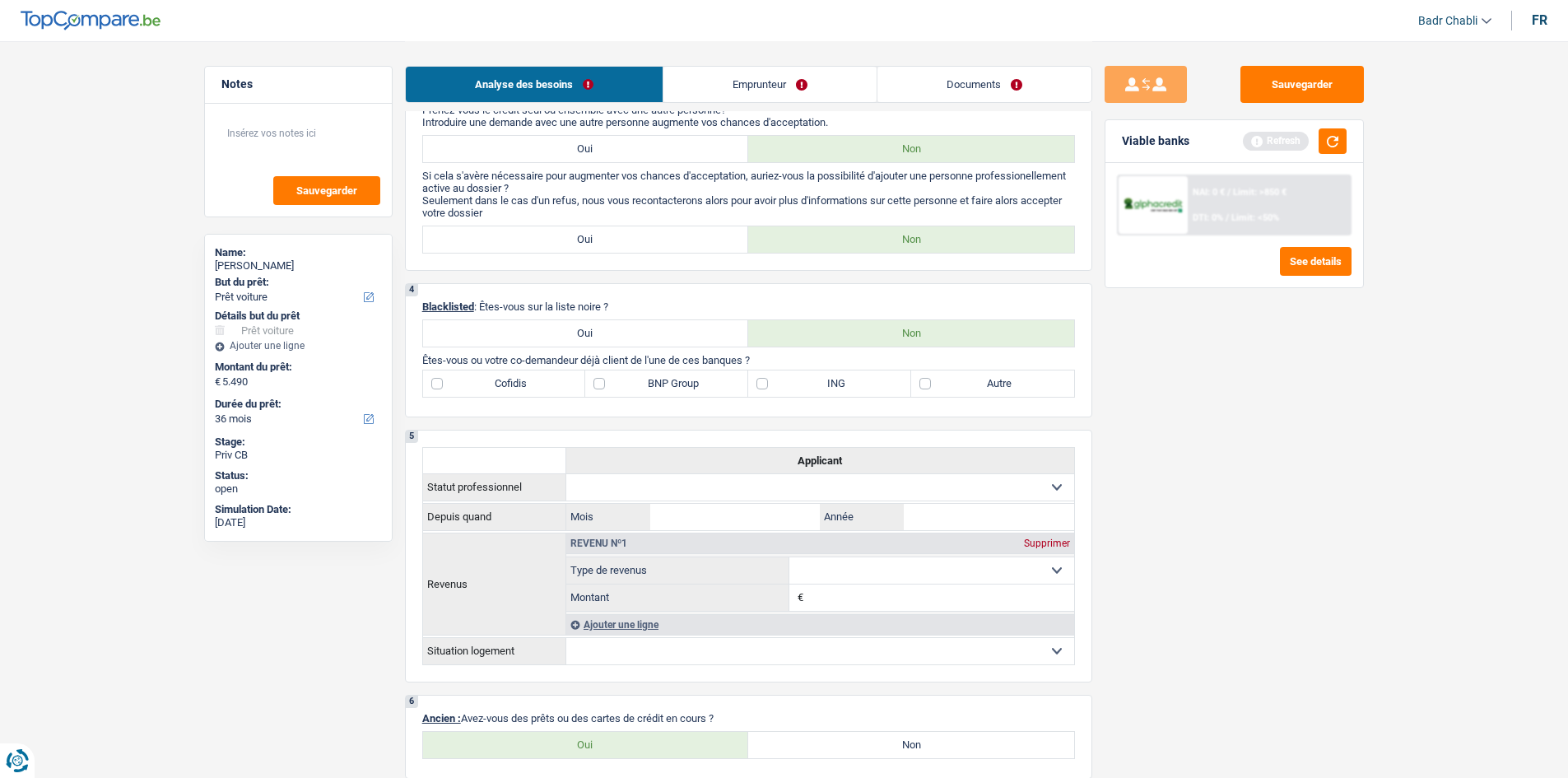
click at [1208, 466] on div "Sauvegarder Viable banks Refresh NAI: 0 € / Limit: >850 € DTI: 0% / Limit: <50%…" at bounding box center [1233, 408] width 284 height 686
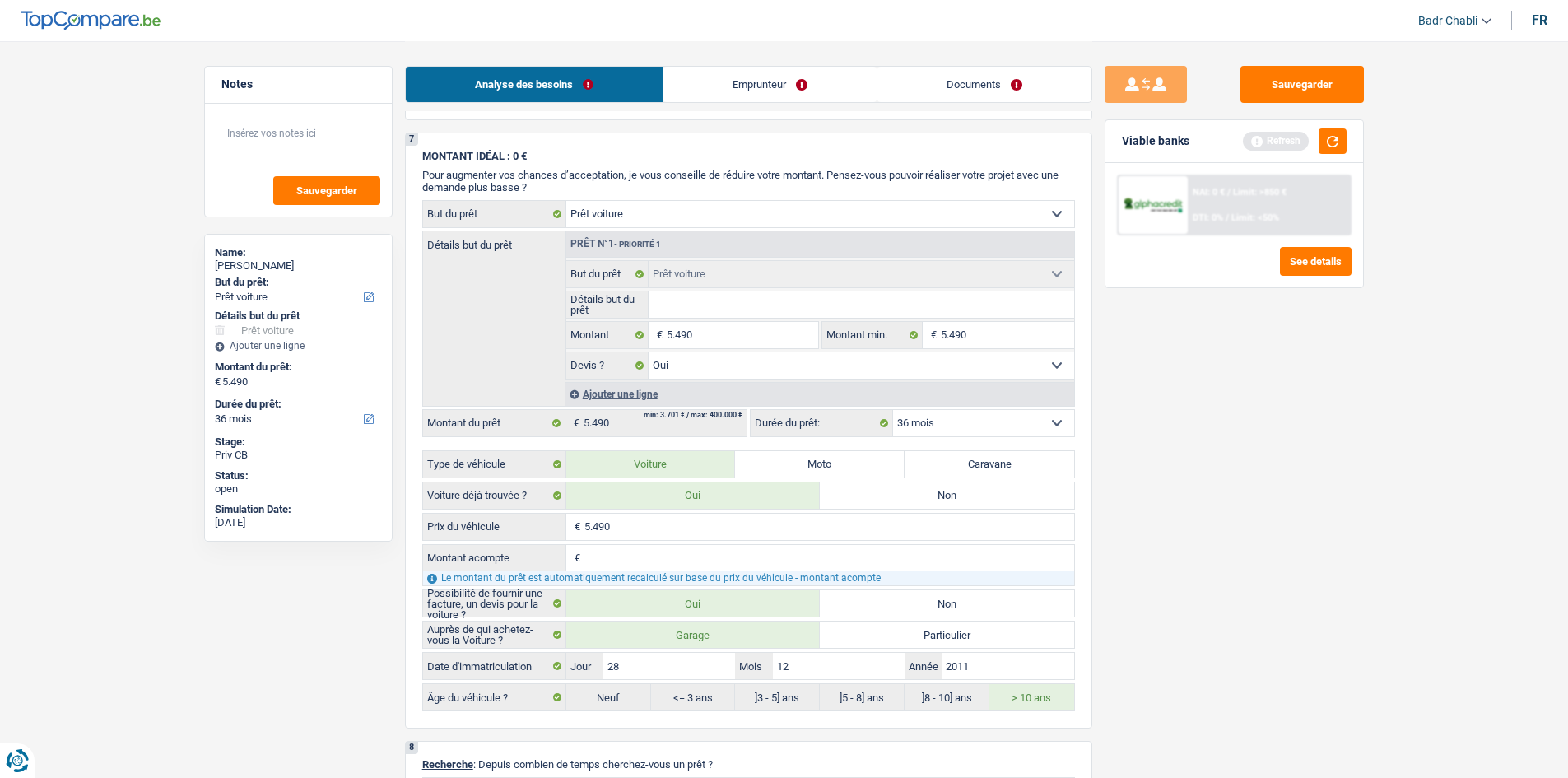
scroll to position [1729, 0]
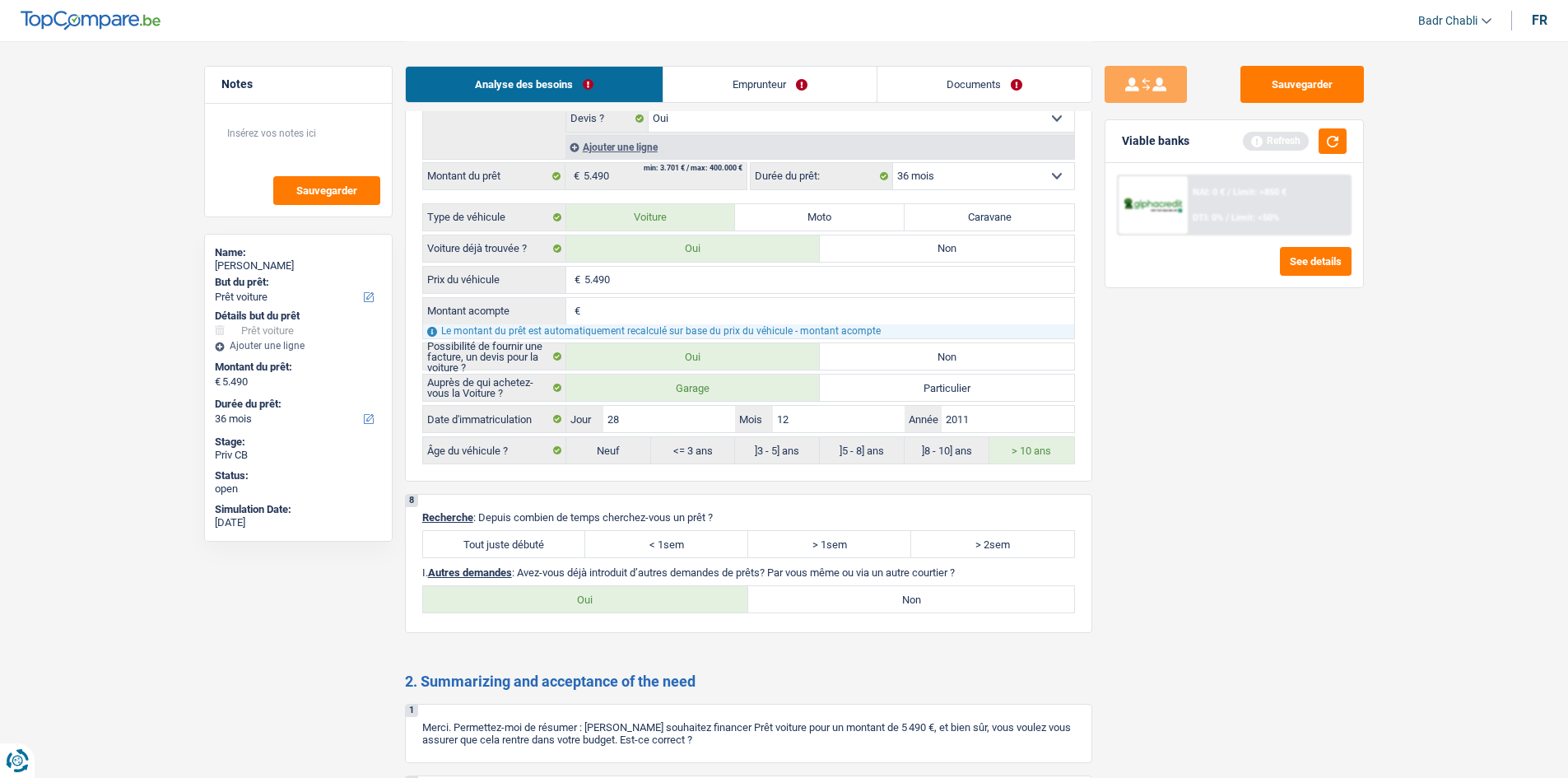
click at [502, 542] on label "Tout juste débuté" at bounding box center [504, 544] width 163 height 26
click at [502, 542] on input "Tout juste débuté" at bounding box center [504, 544] width 163 height 26
radio input "true"
click at [983, 596] on label "Non" at bounding box center [911, 599] width 326 height 26
click at [983, 596] on input "Non" at bounding box center [911, 599] width 326 height 26
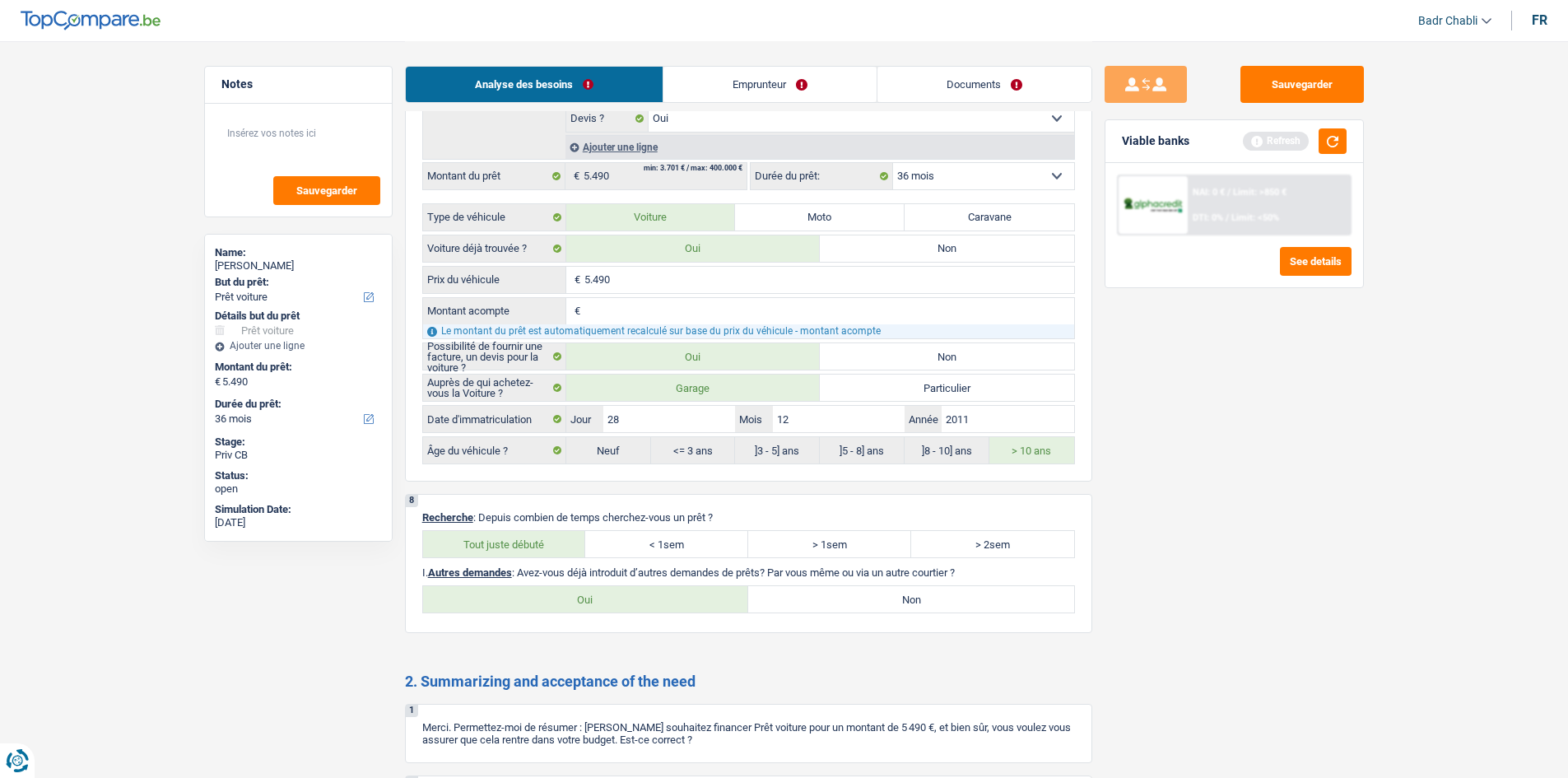
radio input "true"
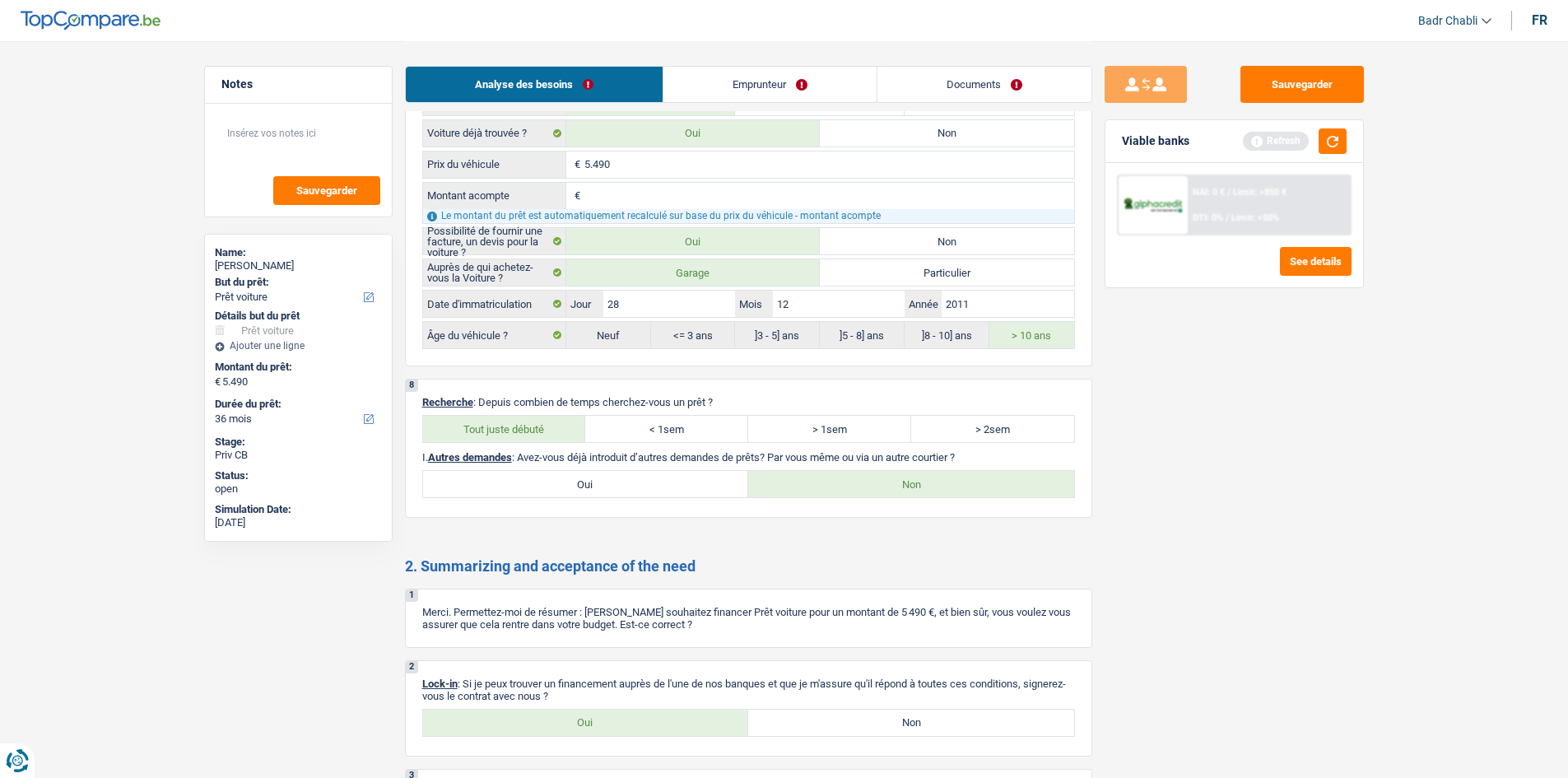
scroll to position [1980, 0]
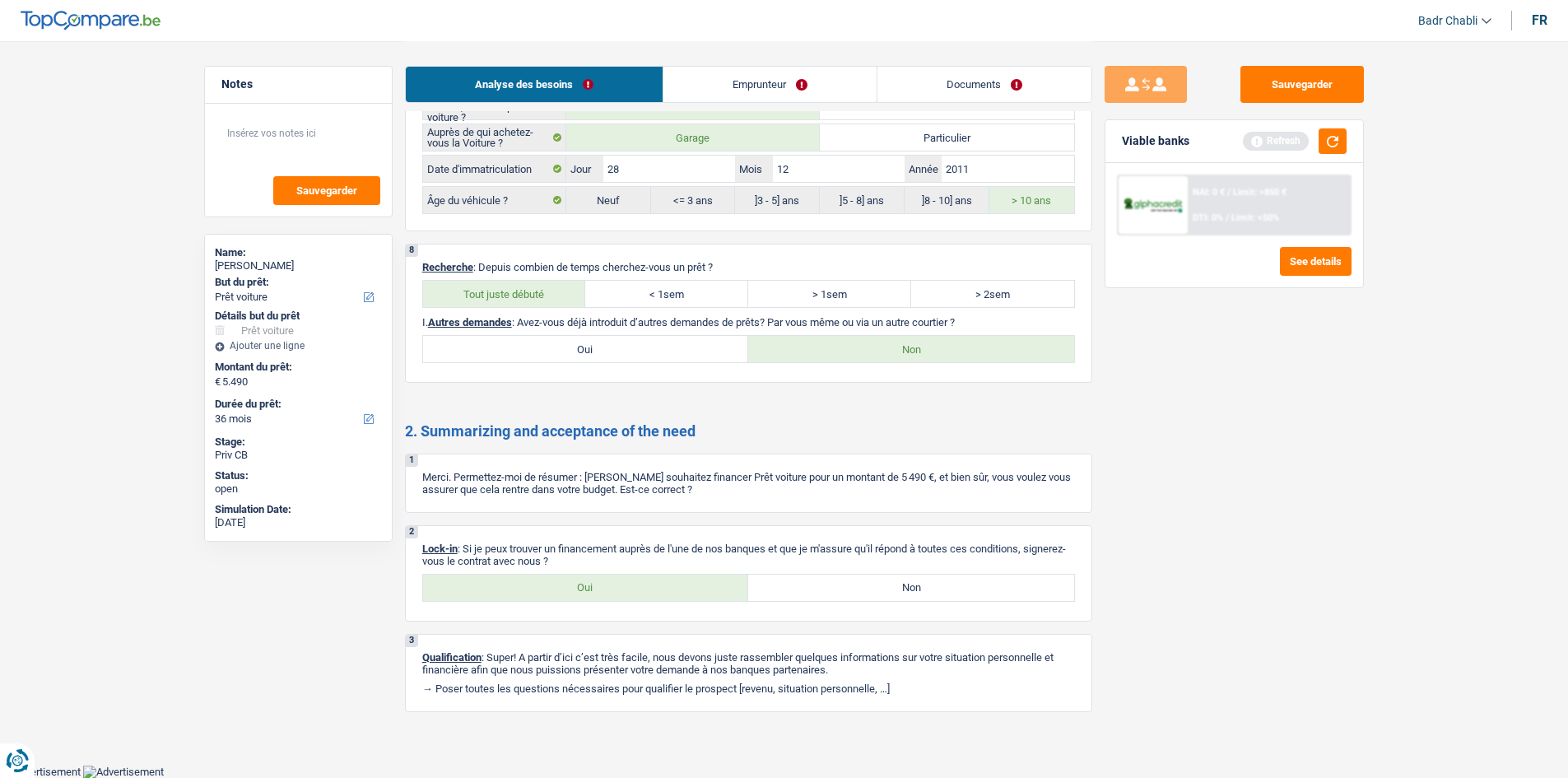
click at [633, 603] on div "2 Lock-in : Si je peux trouver un financement auprès de l'une de nos banques et…" at bounding box center [748, 573] width 687 height 97
click at [644, 590] on label "Oui" at bounding box center [586, 588] width 326 height 26
click at [644, 590] on input "Oui" at bounding box center [586, 588] width 326 height 26
radio input "true"
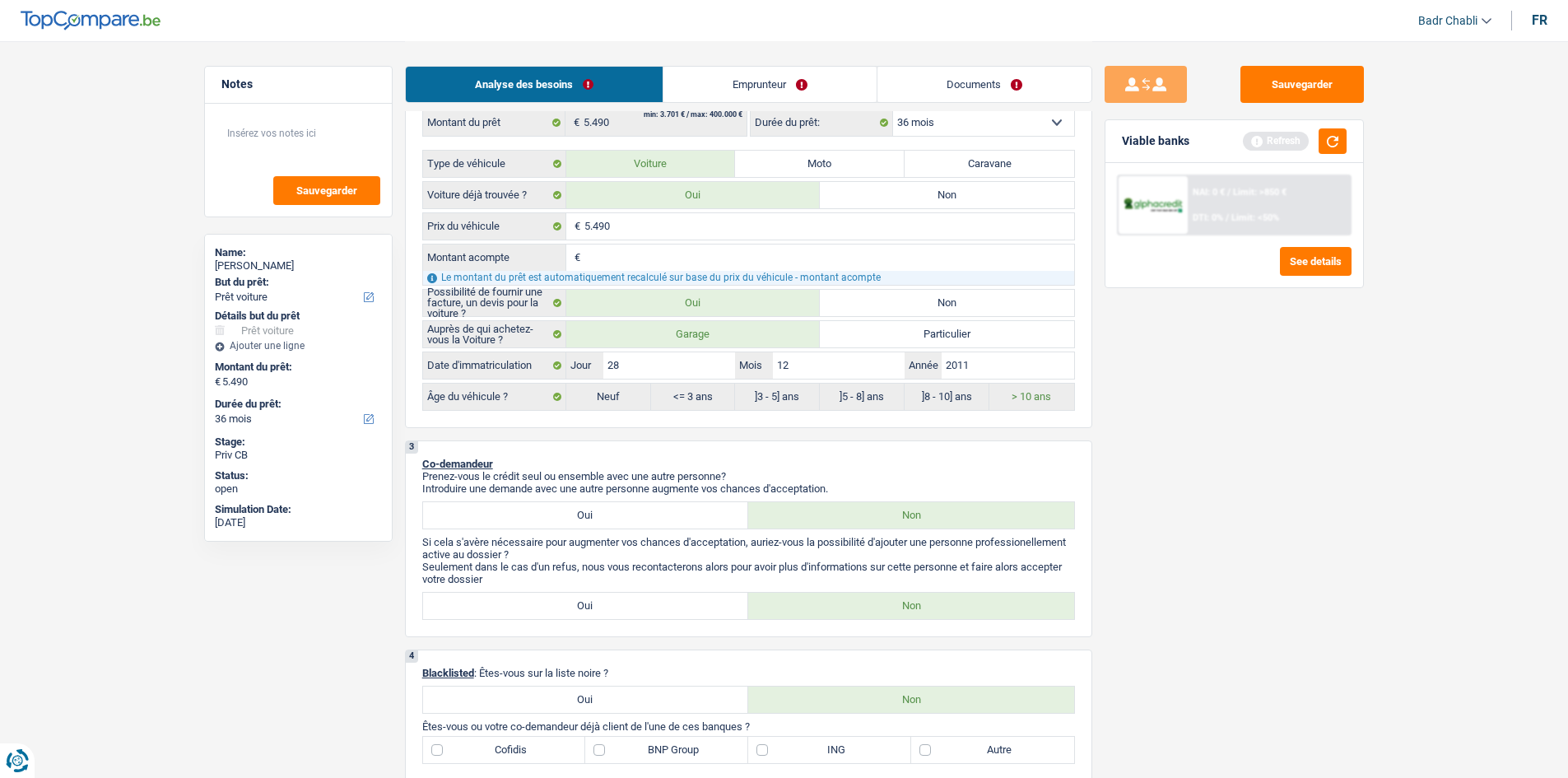
scroll to position [250, 0]
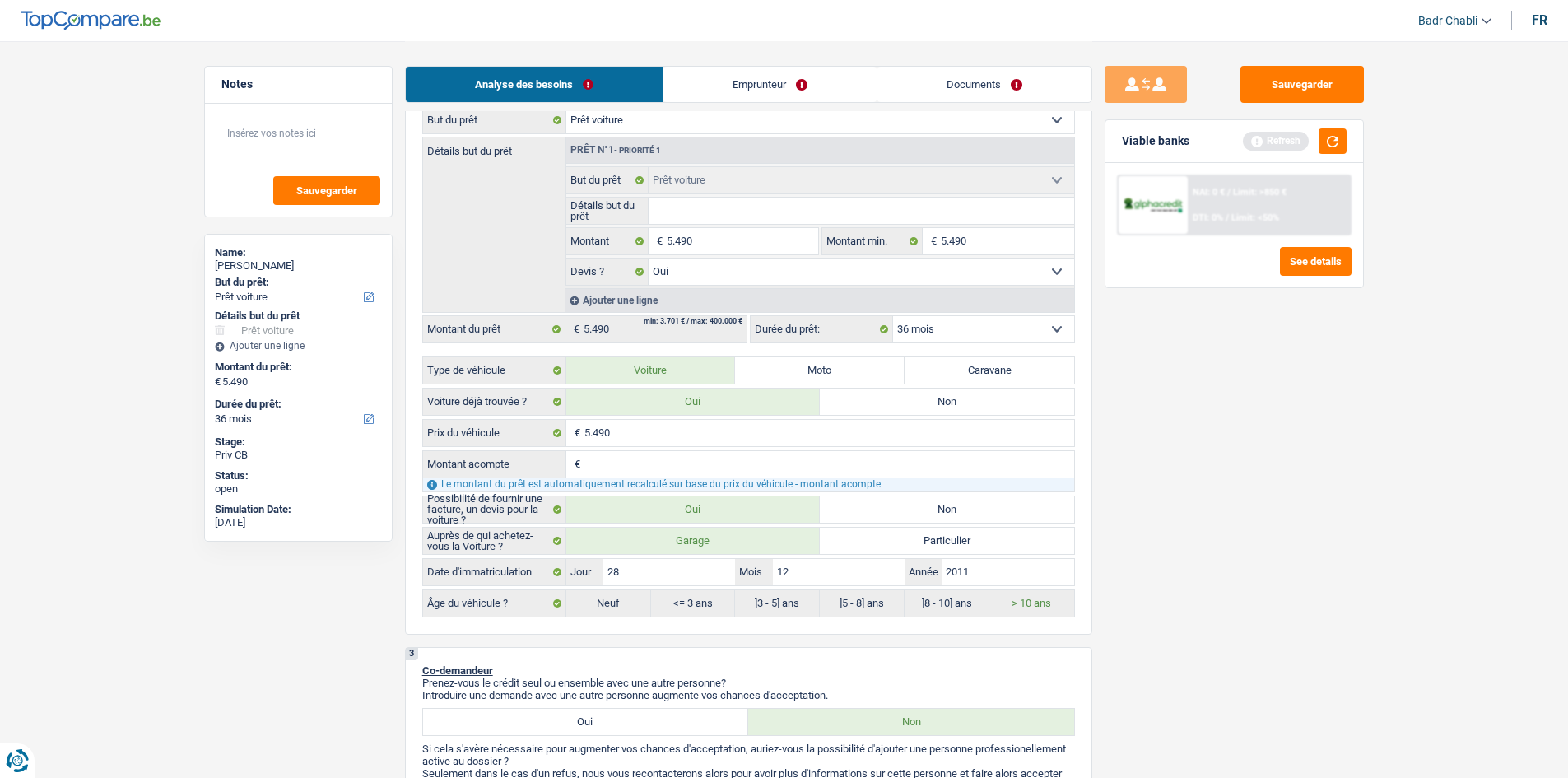
click at [747, 213] on input "Détails but du prêt" at bounding box center [862, 210] width 425 height 26
type input "N"
type input "Ni"
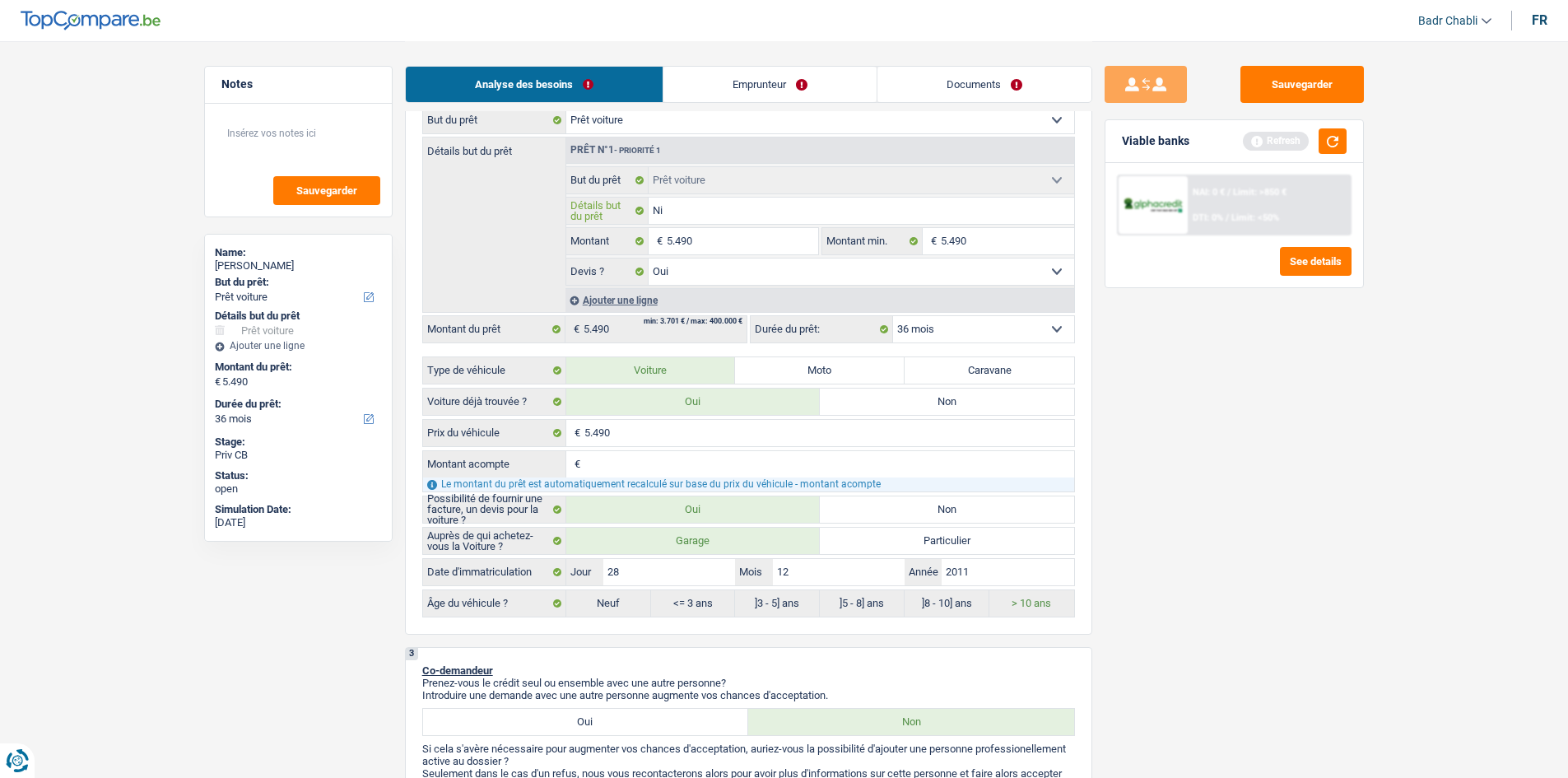
type input "Nis"
type input "Niss"
type input "Nissa"
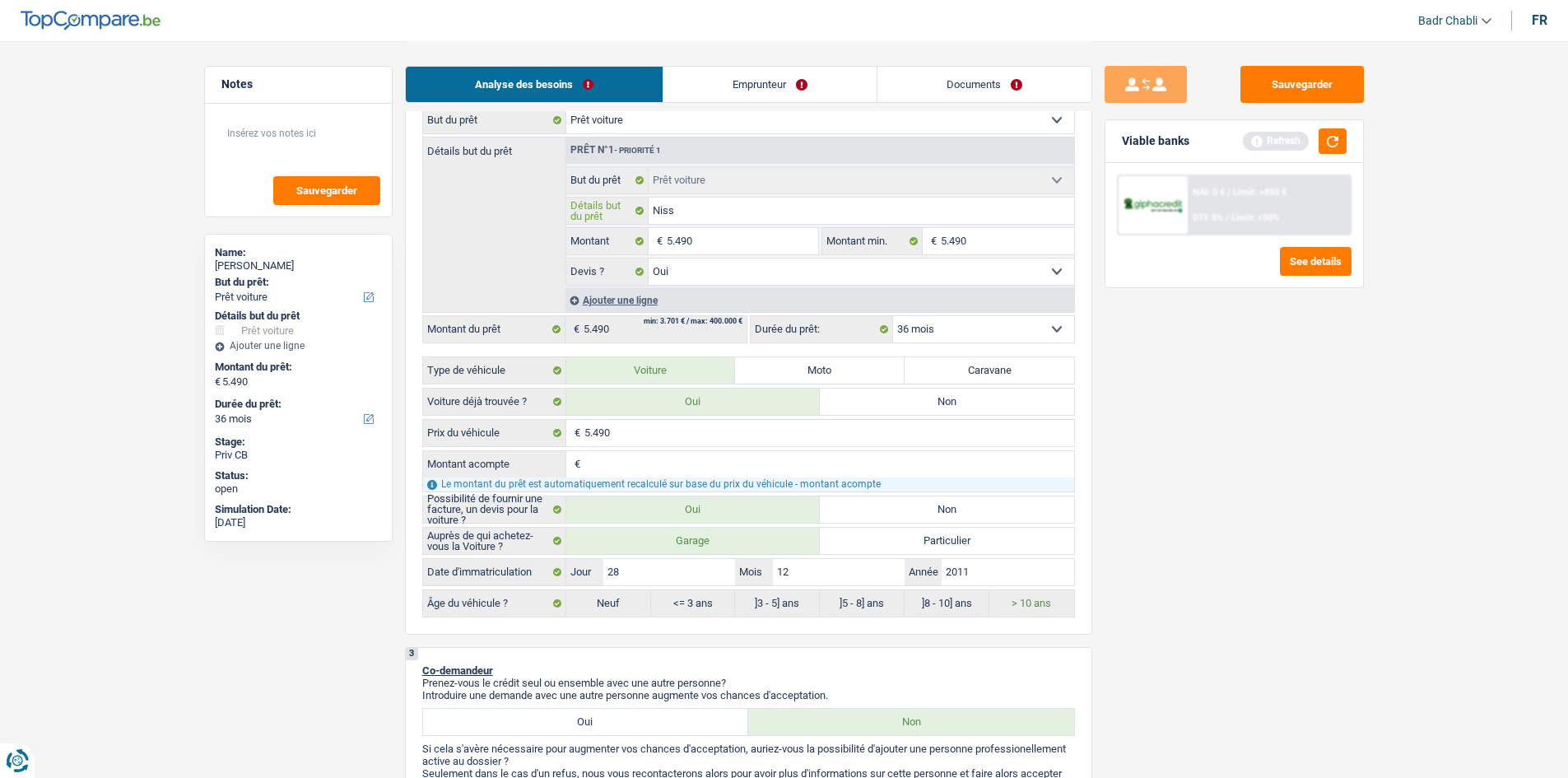
type input "Nissa"
type input "Nissan"
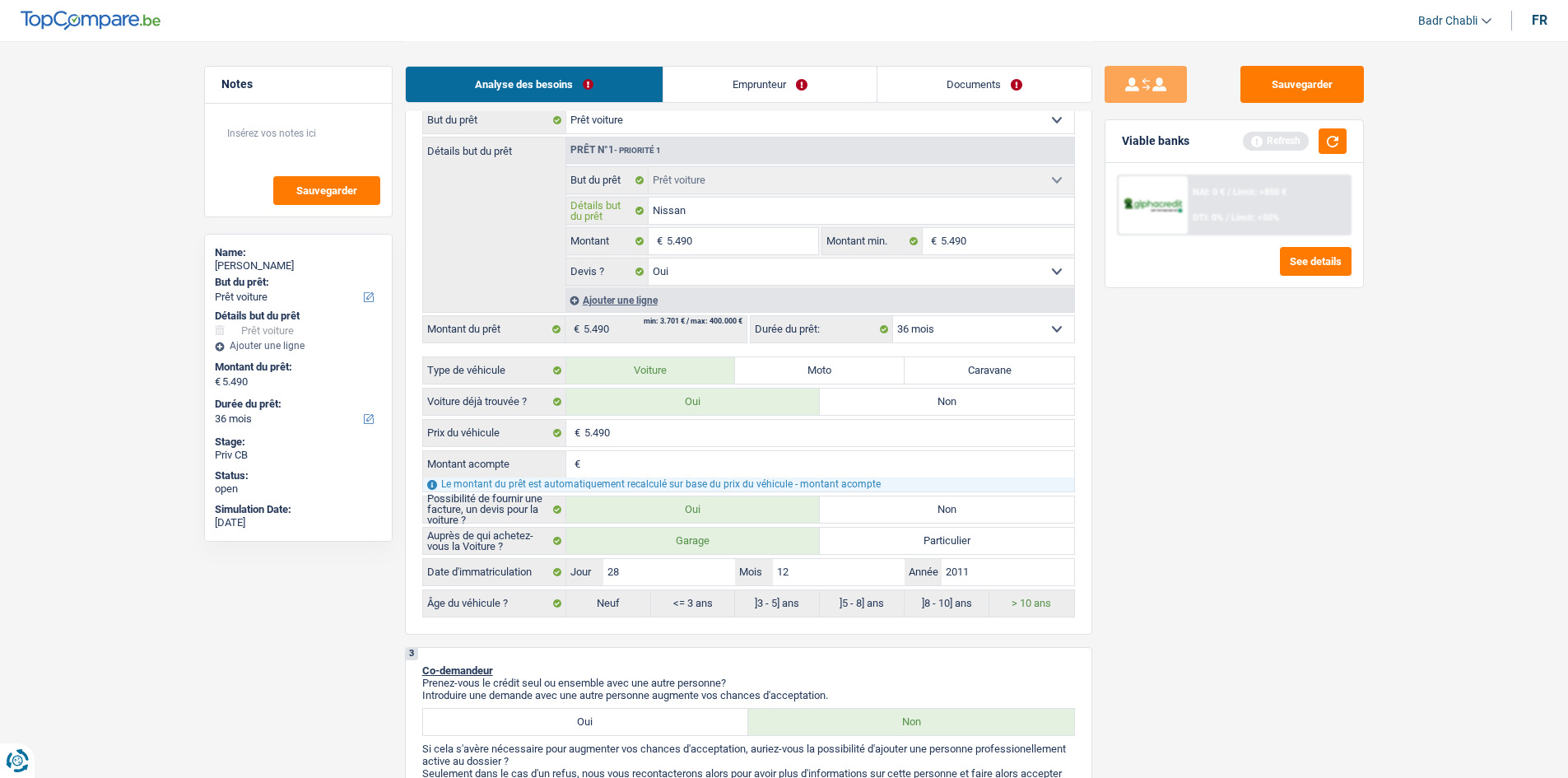
type input "Nissan M"
type input "Nissan Mi"
type input "Nissan Mic"
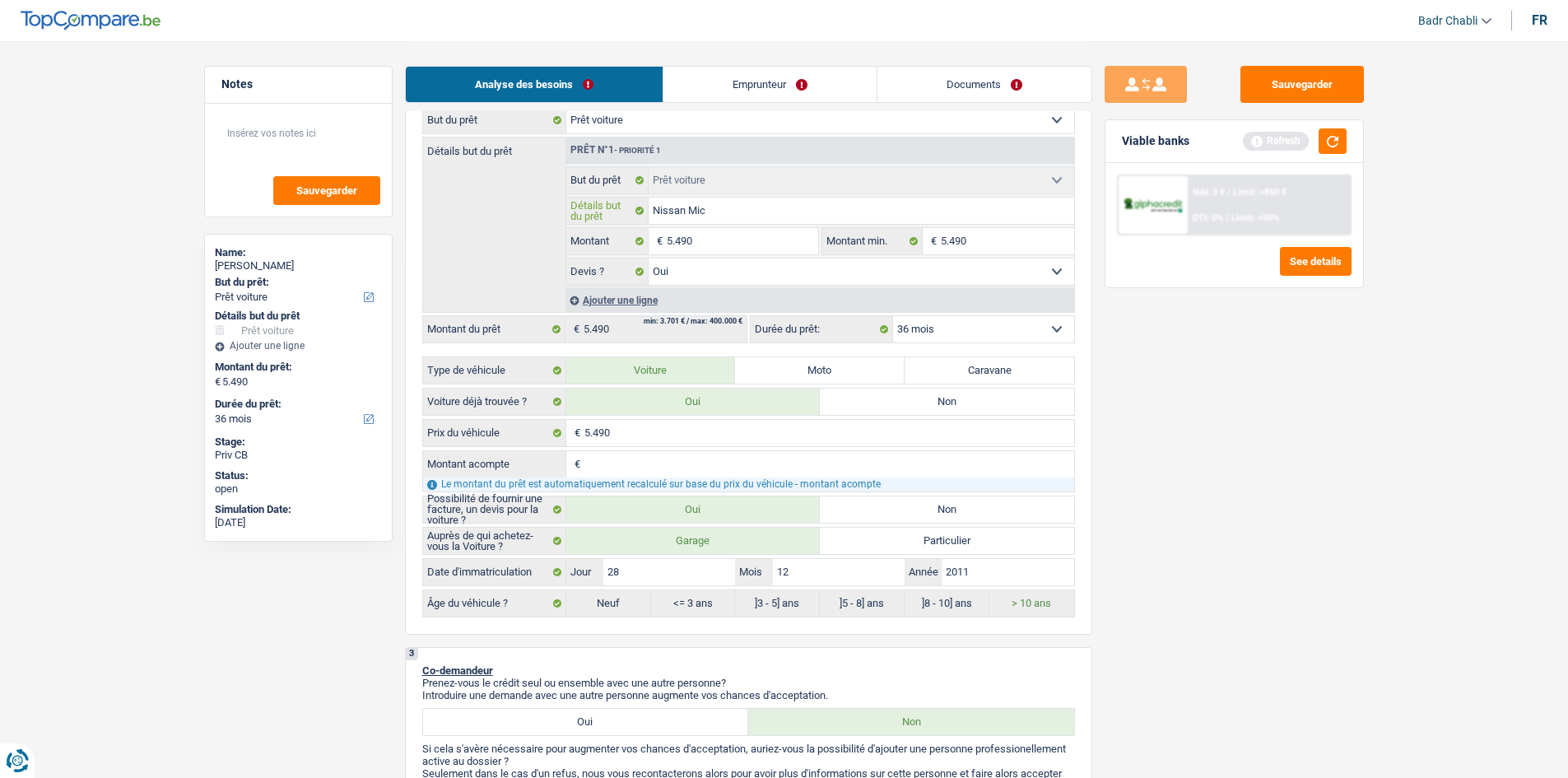
type input "Nissan Mic"
type input "Nissan Micr"
type input "Nissan Micra"
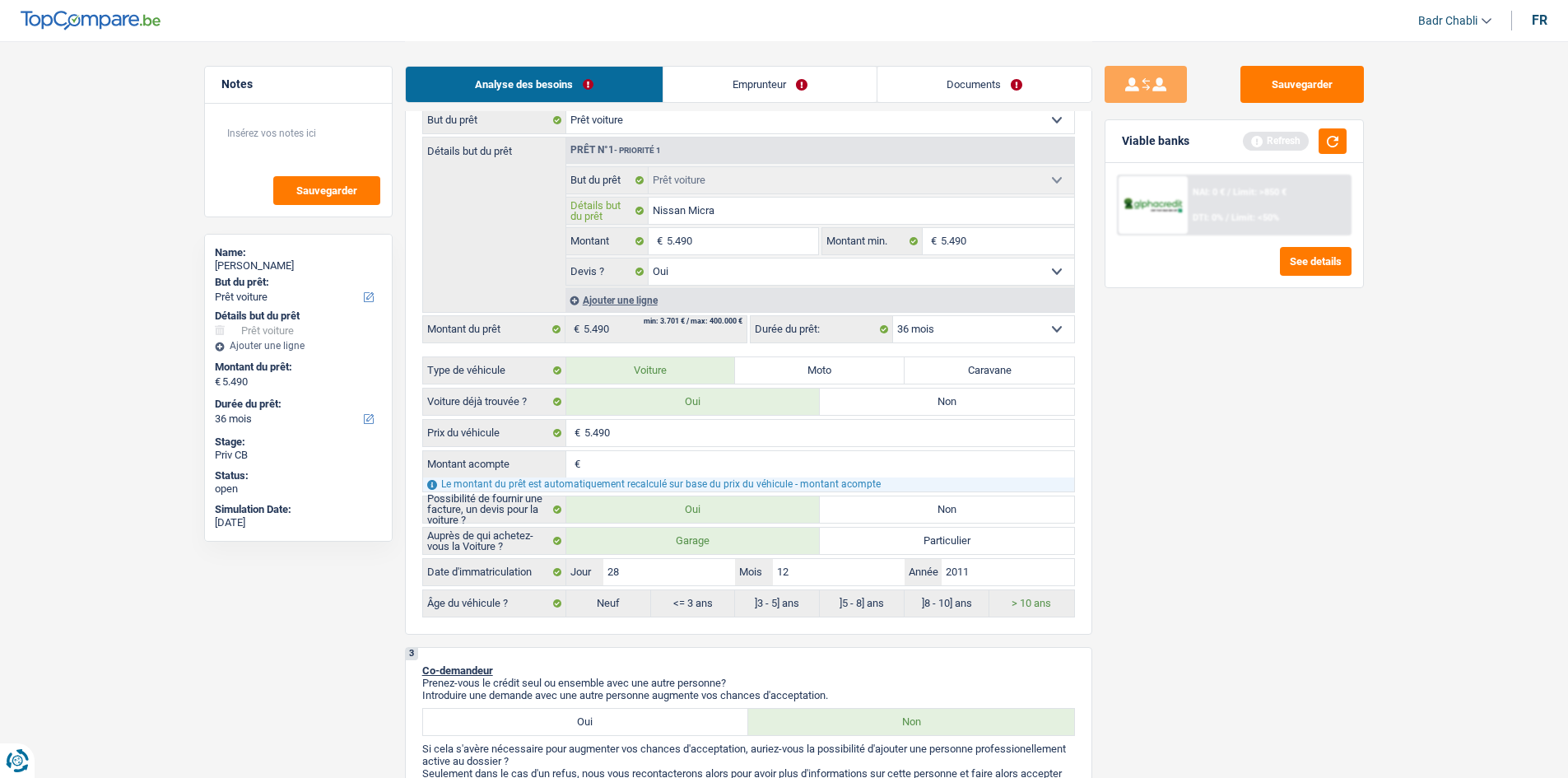
type input "Nissan Micra"
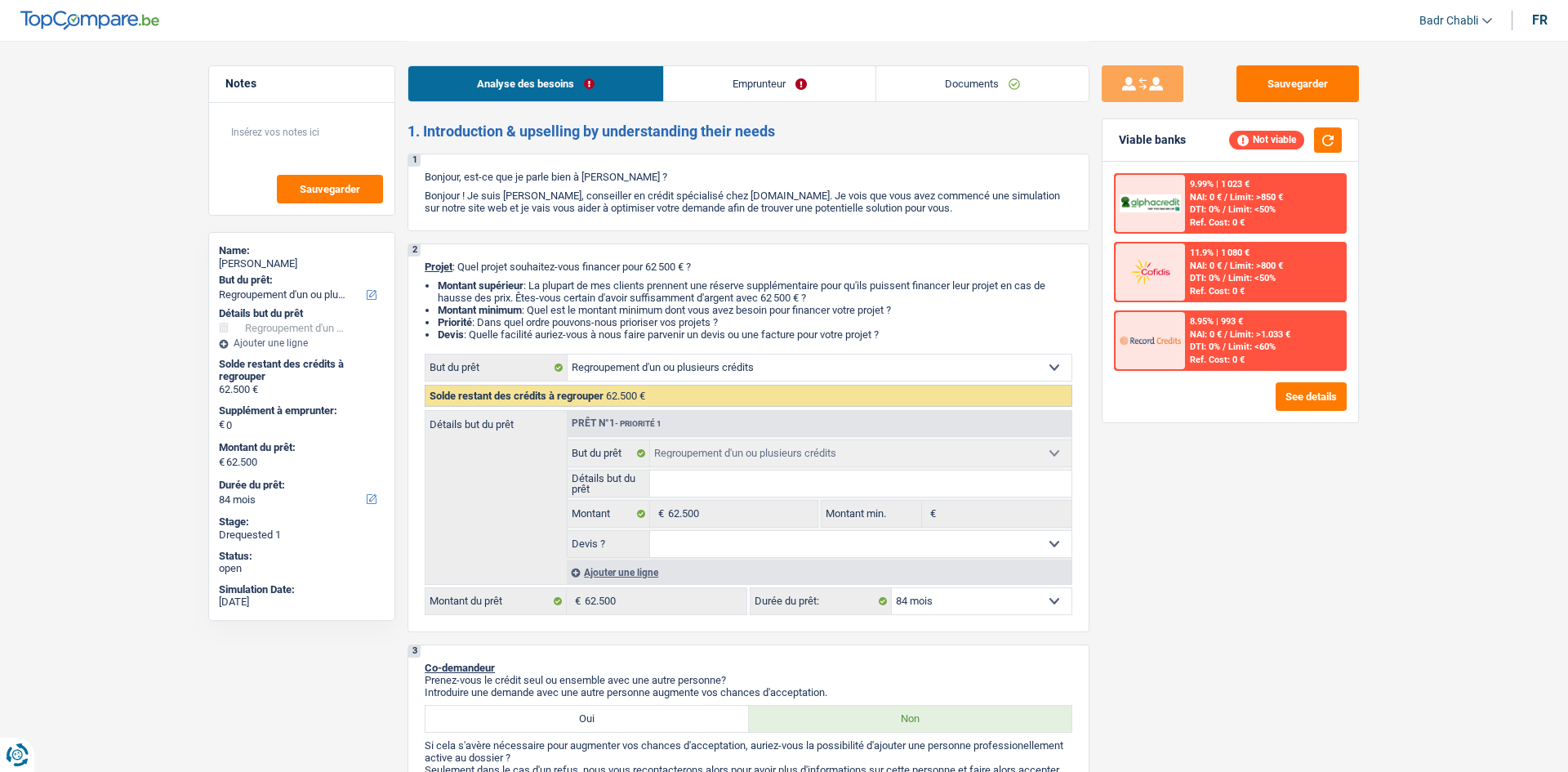
select select "refinancing"
select select "84"
select select "refinancing"
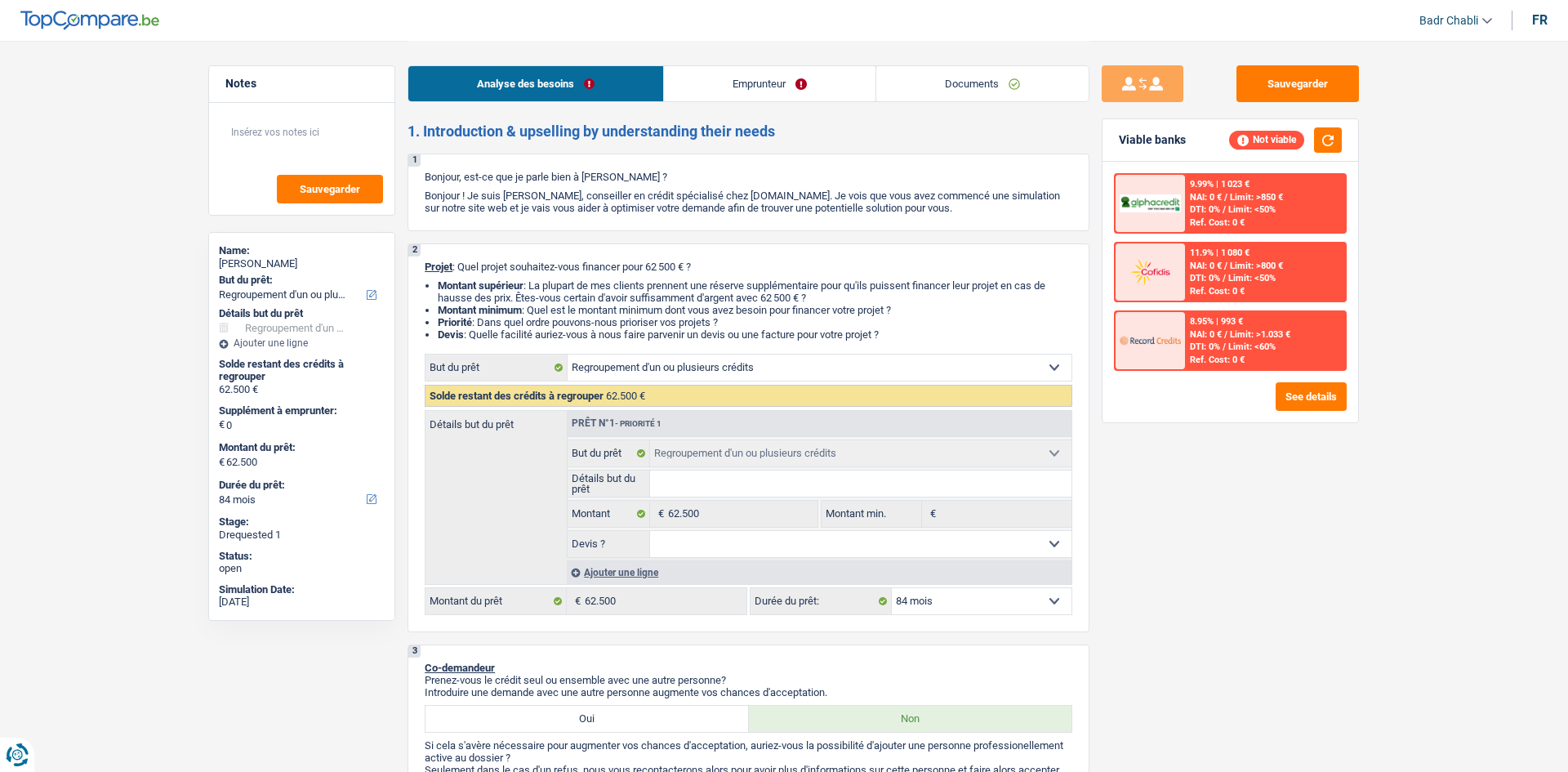
select select "84"
select select "refinancing"
select select "84"
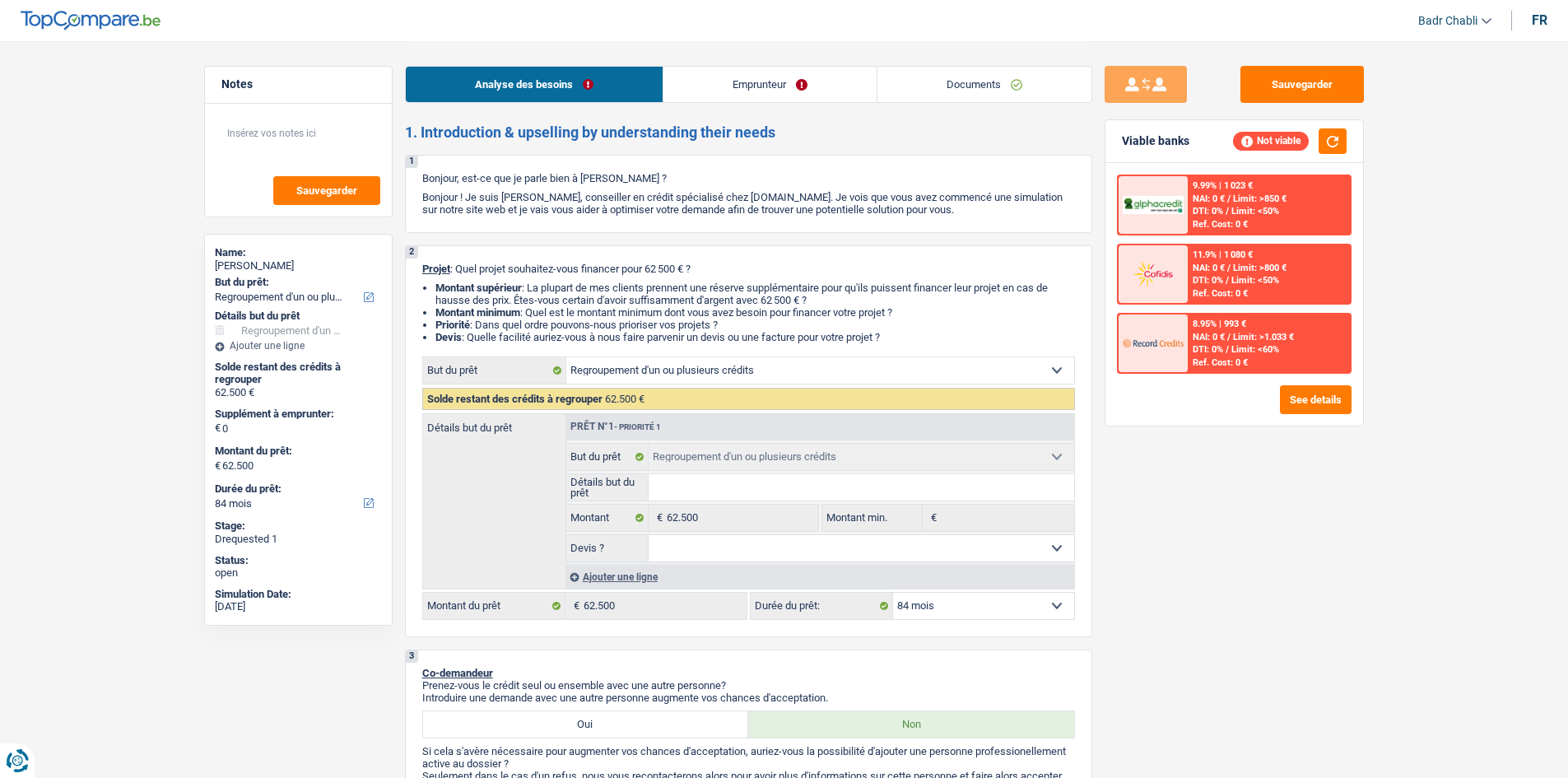
click at [810, 92] on link "Emprunteur" at bounding box center [770, 84] width 213 height 35
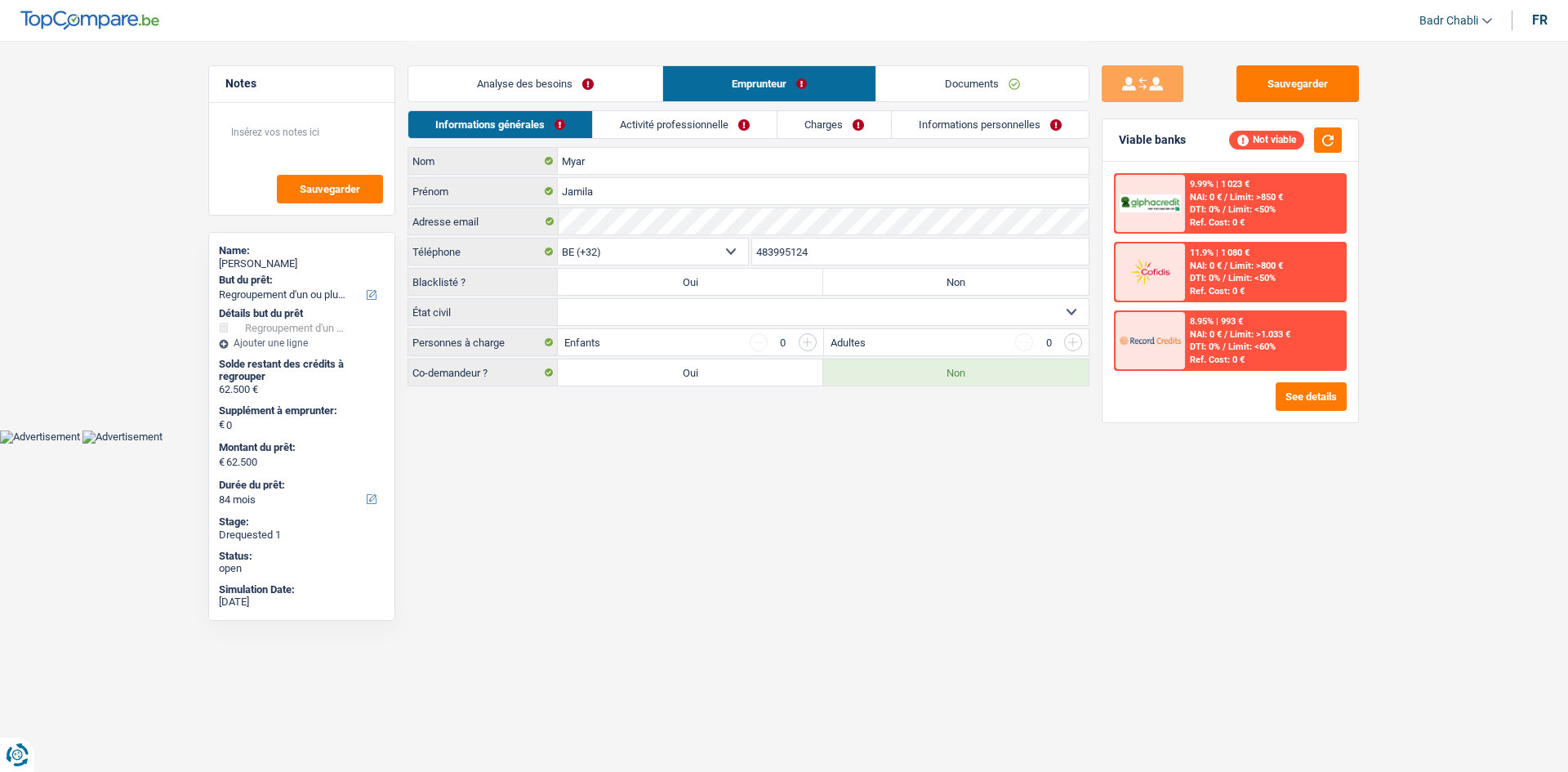
click at [716, 128] on link "Activité professionnelle" at bounding box center [685, 125] width 184 height 27
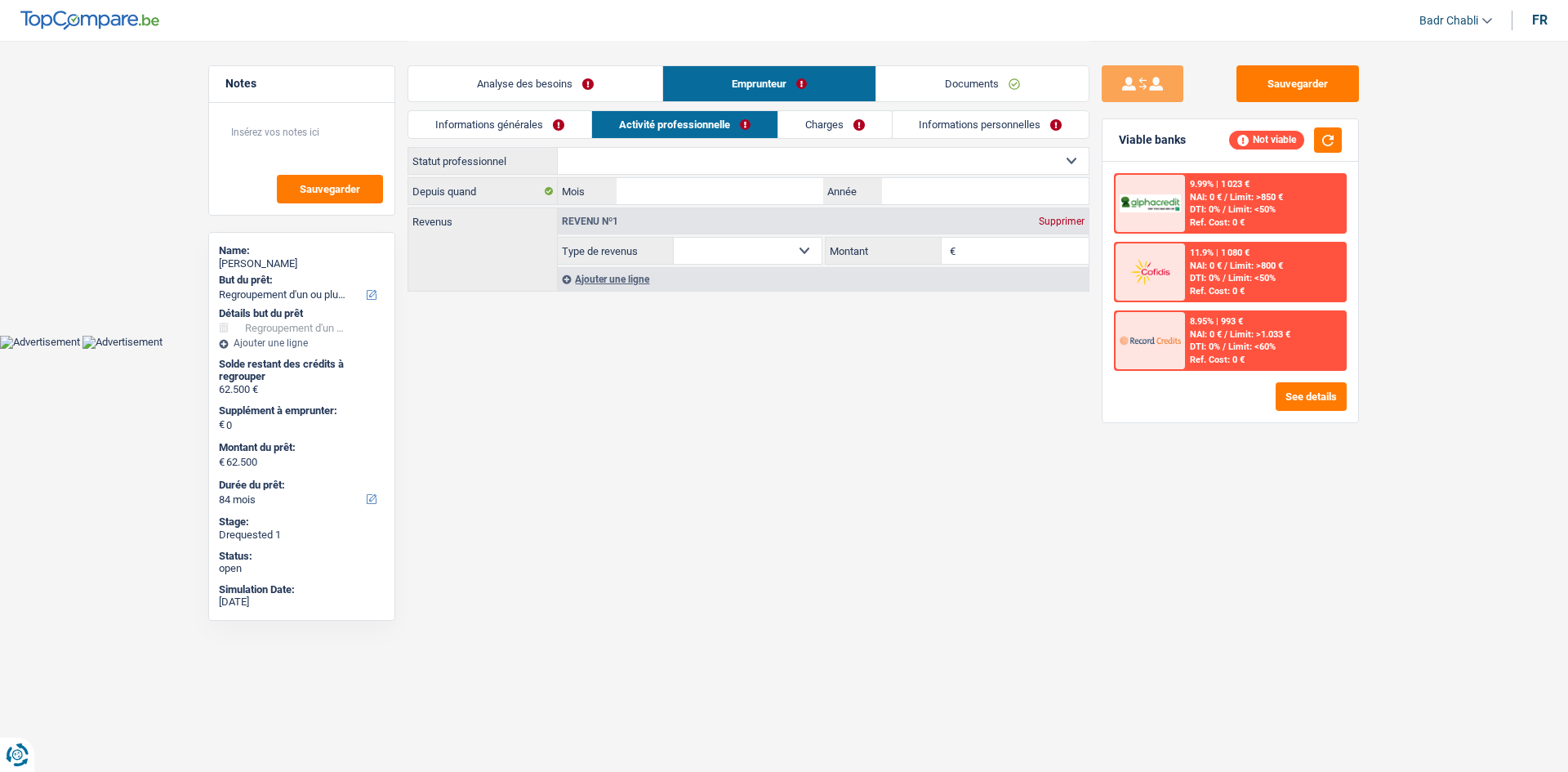
click at [857, 128] on link "Charges" at bounding box center [835, 125] width 113 height 27
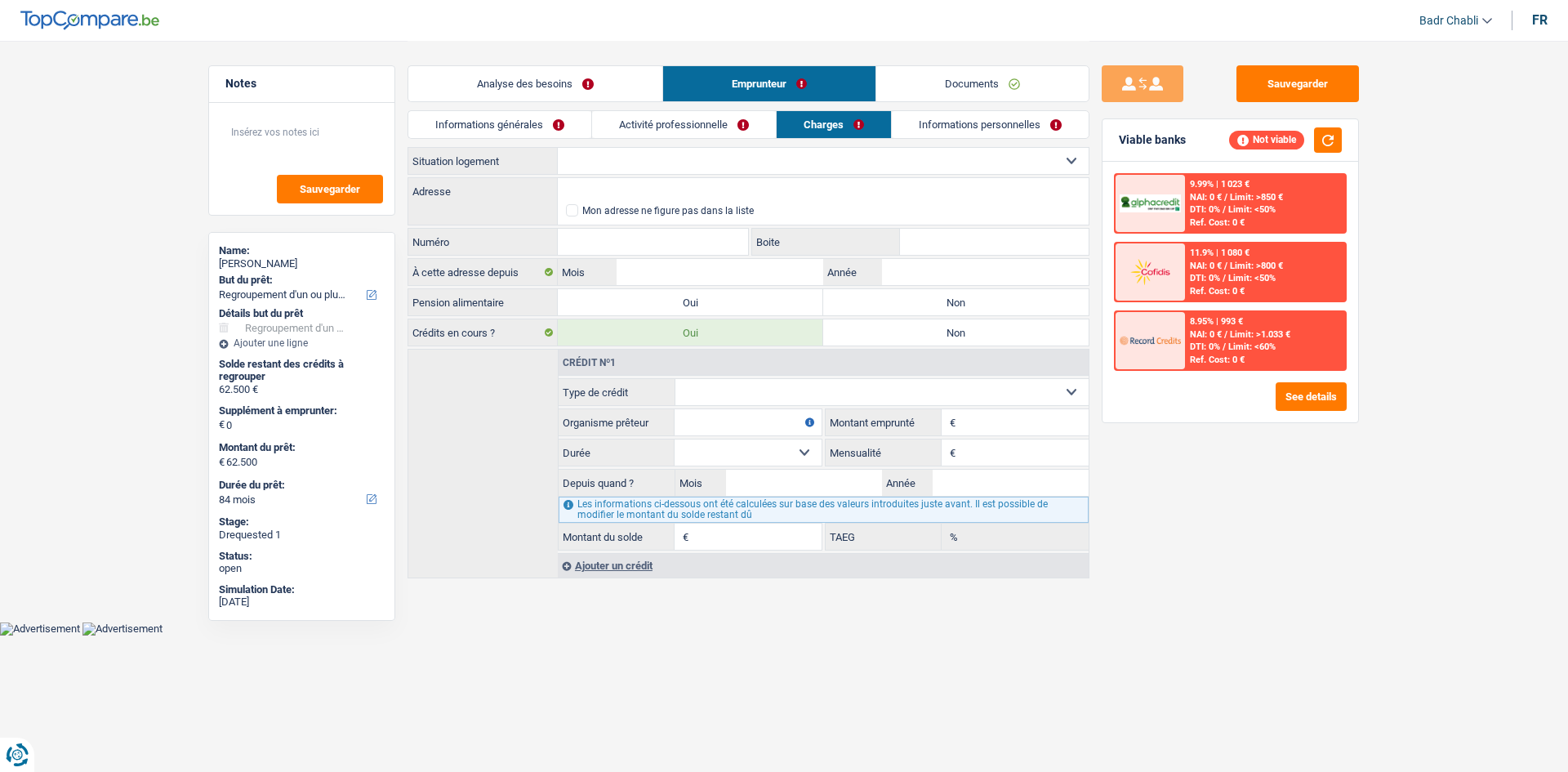
click at [660, 123] on link "Activité professionnelle" at bounding box center [684, 125] width 184 height 27
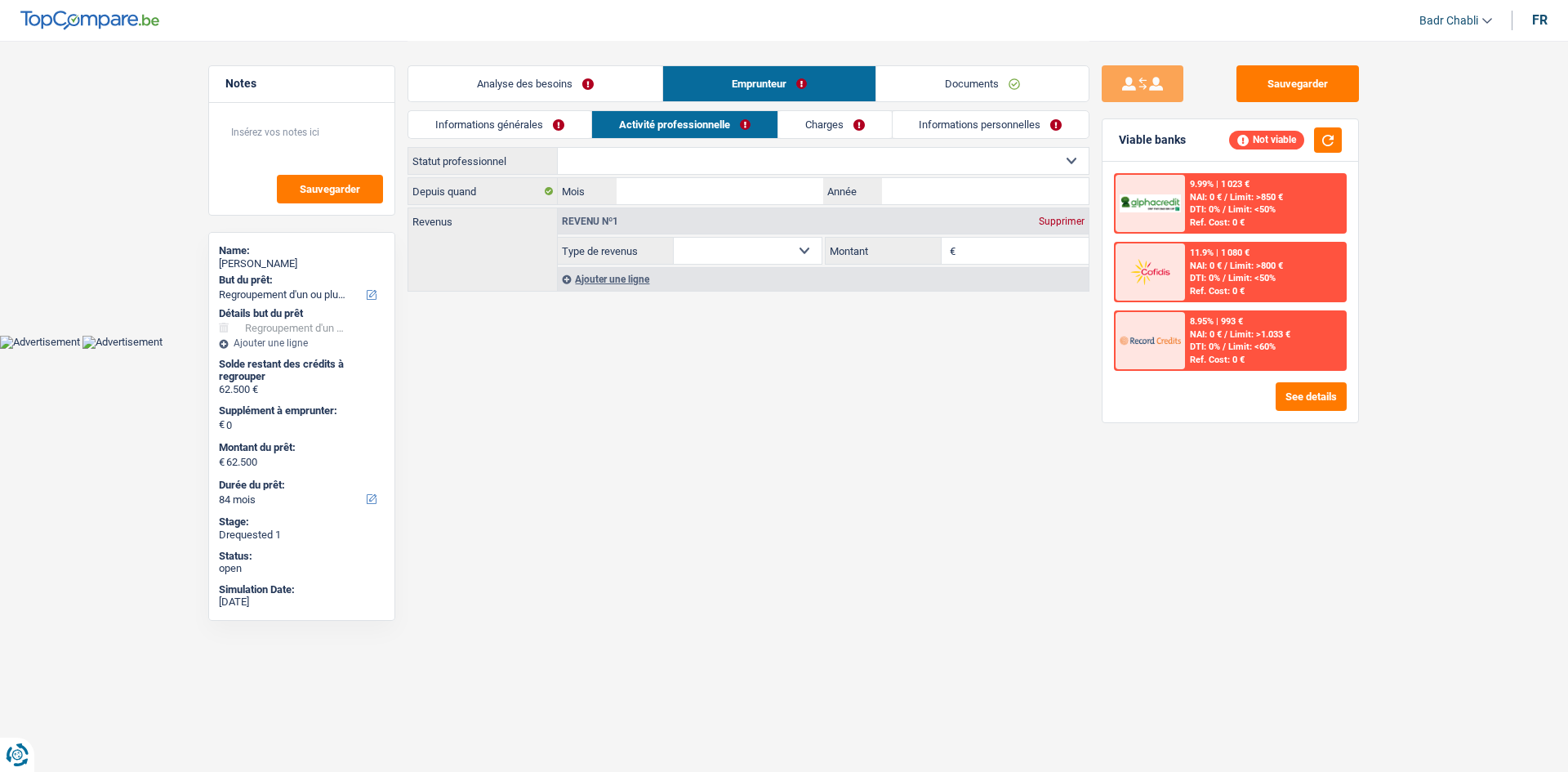
click at [676, 154] on select "Ouvrier Employé privé Employé public Invalide Indépendant Pensionné Chômeur Mut…" at bounding box center [823, 161] width 531 height 26
select select "privateEmployee"
click at [558, 148] on select "Ouvrier Employé privé Employé public Invalide Indépendant Pensionné Chômeur Mut…" at bounding box center [823, 161] width 531 height 26
select select "netSalary"
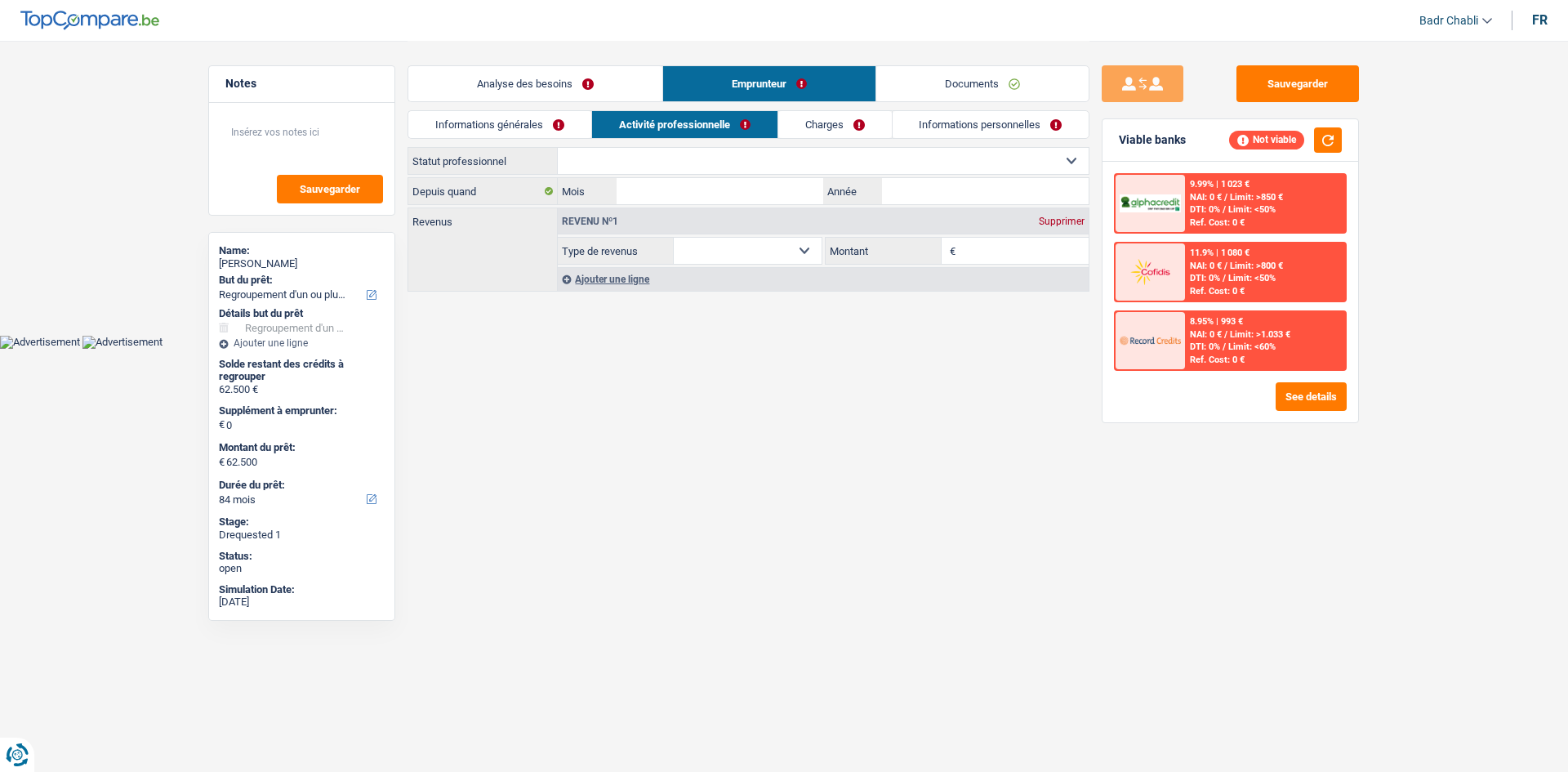
select select "mealVouchers"
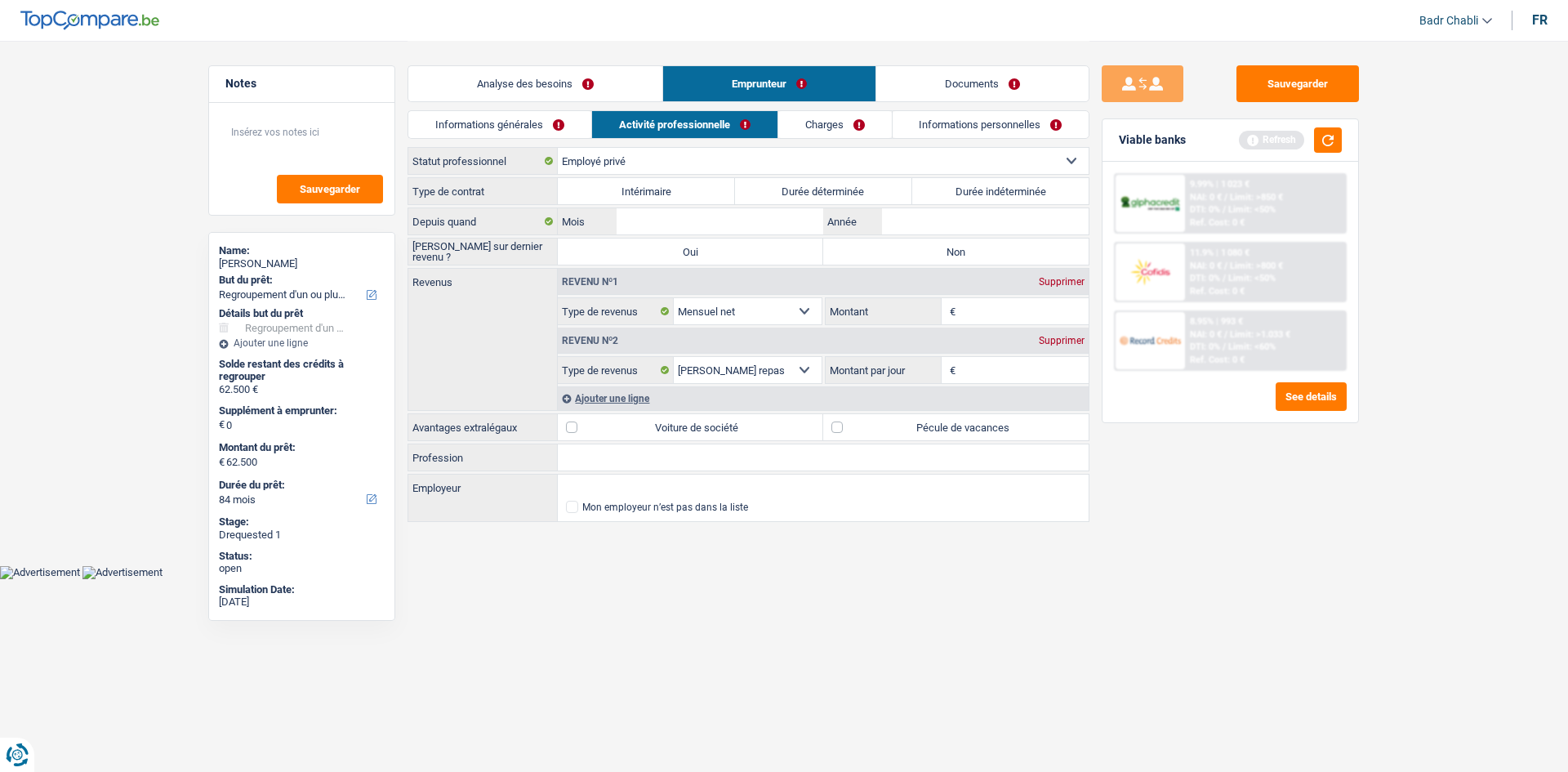
click at [959, 189] on label "Durée indéterminée" at bounding box center [1000, 191] width 177 height 26
click at [959, 189] on input "Durée indéterminée" at bounding box center [1000, 191] width 177 height 26
radio input "true"
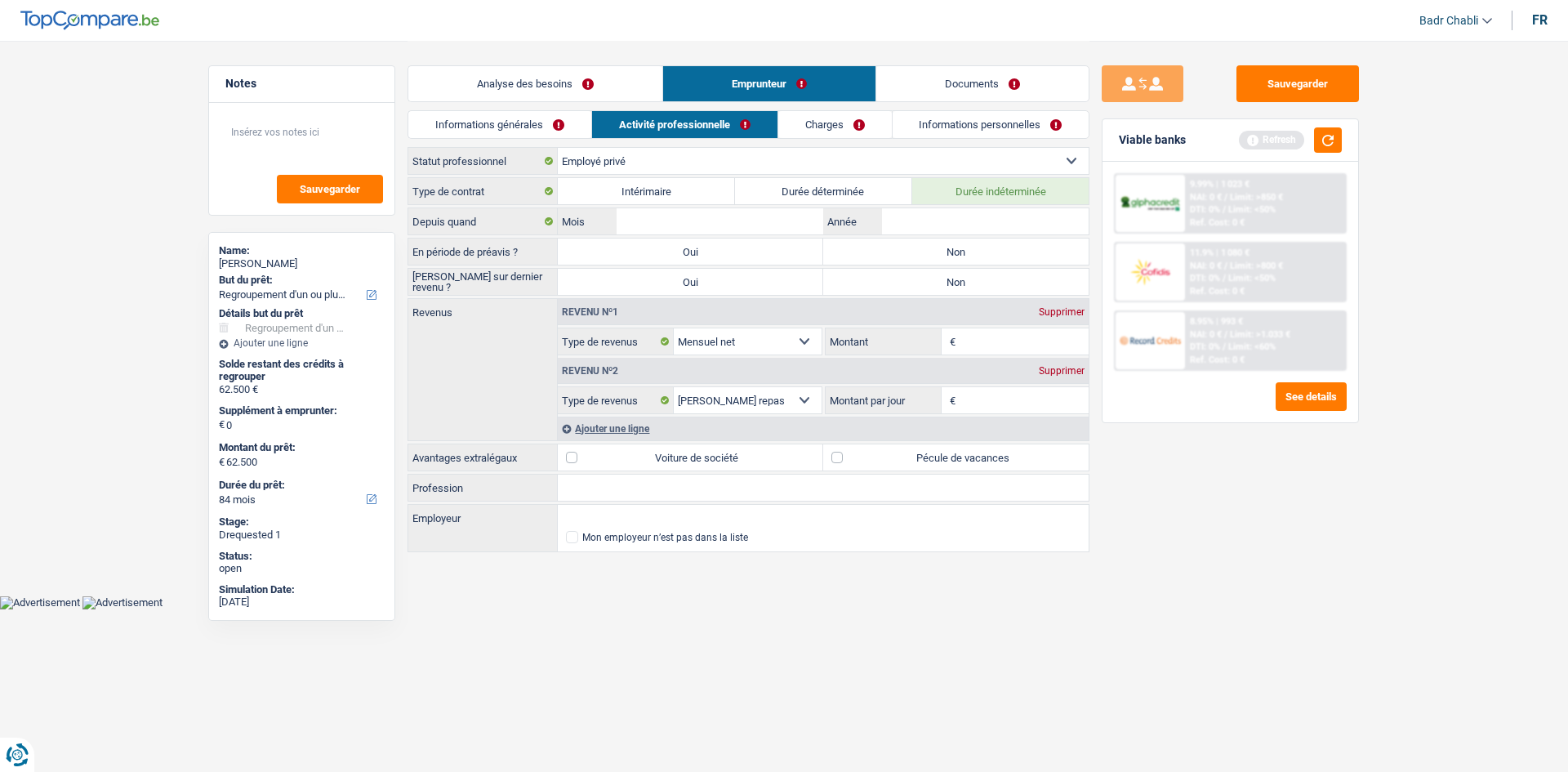
drag, startPoint x: 952, startPoint y: 254, endPoint x: 952, endPoint y: 296, distance: 42.0
click at [952, 253] on label "Non" at bounding box center [956, 251] width 265 height 26
click at [952, 253] on input "Non" at bounding box center [956, 251] width 265 height 26
radio input "true"
click at [947, 300] on div "Revenu nº1 Supprimer" at bounding box center [823, 312] width 531 height 26
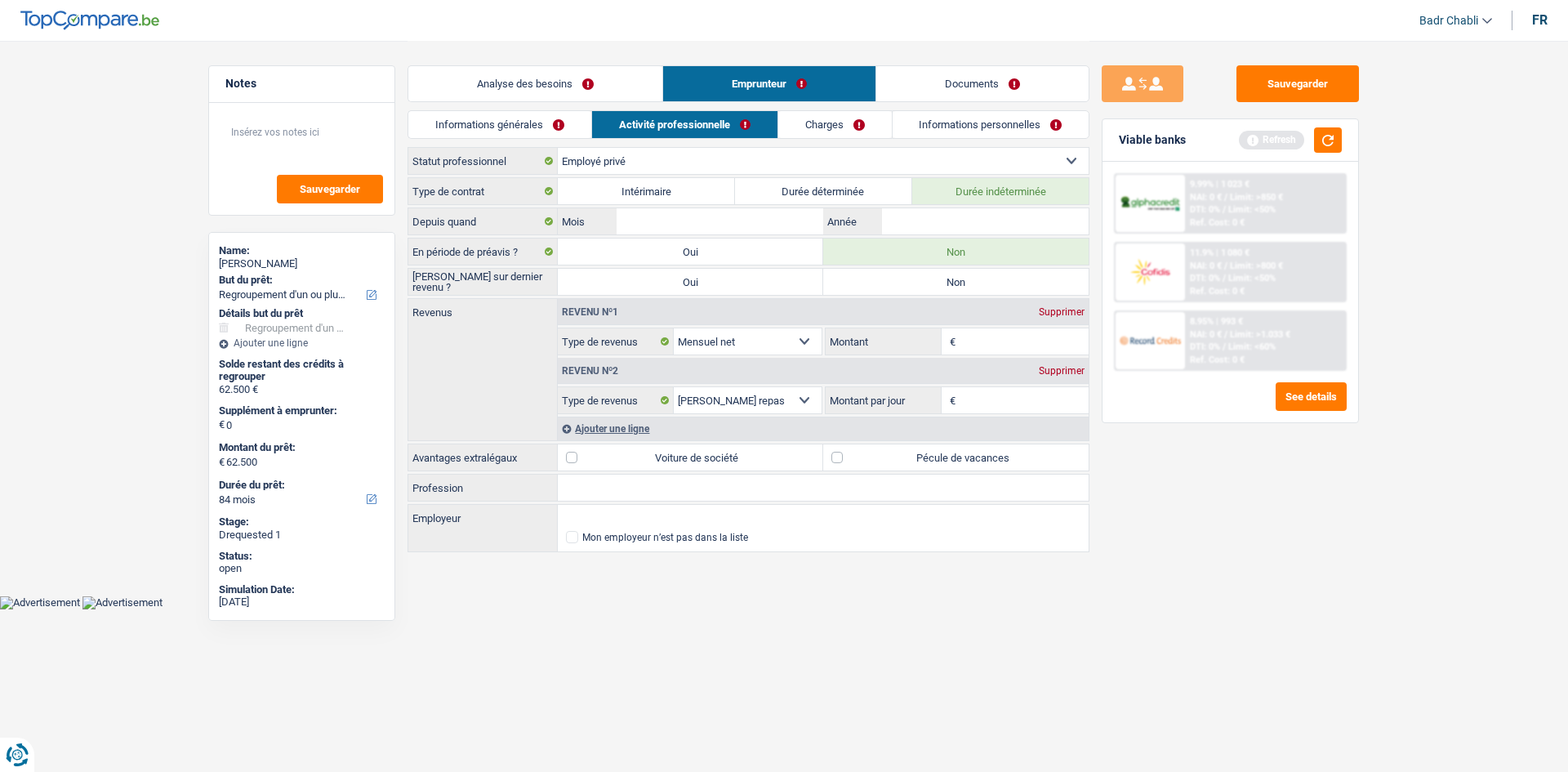
click at [952, 287] on label "Non" at bounding box center [956, 281] width 265 height 26
click at [952, 287] on input "Non" at bounding box center [956, 281] width 265 height 26
radio input "true"
click at [983, 342] on input "Montant" at bounding box center [1025, 341] width 130 height 26
type input "2.200"
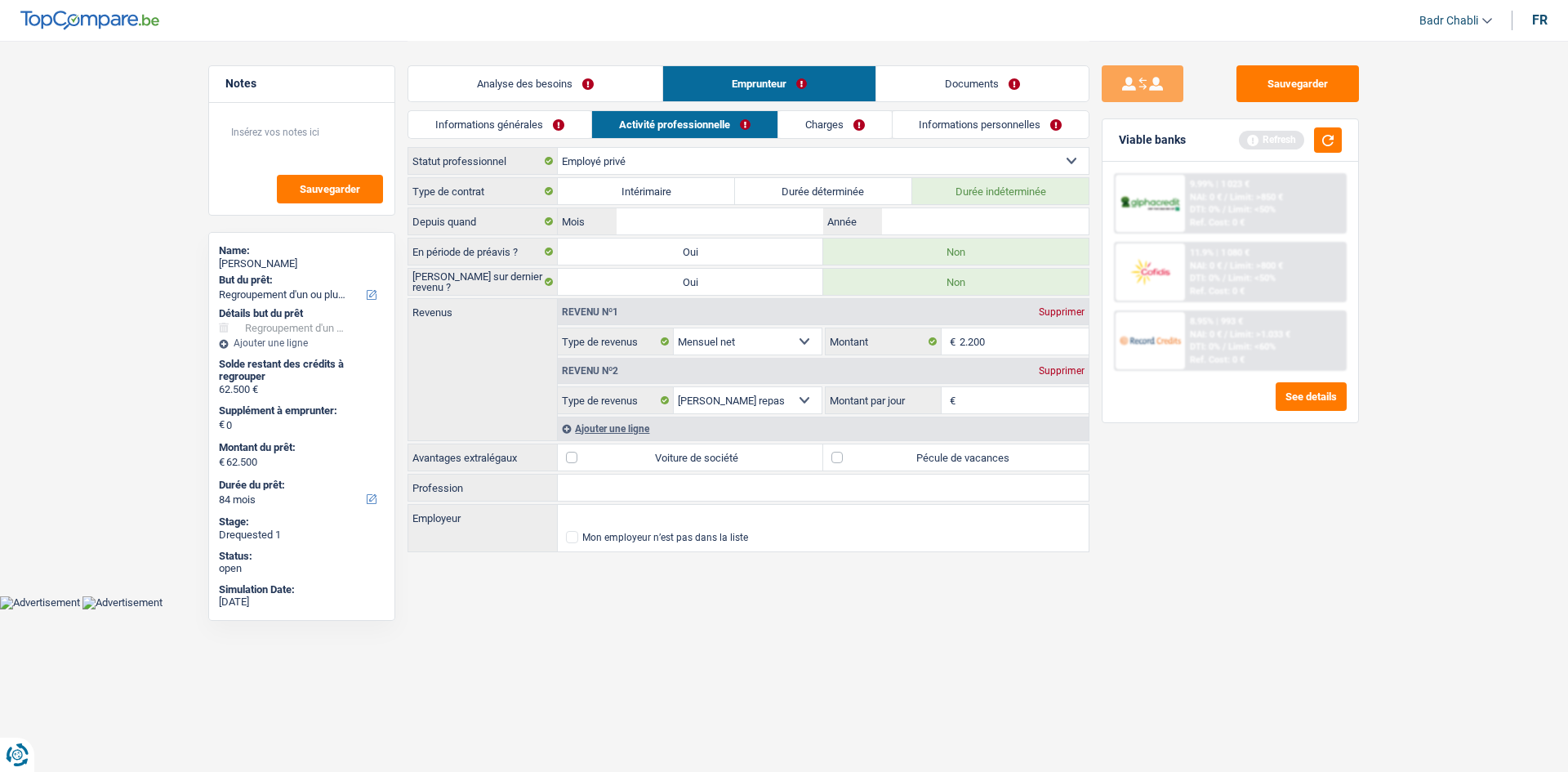
click at [830, 454] on label "Pécule de vacances" at bounding box center [956, 457] width 265 height 26
click at [830, 454] on input "Pécule de vacances" at bounding box center [956, 457] width 265 height 26
checkbox input "true"
click at [986, 406] on input "Montant par jour" at bounding box center [1025, 400] width 130 height 26
type input "8,0"
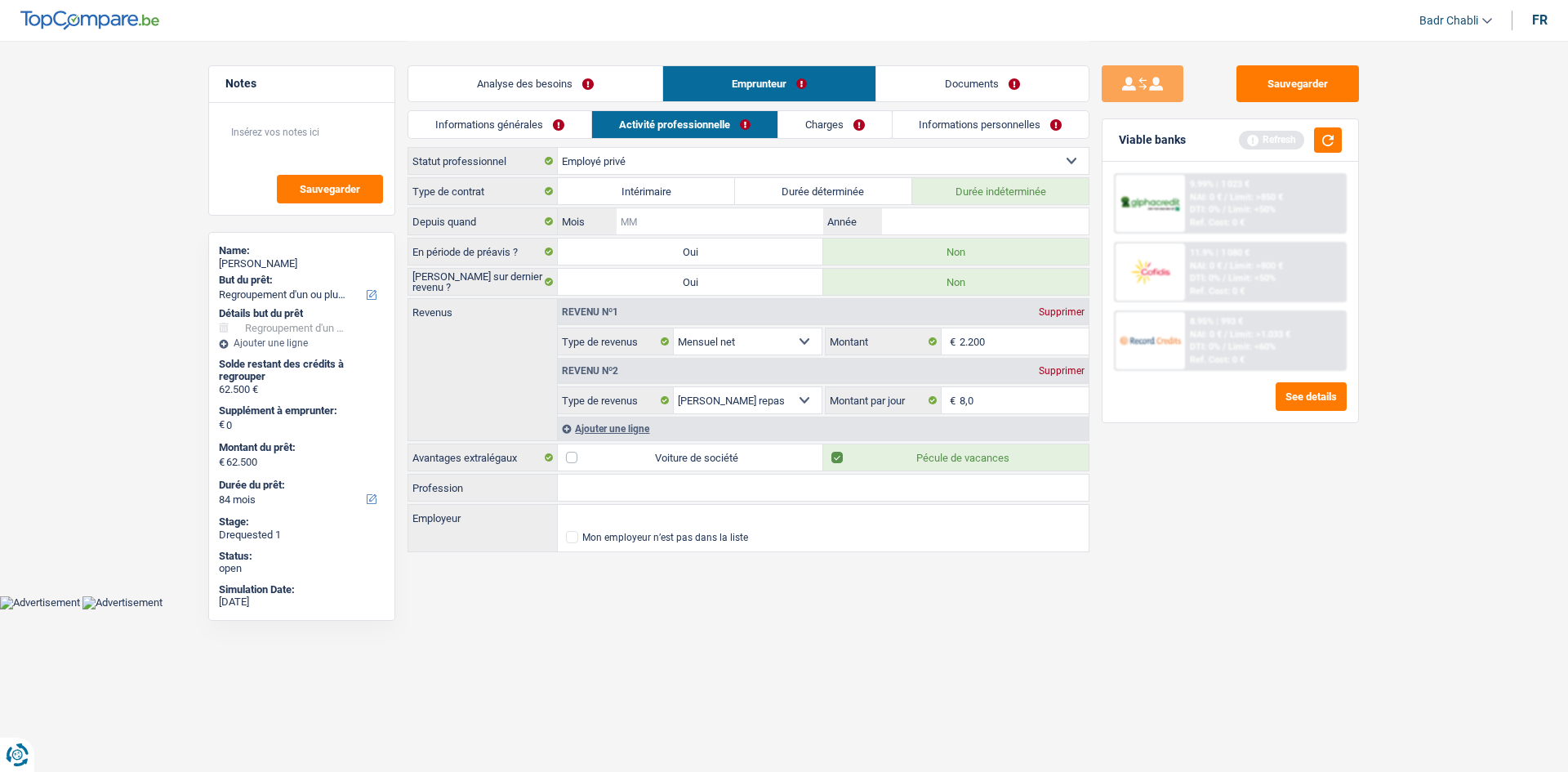
click at [714, 221] on input "Mois" at bounding box center [720, 221] width 206 height 26
click at [607, 494] on input "Profession" at bounding box center [823, 487] width 531 height 26
type input "Employé"
click at [722, 218] on input "Mois" at bounding box center [720, 221] width 206 height 26
type input "08"
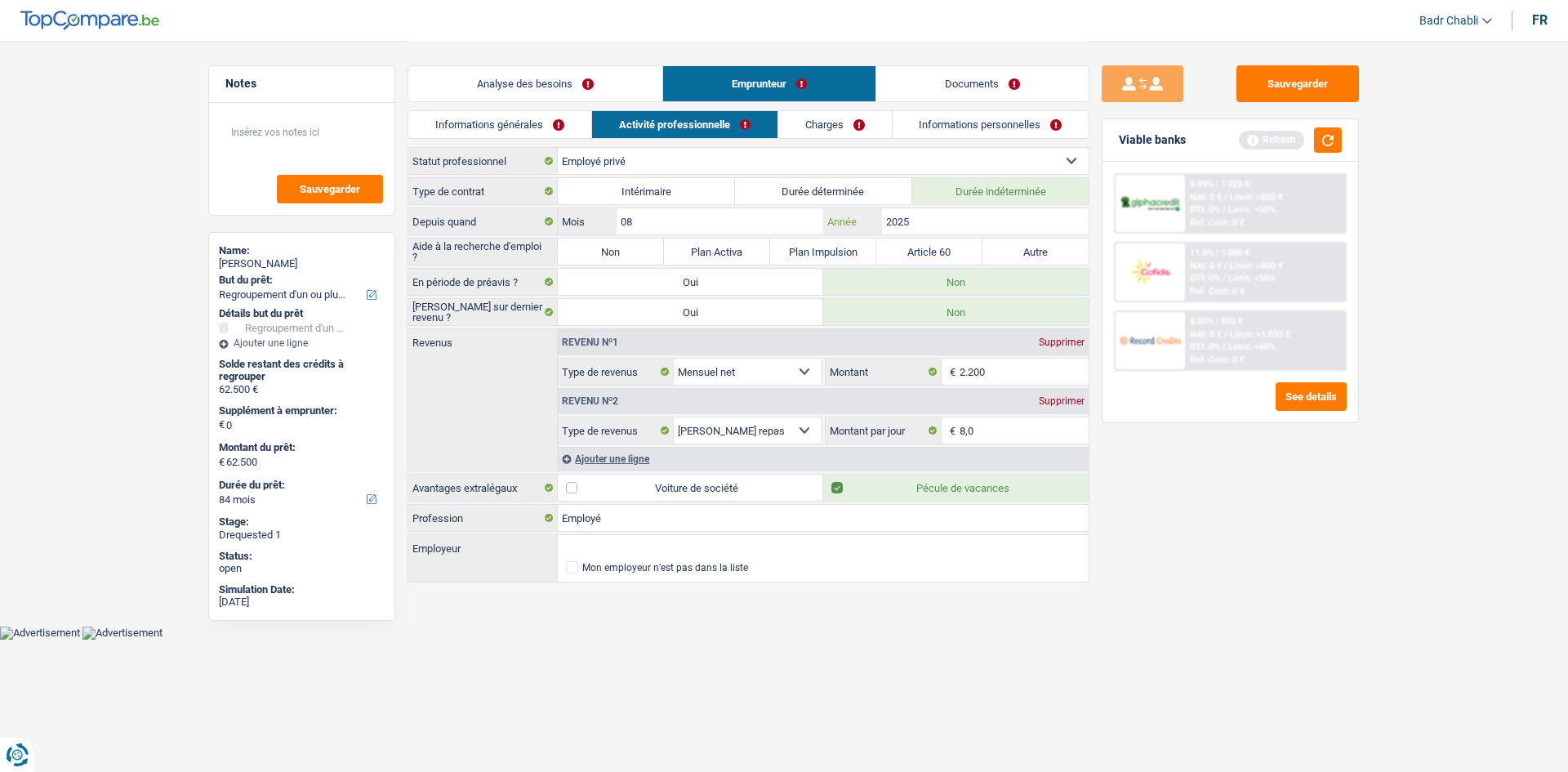
type input "2025"
click at [623, 247] on label "Non" at bounding box center [611, 251] width 107 height 26
click at [623, 247] on input "Non" at bounding box center [611, 251] width 107 height 26
radio input "true"
click at [1338, 131] on button "button" at bounding box center [1328, 140] width 28 height 25
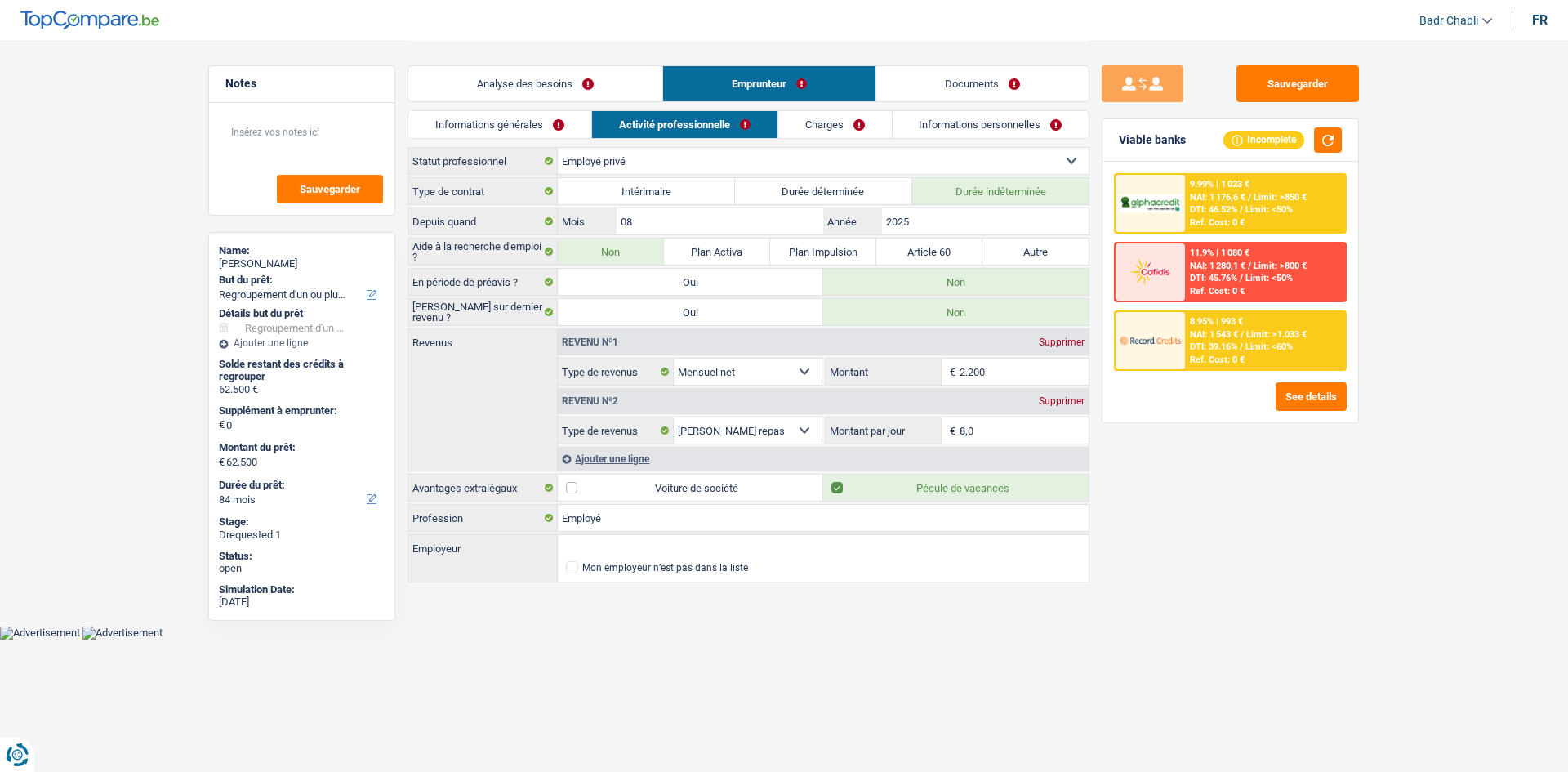
click at [1238, 349] on span "DTI: 39.16%" at bounding box center [1214, 347] width 47 height 11
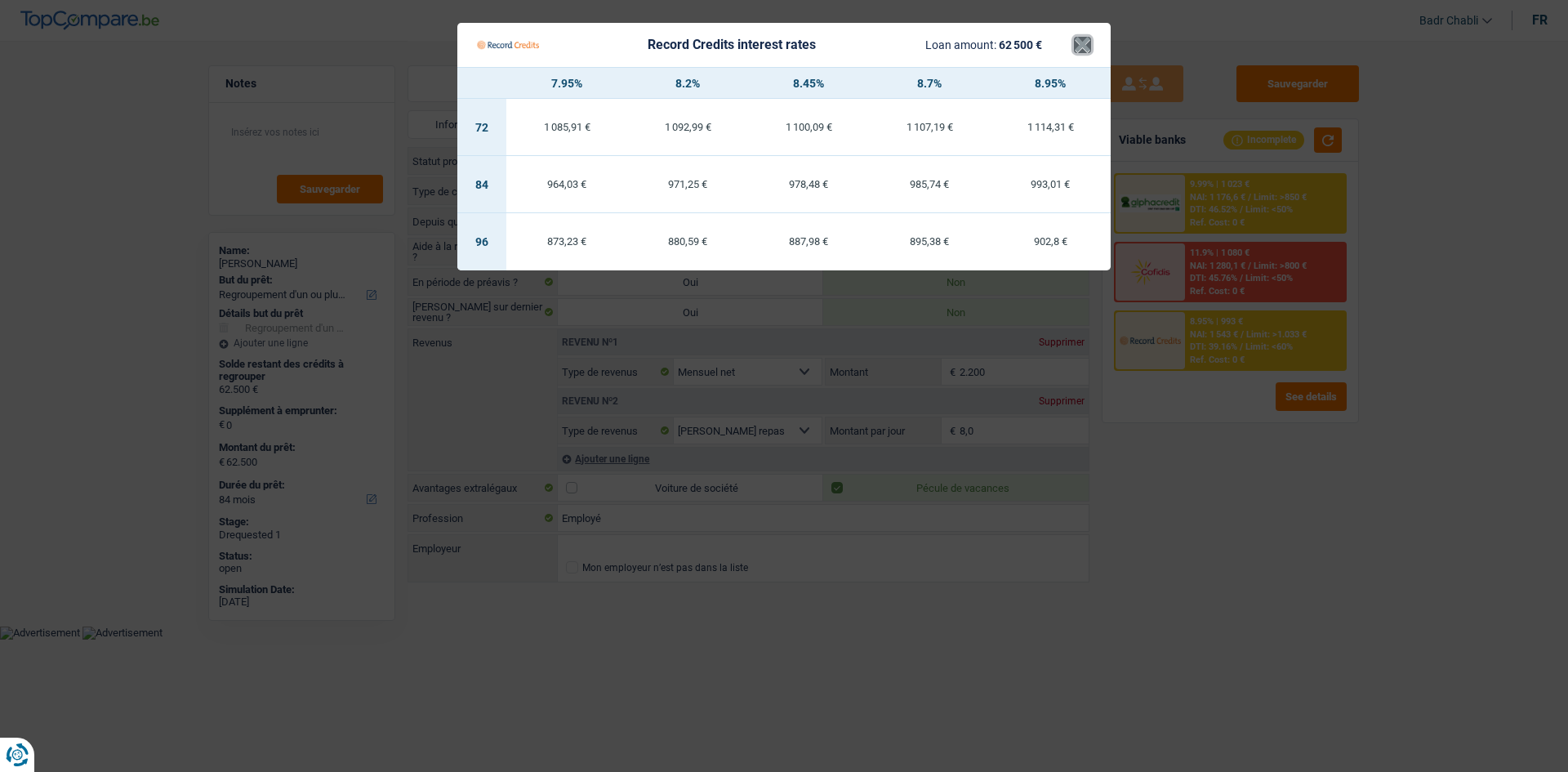
click at [1077, 39] on button "×" at bounding box center [1083, 45] width 17 height 16
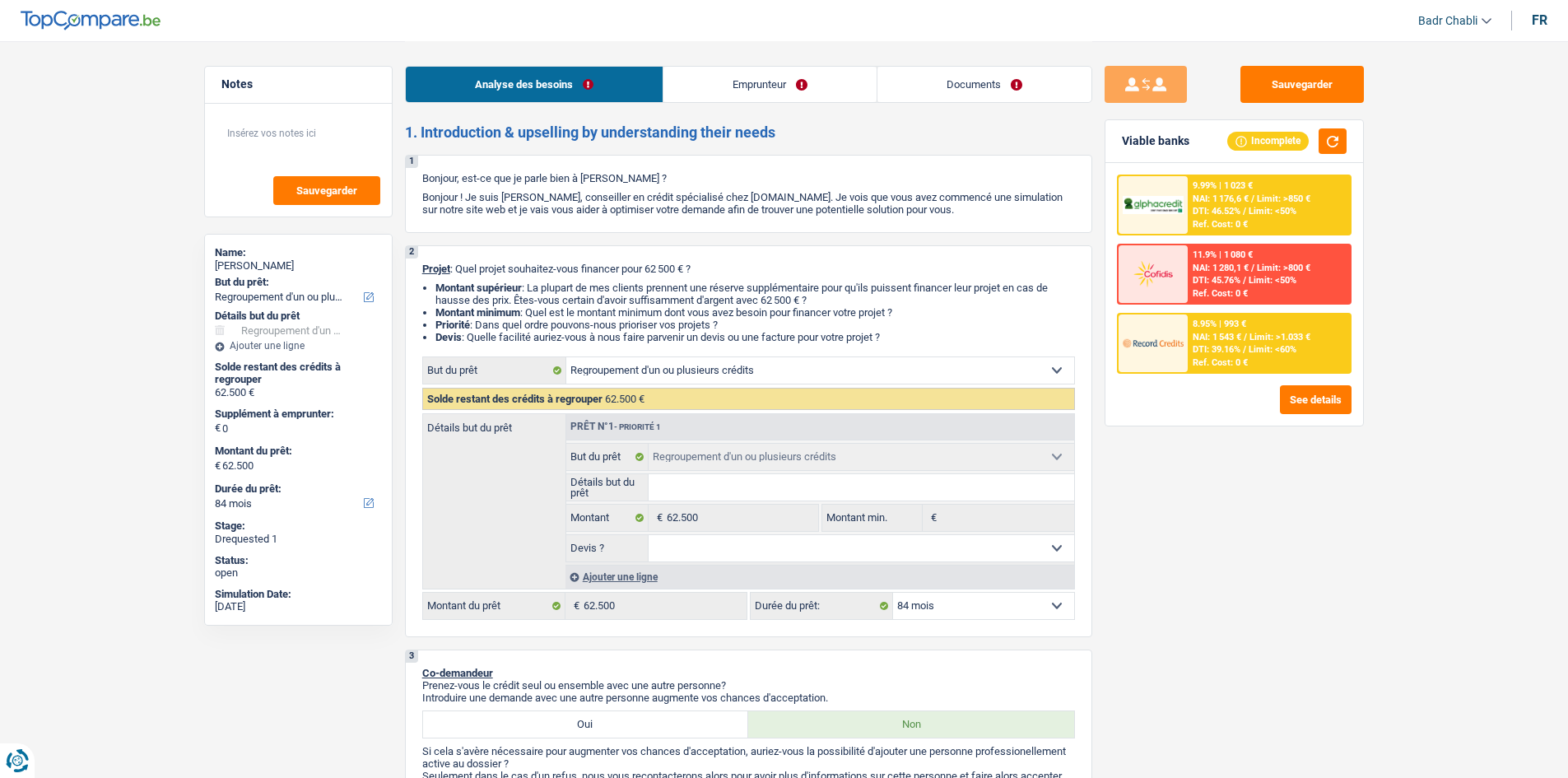
select select "refinancing"
select select "84"
select select "refinancing"
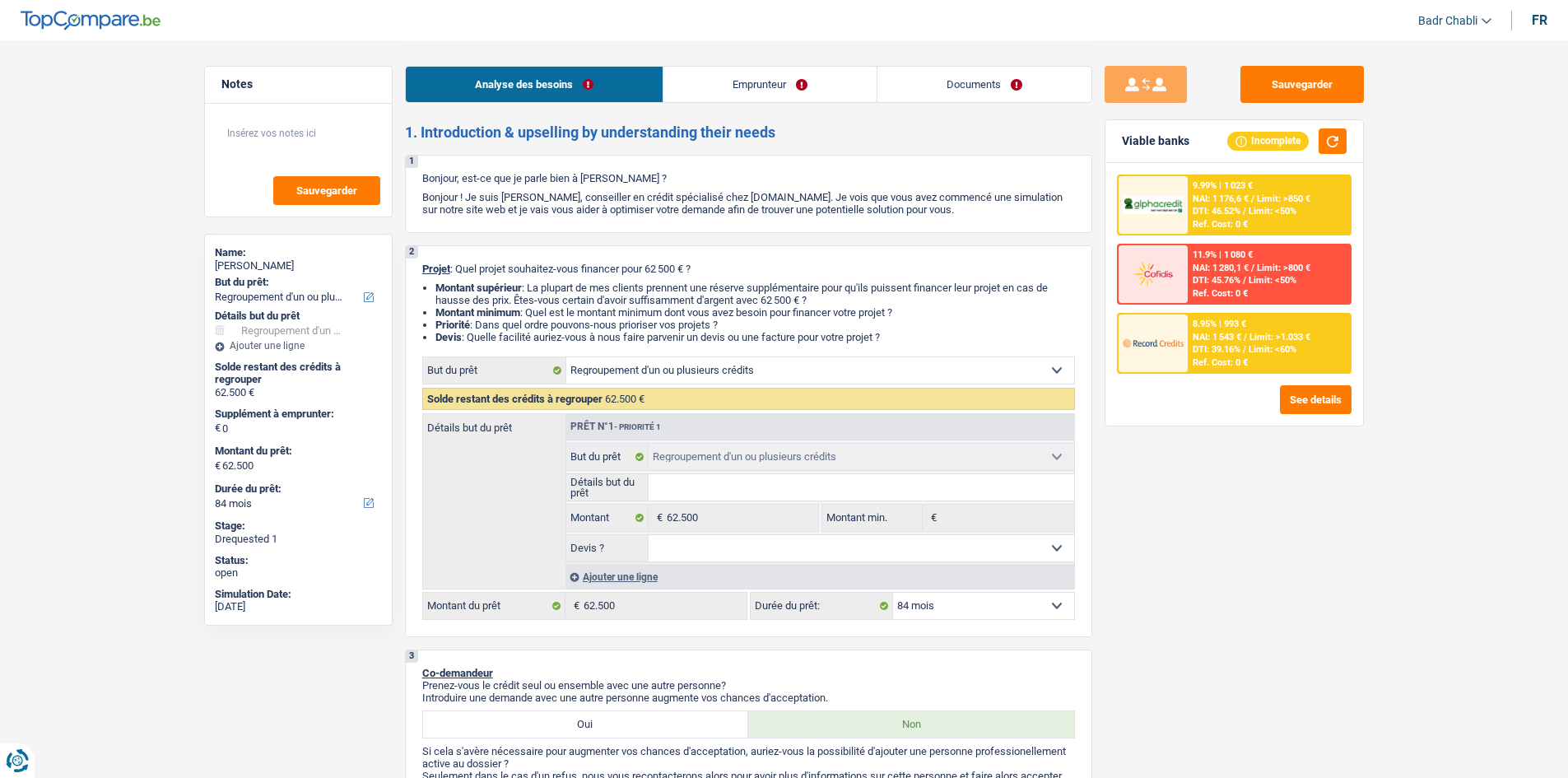
select select "84"
select select "privateEmployee"
select select "netSalary"
select select "mealVouchers"
select select "refinancing"
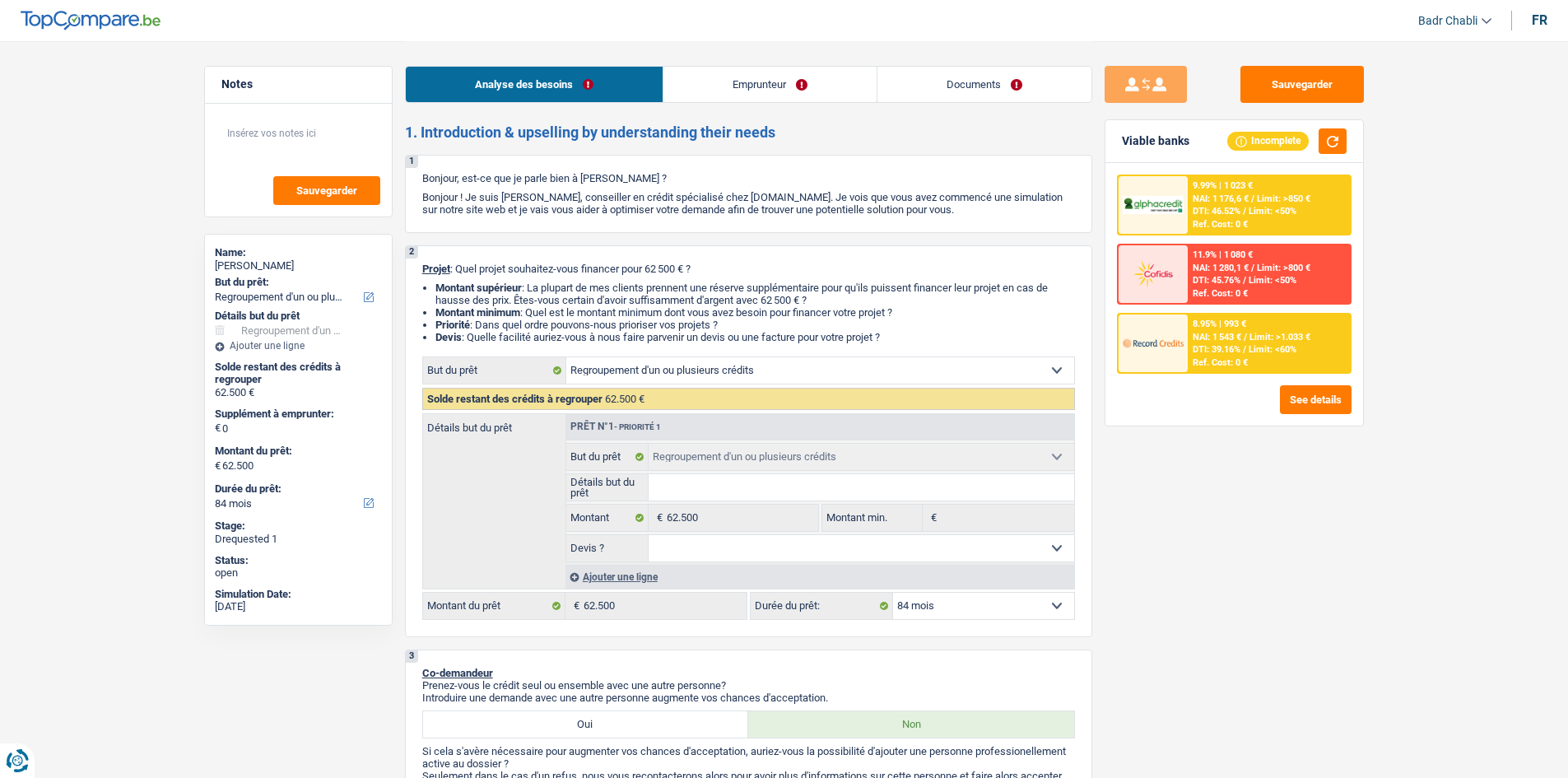
select select "refinancing"
select select "84"
click at [752, 75] on link "Emprunteur" at bounding box center [770, 84] width 213 height 35
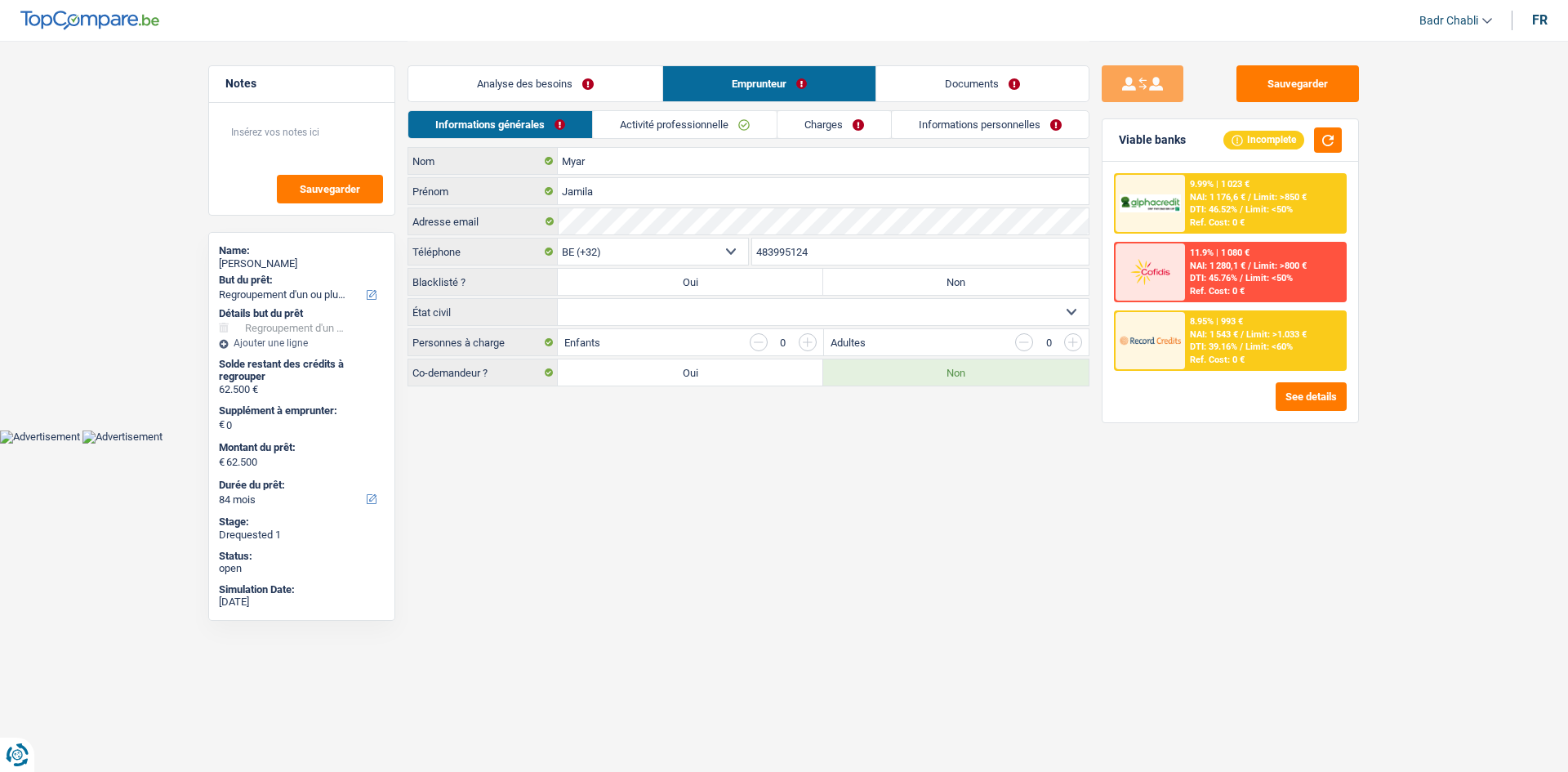
click at [715, 147] on div "Myar Nom" at bounding box center [749, 161] width 682 height 28
click at [716, 117] on link "Activité professionnelle" at bounding box center [685, 125] width 184 height 27
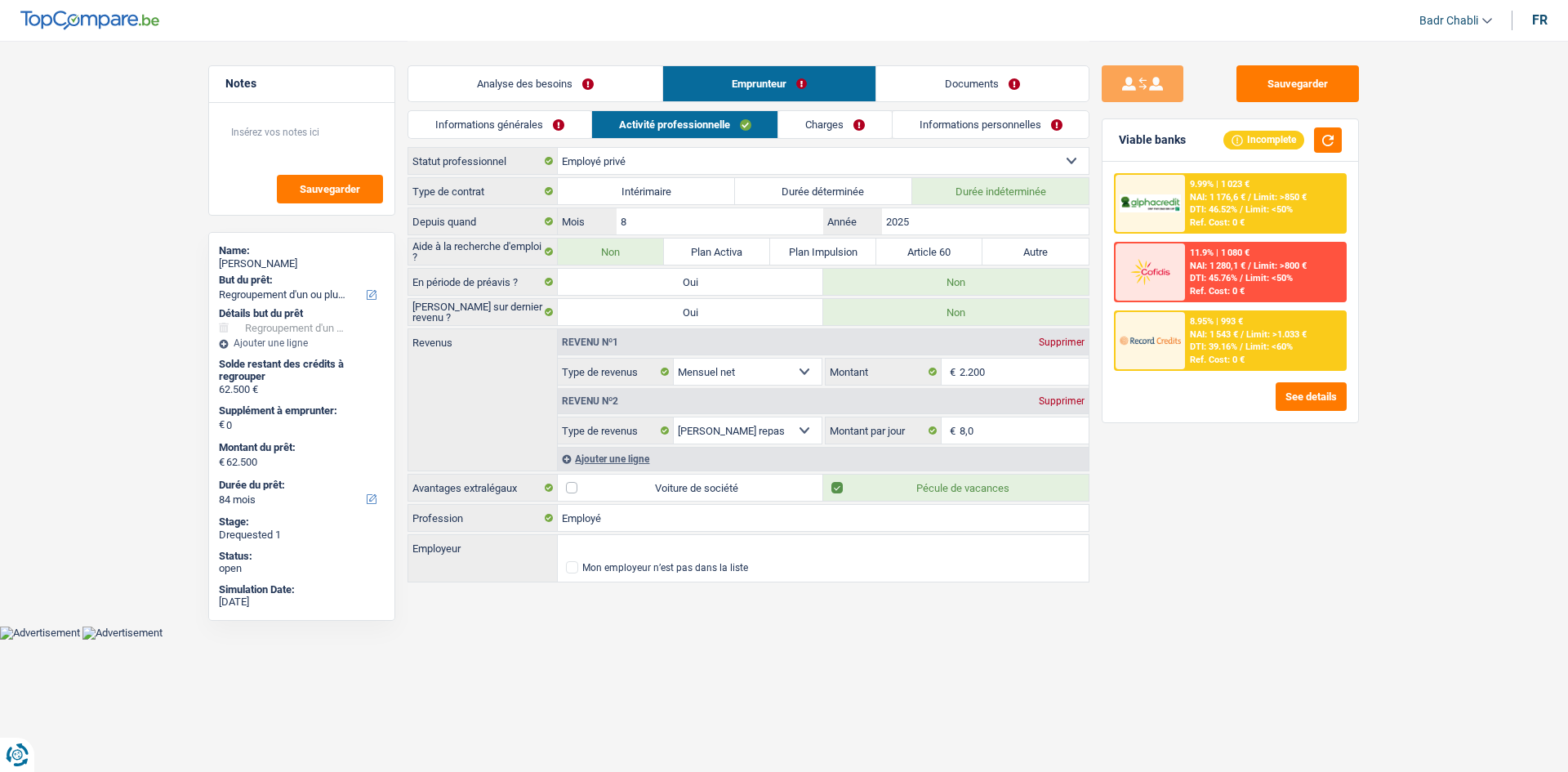
click at [878, 127] on link "Charges" at bounding box center [835, 125] width 113 height 27
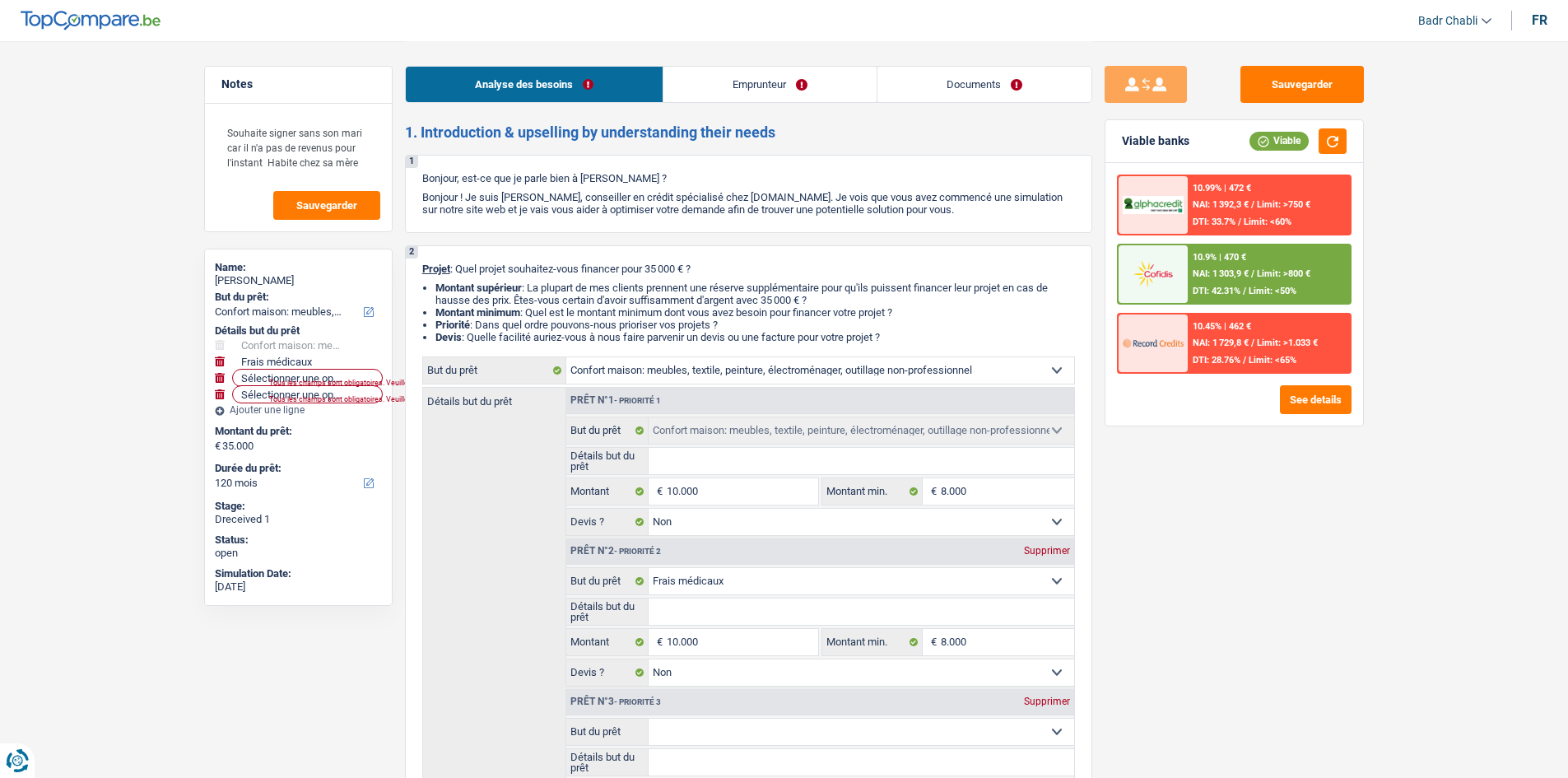
select select "household"
select select "medical"
select select "120"
select select "household"
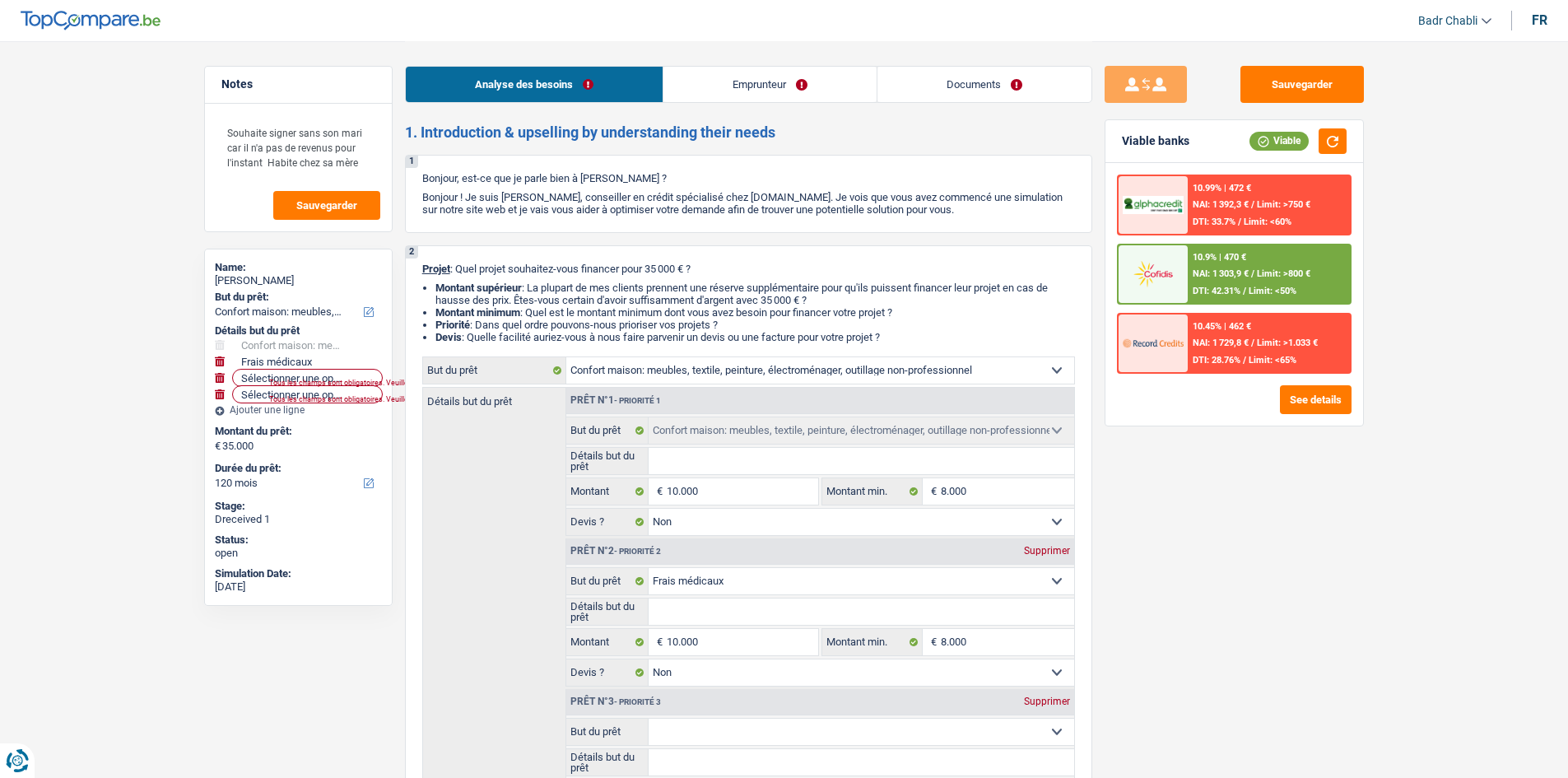
select select "household"
select select "false"
select select "medical"
select select "false"
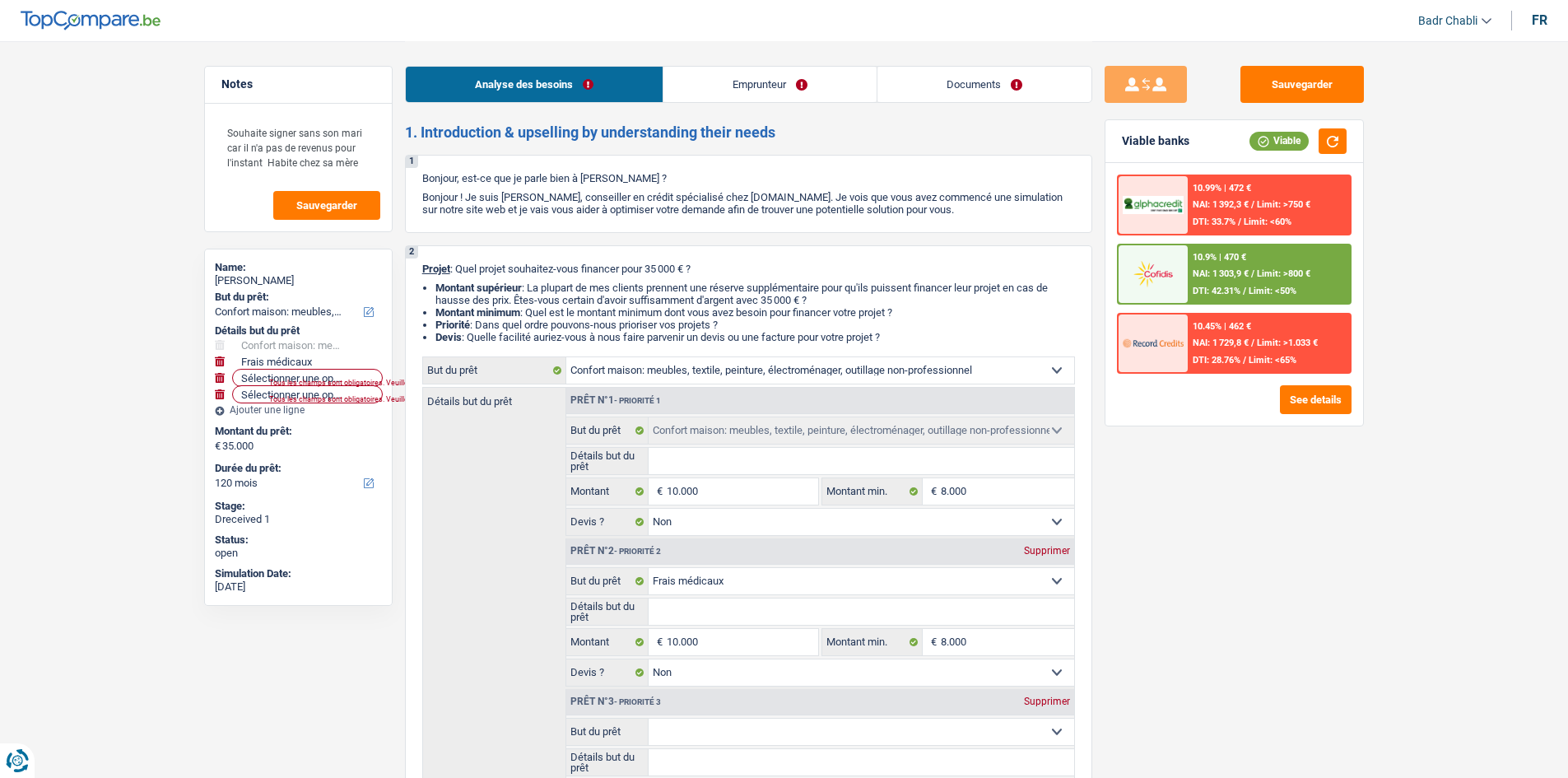
select select "false"
select select "120"
select select "worker"
select select "netSalary"
select select "mealVouchers"
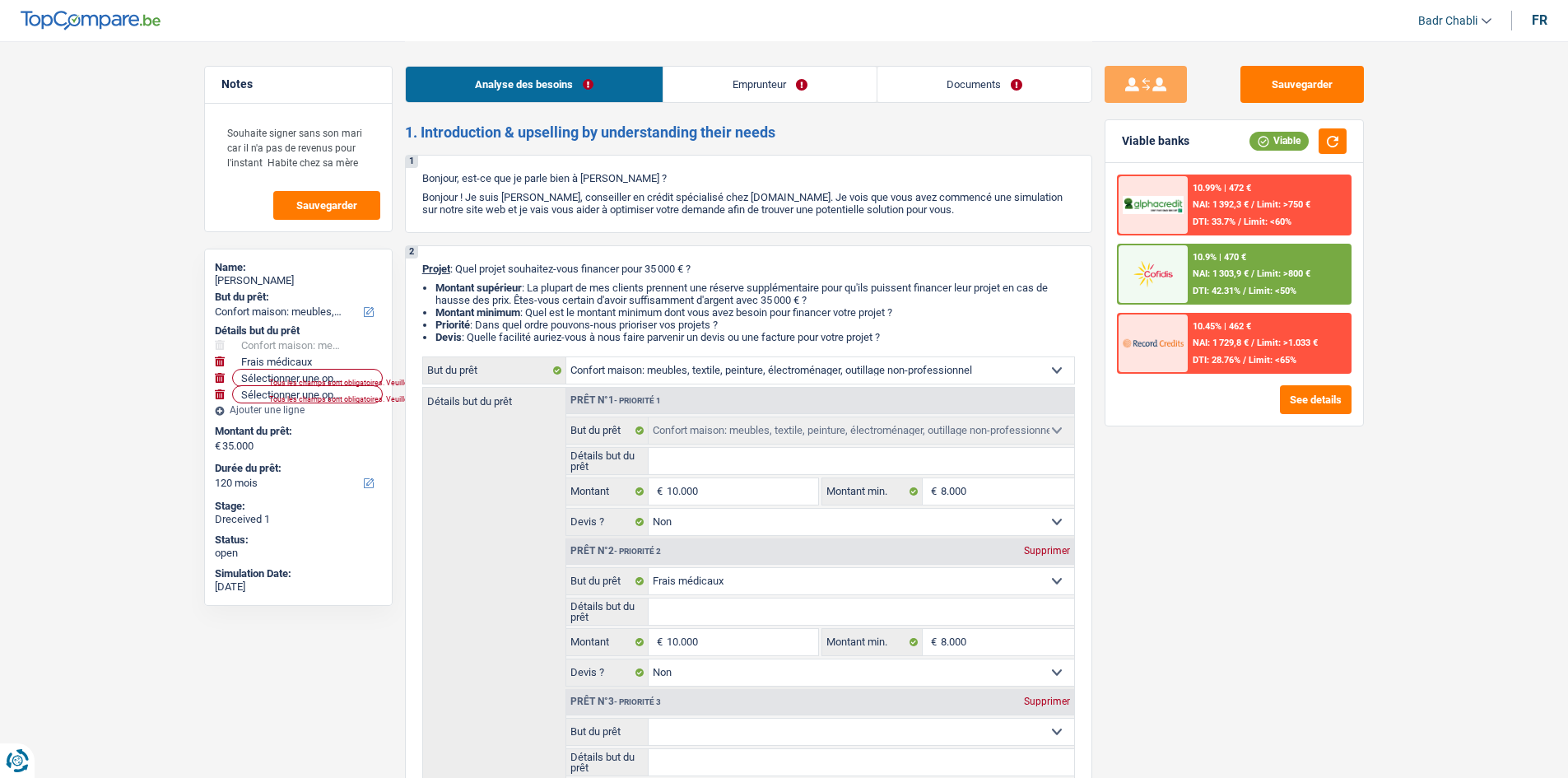
select select "liveWithParents"
select select "cardOrCredit"
select select "carLoan"
select select "60"
select select "household"
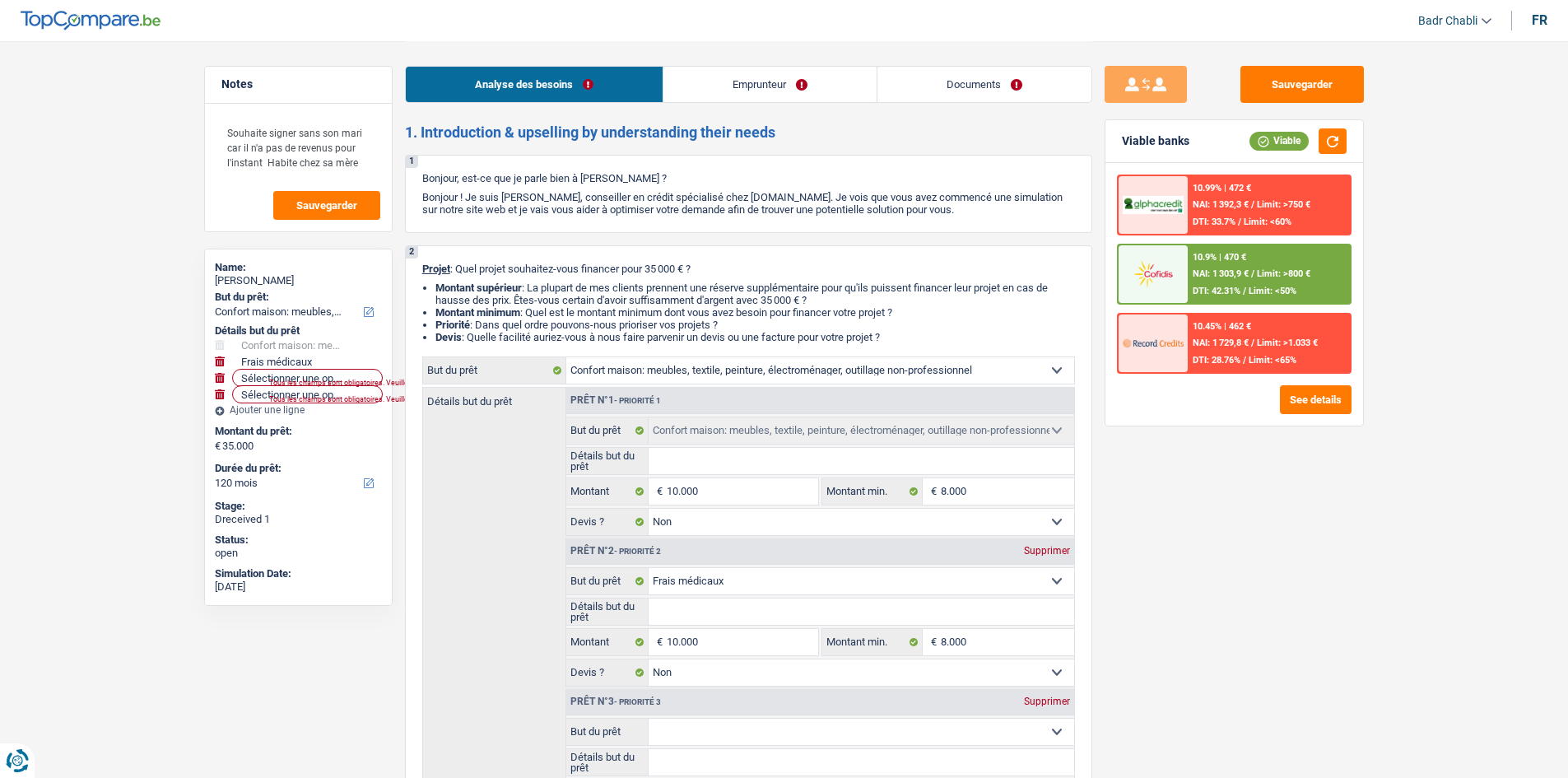
select select "household"
select select "false"
select select "medical"
select select "false"
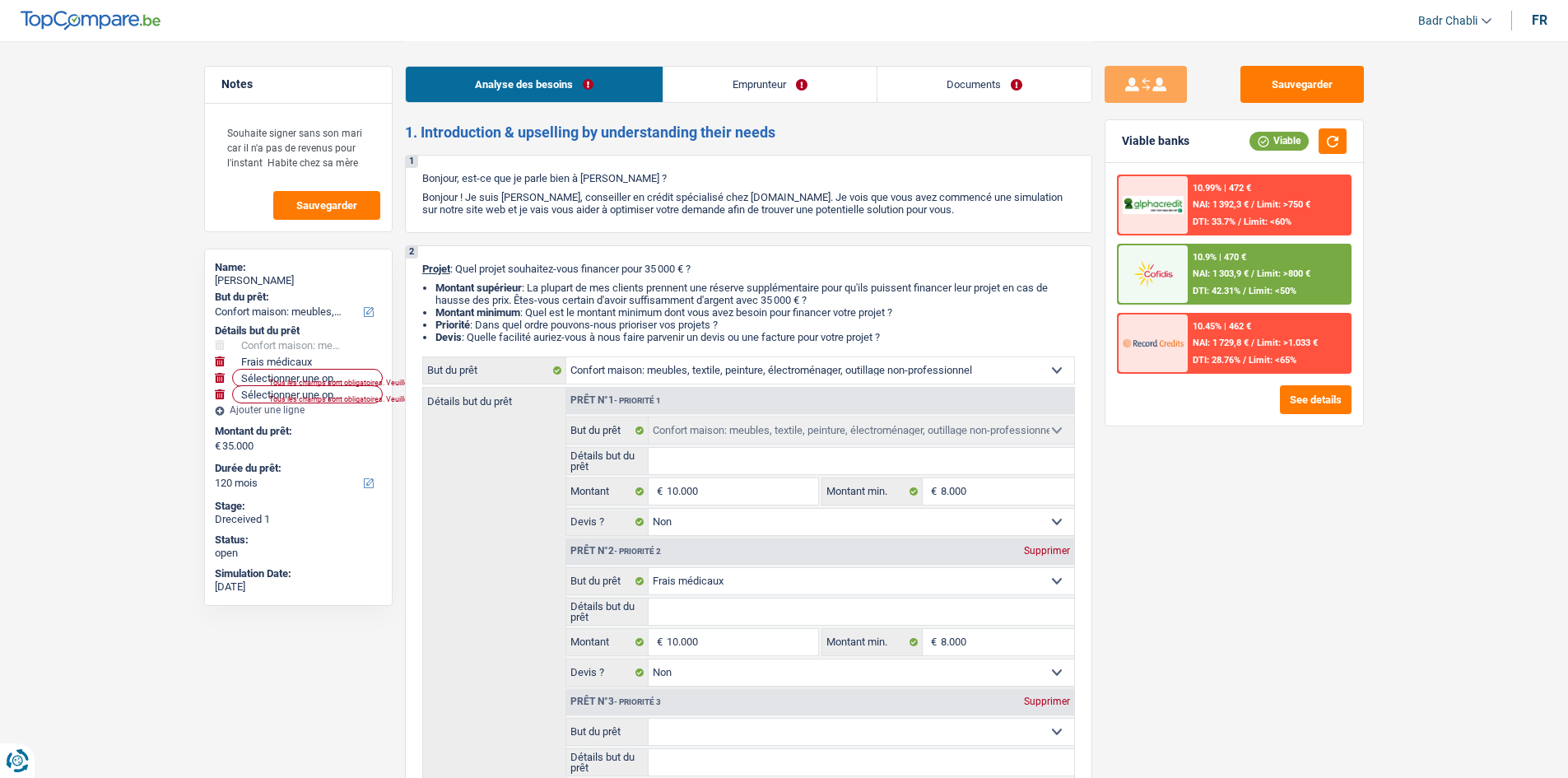
select select "false"
select select "120"
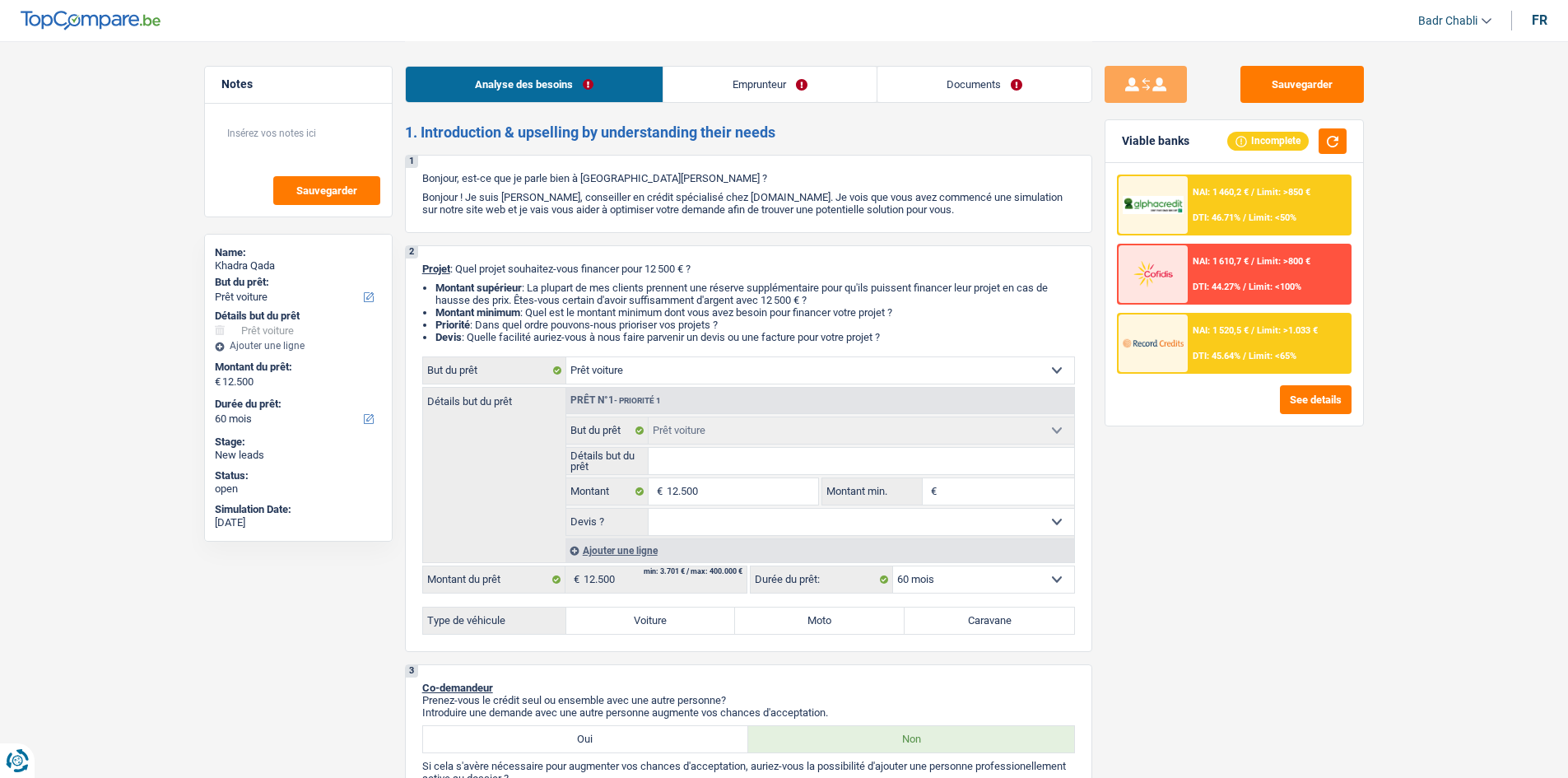
select select "car"
select select "60"
select select "car"
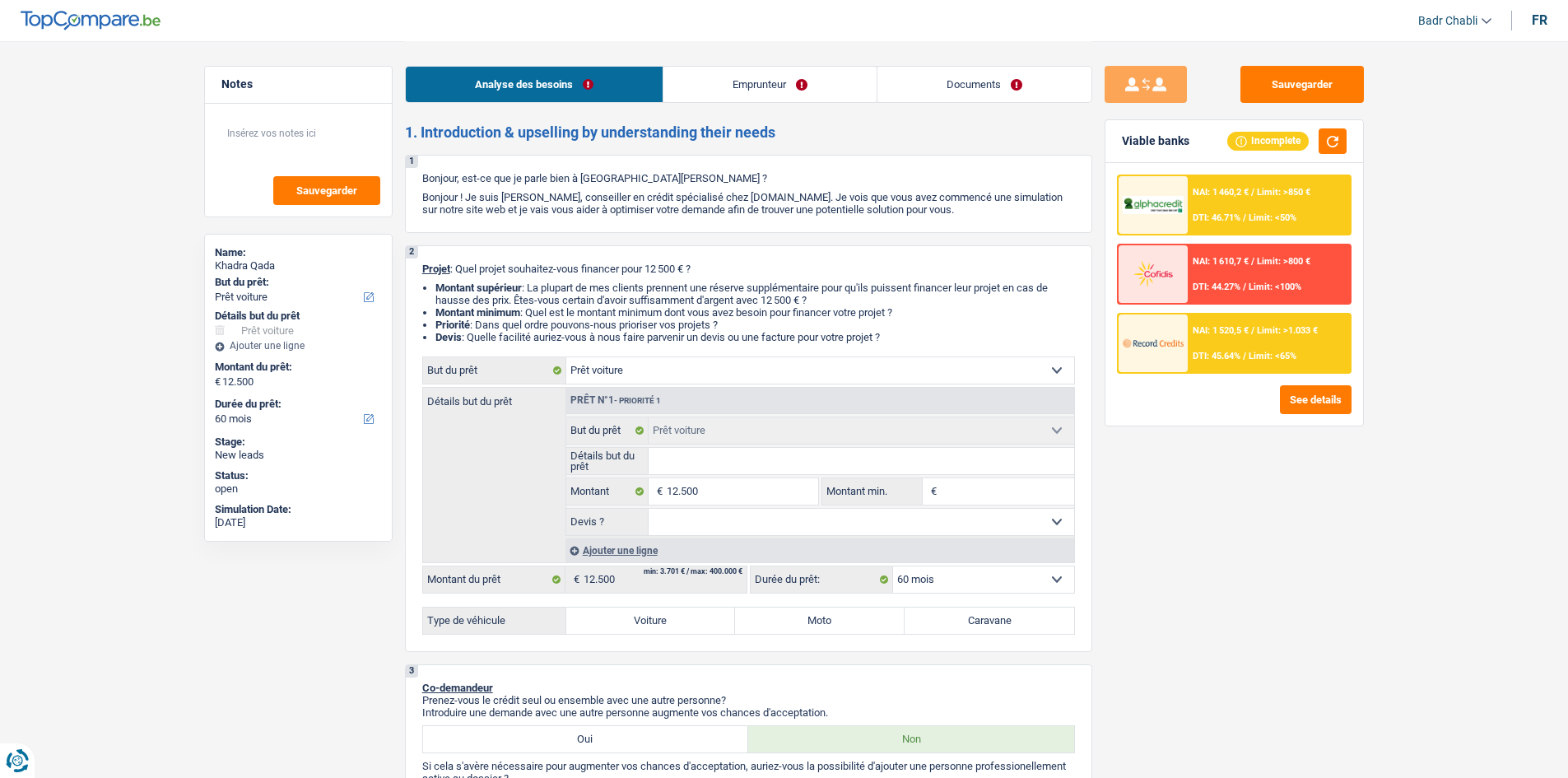
select select "60"
select select "worker"
select select "familyAllowances"
select select "netSalary"
select select "rents"
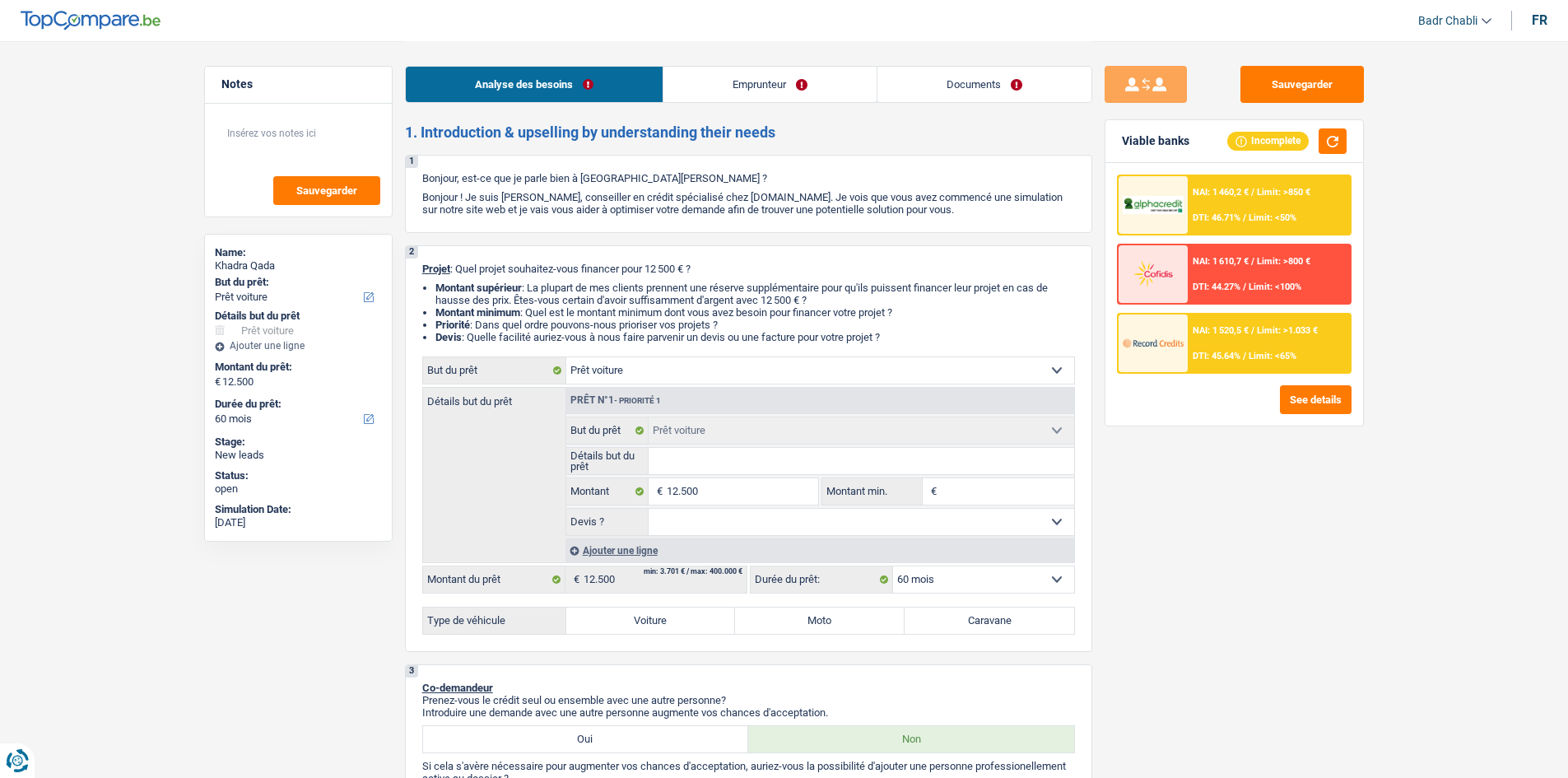
select select "car"
select select "60"
click at [646, 618] on label "Voiture" at bounding box center [651, 620] width 170 height 26
click at [646, 618] on input "Voiture" at bounding box center [651, 620] width 170 height 26
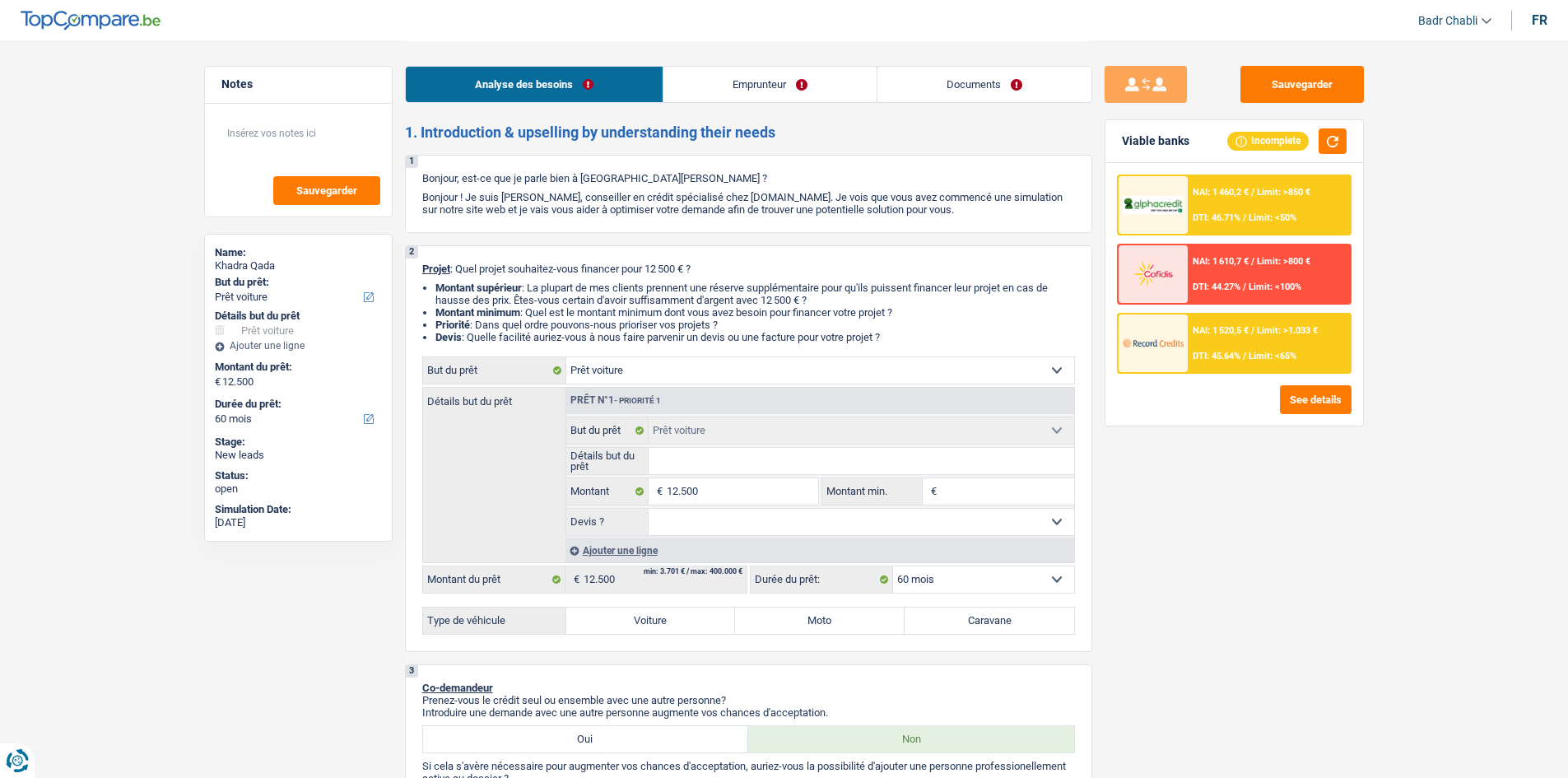
radio input "true"
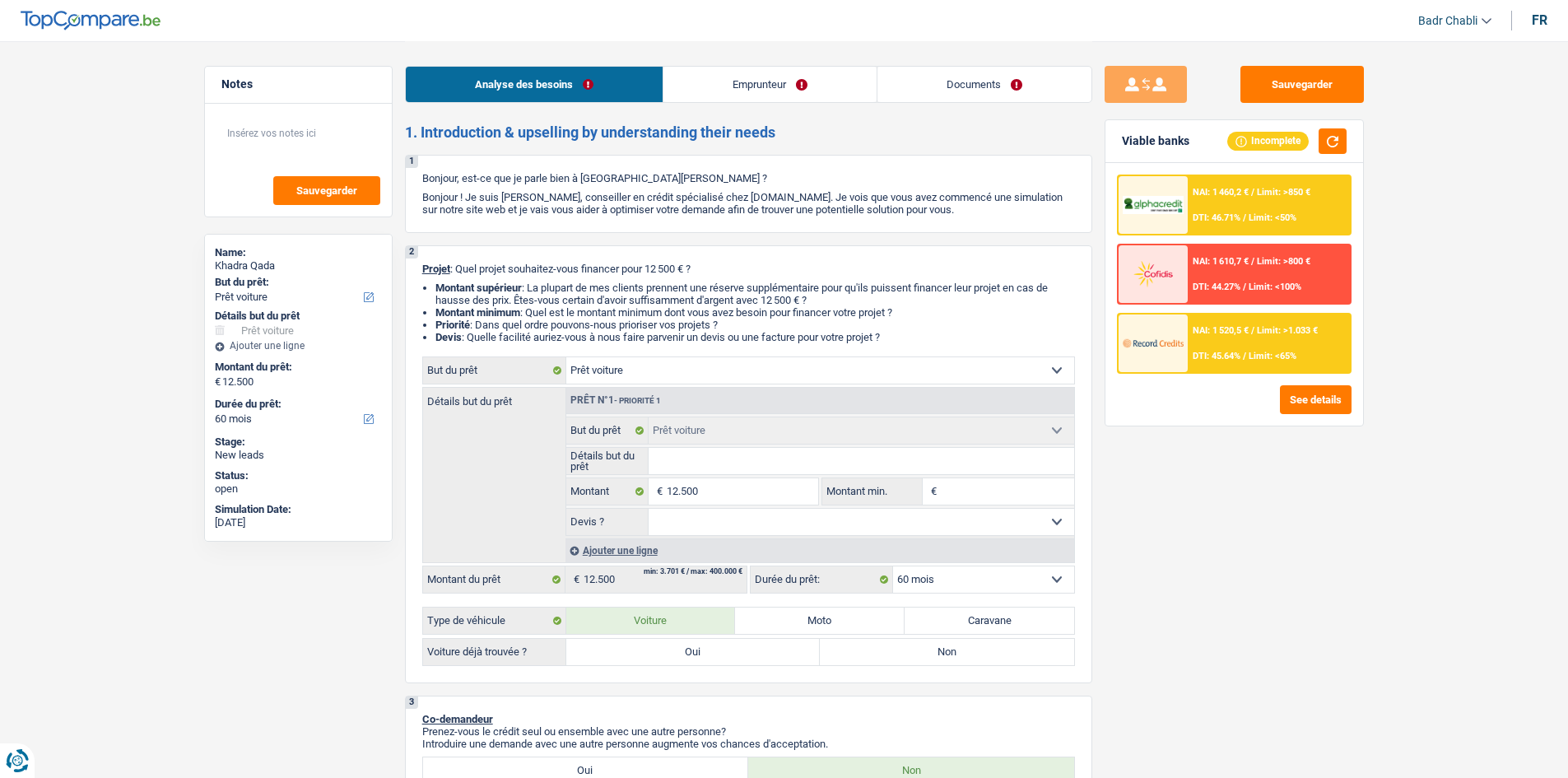
click at [707, 649] on label "Oui" at bounding box center [693, 651] width 255 height 26
click at [707, 649] on input "Oui" at bounding box center [693, 651] width 255 height 26
radio input "true"
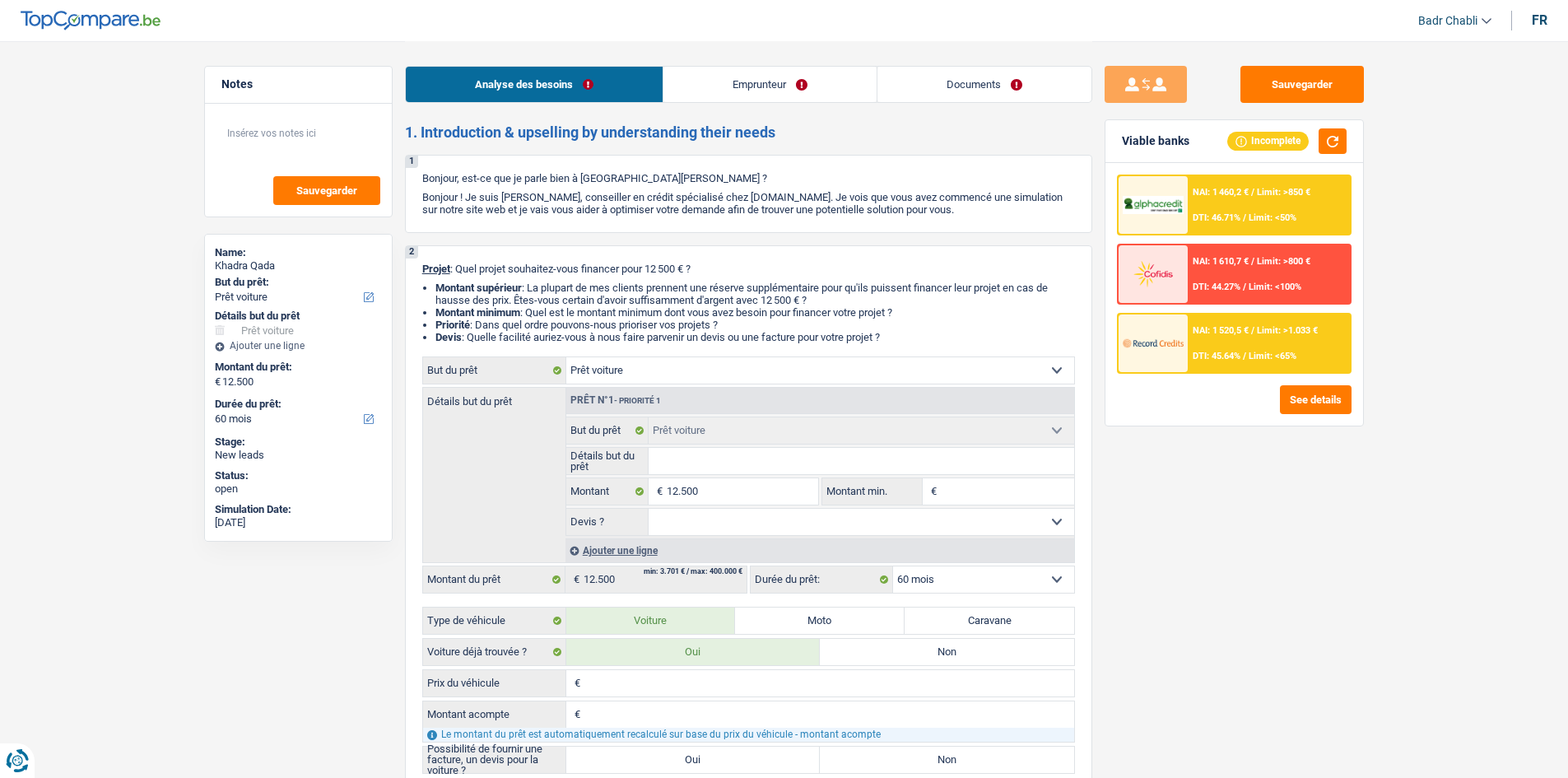
click at [944, 651] on label "Non" at bounding box center [946, 651] width 255 height 26
click at [944, 651] on input "Non" at bounding box center [946, 651] width 255 height 26
radio input "true"
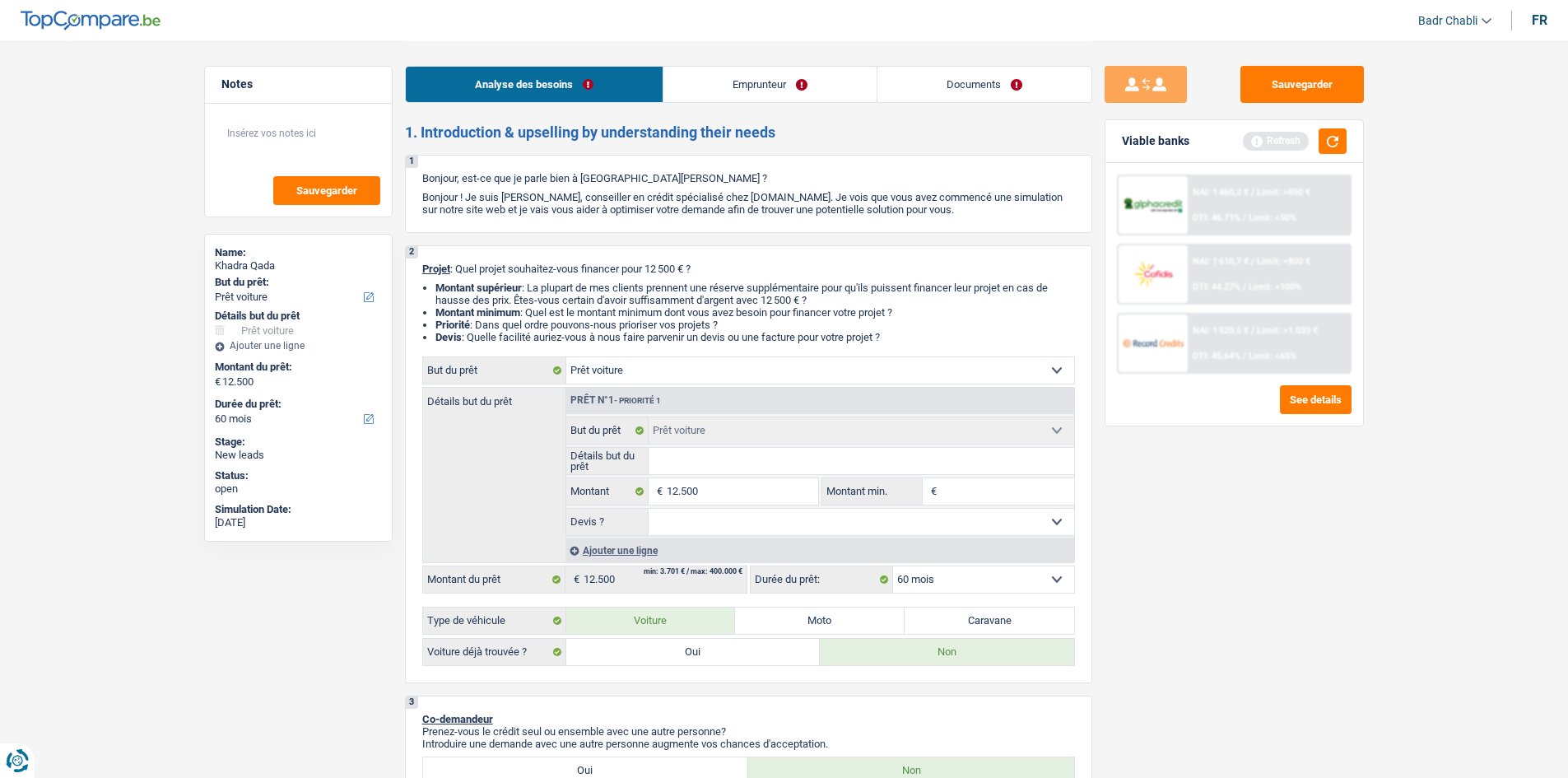
drag, startPoint x: 901, startPoint y: 520, endPoint x: 887, endPoint y: 532, distance: 18.4
click at [901, 520] on select "Oui Non Non répondu Sélectionner une option" at bounding box center [862, 521] width 425 height 26
select select "false"
click at [649, 509] on select "Oui Non Non répondu Sélectionner une option" at bounding box center [862, 521] width 425 height 26
select select "false"
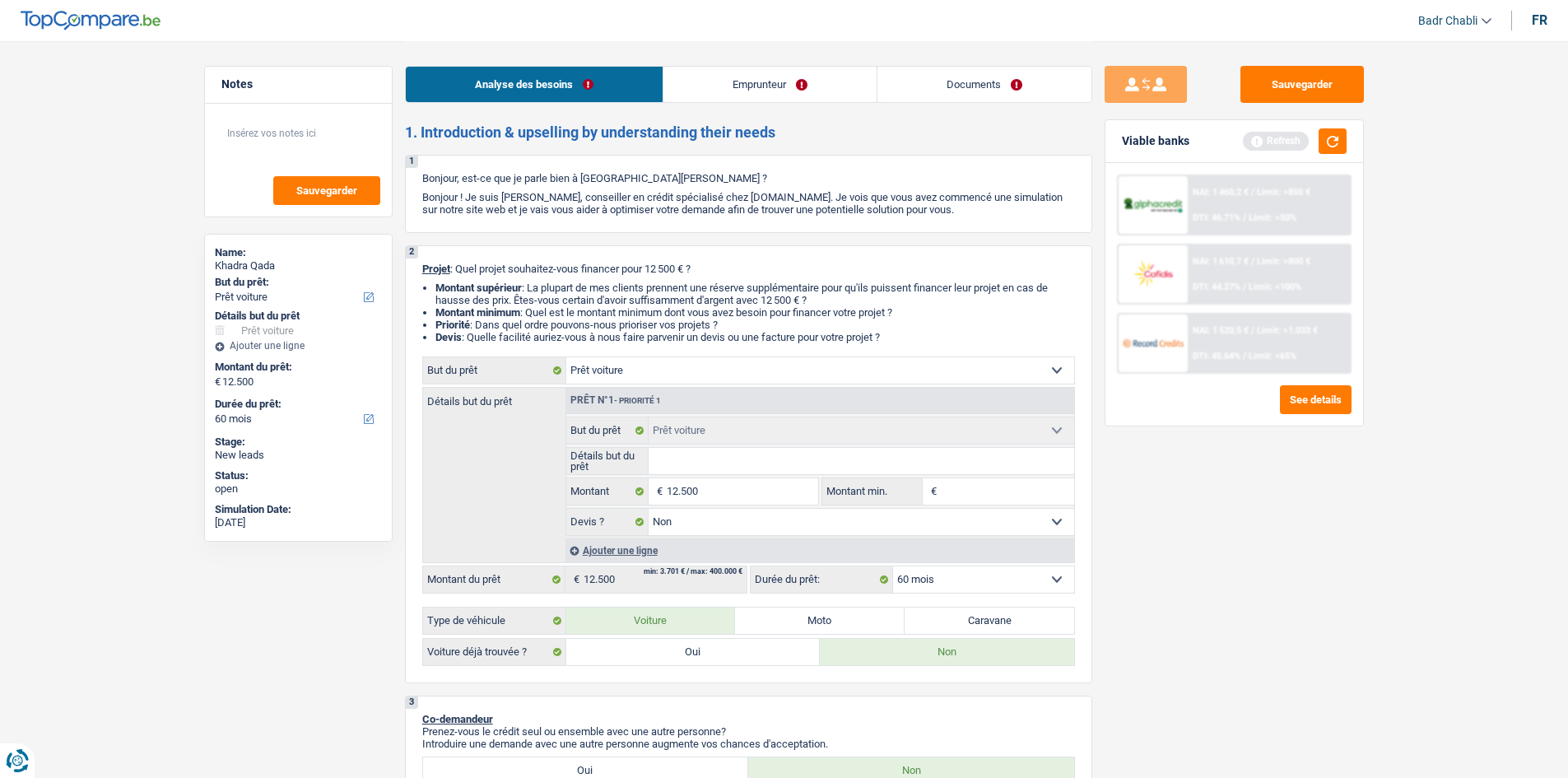
click at [774, 448] on input "Détails but du prêt" at bounding box center [862, 461] width 425 height 26
type input "Volkswagen Passat 2022"
click at [744, 455] on input "Volkswagen Passat 2022" at bounding box center [862, 461] width 425 height 26
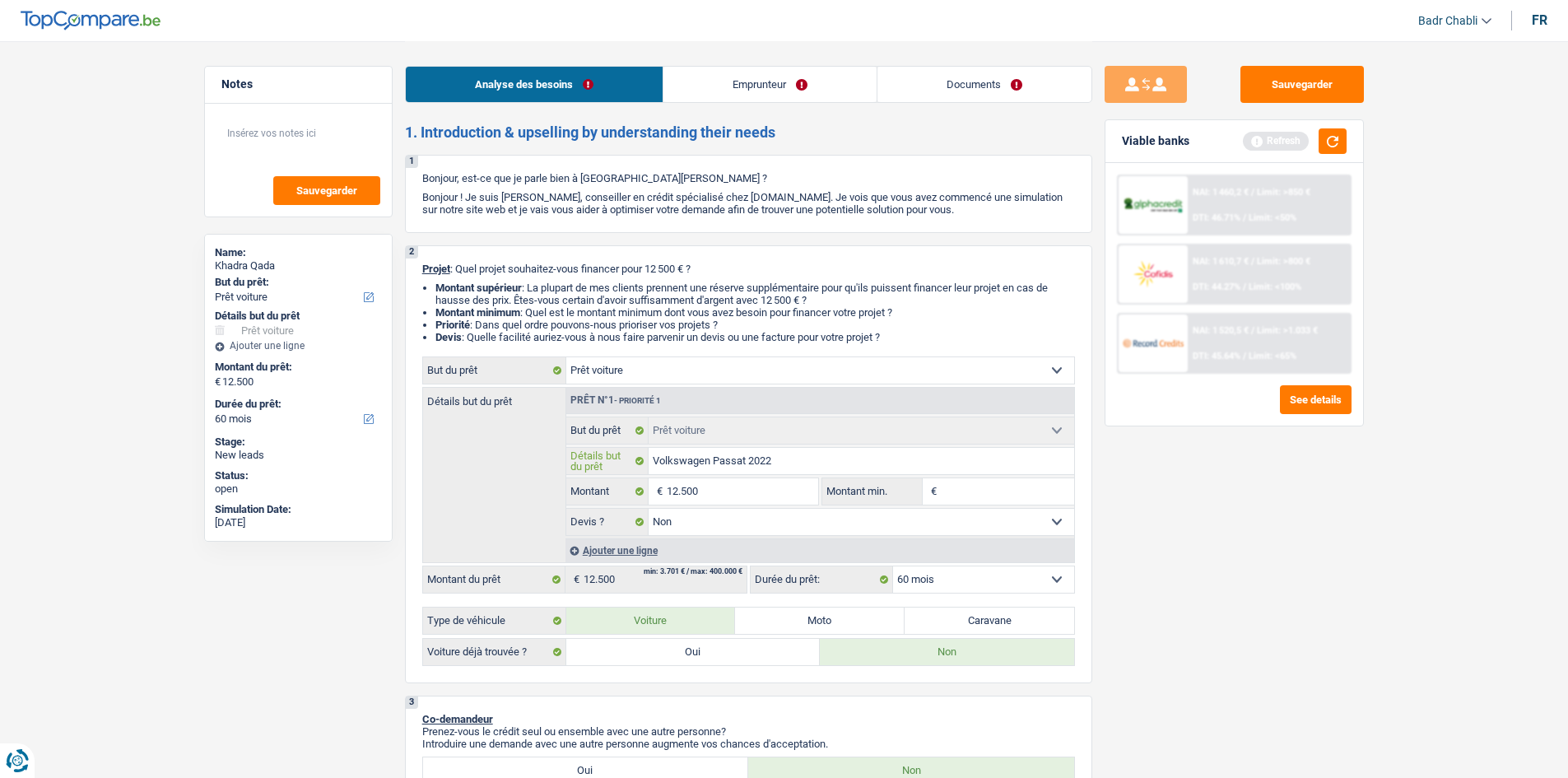
click at [744, 455] on input "Volkswagen Passat 2022" at bounding box center [862, 461] width 425 height 26
click at [789, 491] on input "12.500" at bounding box center [742, 491] width 150 height 26
click at [995, 491] on input "Montant min." at bounding box center [1007, 491] width 134 height 26
paste input "12.500"
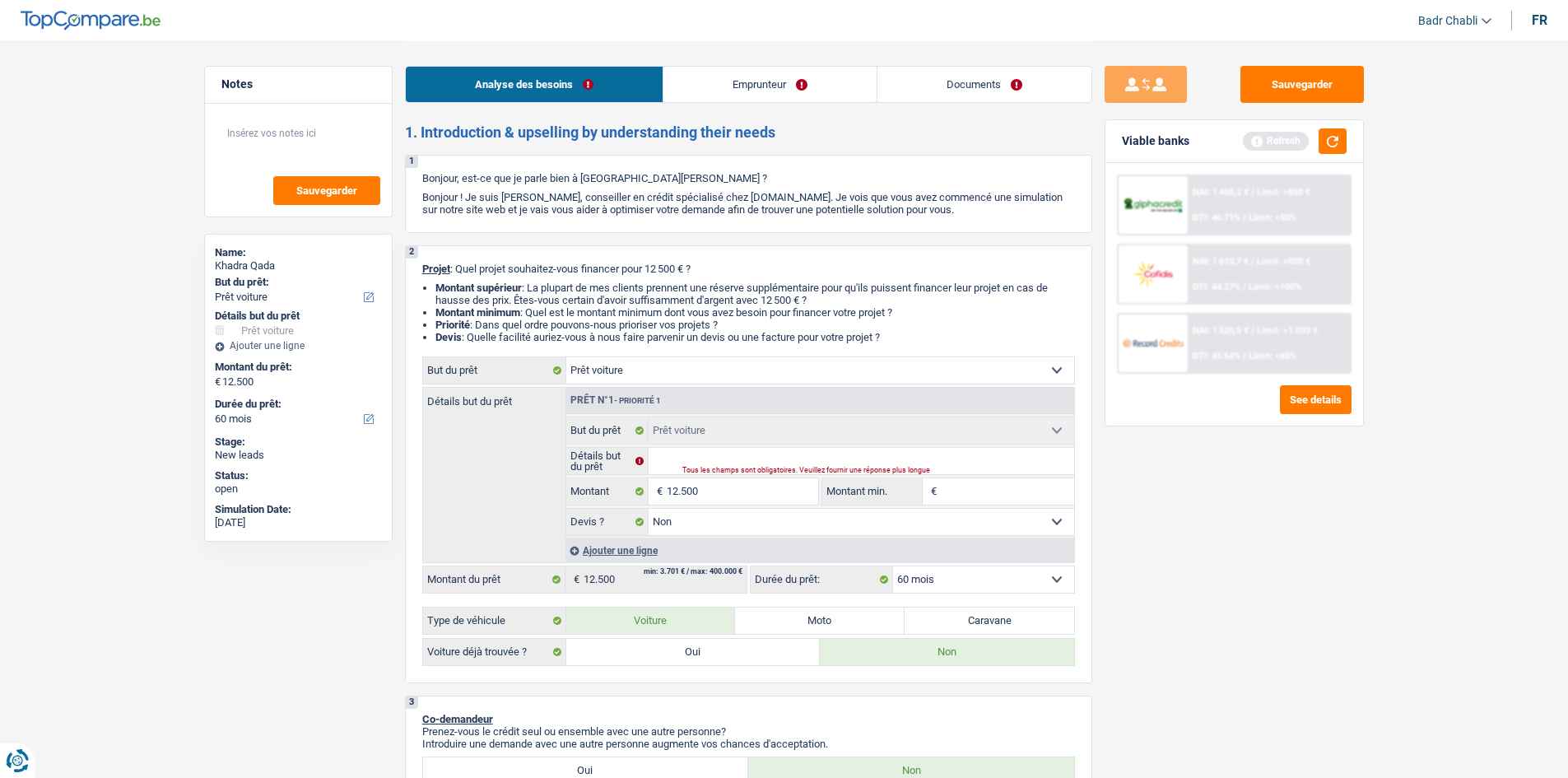
type input "12.500"
click at [717, 649] on label "Oui" at bounding box center [693, 651] width 255 height 26
click at [717, 649] on input "Oui" at bounding box center [693, 651] width 255 height 26
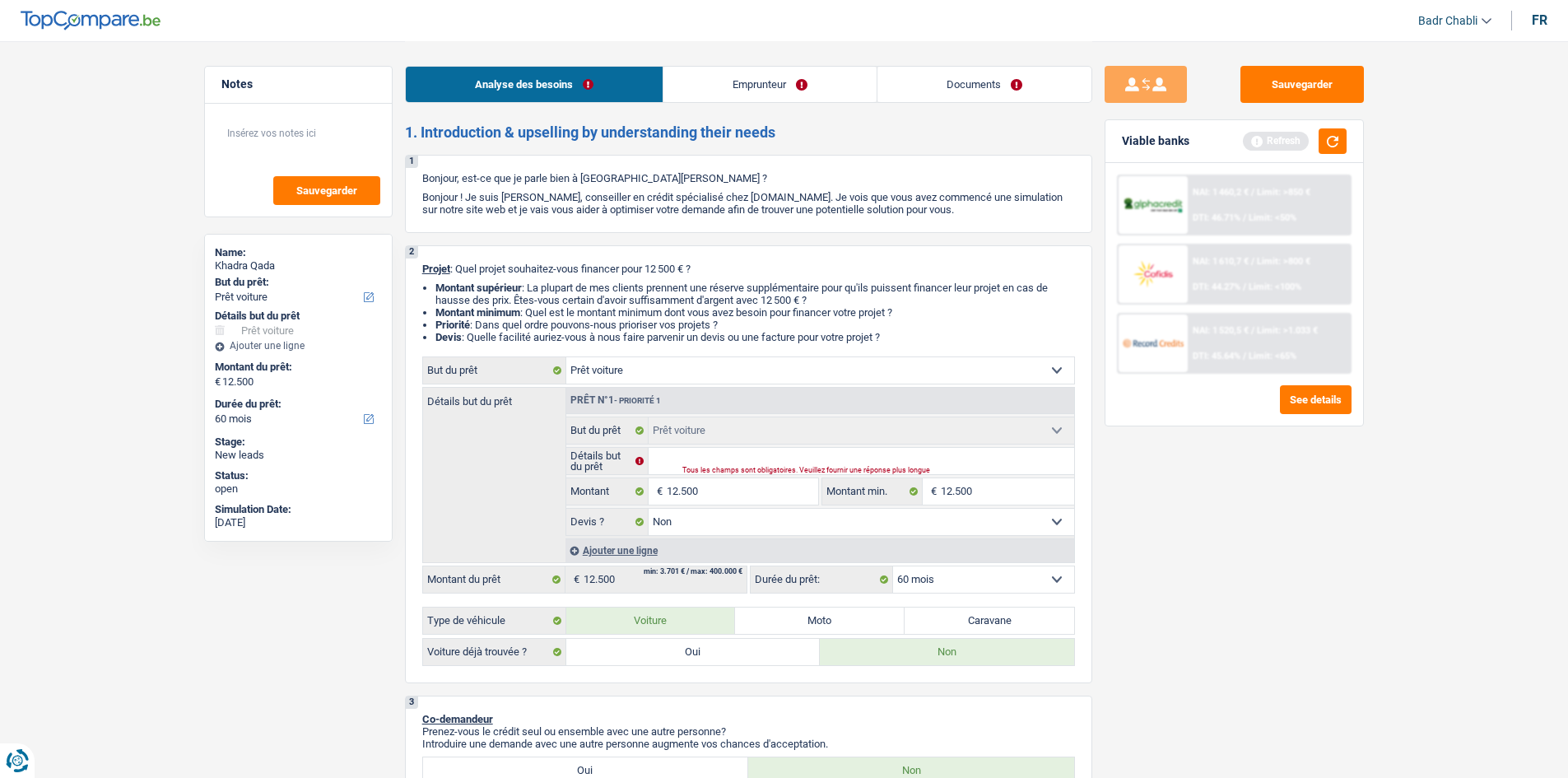
radio input "true"
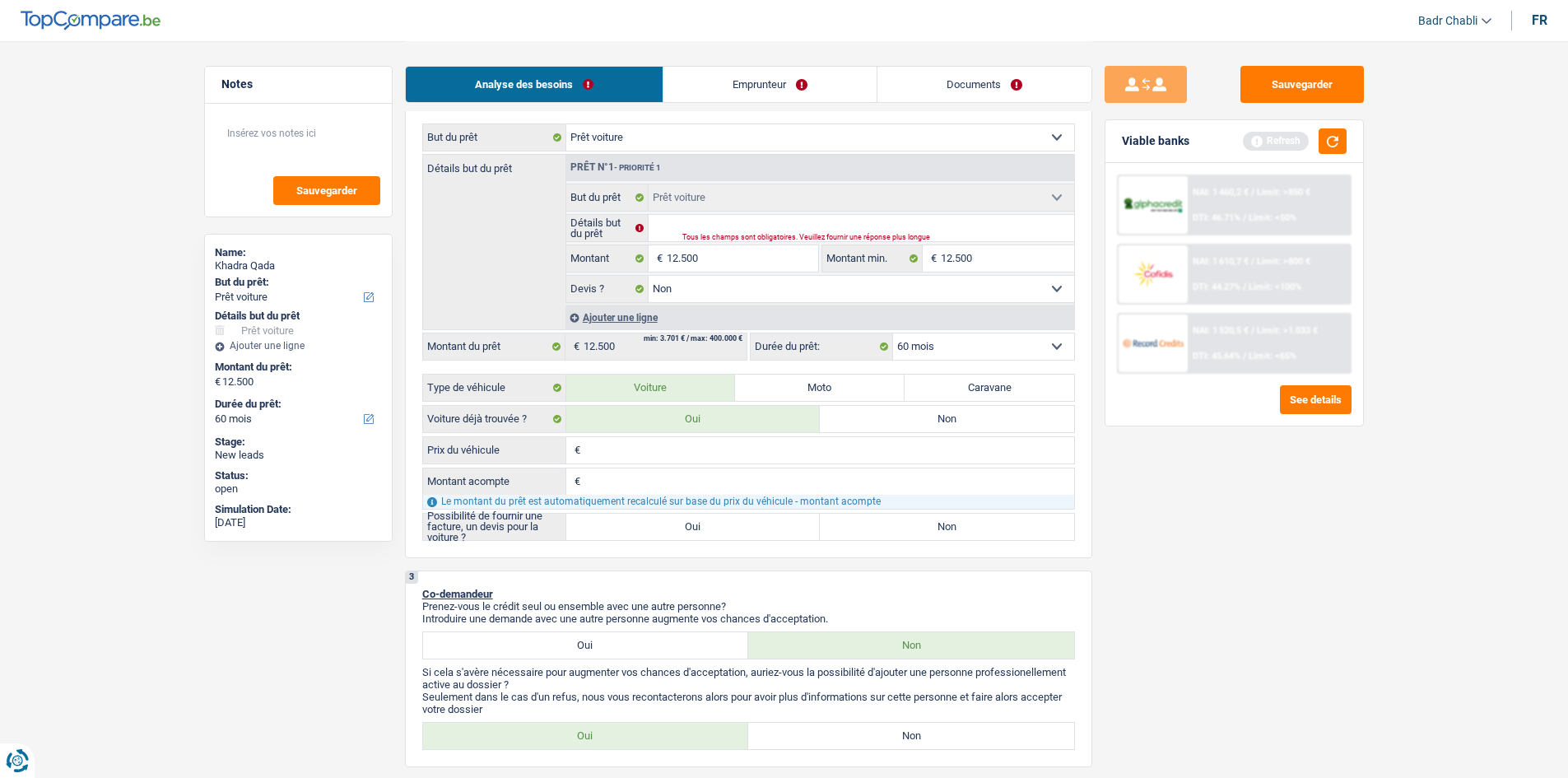
scroll to position [412, 0]
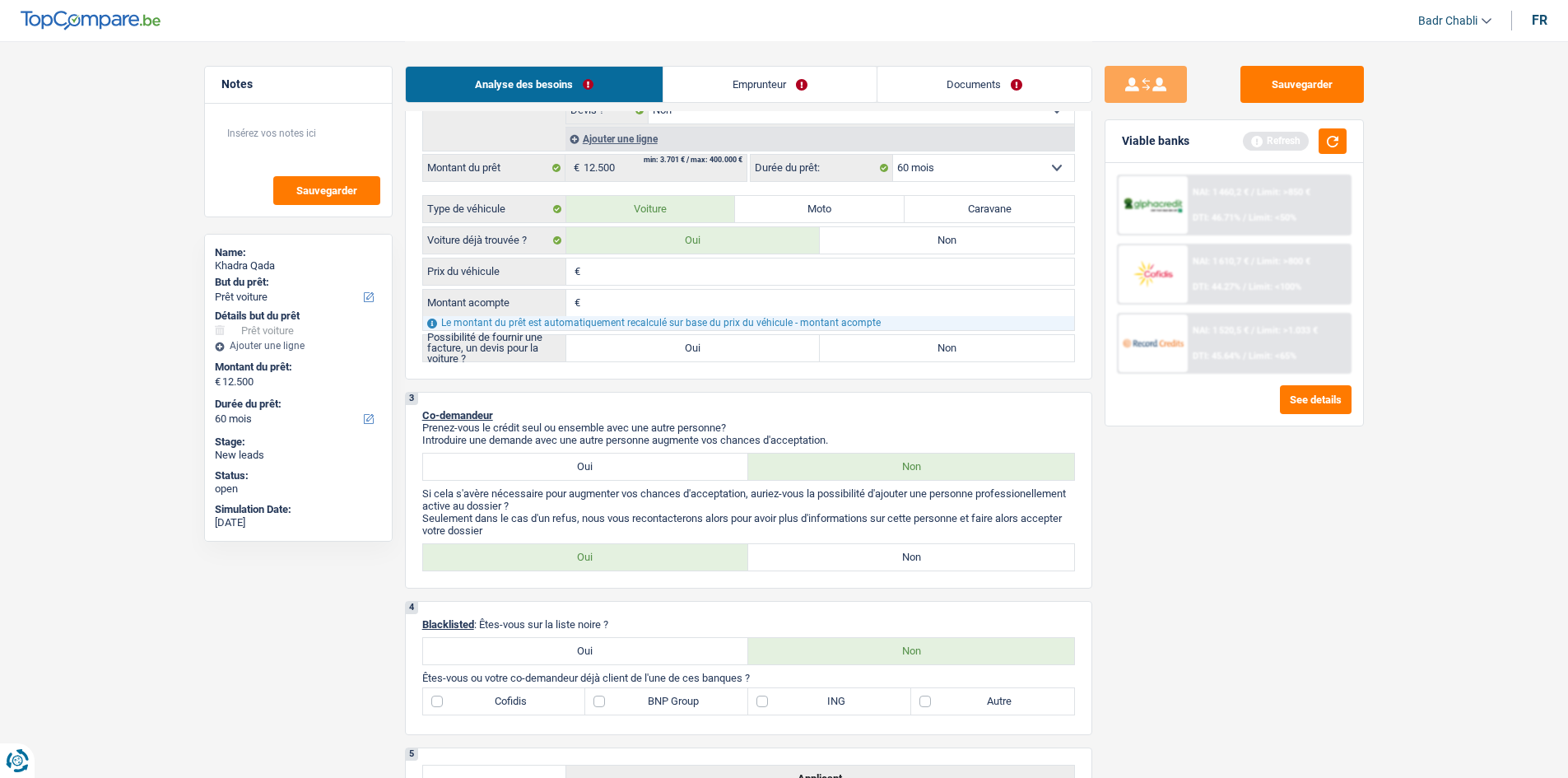
click at [685, 345] on label "Oui" at bounding box center [693, 348] width 255 height 26
click at [685, 345] on input "Oui" at bounding box center [693, 348] width 255 height 26
radio input "true"
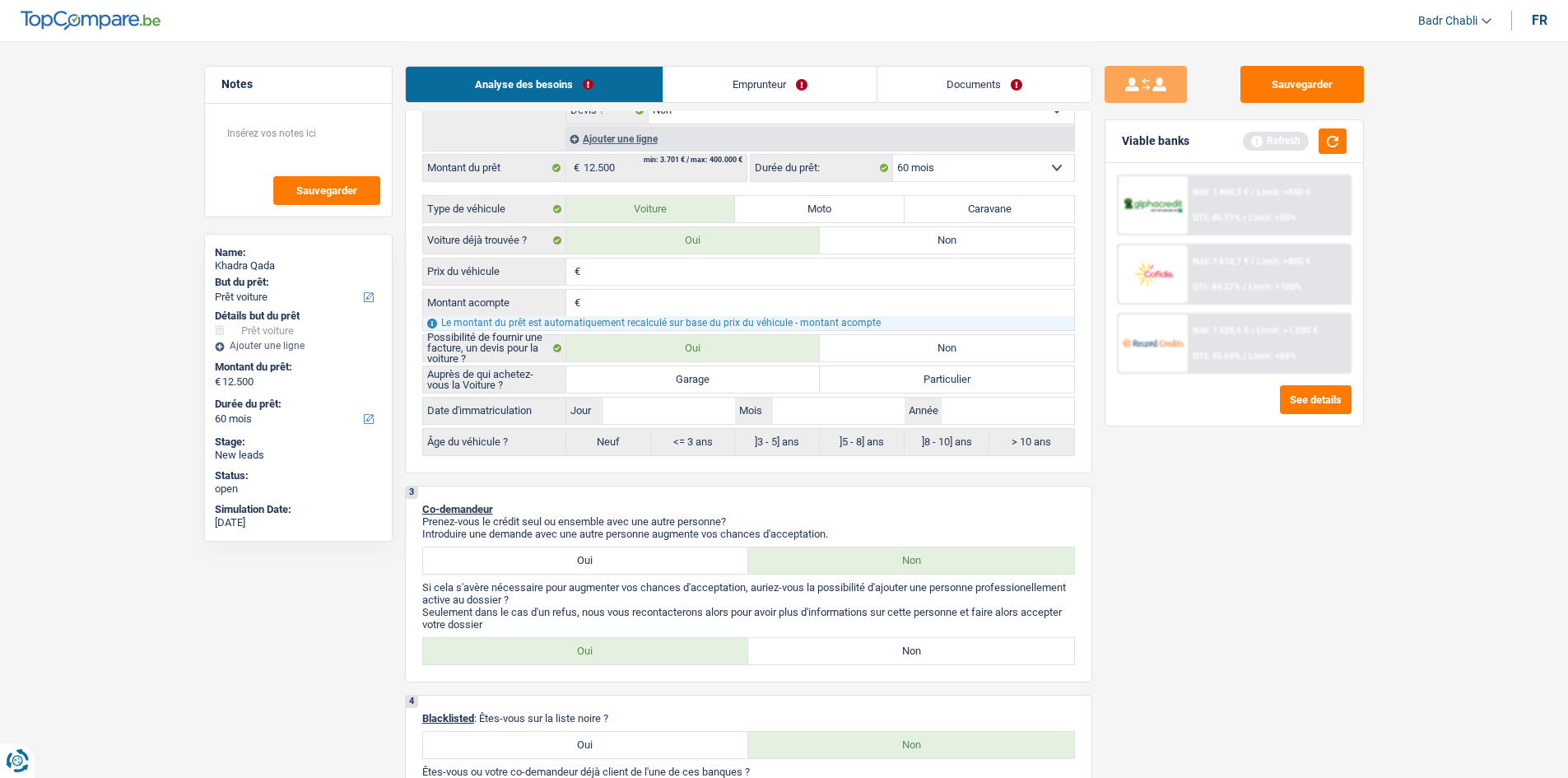
click at [707, 376] on label "Garage" at bounding box center [693, 379] width 255 height 26
click at [707, 376] on input "Garage" at bounding box center [693, 379] width 255 height 26
radio input "true"
click at [691, 404] on input "Jour" at bounding box center [668, 410] width 132 height 26
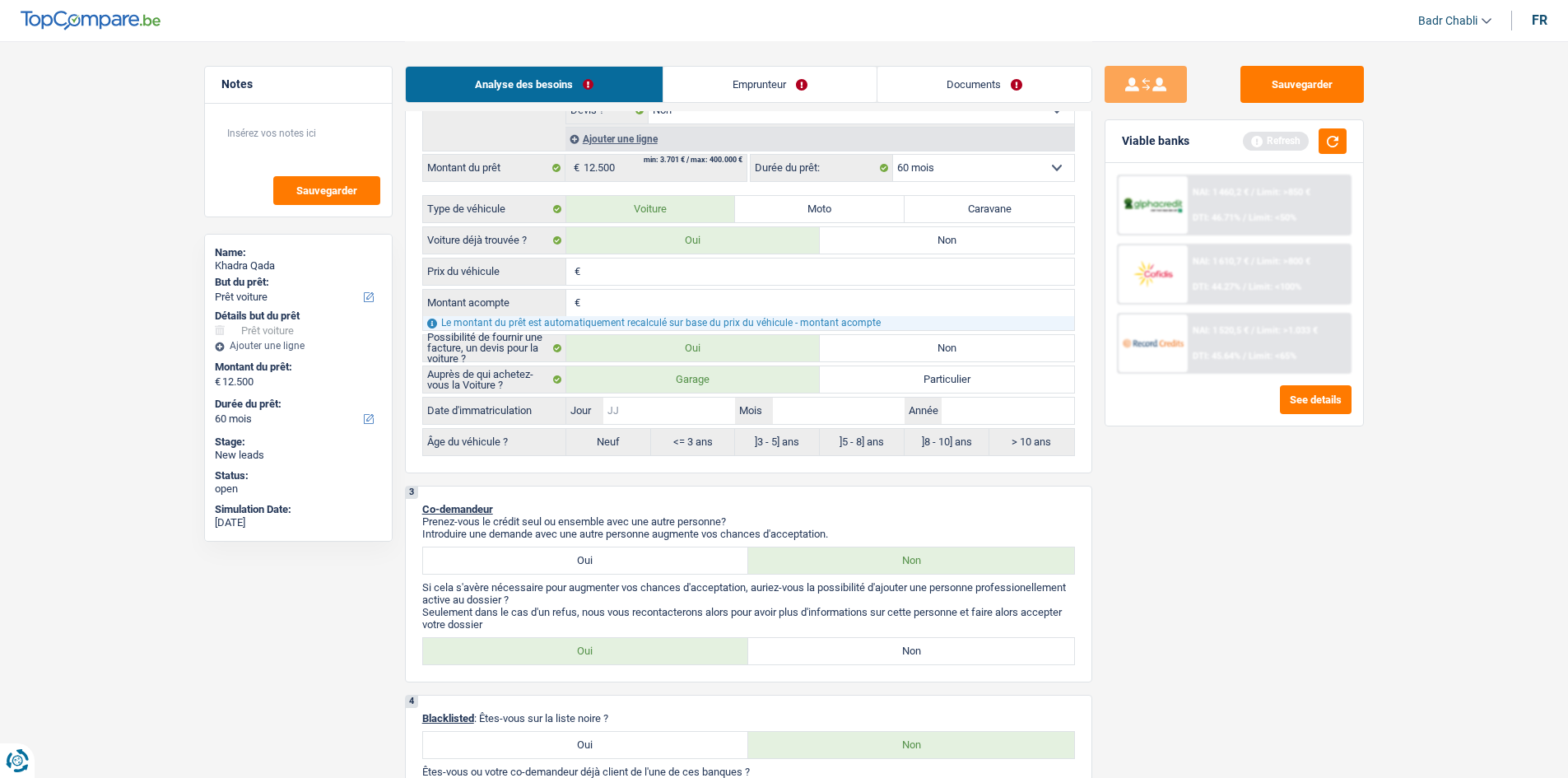
type input "0"
type input "01"
type input "0"
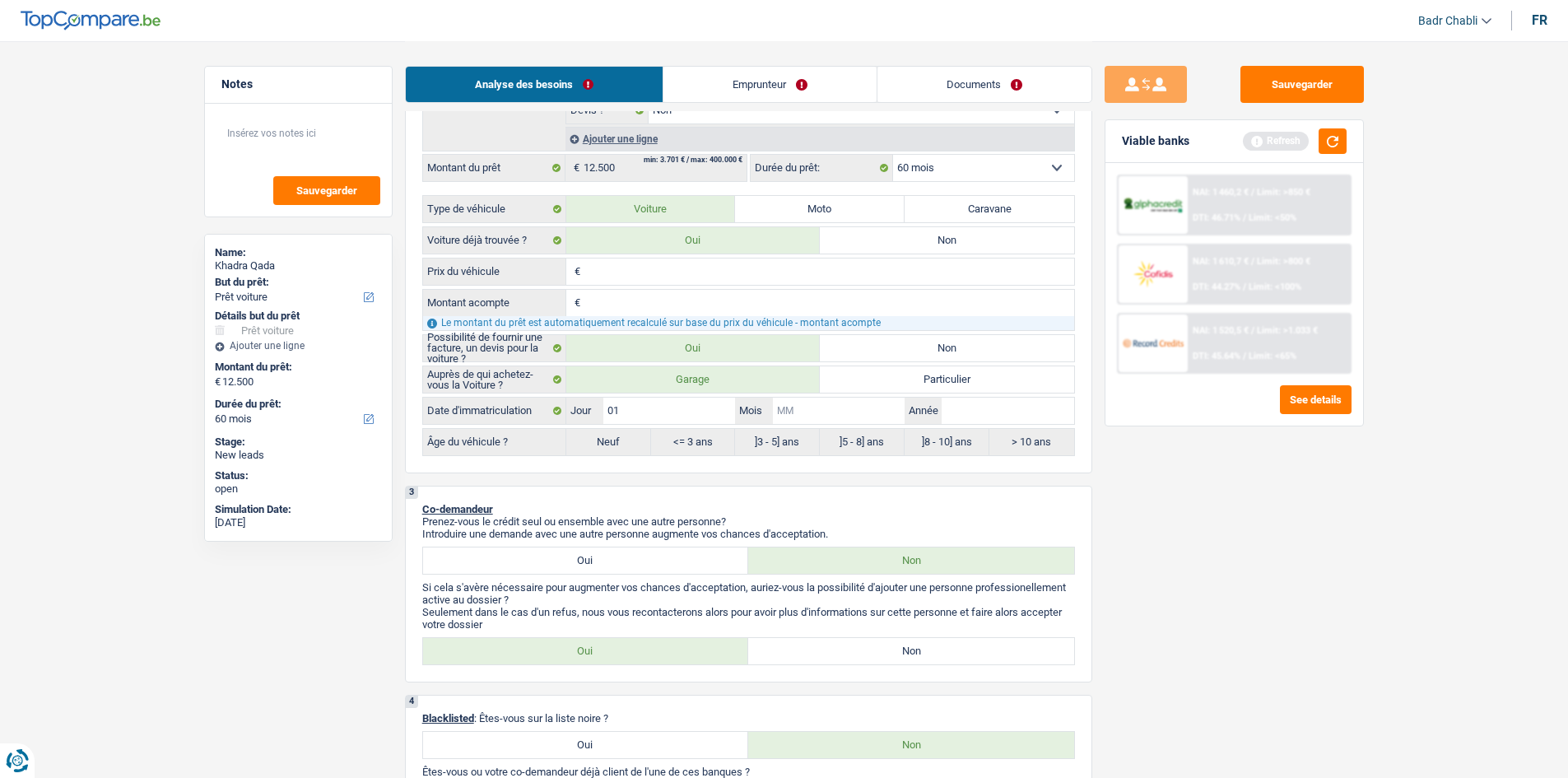
type input "0"
type input "01"
type input "2"
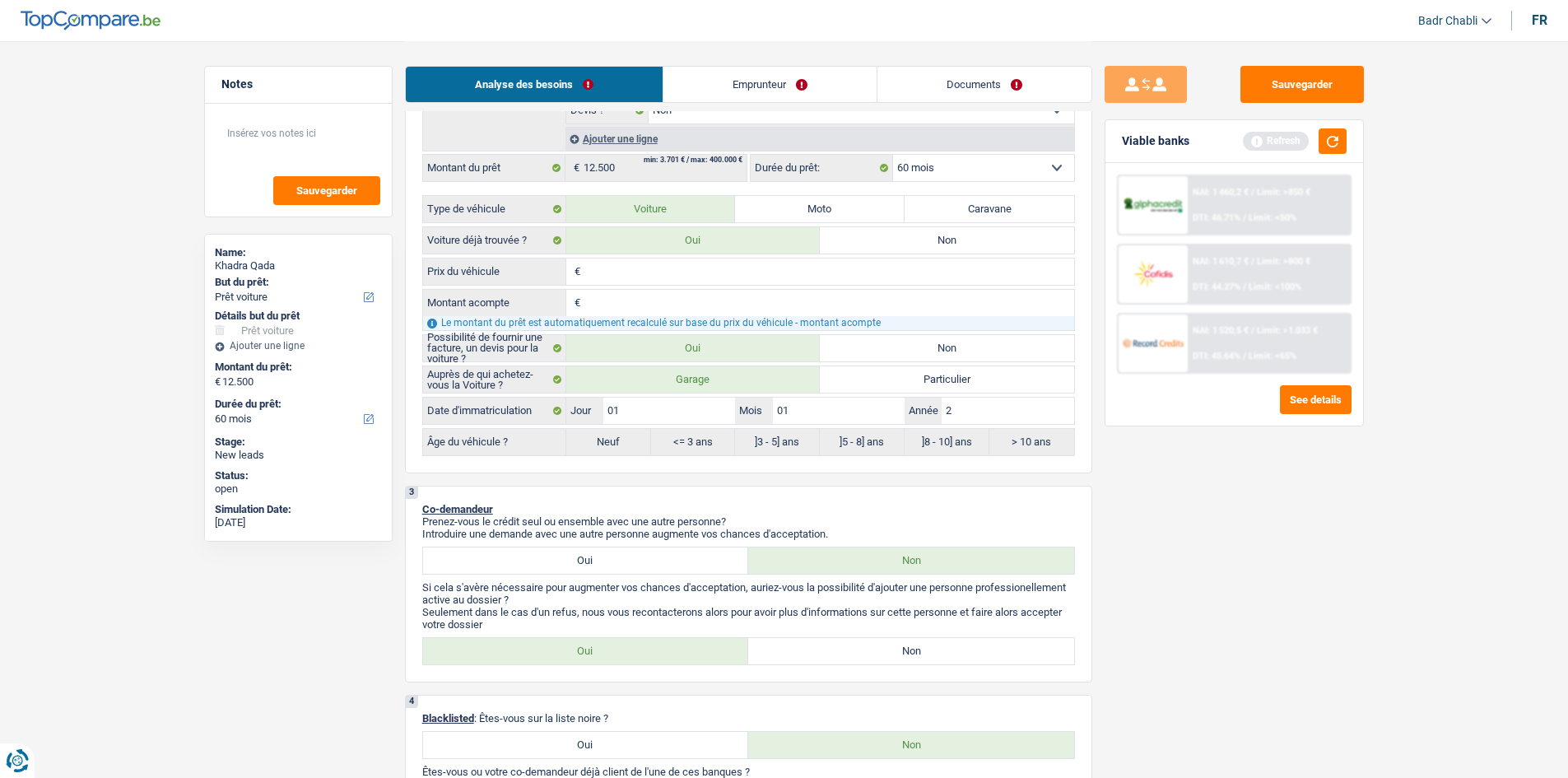
type input "20"
type input "201"
type input "2017"
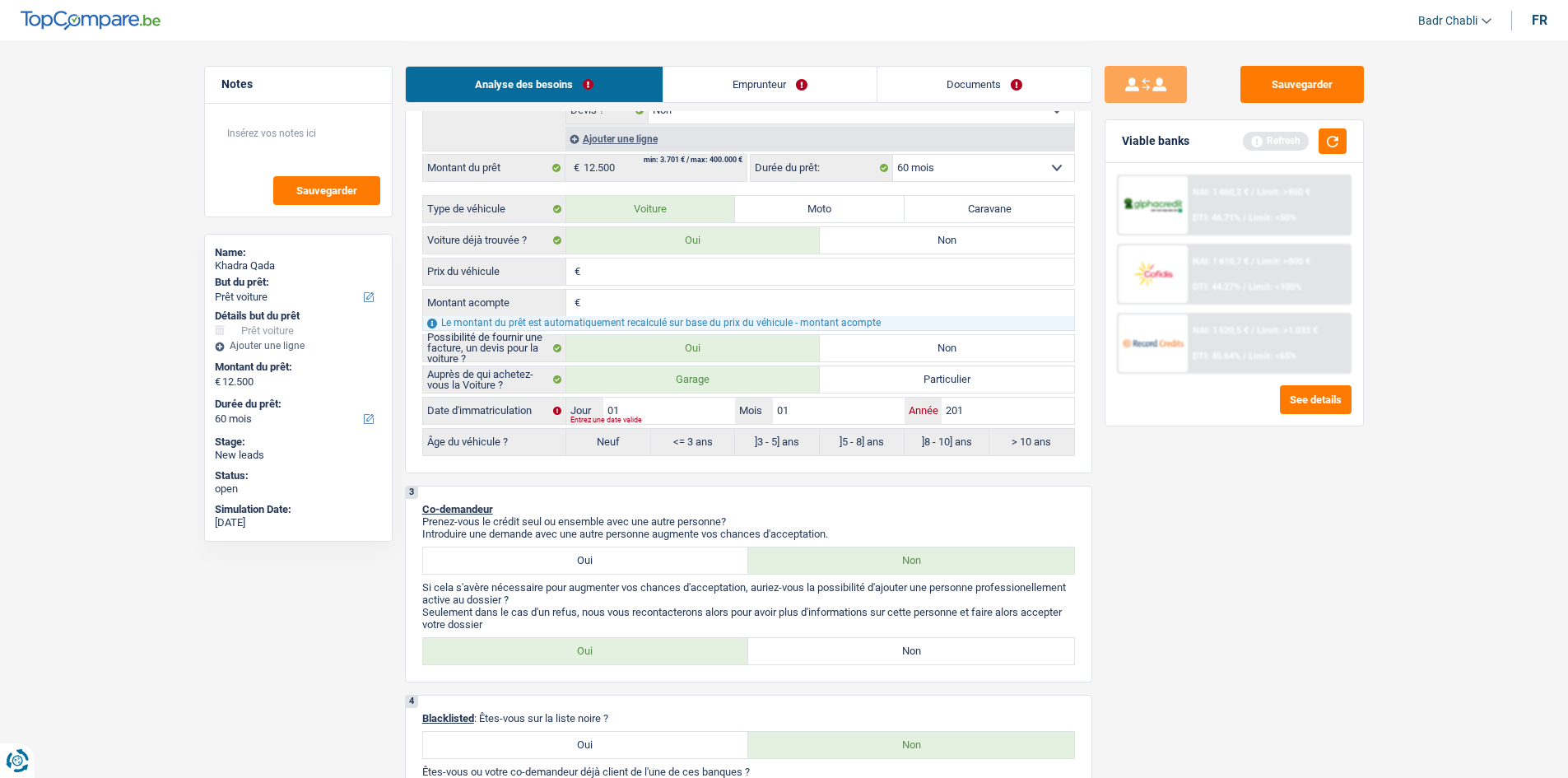
type input "2017"
radio input "false"
radio input "true"
click at [959, 372] on label "Particulier" at bounding box center [946, 379] width 255 height 26
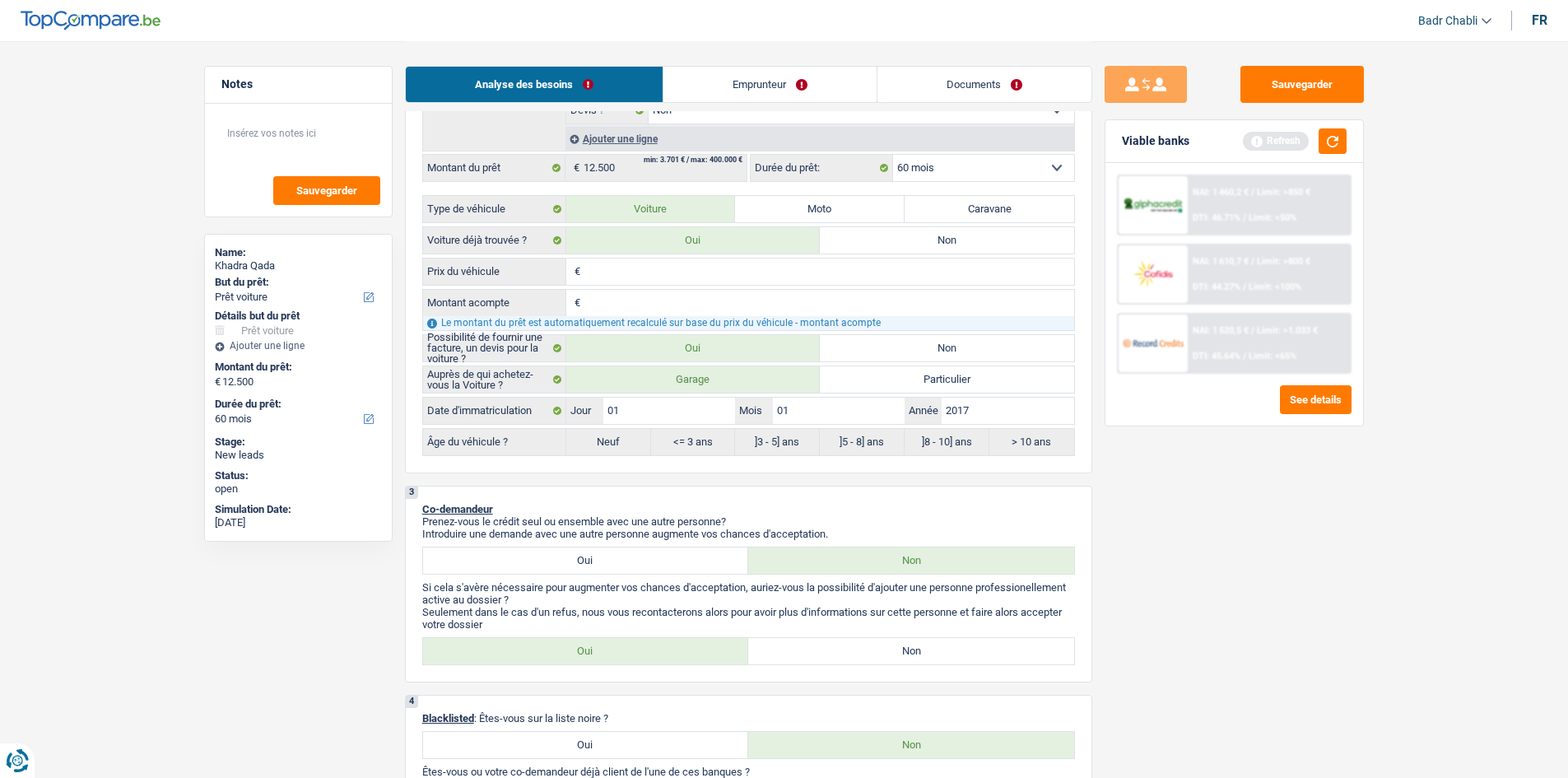
click at [959, 372] on input "Particulier" at bounding box center [946, 379] width 255 height 26
radio input "true"
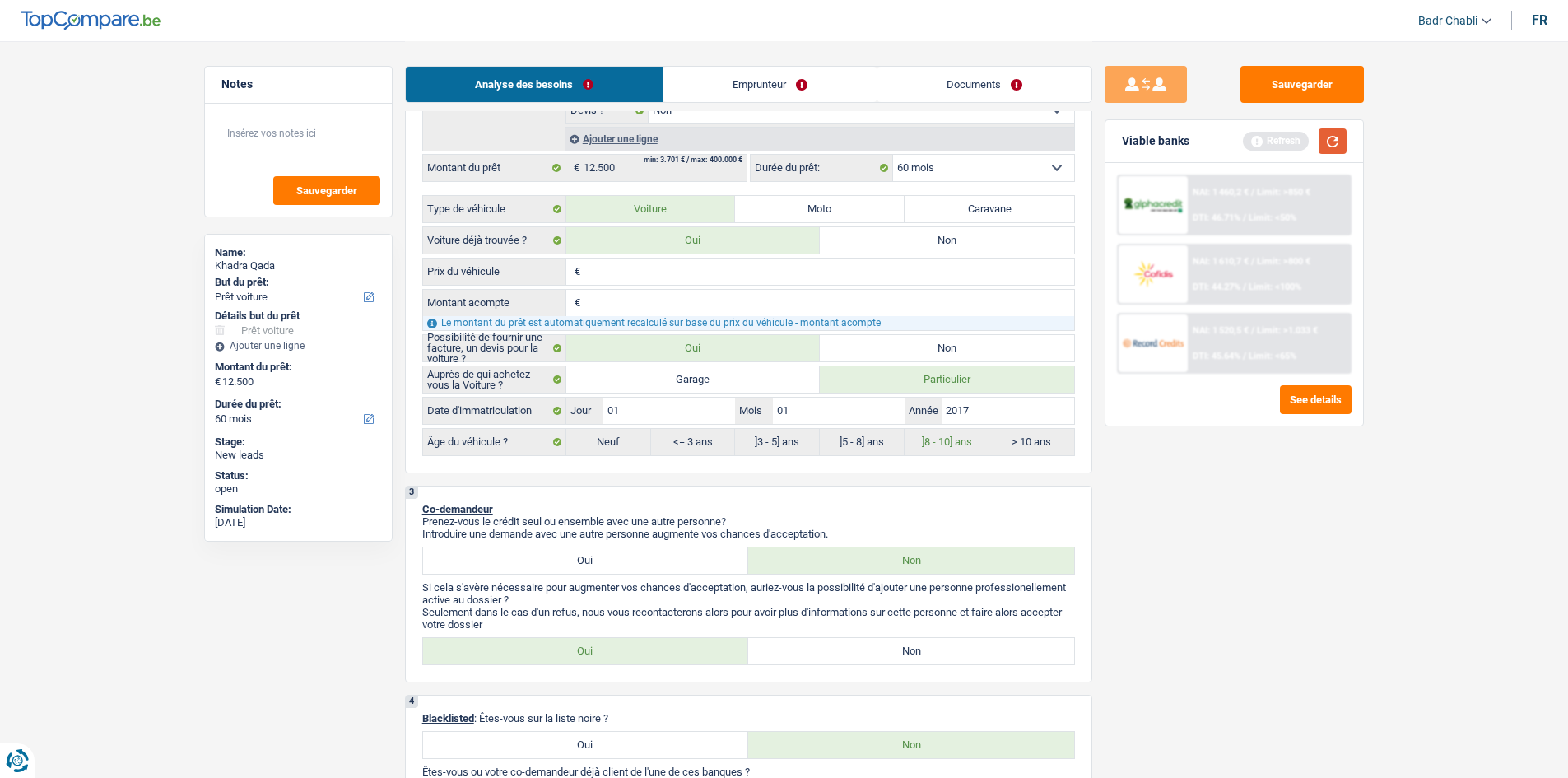
click at [1330, 130] on button "button" at bounding box center [1332, 142] width 28 height 25
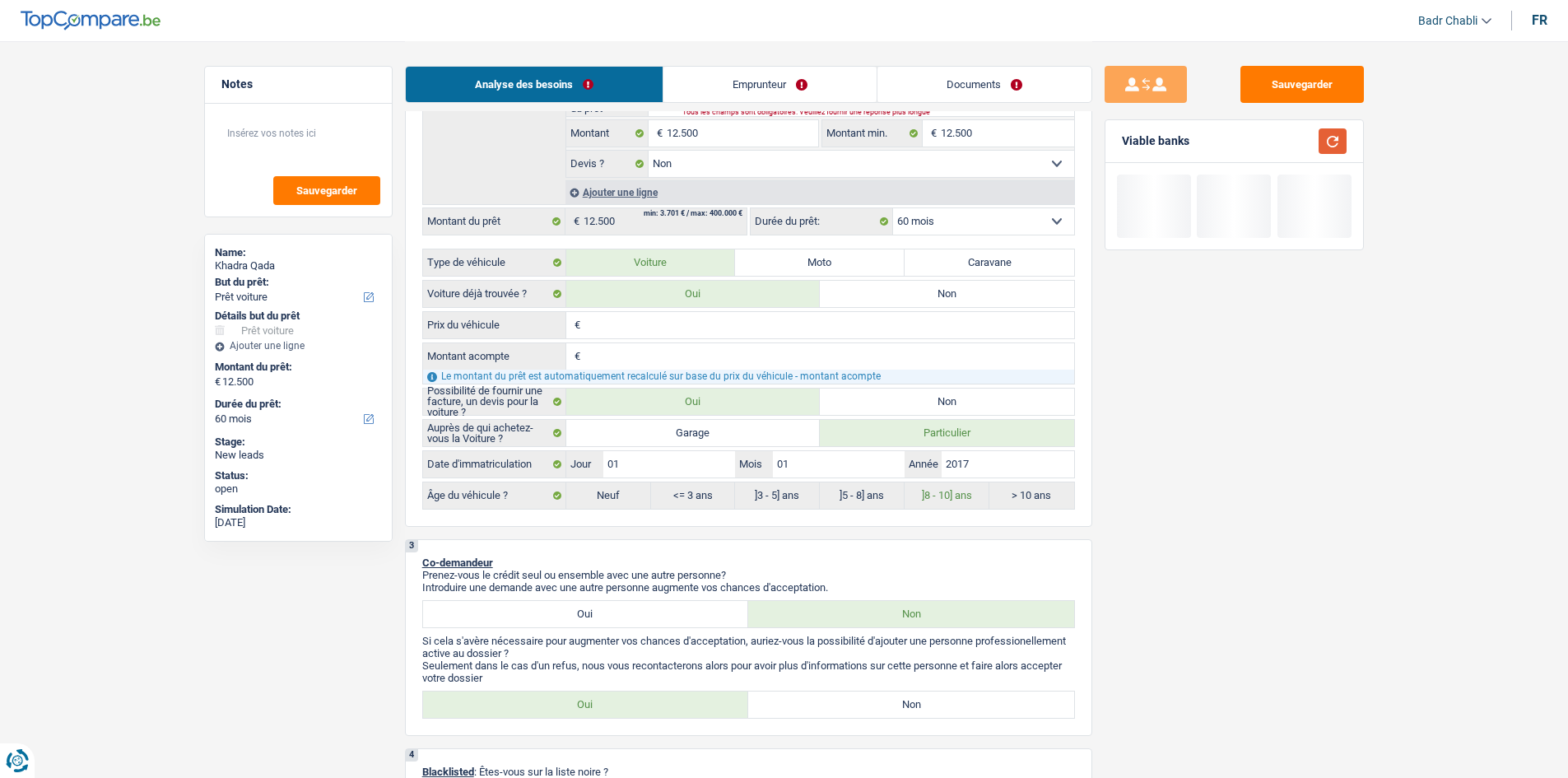
scroll to position [329, 0]
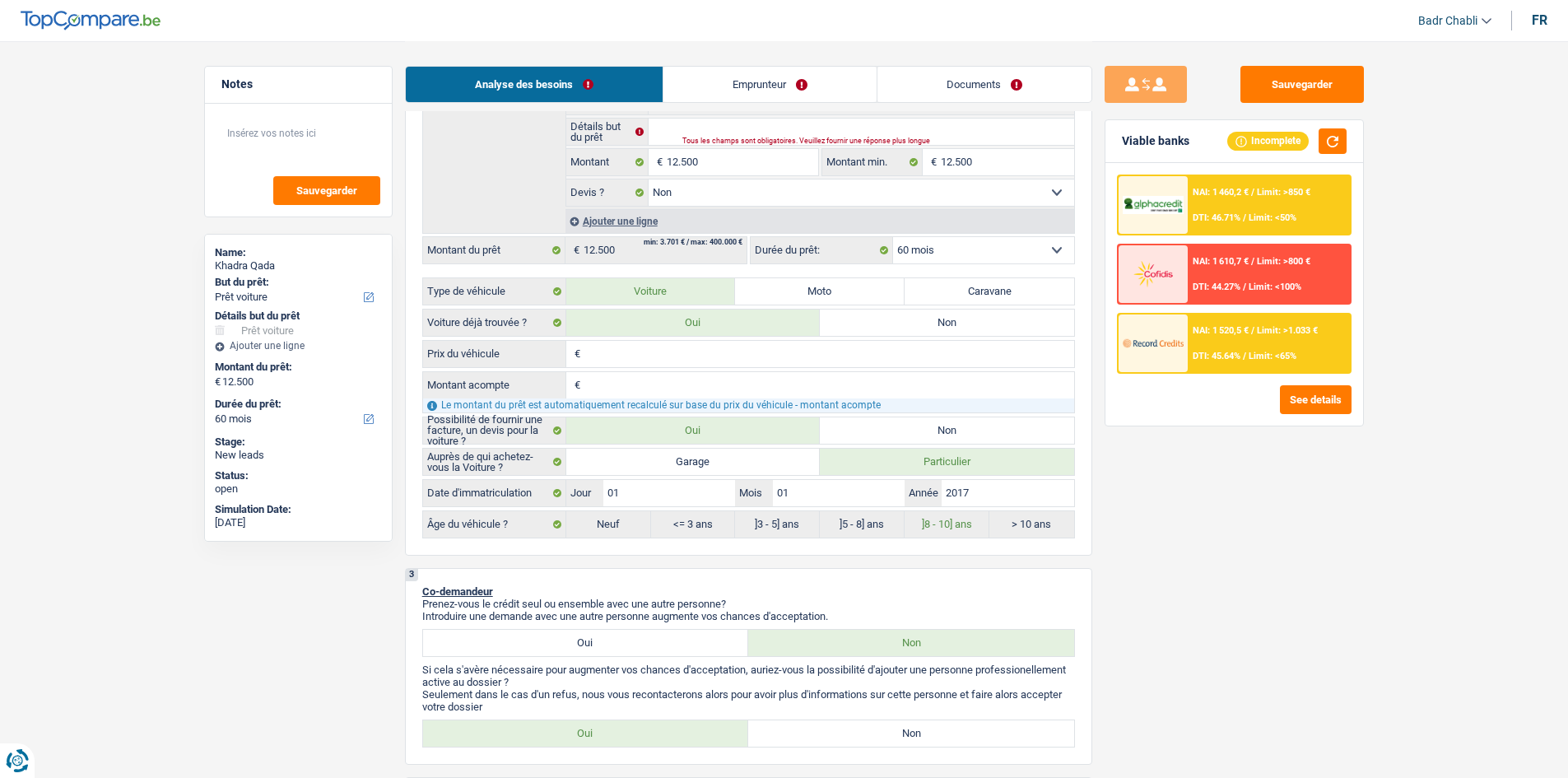
click at [1281, 339] on div "NAI: 1 520,5 € / Limit: >1.033 € DTI: 45.64% / Limit: <65%" at bounding box center [1268, 343] width 162 height 58
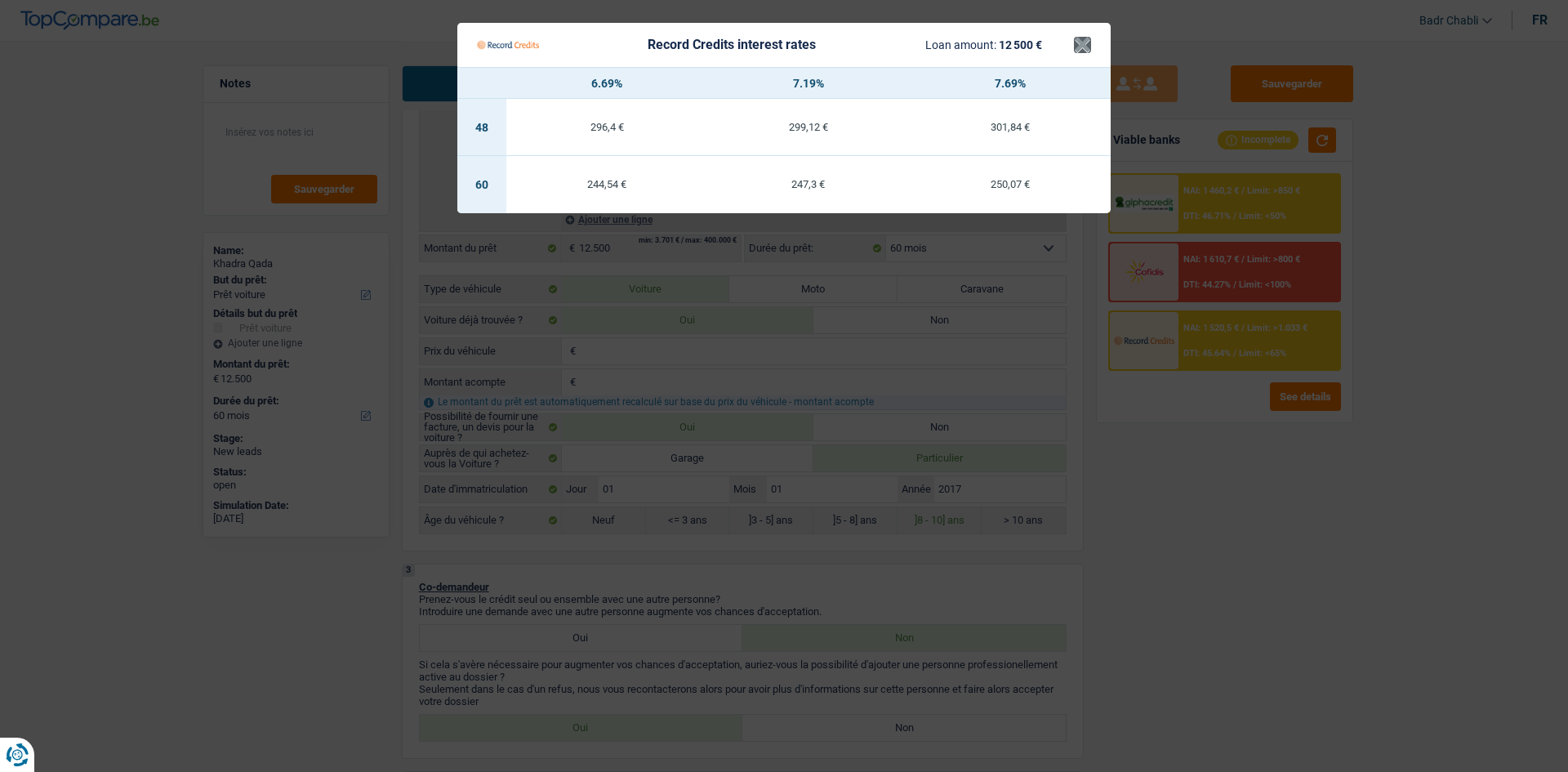
click at [1091, 50] on Credits___BV_modal_header_ "Record Credits interest rates Loan amount: 12 500 € ×" at bounding box center [784, 46] width 654 height 45
click at [1085, 47] on button "×" at bounding box center [1083, 45] width 17 height 16
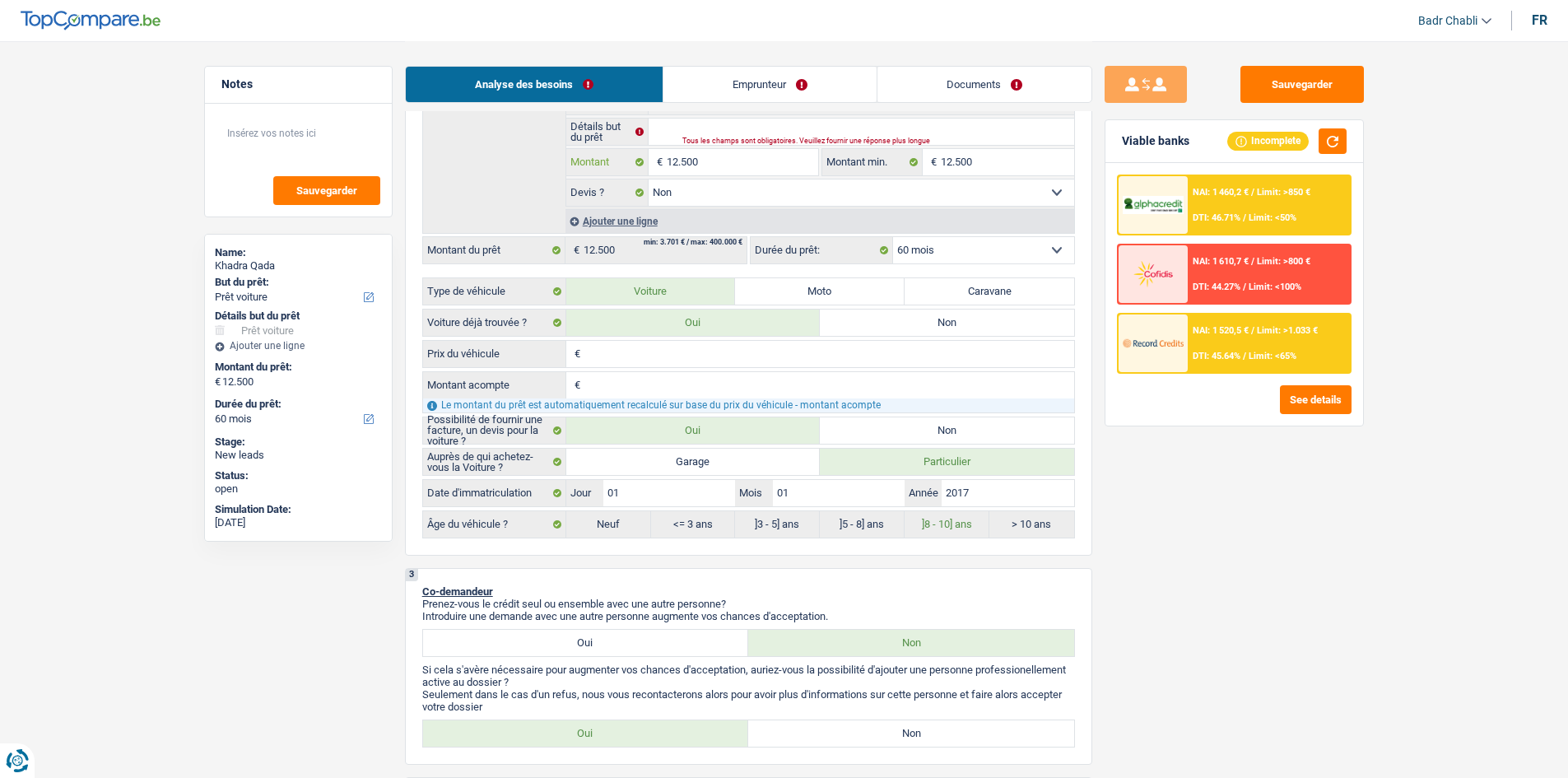
click at [724, 150] on input "12.500" at bounding box center [742, 162] width 150 height 26
click at [725, 153] on input "12.500" at bounding box center [742, 162] width 150 height 26
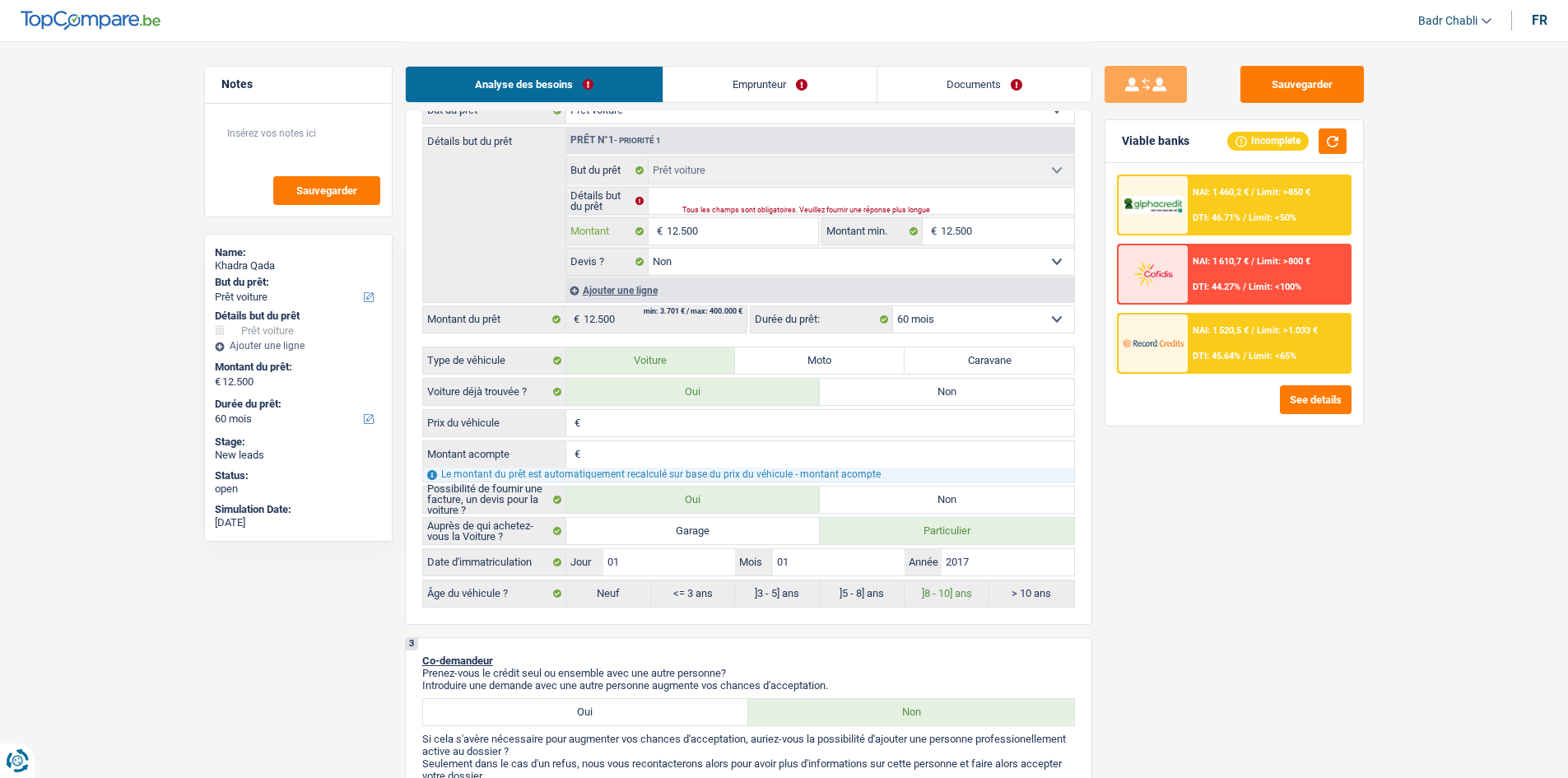
scroll to position [165, 0]
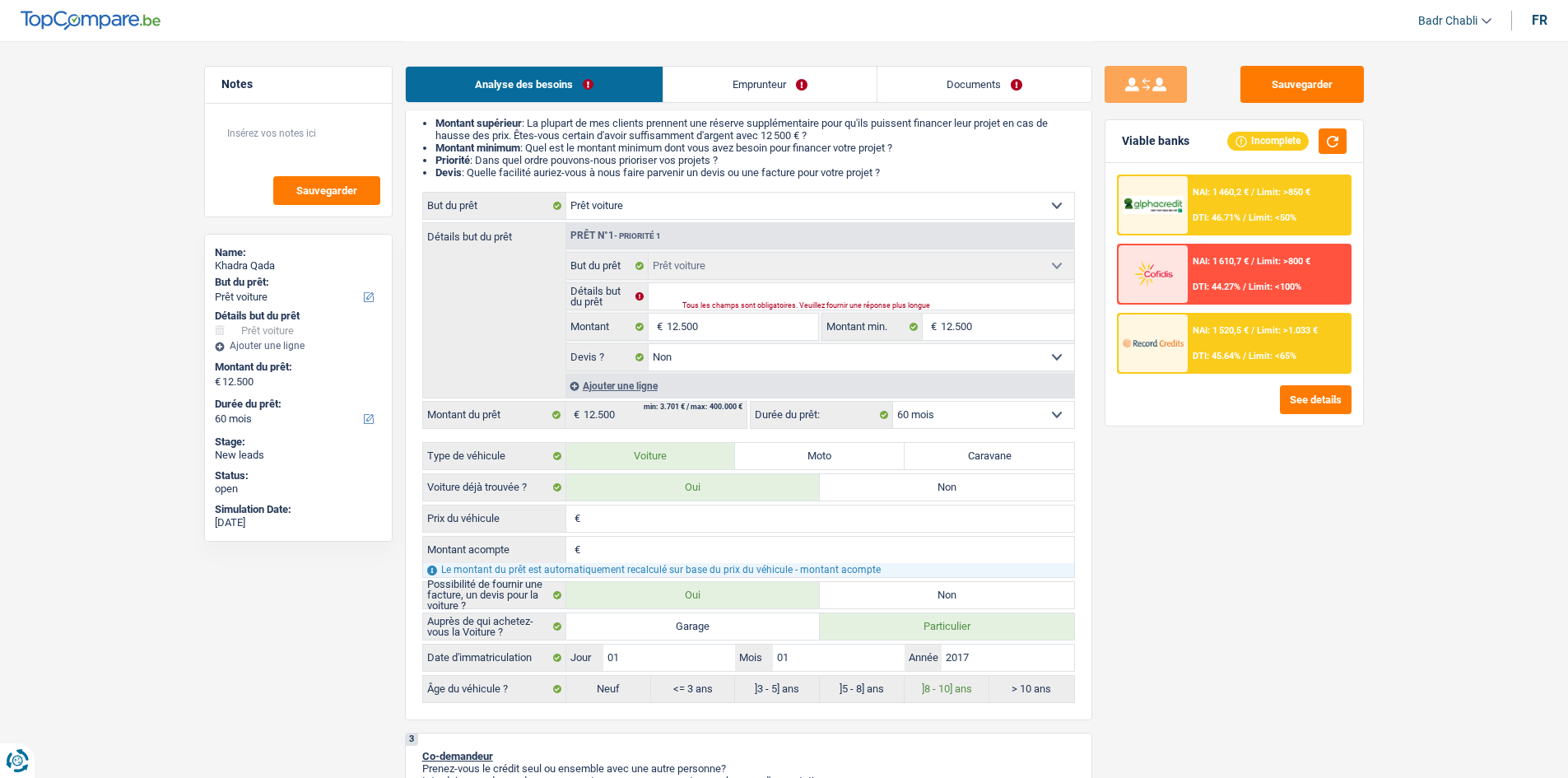
click at [974, 492] on label "Non" at bounding box center [946, 487] width 255 height 26
click at [974, 492] on input "Non" at bounding box center [946, 487] width 255 height 26
radio input "true"
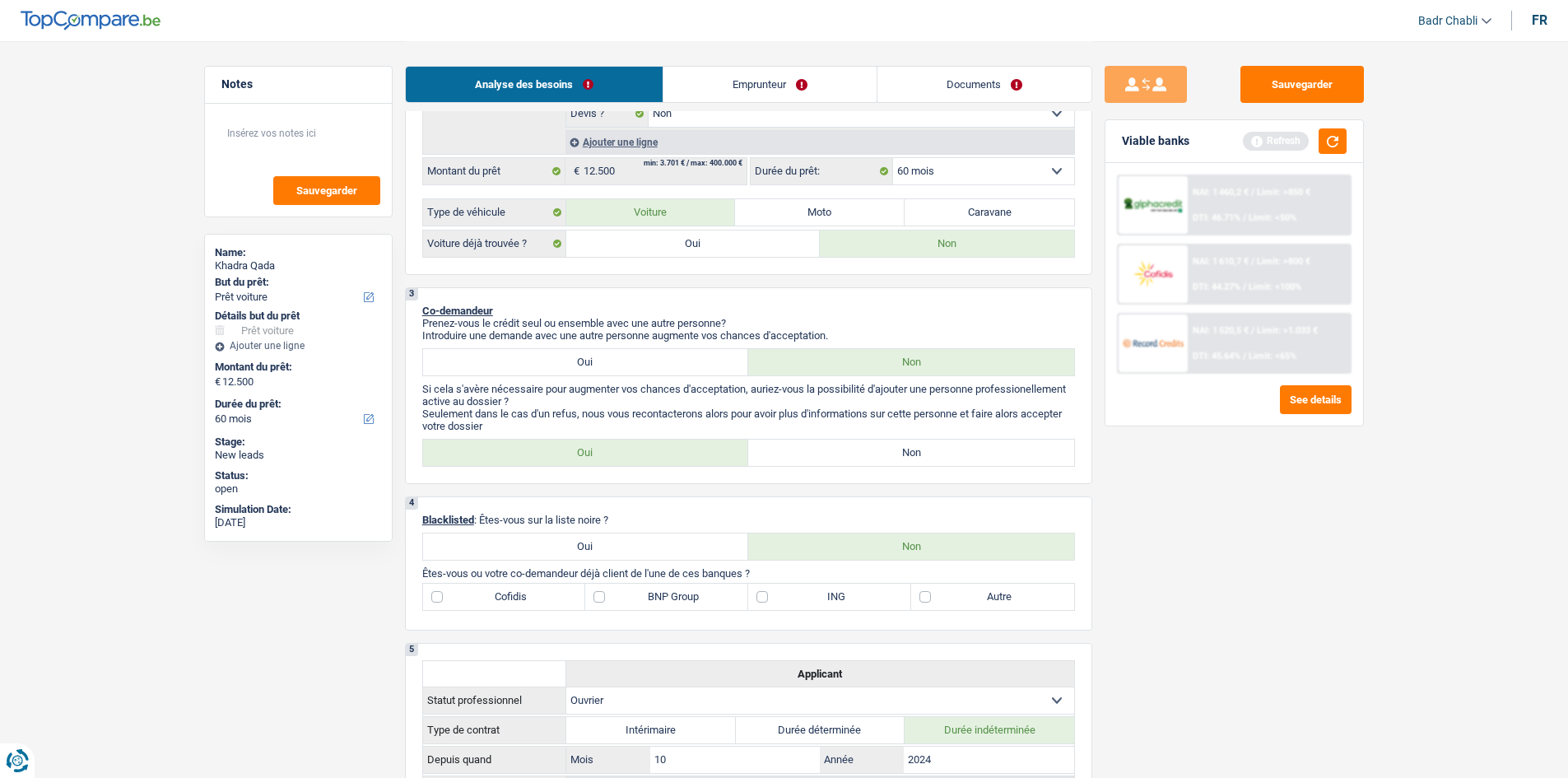
scroll to position [412, 0]
click at [874, 444] on label "Non" at bounding box center [911, 449] width 326 height 26
click at [874, 444] on input "Non" at bounding box center [911, 449] width 326 height 26
radio input "true"
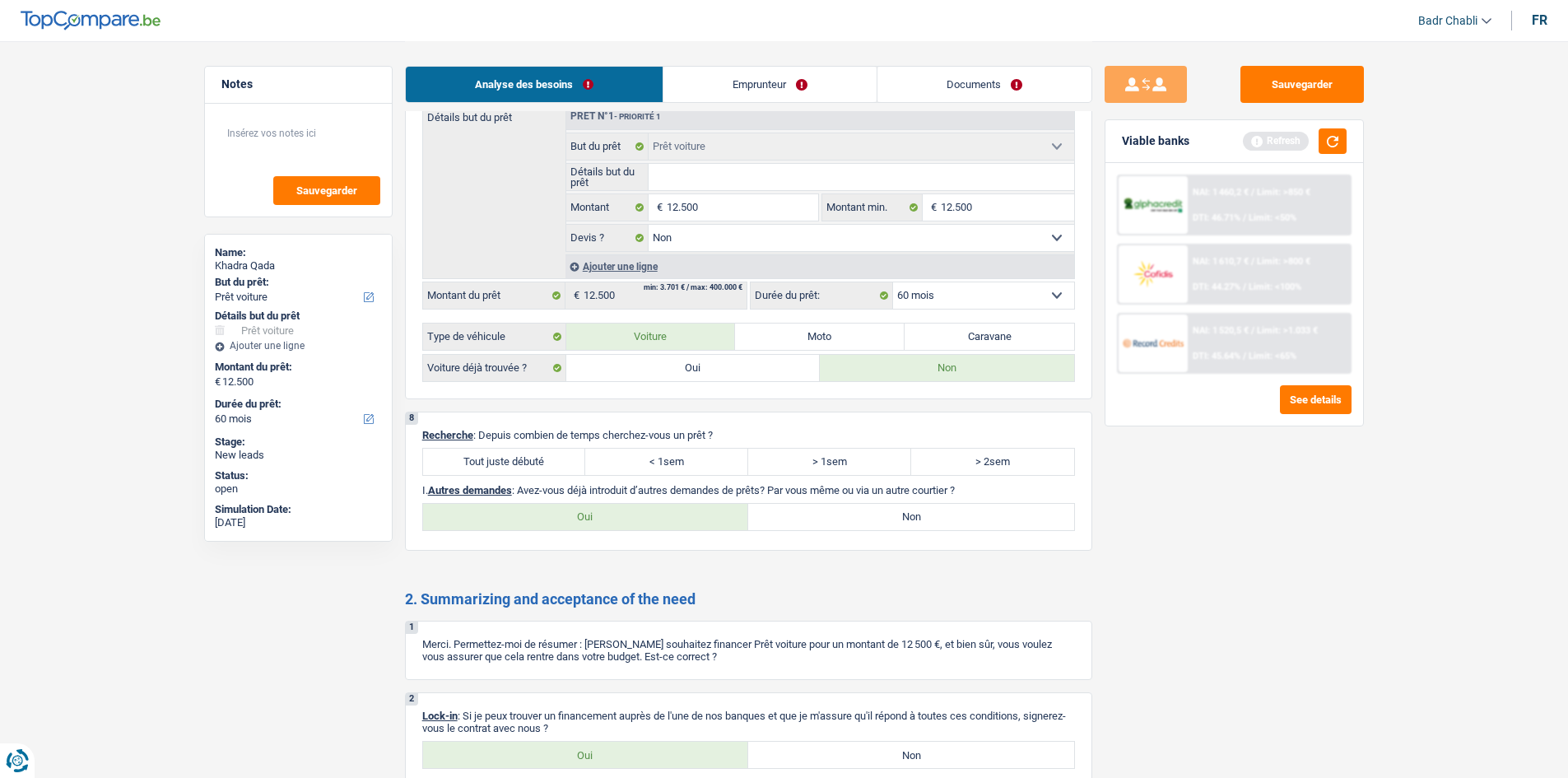
scroll to position [1728, 0]
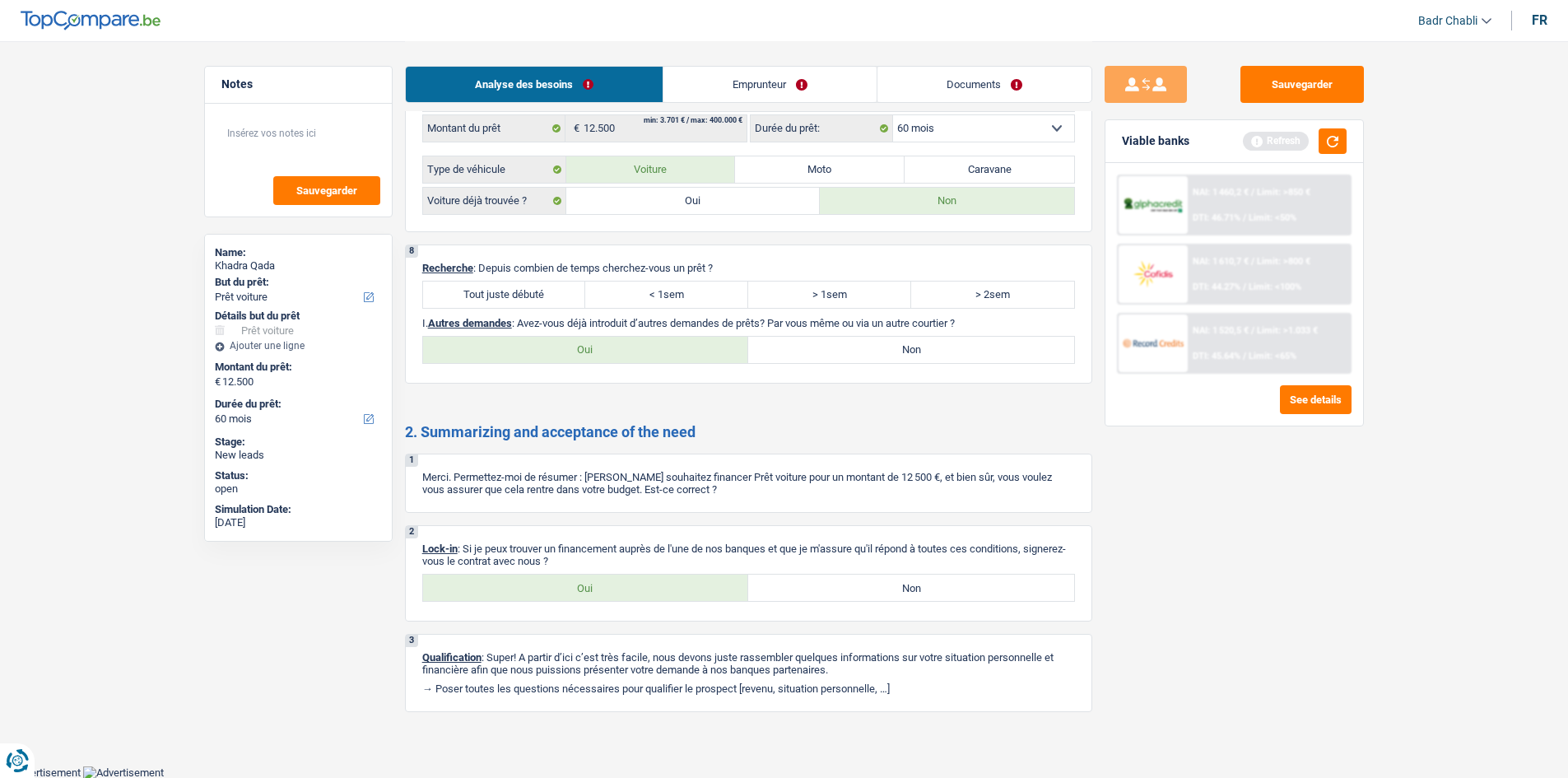
click at [527, 299] on label "Tout juste débuté" at bounding box center [504, 294] width 163 height 26
click at [527, 299] on input "Tout juste débuté" at bounding box center [504, 294] width 163 height 26
radio input "true"
click at [936, 353] on label "Non" at bounding box center [911, 349] width 326 height 26
click at [936, 353] on input "Non" at bounding box center [911, 349] width 326 height 26
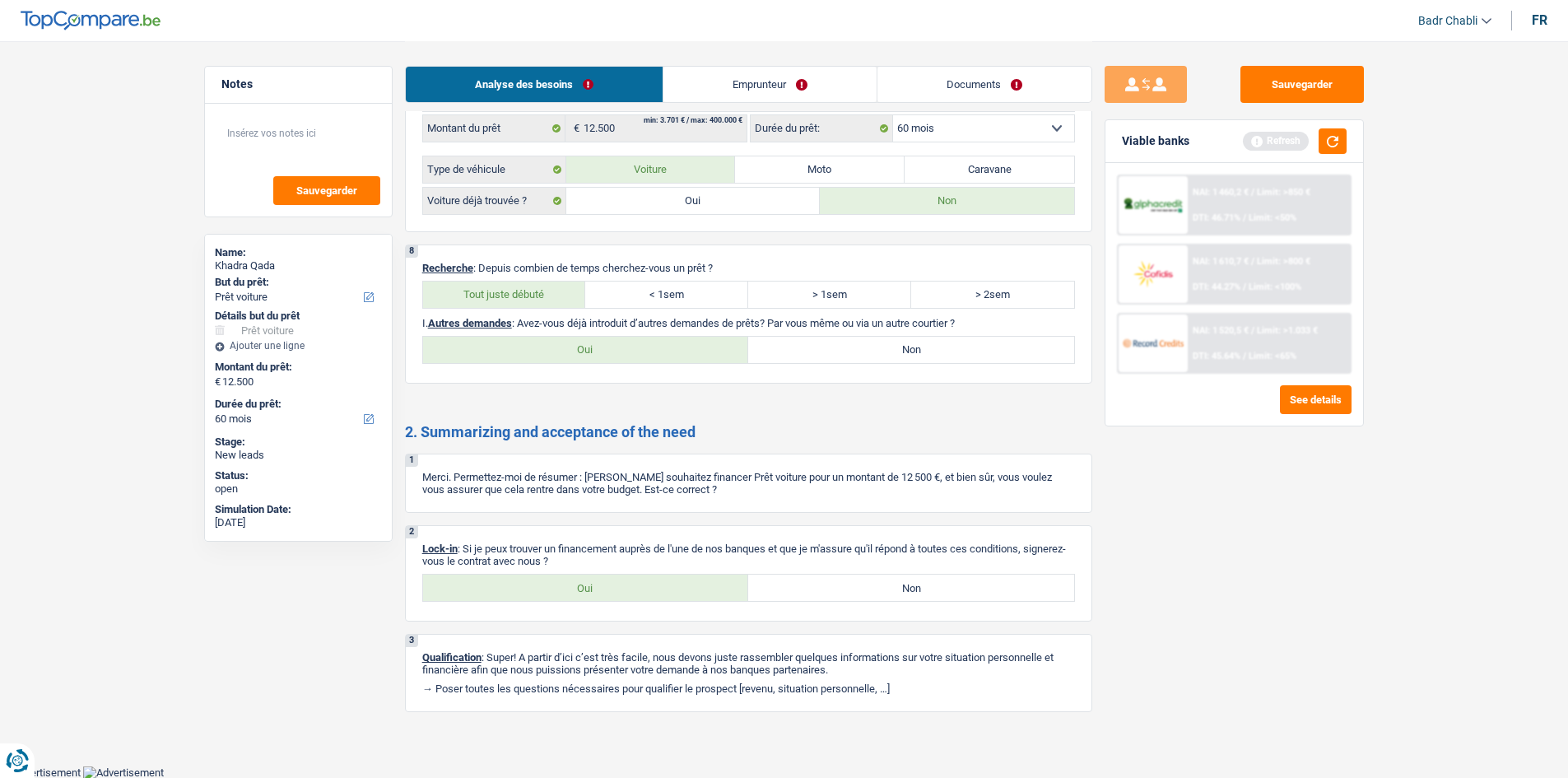
radio input "true"
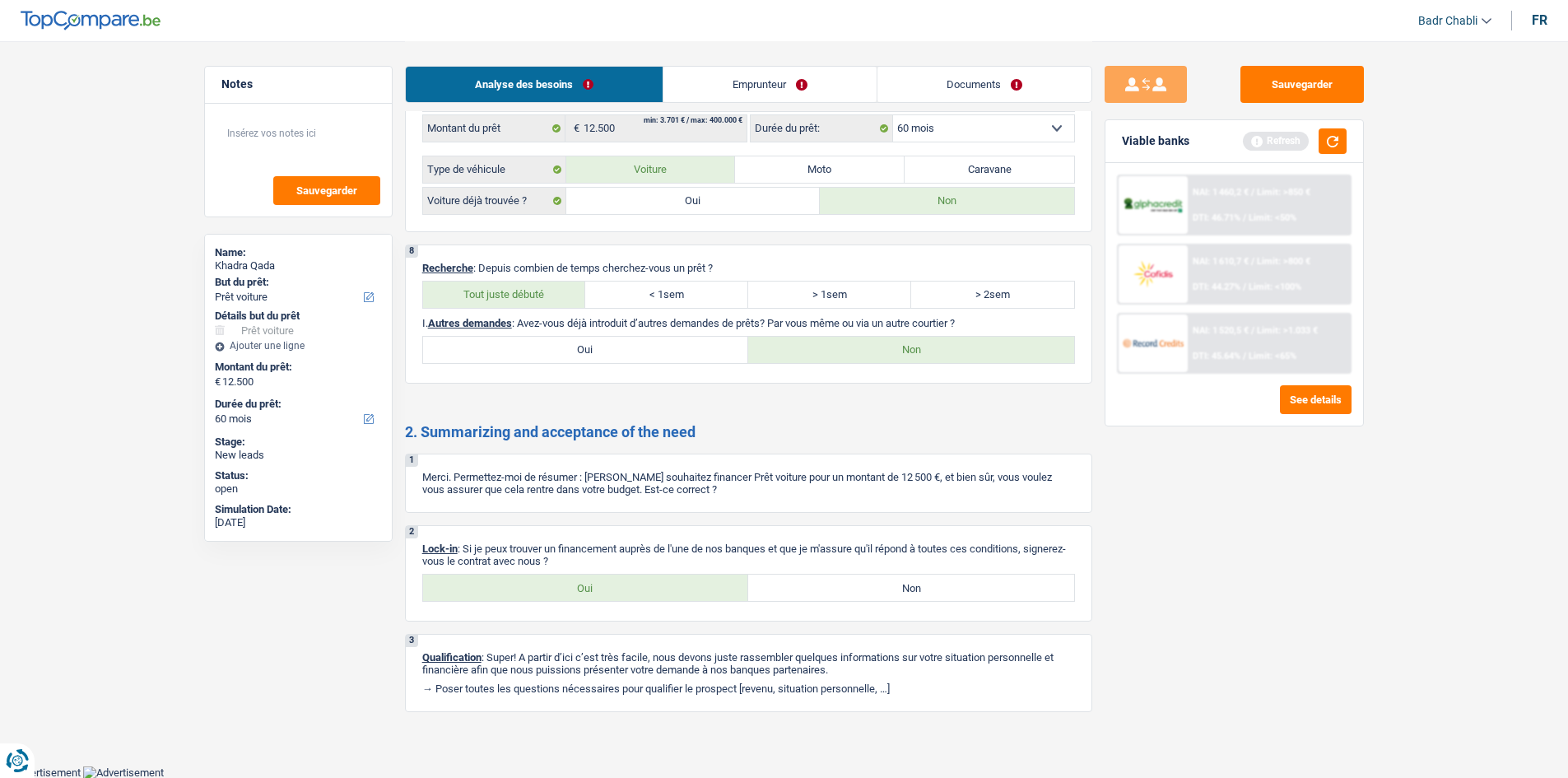
click at [615, 591] on label "Oui" at bounding box center [586, 588] width 326 height 26
click at [615, 591] on input "Oui" at bounding box center [586, 588] width 326 height 26
radio input "true"
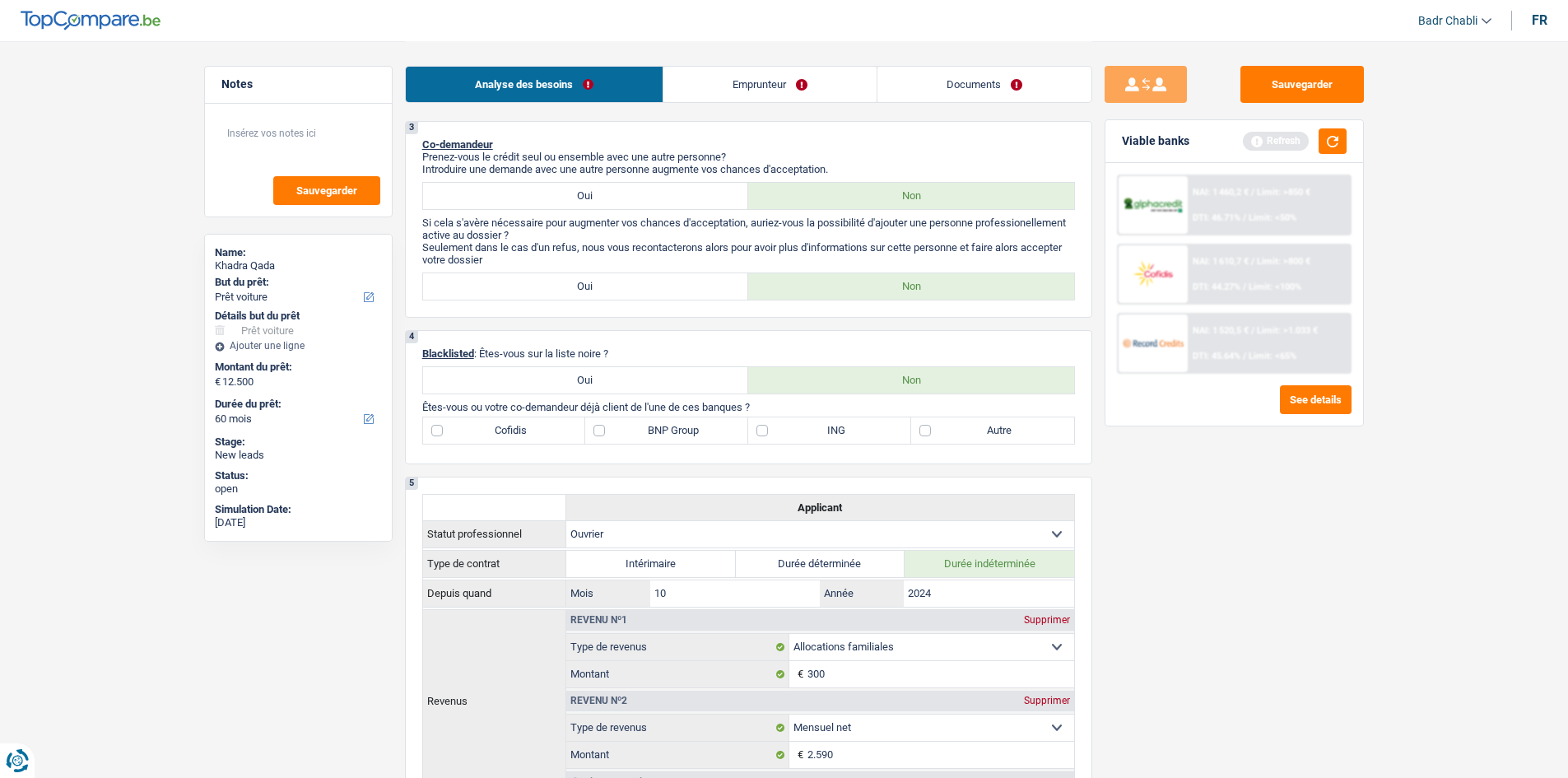
scroll to position [492, 0]
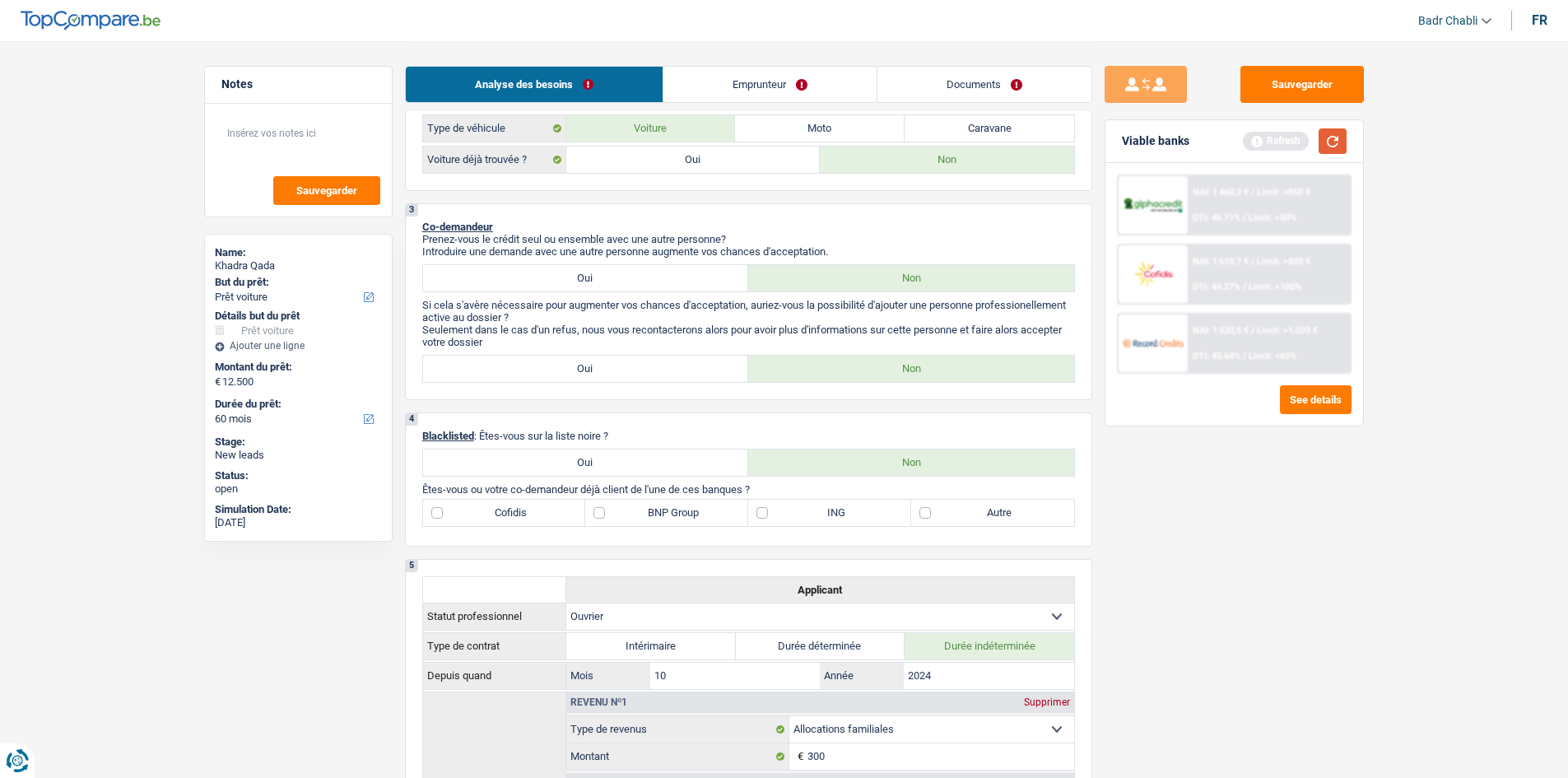
click at [1334, 137] on button "button" at bounding box center [1332, 142] width 28 height 25
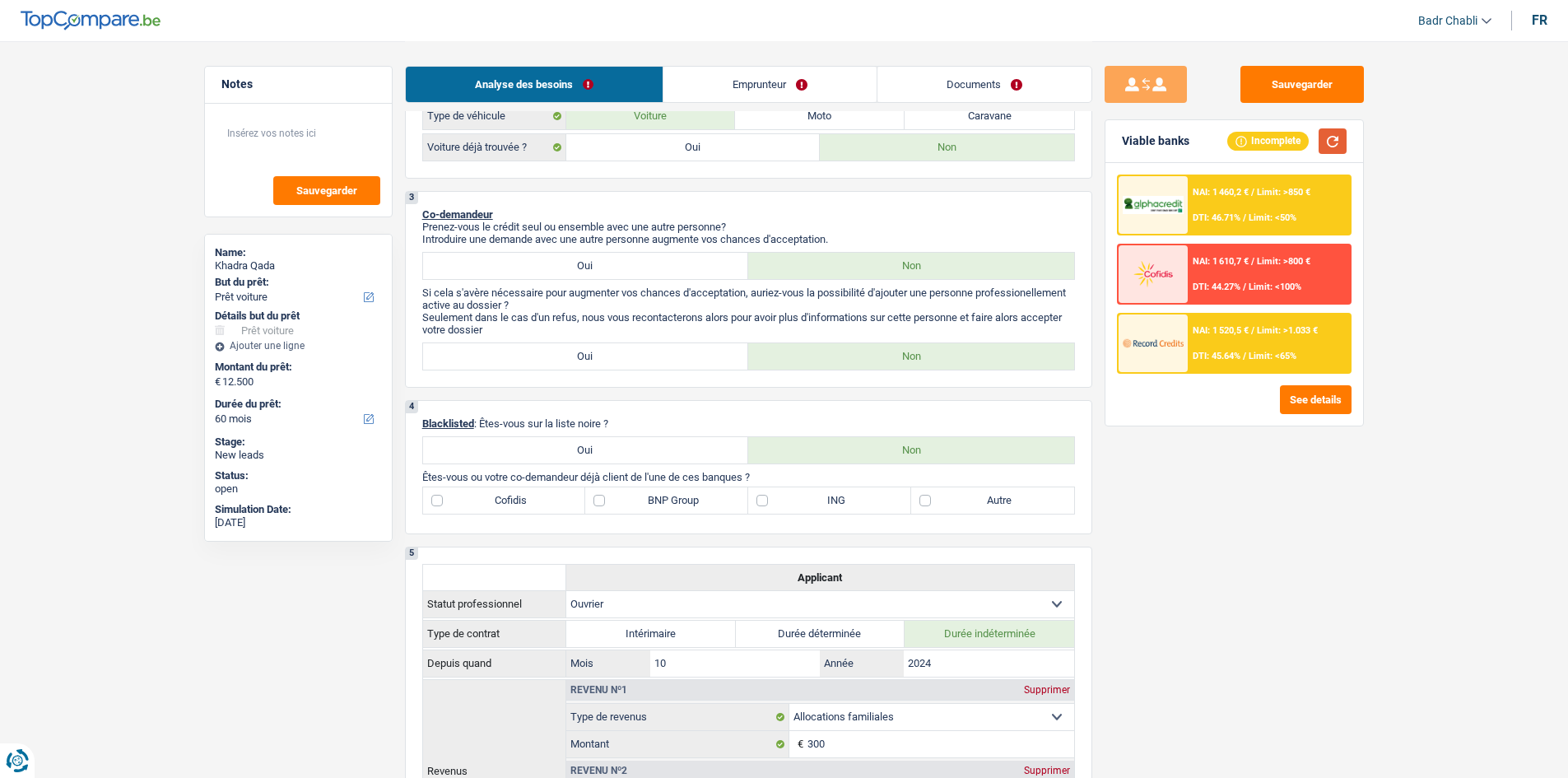
scroll to position [657, 0]
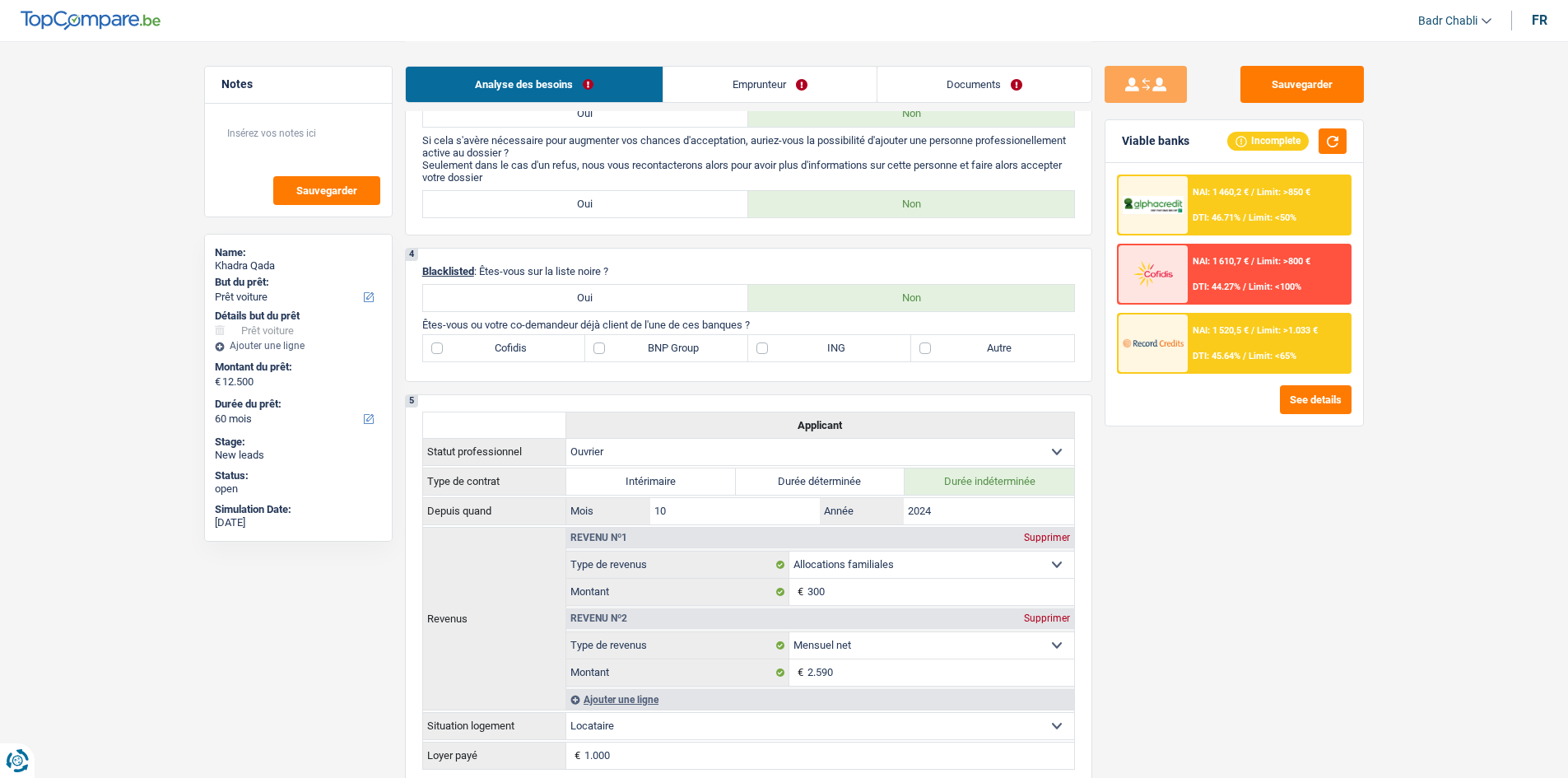
click at [937, 349] on label "Autre" at bounding box center [992, 348] width 163 height 26
click at [937, 349] on input "Autre" at bounding box center [992, 348] width 163 height 26
checkbox input "true"
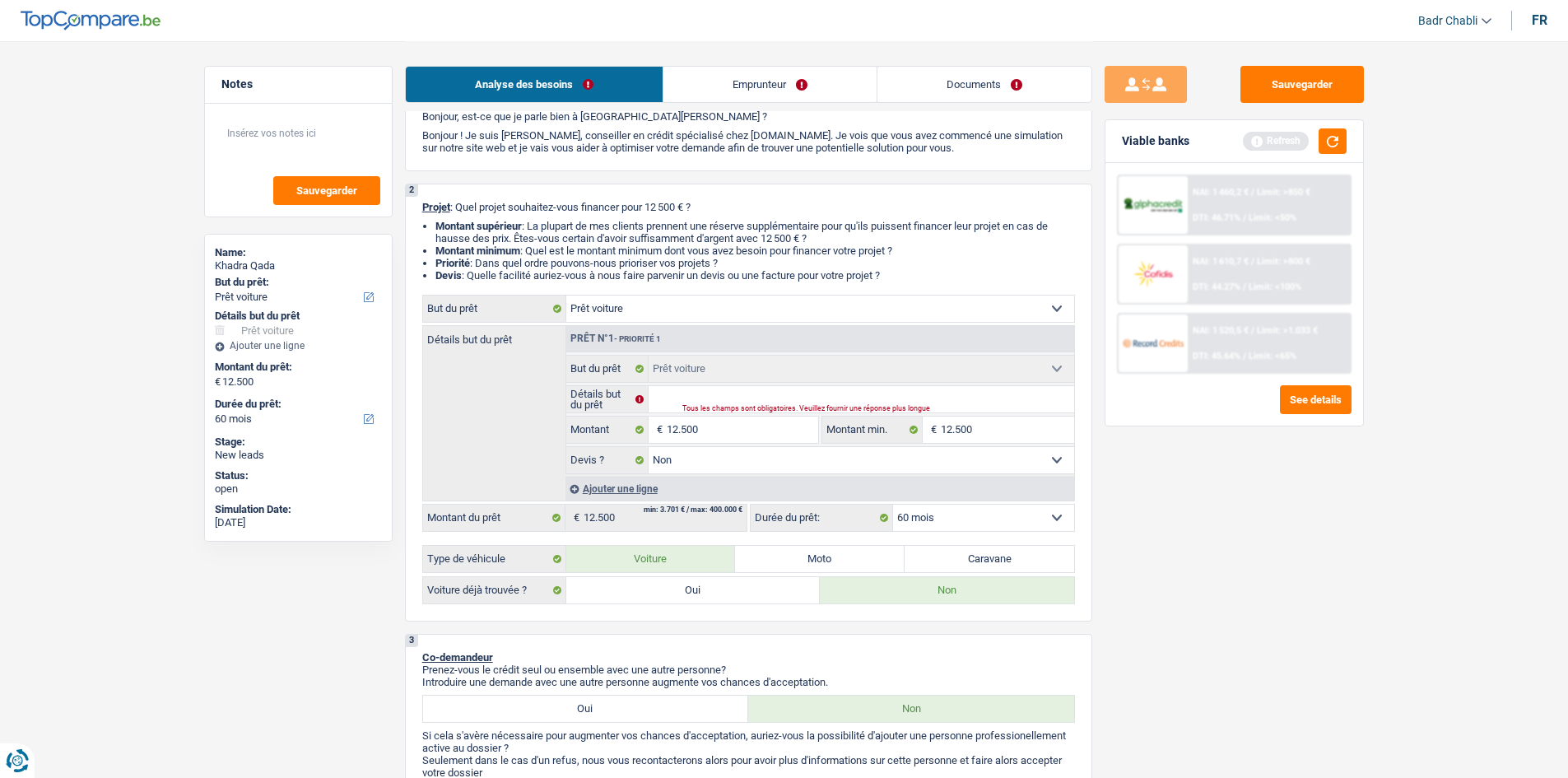
scroll to position [0, 0]
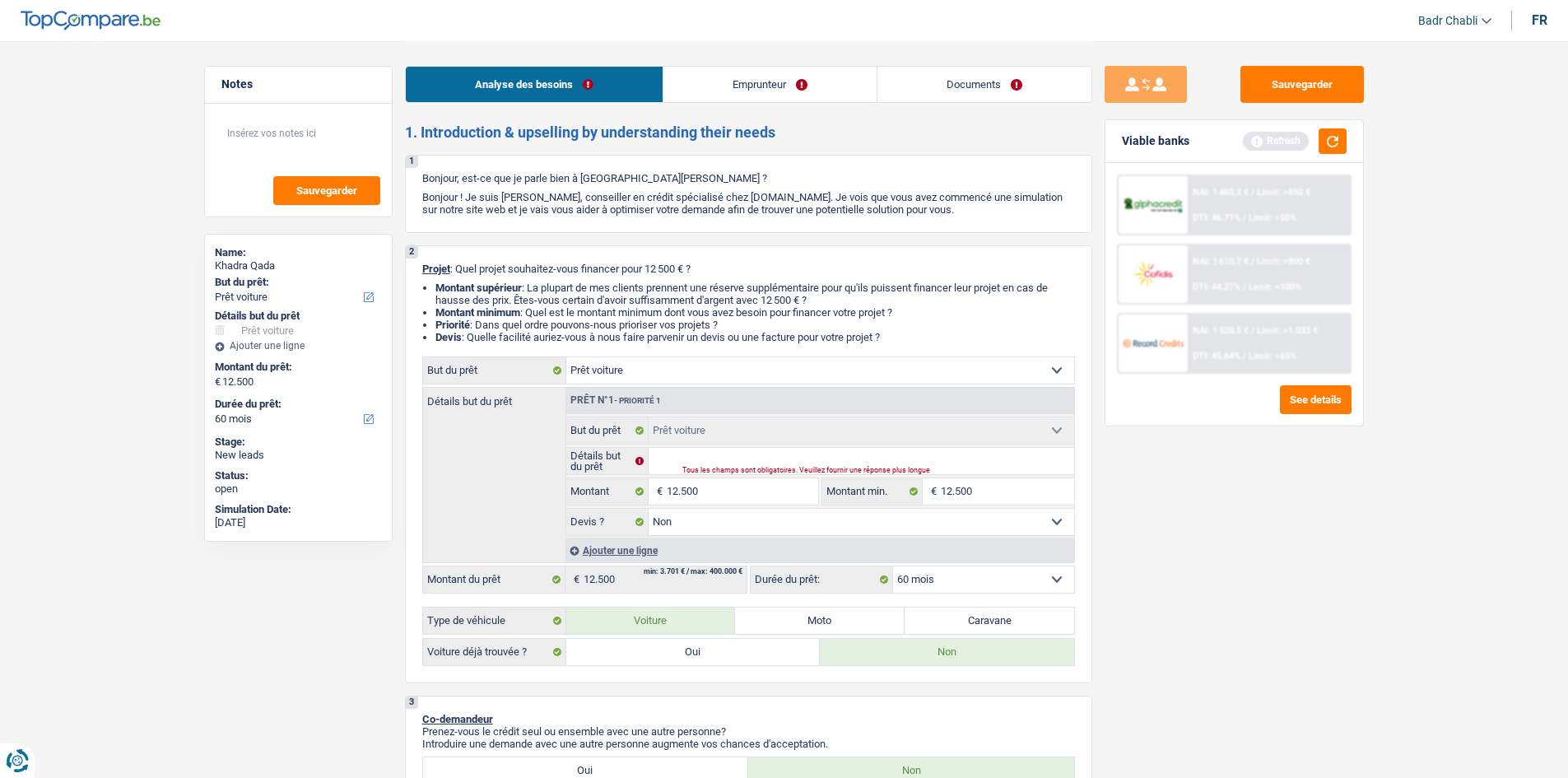
click at [770, 75] on link "Emprunteur" at bounding box center [770, 84] width 213 height 35
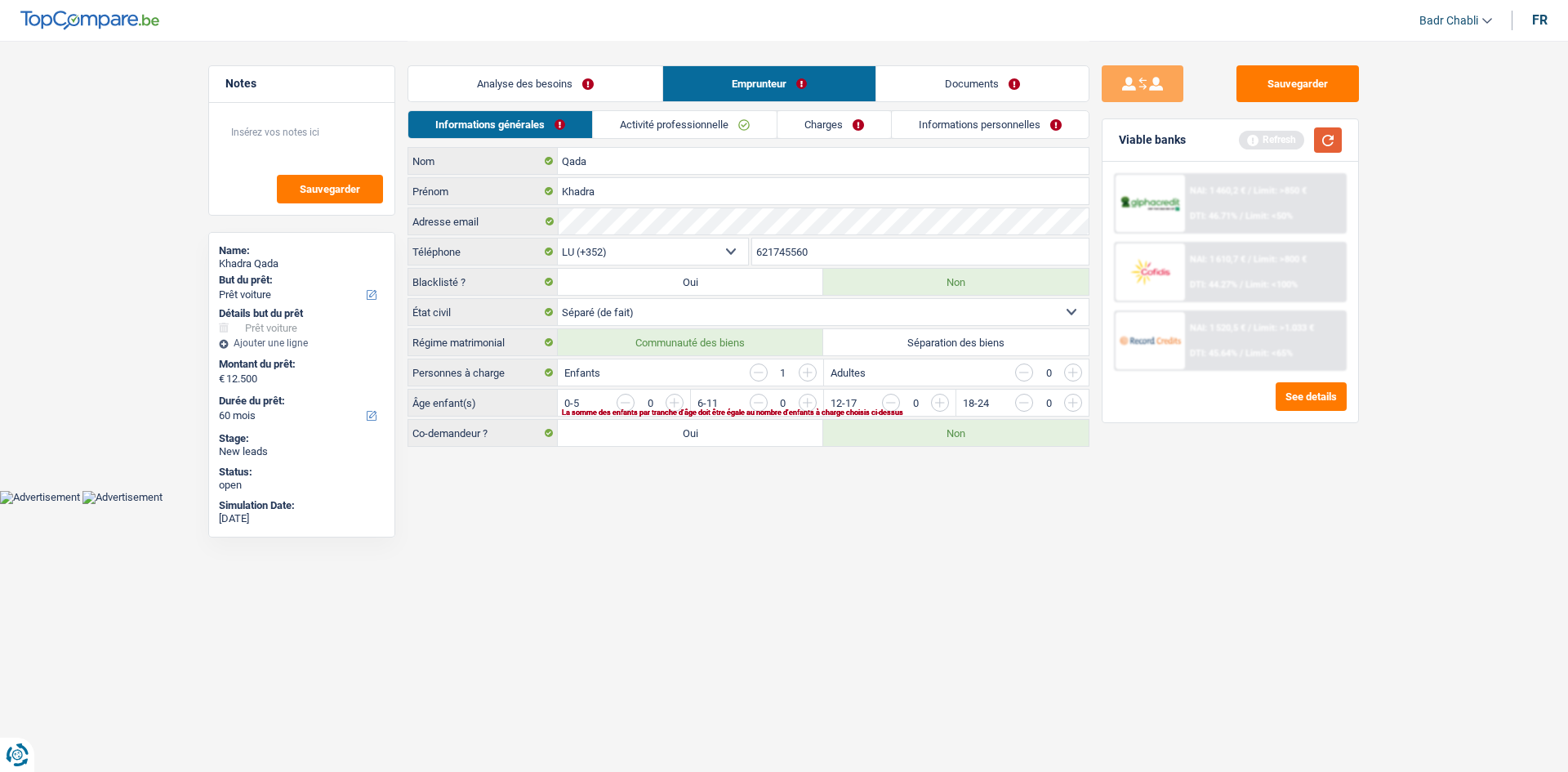
click at [1335, 133] on button "button" at bounding box center [1328, 140] width 28 height 25
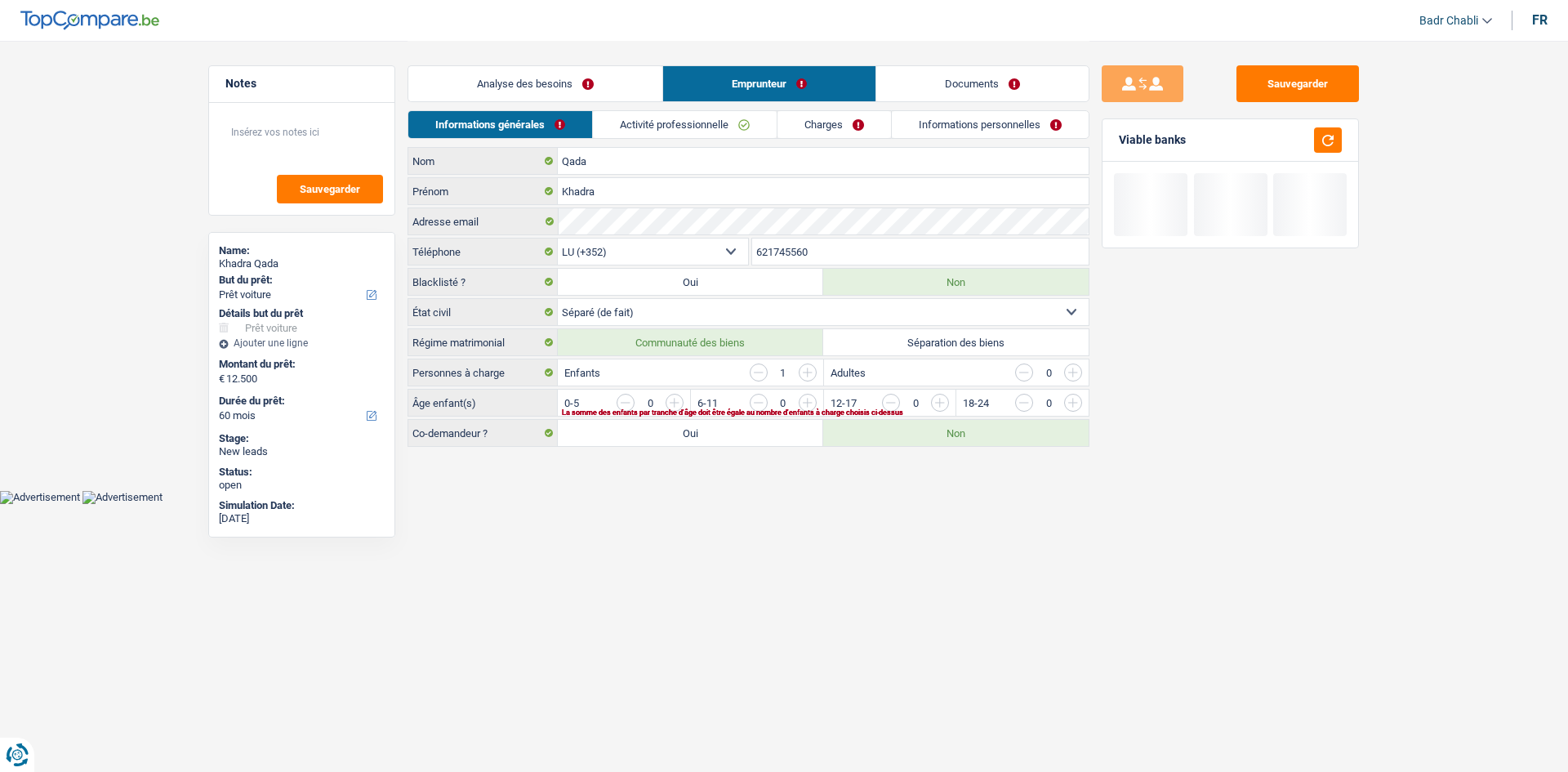
click at [638, 305] on select "Célibataire Marié(e) Cohabitant(e) légal(e) Divorcé(e) Veuf(ve) Séparé (de fait…" at bounding box center [823, 312] width 531 height 26
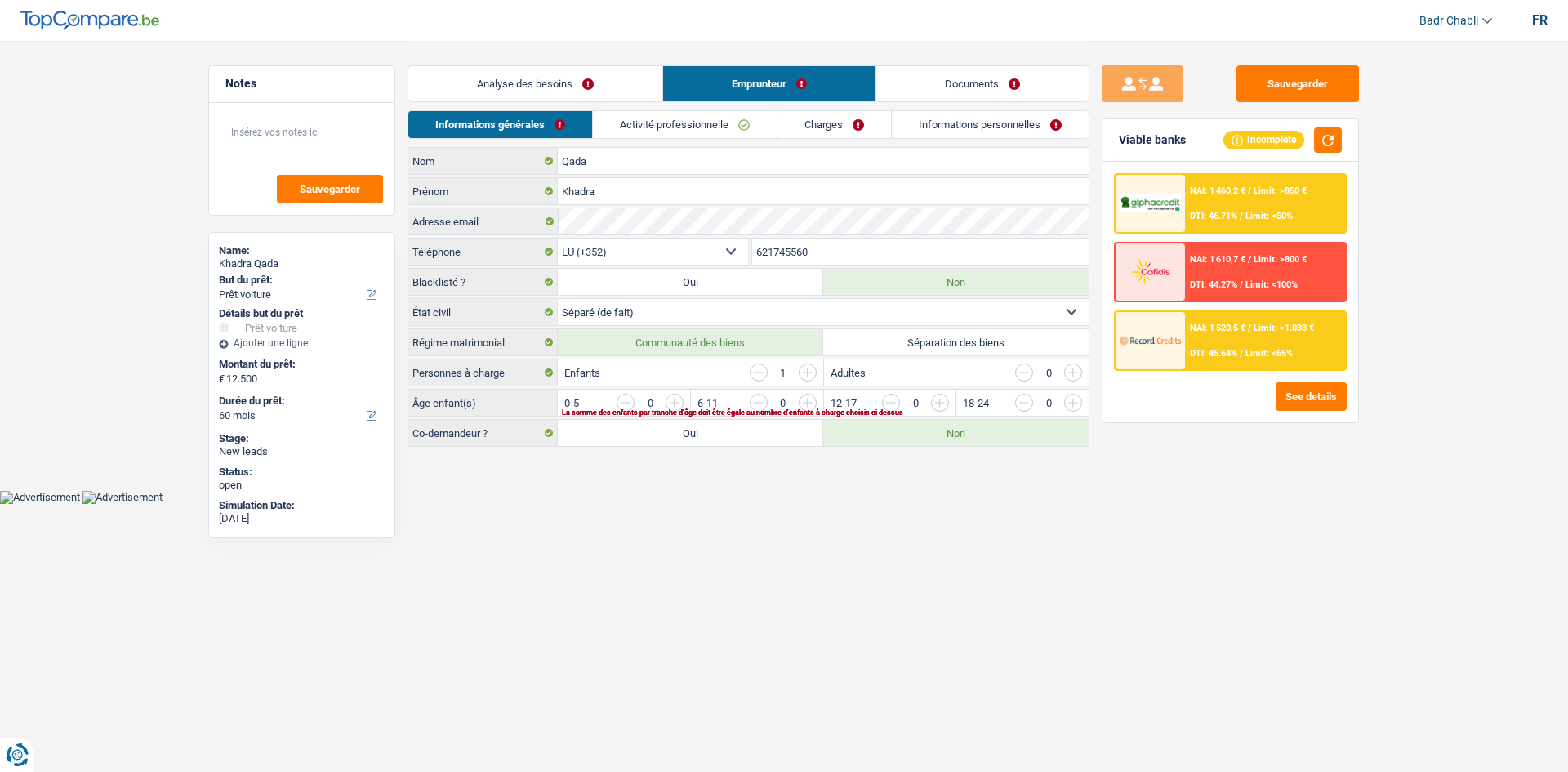
select select "divorced"
click at [558, 299] on select "Célibataire Marié(e) Cohabitant(e) légal(e) Divorcé(e) Veuf(ve) Séparé (de fait…" at bounding box center [823, 312] width 531 height 26
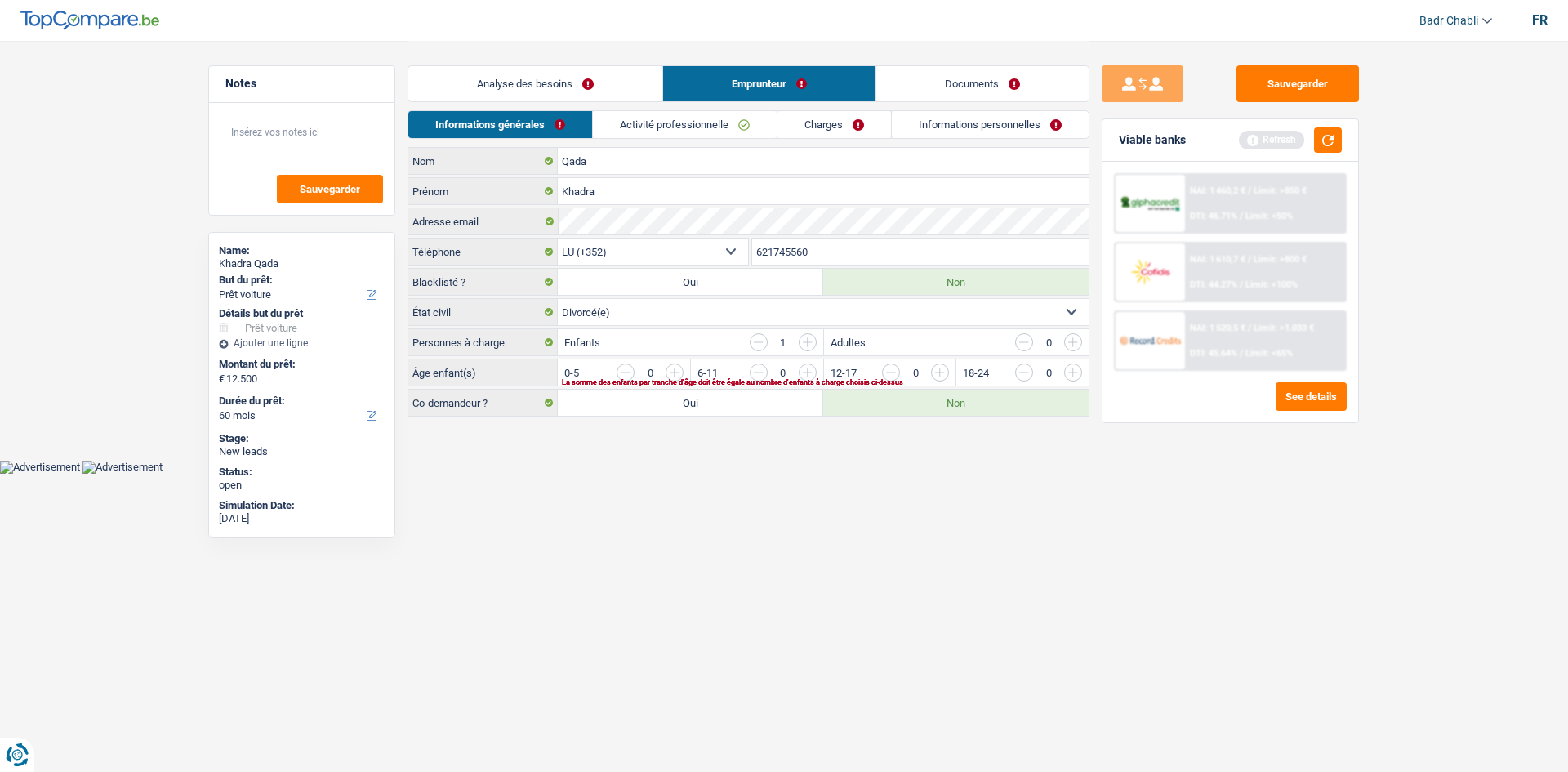
click at [1070, 375] on input "button" at bounding box center [1404, 376] width 681 height 26
click at [1025, 370] on input "button" at bounding box center [1024, 372] width 18 height 18
click at [1317, 140] on button "button" at bounding box center [1328, 140] width 28 height 25
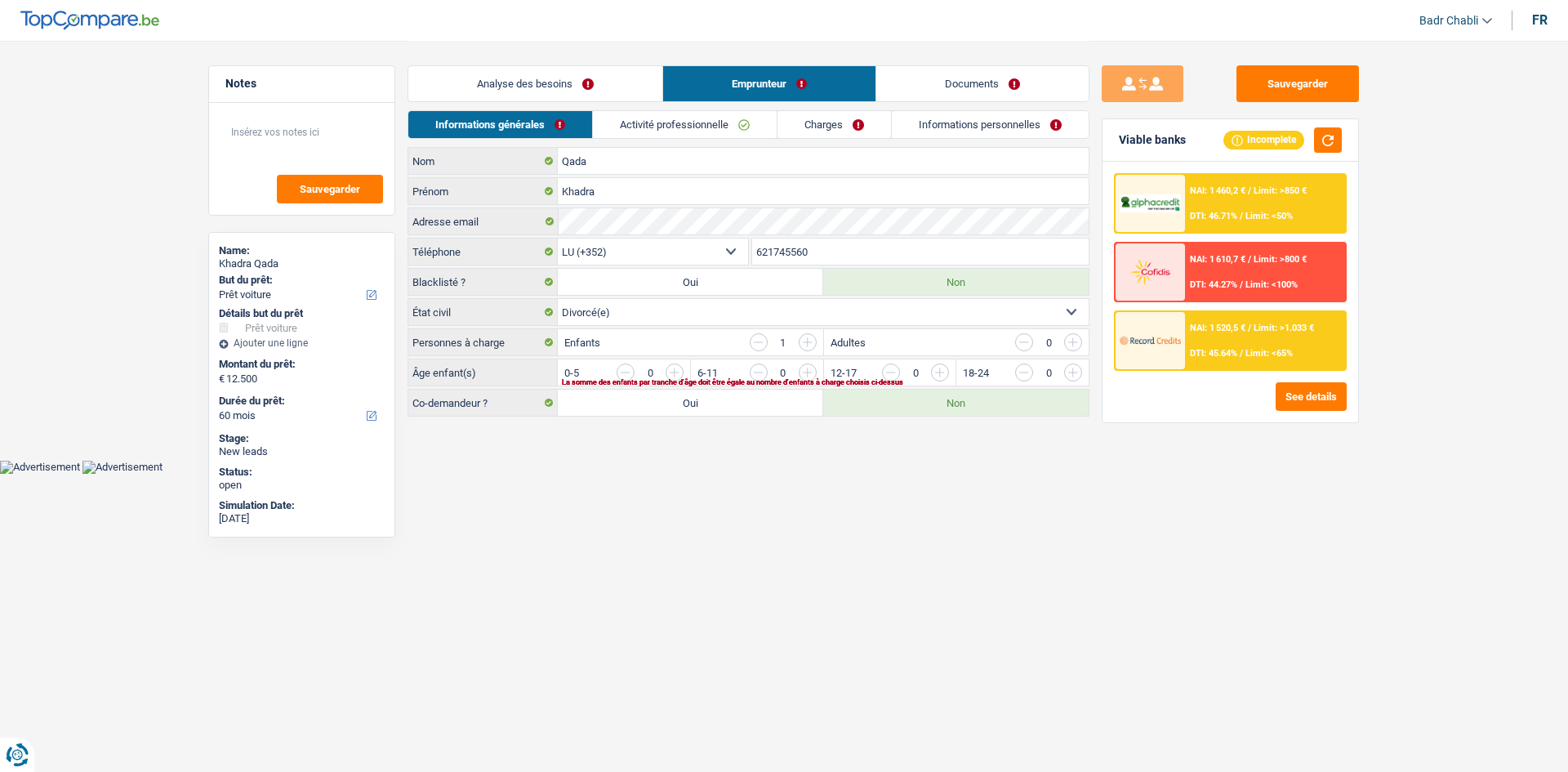
click at [681, 116] on link "Activité professionnelle" at bounding box center [685, 125] width 184 height 27
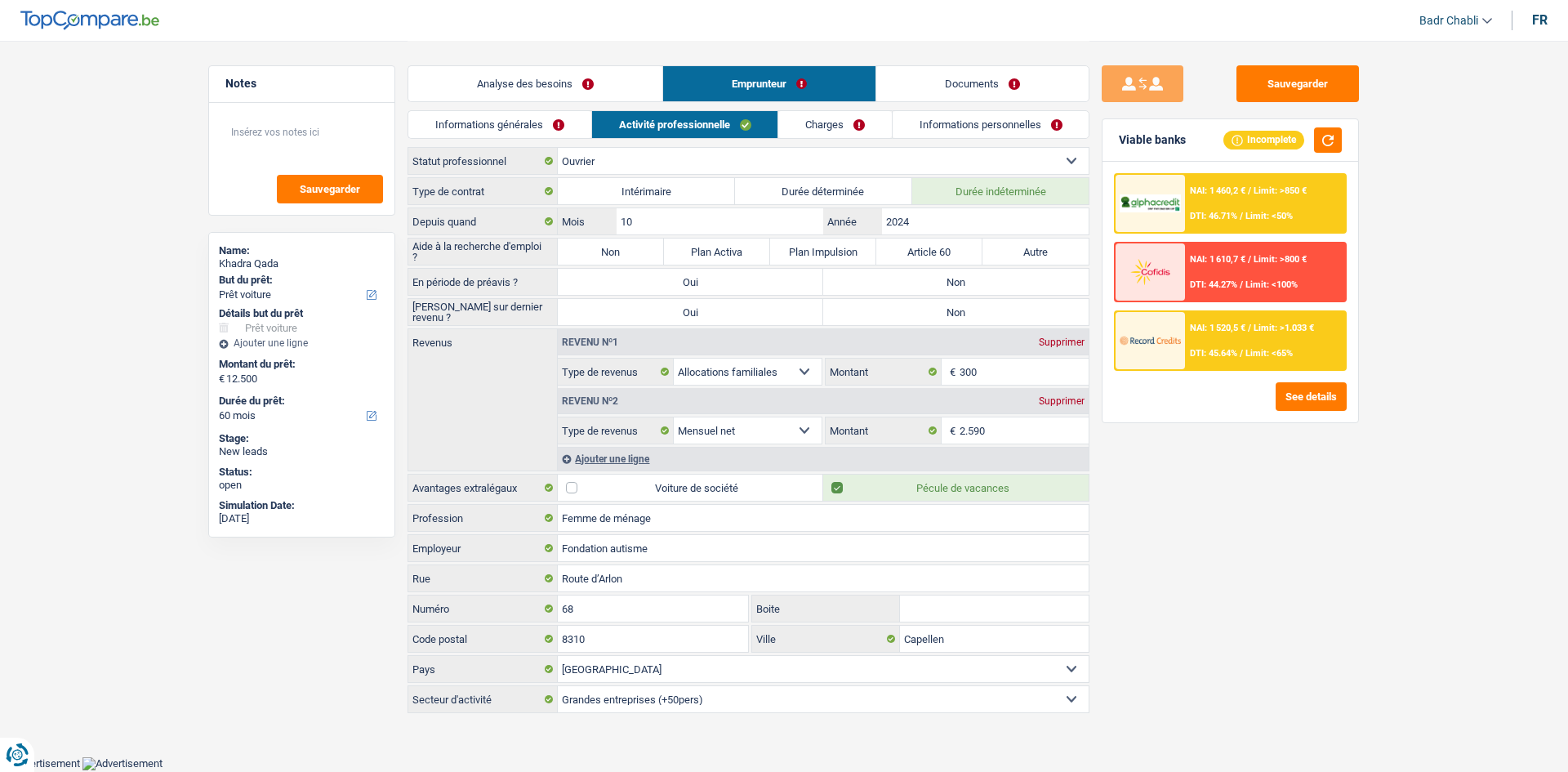
click at [602, 259] on label "Non" at bounding box center [611, 251] width 107 height 26
click at [602, 259] on input "Non" at bounding box center [611, 251] width 107 height 26
radio input "true"
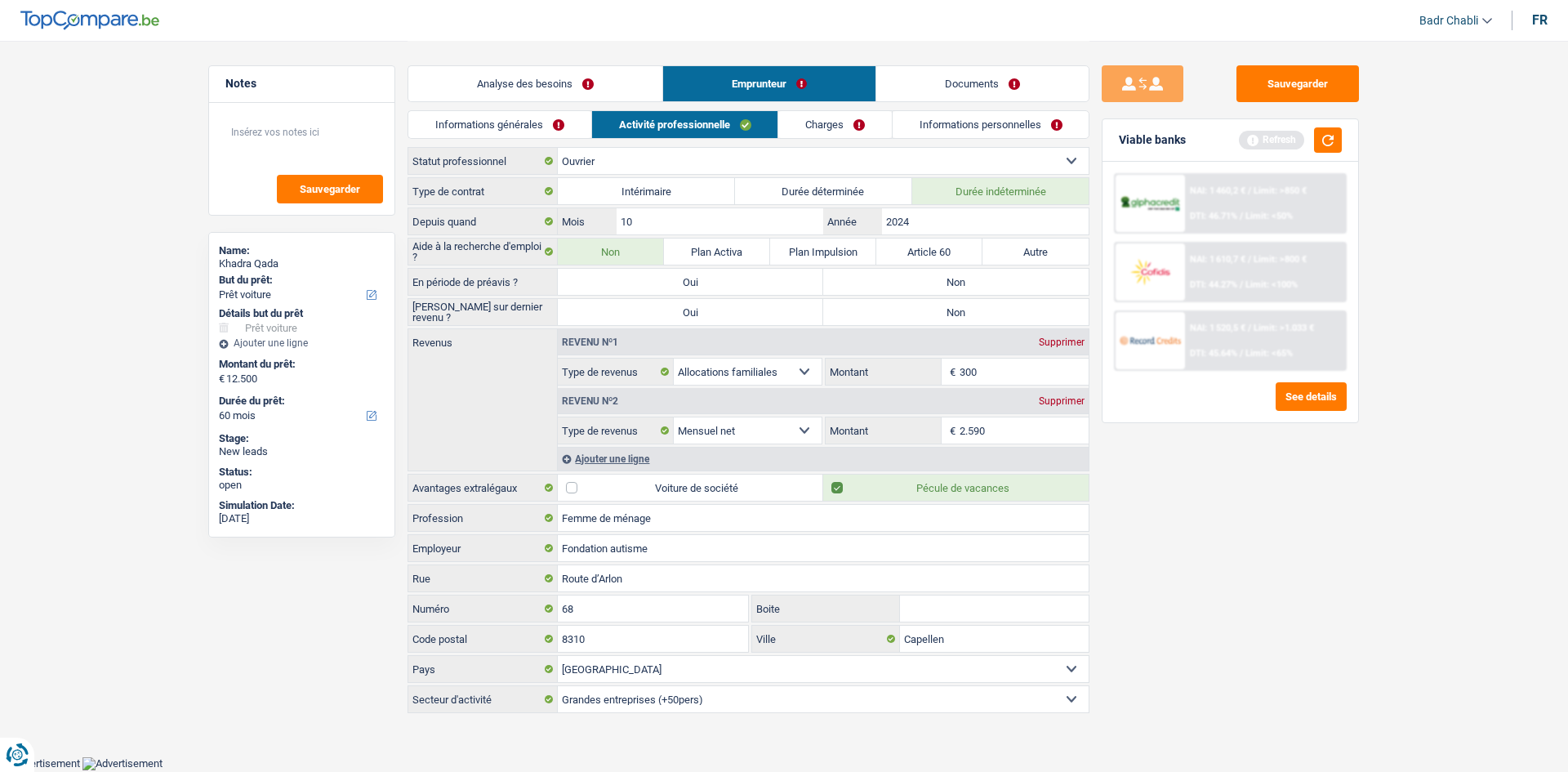
click at [1040, 299] on label "Non" at bounding box center [956, 312] width 265 height 26
click at [1040, 299] on input "Non" at bounding box center [956, 312] width 265 height 26
radio input "true"
click at [981, 265] on div "Type de contrat Intérimaire Durée déterminée Durée indéterminée Depuis quand 10…" at bounding box center [749, 445] width 682 height 536
click at [989, 277] on label "Non" at bounding box center [956, 281] width 265 height 26
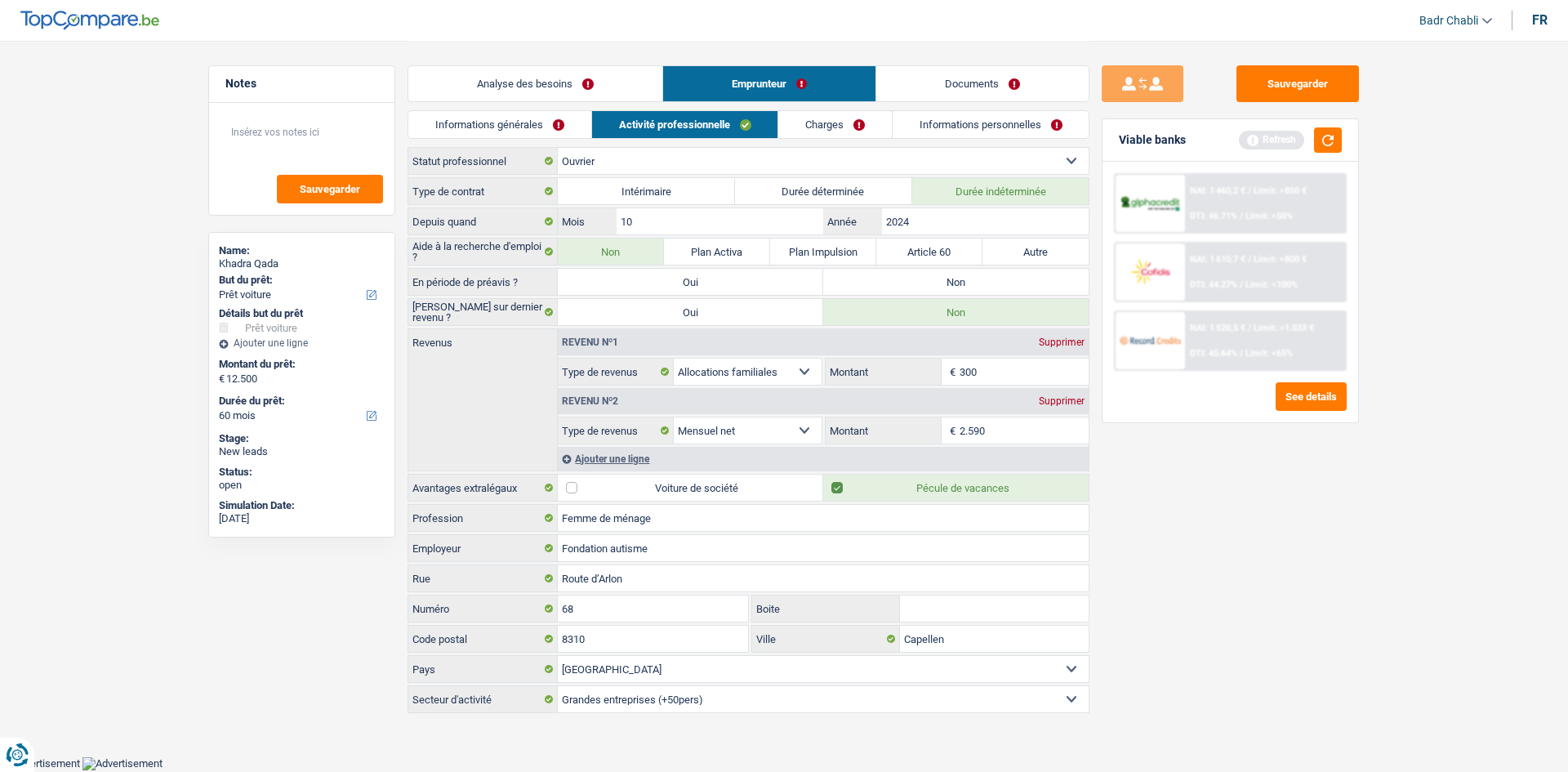
click at [989, 277] on input "Non" at bounding box center [956, 281] width 265 height 26
radio input "true"
click at [1078, 336] on div "Revenu nº1 Supprimer" at bounding box center [823, 342] width 531 height 26
click at [1078, 338] on div "Supprimer" at bounding box center [1062, 342] width 54 height 10
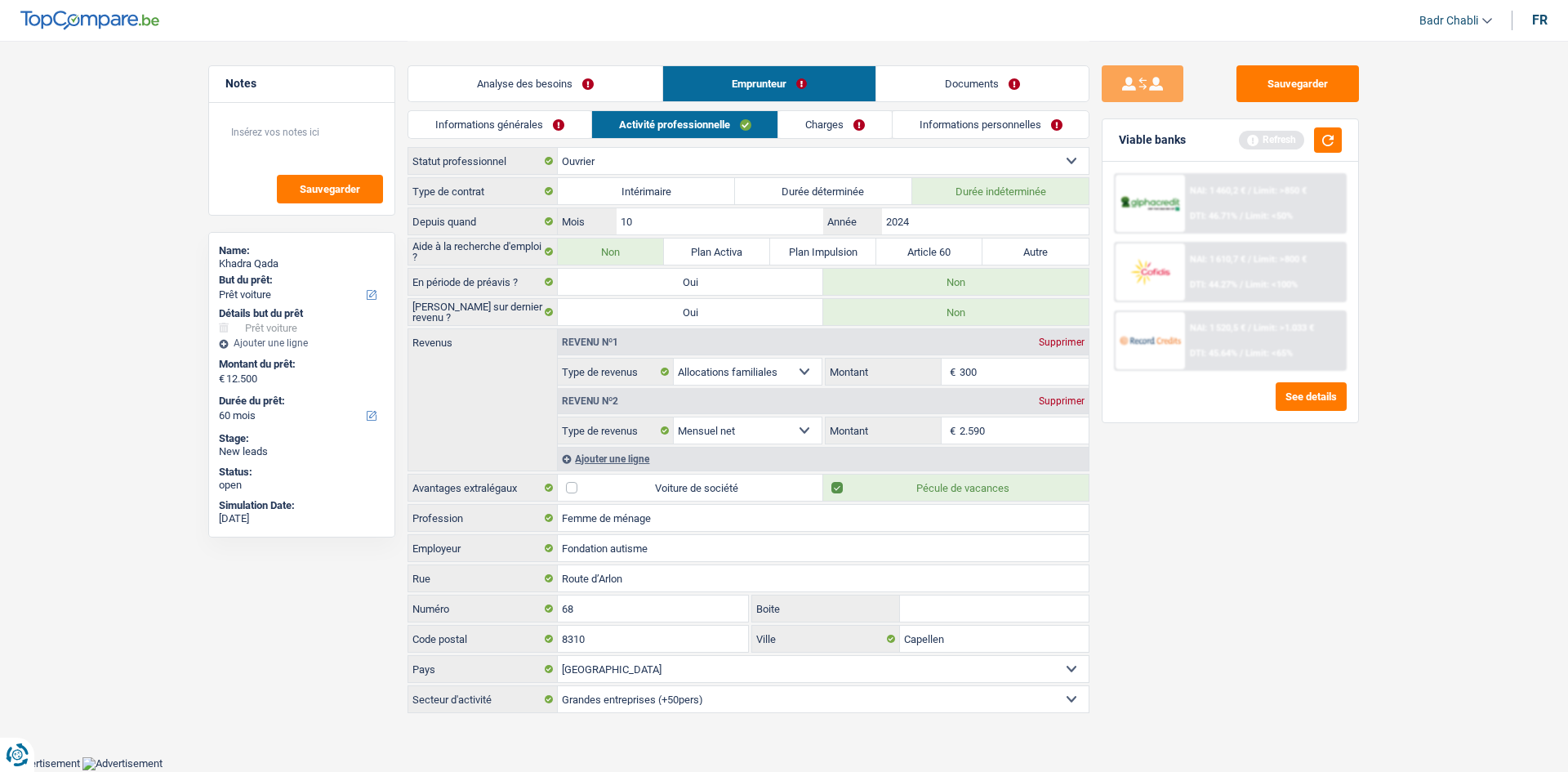
select select "netSalary"
type input "2.590"
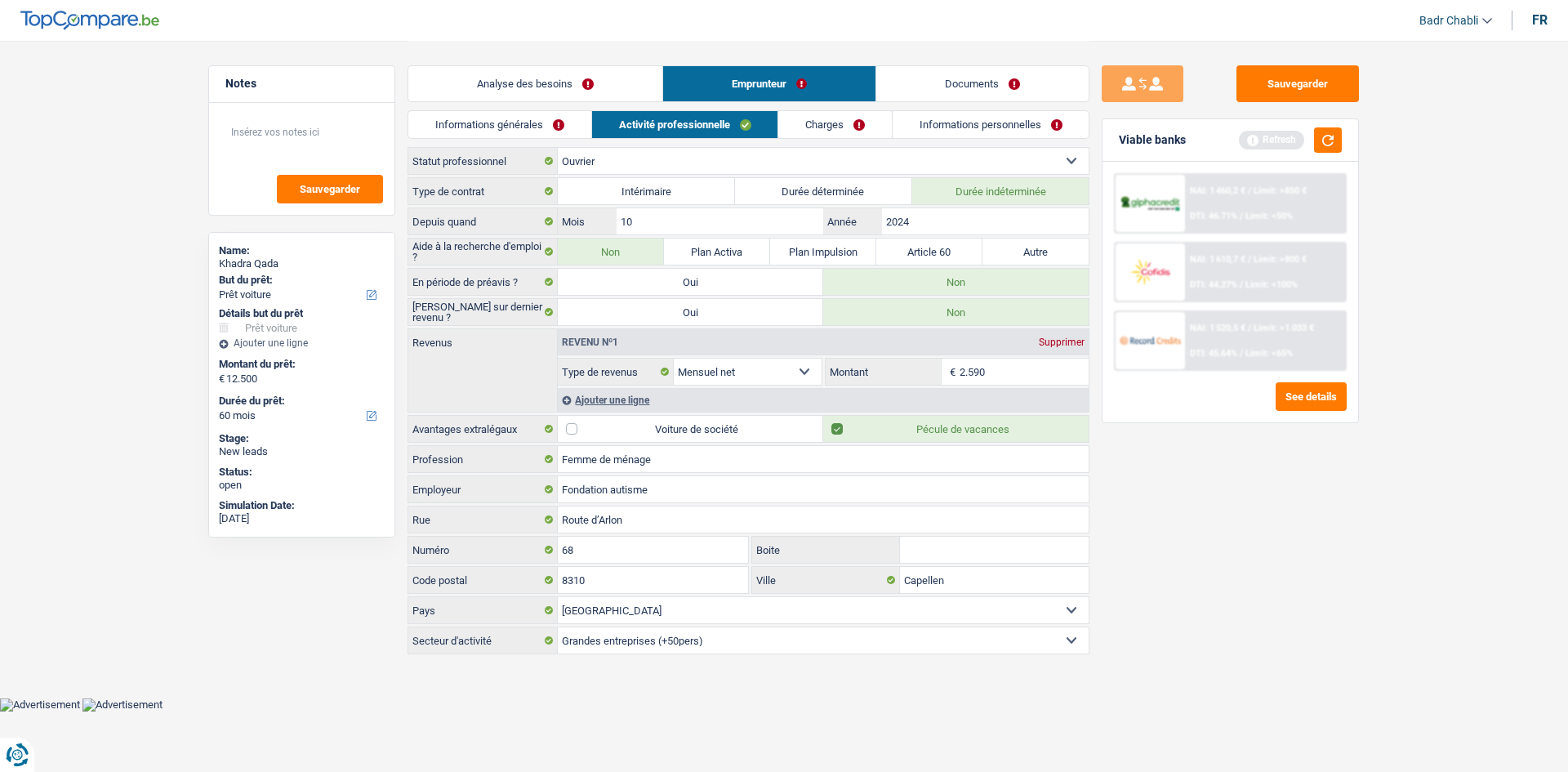
click at [838, 121] on link "Charges" at bounding box center [835, 125] width 113 height 27
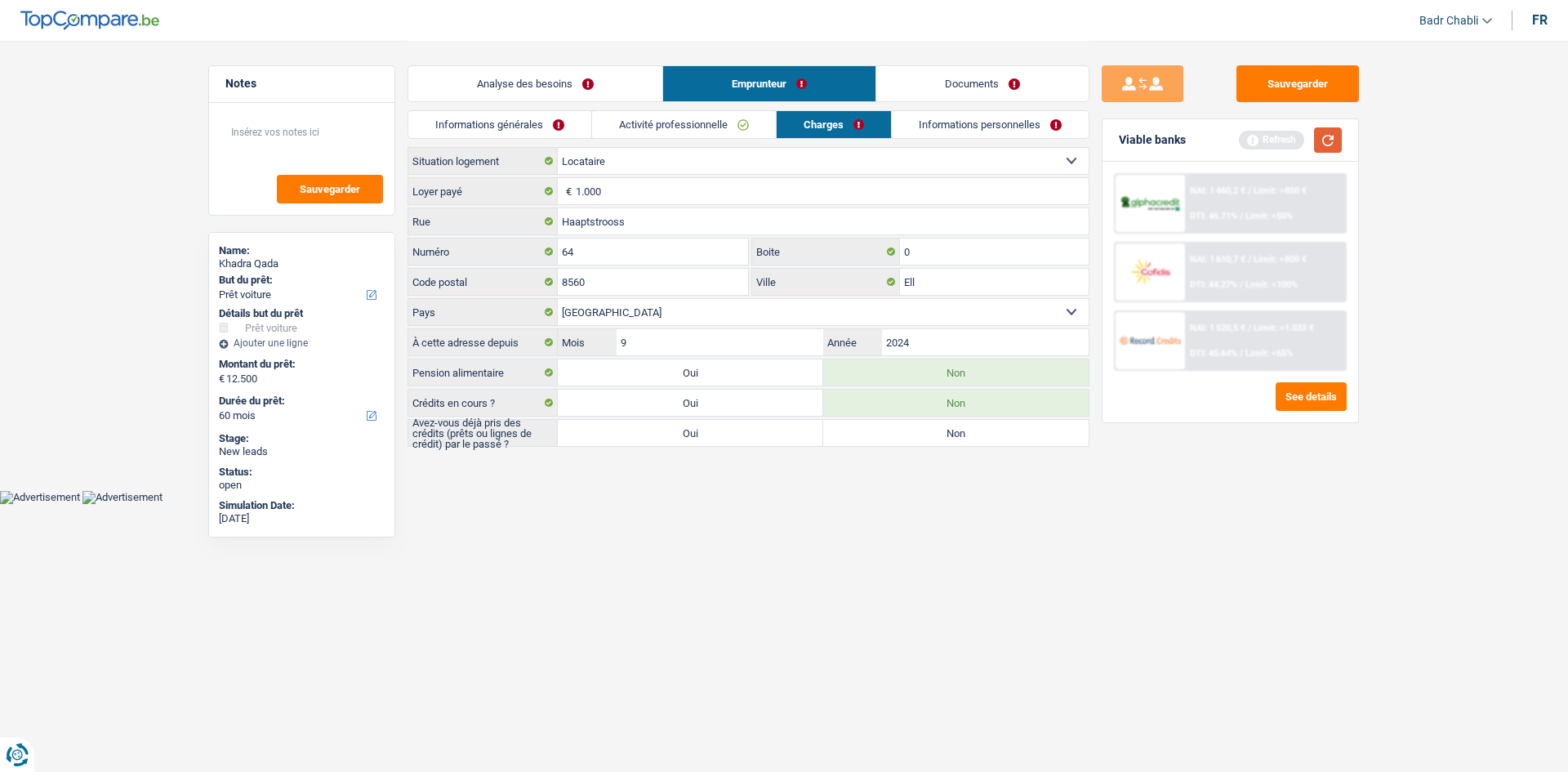
click at [1329, 140] on button "button" at bounding box center [1328, 140] width 28 height 25
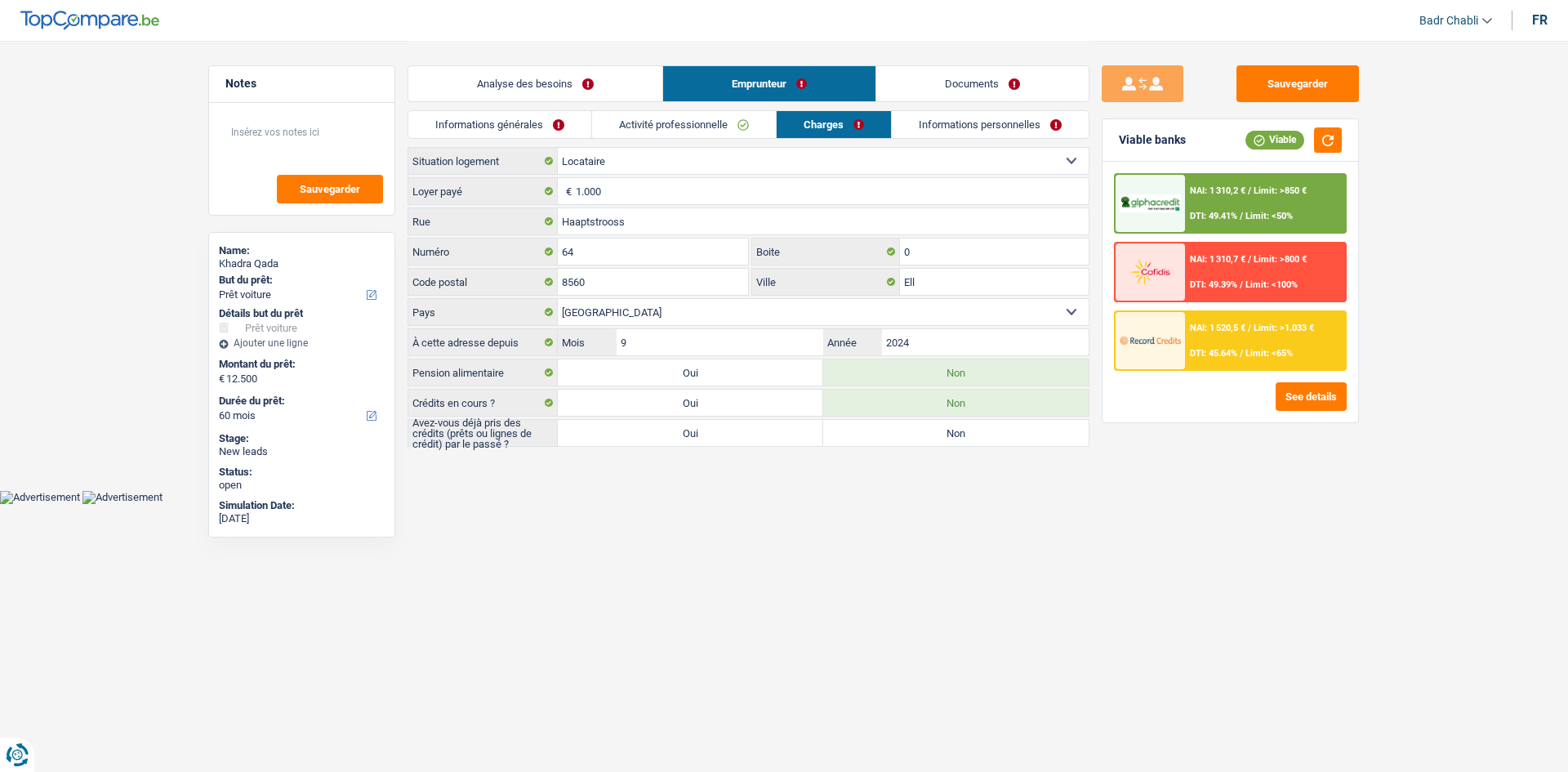
click at [682, 437] on label "Oui" at bounding box center [691, 433] width 265 height 26
click at [682, 437] on input "Oui" at bounding box center [691, 433] width 265 height 26
radio input "true"
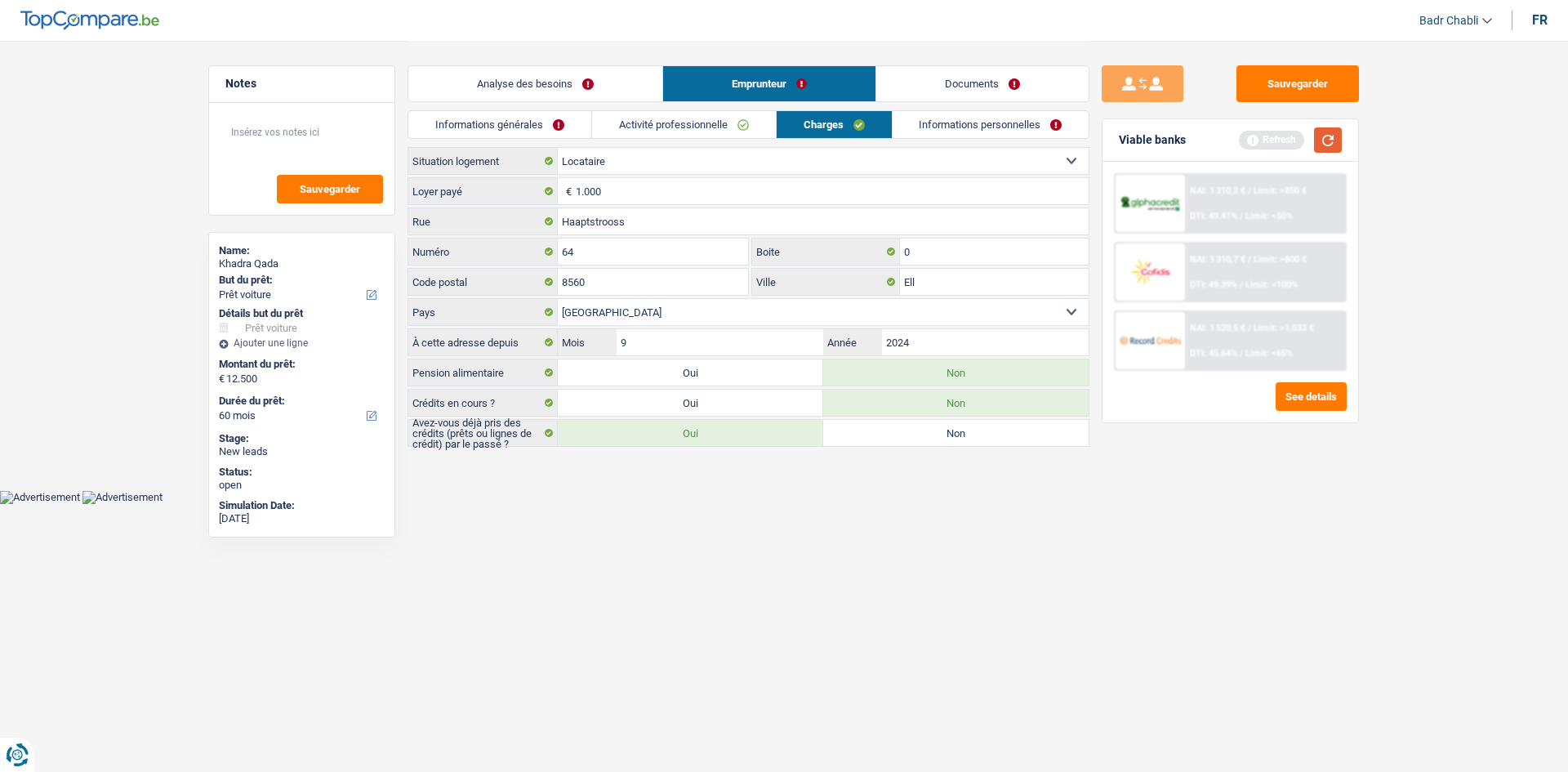
click at [1329, 134] on button "button" at bounding box center [1328, 140] width 28 height 25
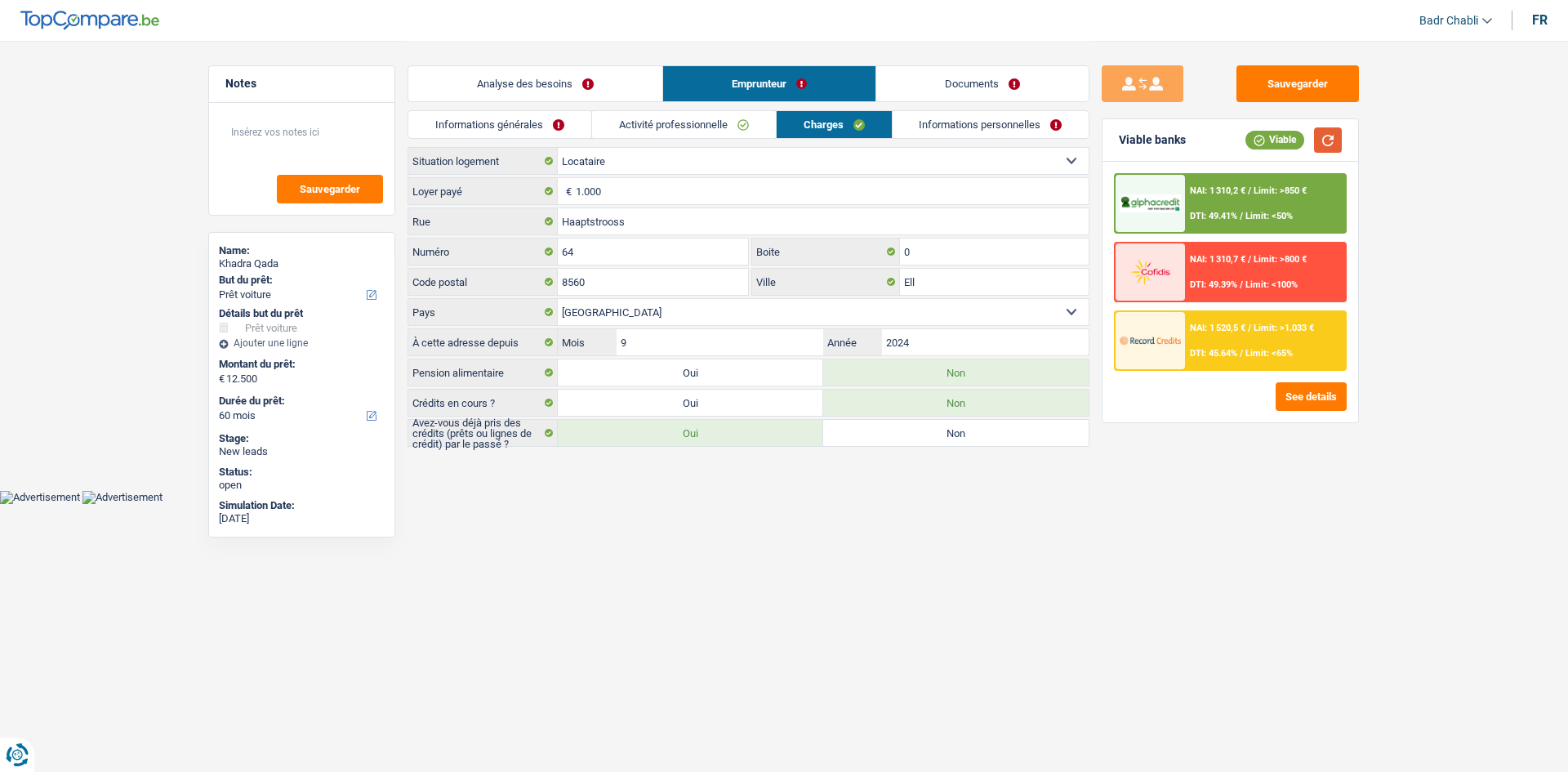
click at [1337, 142] on button "button" at bounding box center [1328, 140] width 28 height 25
click at [1028, 135] on link "Informations personnelles" at bounding box center [991, 125] width 197 height 27
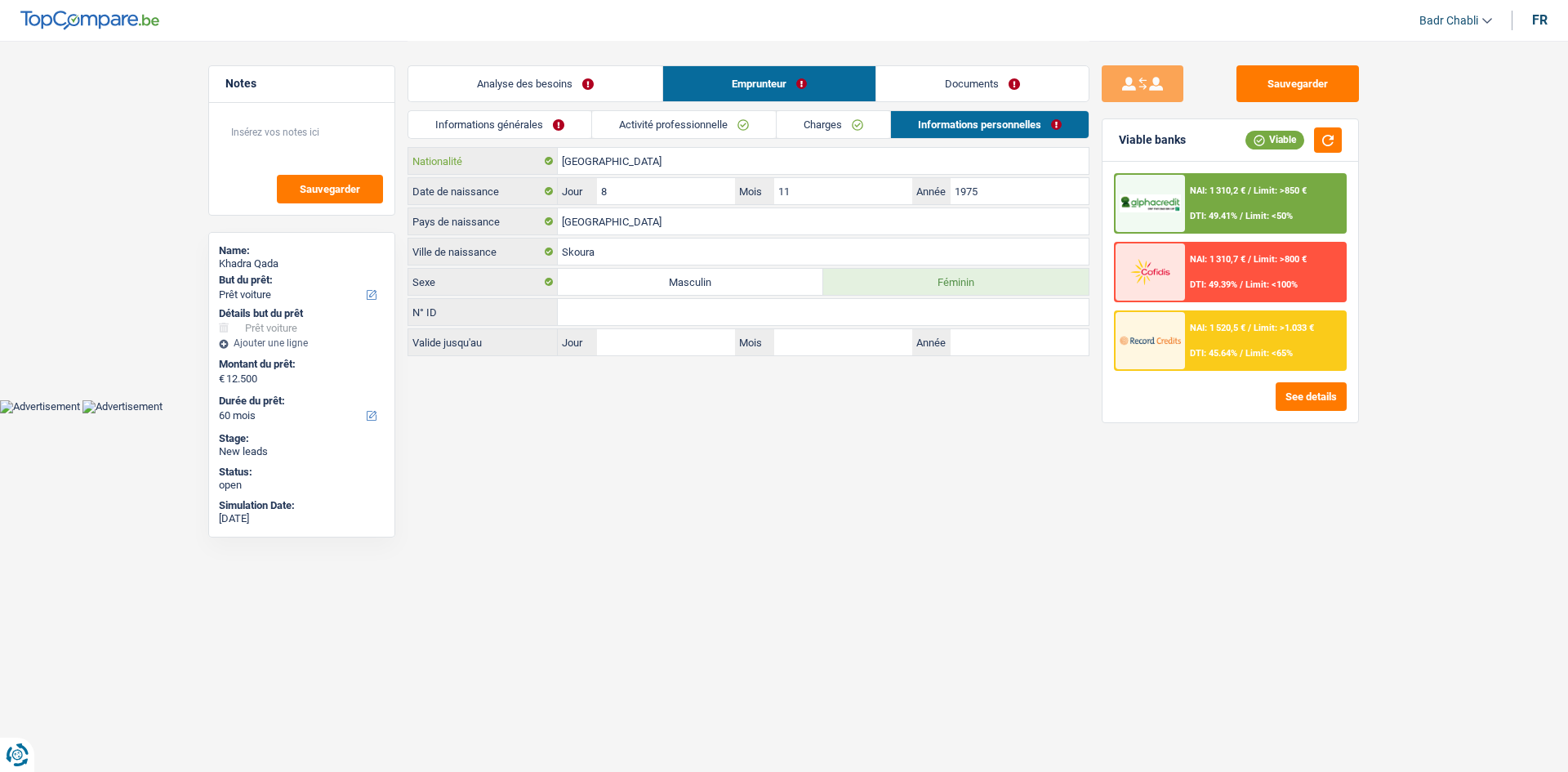
click at [708, 151] on input "[GEOGRAPHIC_DATA]" at bounding box center [823, 161] width 531 height 26
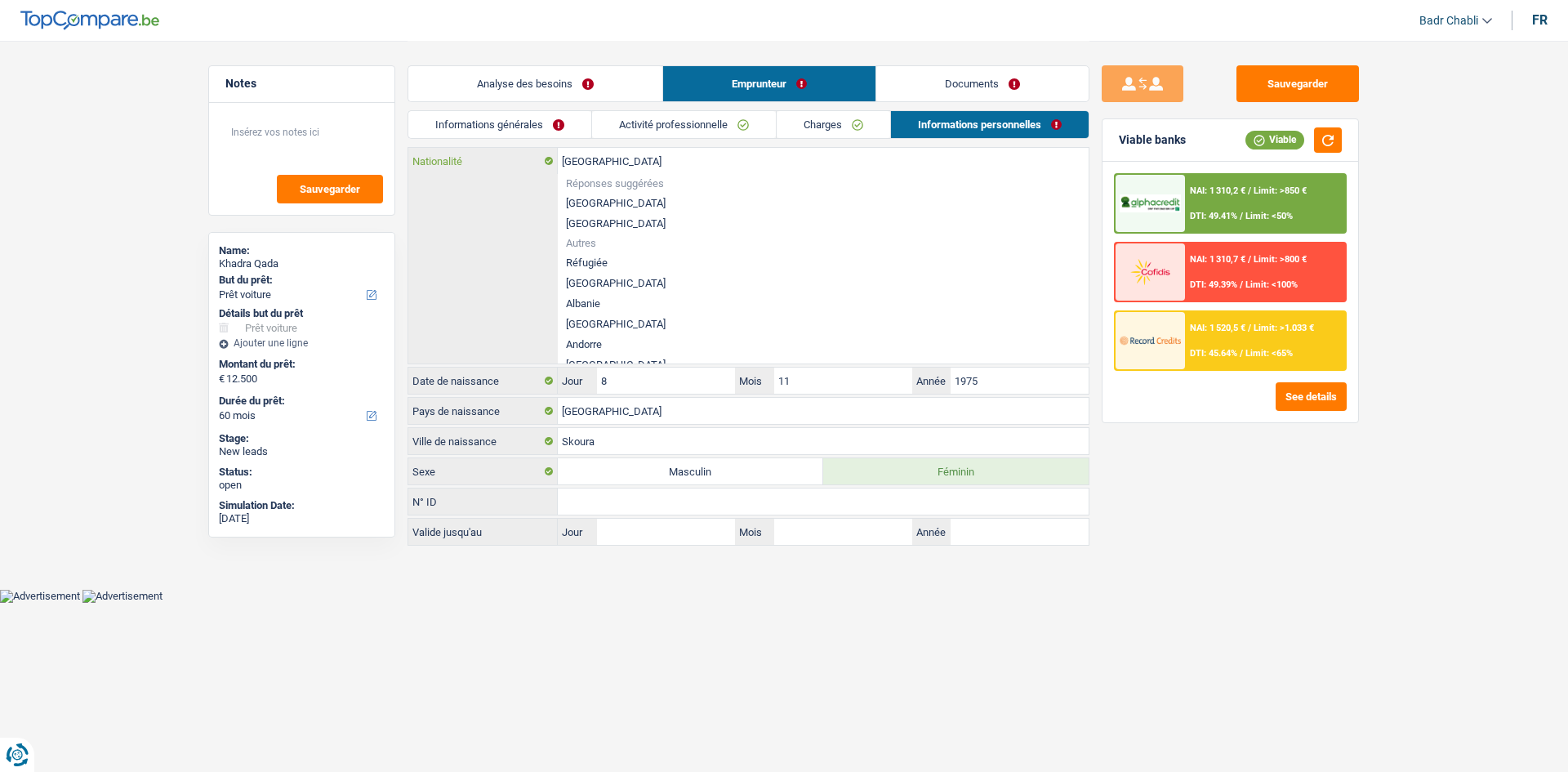
type input "b"
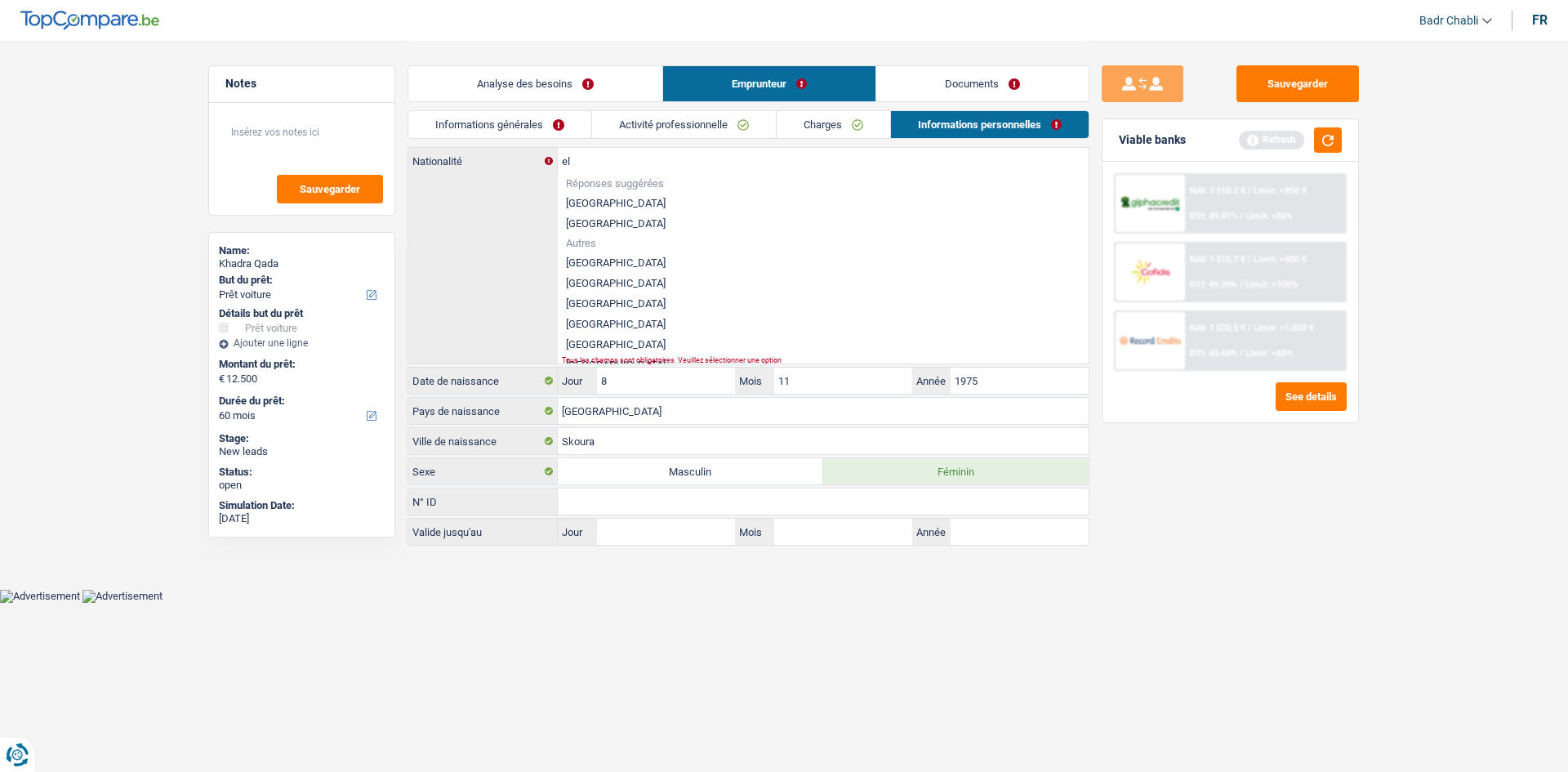
click at [602, 259] on li "[GEOGRAPHIC_DATA]" at bounding box center [823, 262] width 531 height 20
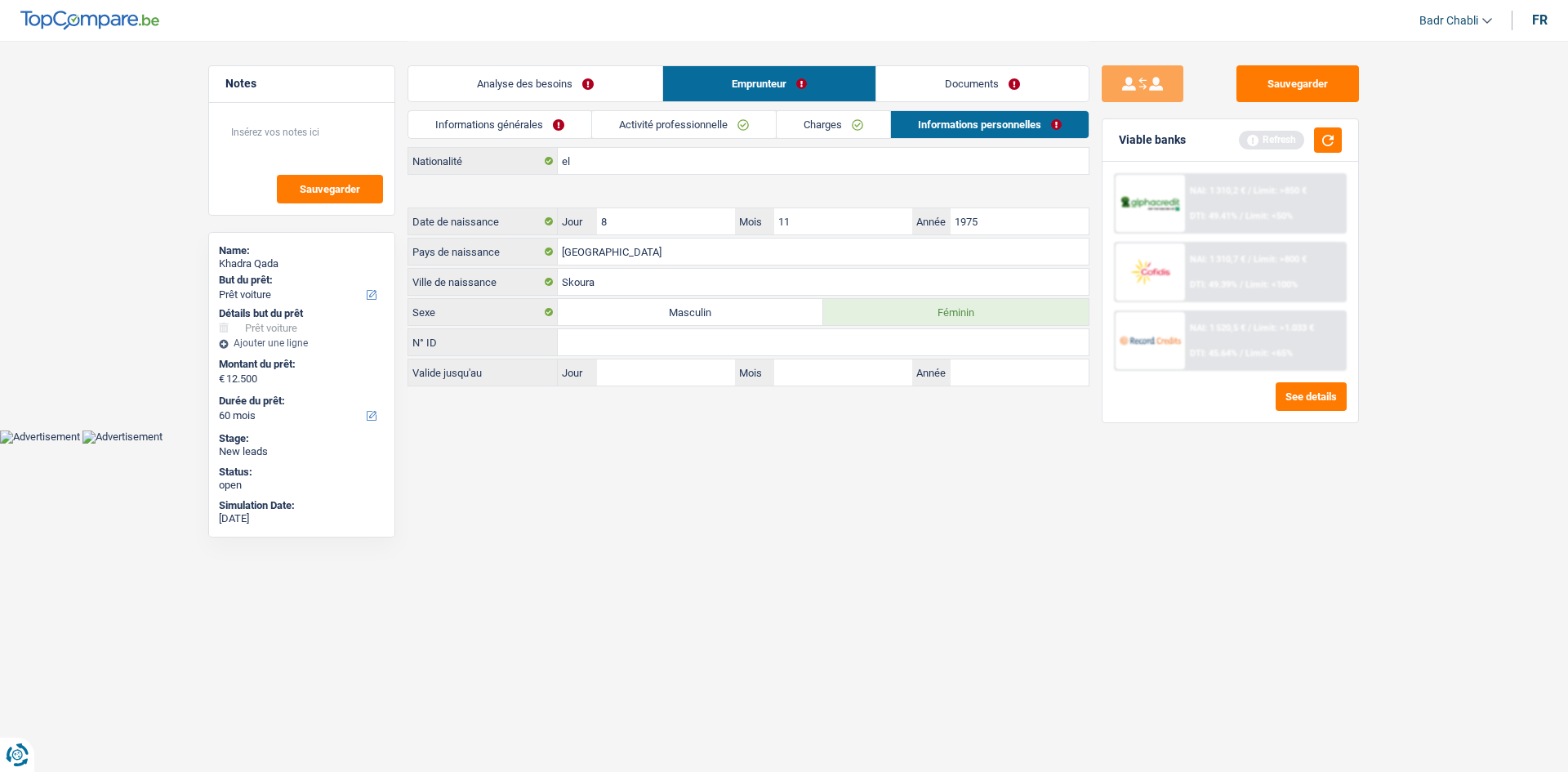
type input "[GEOGRAPHIC_DATA]"
click at [748, 191] on input "Mois" at bounding box center [720, 191] width 206 height 26
type input "01"
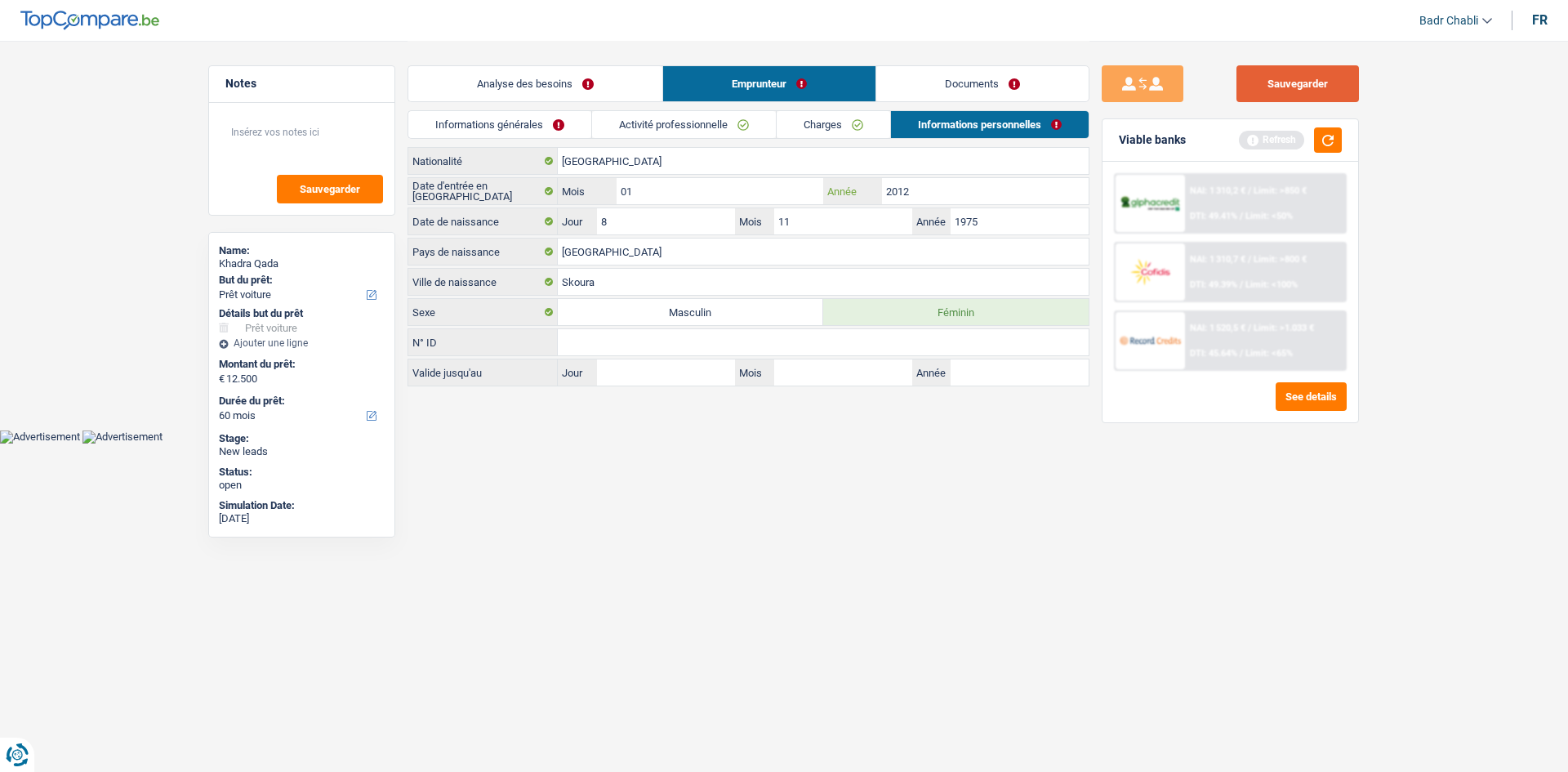
type input "2012"
click at [1279, 72] on button "Sauvegarder" at bounding box center [1298, 83] width 123 height 37
click at [1322, 135] on button "button" at bounding box center [1328, 140] width 28 height 25
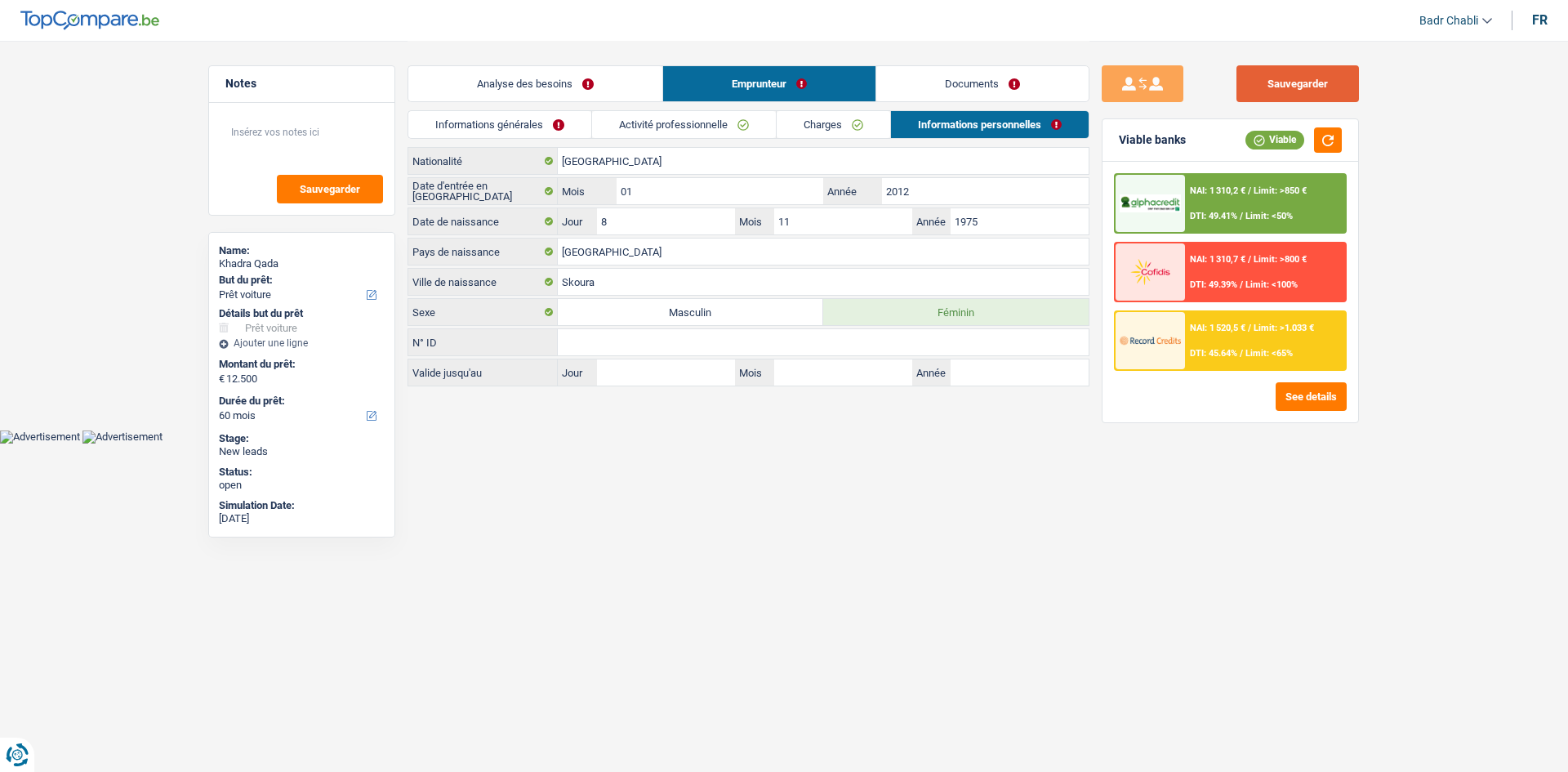
click at [1312, 83] on button "Sauvegarder" at bounding box center [1298, 83] width 123 height 37
click at [968, 82] on link "Documents" at bounding box center [982, 83] width 212 height 35
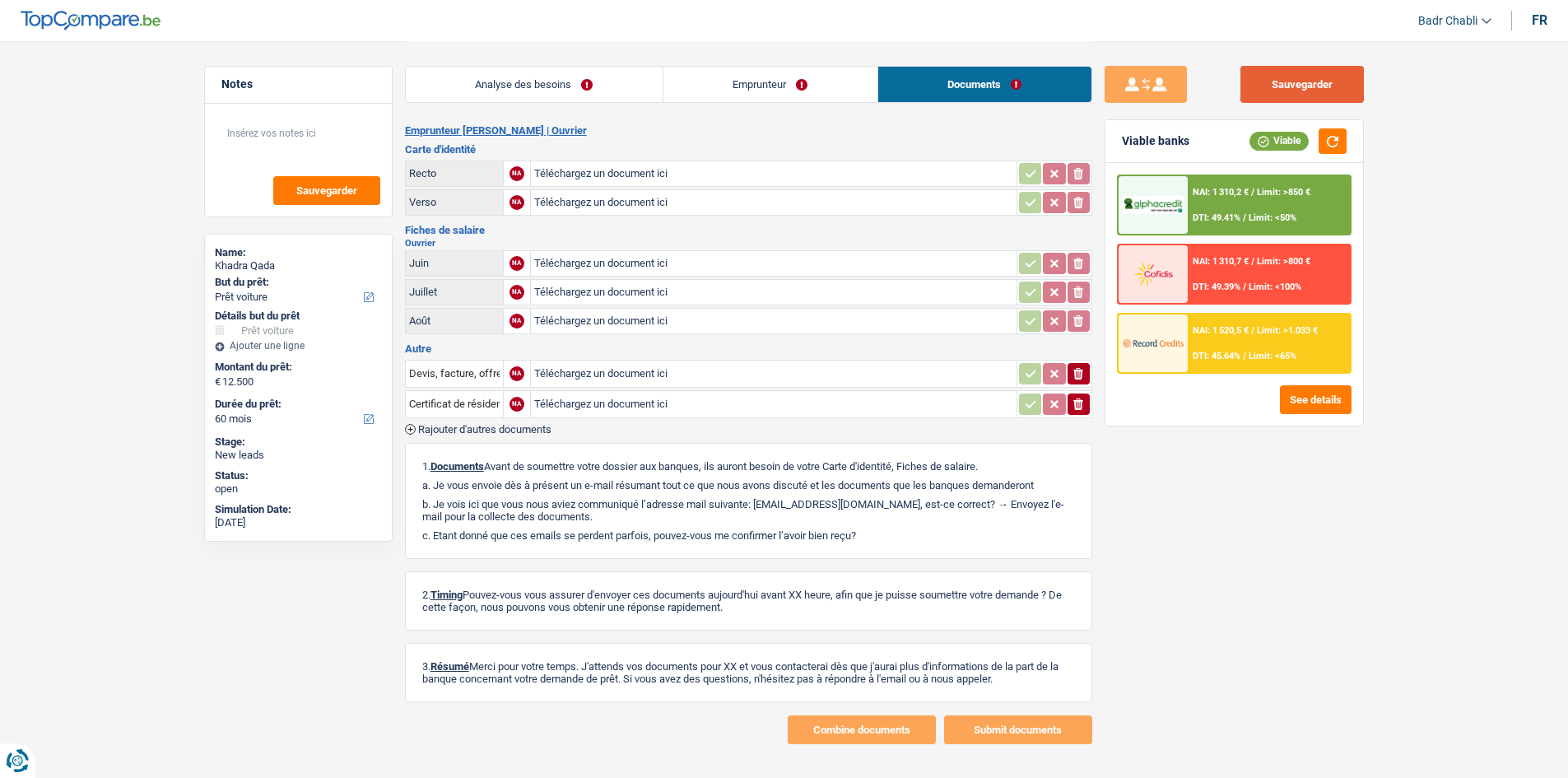
click at [1300, 88] on button "Sauvegarder" at bounding box center [1302, 84] width 124 height 37
click at [1304, 92] on button "Sauvegarder" at bounding box center [1302, 84] width 124 height 37
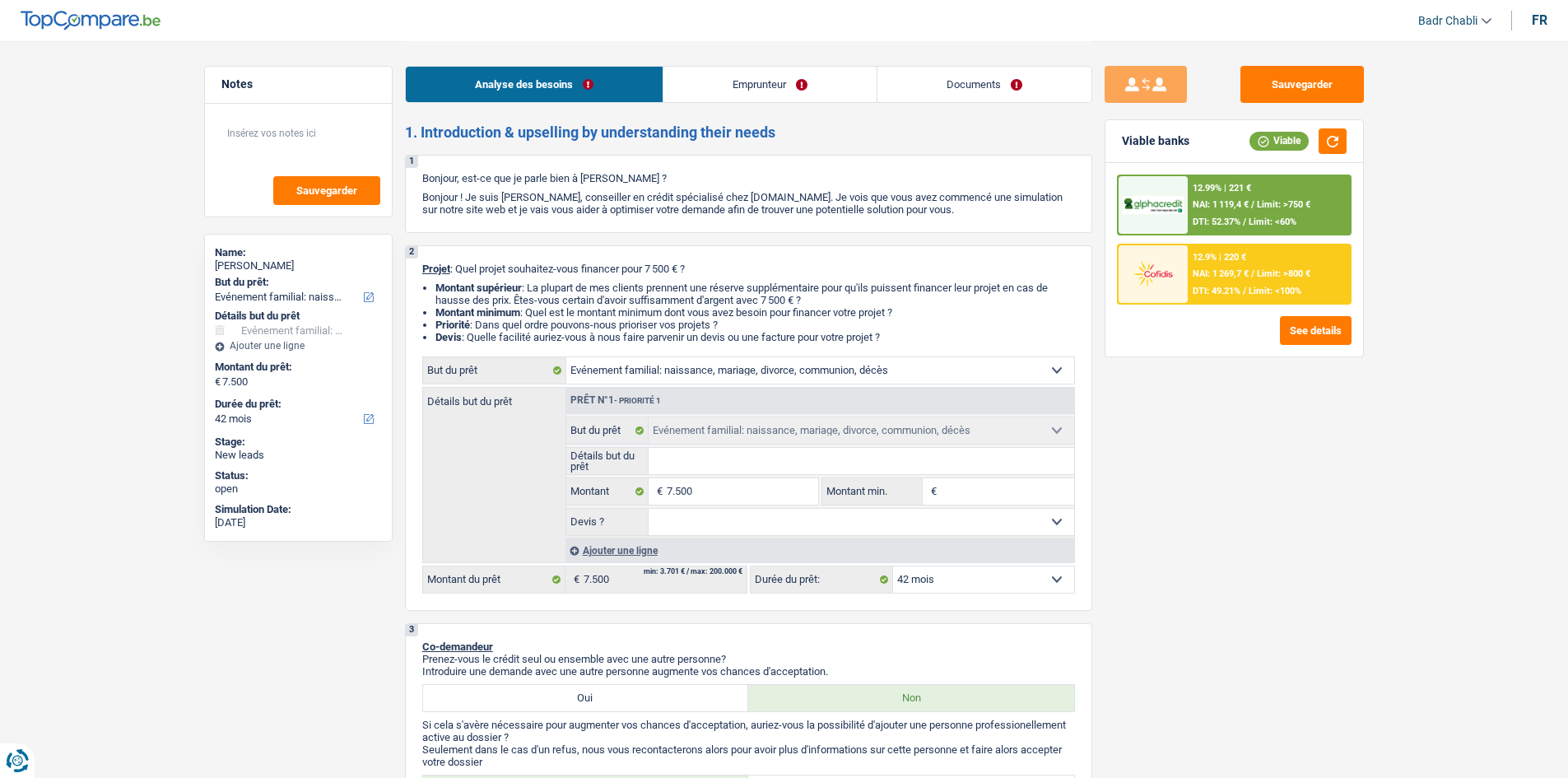
select select "familyEvent"
select select "42"
select select "familyEvent"
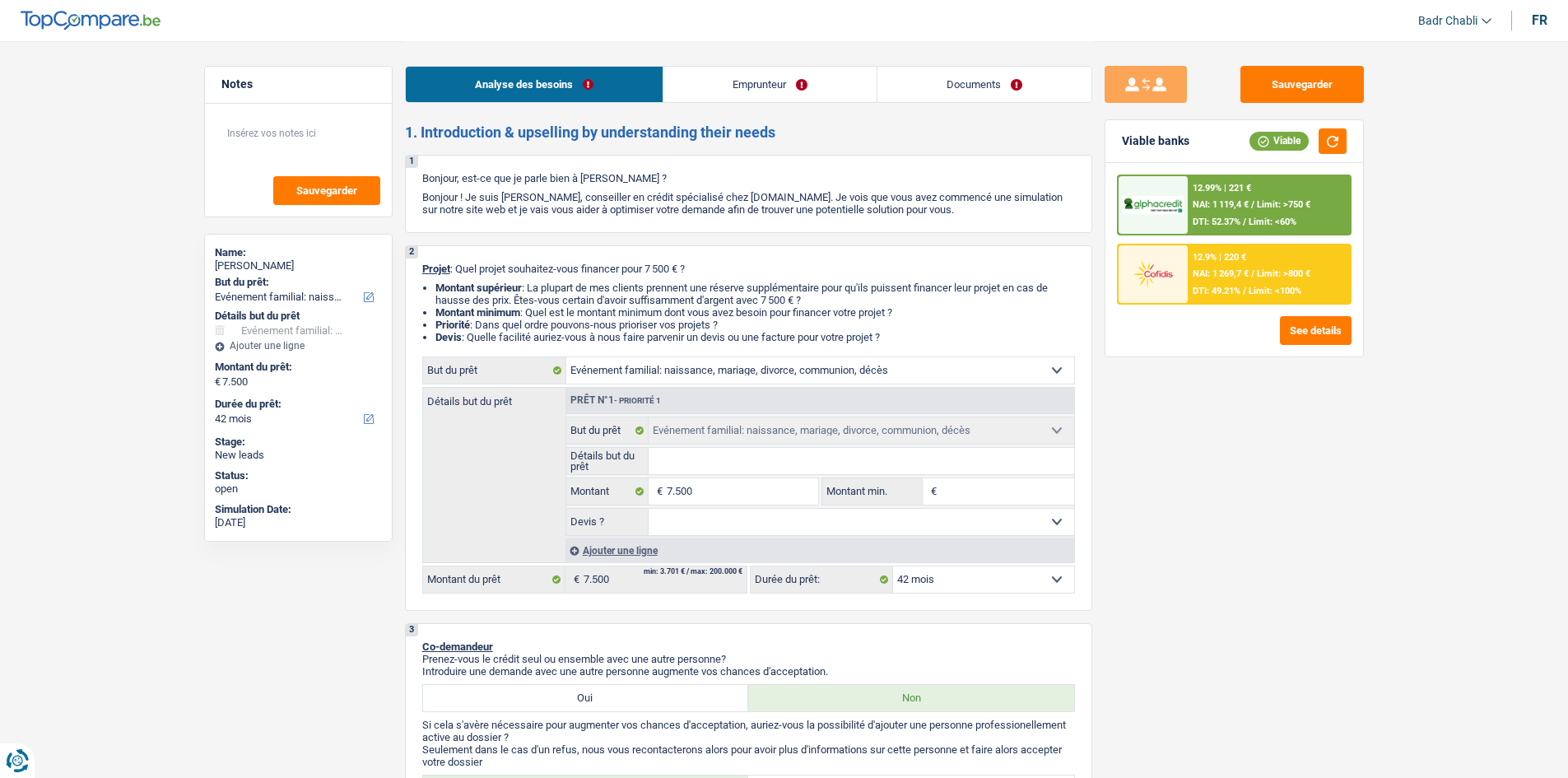
select select "42"
select select "privateEmployee"
select select "familyAllowances"
select select "netSalary"
select select "mutualityIndemnity"
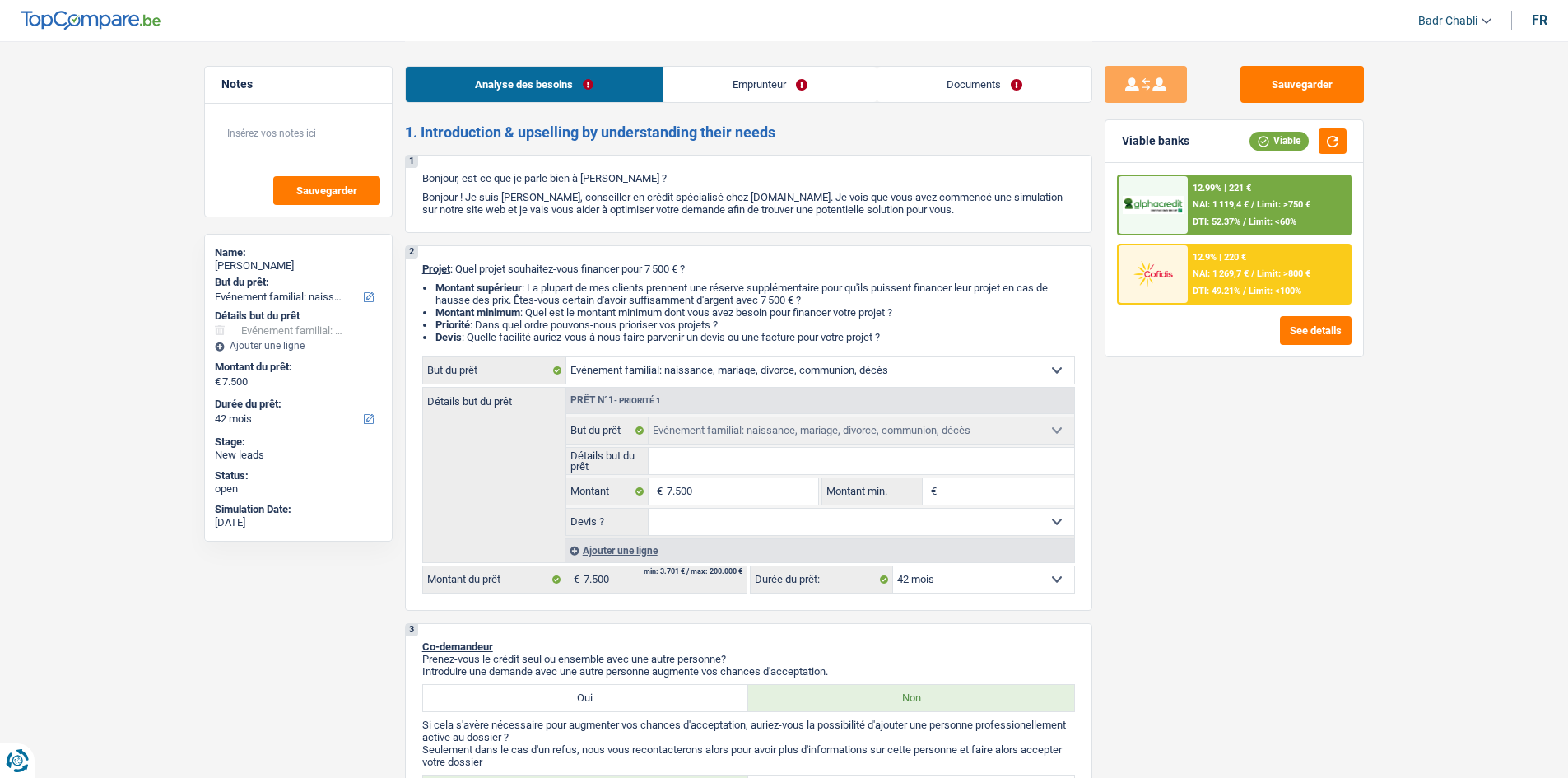
select select "mealVouchers"
select select "ownerWithMortgage"
select select "mortgage"
select select "420"
select select "personalLoan"
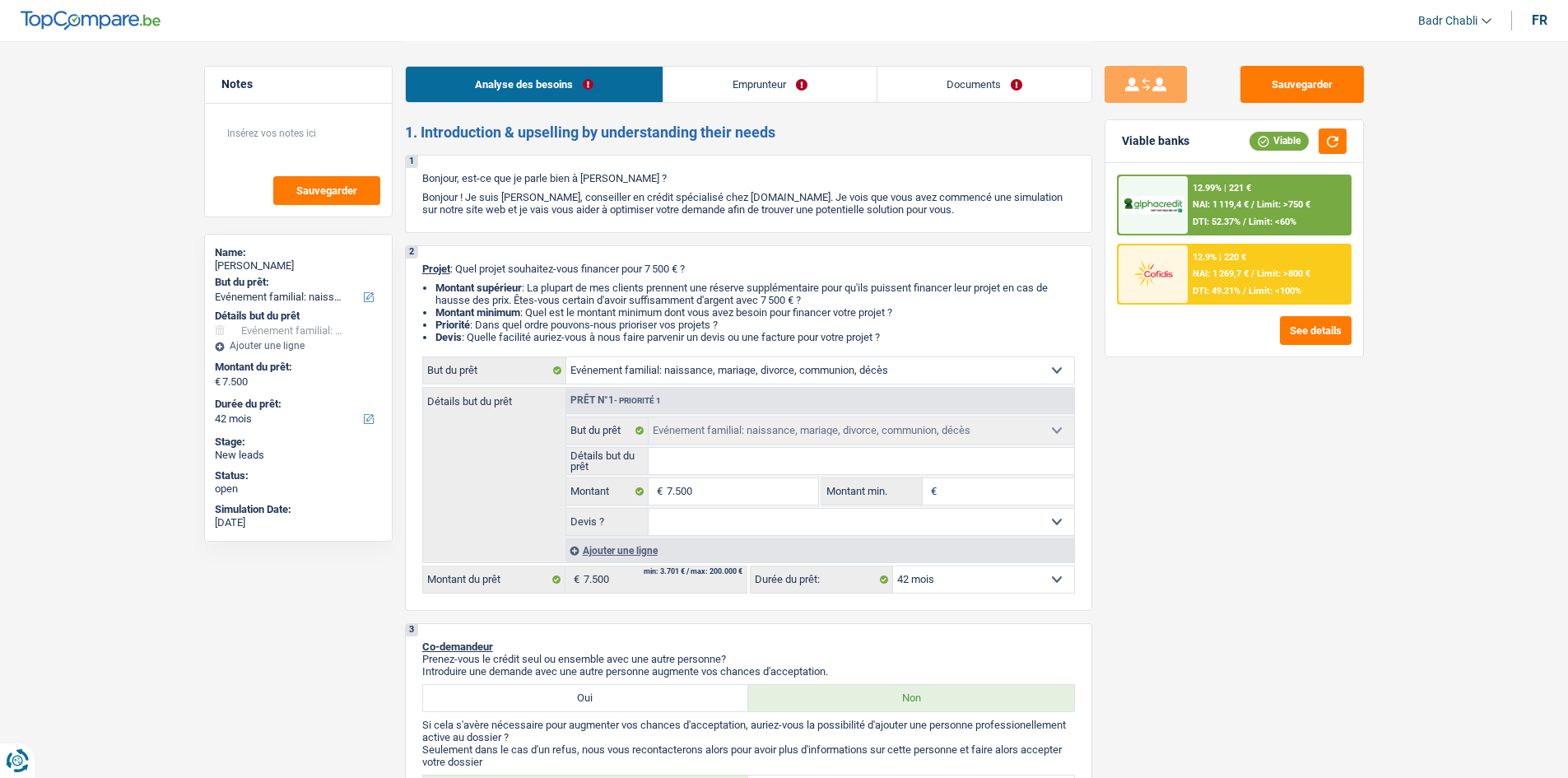
select select "other"
select select "120"
select select "familyEvent"
select select "42"
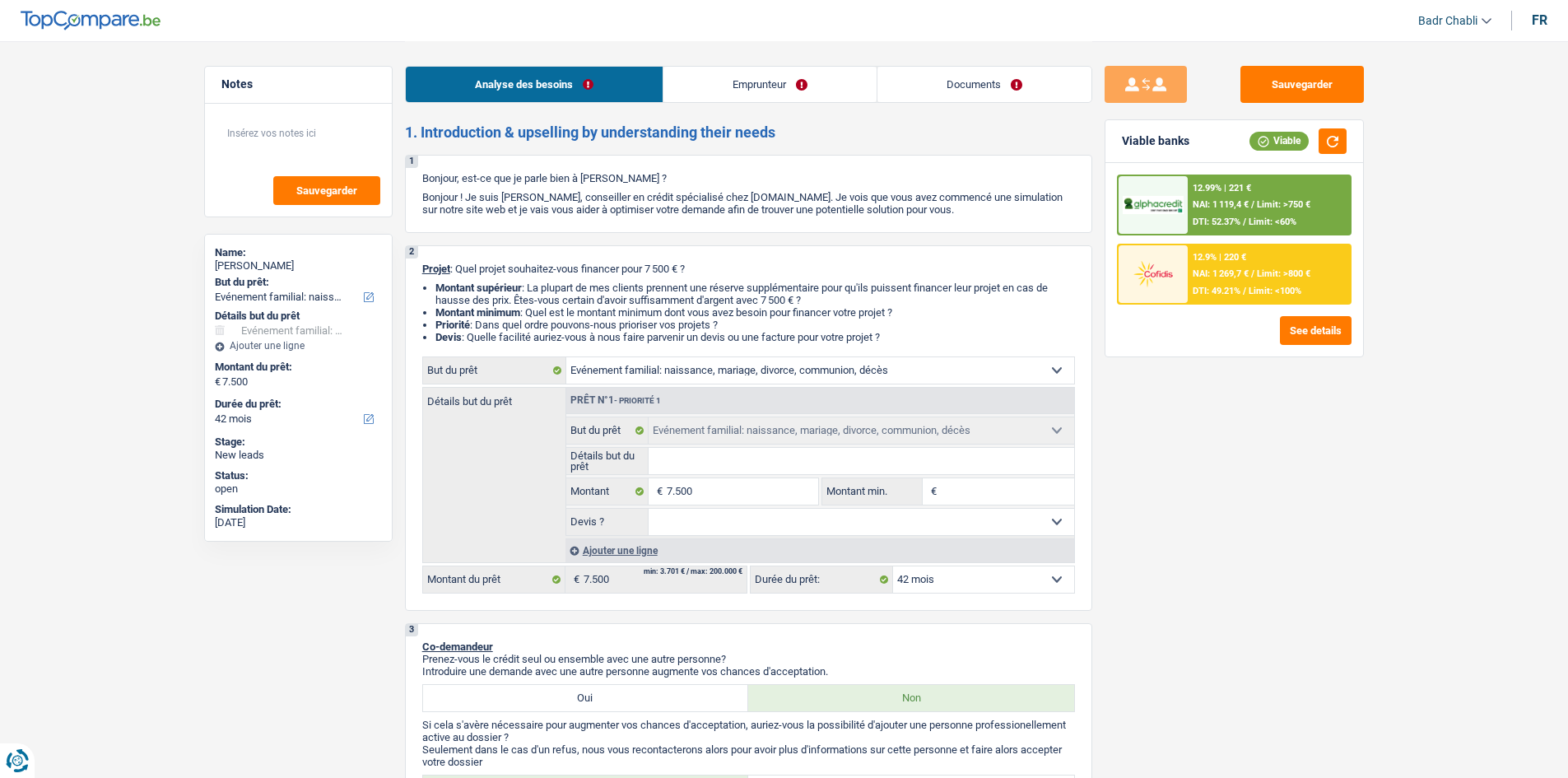
click at [672, 450] on input "Détails but du prêt" at bounding box center [862, 461] width 425 height 26
type input "F"
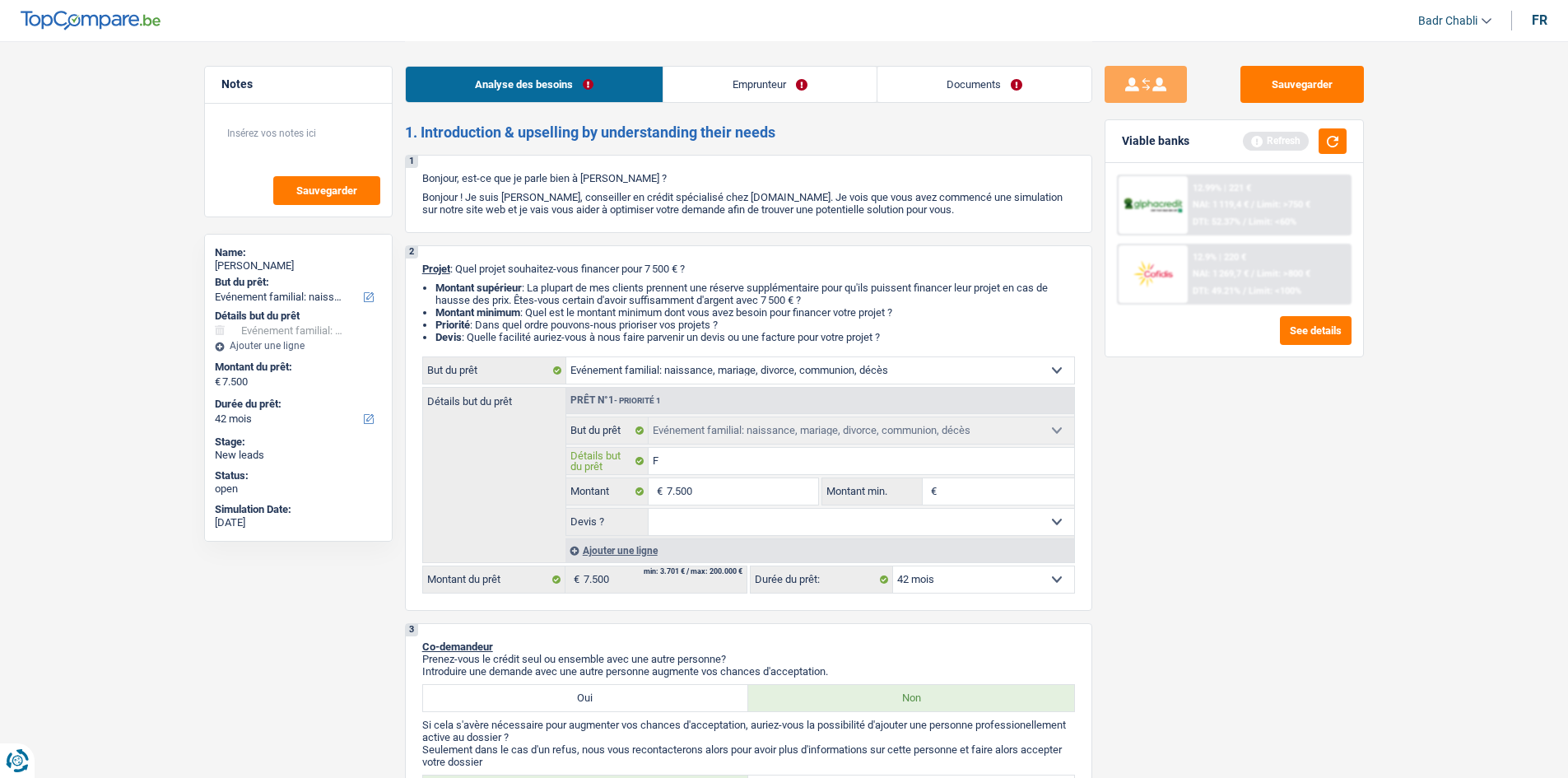
type input "Fr"
type input "Fra"
type input "Frais"
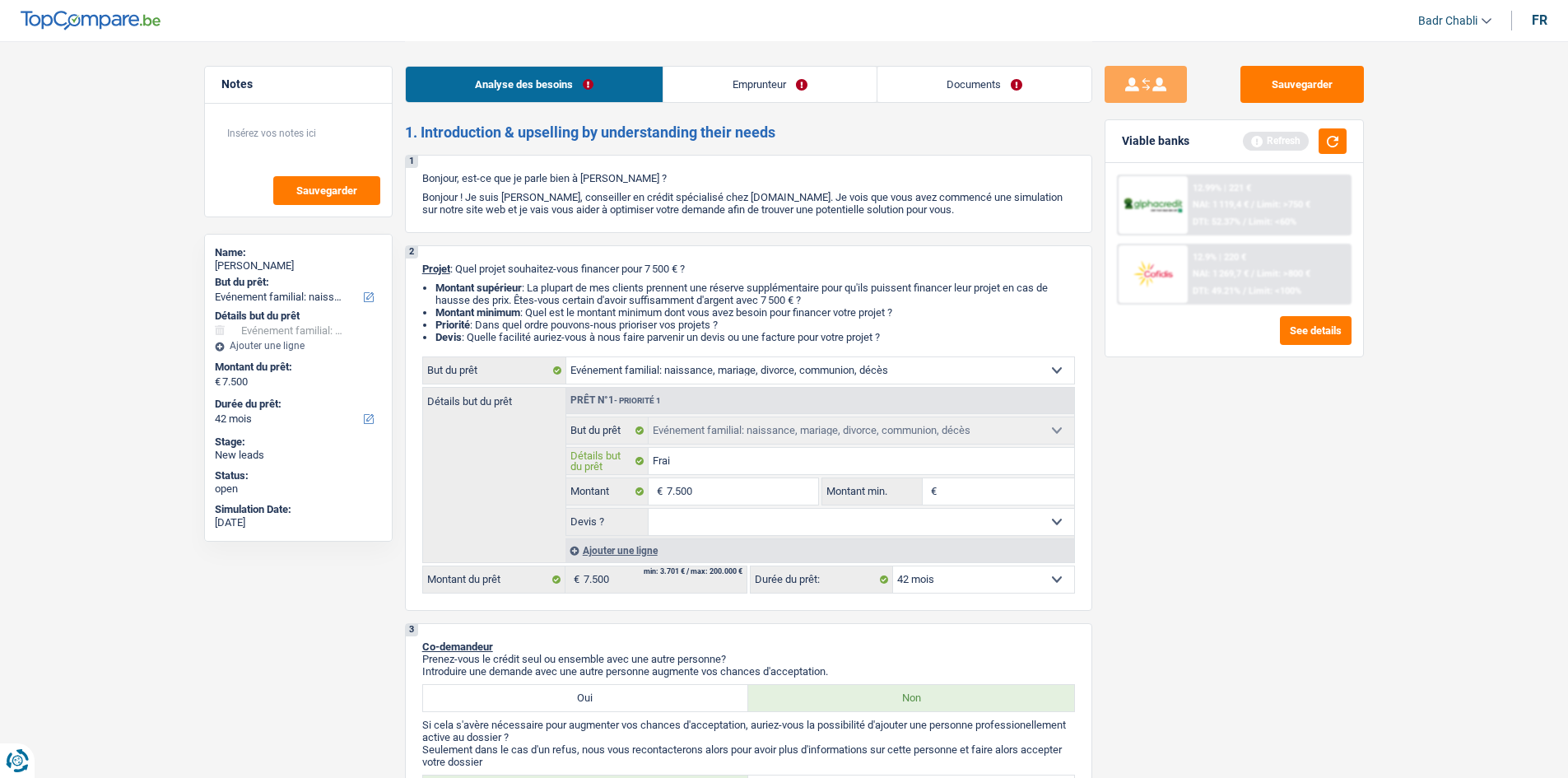
type input "Frais"
type input "Frais d"
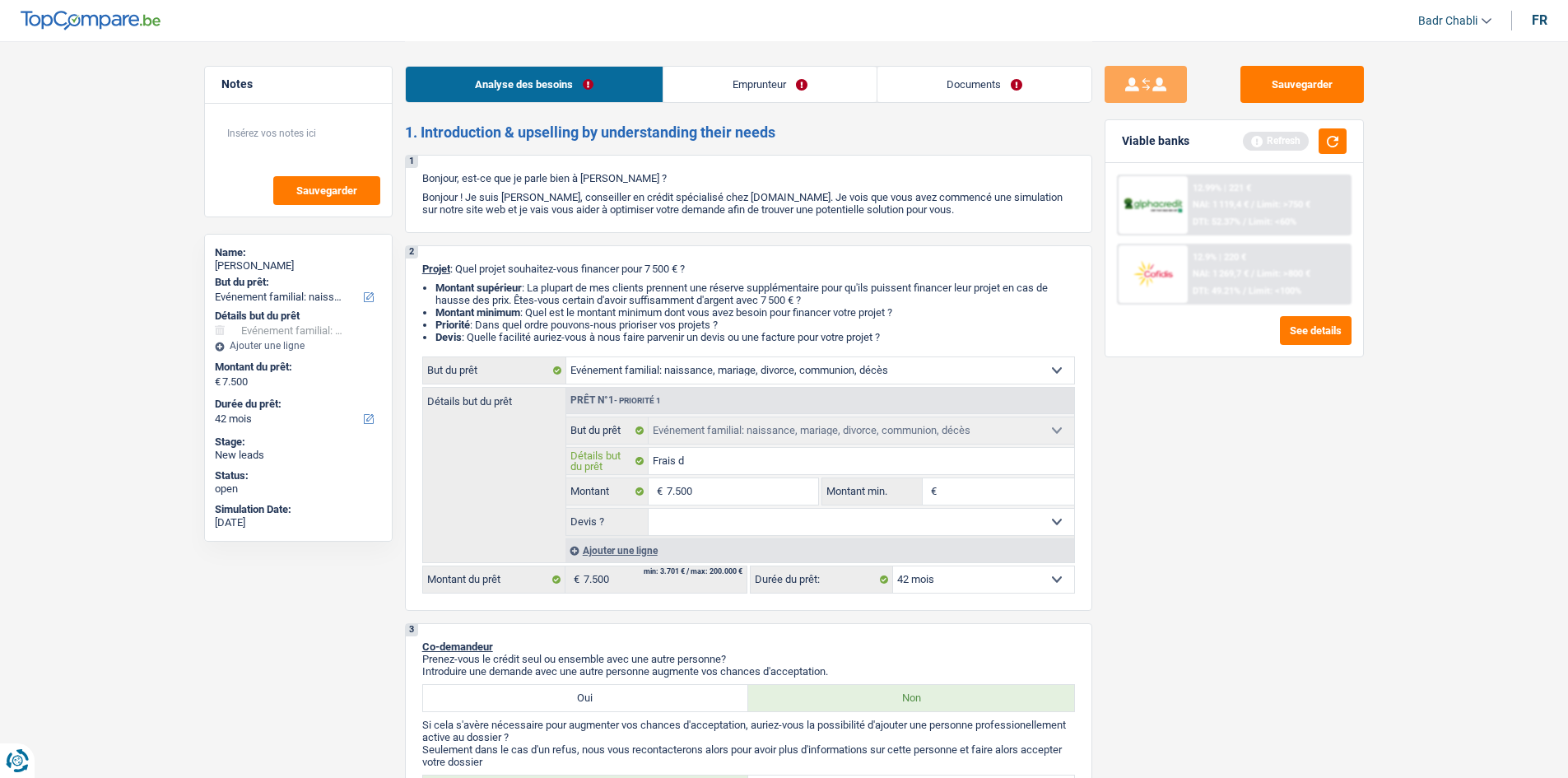
type input "Frais d'"
type input "Frais d'n"
type input "Frais d'"
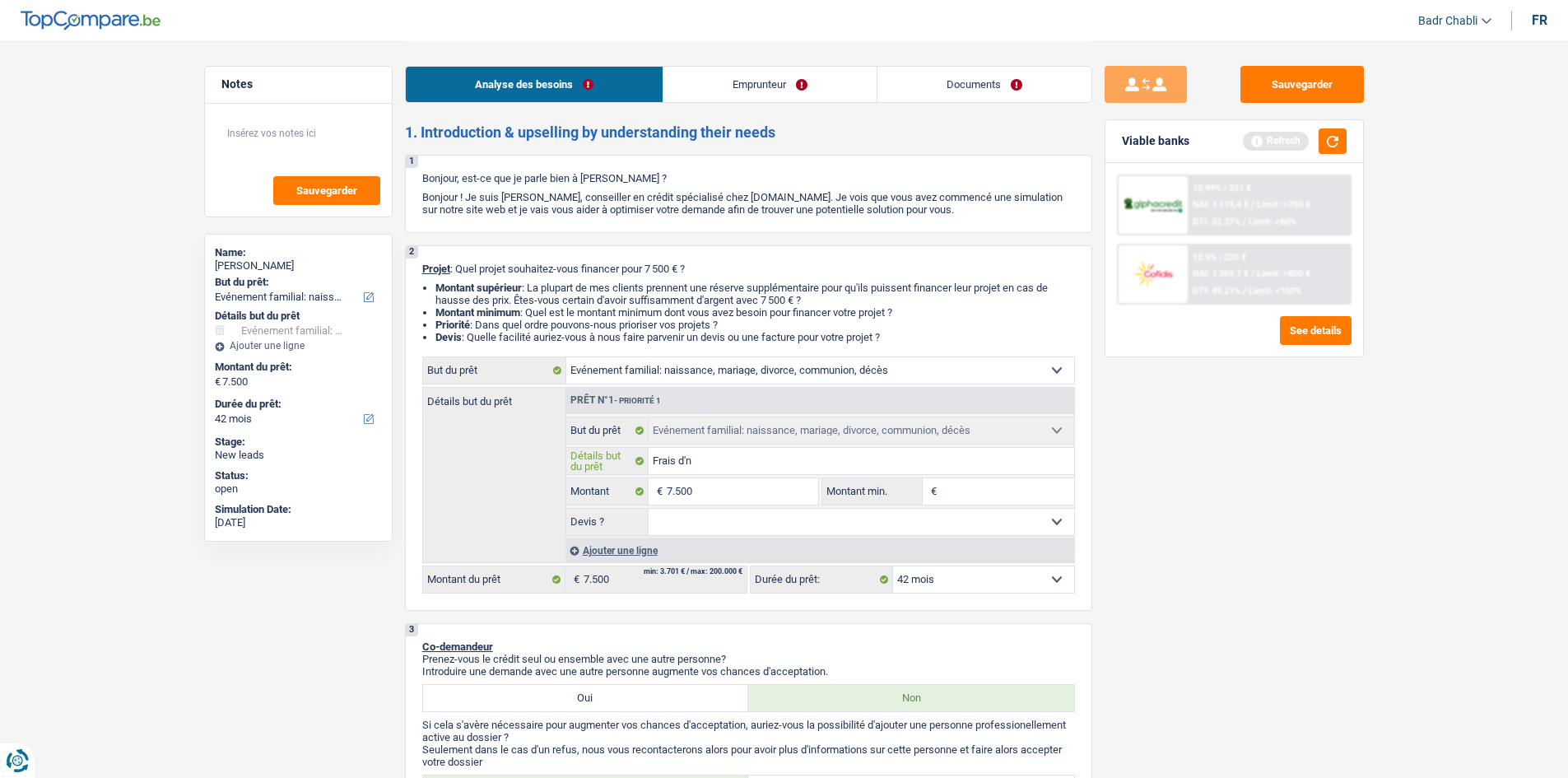
type input "Frais d'"
type input "Frais d'e"
type input "Frais d'en"
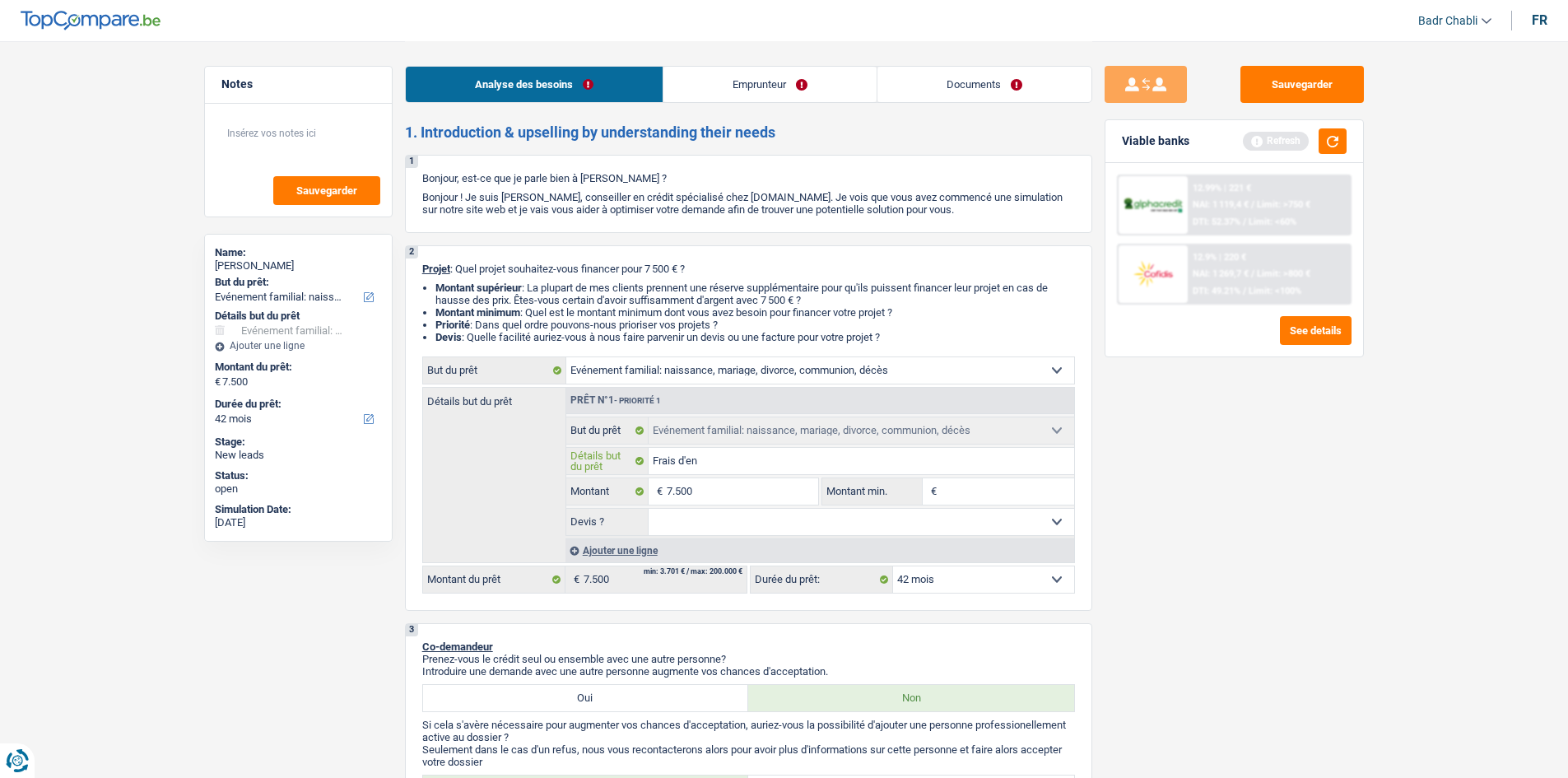
type input "Frais d'ent"
type input "Frais d'ente"
type input "Frais d'enter"
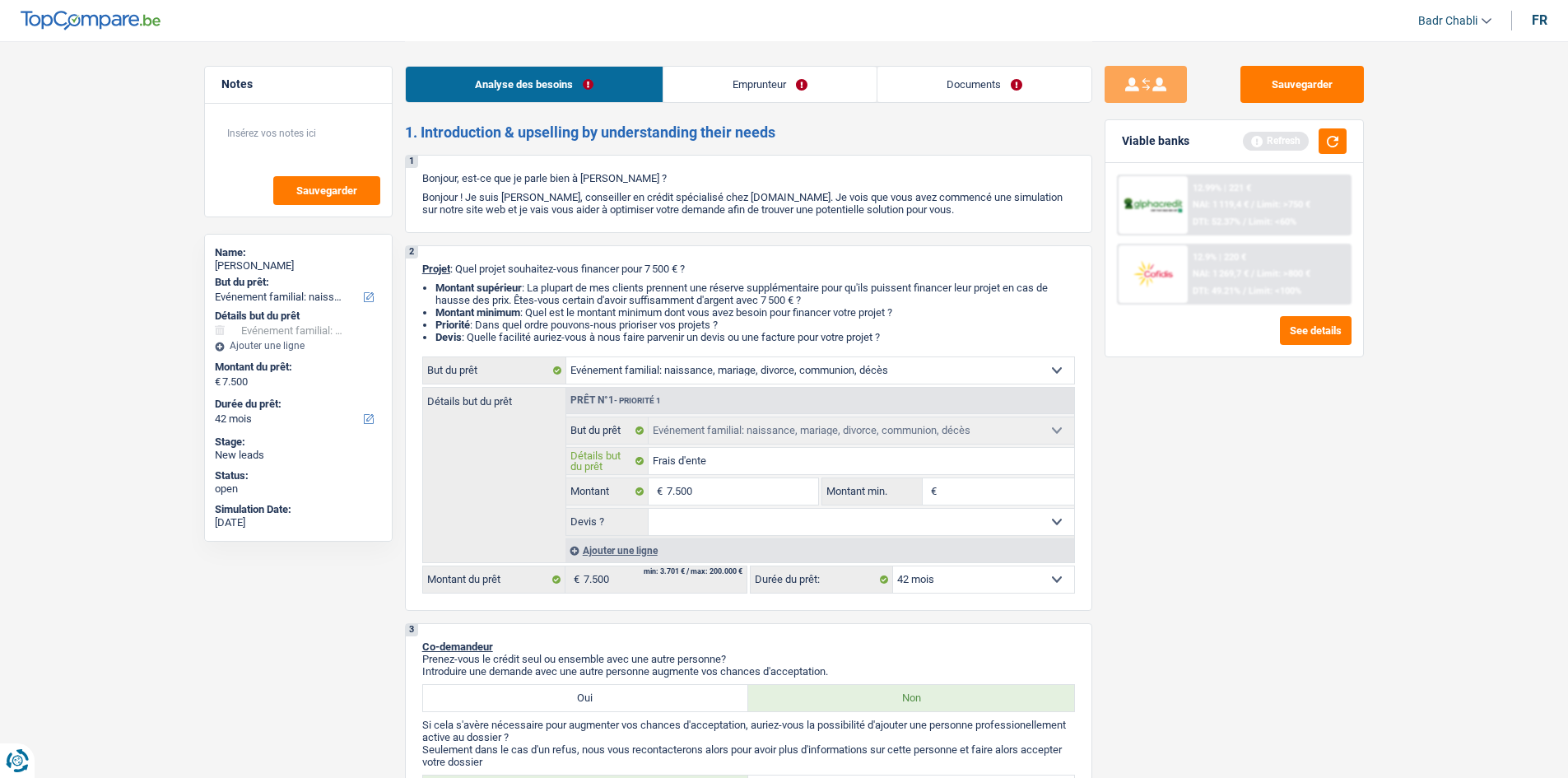
type input "Frais d'enter"
type input "Frais d'enterr"
type input "Frais d'enterre"
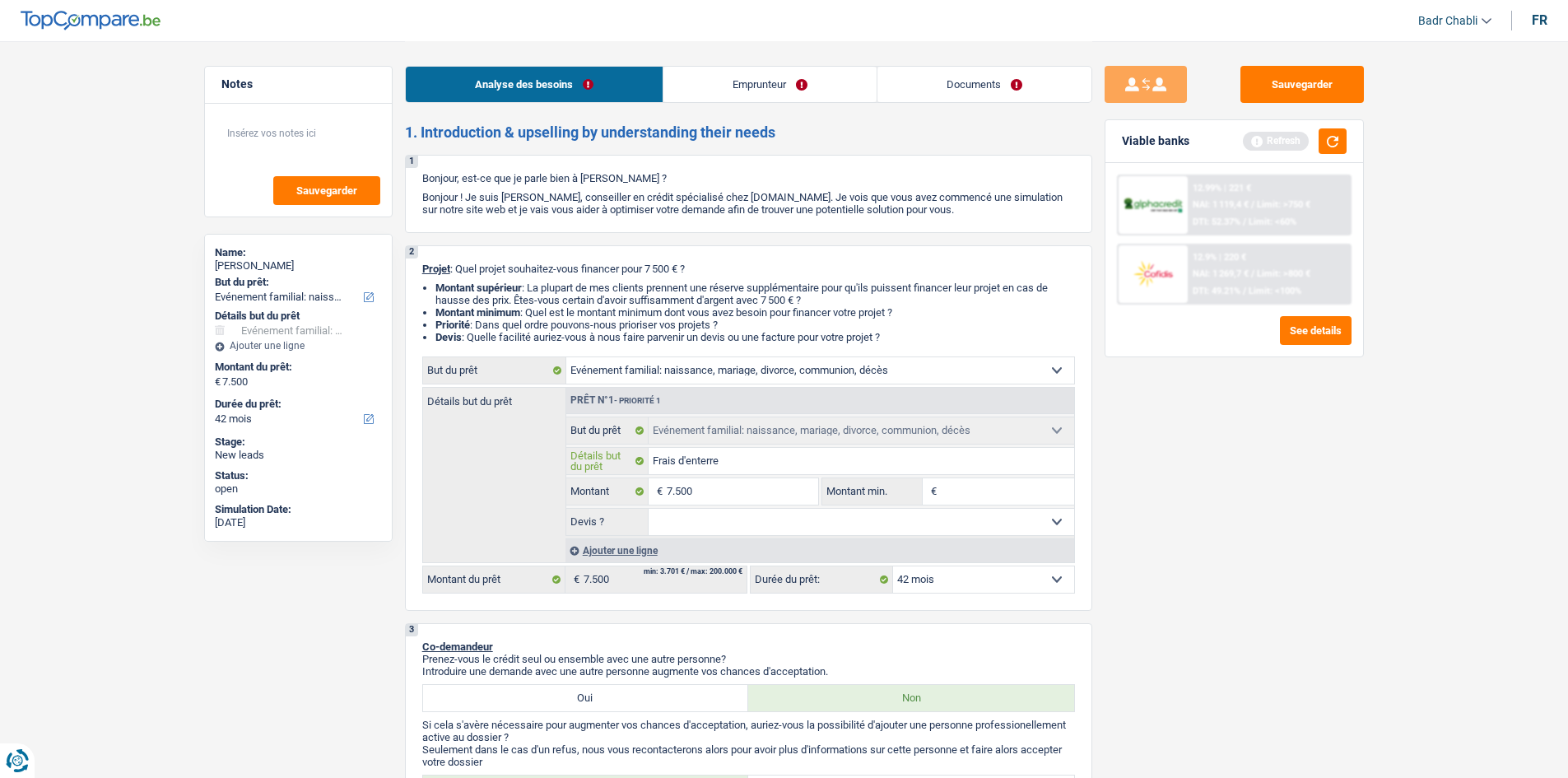
type input "Frais d'enterrem"
type input "Frais d'enterreme"
type input "Frais d'enterremen"
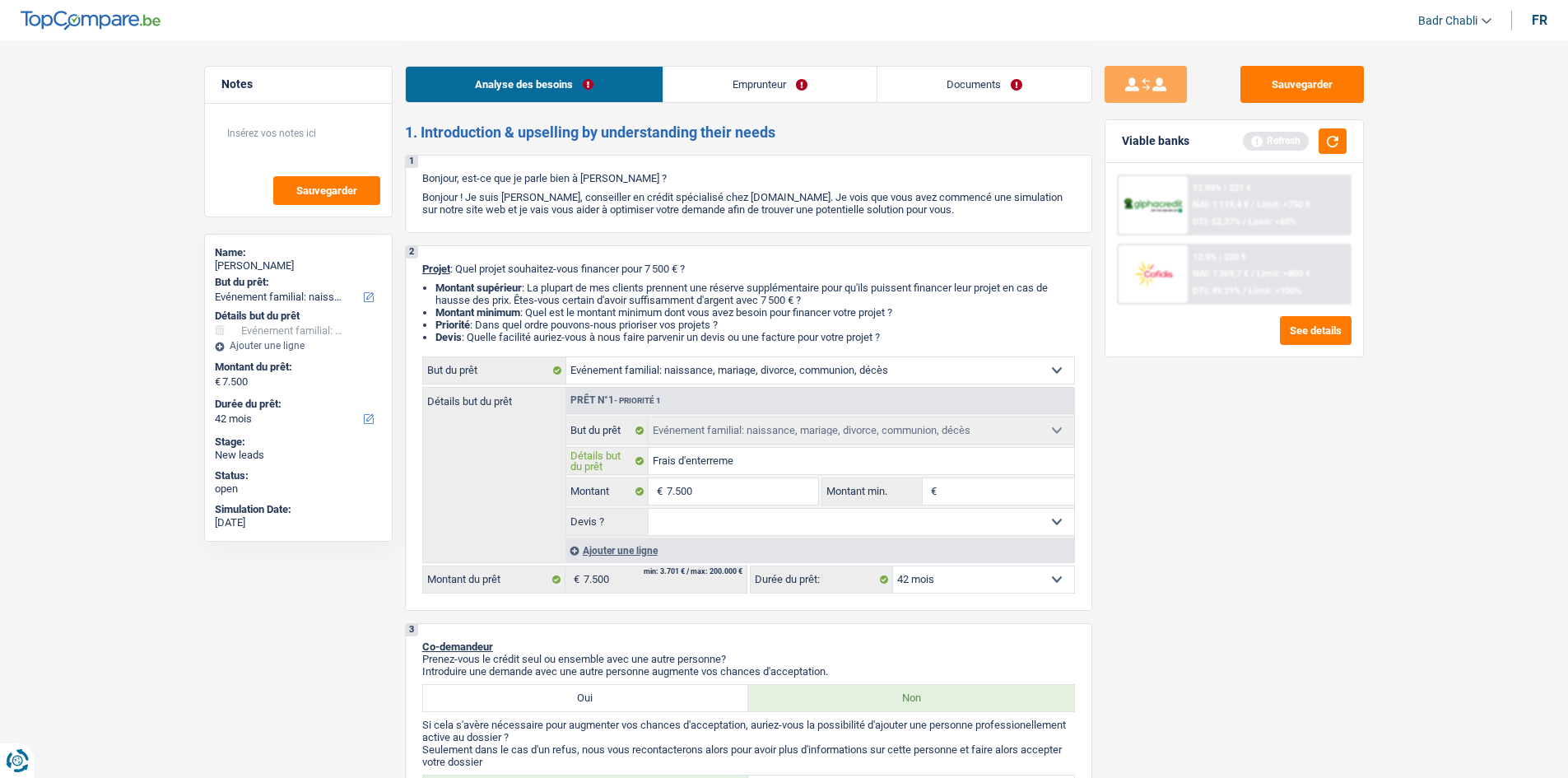
type input "Frais d'enterremen"
type input "Frais d'enterrement"
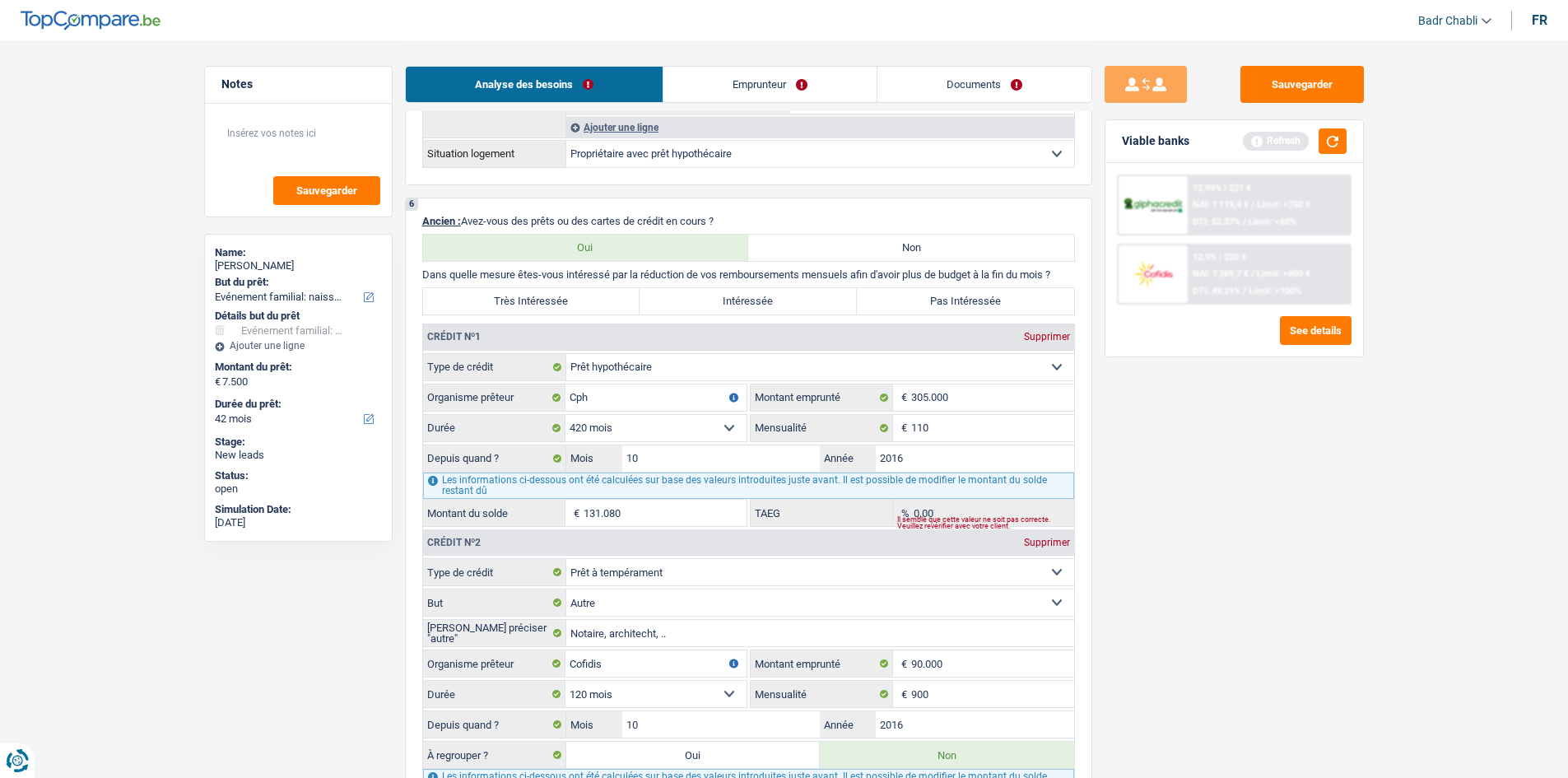
scroll to position [1482, 0]
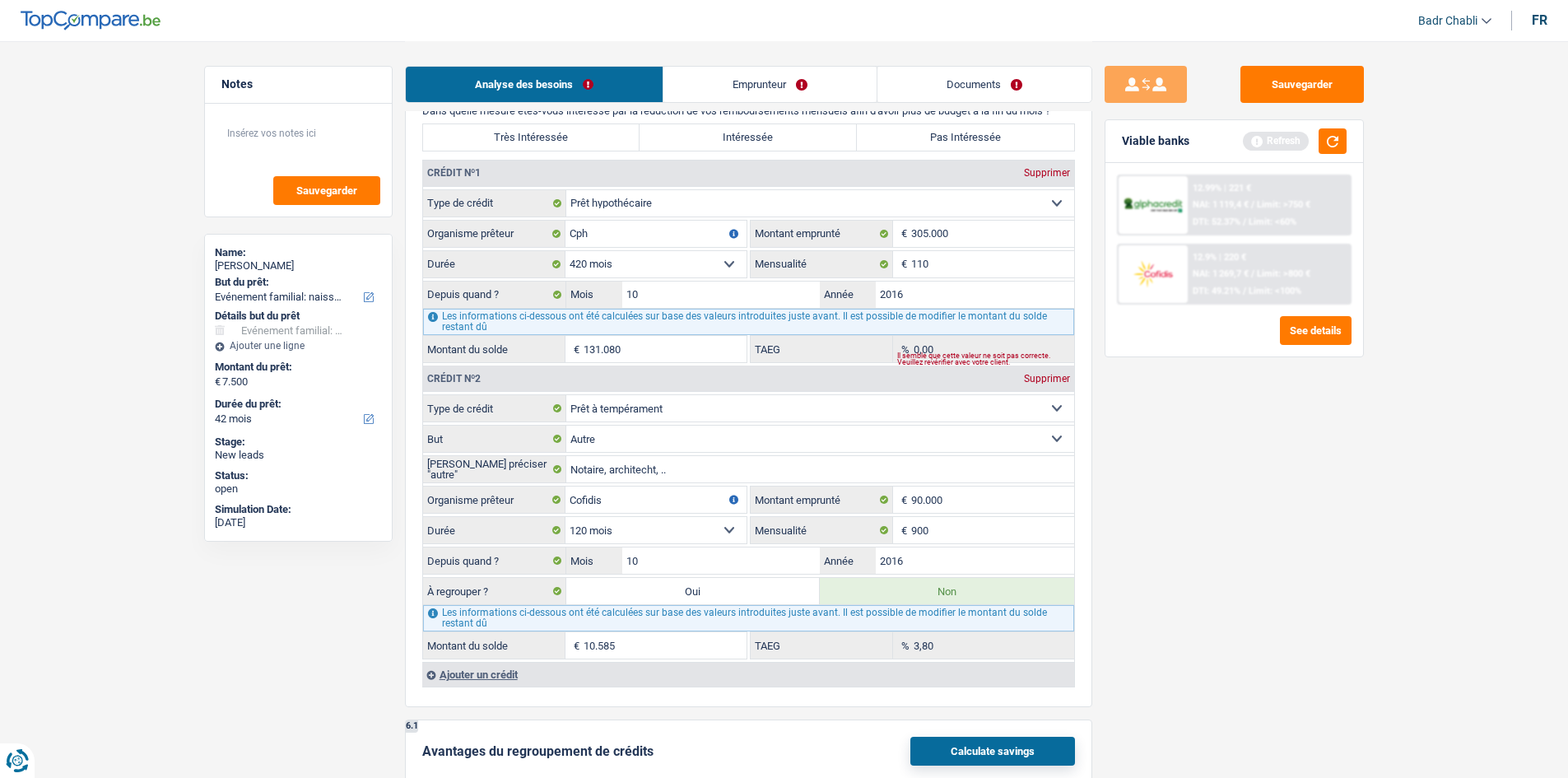
type input "Frais d'enterrement"
click at [504, 676] on div "Ajouter un crédit" at bounding box center [748, 674] width 652 height 24
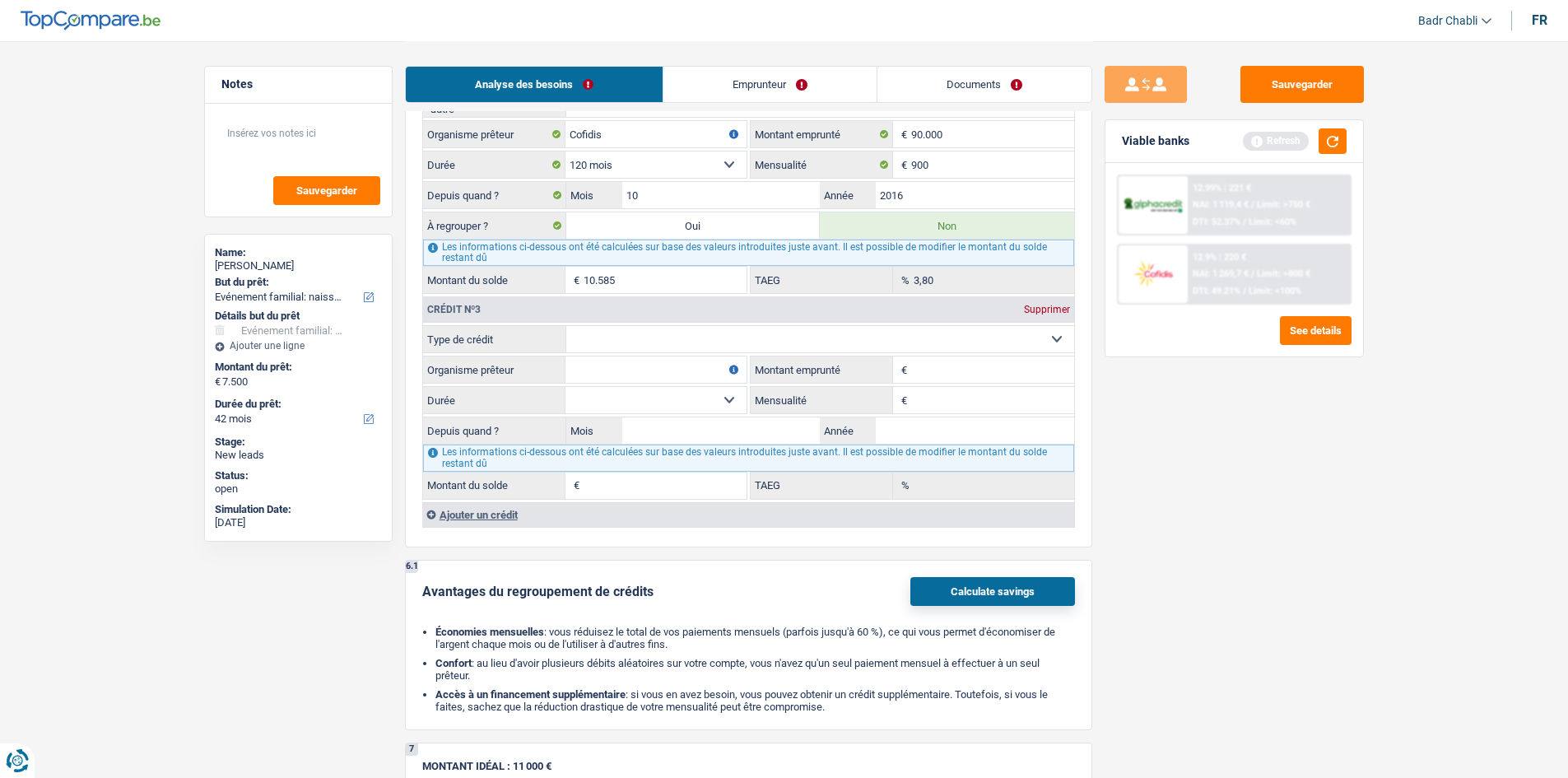
scroll to position [1894, 0]
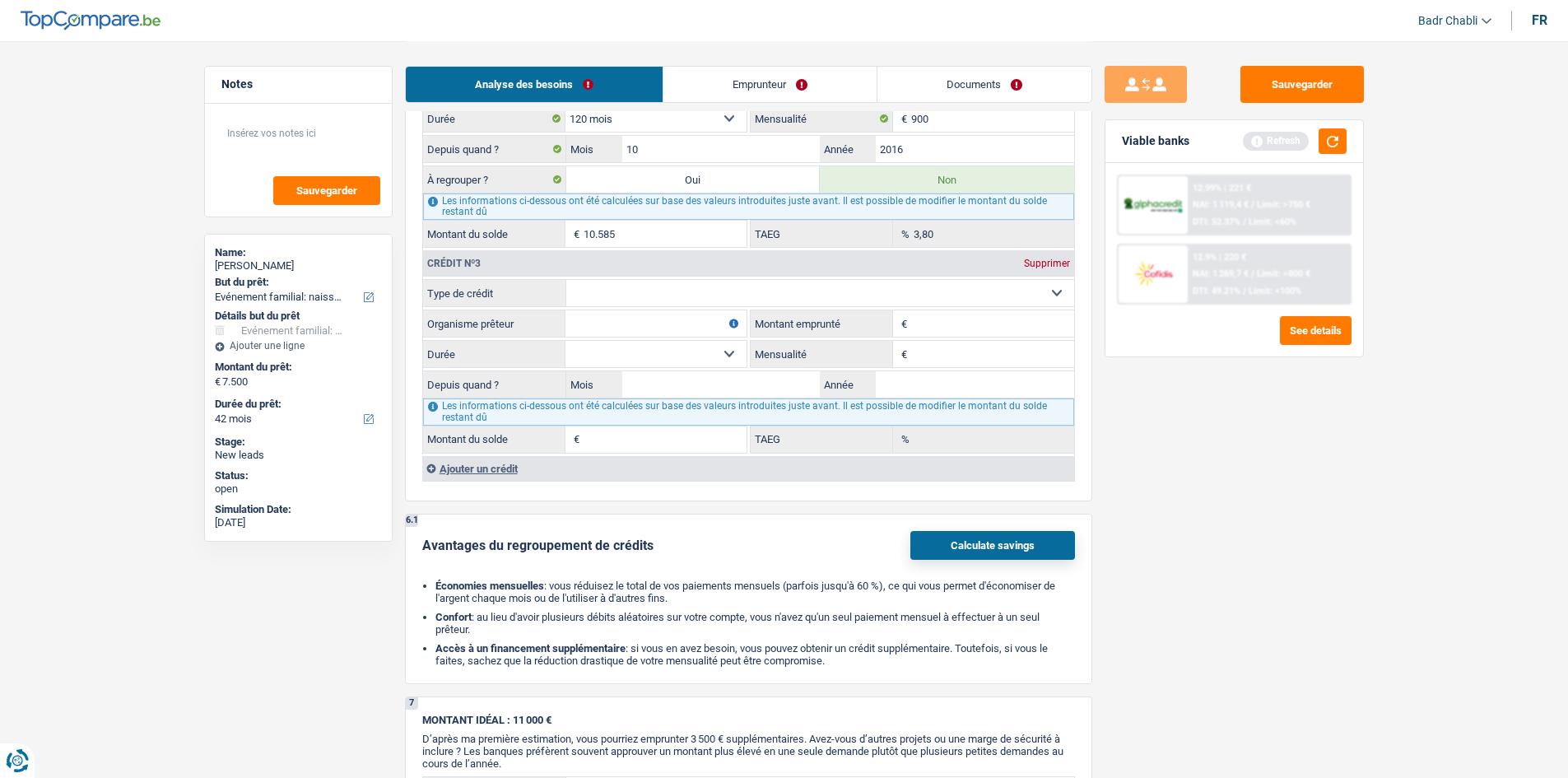
click at [663, 303] on select "Carte ou ouverture de crédit Prêt hypothécaire Vente à tempérament Prêt à tempé…" at bounding box center [820, 293] width 507 height 26
select select "cardOrCredit"
type input "0"
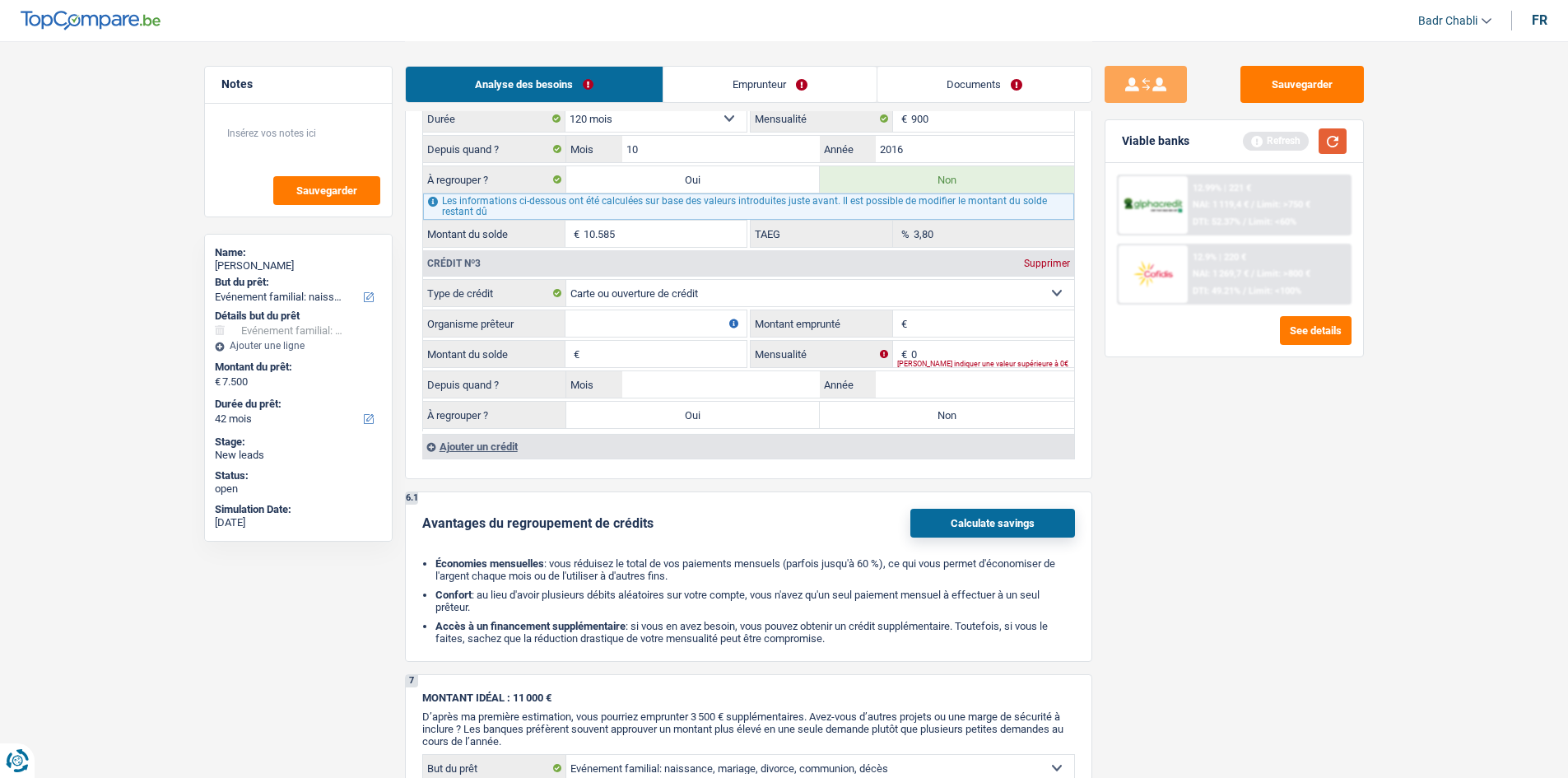
click at [1340, 135] on button "button" at bounding box center [1332, 142] width 28 height 25
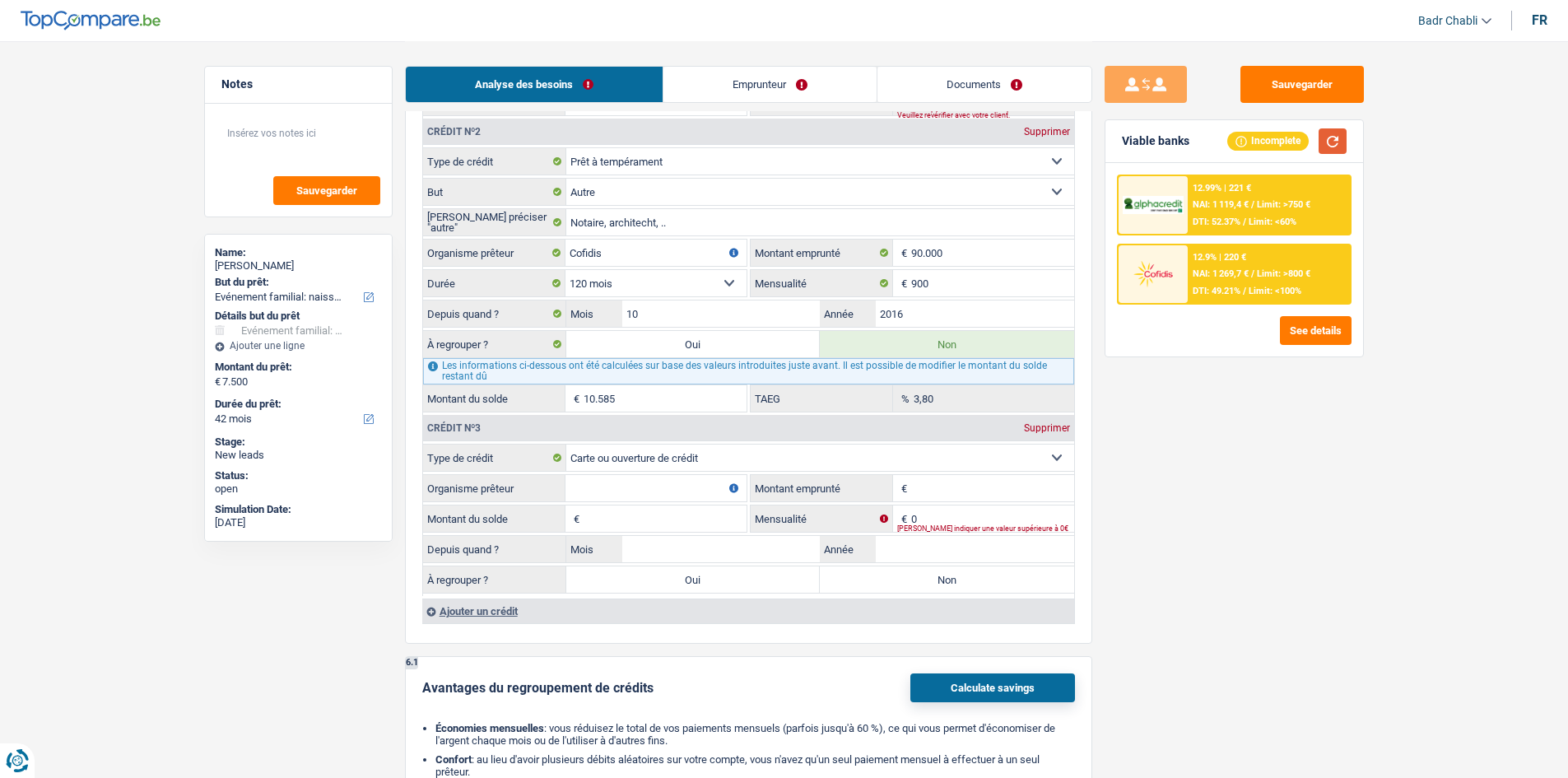
scroll to position [1400, 0]
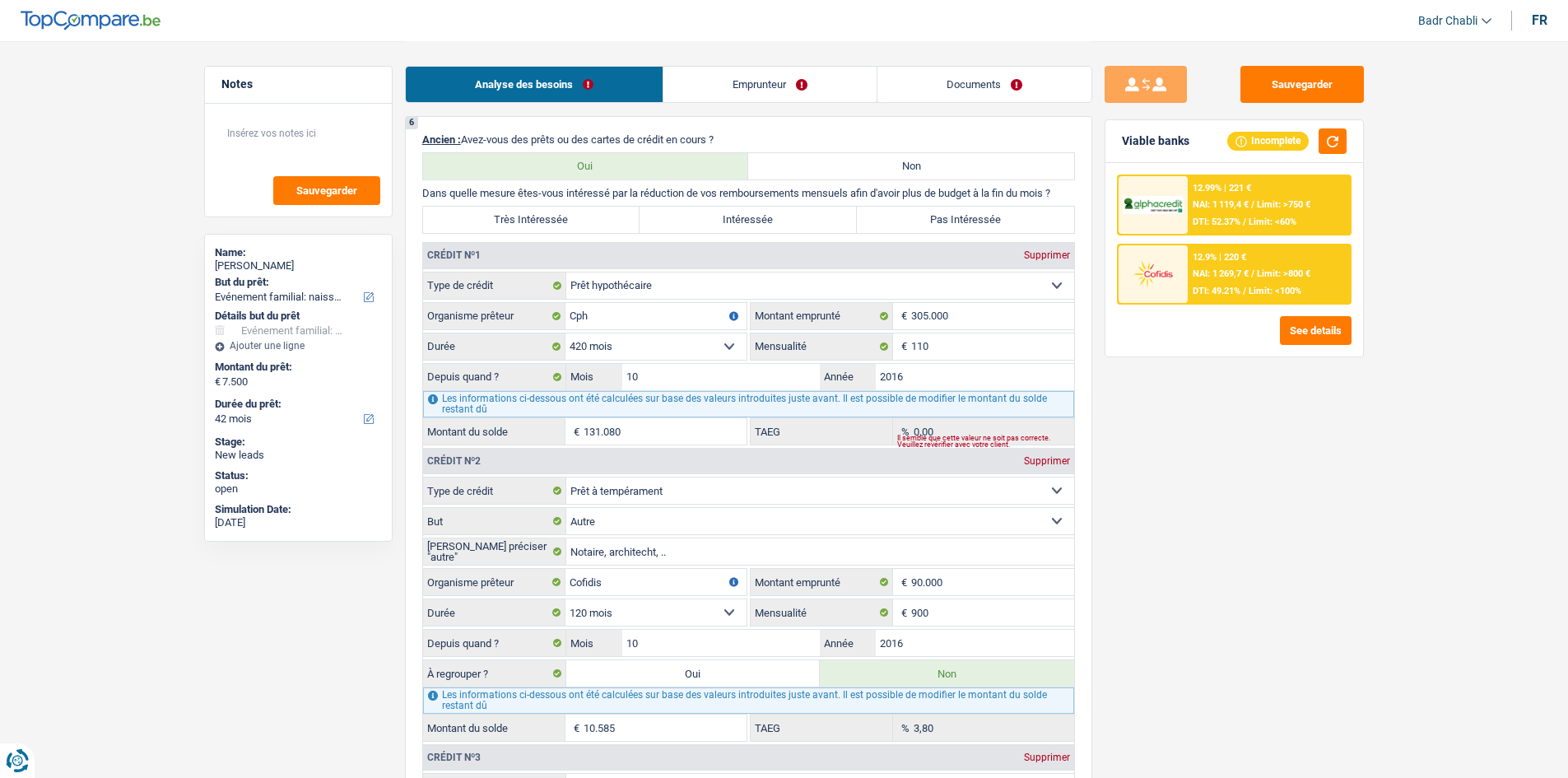
click at [777, 82] on link "Emprunteur" at bounding box center [770, 84] width 213 height 35
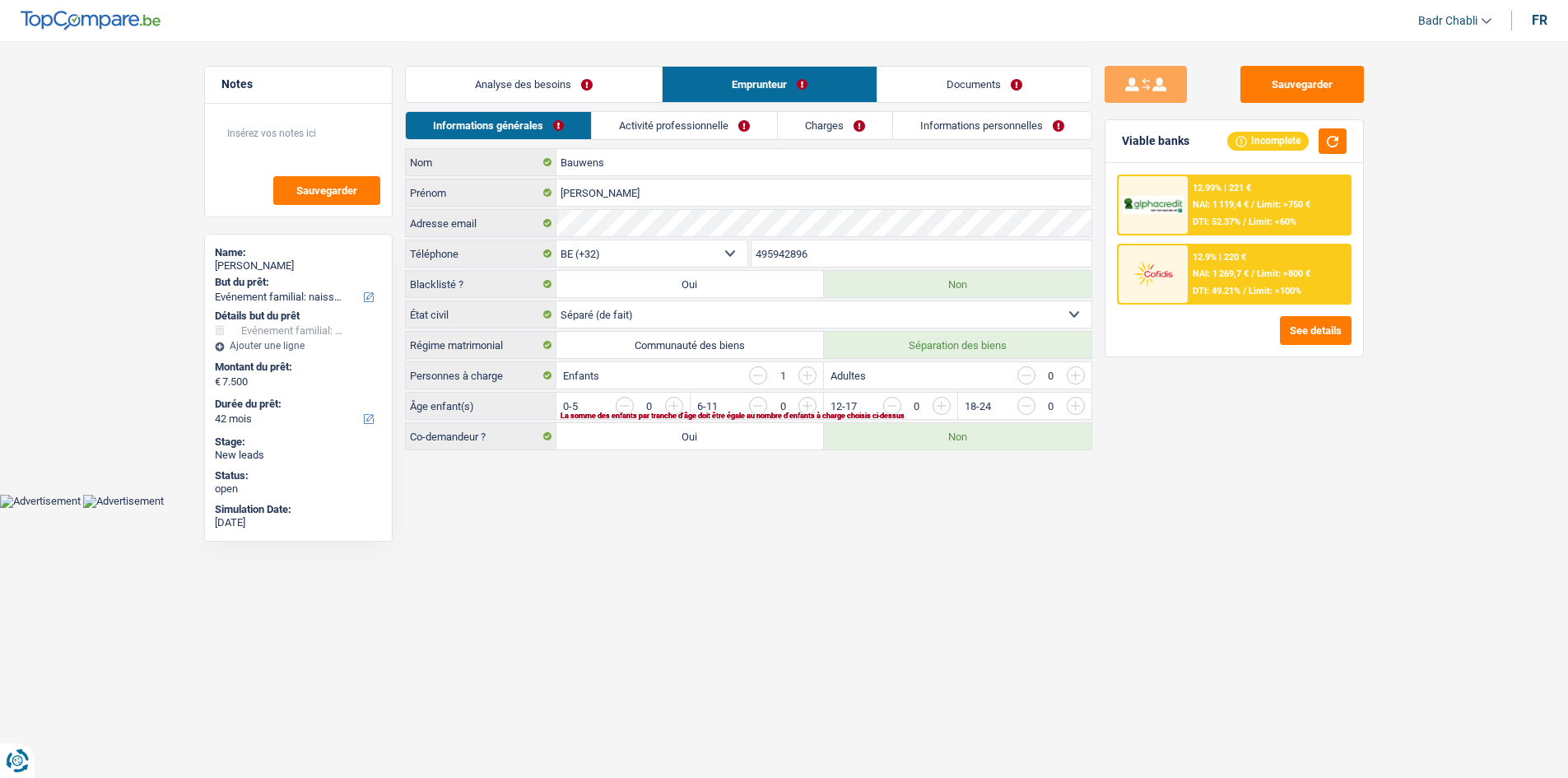
scroll to position [0, 0]
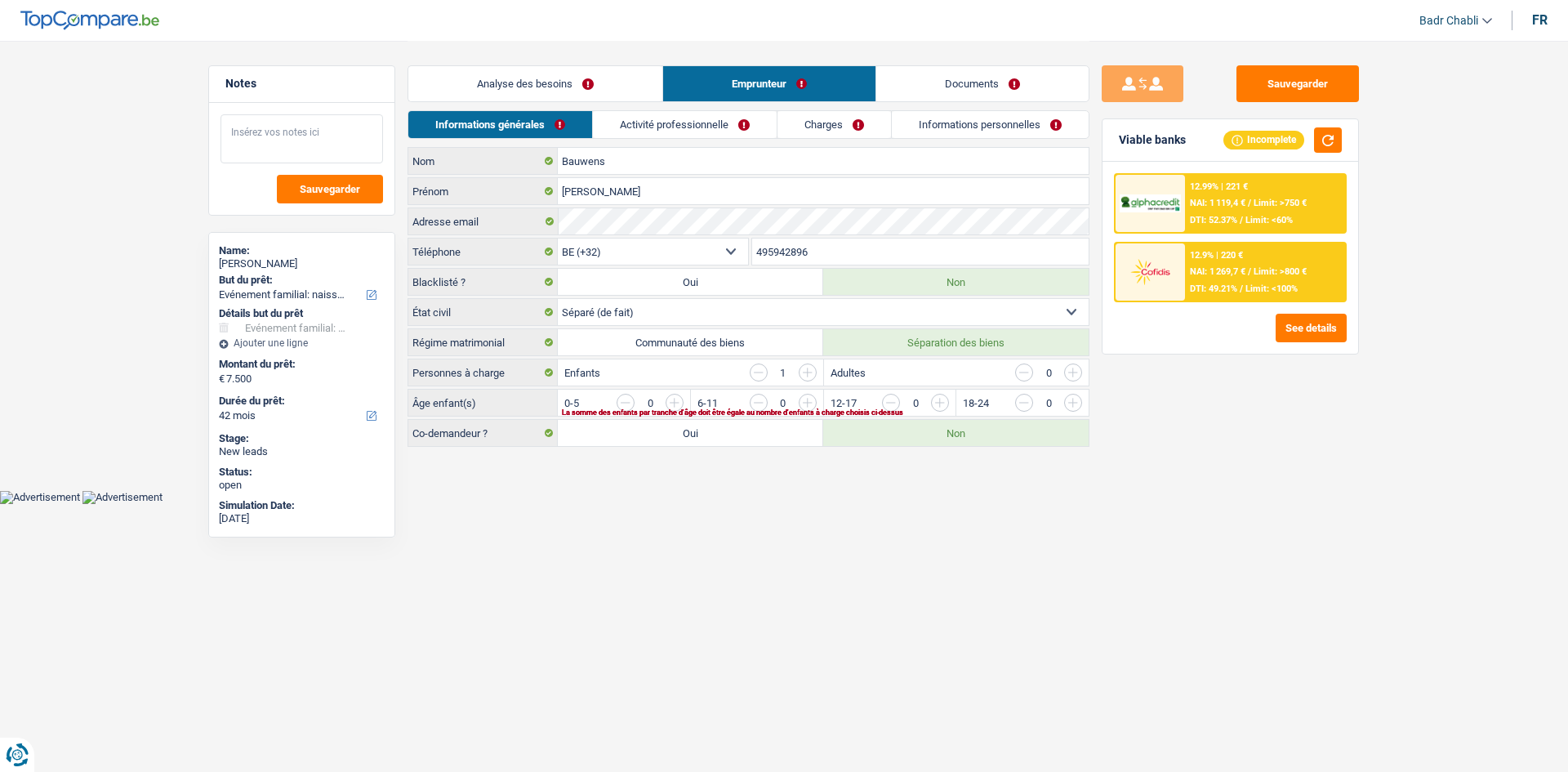
click at [306, 138] on textarea at bounding box center [302, 139] width 163 height 49
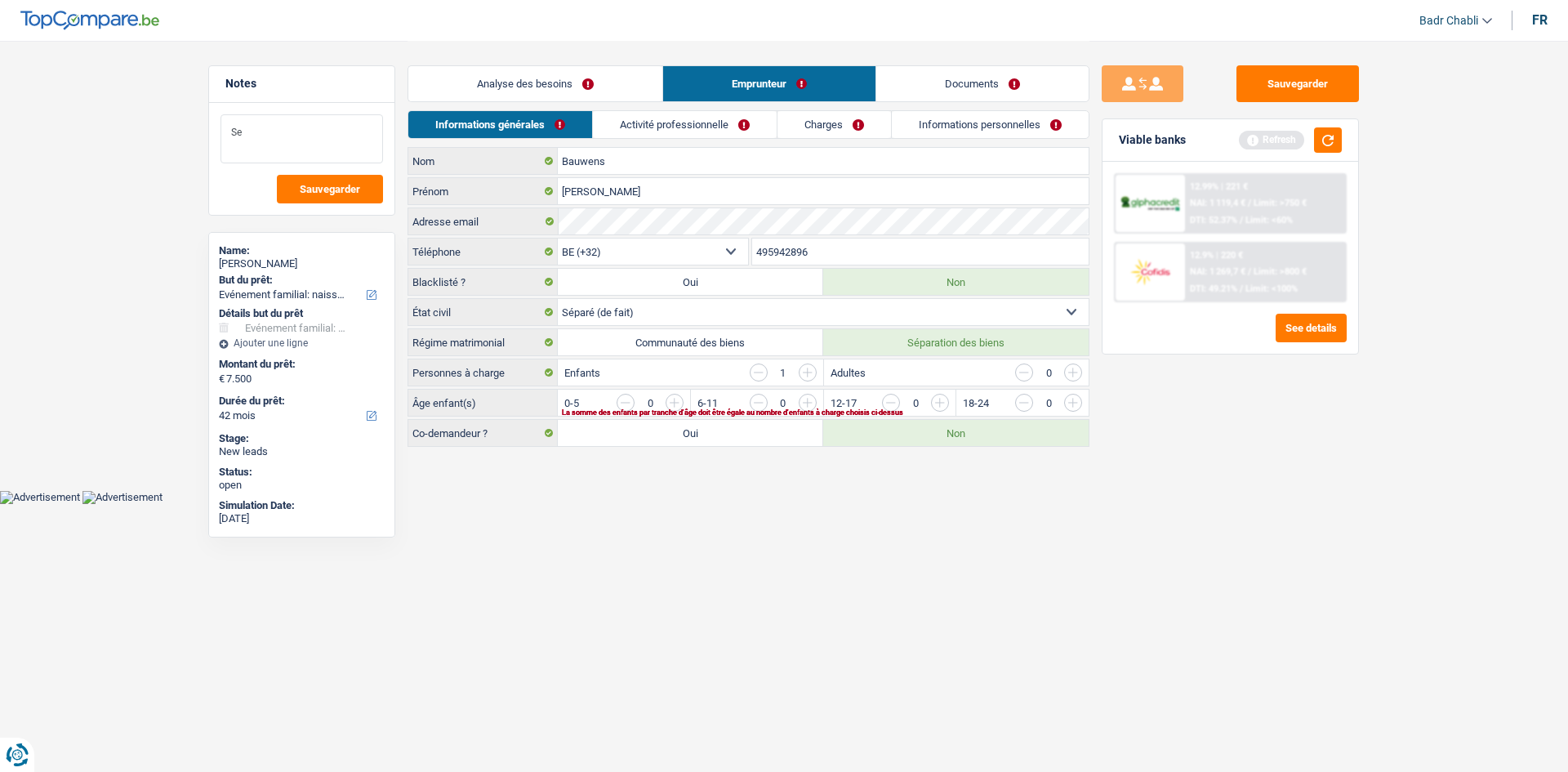
type textarea "S"
type textarea "Séparé de fait, donc faire demande chez [PERSON_NAME]"
click at [696, 127] on link "Activité professionnelle" at bounding box center [685, 125] width 184 height 27
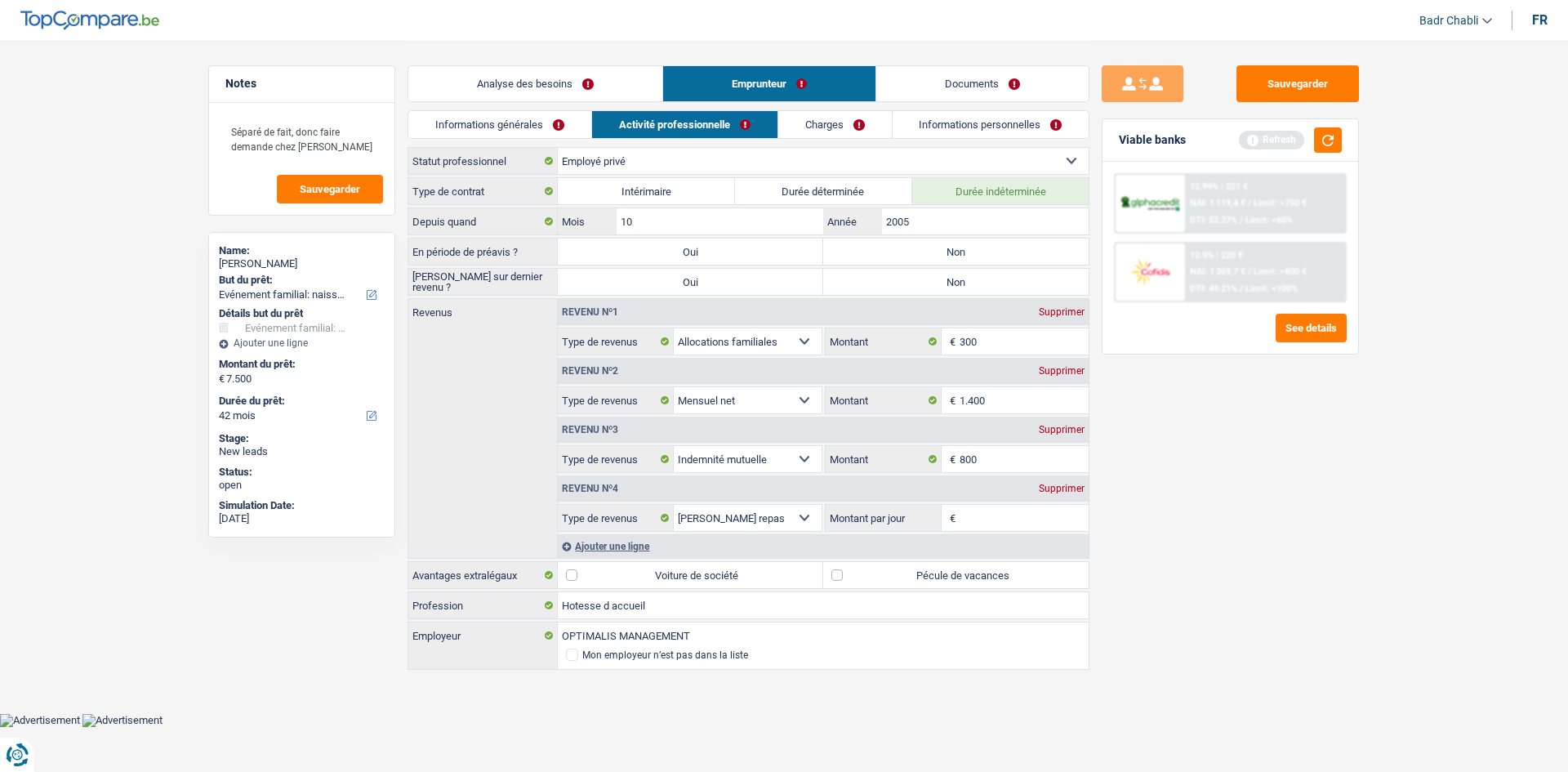
click at [957, 255] on label "Non" at bounding box center [956, 251] width 265 height 26
click at [957, 255] on input "Non" at bounding box center [956, 251] width 265 height 26
radio input "true"
click at [989, 301] on div "Revenu nº1 Supprimer" at bounding box center [823, 312] width 531 height 26
click at [1004, 277] on label "Non" at bounding box center [956, 281] width 265 height 26
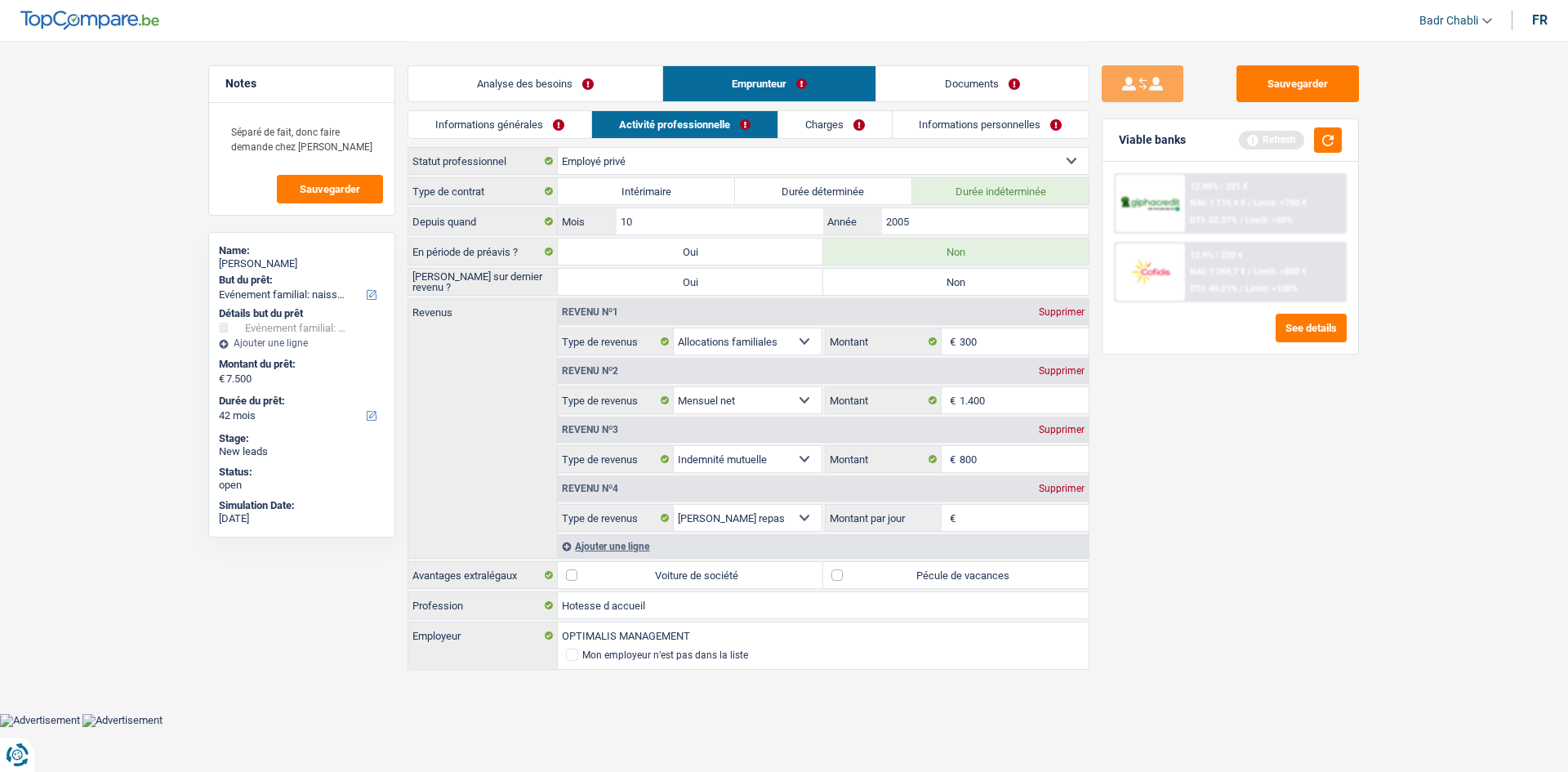
click at [1004, 277] on input "Non" at bounding box center [956, 281] width 265 height 26
radio input "true"
click at [845, 571] on label "Pécule de vacances" at bounding box center [956, 574] width 265 height 26
click at [845, 571] on input "Pécule de vacances" at bounding box center [956, 574] width 265 height 26
checkbox input "true"
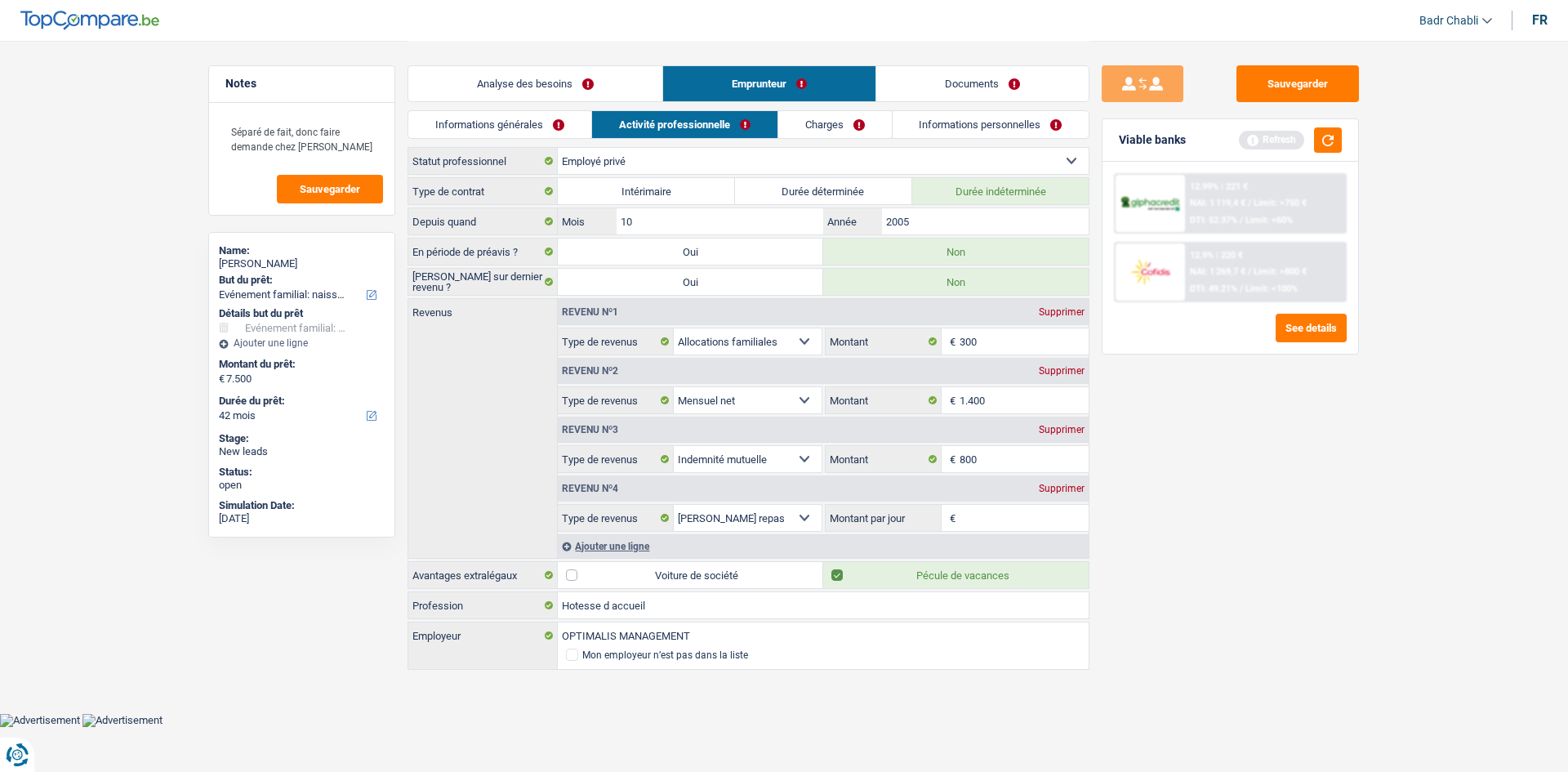
click at [545, 123] on link "Informations générales" at bounding box center [500, 125] width 183 height 27
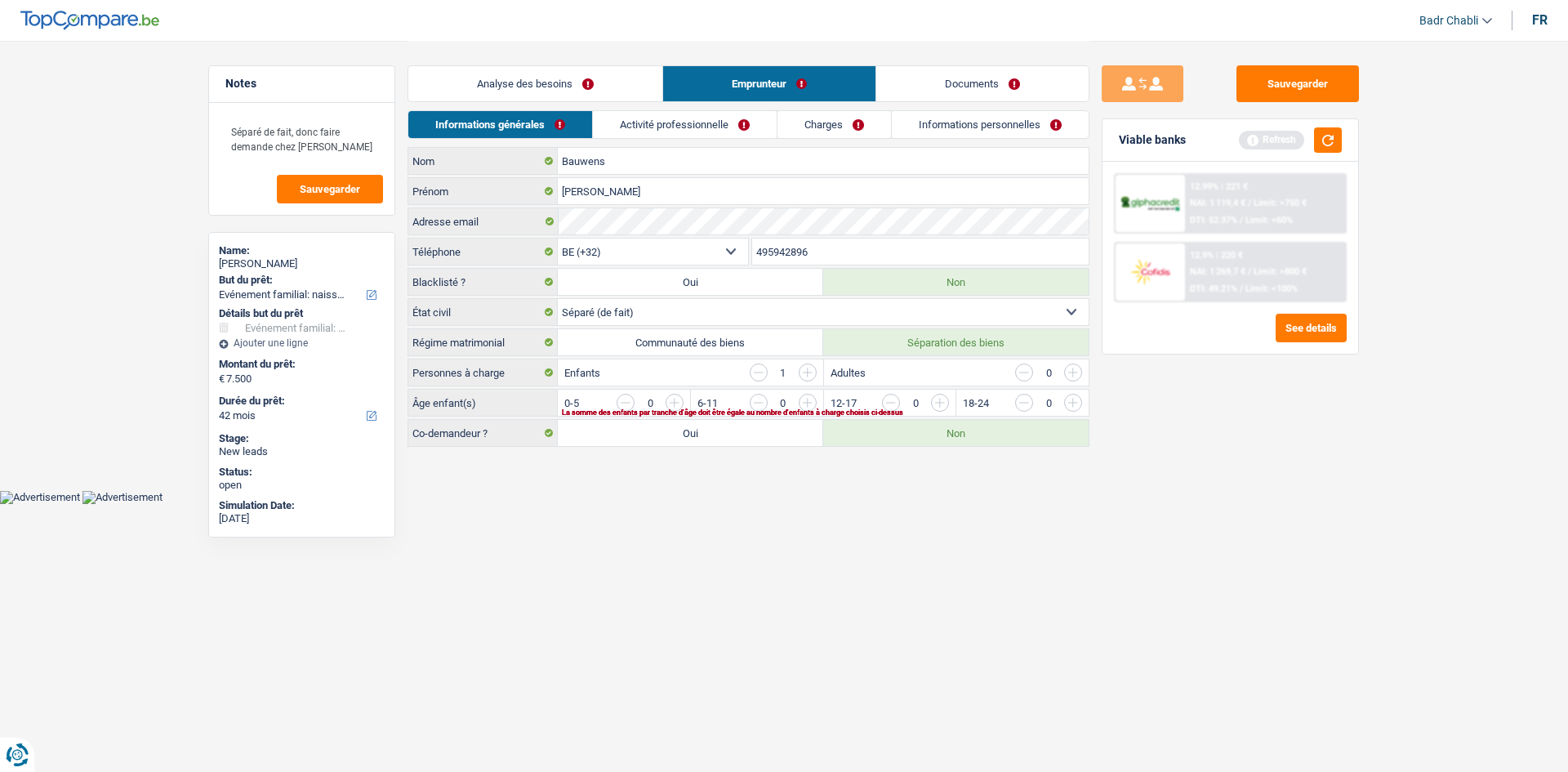
click at [591, 83] on link "Analyse des besoins" at bounding box center [536, 83] width 254 height 35
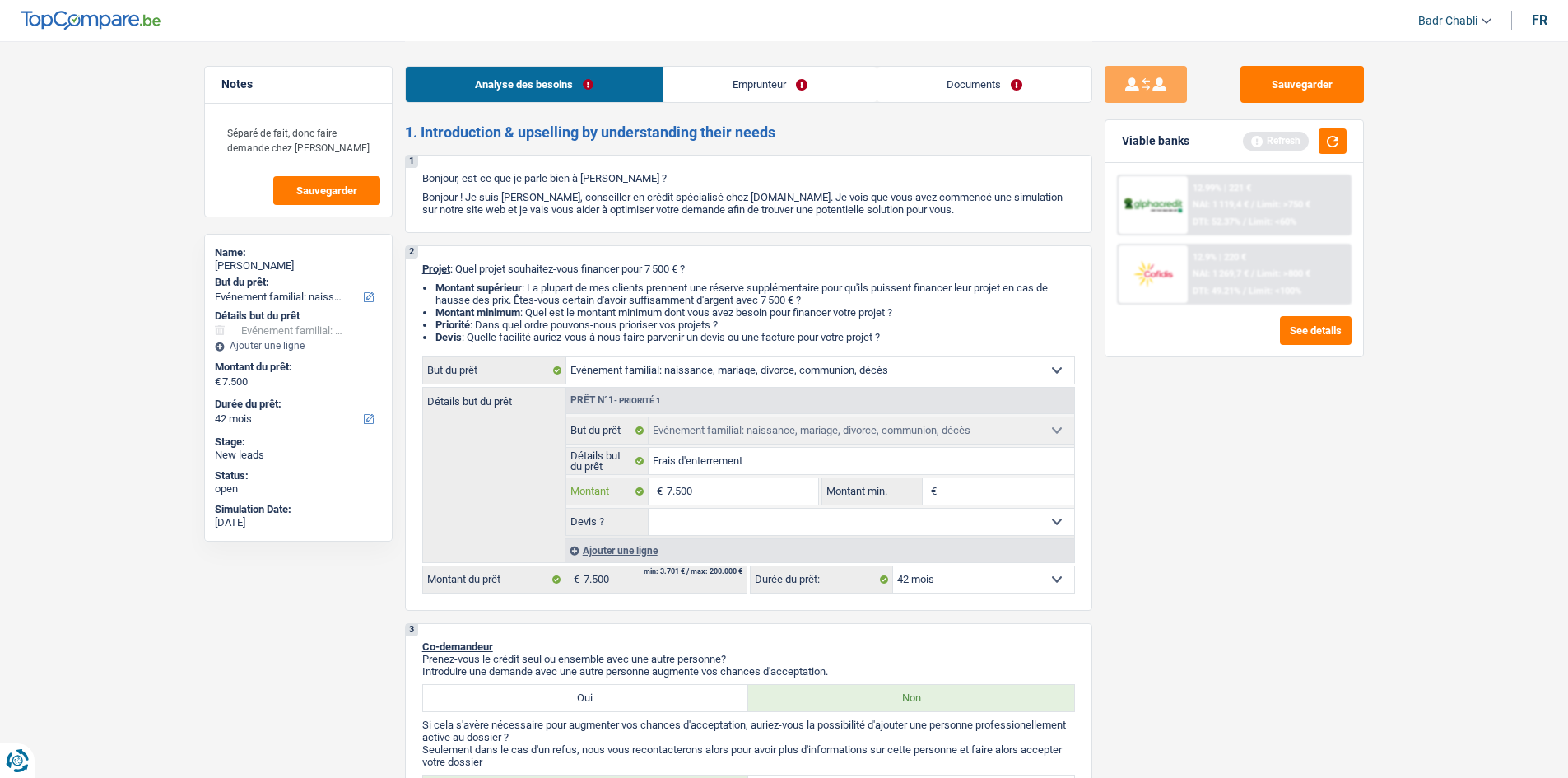
click at [757, 496] on input "7.500" at bounding box center [742, 491] width 150 height 26
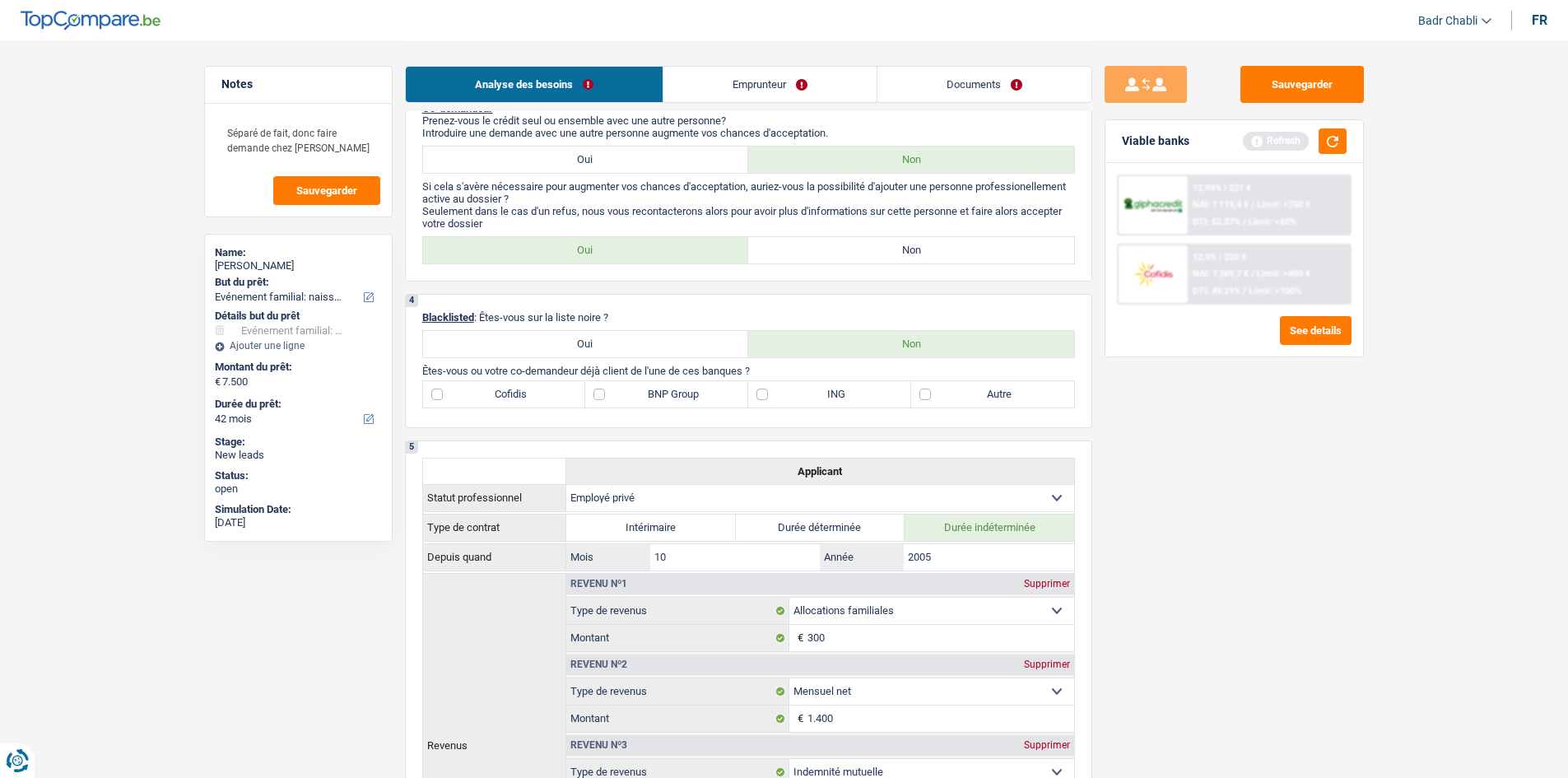
scroll to position [412, 0]
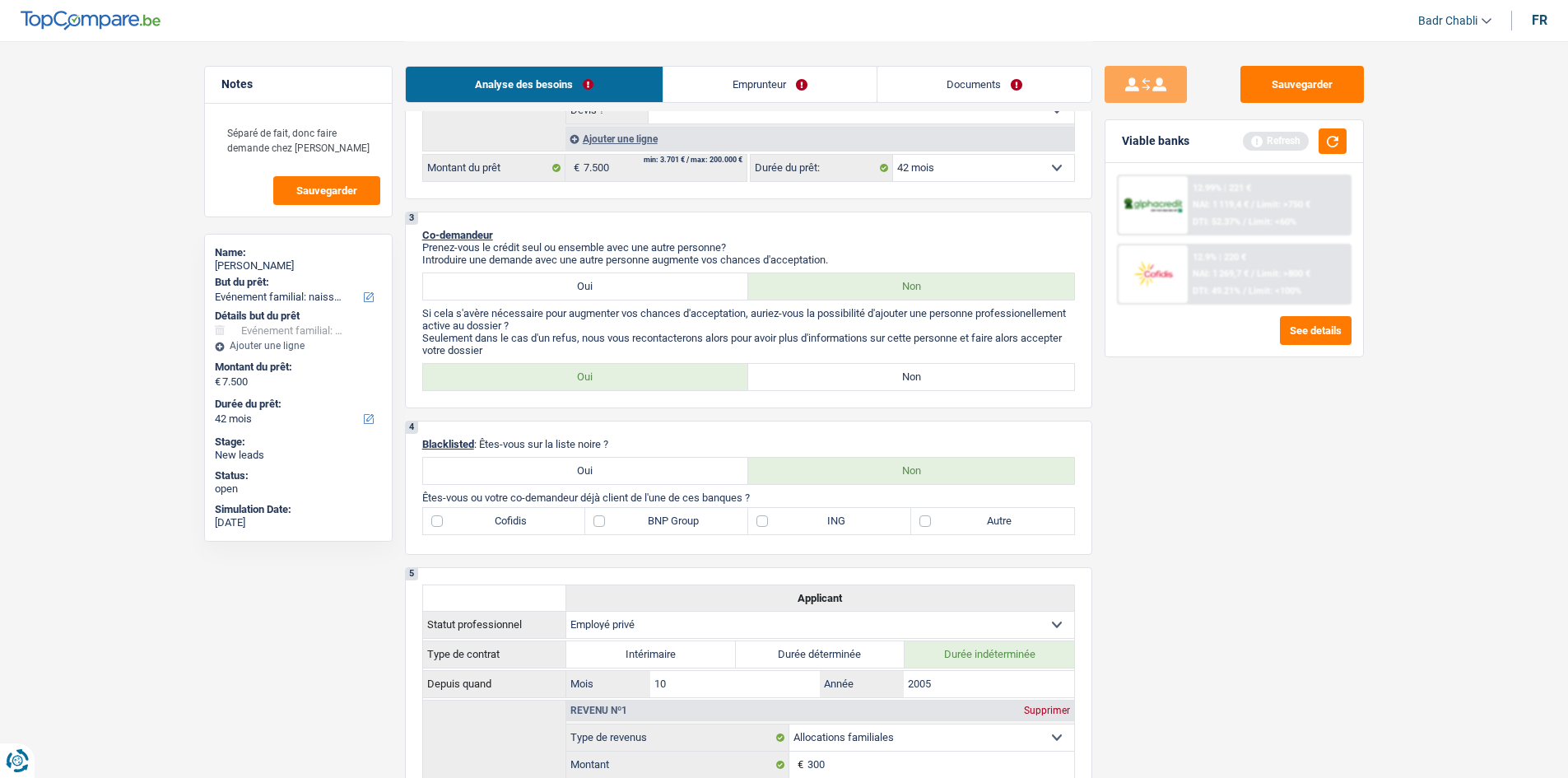
click at [909, 388] on label "Non" at bounding box center [911, 377] width 326 height 26
click at [909, 388] on input "Non" at bounding box center [911, 377] width 326 height 26
radio input "true"
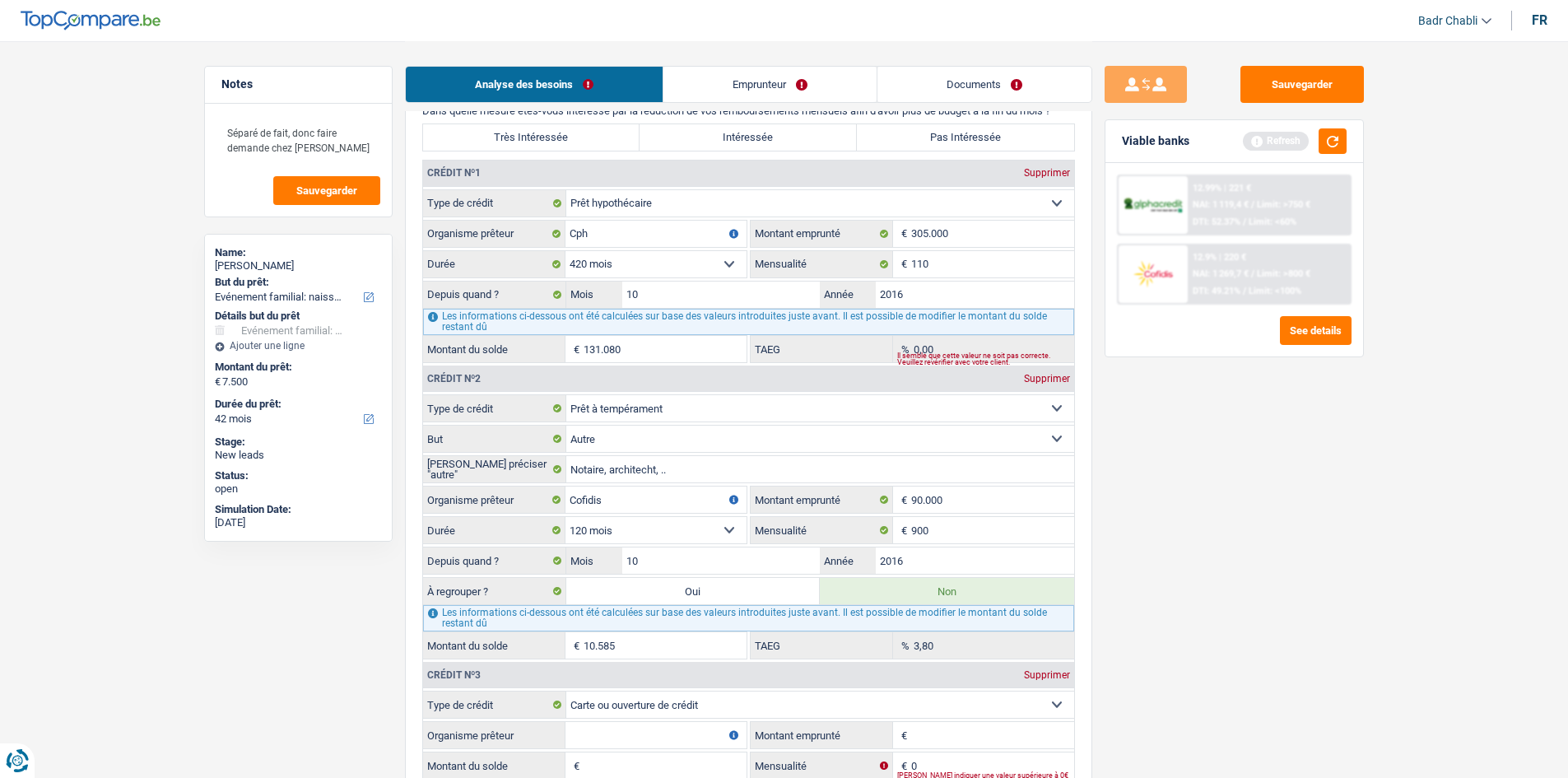
scroll to position [1812, 0]
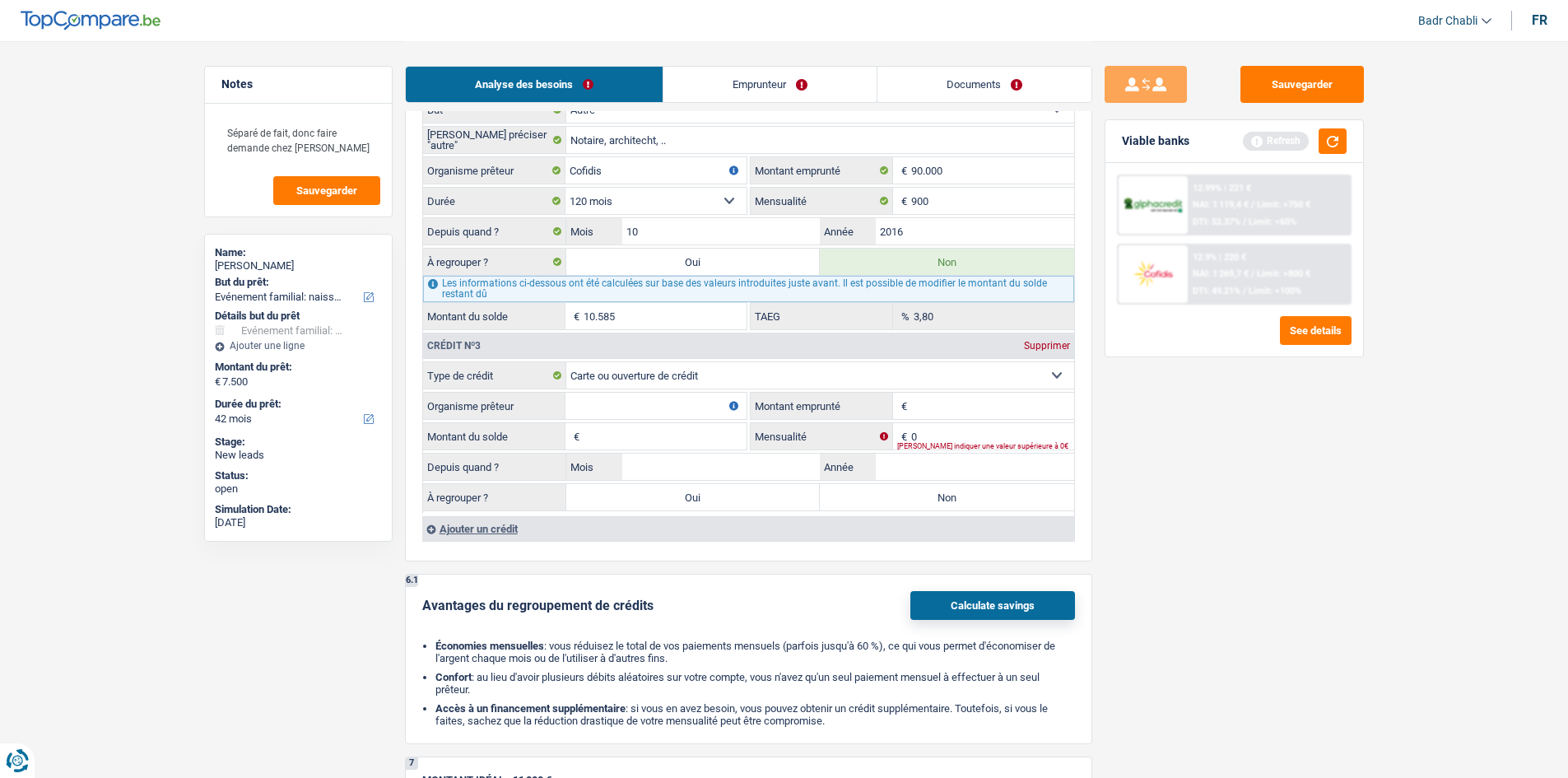
click at [636, 402] on input "Organisme prêteur" at bounding box center [656, 405] width 181 height 26
type input "Cofidis"
type input "1.250"
click at [645, 418] on input "Cofidis" at bounding box center [656, 405] width 181 height 26
click at [644, 439] on input "Montant du solde" at bounding box center [664, 436] width 163 height 26
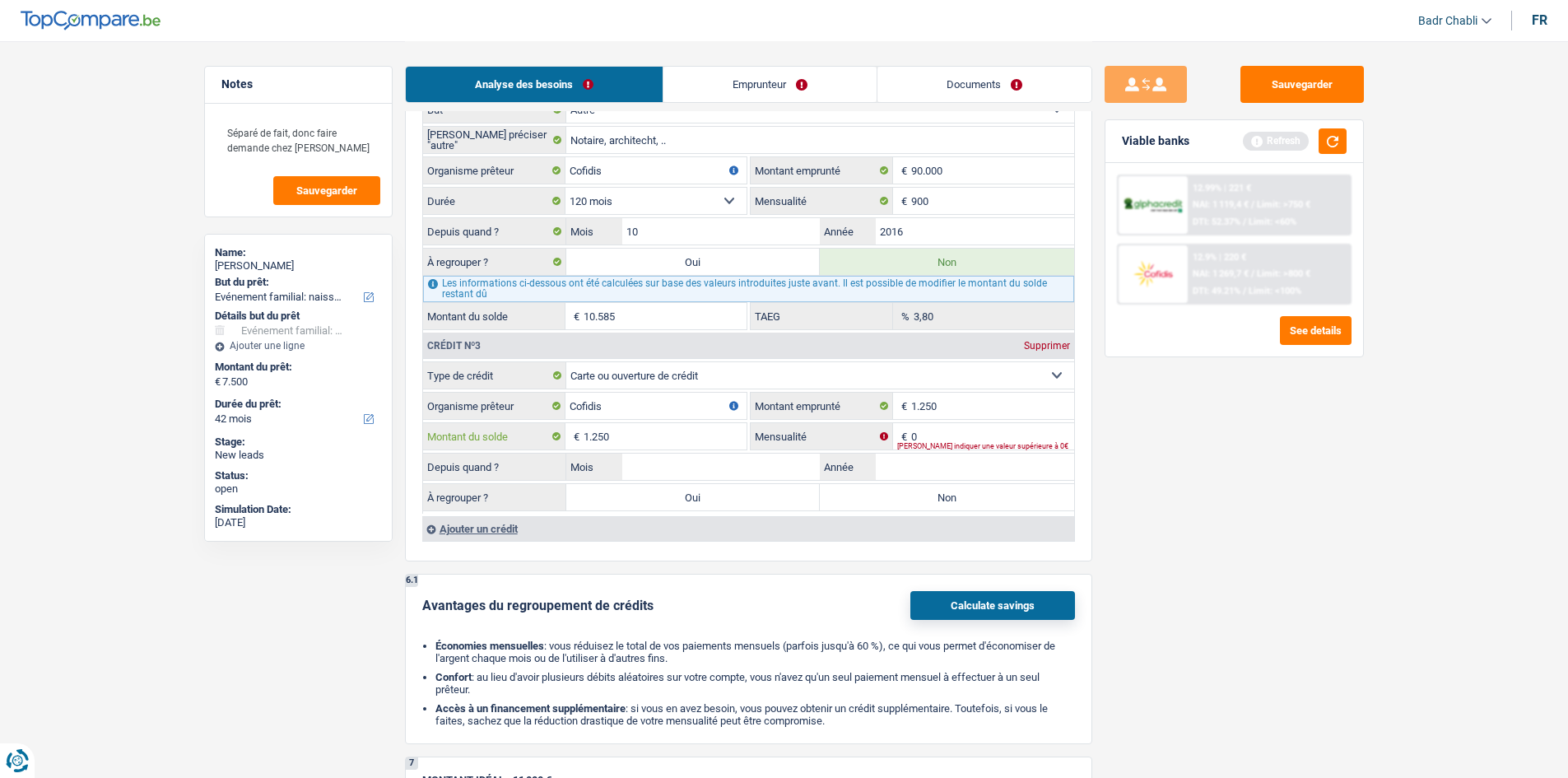
type input "1.250"
type input "50"
click at [675, 459] on input "Mois" at bounding box center [721, 467] width 198 height 26
type input "01"
type input "2023"
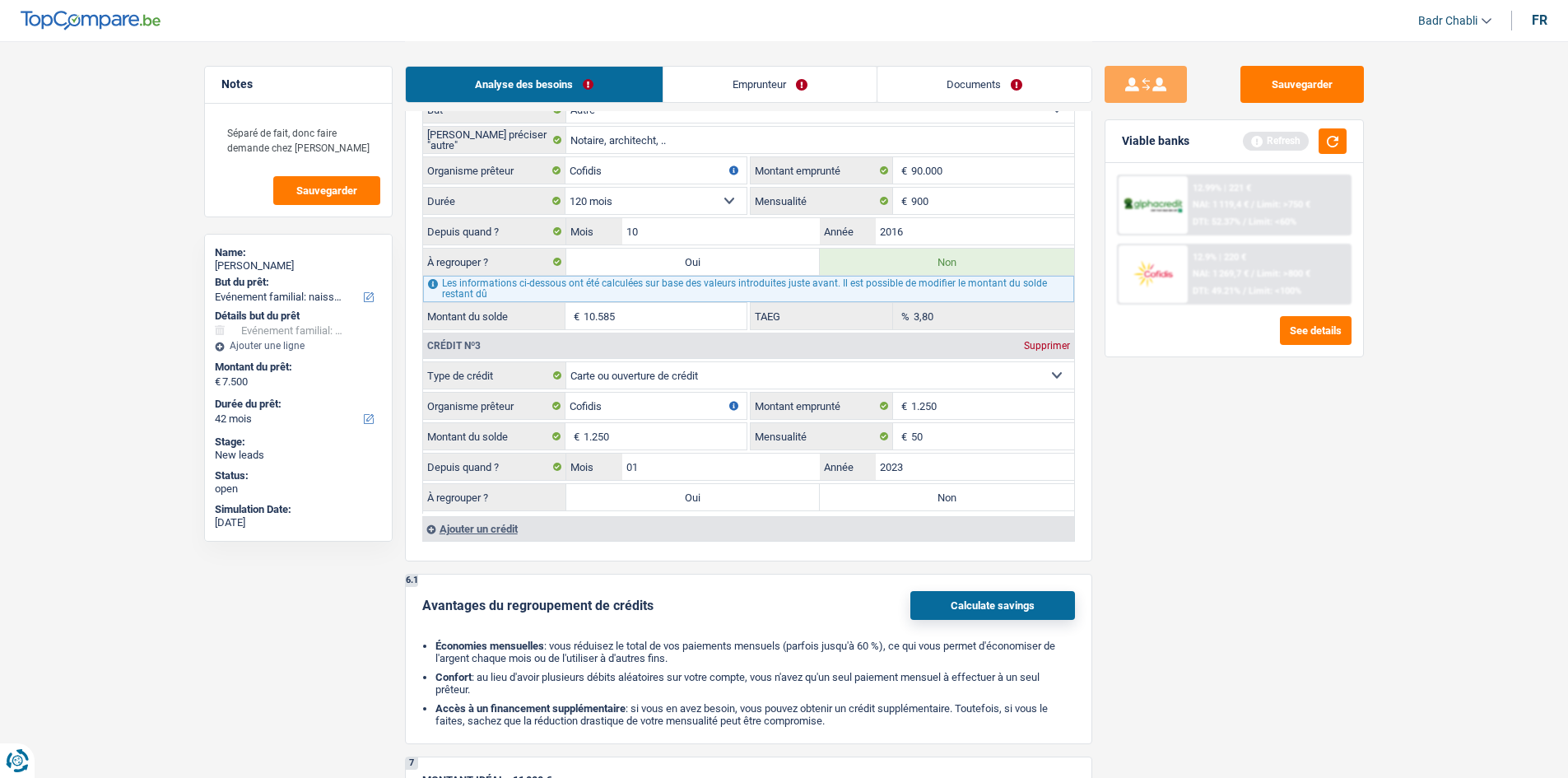
click at [930, 494] on label "Non" at bounding box center [946, 497] width 255 height 26
click at [930, 494] on input "Non" at bounding box center [946, 497] width 255 height 26
radio input "true"
click at [755, 495] on label "Oui" at bounding box center [693, 497] width 255 height 26
click at [755, 495] on input "Oui" at bounding box center [693, 497] width 255 height 26
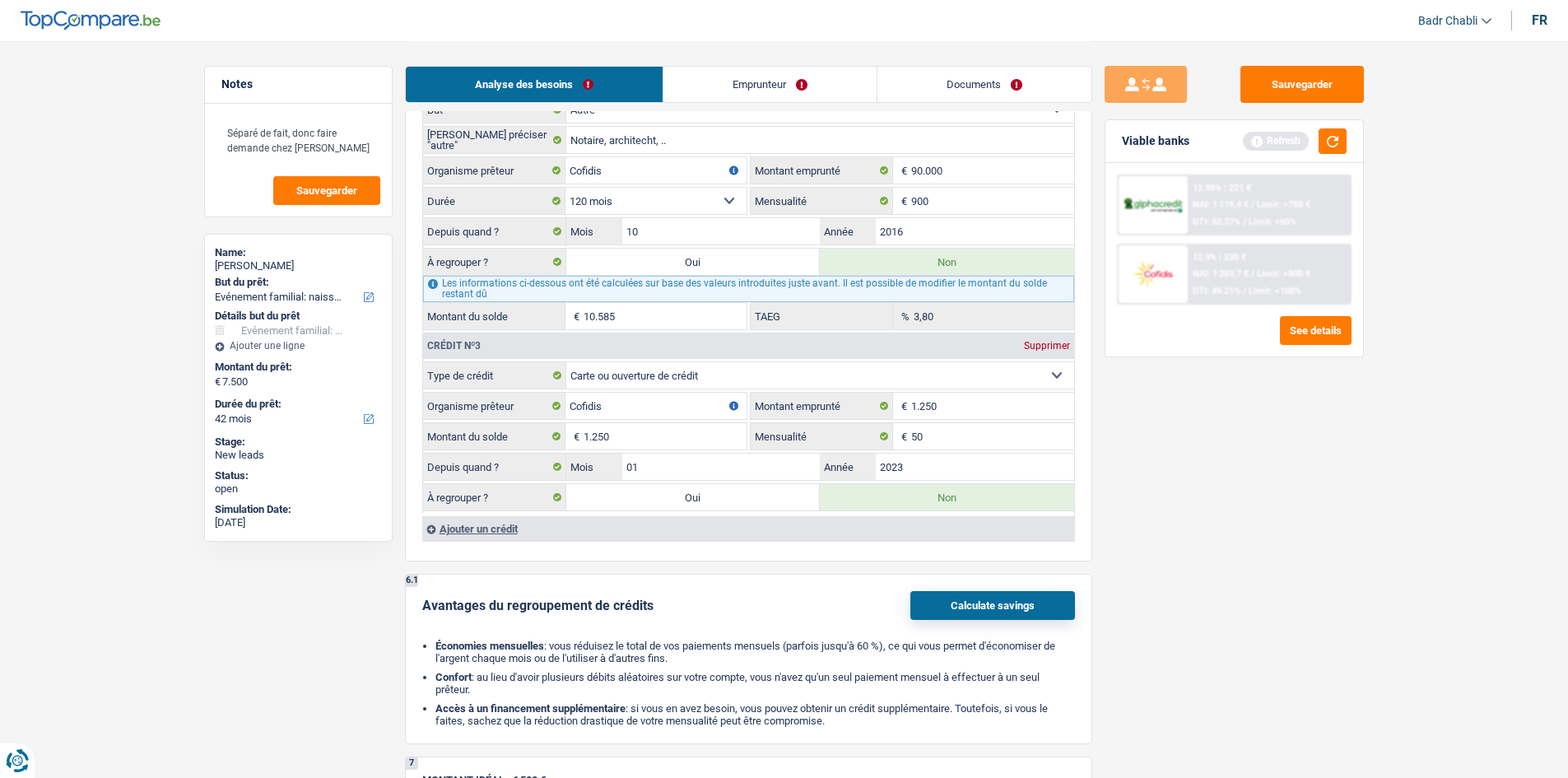
radio input "true"
type input "8.750"
type input "1.250"
radio input "false"
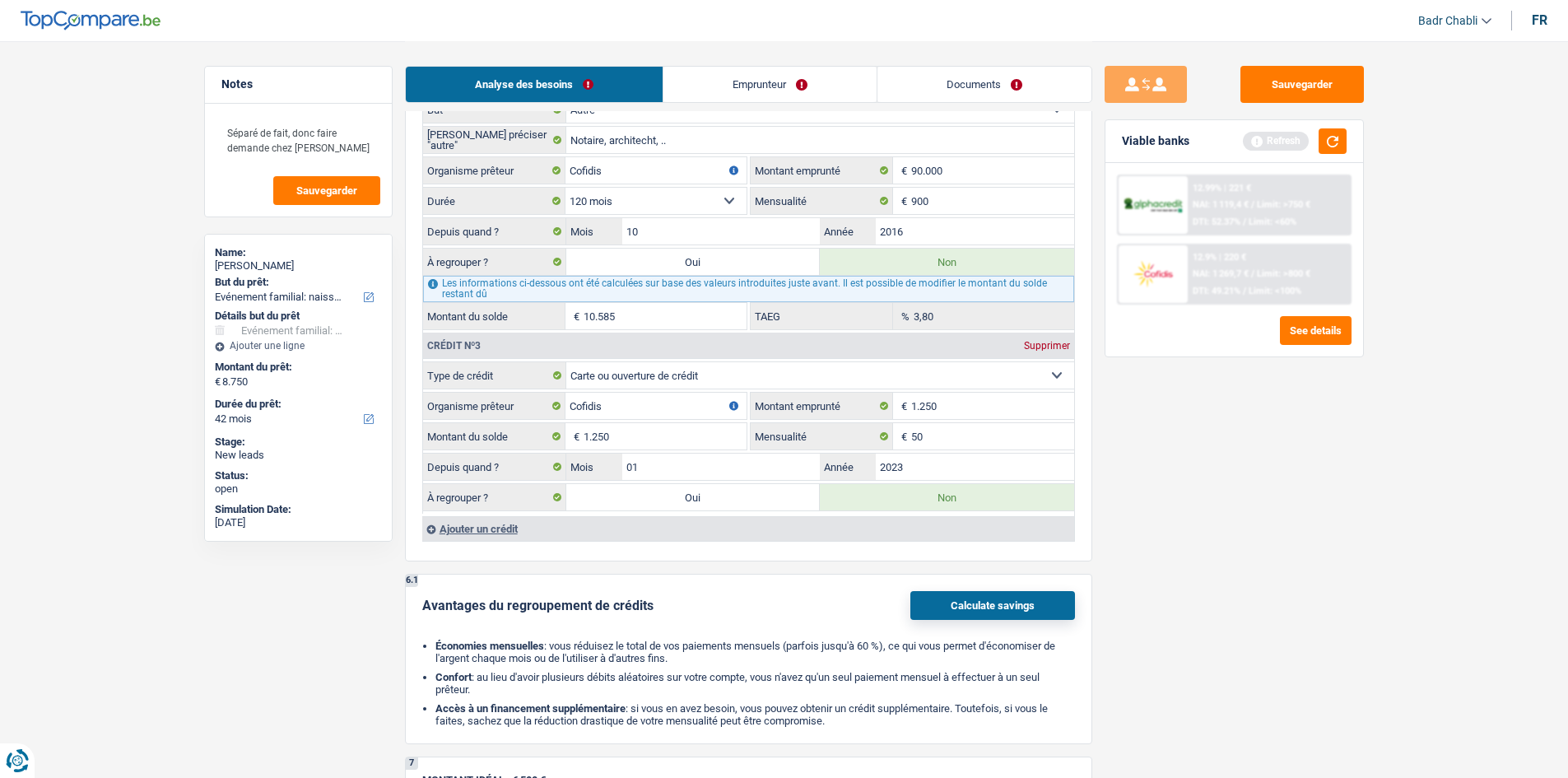
select select "refinancing"
select select "48"
select select "refinancing"
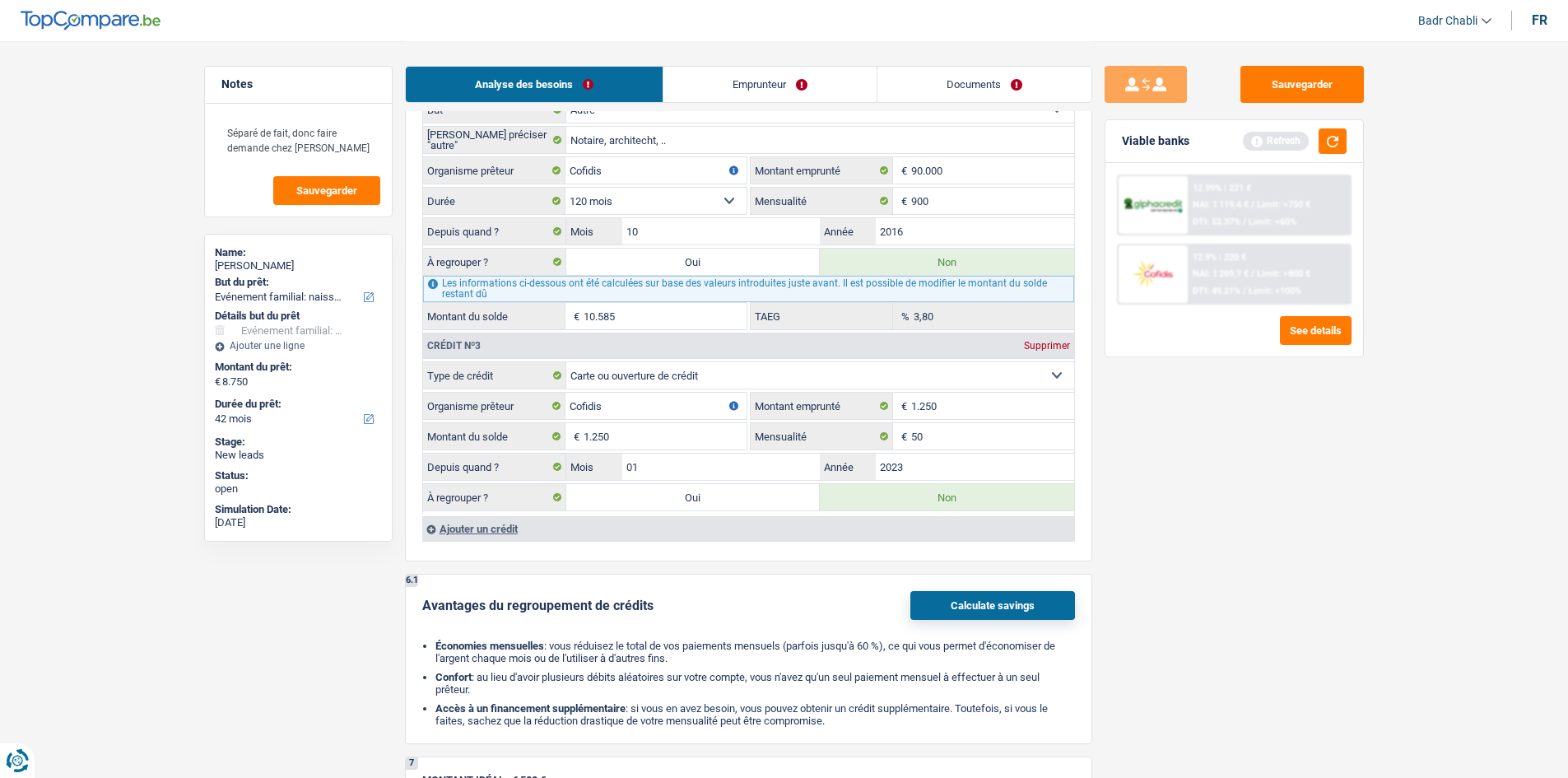
select select "48"
select select "refinancing"
select select "48"
select select "familyEvent"
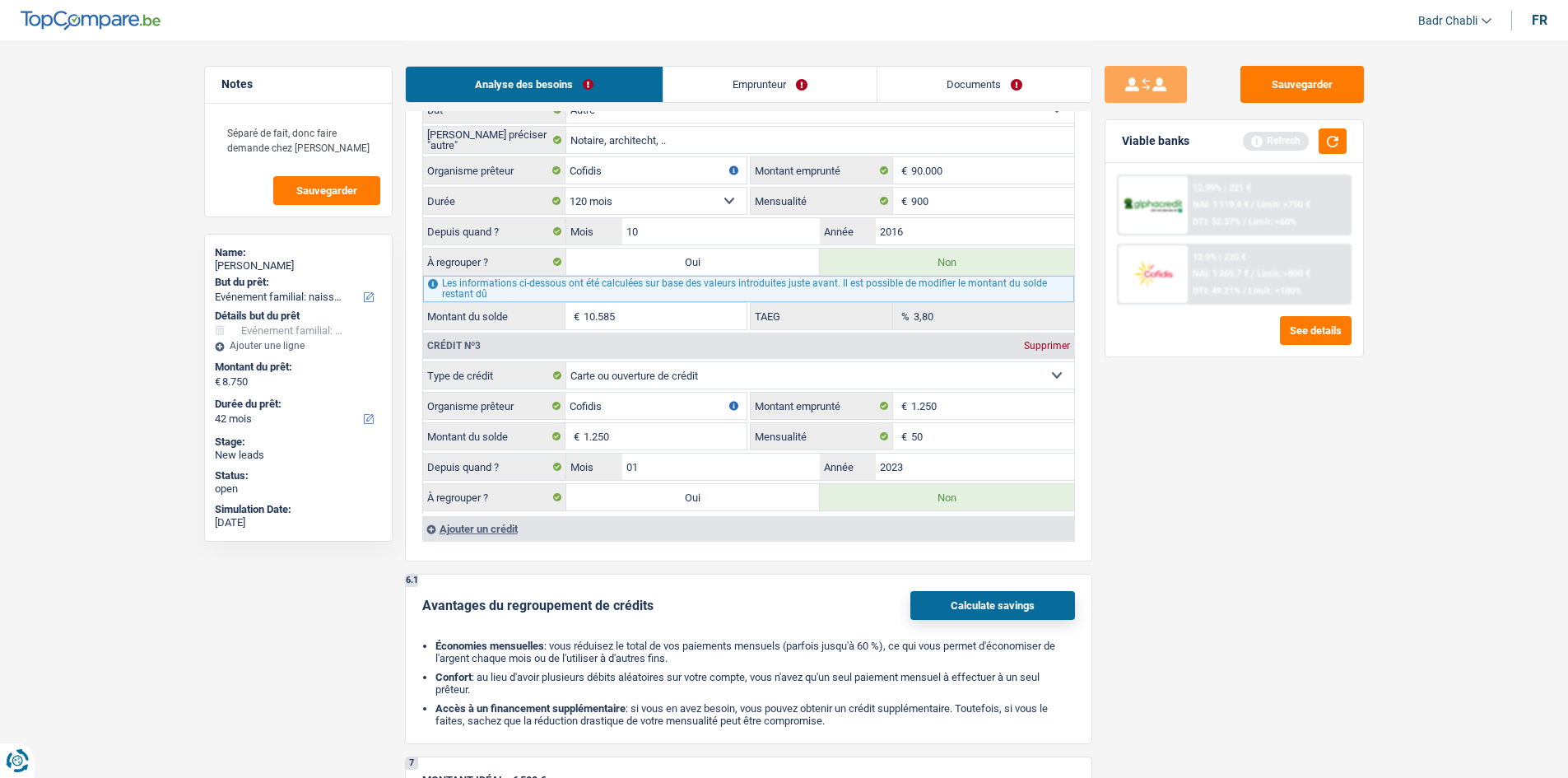
select select "familyEvent"
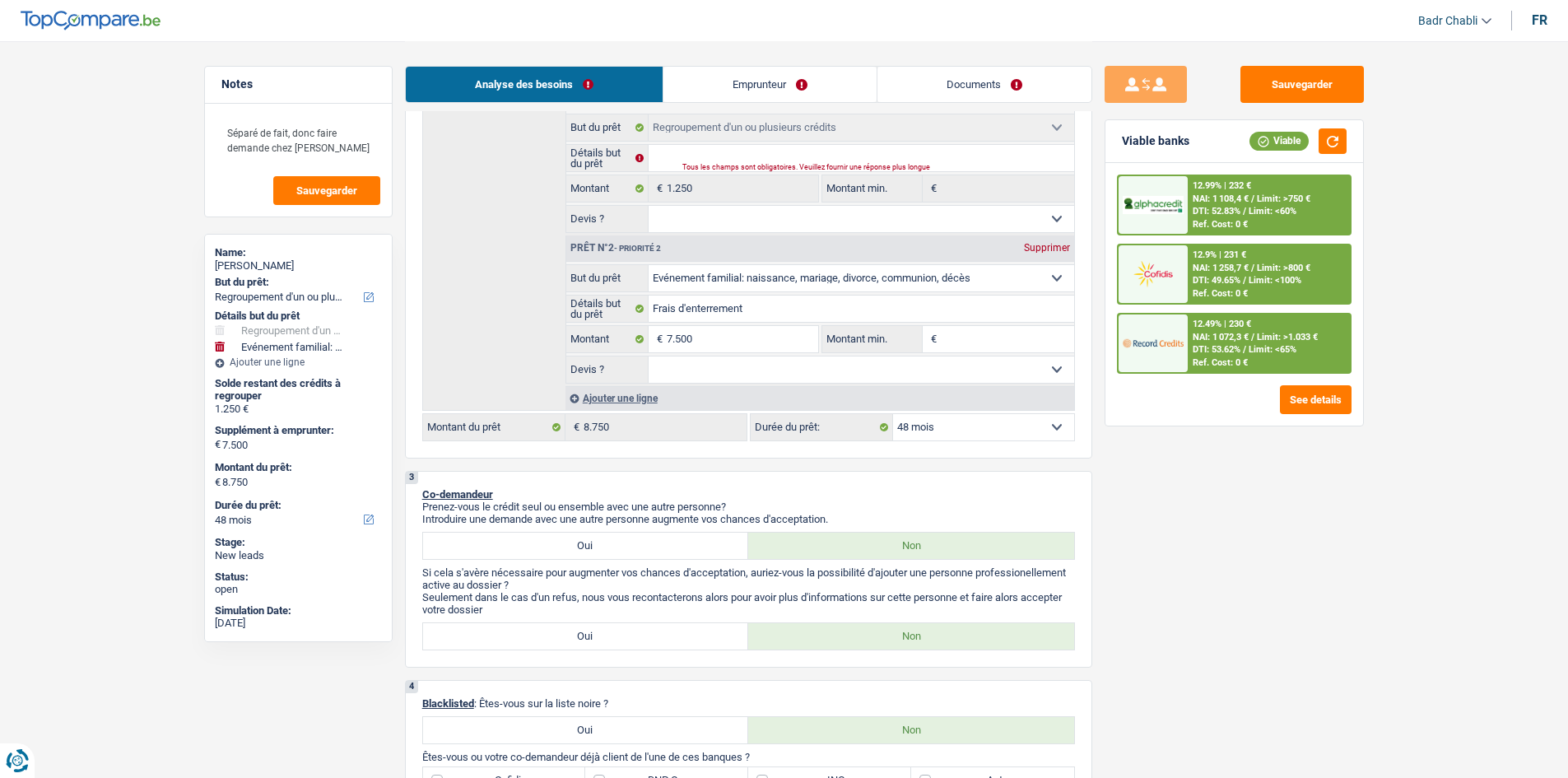
scroll to position [247, 0]
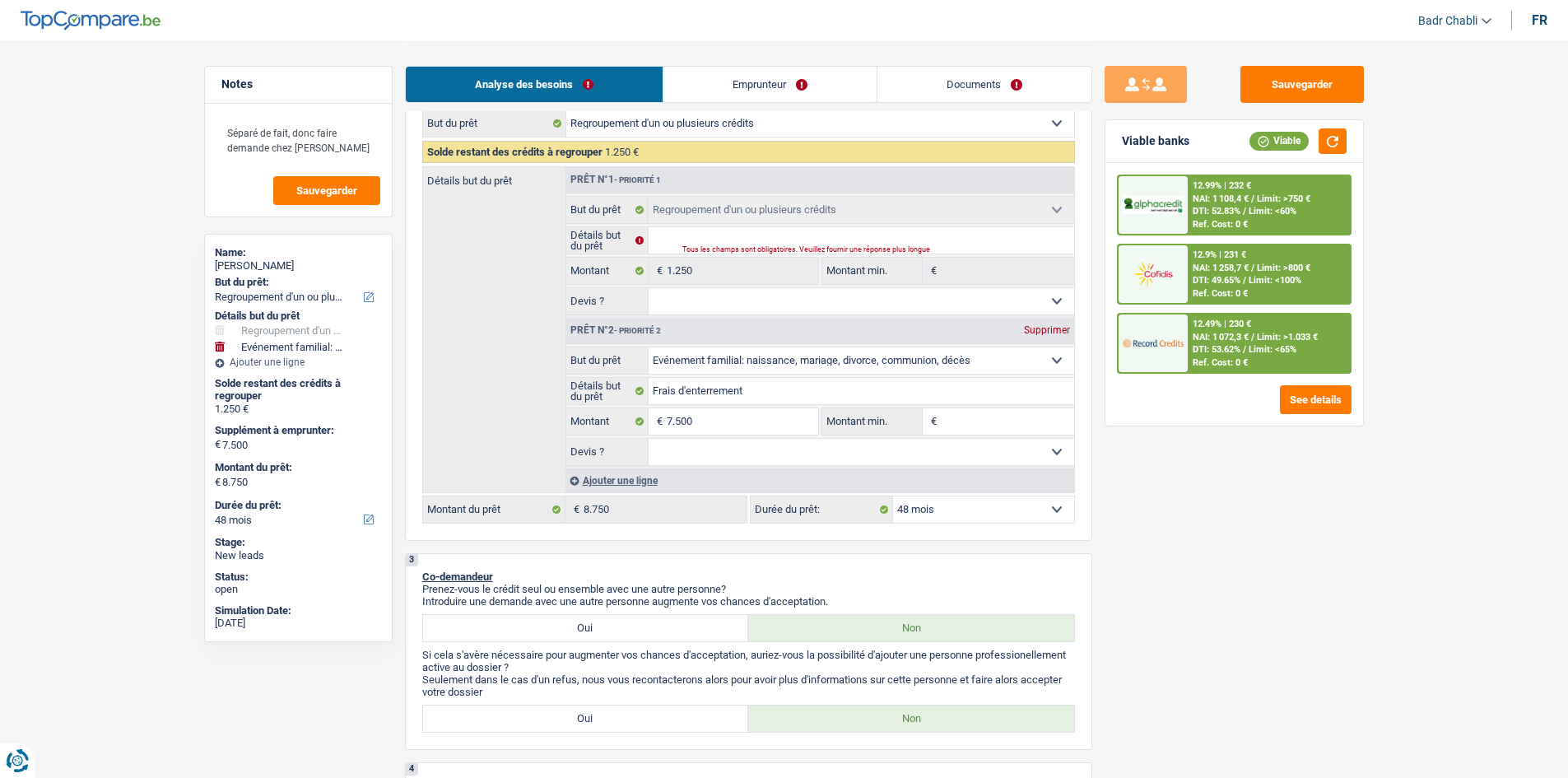
click at [732, 305] on select "Oui Non Non répondu Sélectionner une option" at bounding box center [862, 301] width 425 height 26
select select "yes"
click at [649, 288] on select "Oui Non Non répondu Sélectionner une option" at bounding box center [862, 301] width 425 height 26
select select "yes"
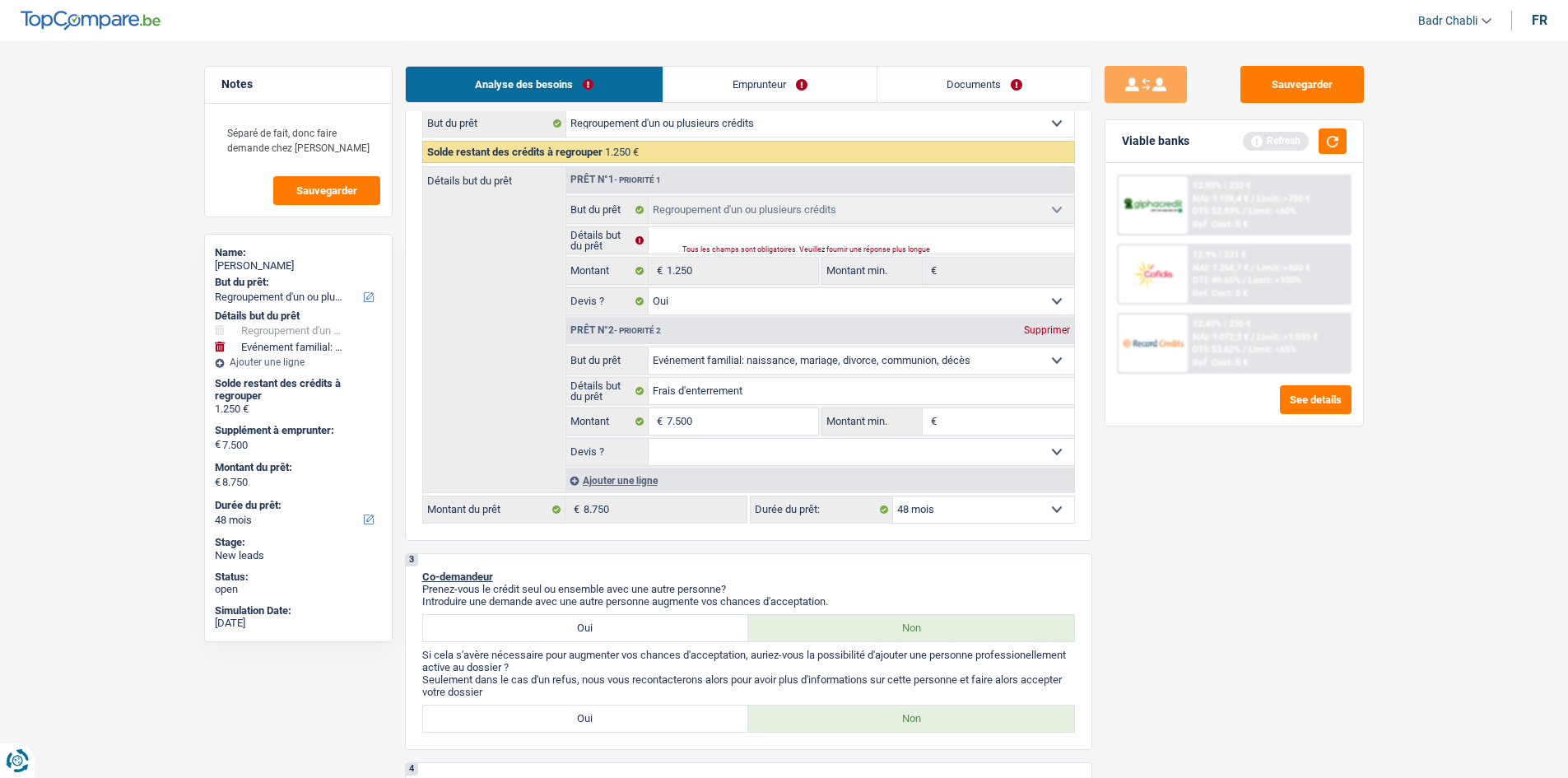
click at [718, 302] on select "Oui Non Non répondu Sélectionner une option" at bounding box center [862, 301] width 425 height 26
click at [712, 449] on select "Oui Non Non répondu Sélectionner une option" at bounding box center [862, 452] width 425 height 26
select select "false"
click at [649, 439] on select "Oui Non Non répondu Sélectionner une option" at bounding box center [862, 452] width 425 height 26
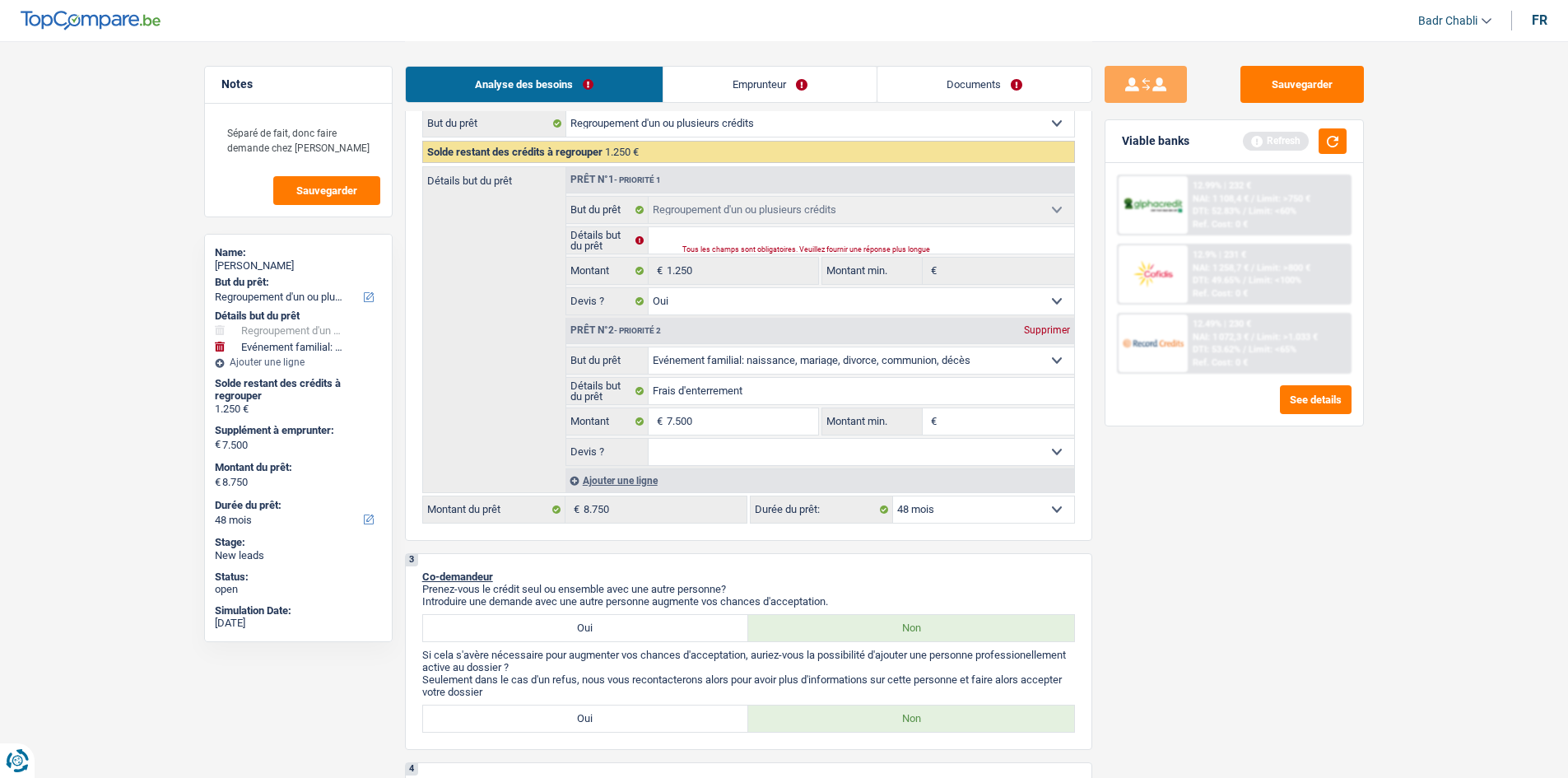
select select "false"
click at [717, 419] on input "7.500" at bounding box center [742, 421] width 150 height 26
type input "6"
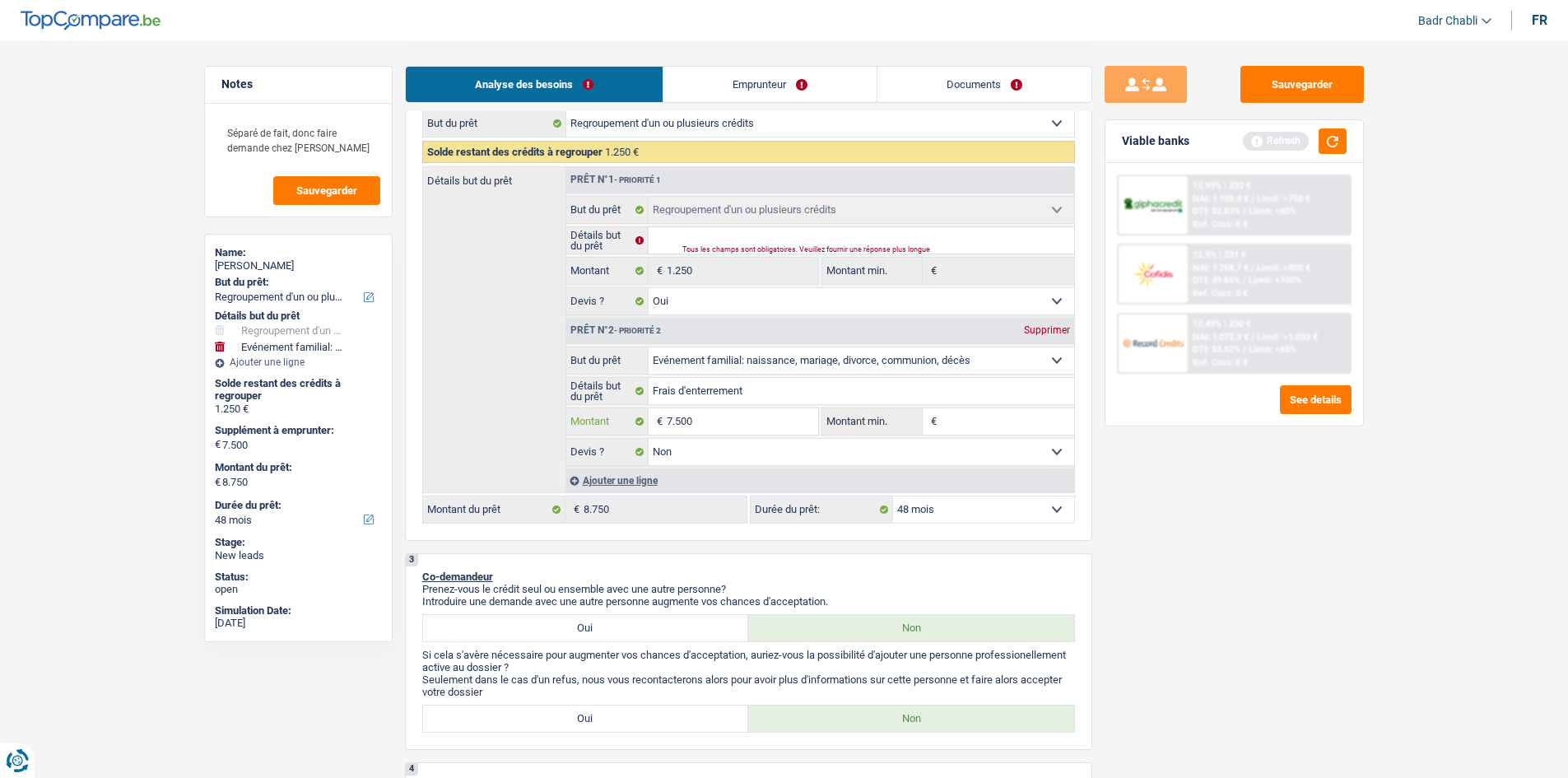
type input "6"
type input "62"
type input "625"
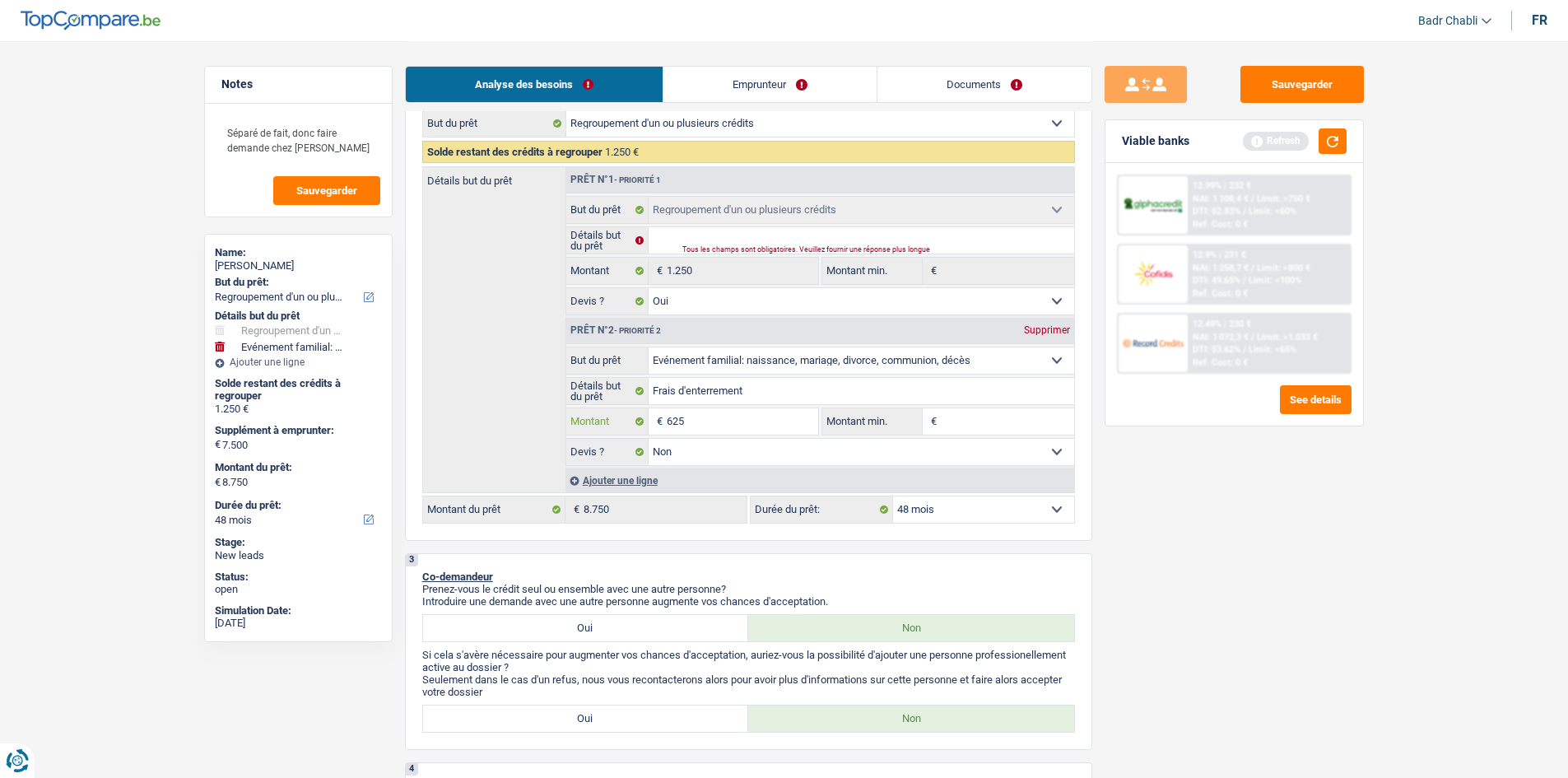
type input "6.250"
select select "42"
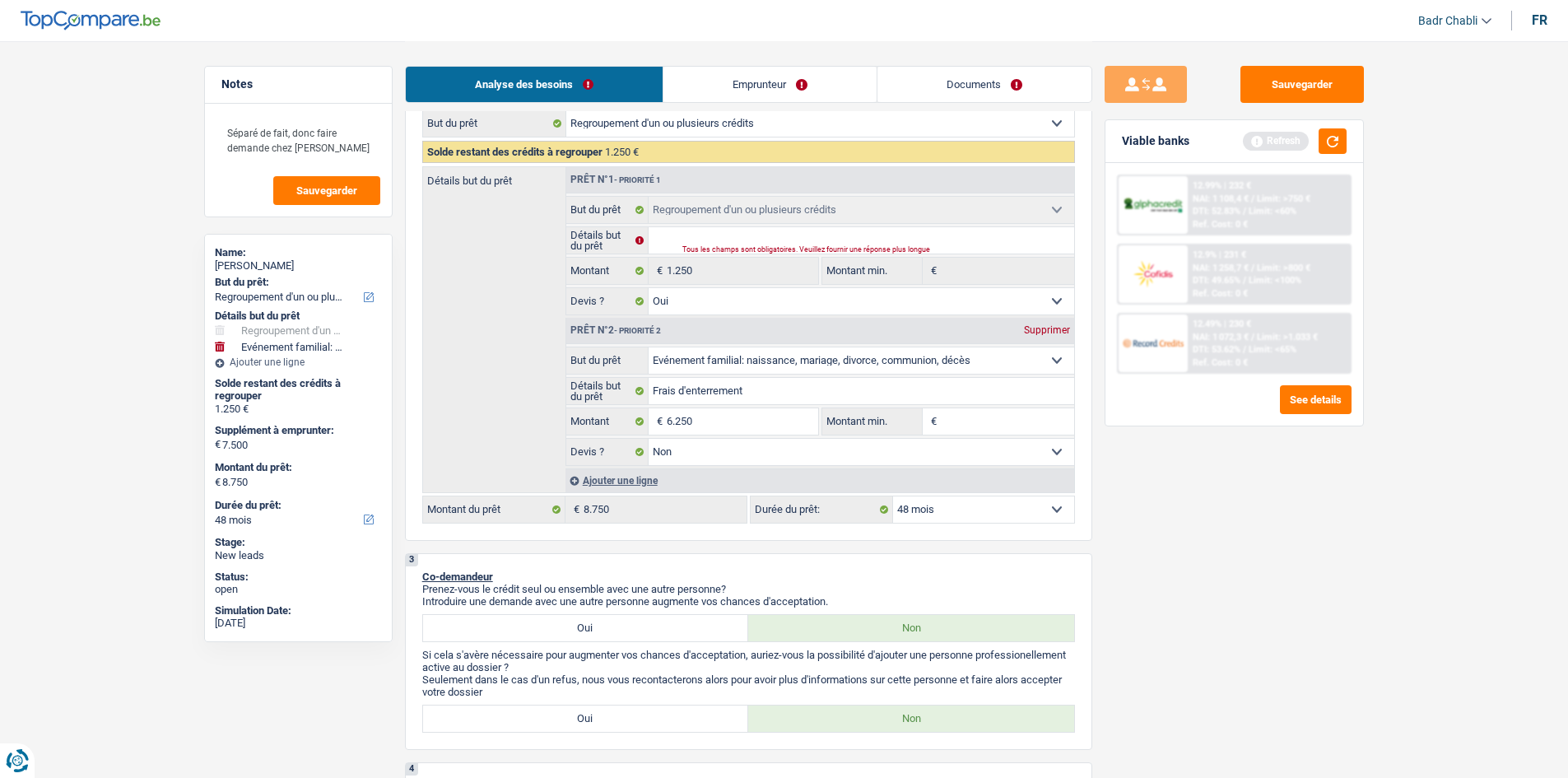
select select "42"
type input "6.250"
type input "7.500"
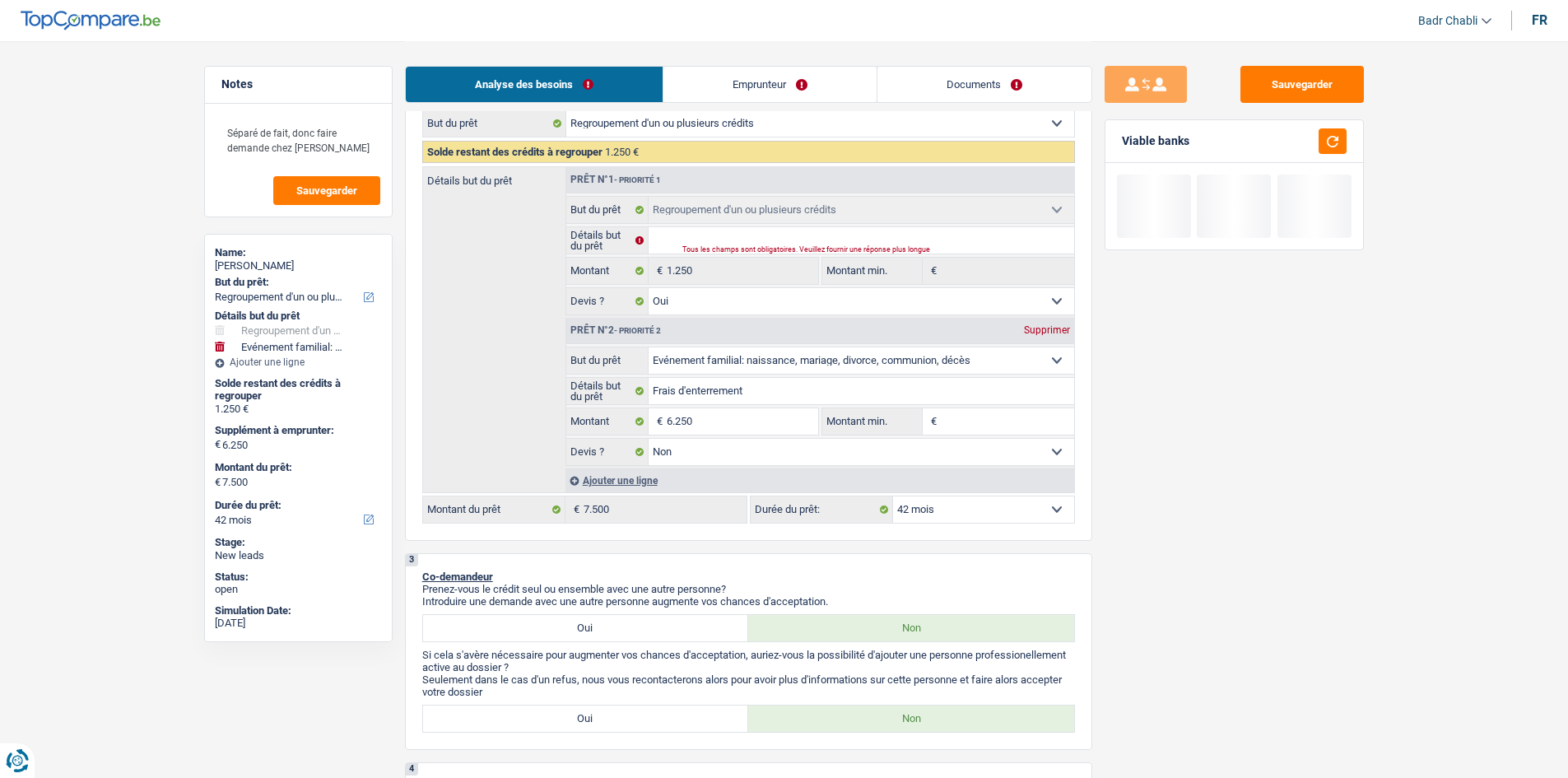
click at [985, 420] on input "Montant min." at bounding box center [1007, 421] width 134 height 26
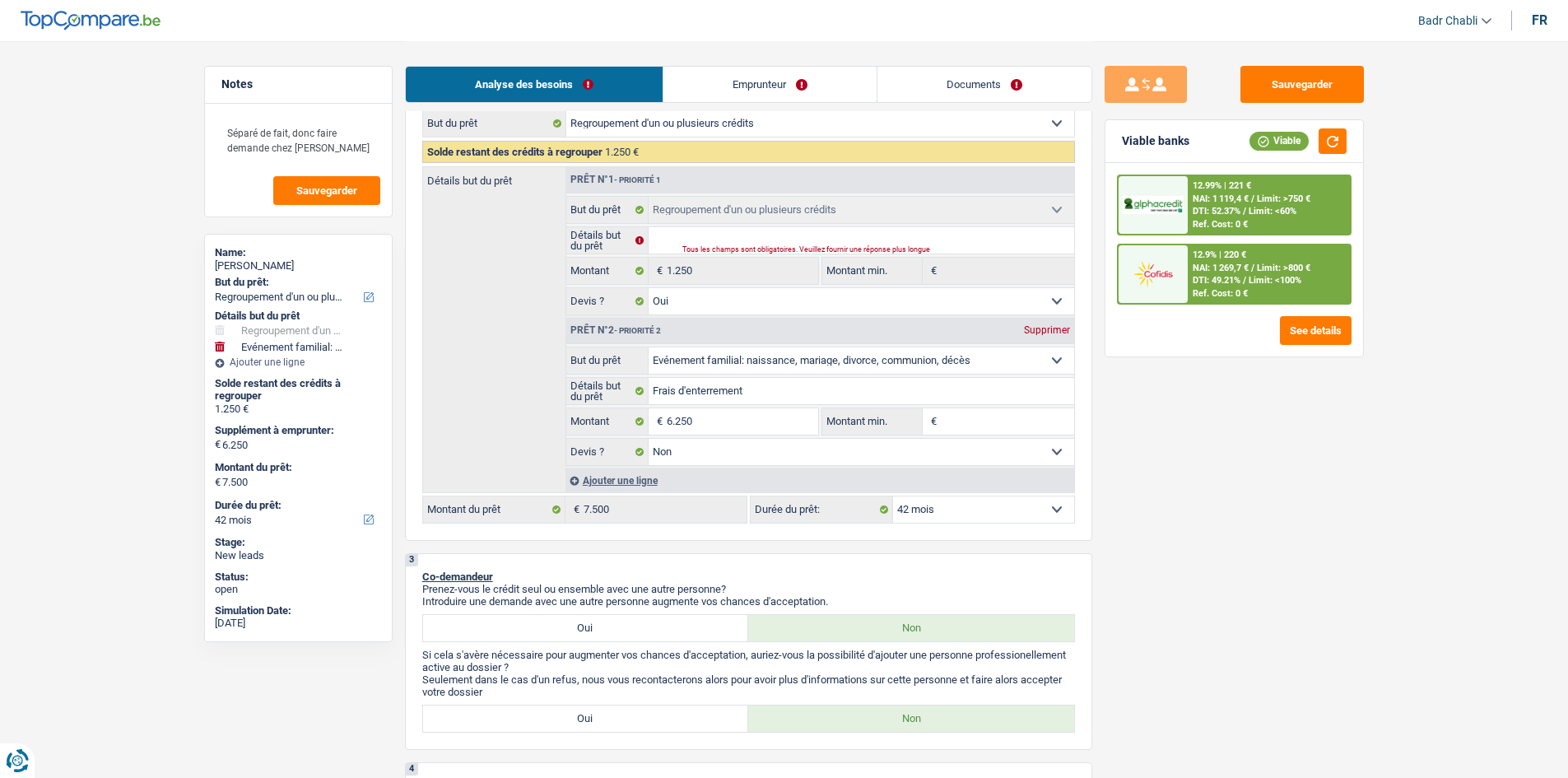
type input "6"
type input "60"
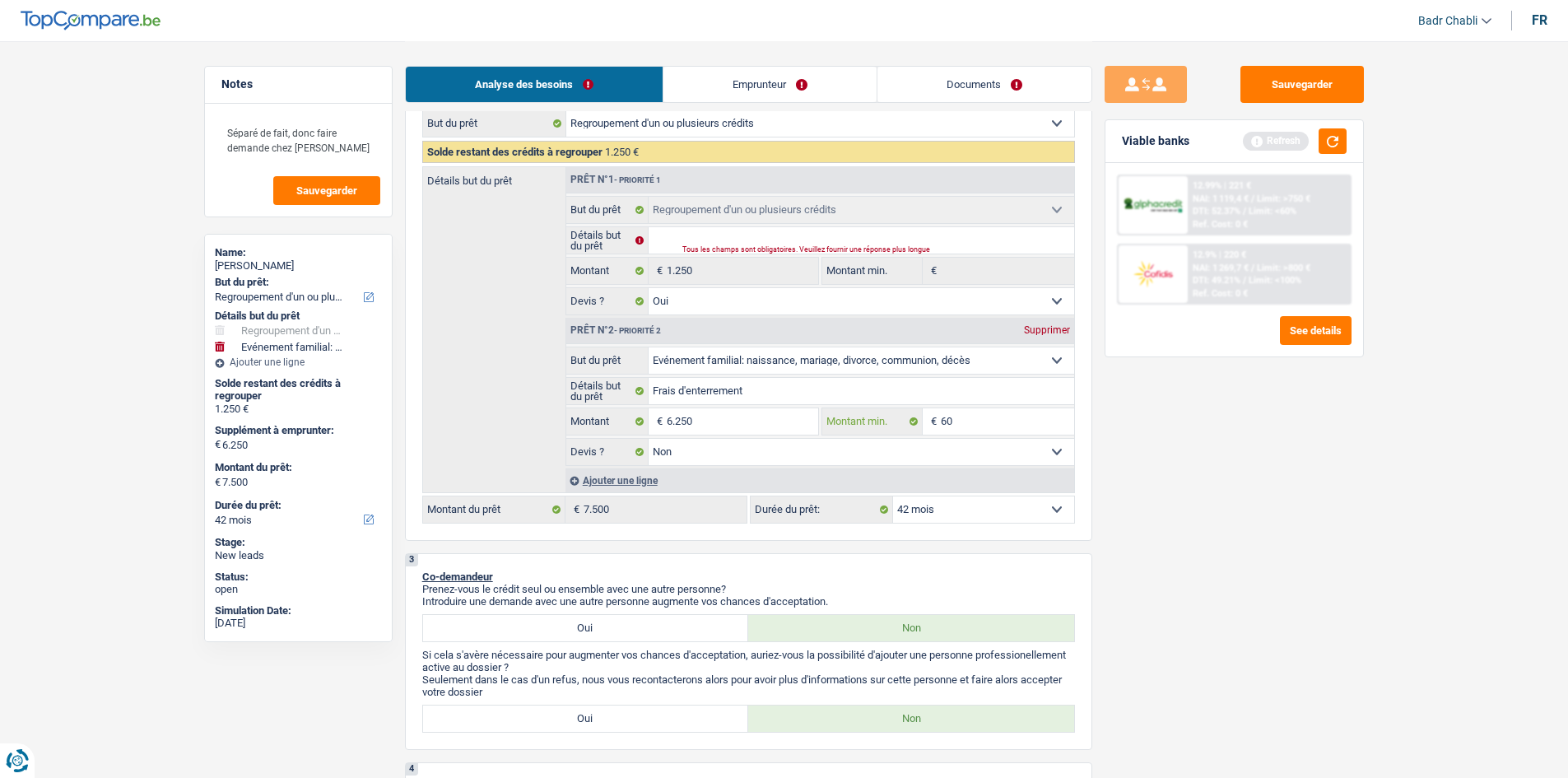
type input "600"
type input "6.000"
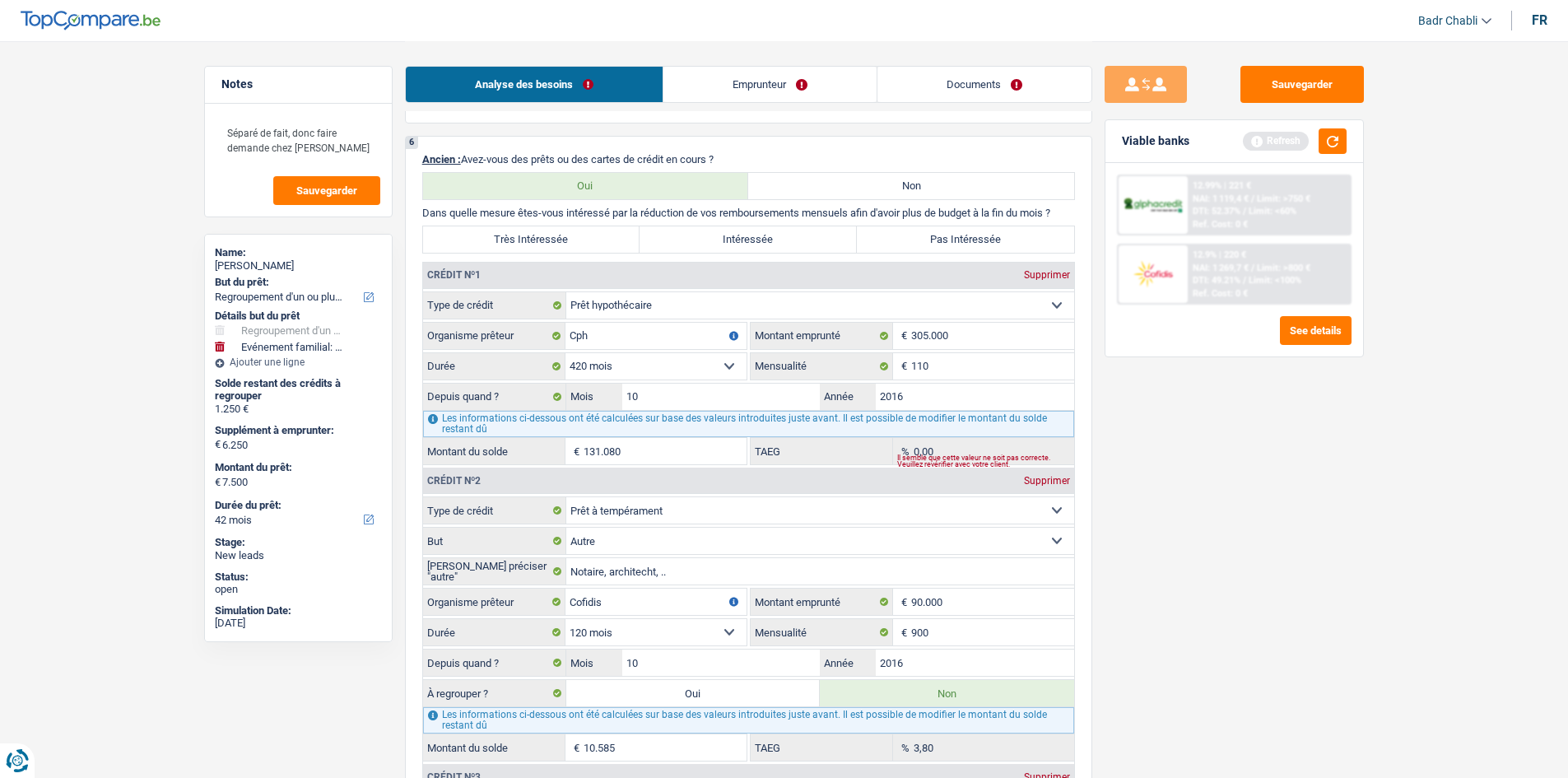
scroll to position [1317, 0]
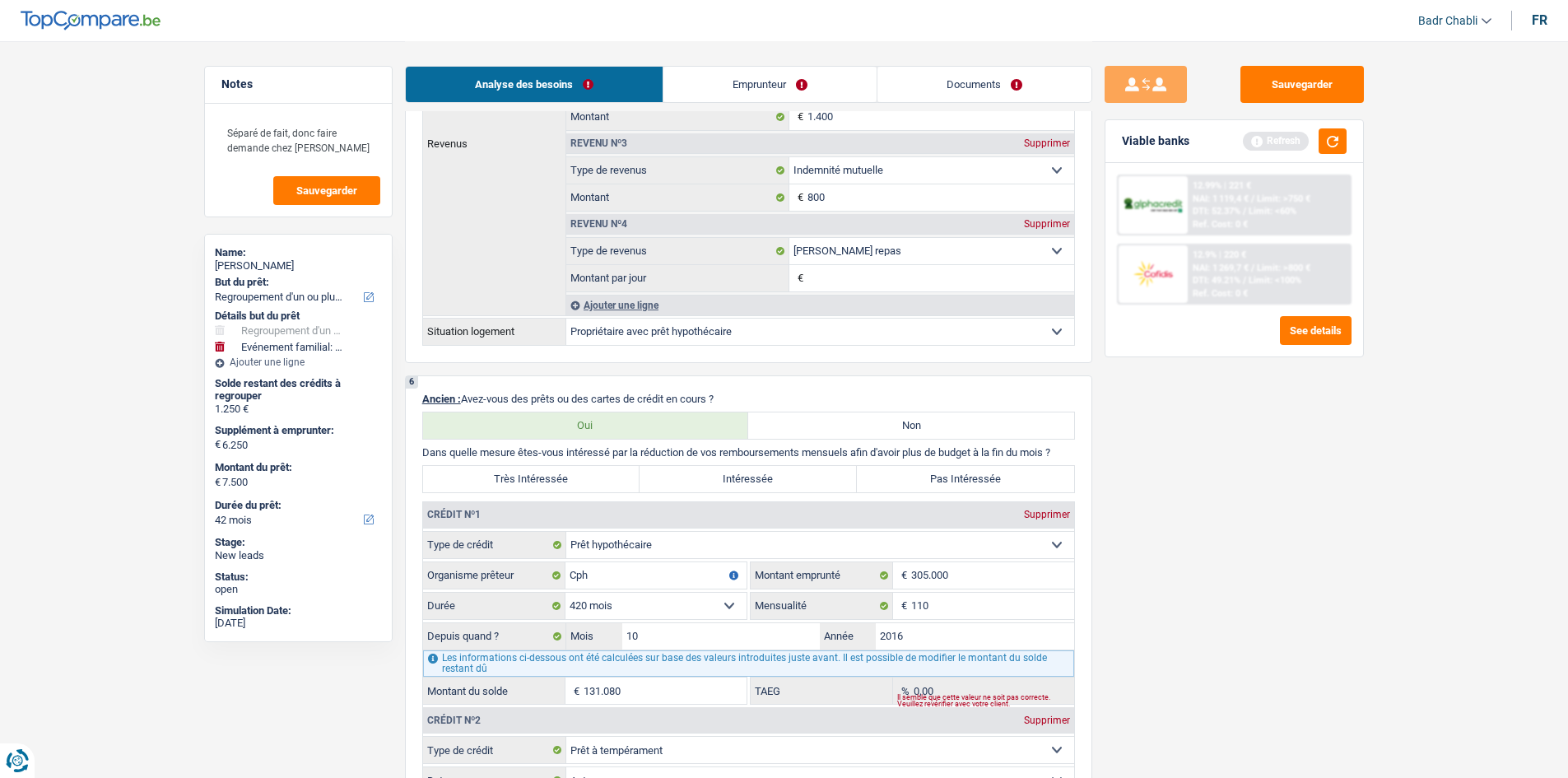
type input "6.000"
click at [917, 604] on input "110" at bounding box center [992, 605] width 163 height 26
click at [1002, 601] on input "1.110" at bounding box center [992, 605] width 163 height 26
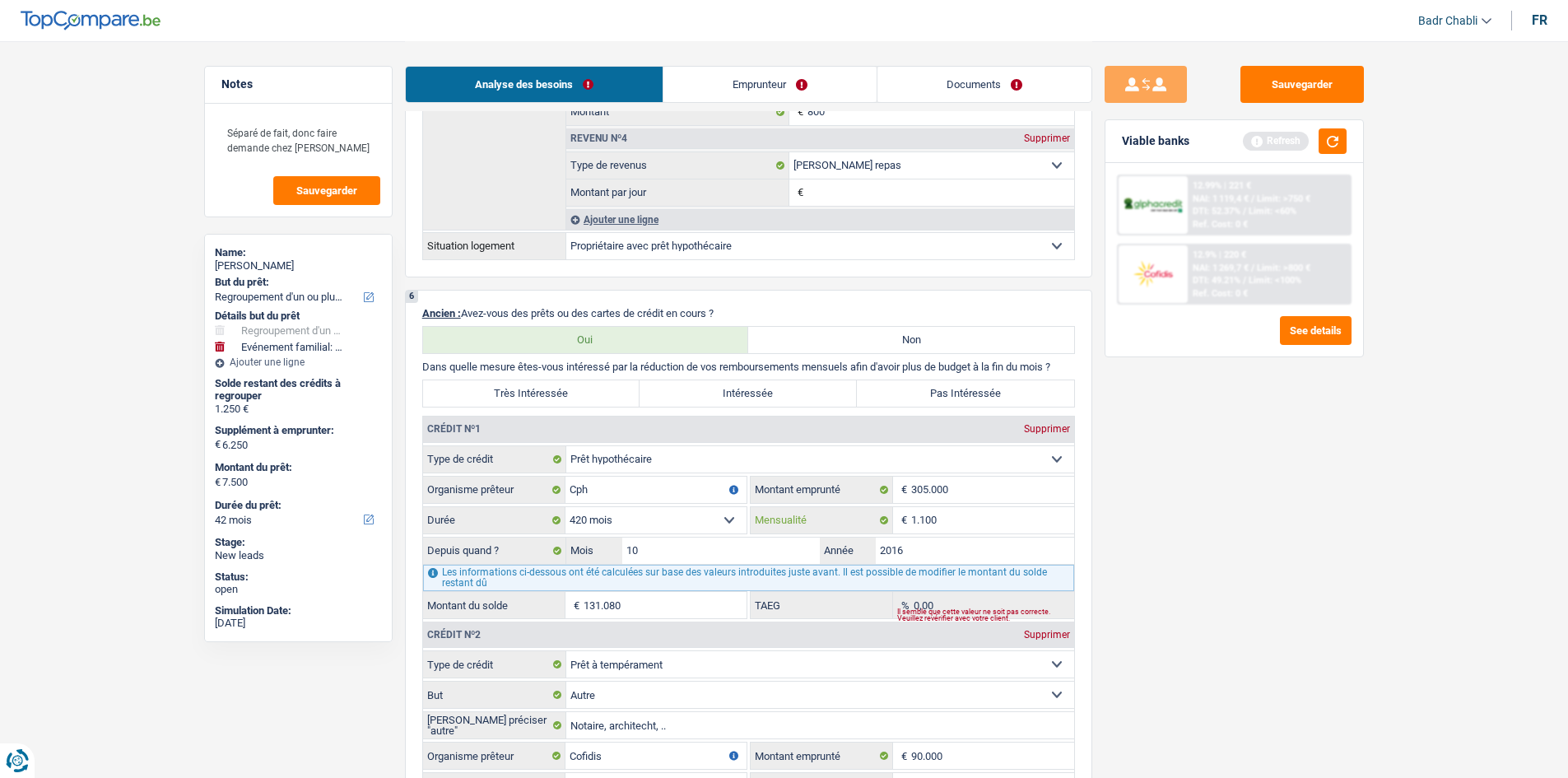
scroll to position [1482, 0]
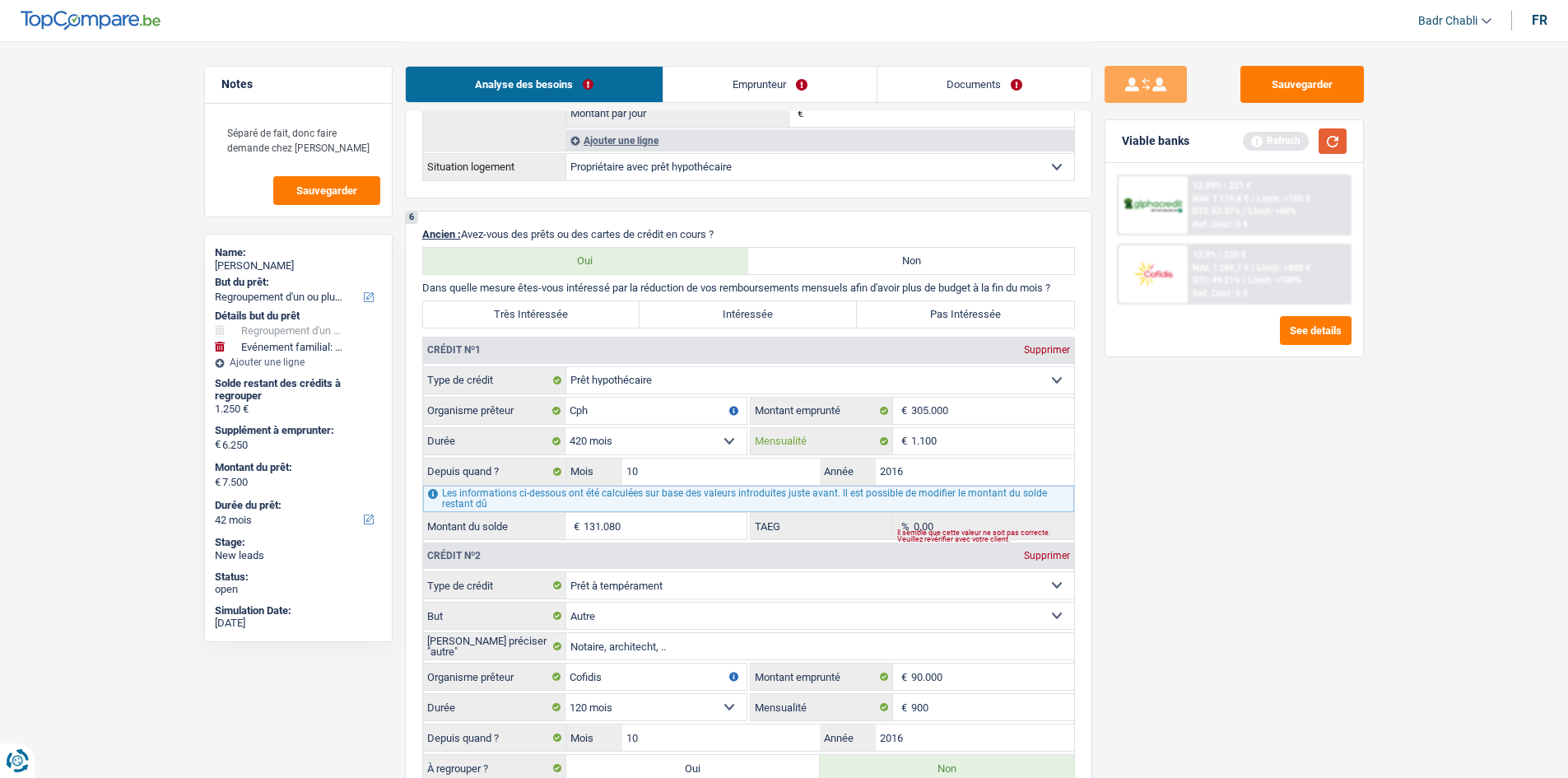
type input "1.100"
type input "250.459"
type input "2,59"
click at [1326, 144] on button "button" at bounding box center [1332, 142] width 28 height 25
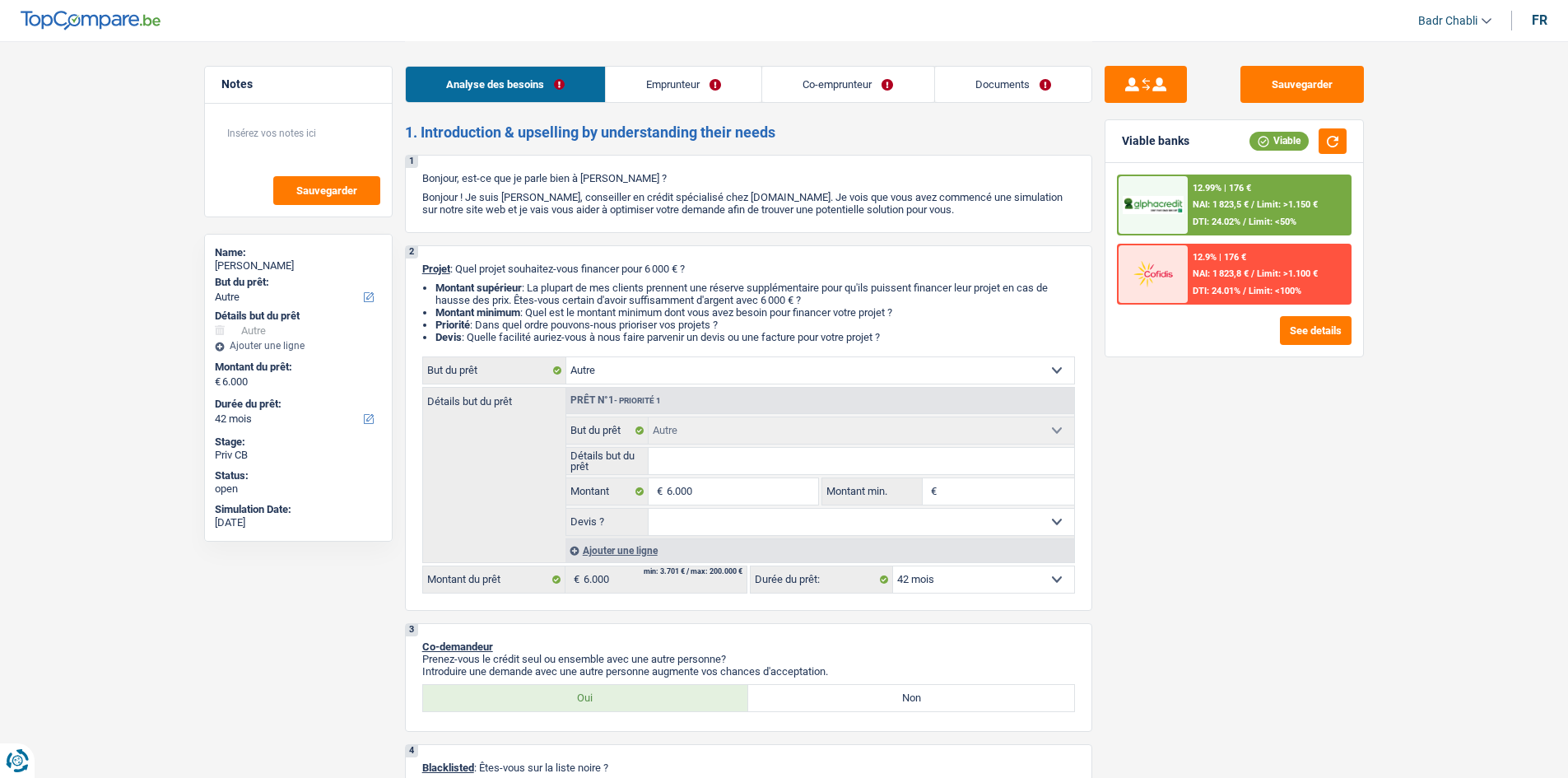
select select "other"
select select "42"
select select "other"
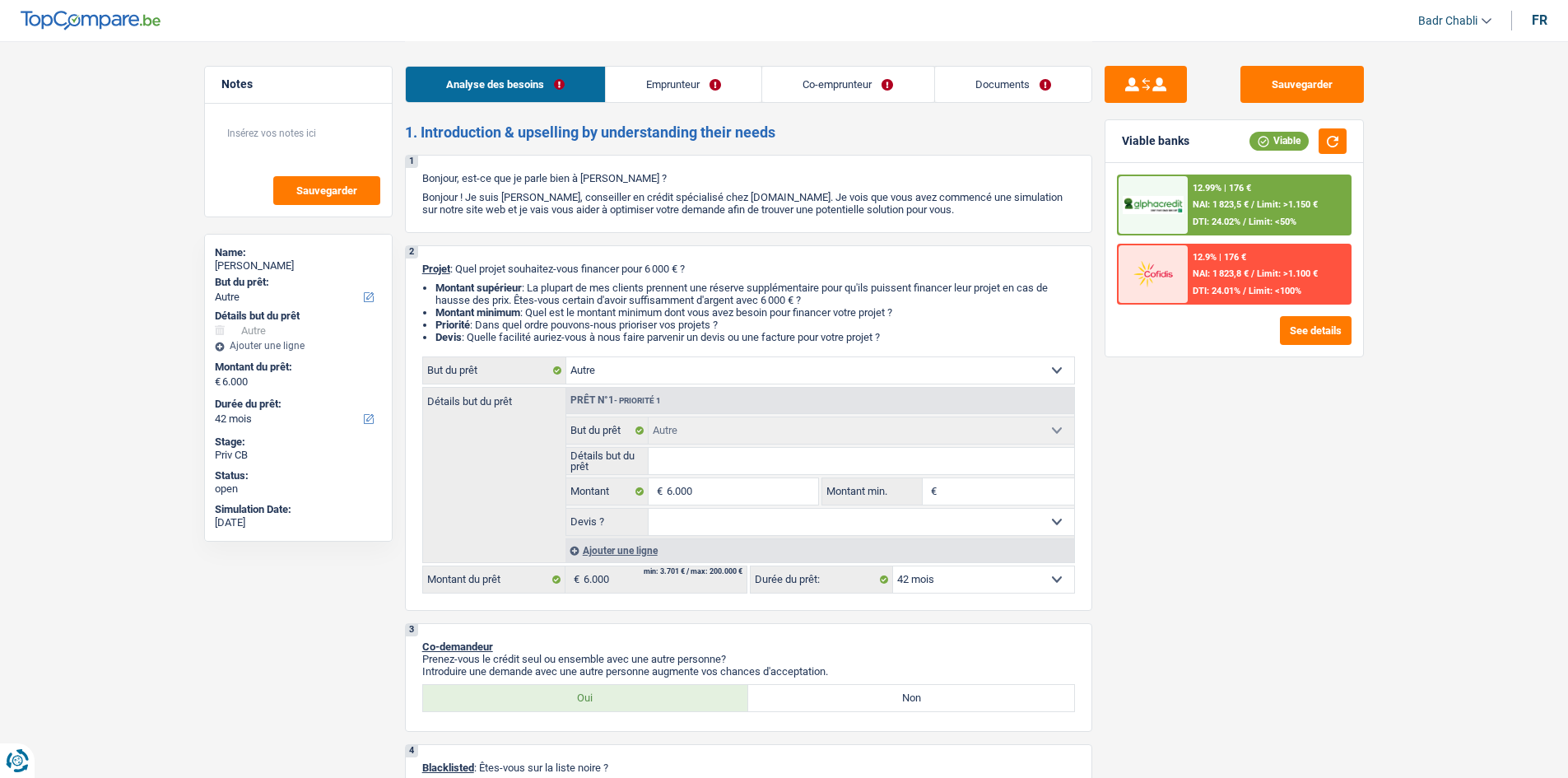
select select "42"
select select "unemployed"
select select "unemployment"
select select "other"
select select "rents"
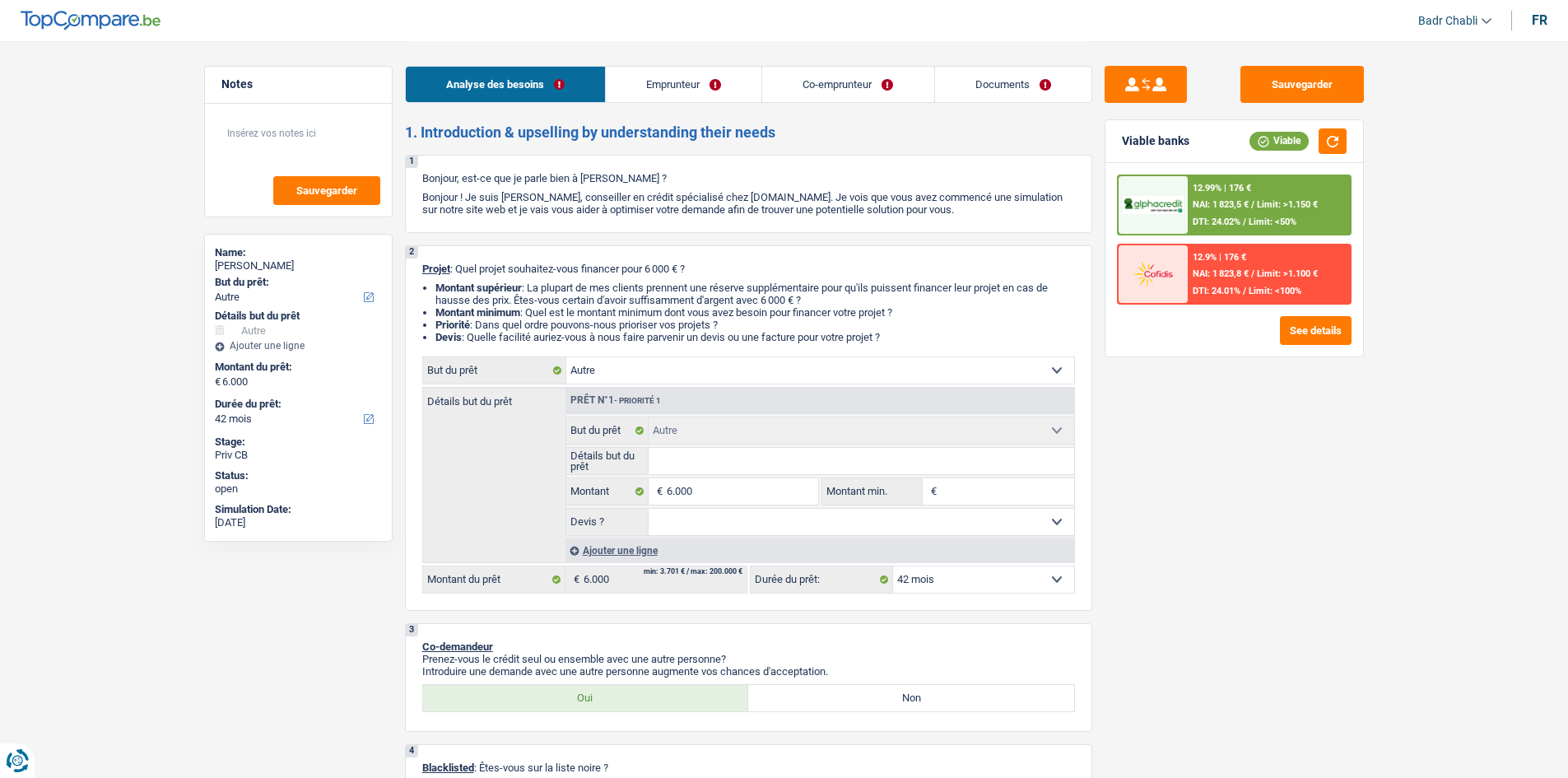
select select "other"
select select "42"
